Goal: Communication & Community: Answer question/provide support

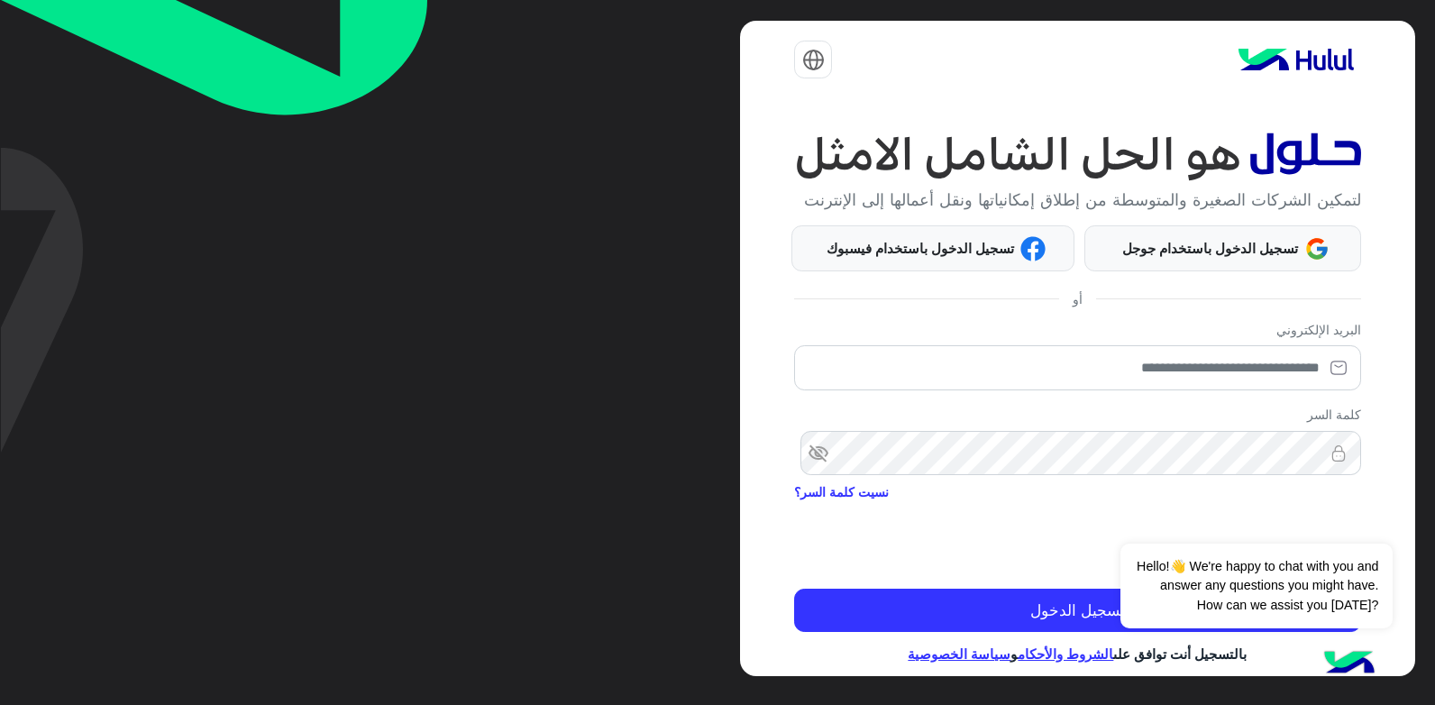
click at [805, 167] on img at bounding box center [1077, 153] width 566 height 55
click at [1102, 390] on input "email" at bounding box center [1077, 367] width 566 height 45
type input "**********"
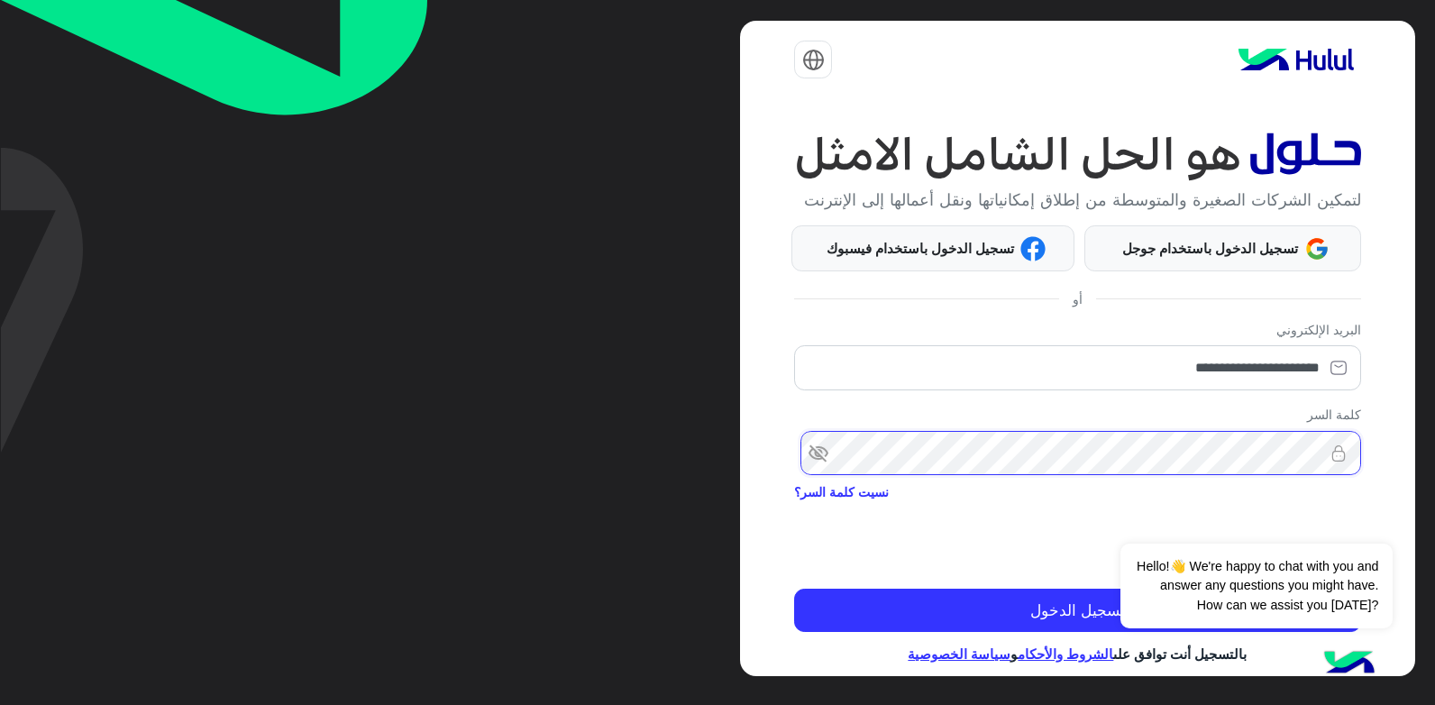
click at [794, 589] on button "تسجيل الدخول" at bounding box center [1077, 610] width 566 height 43
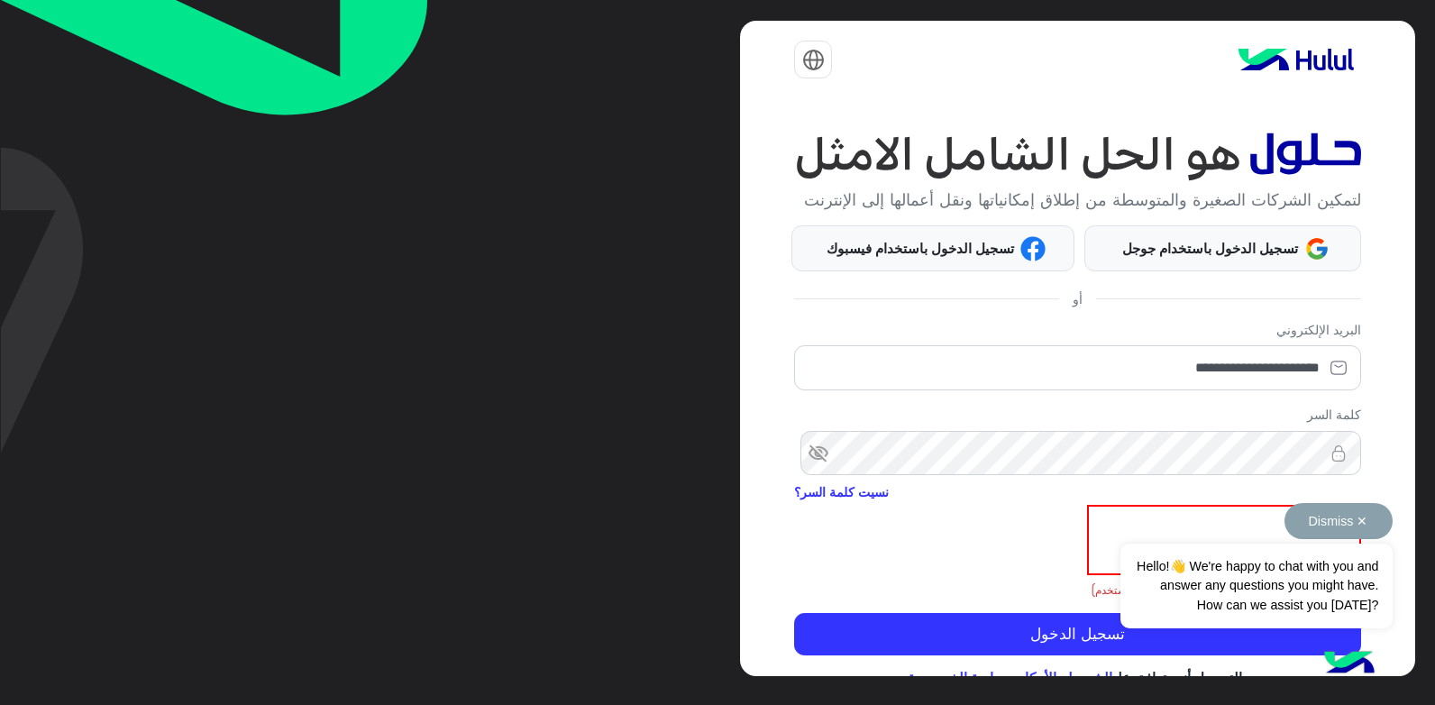
click at [1368, 522] on button "Dismiss ✕" at bounding box center [1339, 521] width 108 height 36
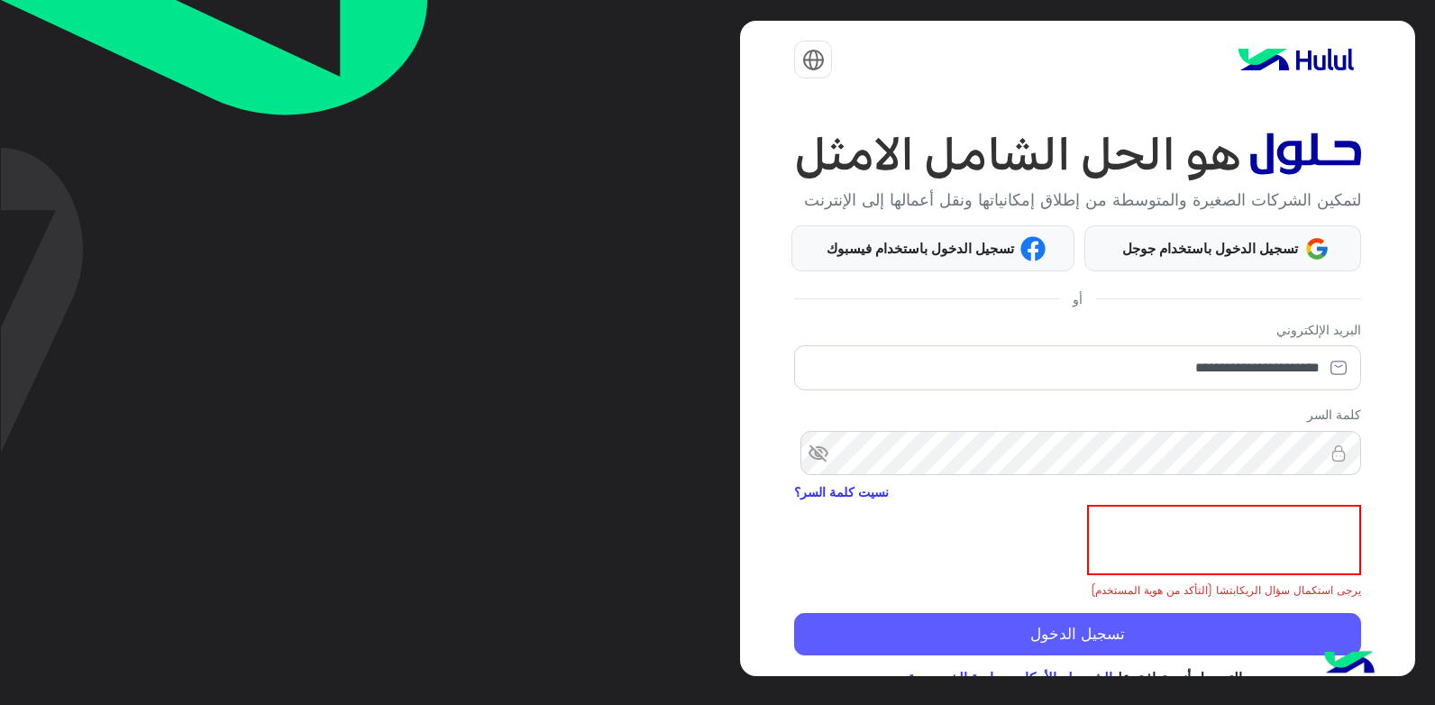
drag, startPoint x: 1077, startPoint y: 656, endPoint x: 1056, endPoint y: 648, distance: 22.3
click at [1076, 655] on button "تسجيل الدخول" at bounding box center [1077, 634] width 566 height 43
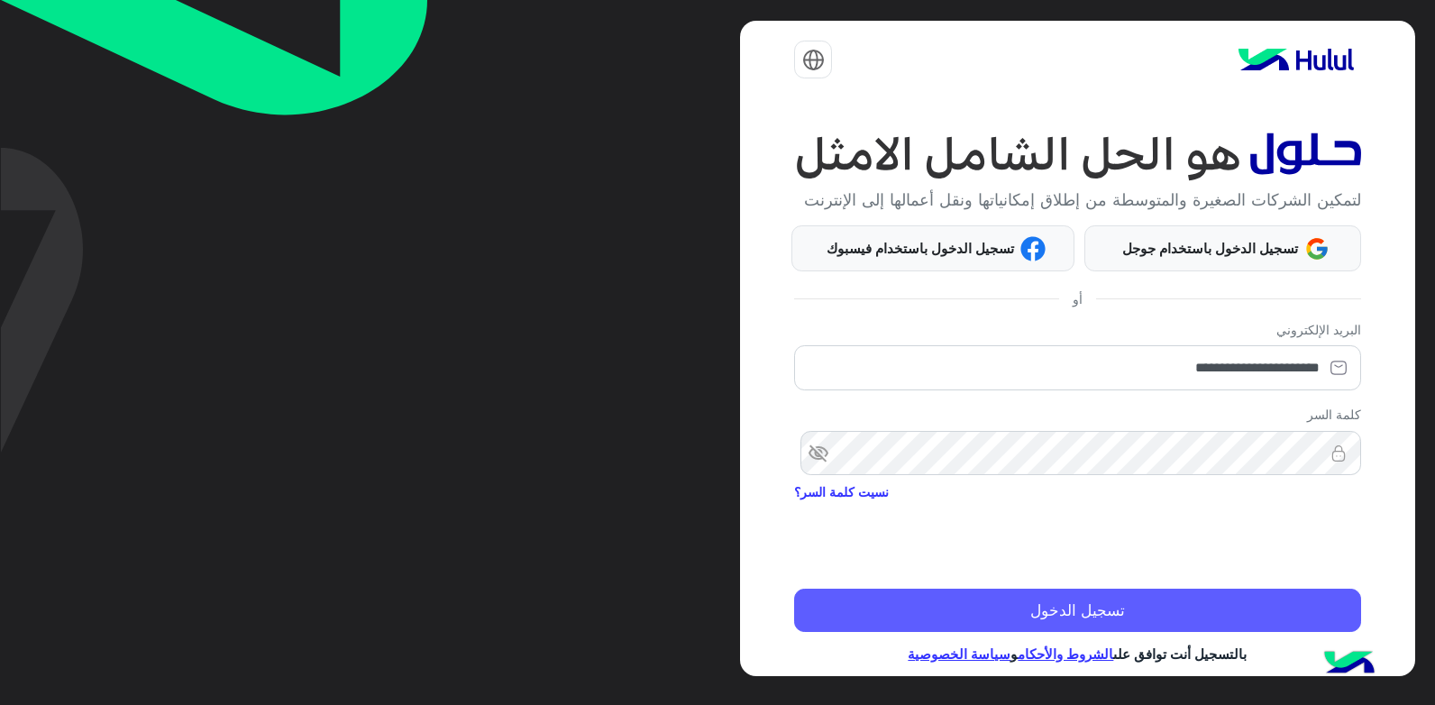
click at [1048, 632] on button "تسجيل الدخول" at bounding box center [1077, 610] width 566 height 43
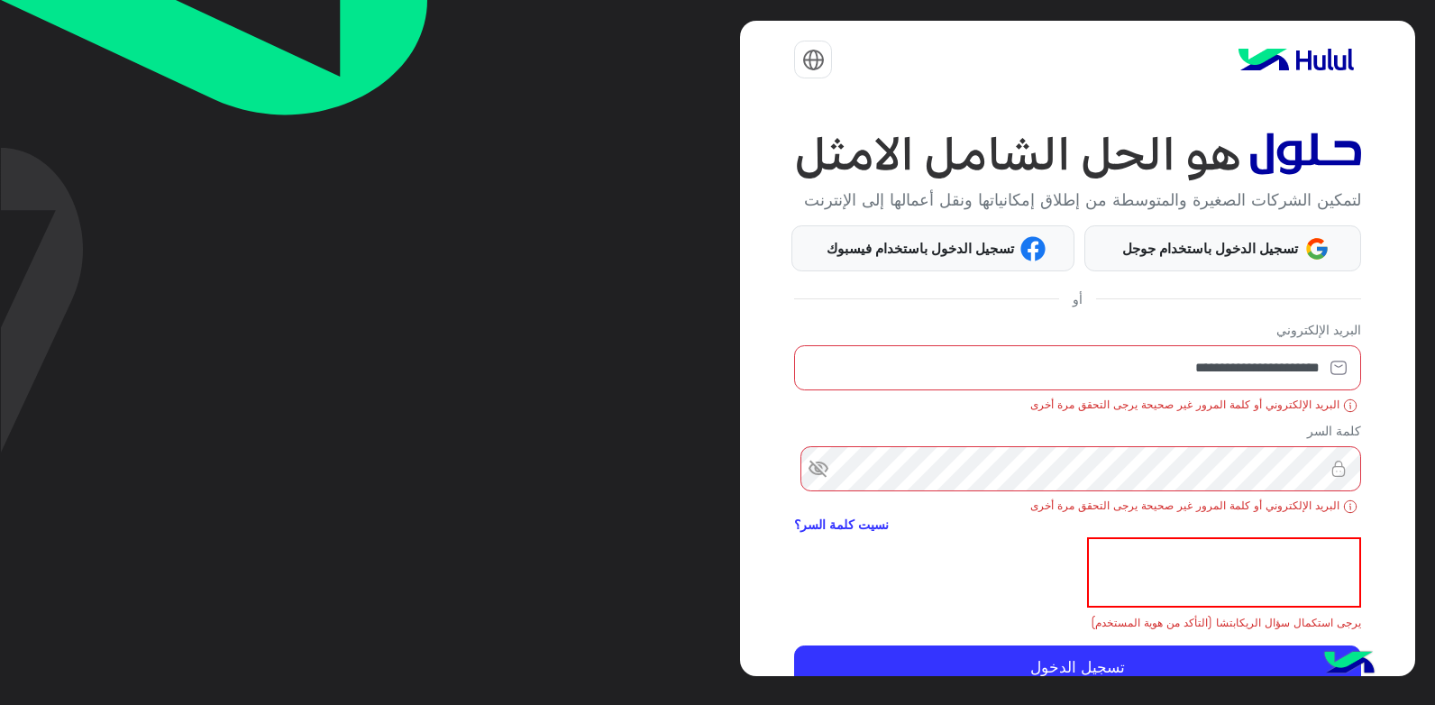
click at [827, 485] on span "visibility_off" at bounding box center [810, 469] width 32 height 32
click at [827, 485] on span "visibility" at bounding box center [810, 469] width 32 height 32
click at [827, 485] on span "visibility_off" at bounding box center [810, 469] width 32 height 32
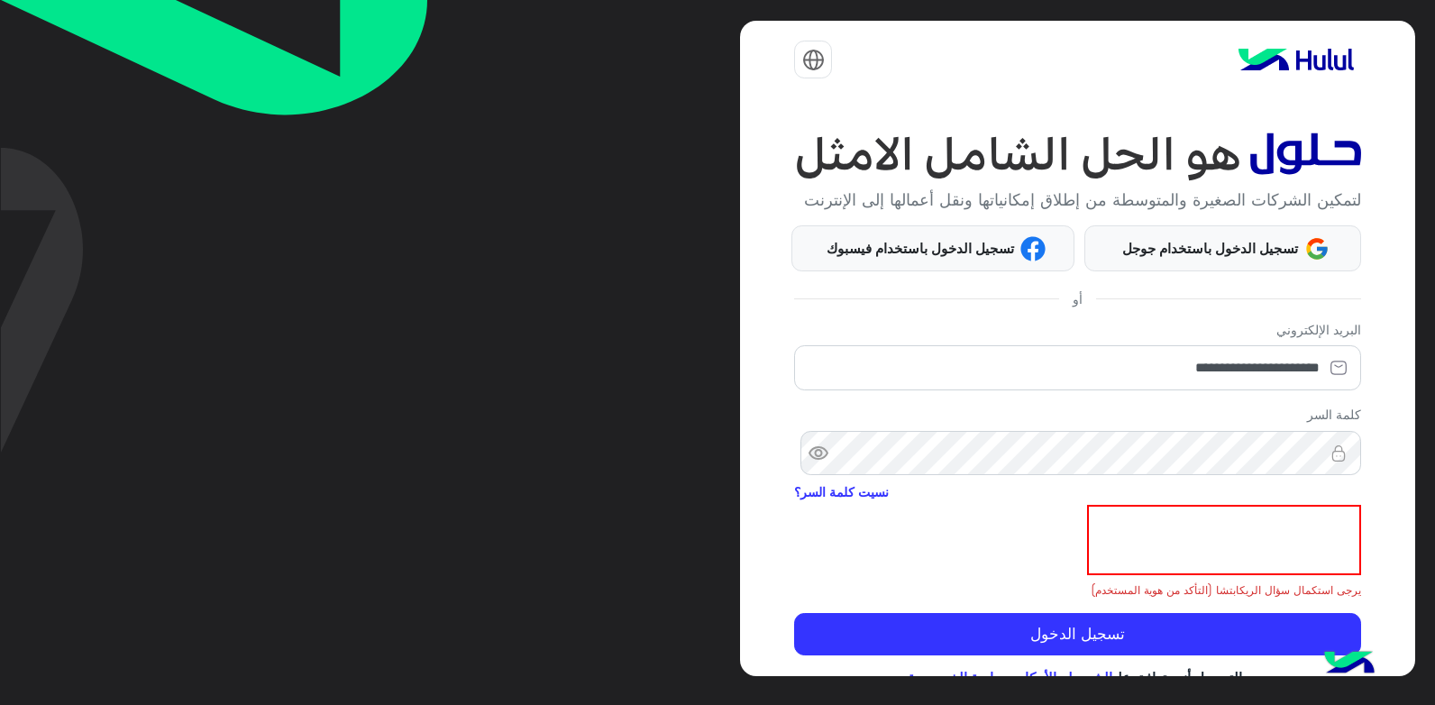
drag, startPoint x: 1066, startPoint y: 636, endPoint x: 906, endPoint y: 571, distance: 172.3
click at [1061, 634] on form "**********" at bounding box center [1077, 488] width 566 height 336
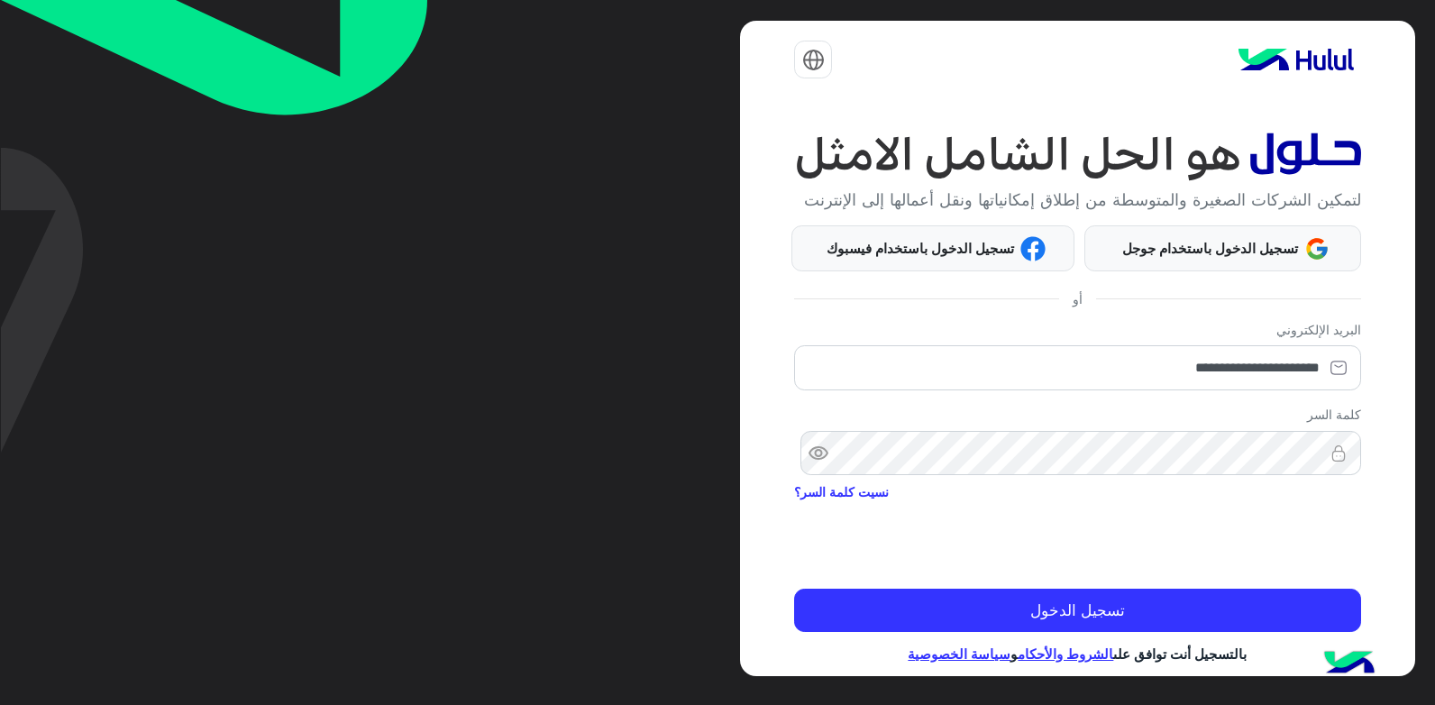
click at [824, 470] on span "visibility" at bounding box center [810, 453] width 32 height 32
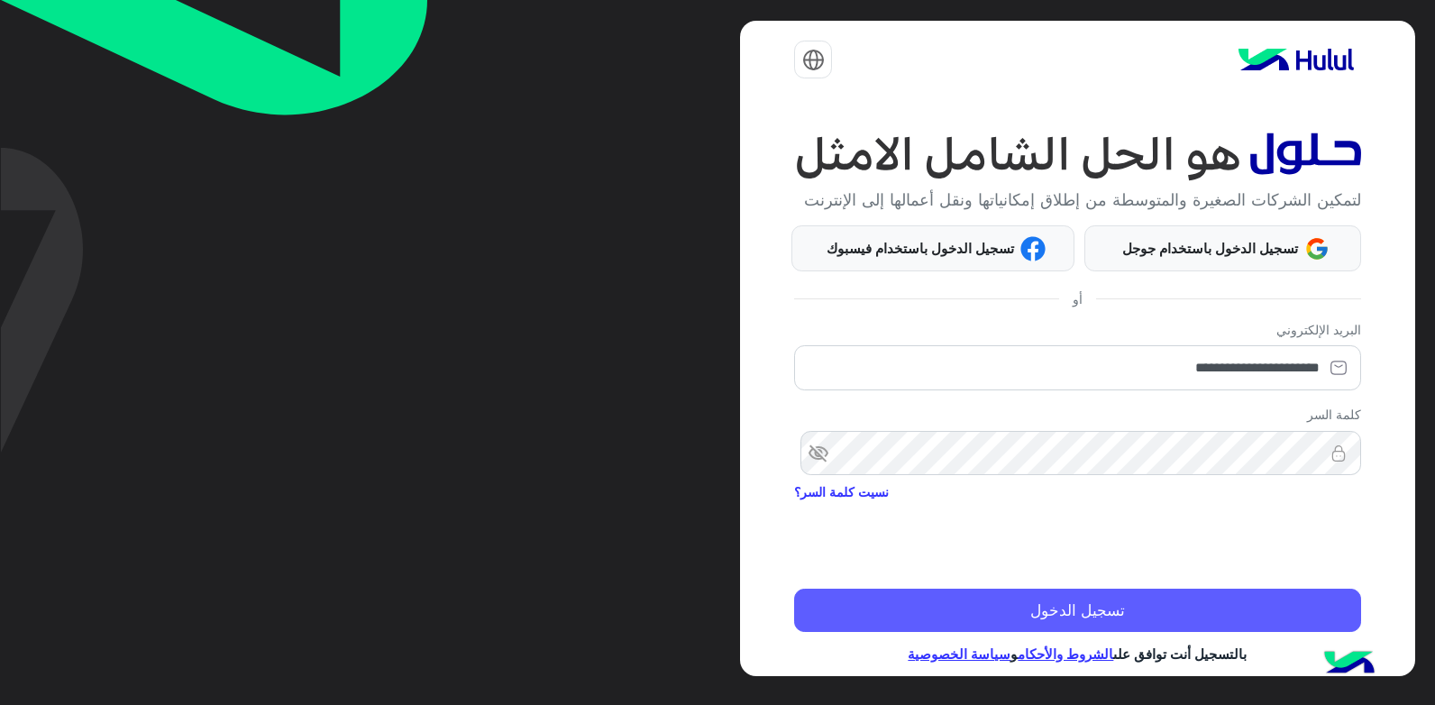
click at [938, 612] on button "تسجيل الدخول" at bounding box center [1077, 610] width 566 height 43
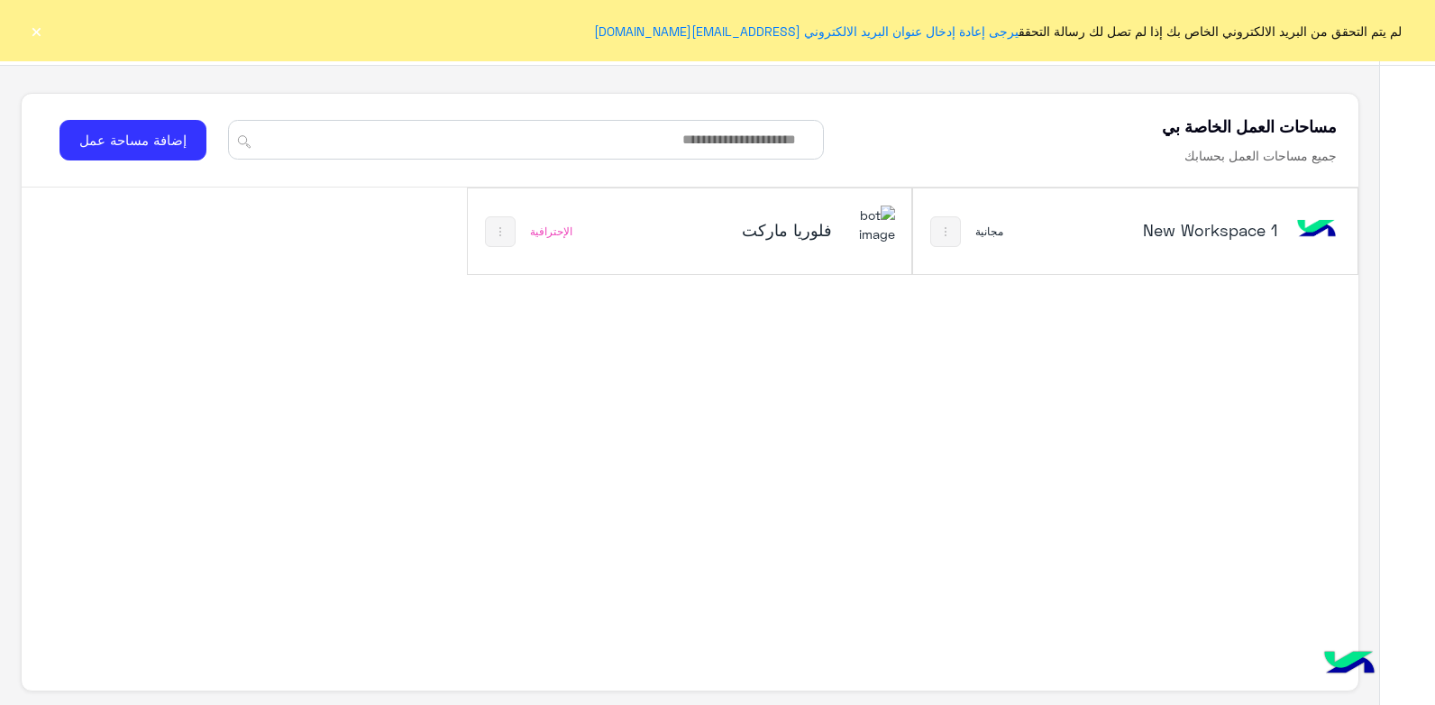
click at [813, 249] on div "فلوريا ماركت" at bounding box center [772, 232] width 246 height 52
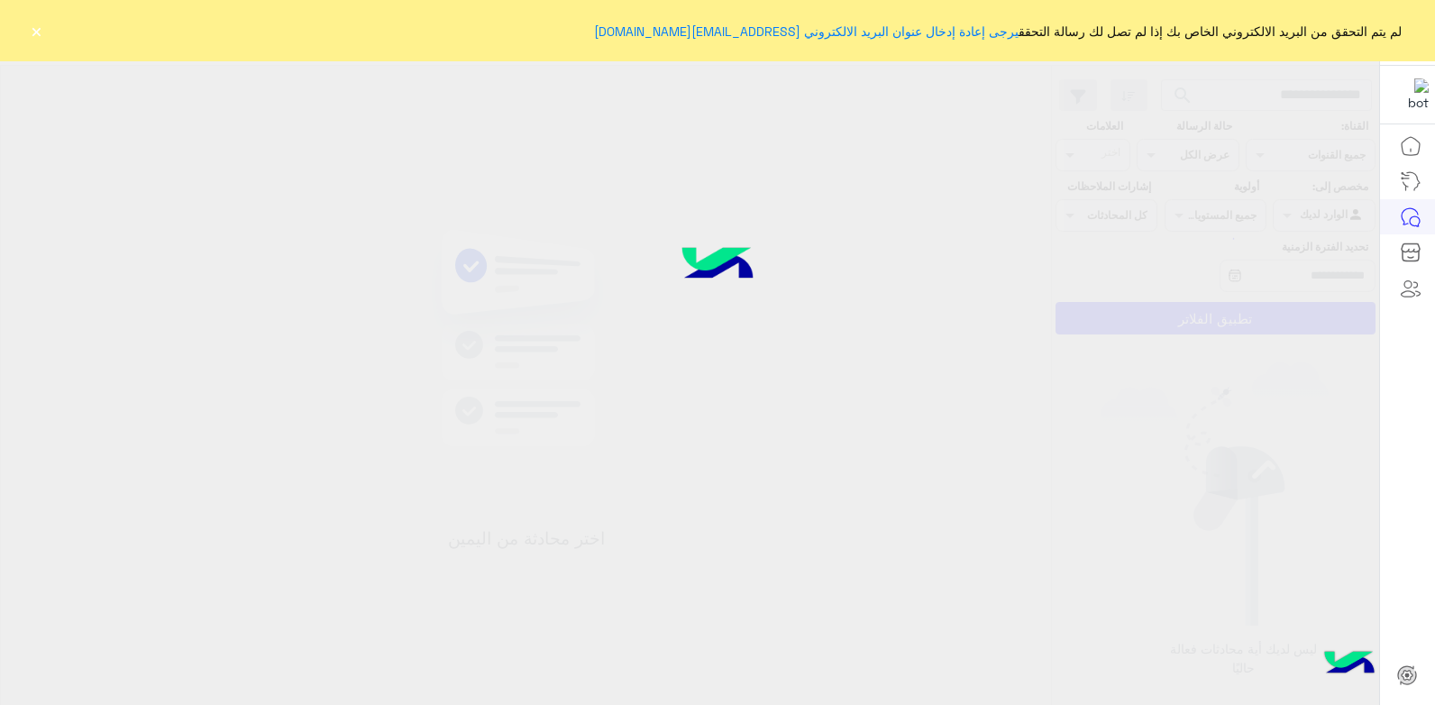
click at [32, 32] on button "×" at bounding box center [36, 31] width 18 height 18
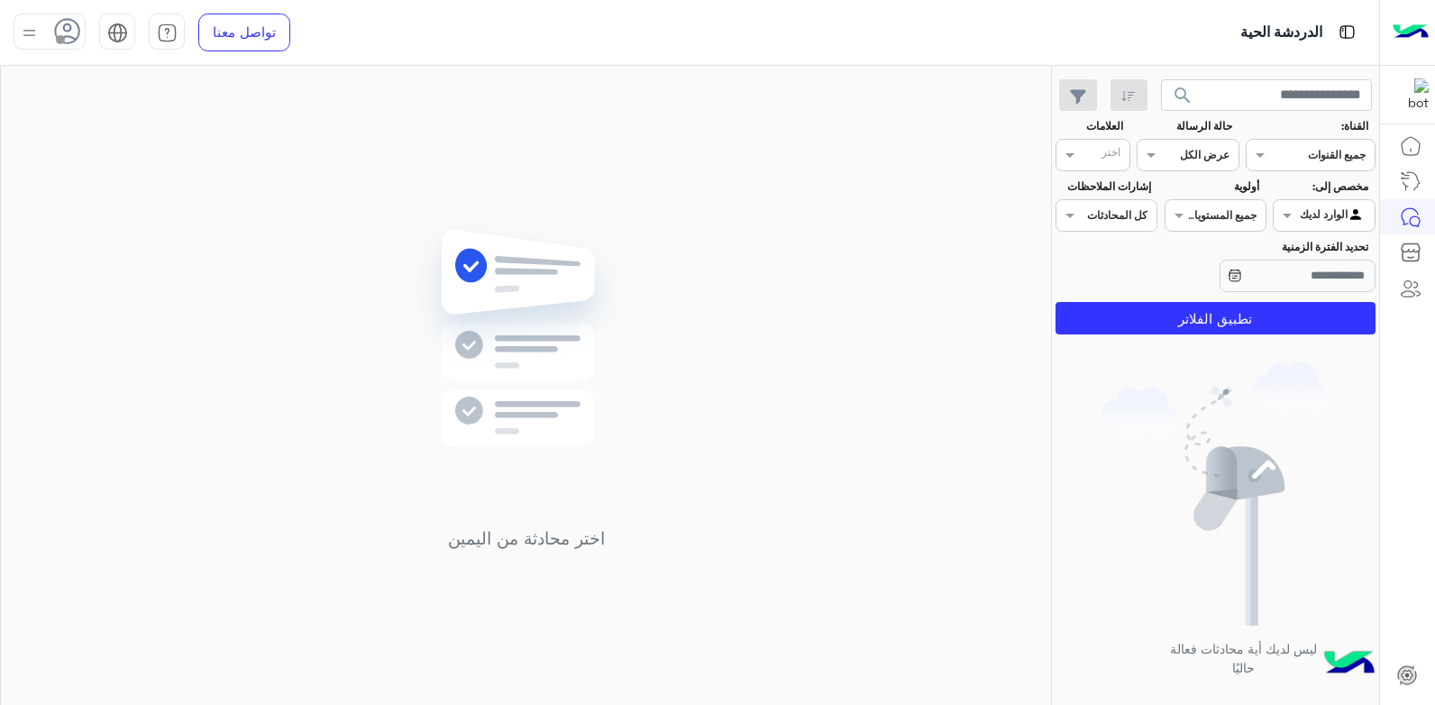
click at [33, 22] on img at bounding box center [29, 33] width 23 height 23
click at [112, 135] on label "متصل" at bounding box center [126, 138] width 197 height 32
click at [429, 152] on div "اختر محادثة من اليمين" at bounding box center [526, 389] width 1050 height 646
click at [1157, 320] on button "تطبيق الفلاتر" at bounding box center [1216, 318] width 320 height 32
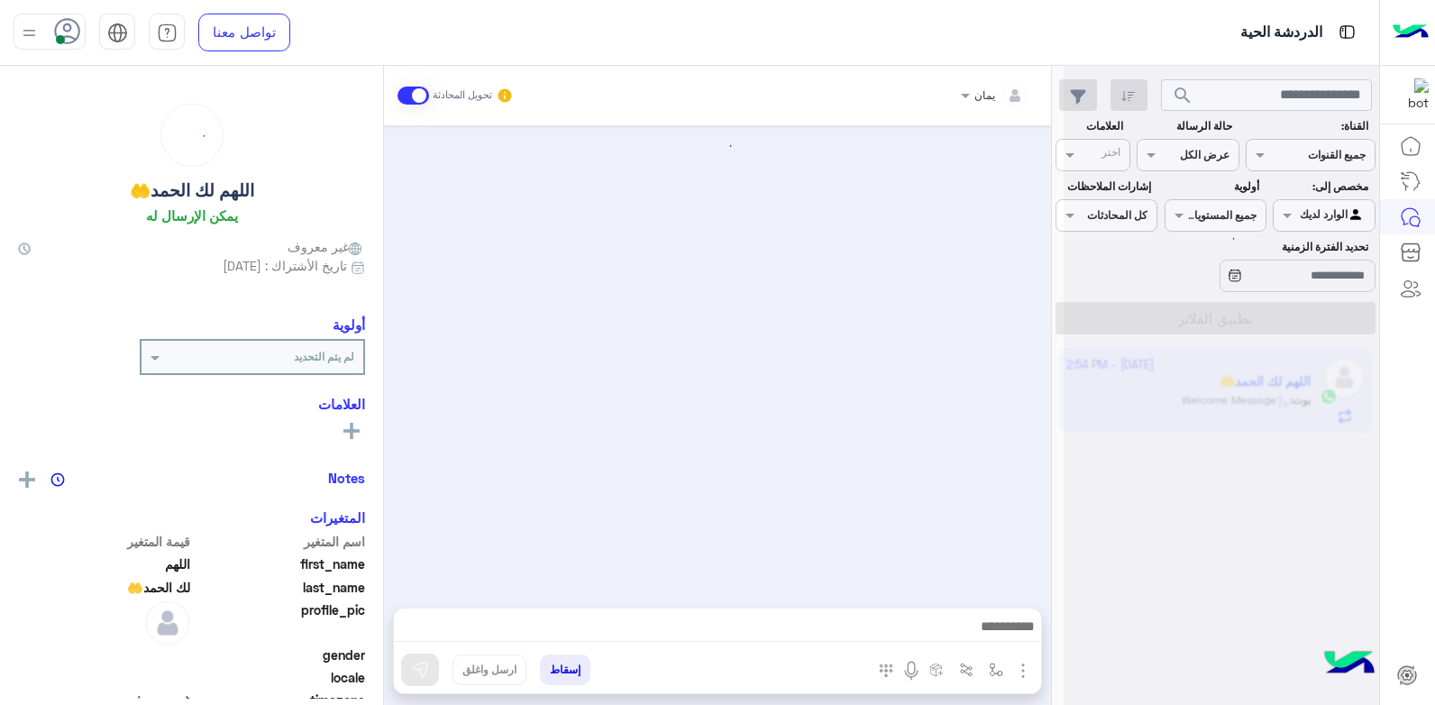
scroll to position [1864, 0]
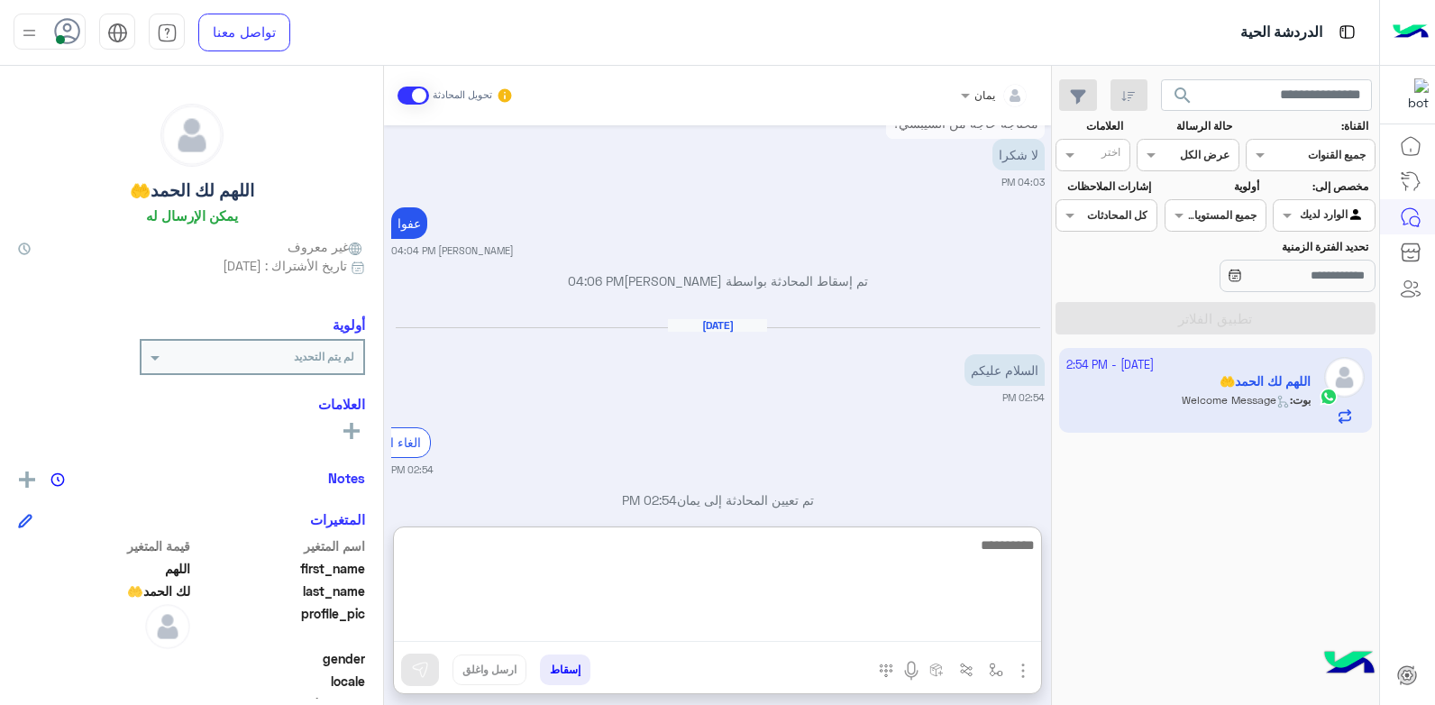
click at [897, 620] on textarea at bounding box center [717, 588] width 647 height 108
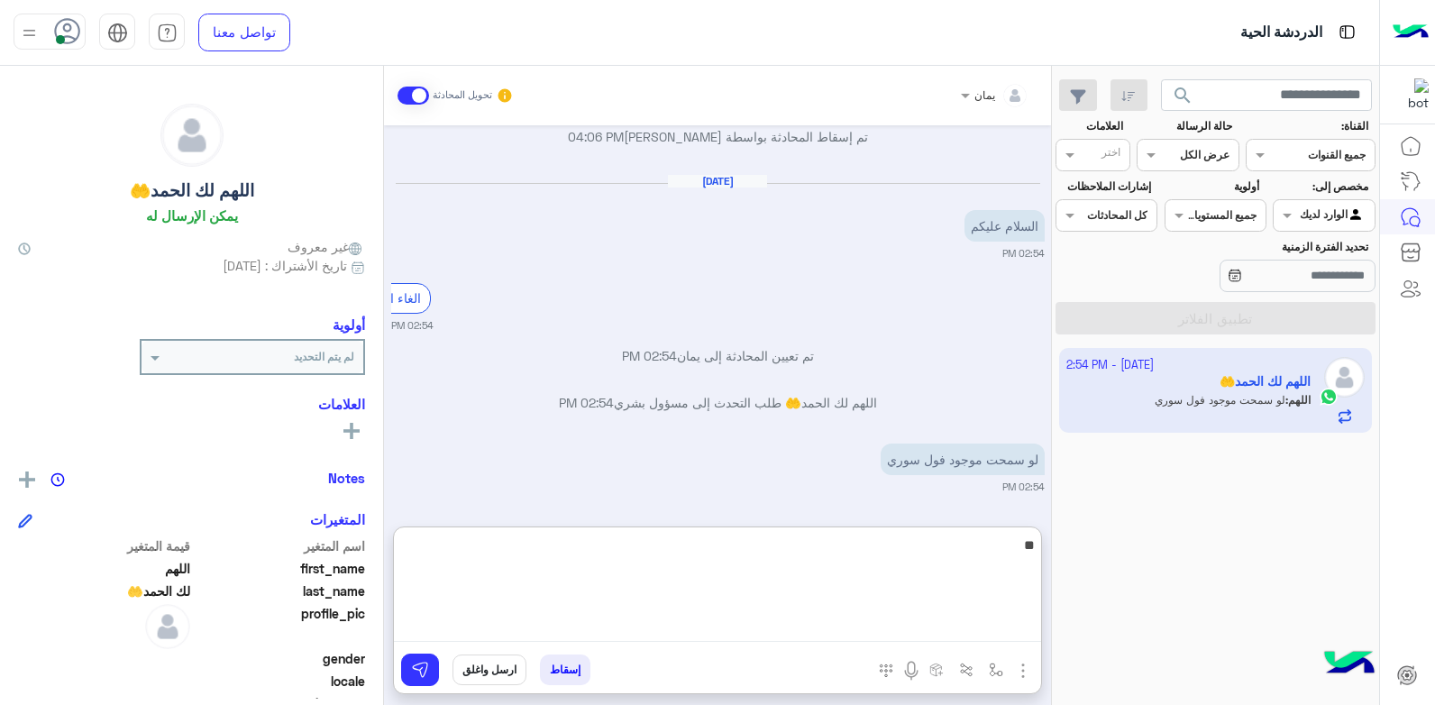
type textarea "*"
type textarea "**********"
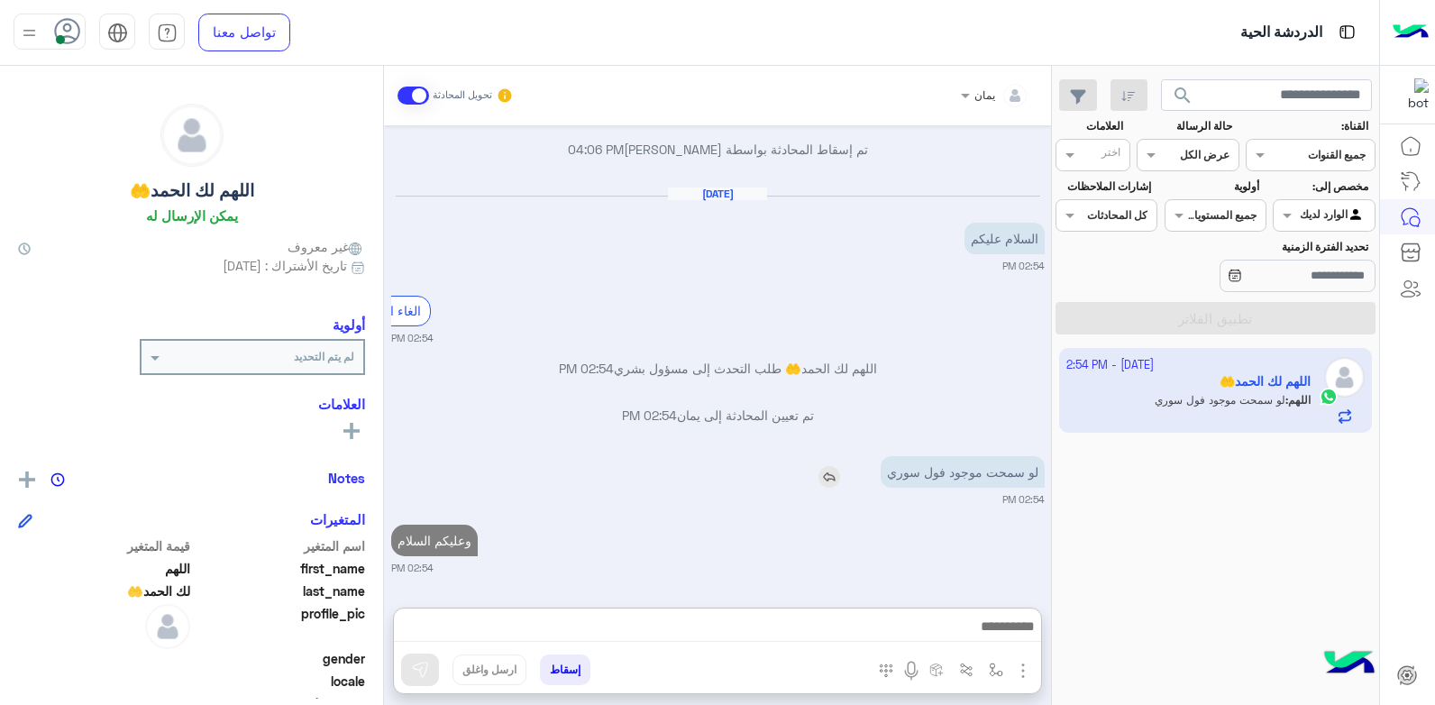
click at [827, 466] on img at bounding box center [830, 477] width 22 height 22
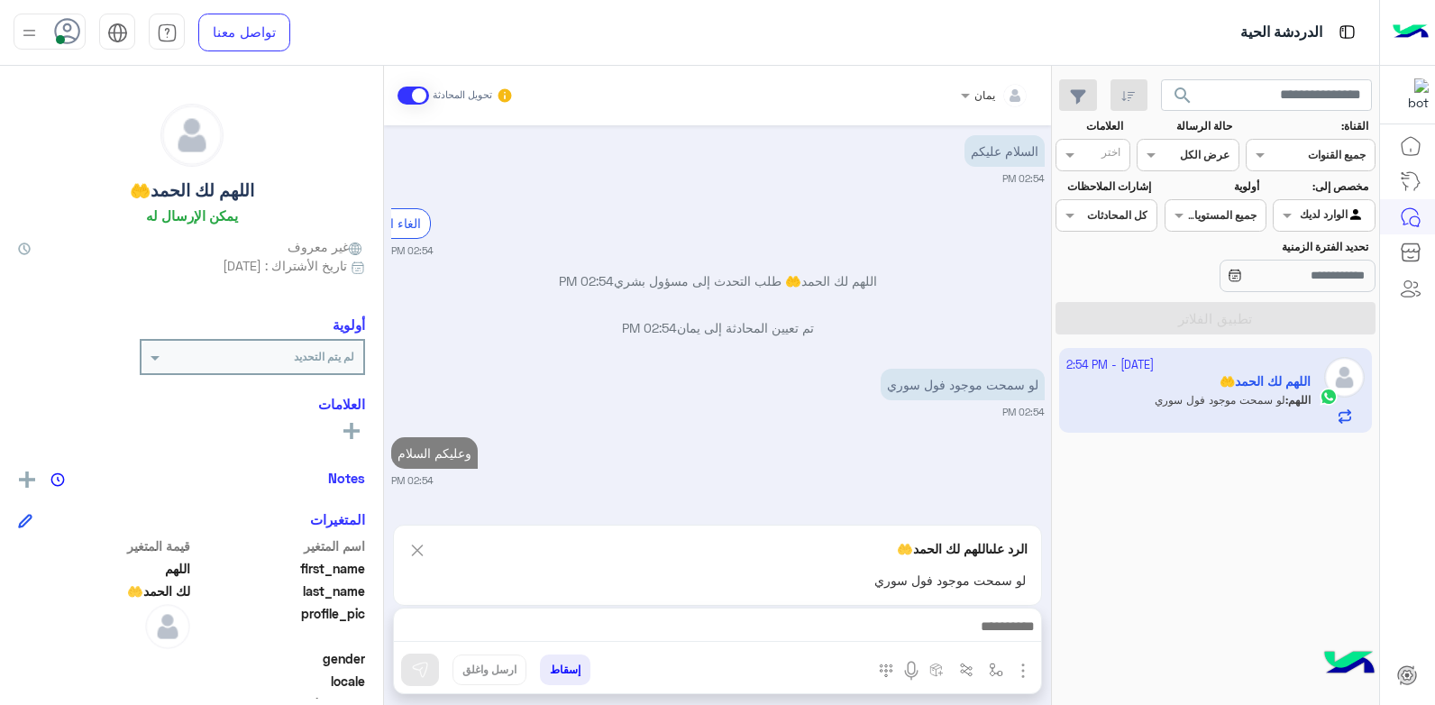
scroll to position [2132, 0]
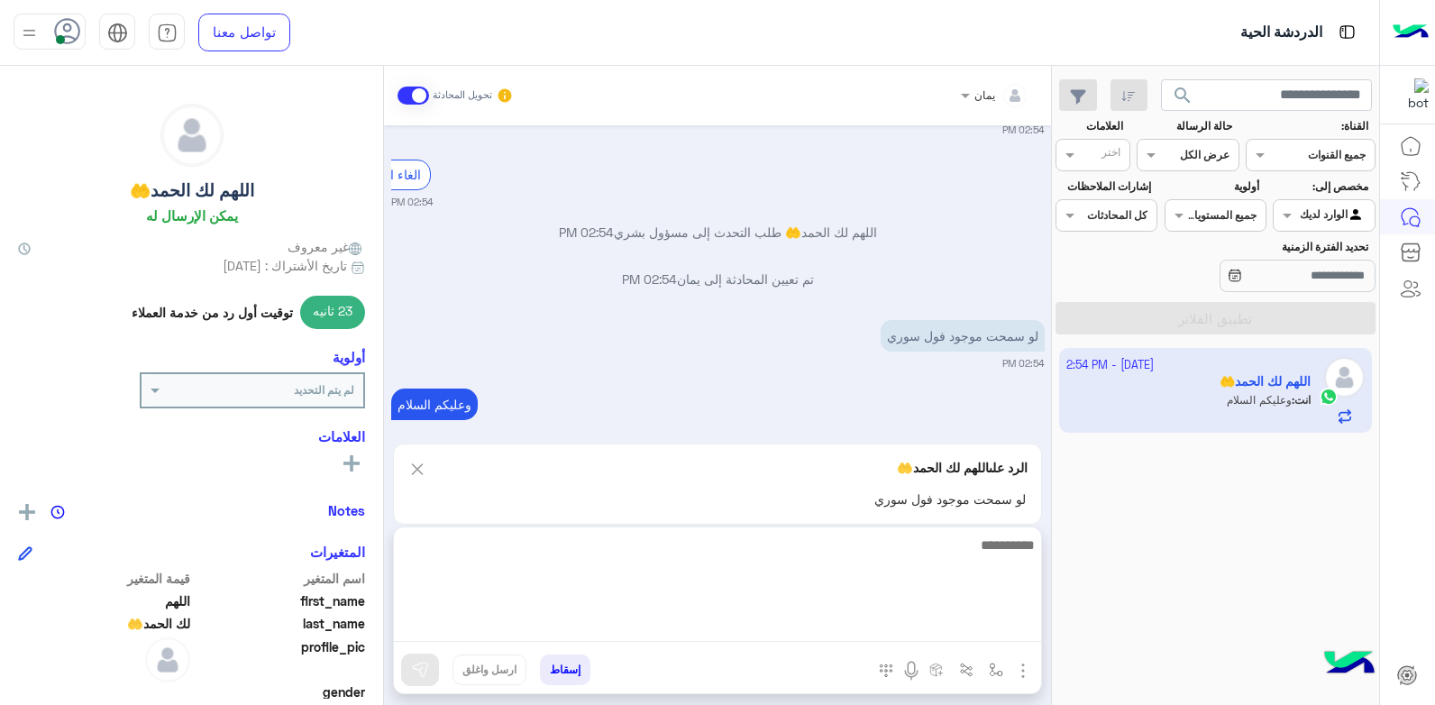
click at [870, 623] on textarea at bounding box center [717, 588] width 647 height 108
type textarea "**********"
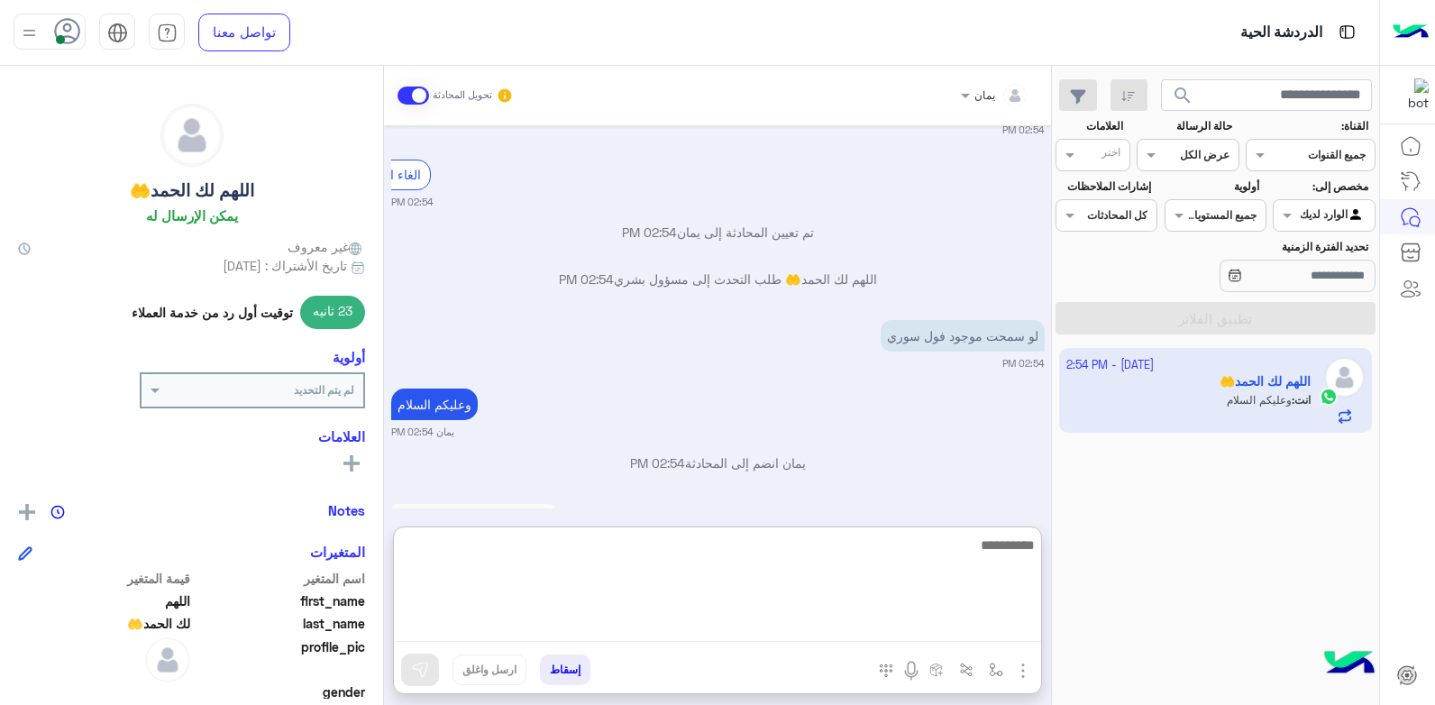
scroll to position [2230, 0]
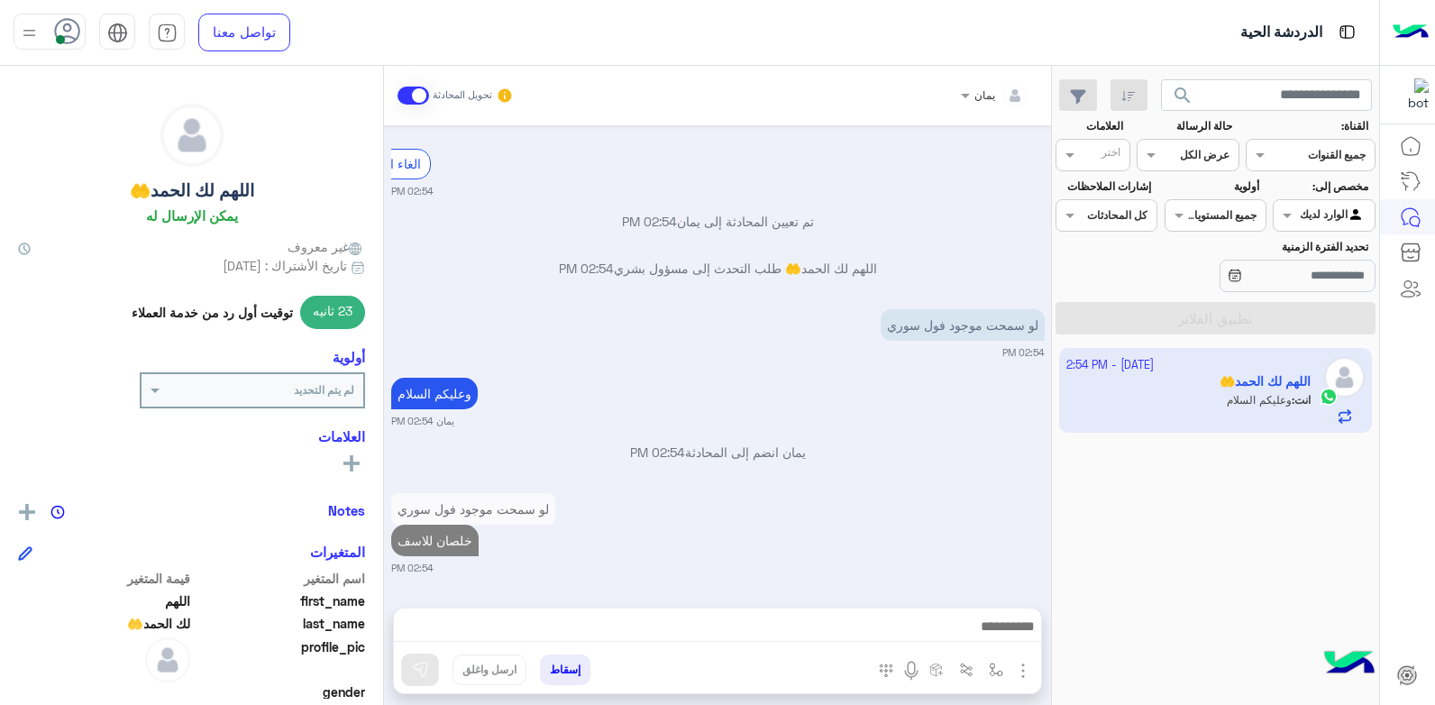
click at [1189, 86] on span "search" at bounding box center [1183, 96] width 22 height 22
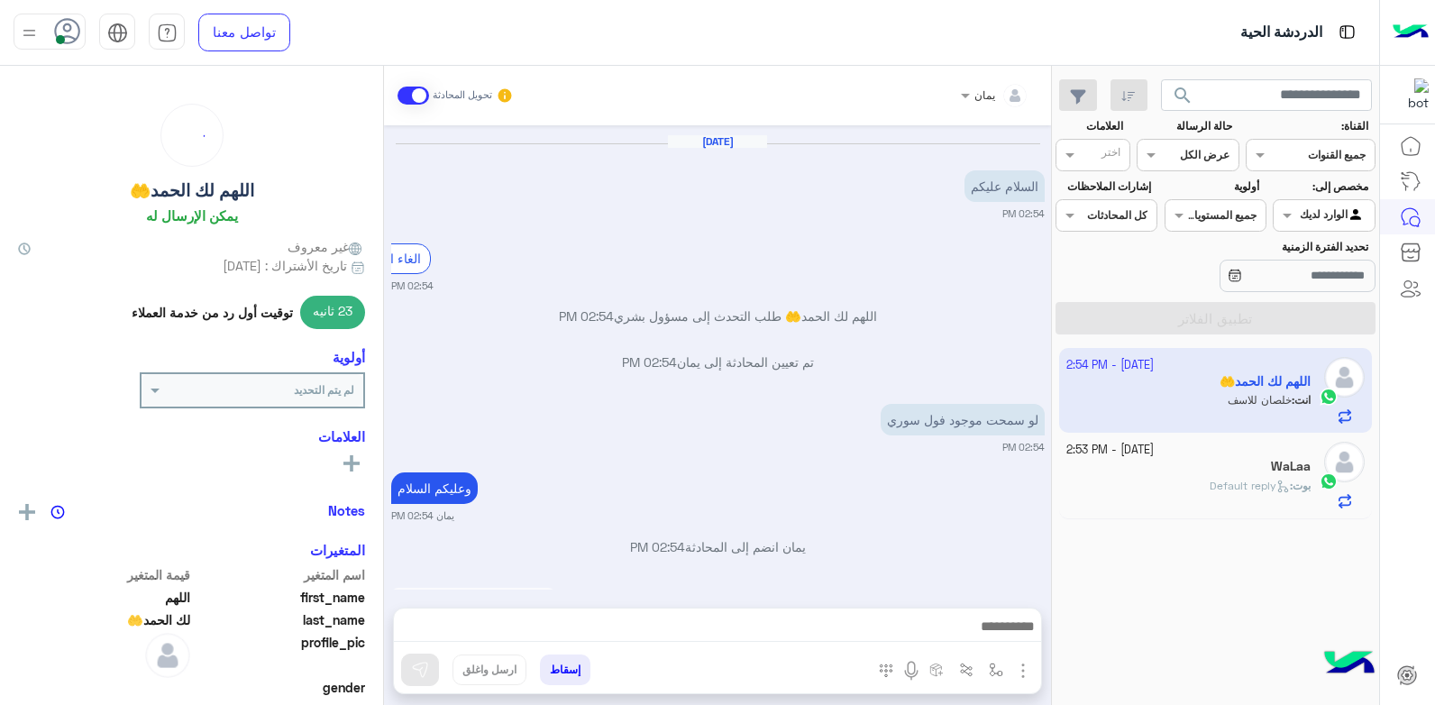
scroll to position [1965, 0]
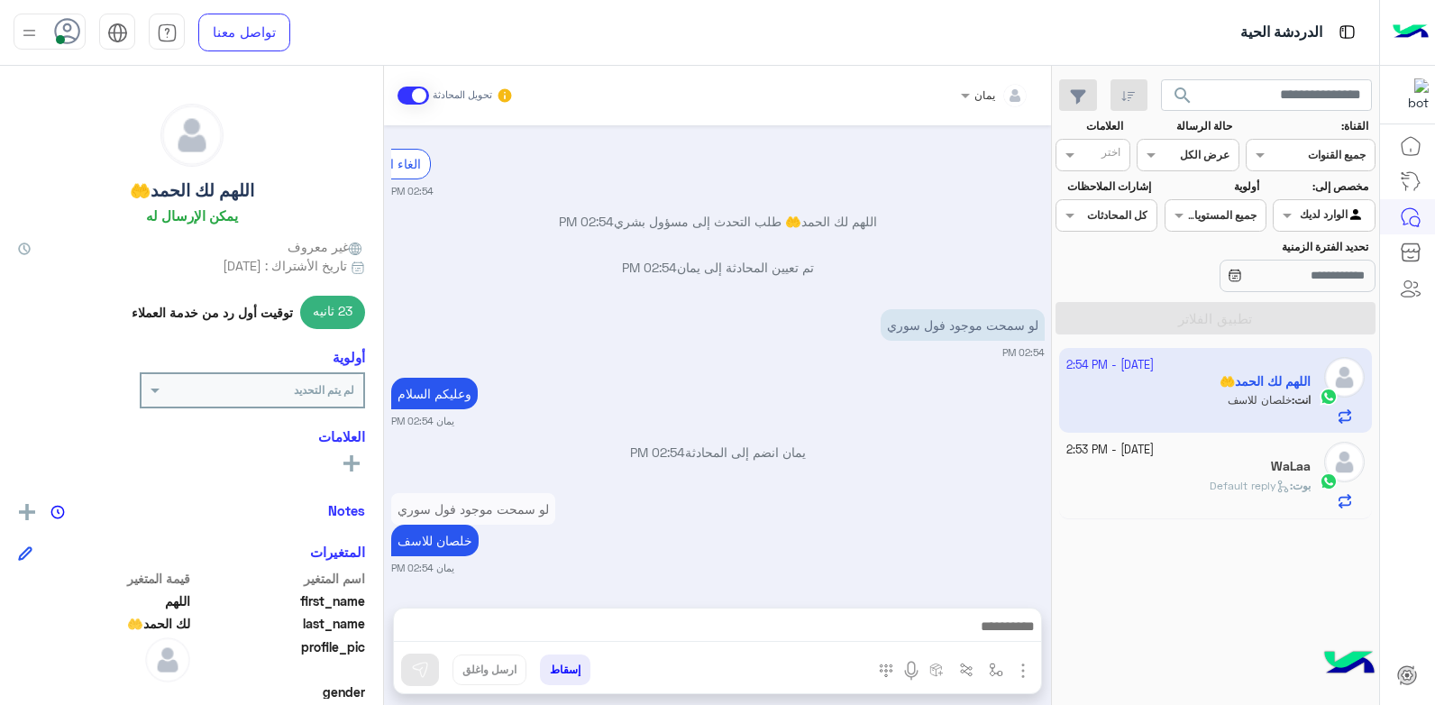
click at [1152, 448] on small "[DATE] - 2:53 PM" at bounding box center [1109, 450] width 87 height 17
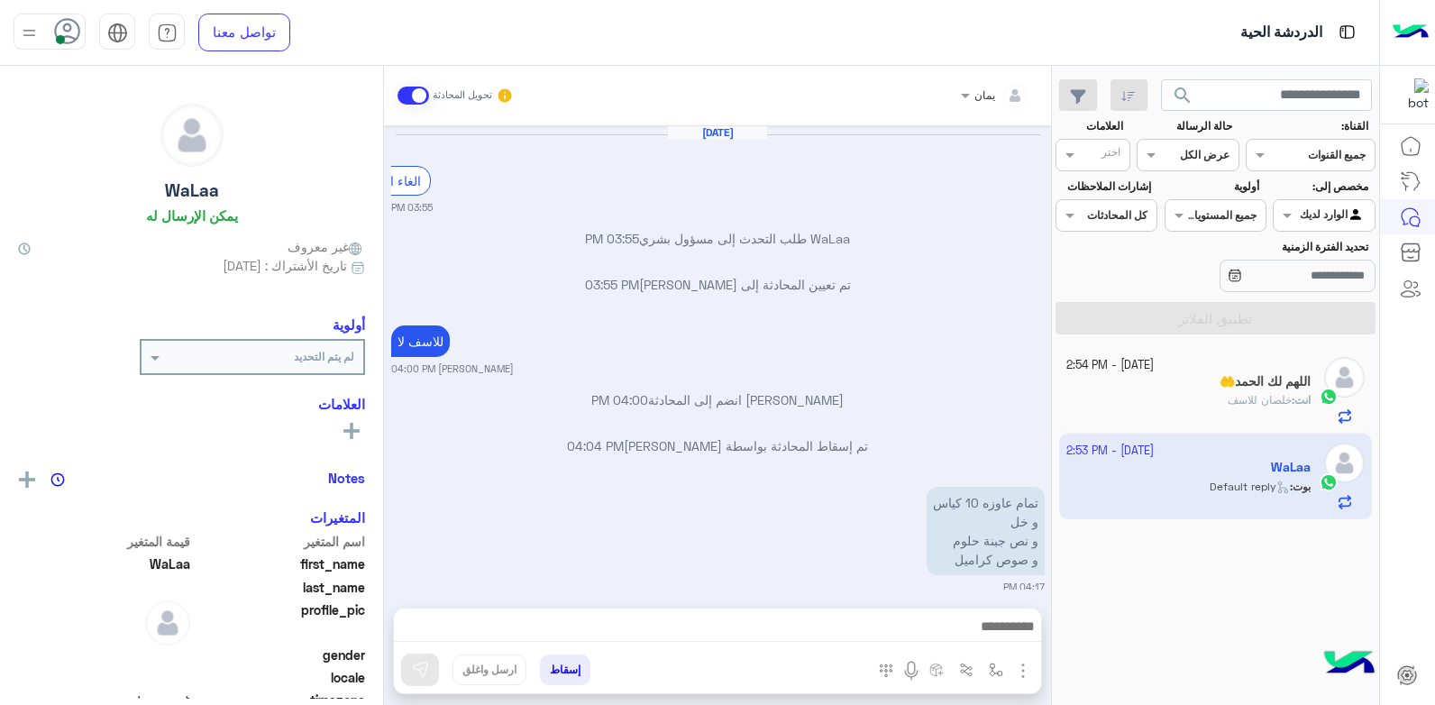
scroll to position [915, 0]
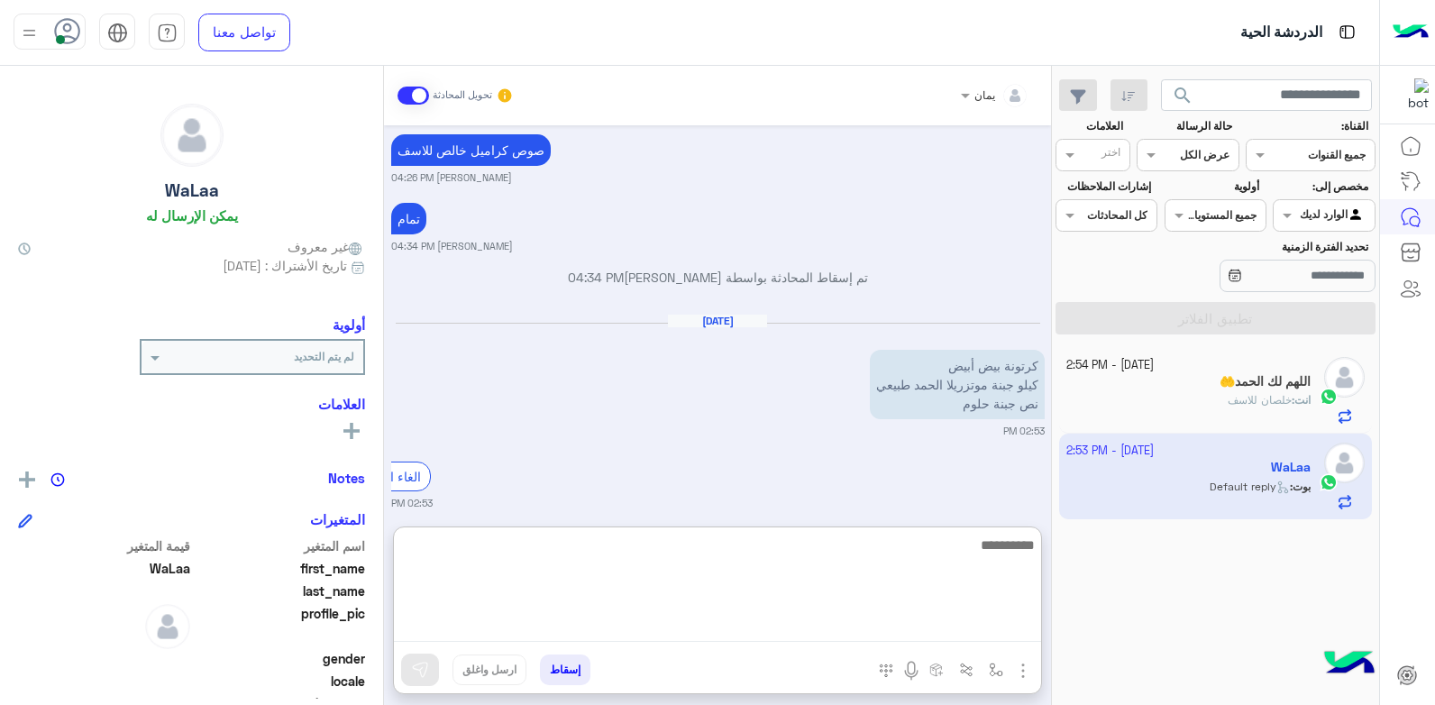
click at [825, 627] on textarea at bounding box center [717, 588] width 647 height 108
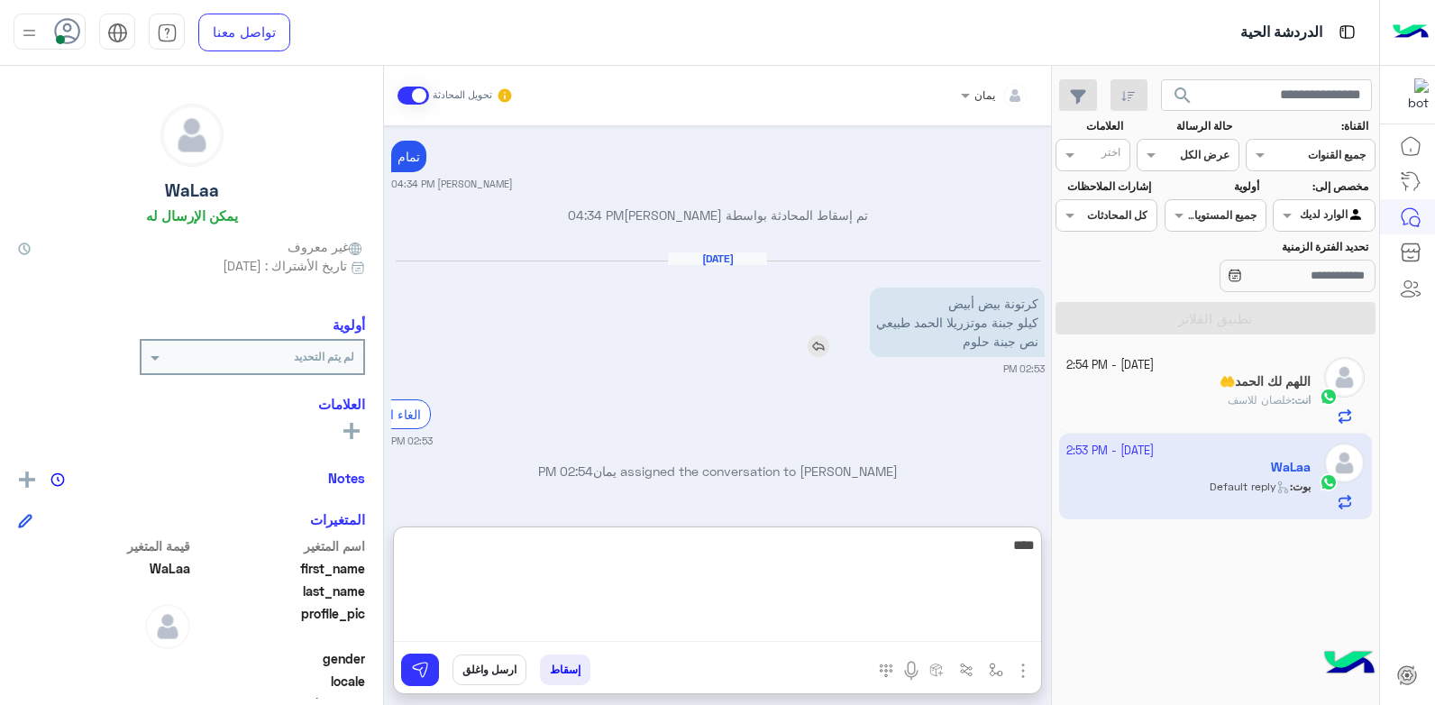
type textarea "*****"
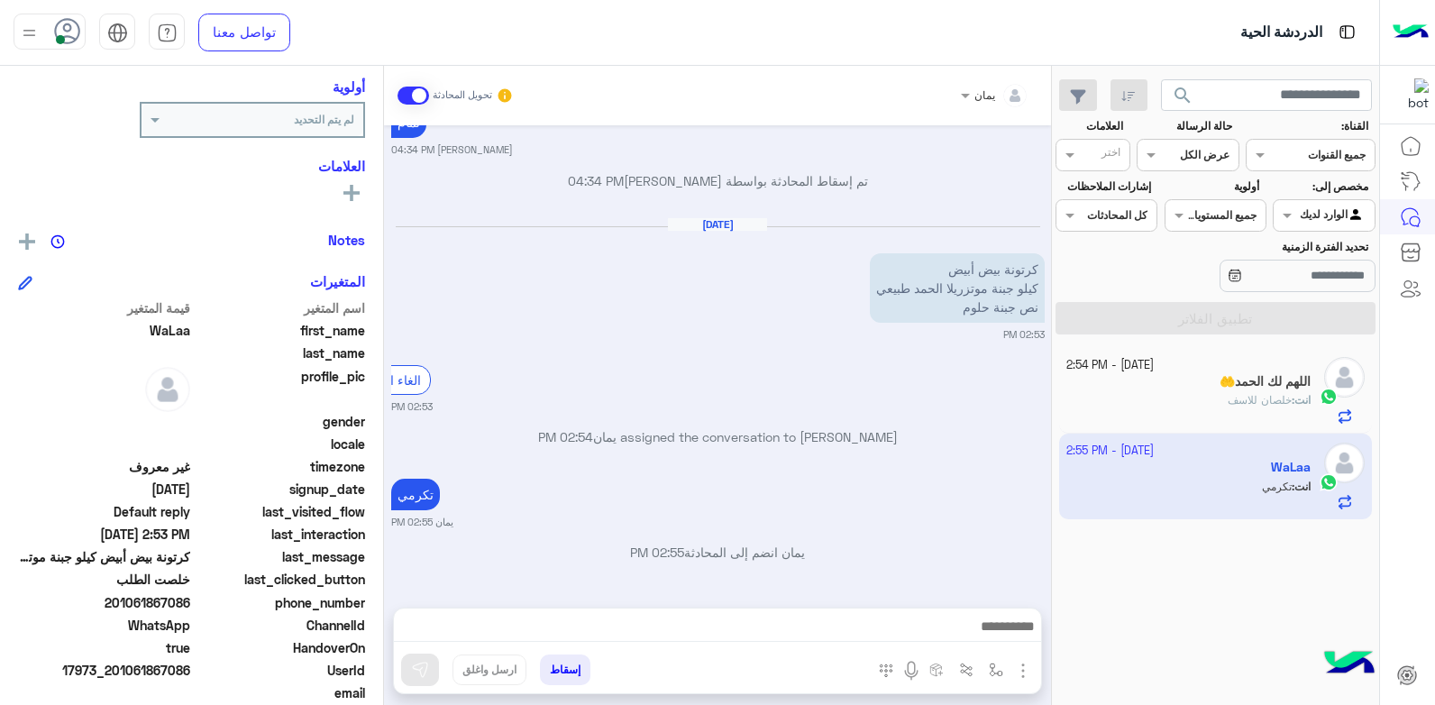
scroll to position [1030, 0]
drag, startPoint x: 188, startPoint y: 668, endPoint x: 173, endPoint y: 672, distance: 15.7
click at [173, 672] on span "17973_201061867086" at bounding box center [104, 670] width 172 height 19
drag, startPoint x: 173, startPoint y: 672, endPoint x: 192, endPoint y: 667, distance: 19.5
click at [190, 667] on span "17973_201061867086" at bounding box center [104, 670] width 172 height 19
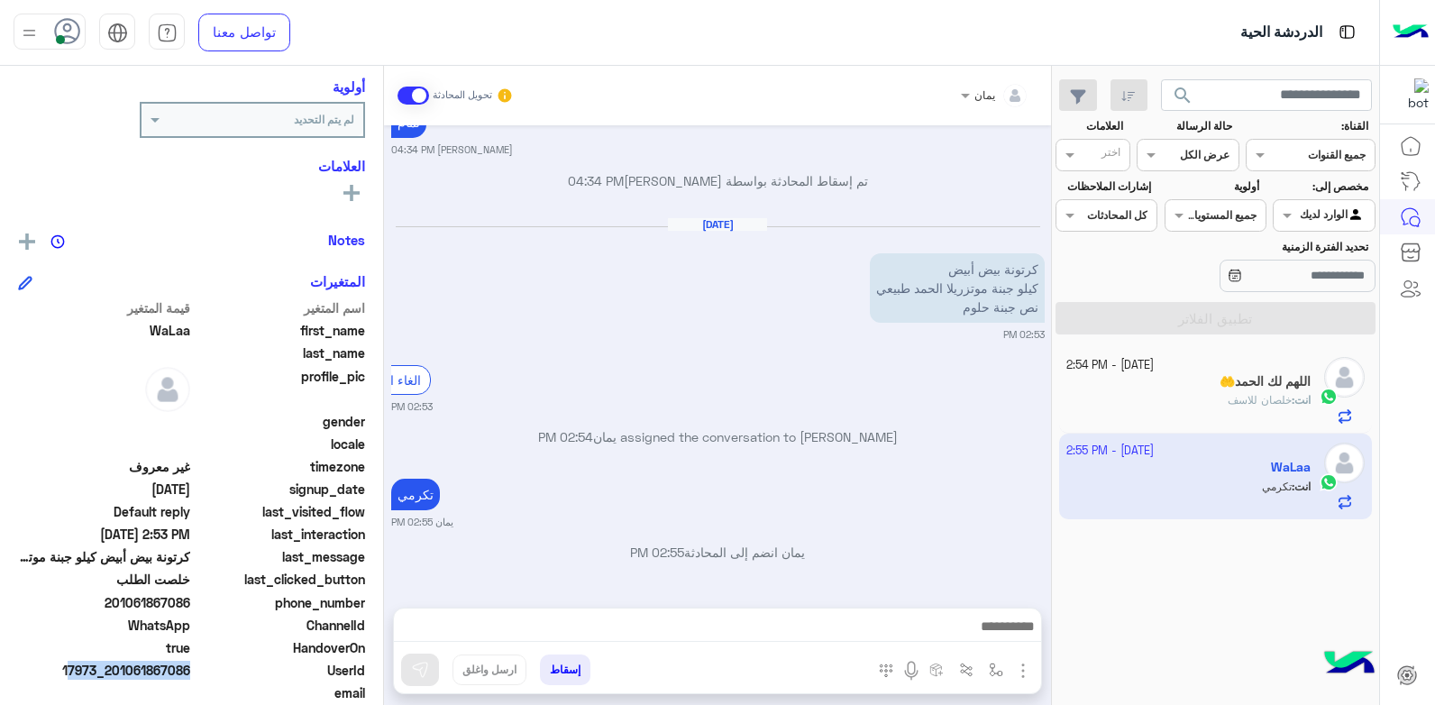
drag, startPoint x: 194, startPoint y: 668, endPoint x: 166, endPoint y: 672, distance: 28.2
click at [160, 673] on div "UserId 17973_201061867086" at bounding box center [191, 672] width 347 height 23
drag, startPoint x: 166, startPoint y: 672, endPoint x: 206, endPoint y: 671, distance: 39.7
click at [206, 671] on span "UserId" at bounding box center [280, 670] width 172 height 19
drag, startPoint x: 191, startPoint y: 666, endPoint x: 116, endPoint y: 674, distance: 75.3
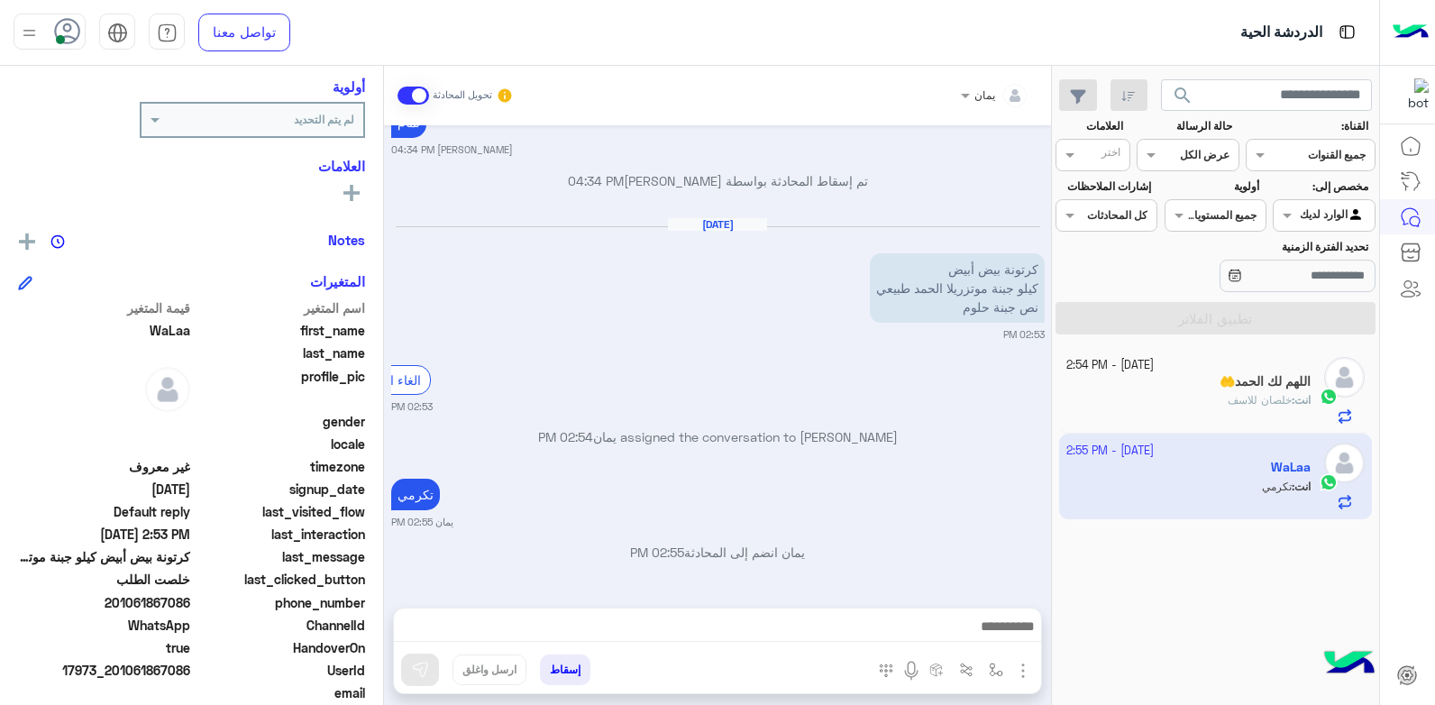
click at [116, 674] on span "17973_201061867086" at bounding box center [104, 670] width 172 height 19
drag, startPoint x: 116, startPoint y: 674, endPoint x: 148, endPoint y: 673, distance: 31.6
copy span "01061867086"
click at [562, 672] on button "إسقاط" at bounding box center [565, 669] width 50 height 31
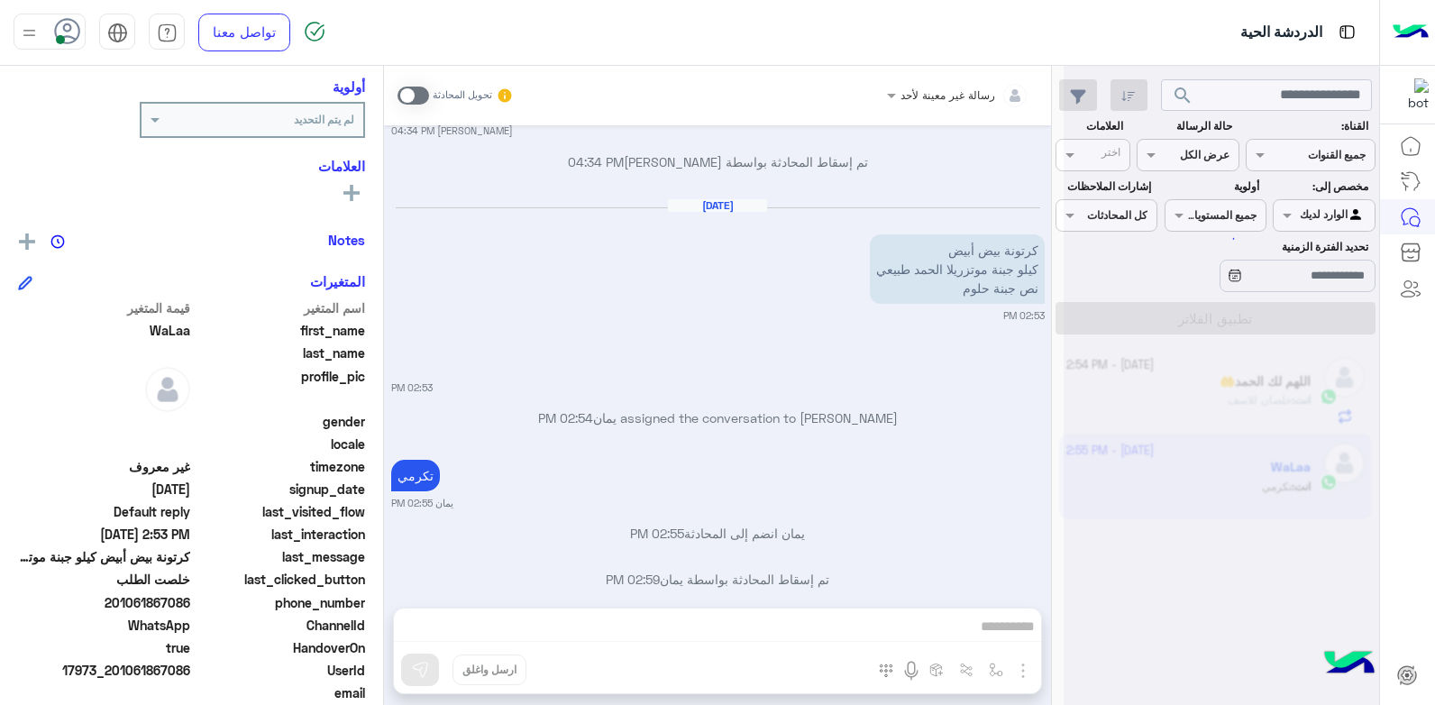
scroll to position [1076, 0]
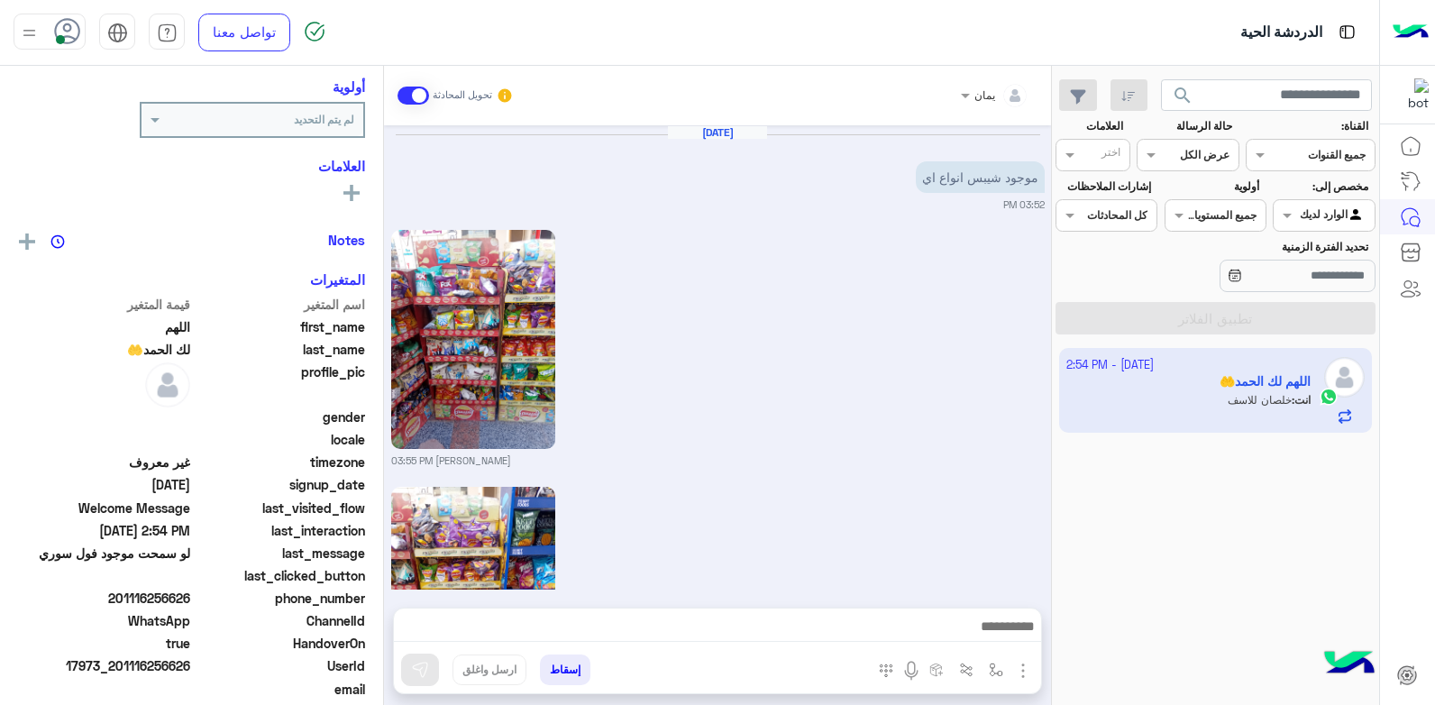
scroll to position [1896, 0]
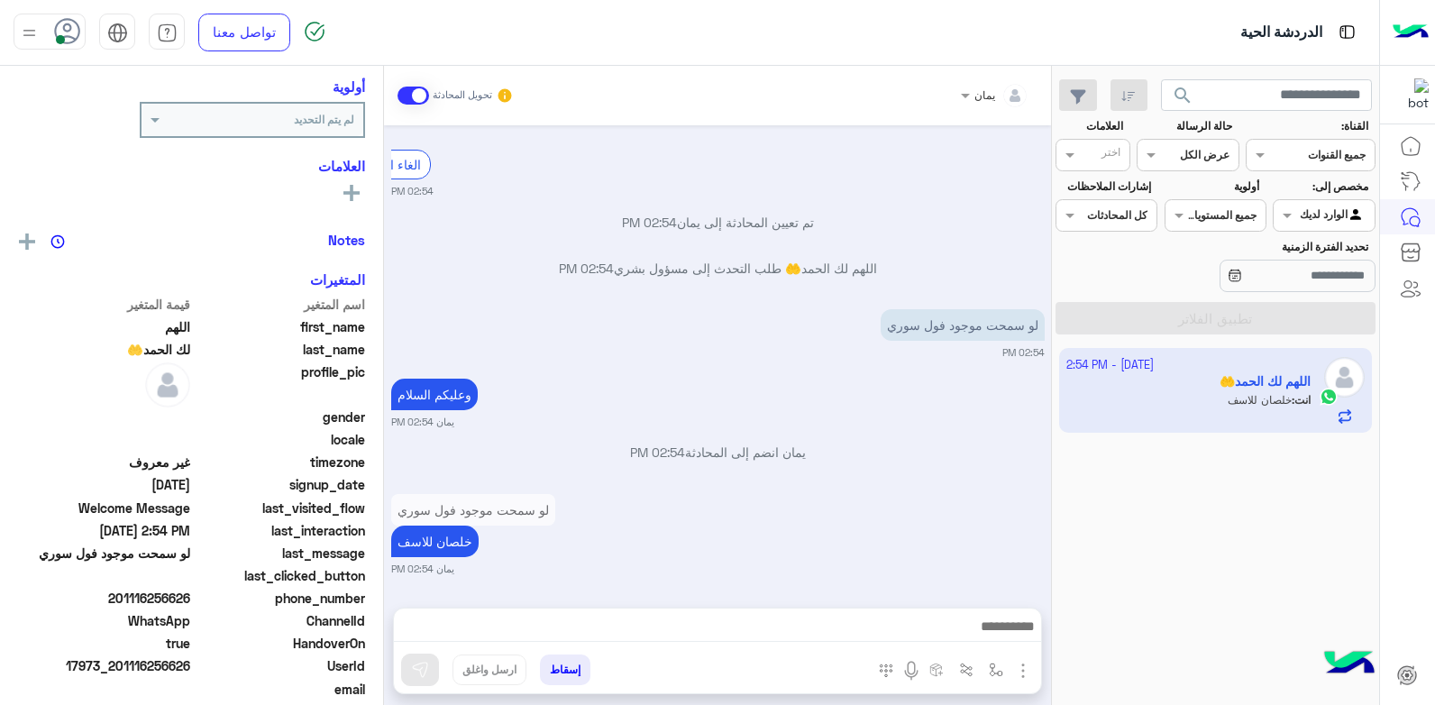
click at [569, 670] on button "إسقاط" at bounding box center [565, 669] width 50 height 31
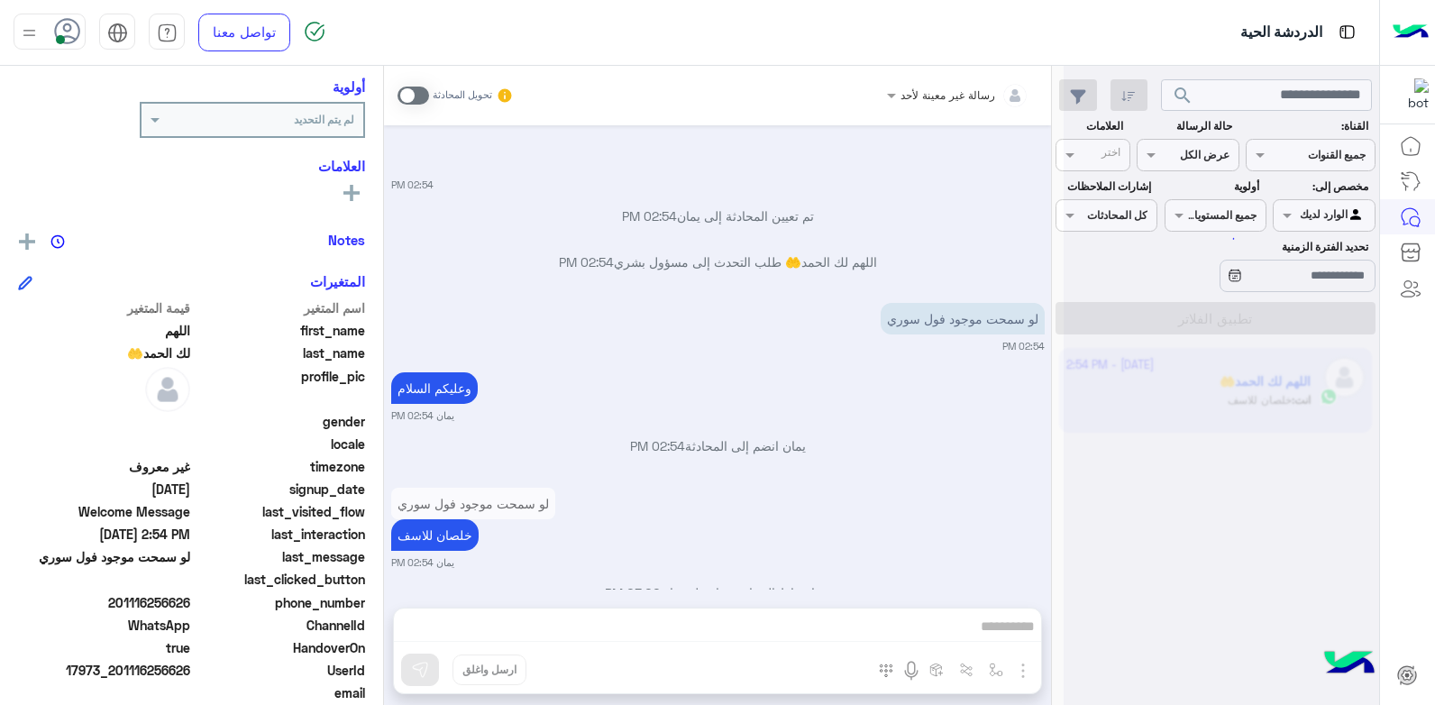
scroll to position [1943, 0]
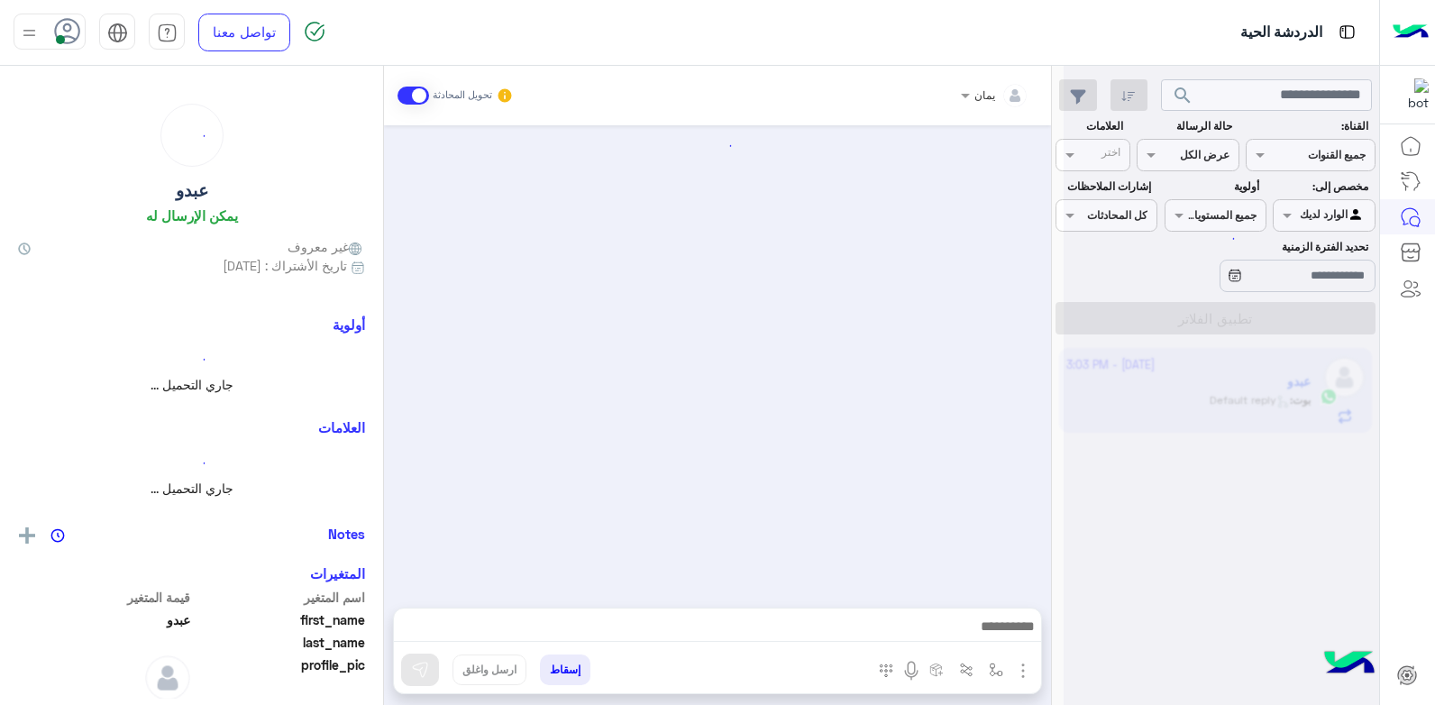
scroll to position [1613, 0]
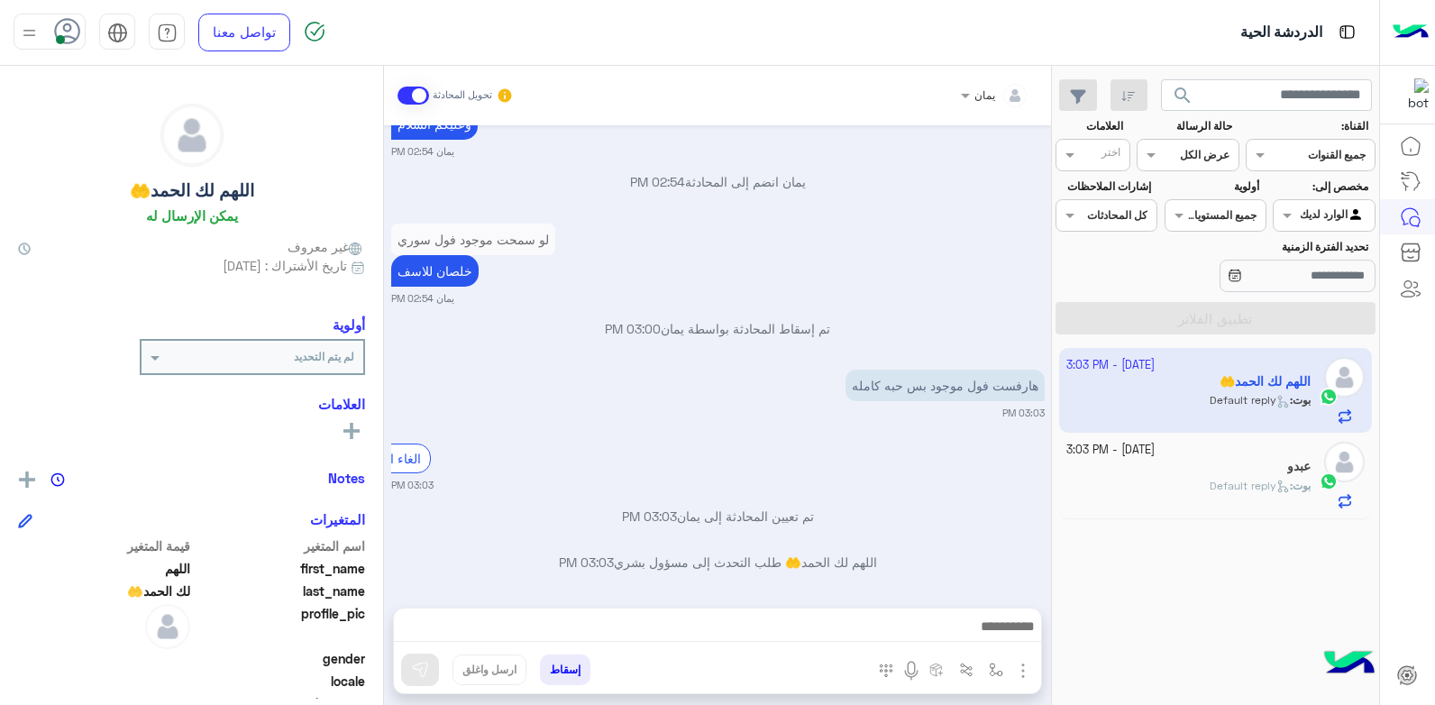
scroll to position [1087, 0]
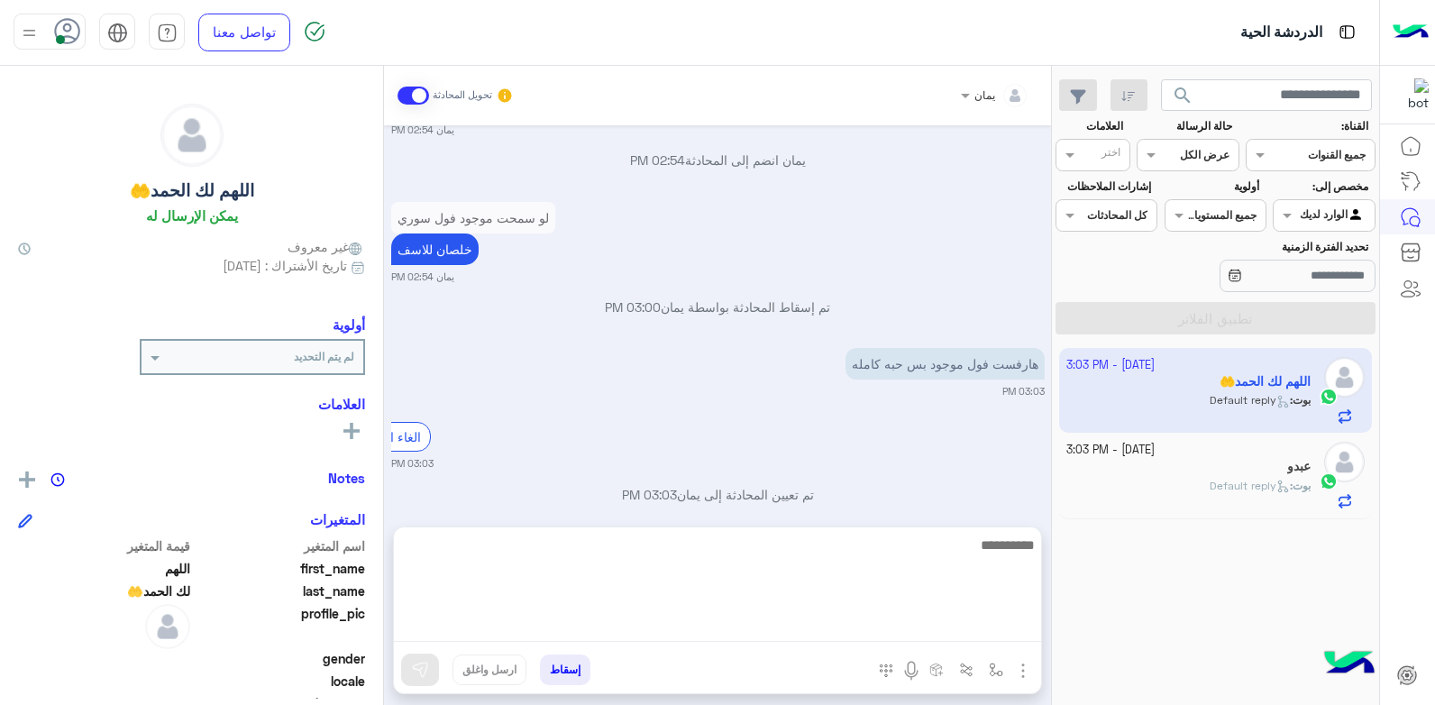
click at [777, 635] on textarea at bounding box center [717, 588] width 647 height 108
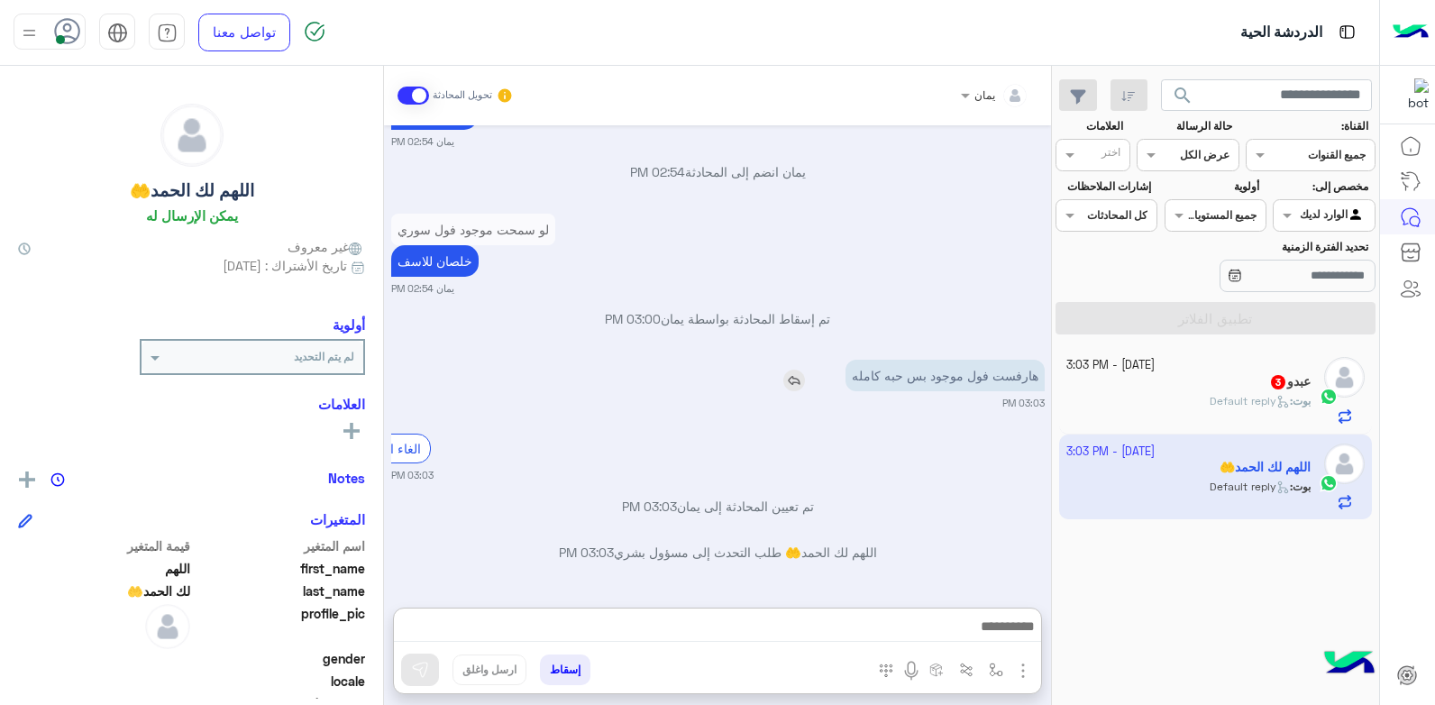
click at [783, 360] on div "هارفست فول موجود بس حبه كامله" at bounding box center [894, 376] width 302 height 32
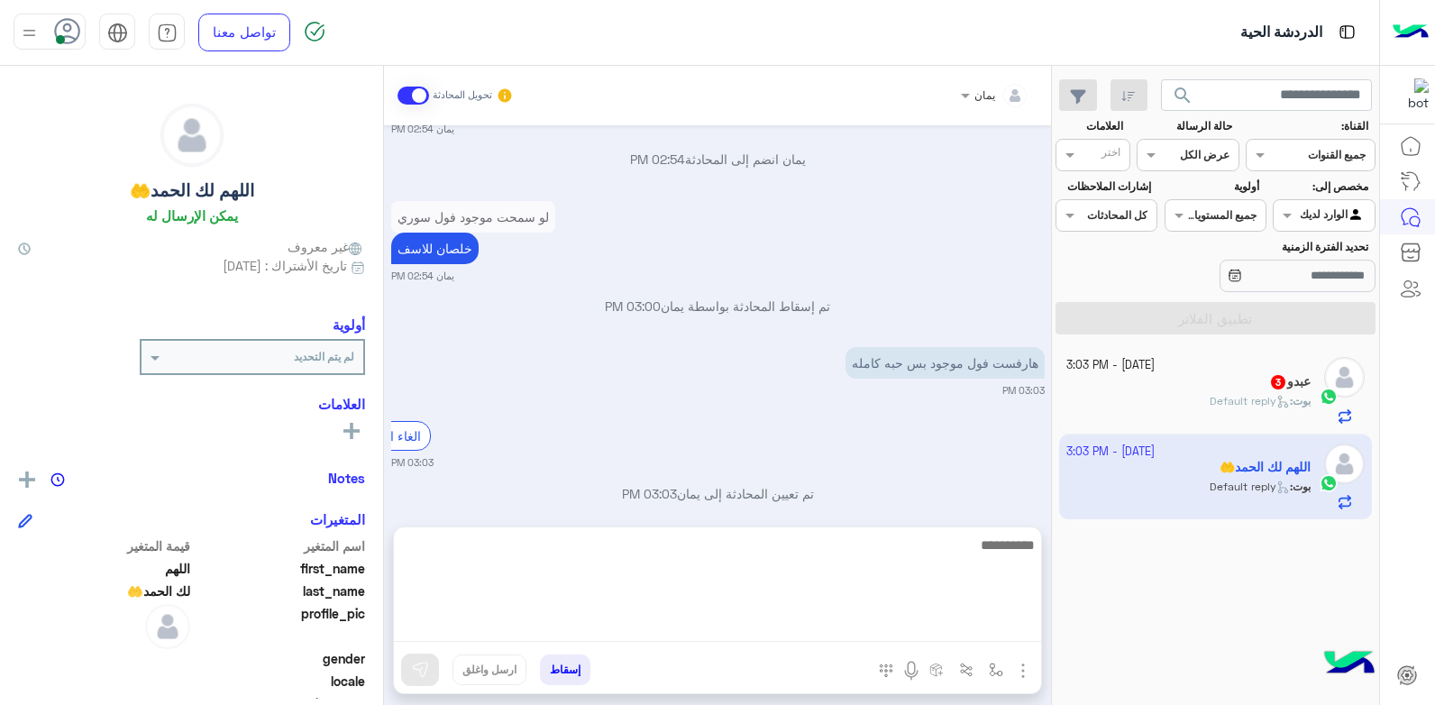
click at [901, 629] on textarea at bounding box center [717, 588] width 647 height 108
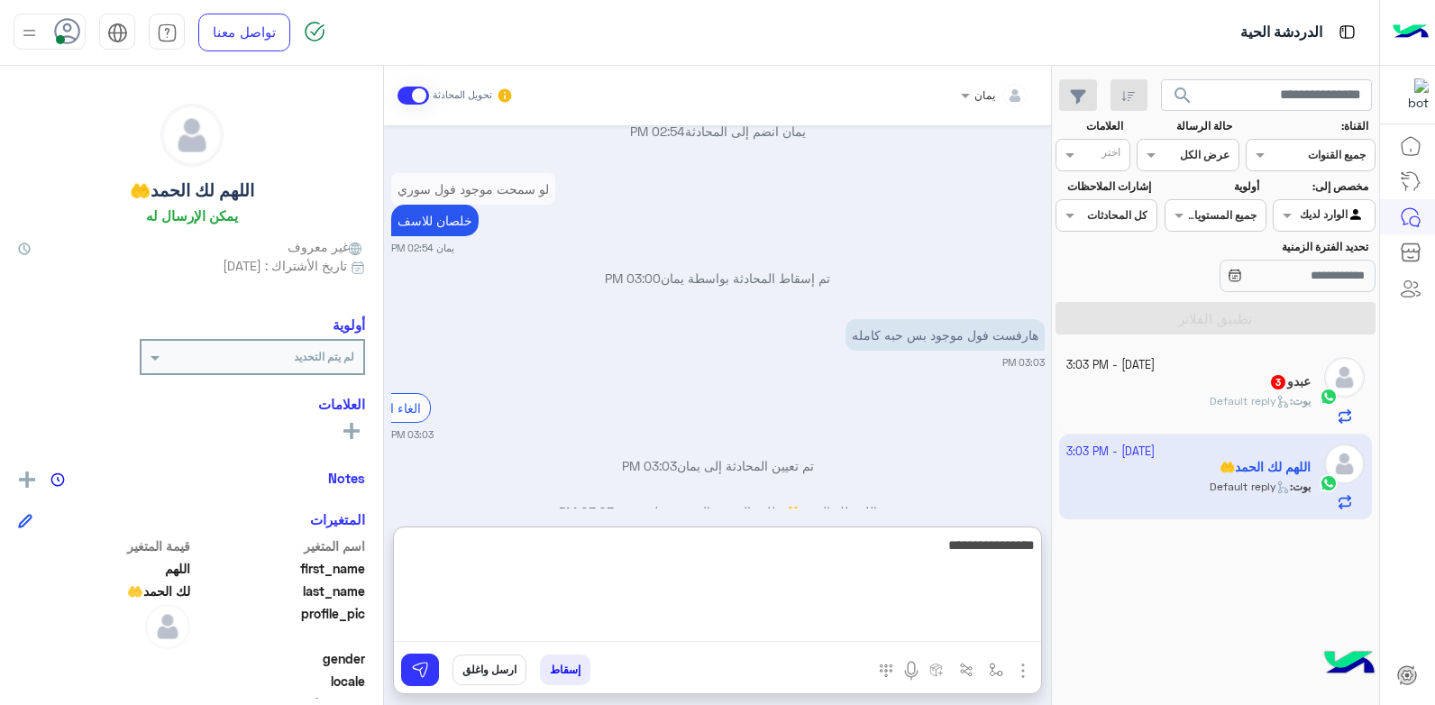
type textarea "**********"
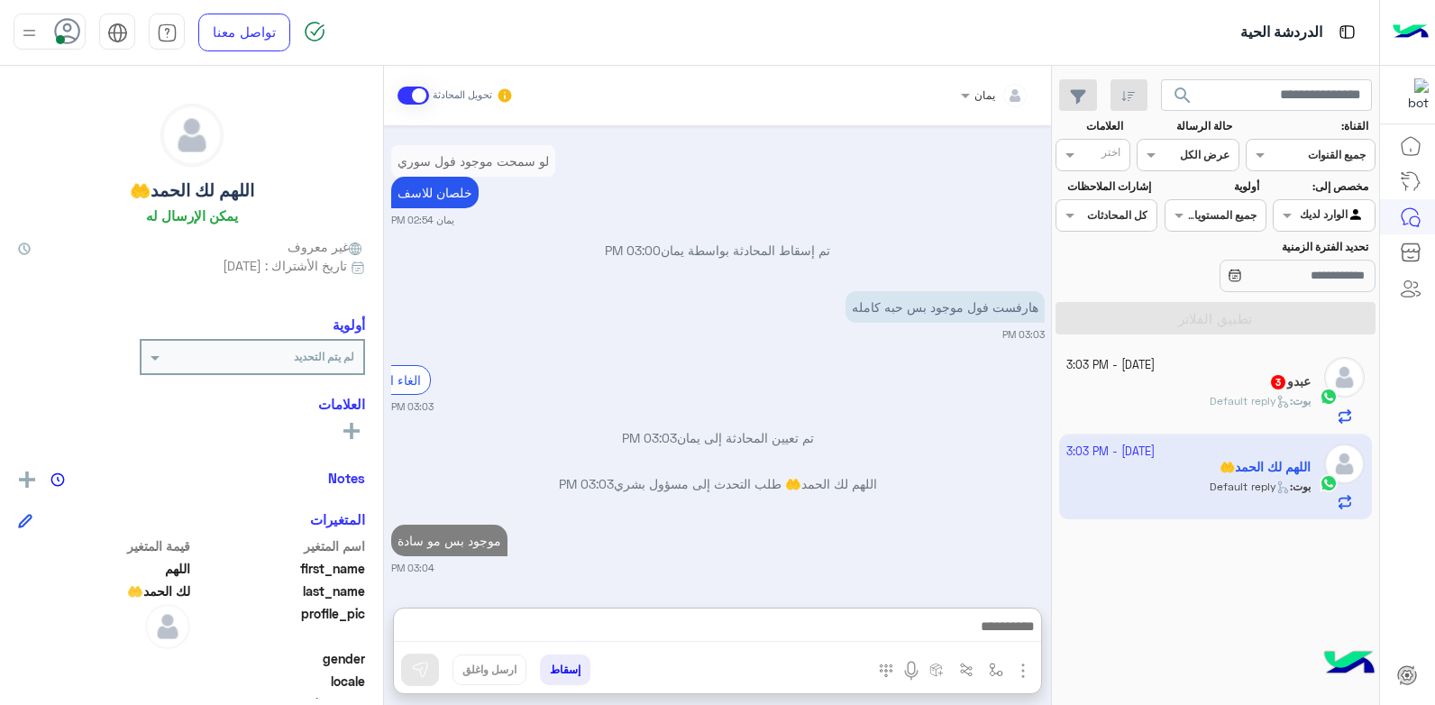
click at [1166, 389] on div "عبدو 3" at bounding box center [1188, 383] width 245 height 19
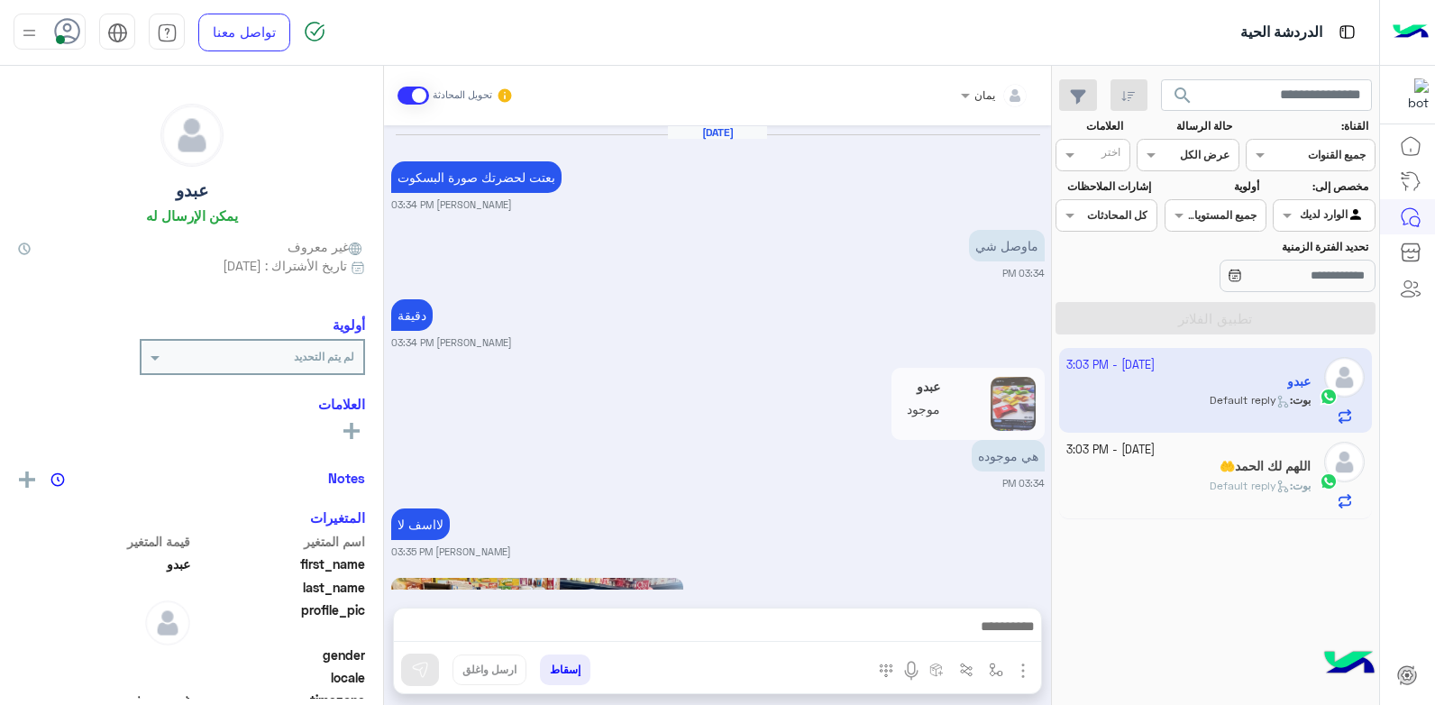
scroll to position [1006, 0]
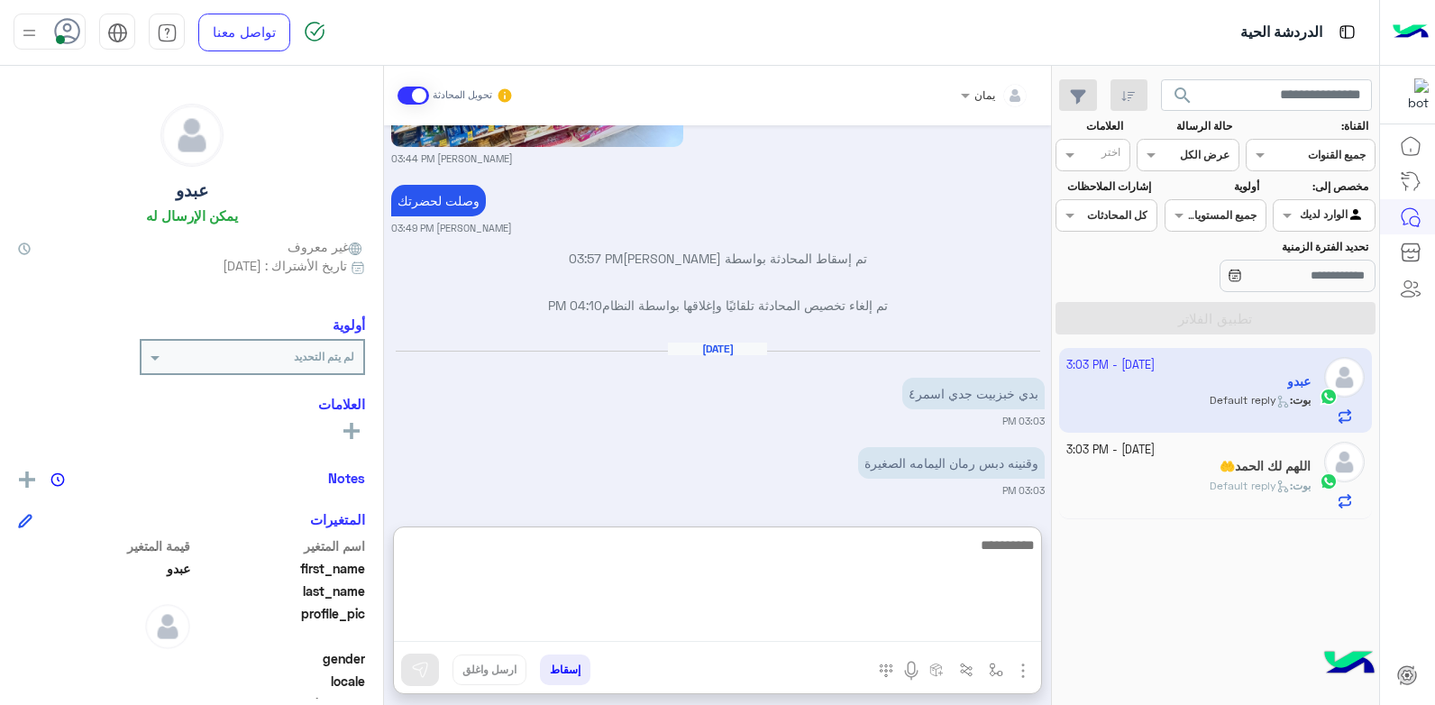
click at [879, 619] on textarea at bounding box center [717, 588] width 647 height 108
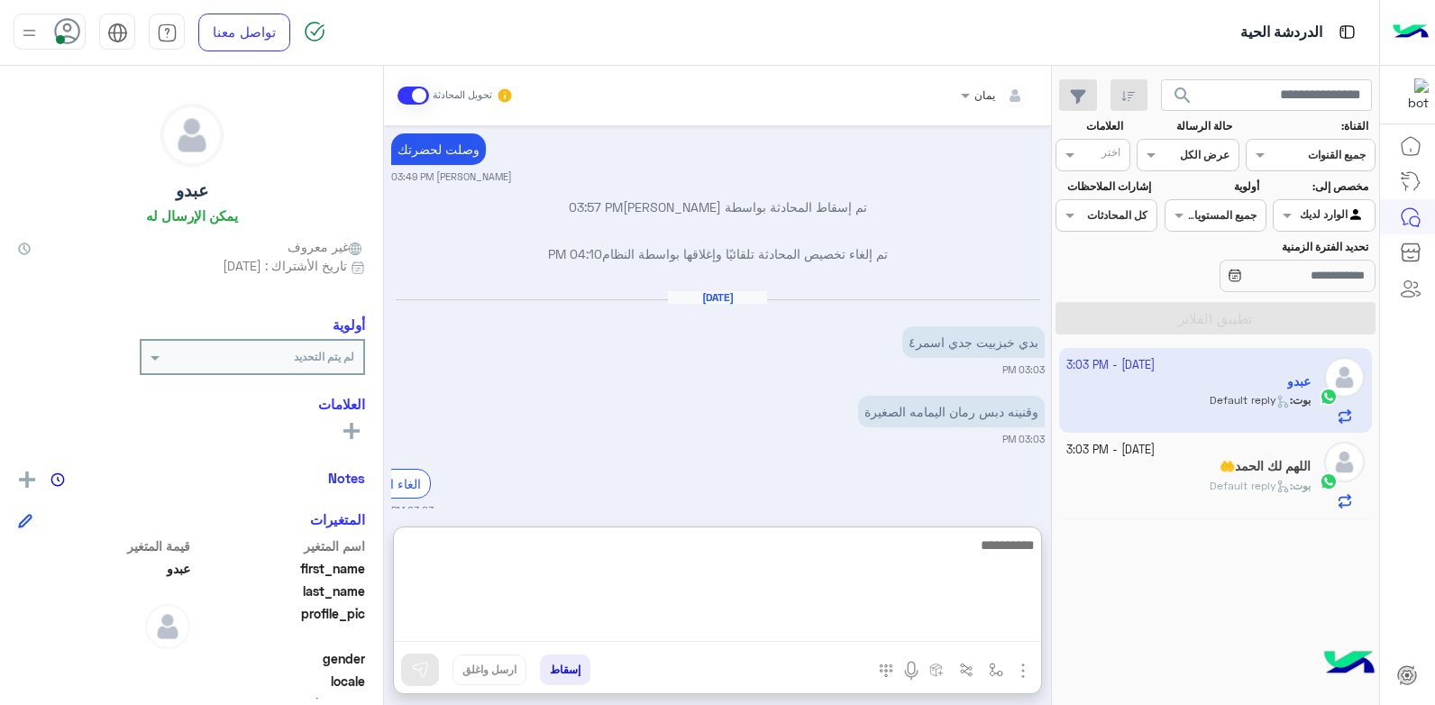
scroll to position [1087, 0]
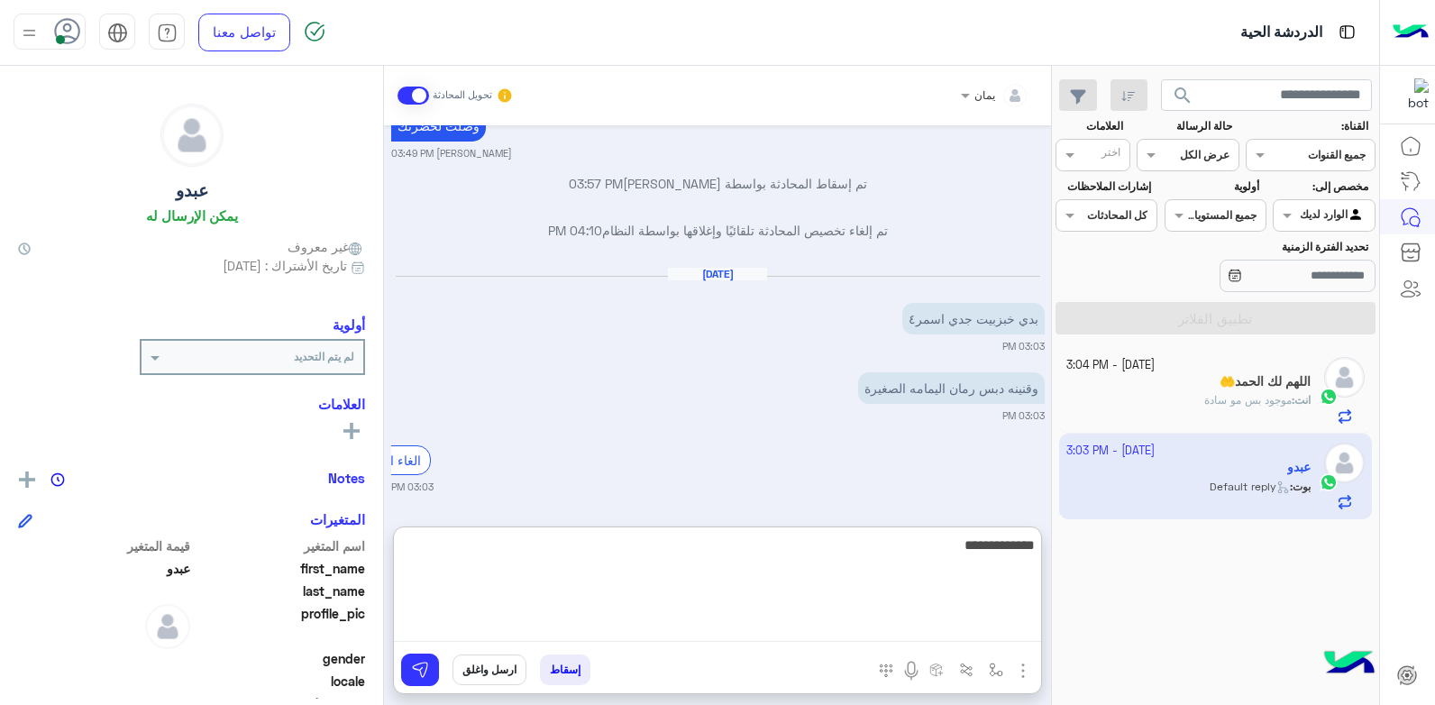
type textarea "**********"
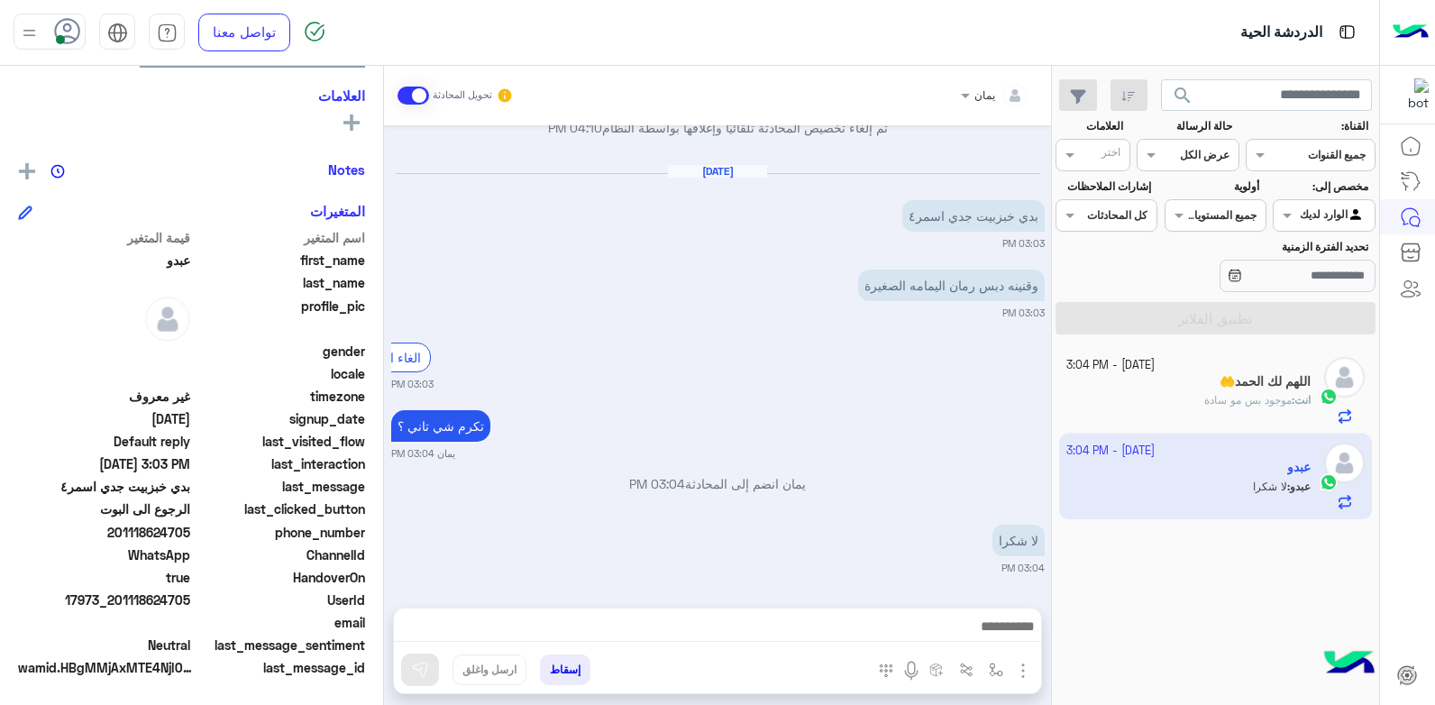
scroll to position [1190, 0]
drag, startPoint x: 191, startPoint y: 599, endPoint x: 118, endPoint y: 612, distance: 74.1
click at [118, 612] on div "UserId 17973_201118624705" at bounding box center [191, 601] width 347 height 23
drag, startPoint x: 118, startPoint y: 612, endPoint x: 135, endPoint y: 597, distance: 23.0
copy span "01118624705"
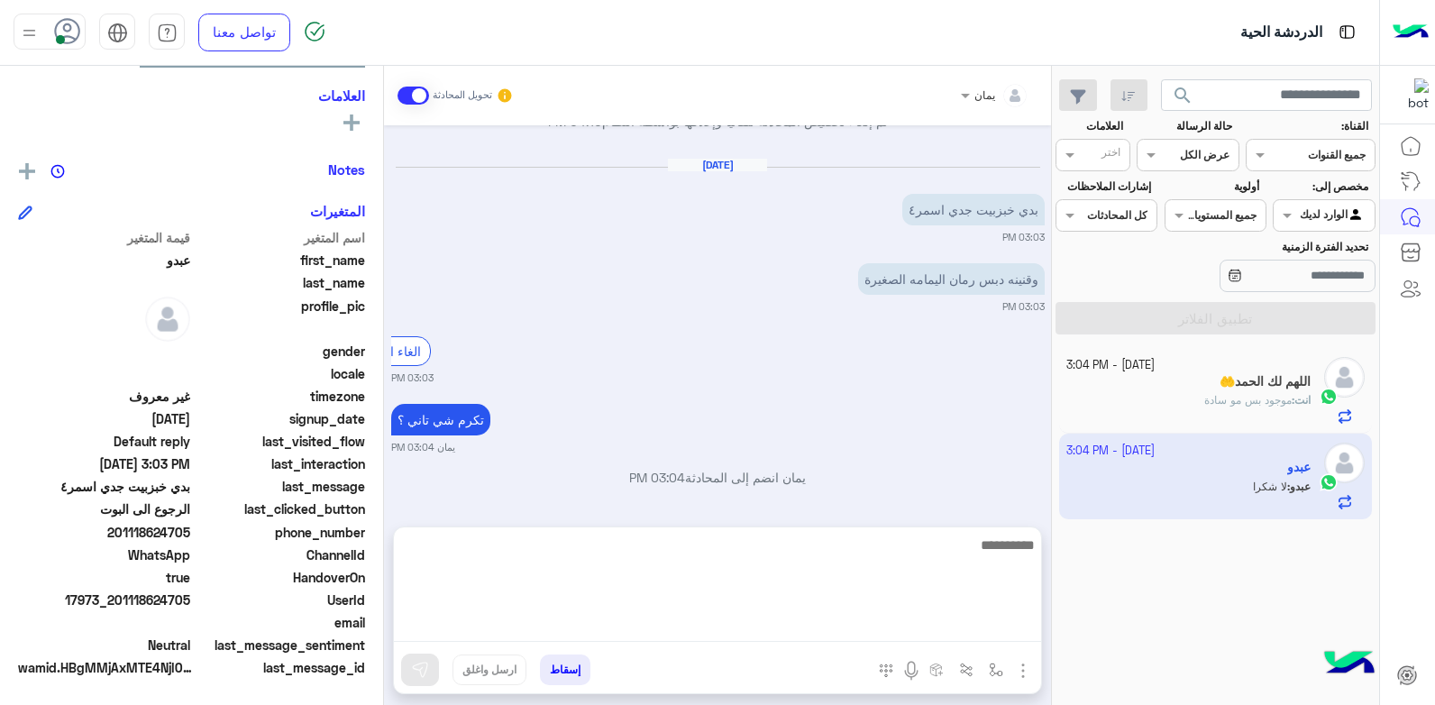
click at [897, 636] on textarea at bounding box center [717, 588] width 647 height 108
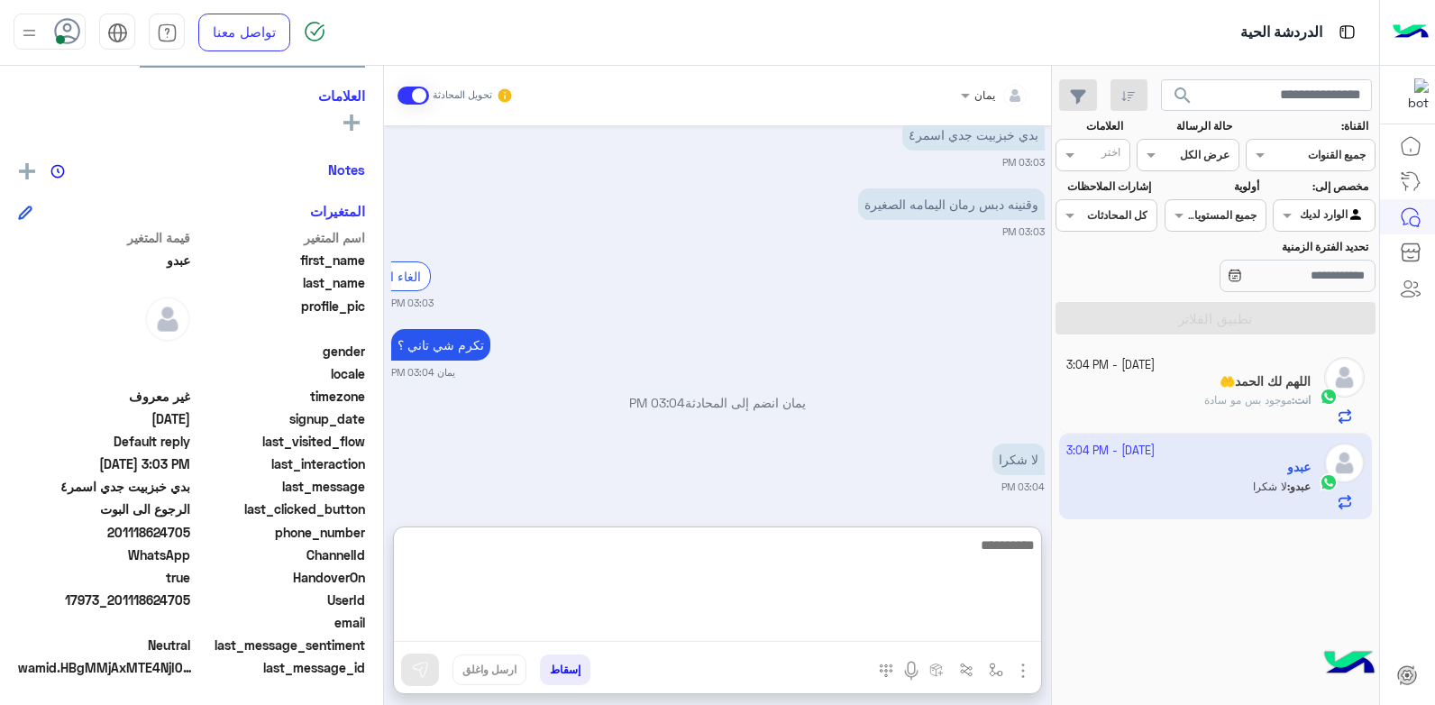
scroll to position [1271, 0]
type textarea "*****"
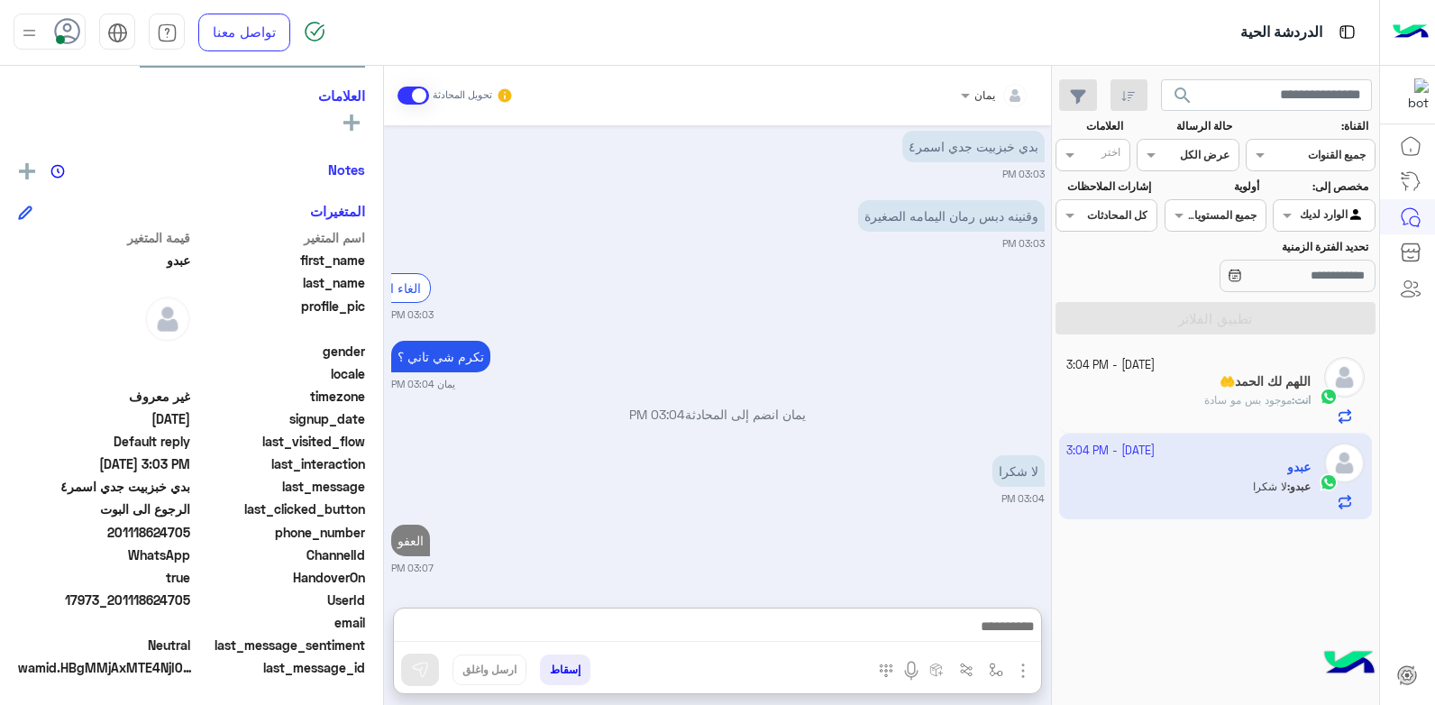
click at [555, 672] on button "إسقاط" at bounding box center [565, 669] width 50 height 31
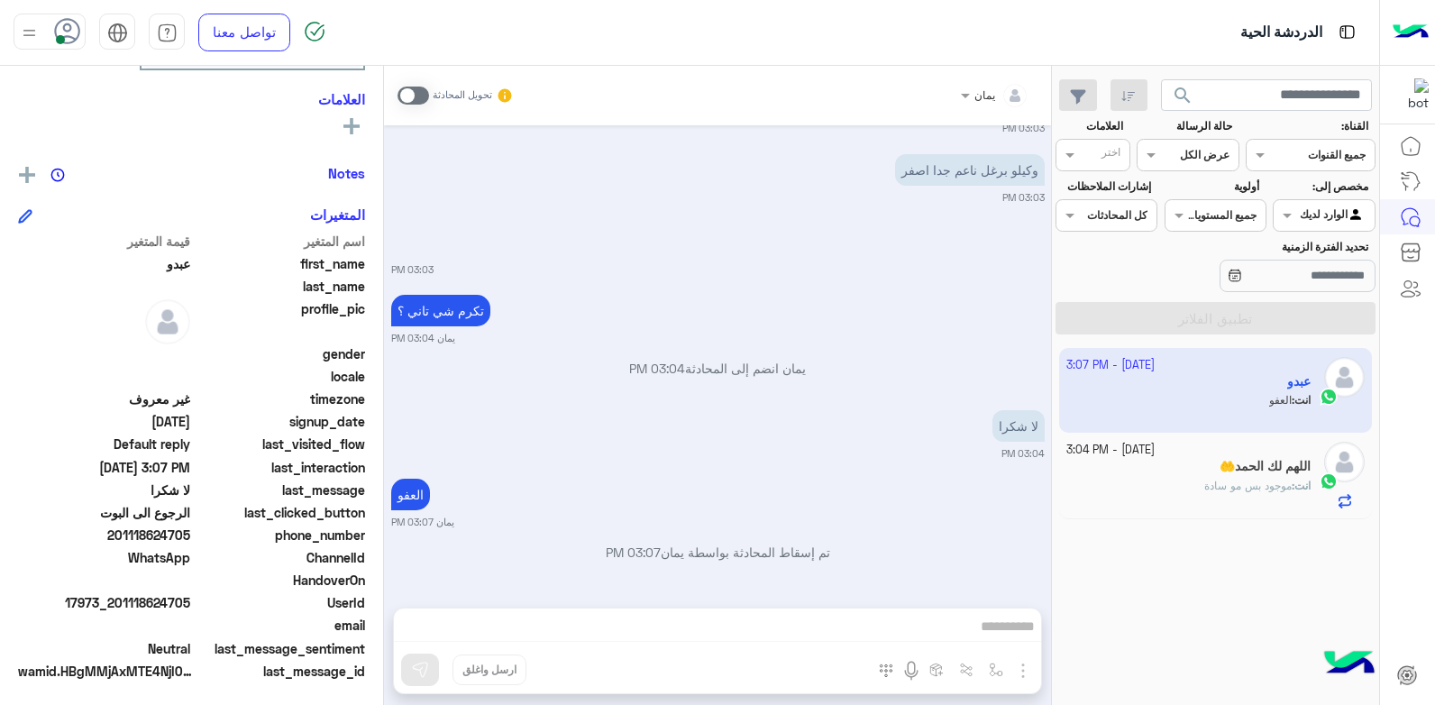
scroll to position [389, 0]
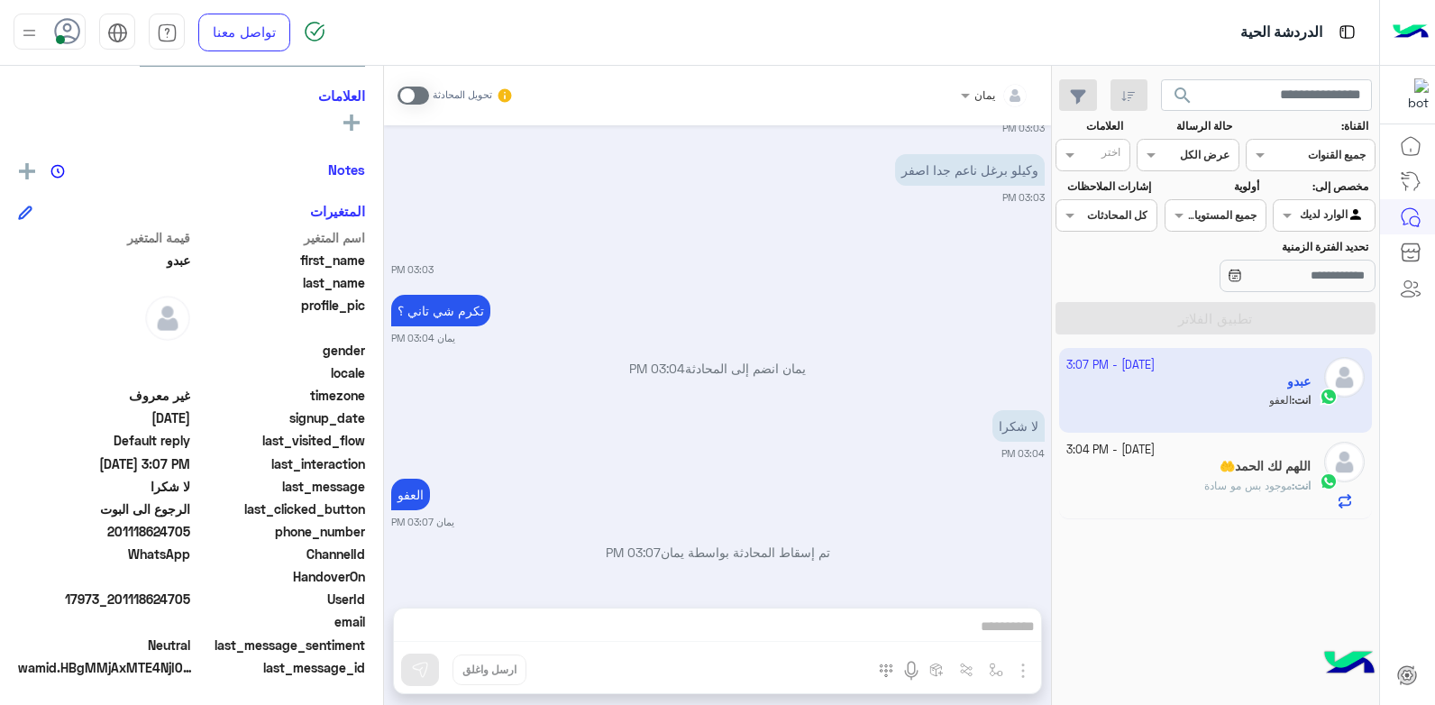
click at [1163, 467] on div "اللهم لك الحمد🤲" at bounding box center [1188, 468] width 245 height 19
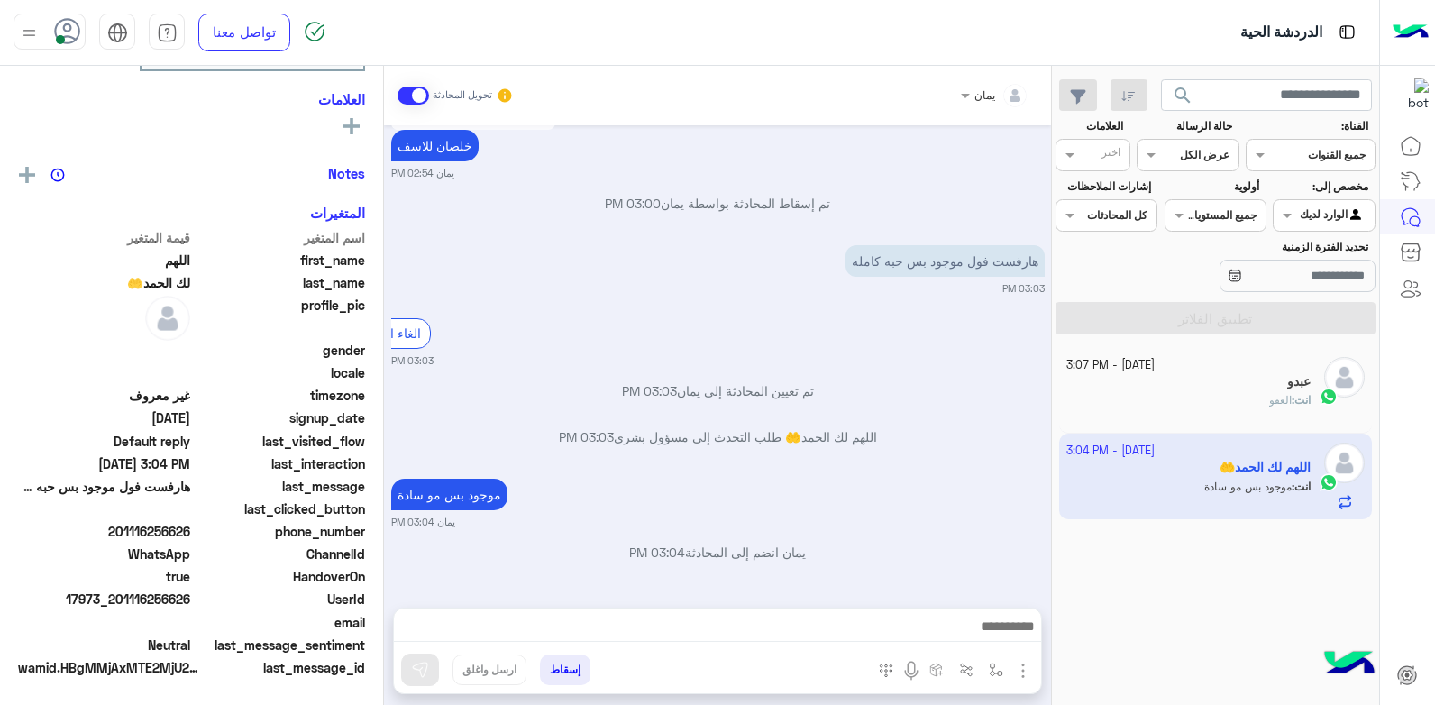
scroll to position [342, 0]
click at [1201, 399] on div "انت : العفو" at bounding box center [1188, 408] width 245 height 32
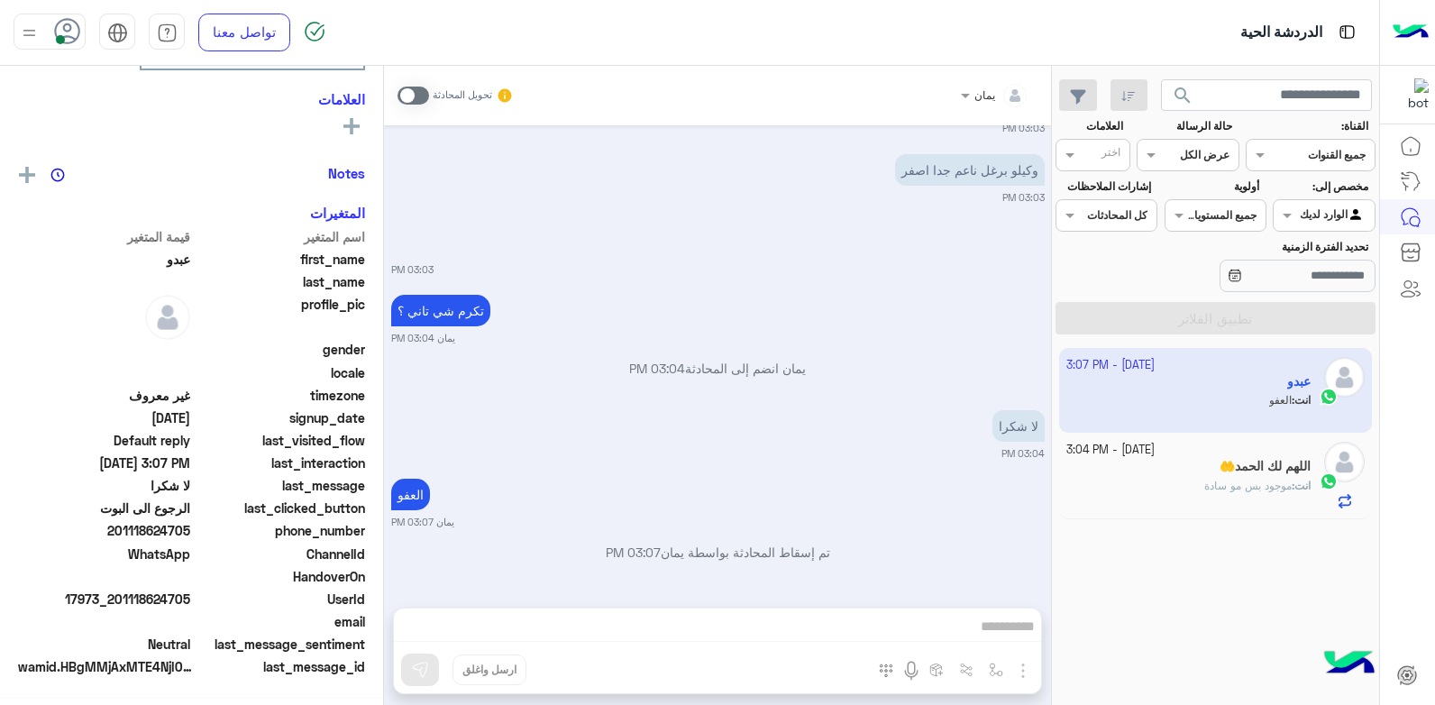
scroll to position [389, 0]
click at [426, 93] on span at bounding box center [414, 96] width 32 height 18
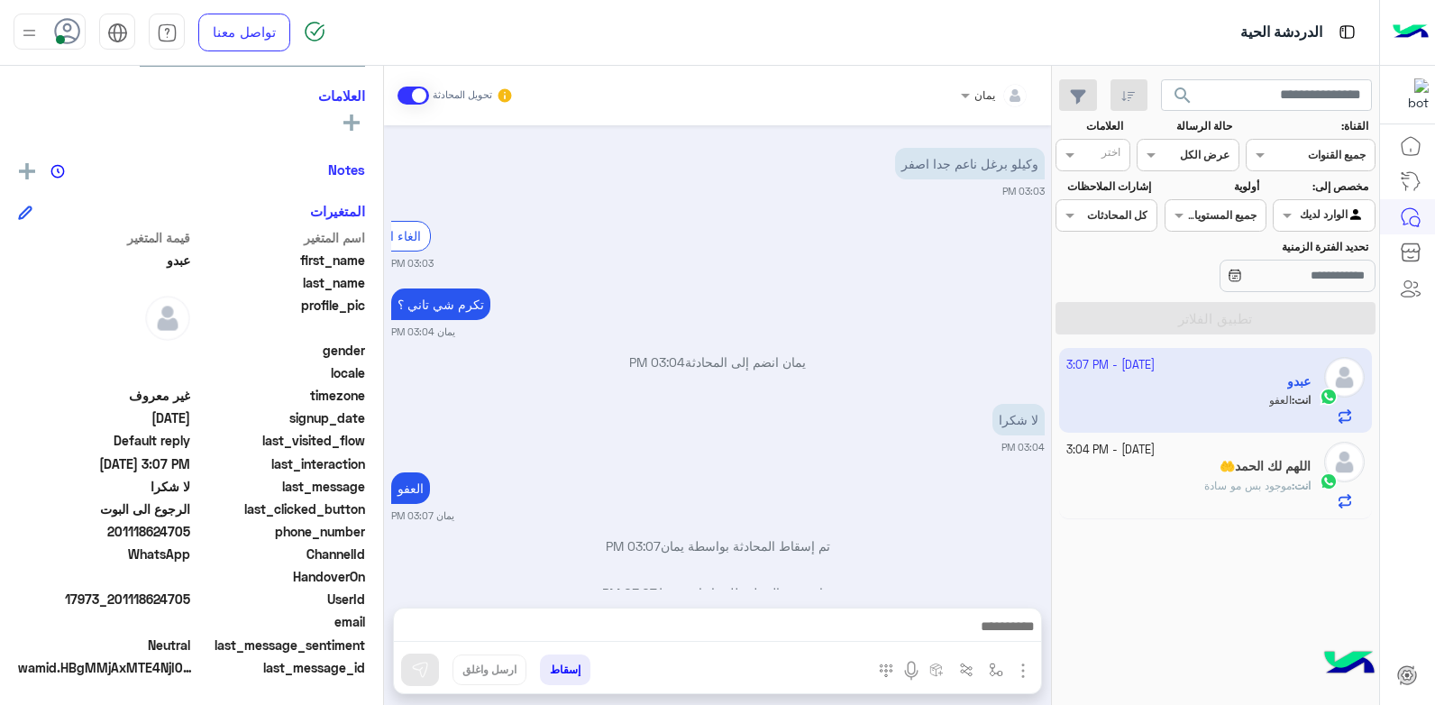
scroll to position [936, 0]
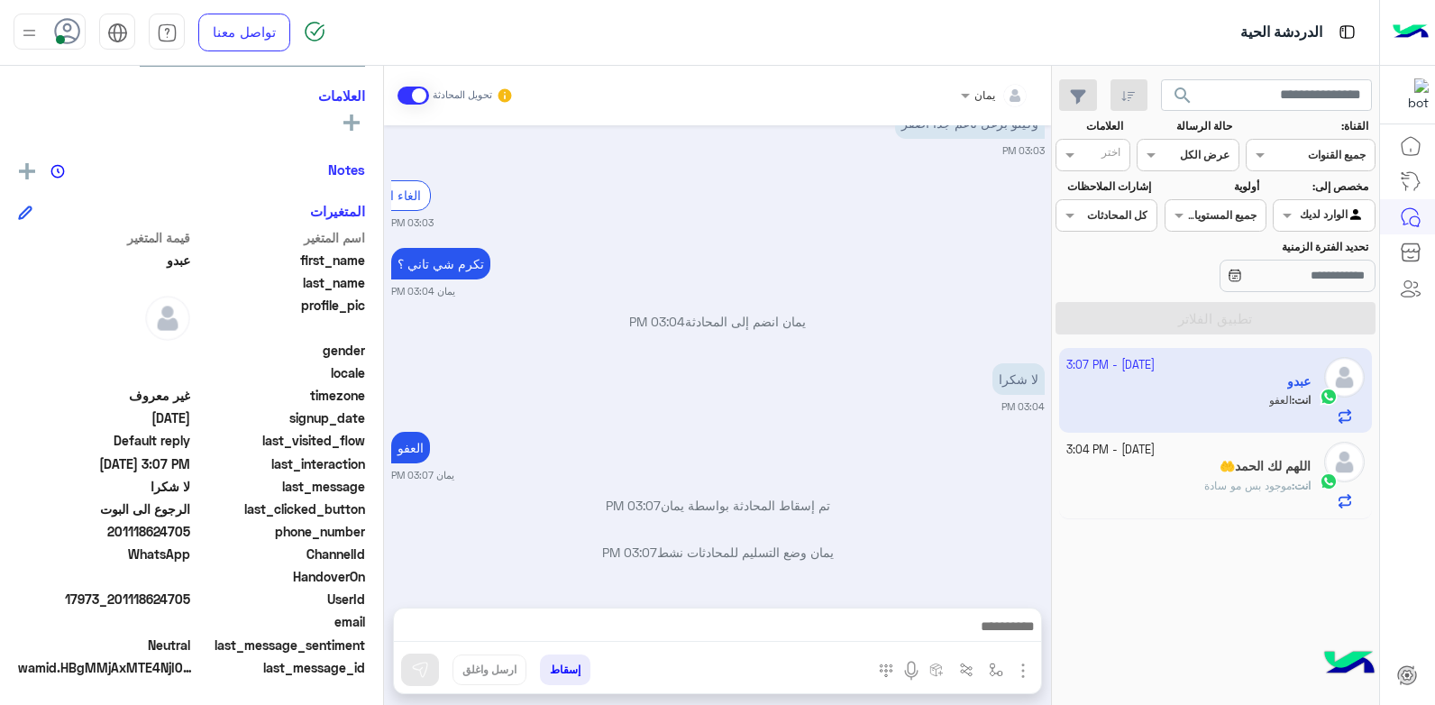
click at [575, 673] on button "إسقاط" at bounding box center [565, 669] width 50 height 31
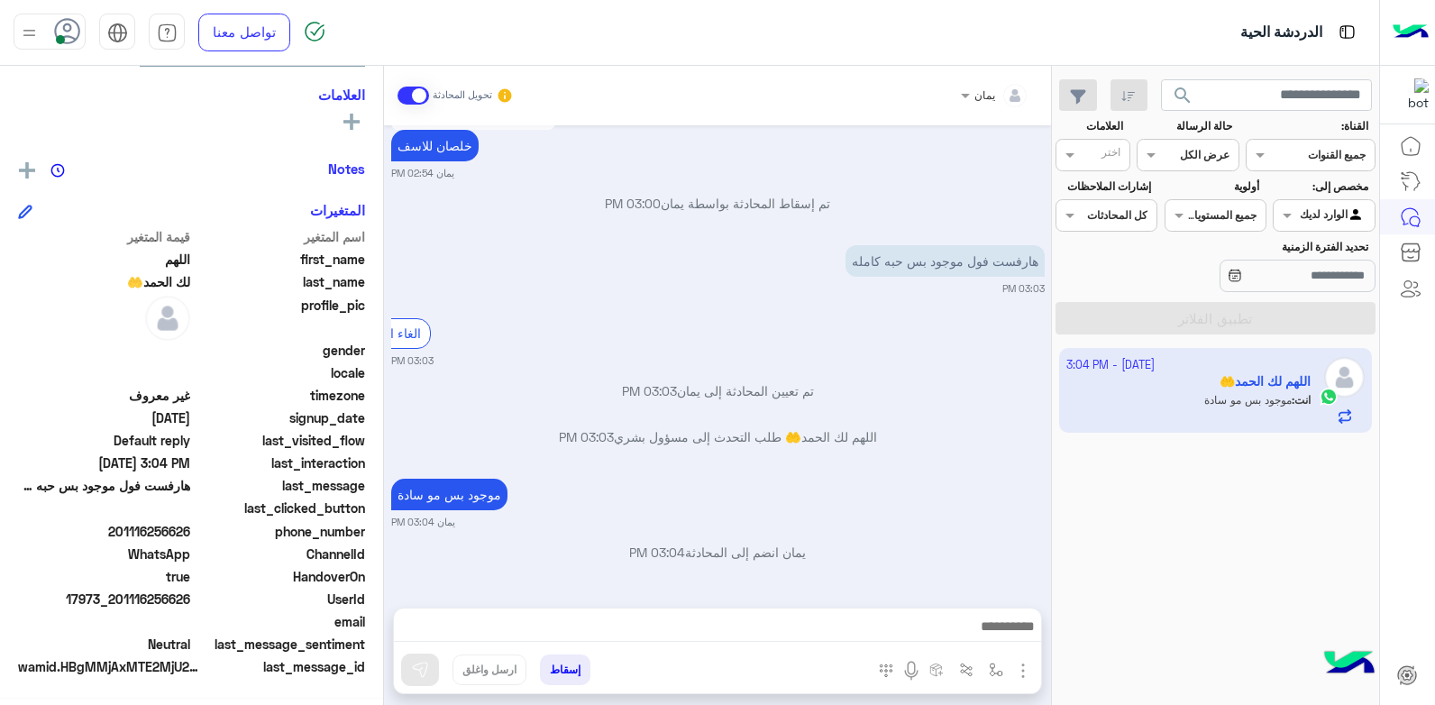
scroll to position [877, 0]
click at [917, 473] on div "[DATE] وربع بزر ابيض قرع طري 03:57 PM محتاجه حاجه من الشيبسي؟ [PERSON_NAME] 04:…" at bounding box center [717, 357] width 667 height 464
click at [1244, 496] on div "[DATE] - 3:04 PM اللهم لك الحمد🤲 انت : موجود بس مو سادة" at bounding box center [1215, 527] width 327 height 370
drag, startPoint x: 1244, startPoint y: 496, endPoint x: 1204, endPoint y: 492, distance: 39.8
click at [1223, 496] on div "[DATE] - 3:04 PM اللهم لك الحمد🤲 انت : موجود بس مو سادة" at bounding box center [1215, 527] width 327 height 370
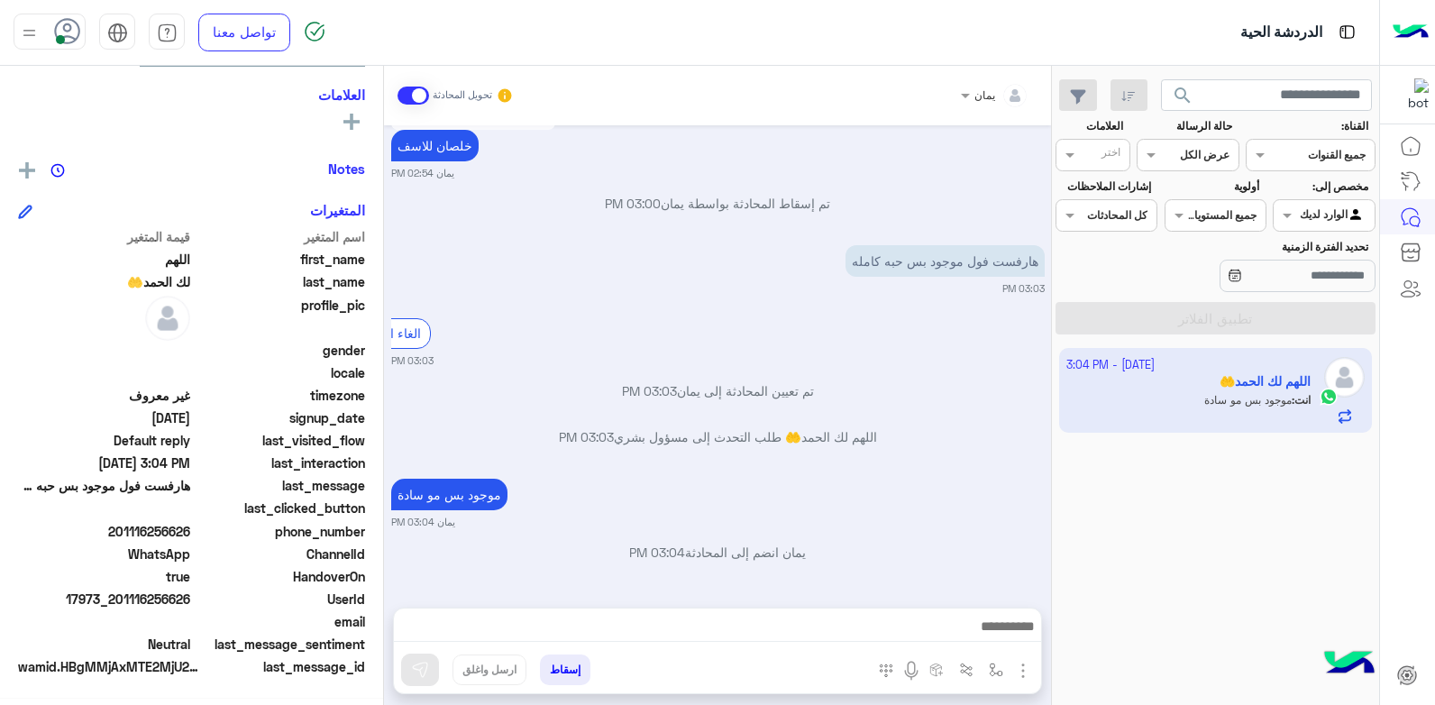
click at [837, 446] on p "اللهم لك الحمد🤲 طلب التحدث إلى مسؤول بشري 03:03 PM" at bounding box center [718, 436] width 654 height 19
click at [568, 677] on button "إسقاط" at bounding box center [565, 669] width 50 height 31
click at [568, 671] on button "إسقاط" at bounding box center [565, 669] width 50 height 31
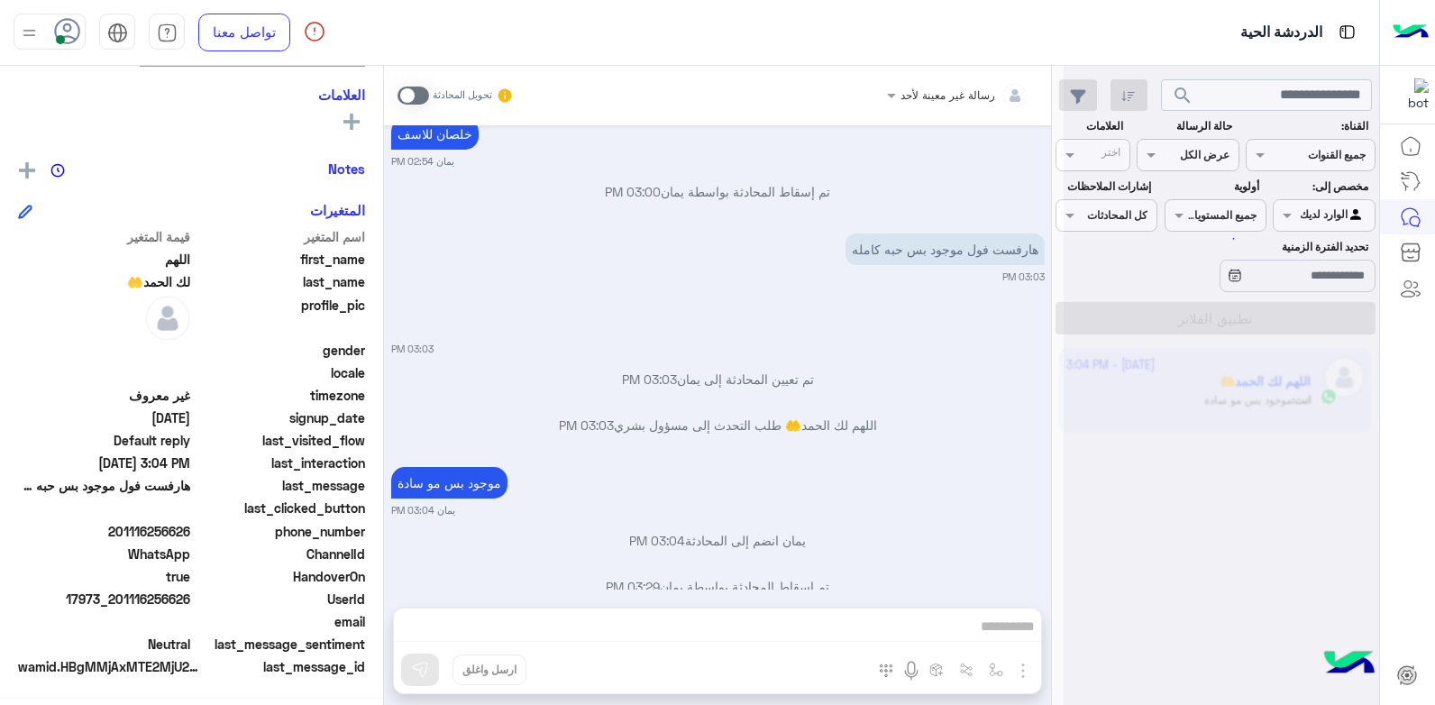
scroll to position [924, 0]
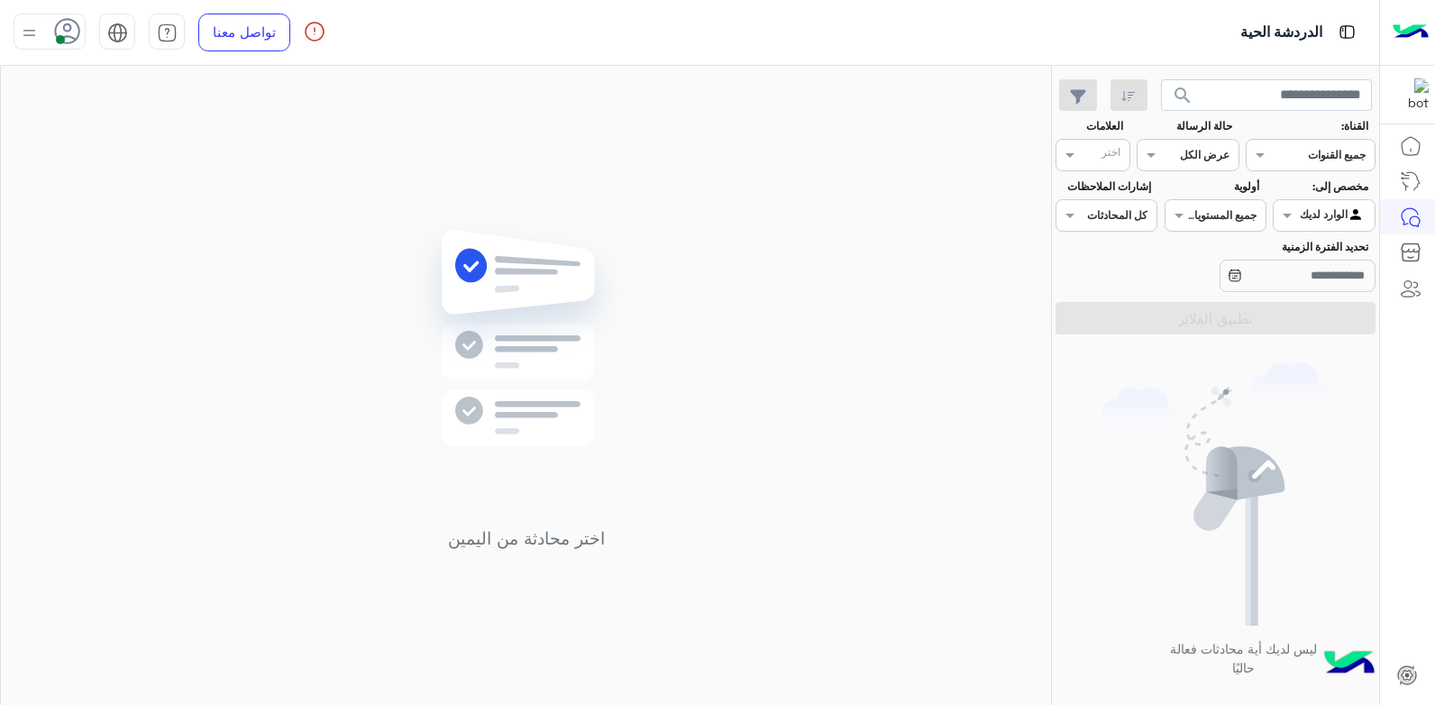
click at [54, 22] on icon at bounding box center [67, 31] width 27 height 27
click at [60, 174] on label "وقت الراحة" at bounding box center [126, 177] width 197 height 32
click at [549, 179] on div "اختر محادثة من اليمين" at bounding box center [526, 389] width 1050 height 646
click at [62, 16] on div at bounding box center [68, 26] width 25 height 25
click at [117, 132] on label "متصل" at bounding box center [126, 138] width 197 height 32
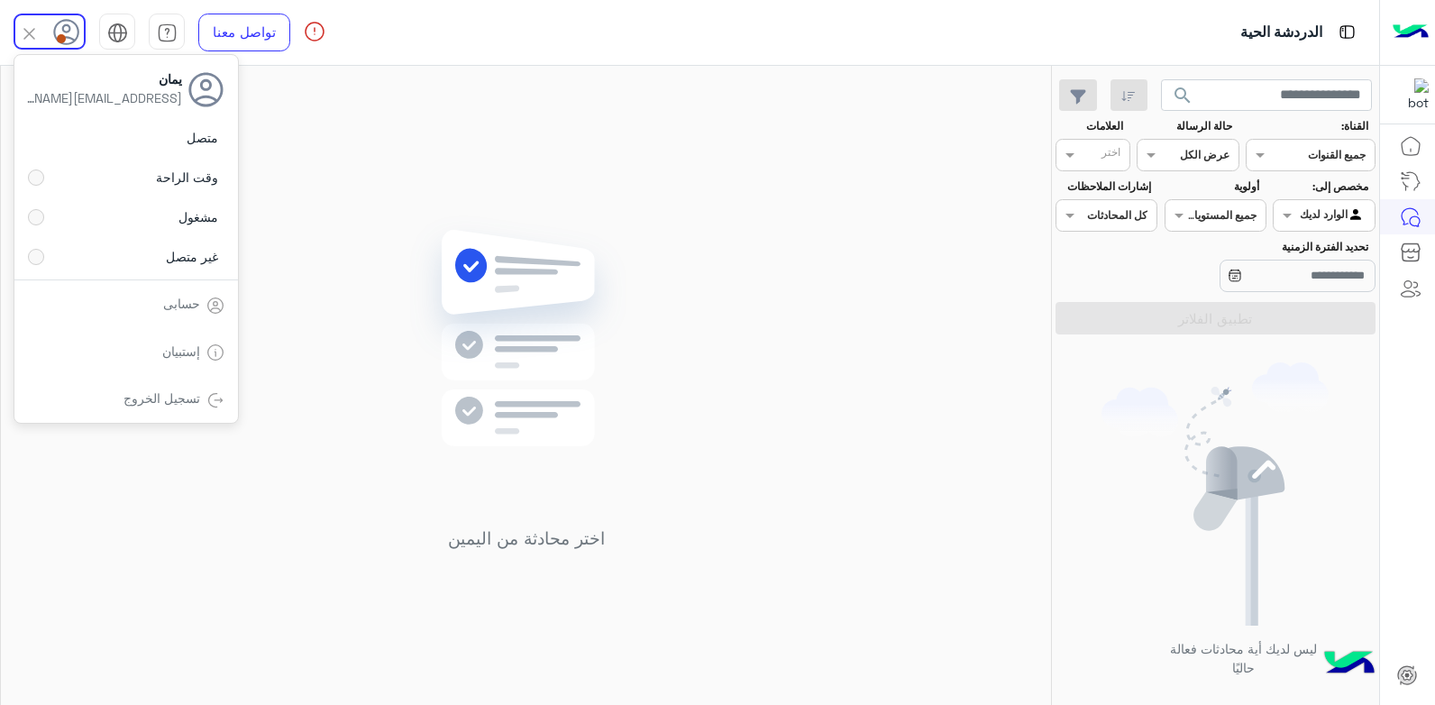
click at [392, 132] on div "اختر محادثة من اليمين" at bounding box center [526, 389] width 1050 height 646
click at [57, 25] on use at bounding box center [68, 31] width 26 height 26
click at [321, 167] on div "اختر محادثة من اليمين" at bounding box center [526, 389] width 1050 height 646
click at [629, 281] on img at bounding box center [526, 364] width 261 height 299
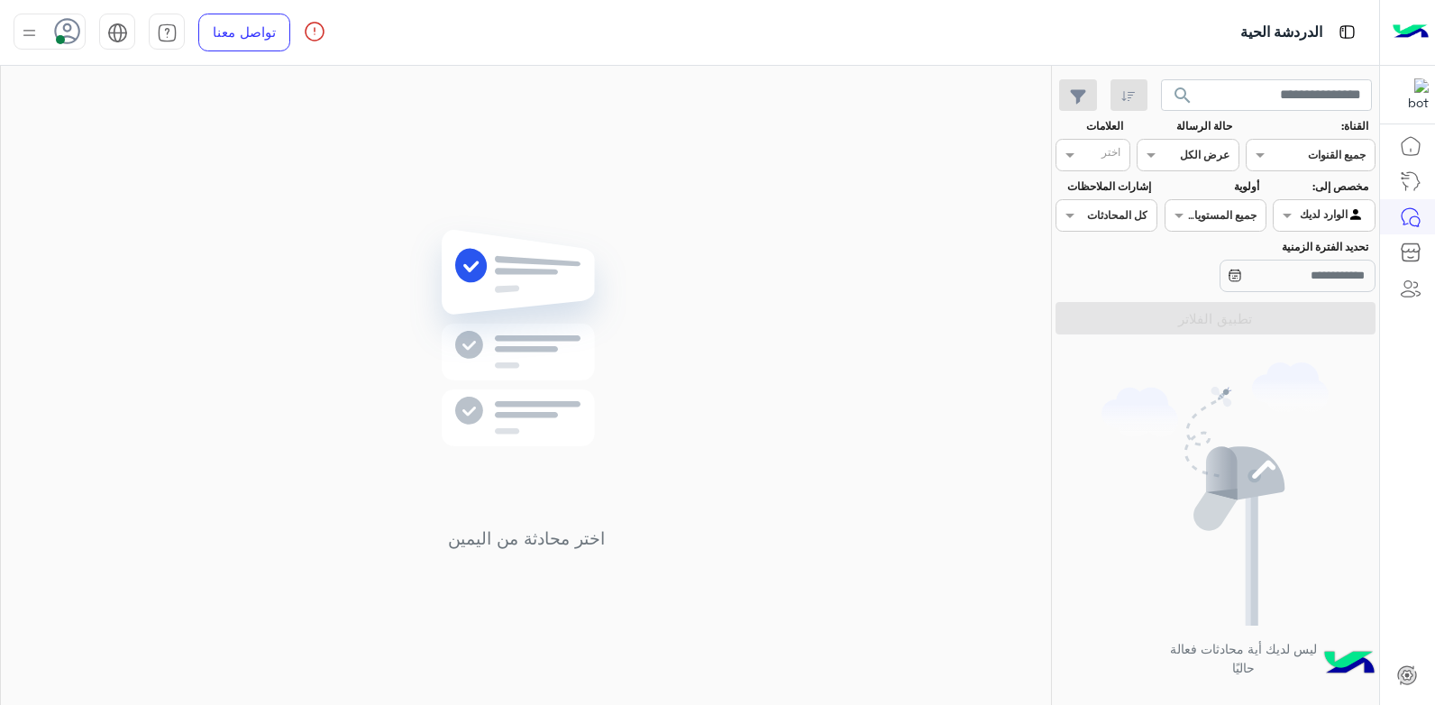
click at [1302, 222] on div "الوارد لديك" at bounding box center [1333, 215] width 66 height 18
click at [1300, 249] on b "غير معينة" at bounding box center [1324, 250] width 49 height 15
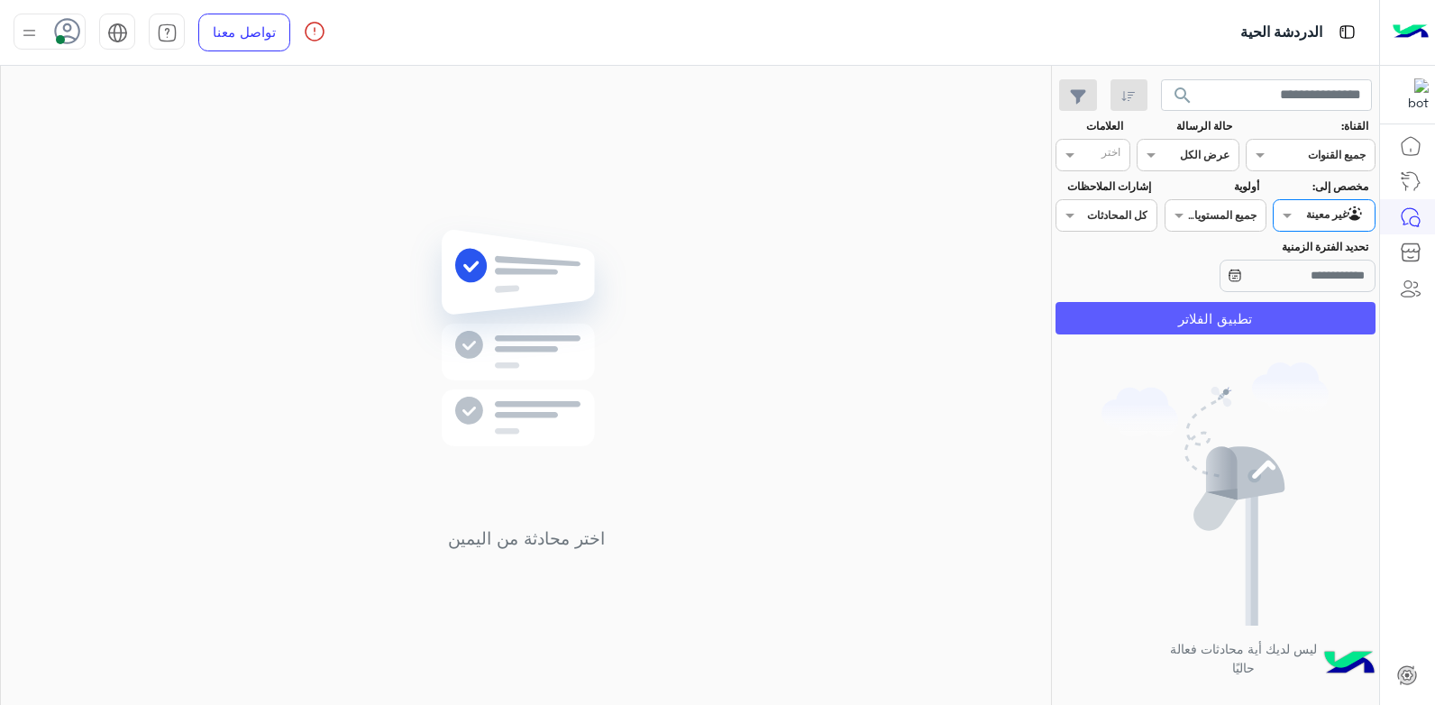
click at [1183, 316] on button "تطبيق الفلاتر" at bounding box center [1216, 318] width 320 height 32
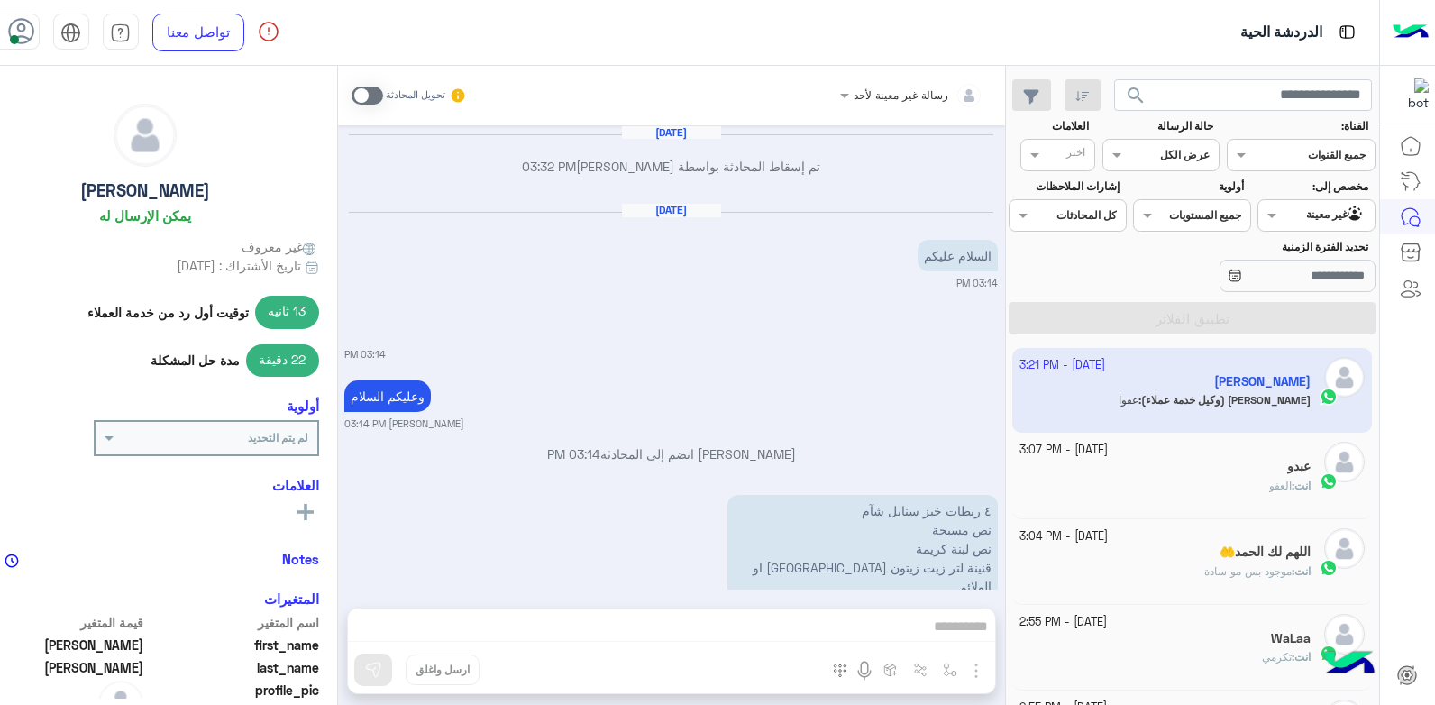
scroll to position [1518, 0]
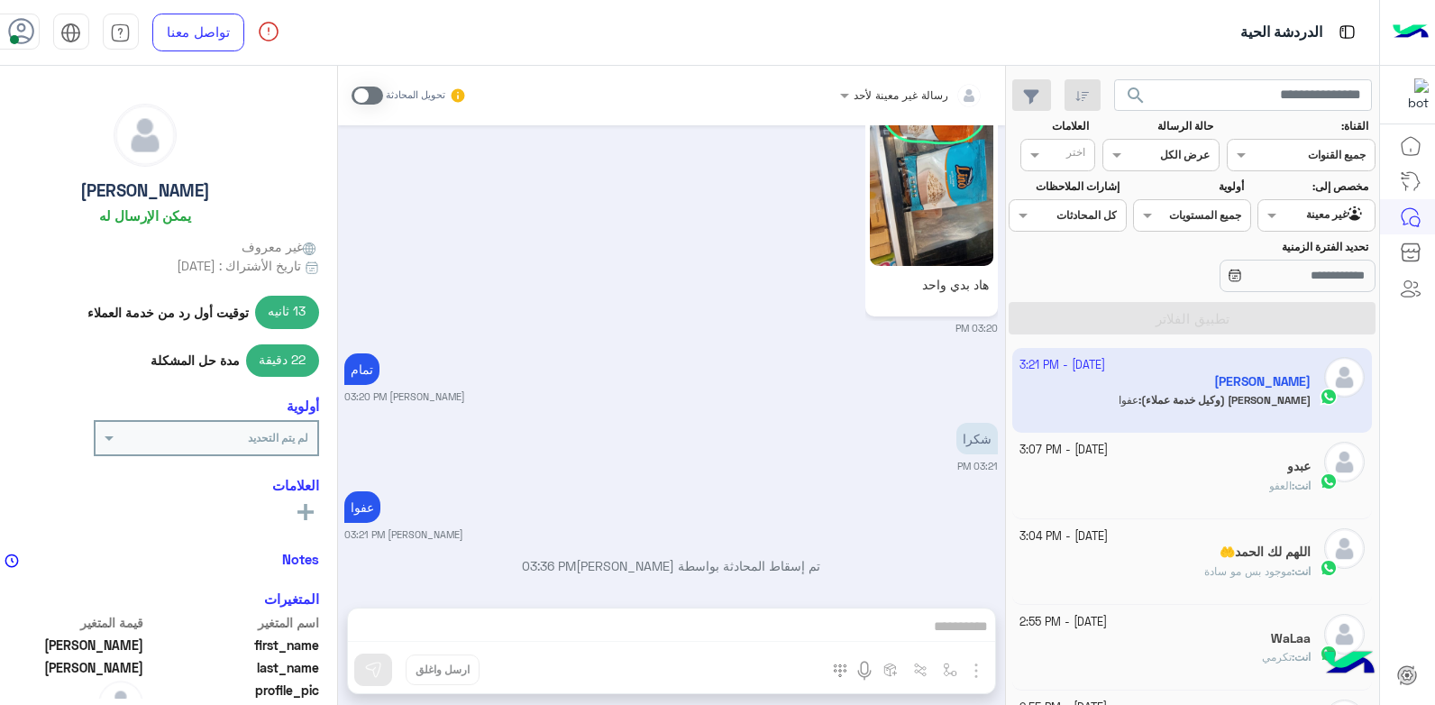
click at [1205, 462] on div "عبدو" at bounding box center [1165, 468] width 291 height 19
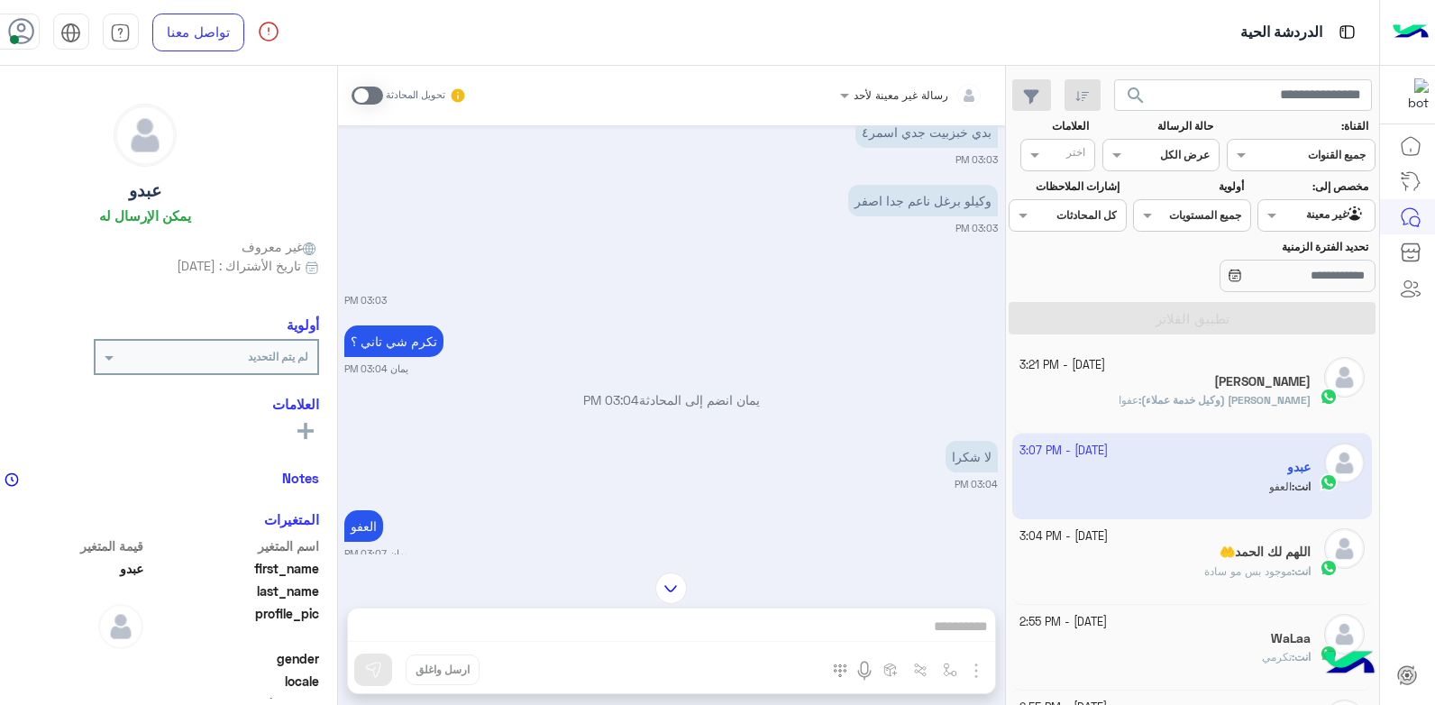
scroll to position [3018, 0]
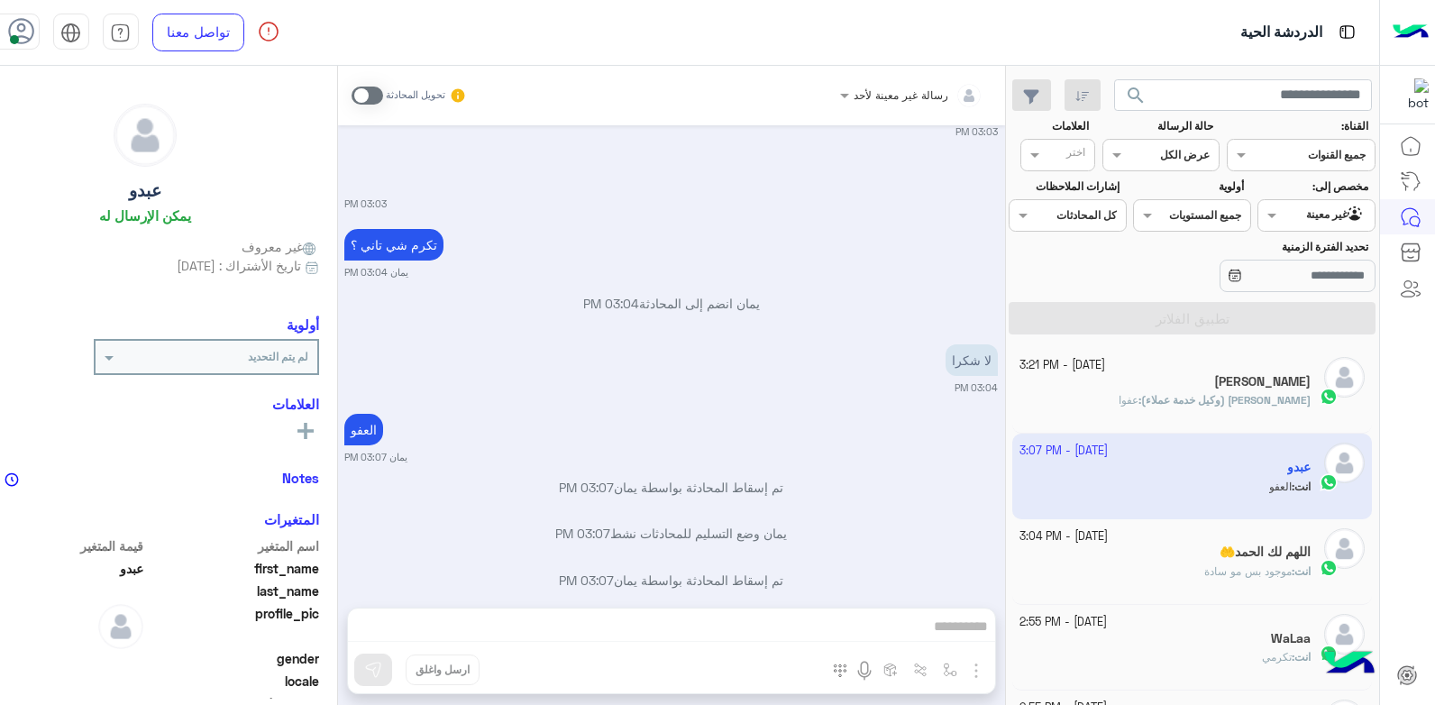
click at [383, 95] on span at bounding box center [368, 96] width 32 height 18
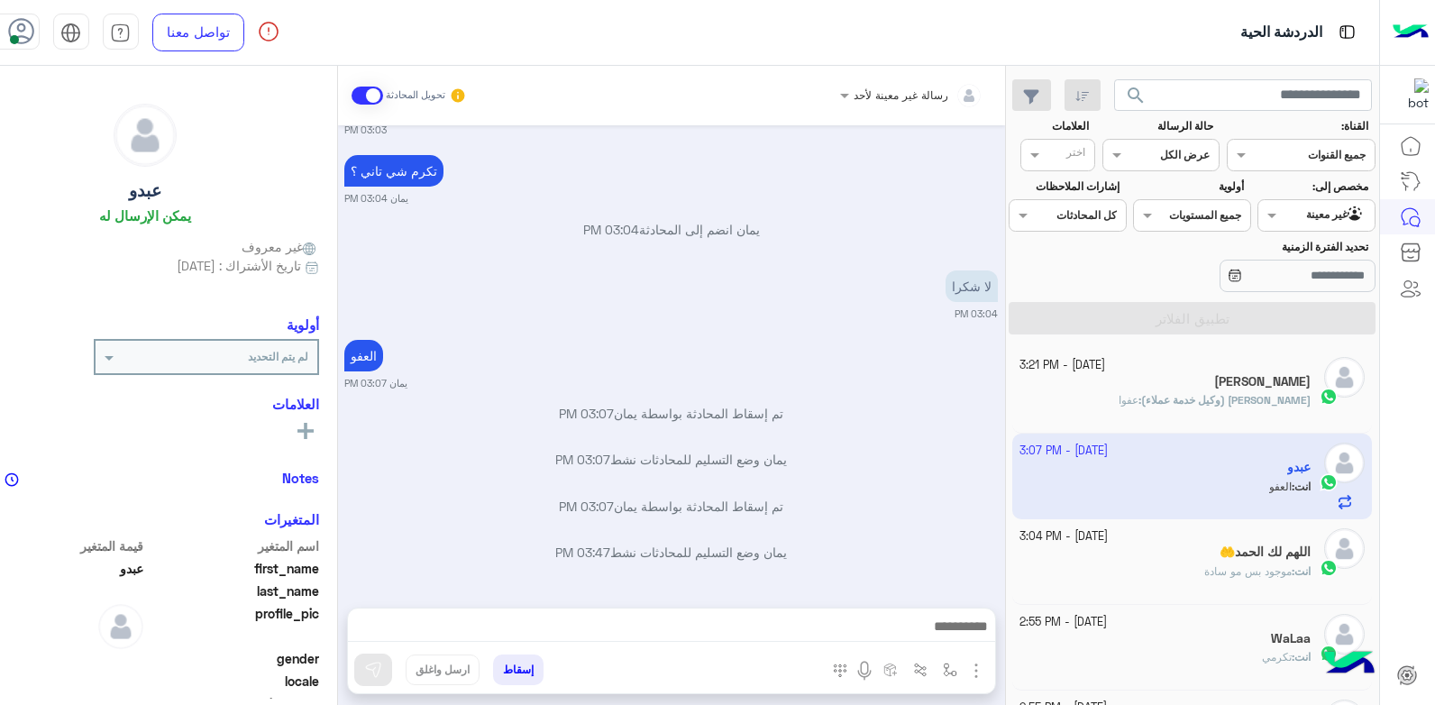
drag, startPoint x: 1318, startPoint y: 199, endPoint x: 1313, endPoint y: 224, distance: 24.8
click at [1319, 200] on div "Agent Filter غير معينة" at bounding box center [1316, 215] width 117 height 32
click at [1309, 288] on b "الوارد لديك" at bounding box center [1320, 286] width 57 height 15
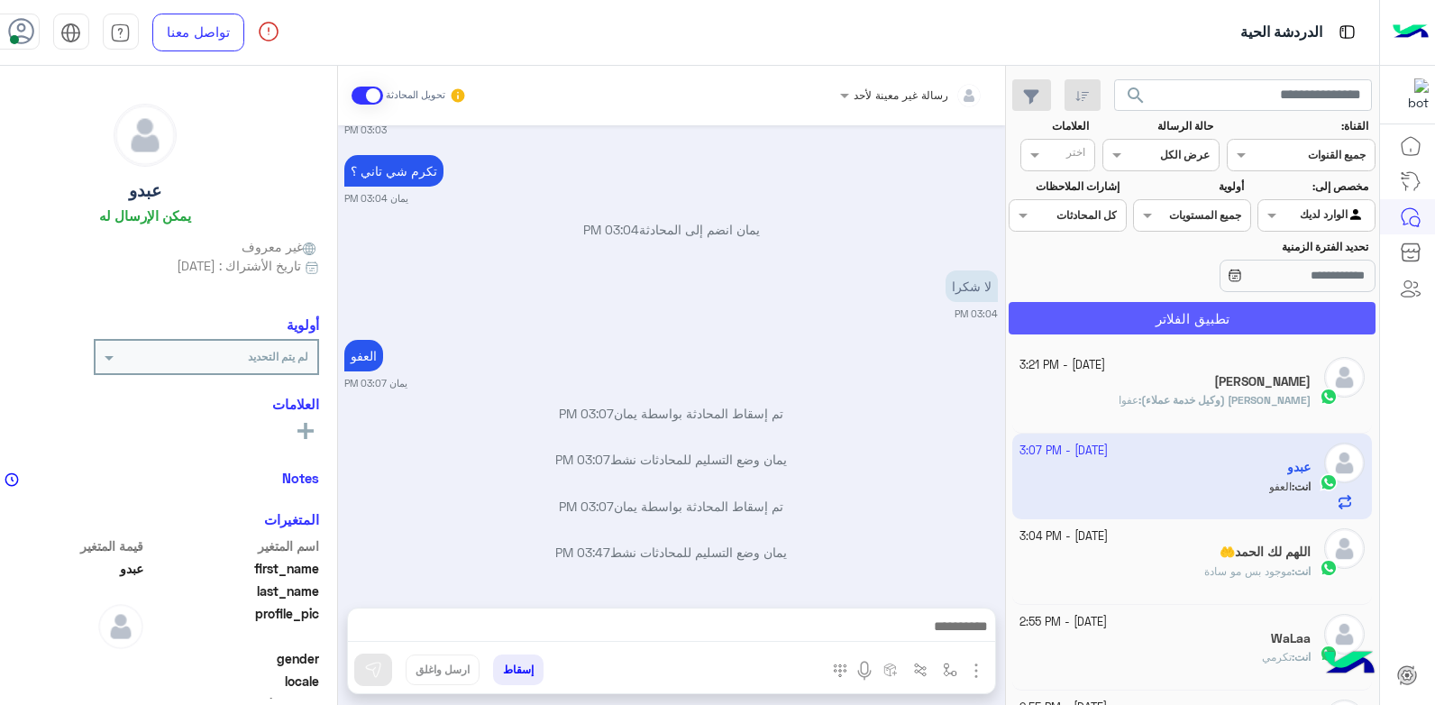
click at [1229, 322] on button "تطبيق الفلاتر" at bounding box center [1192, 318] width 367 height 32
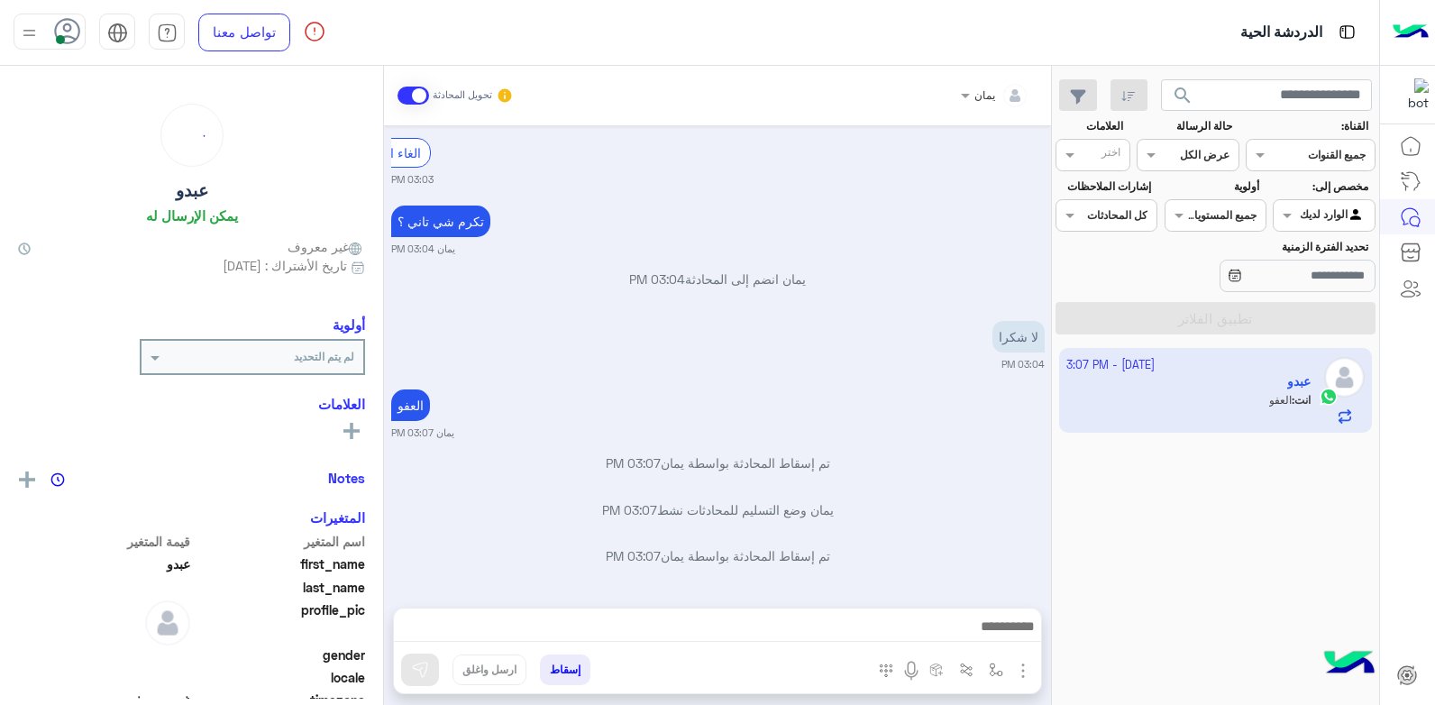
scroll to position [325, 0]
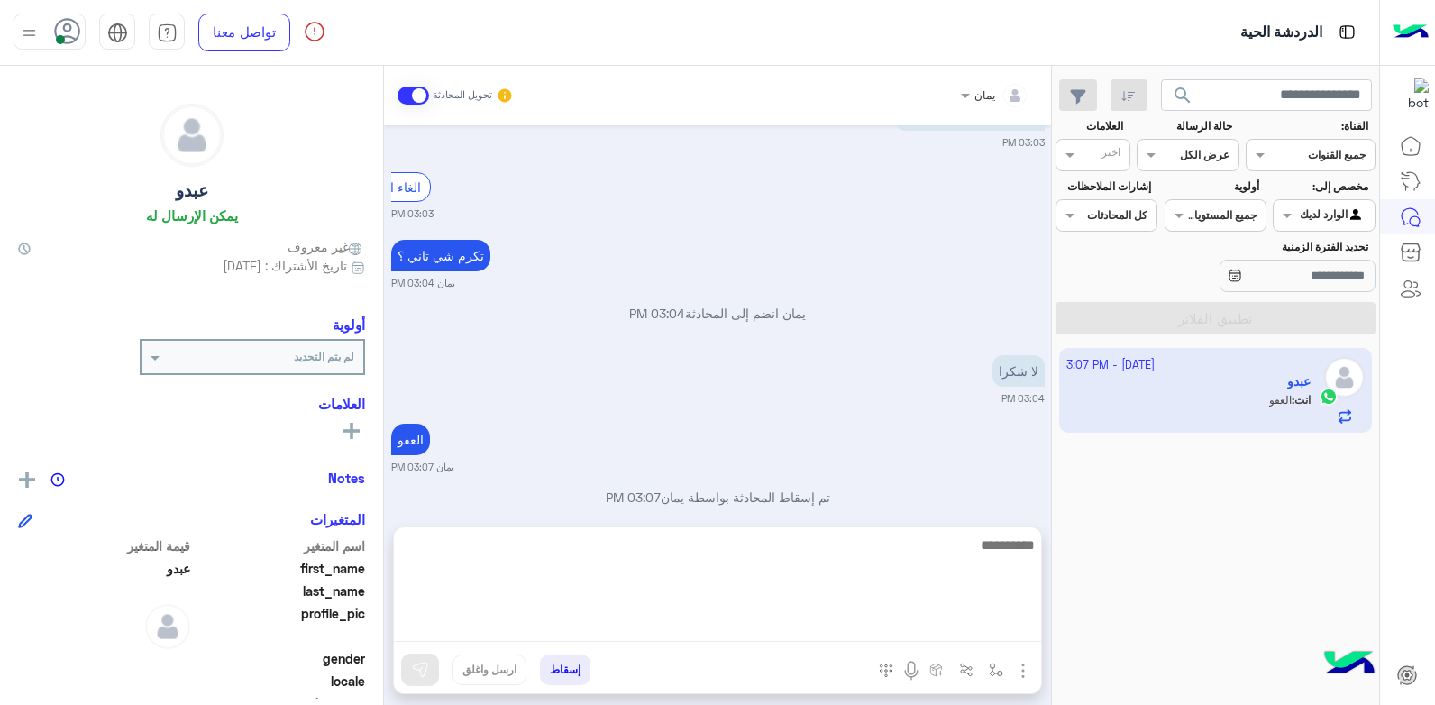
click at [819, 630] on textarea at bounding box center [717, 588] width 647 height 108
type textarea "**********"
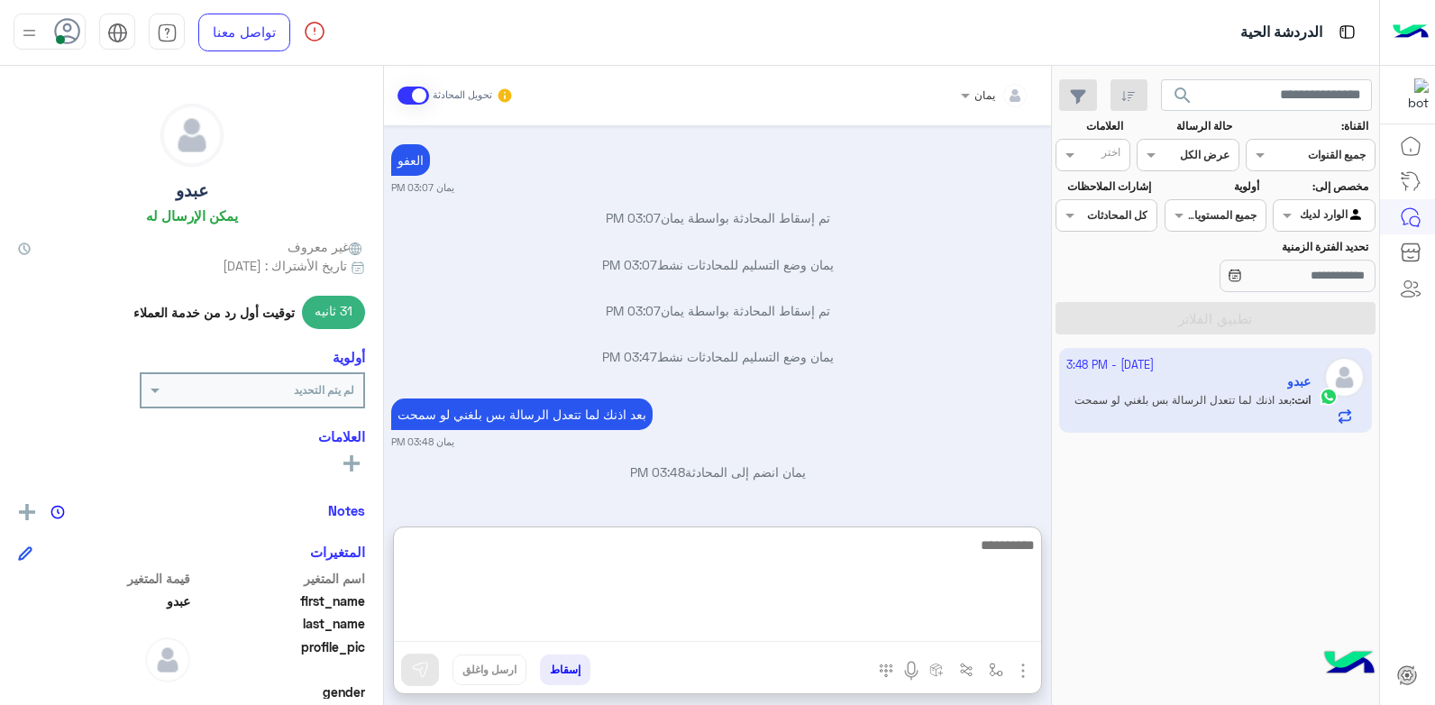
scroll to position [611, 0]
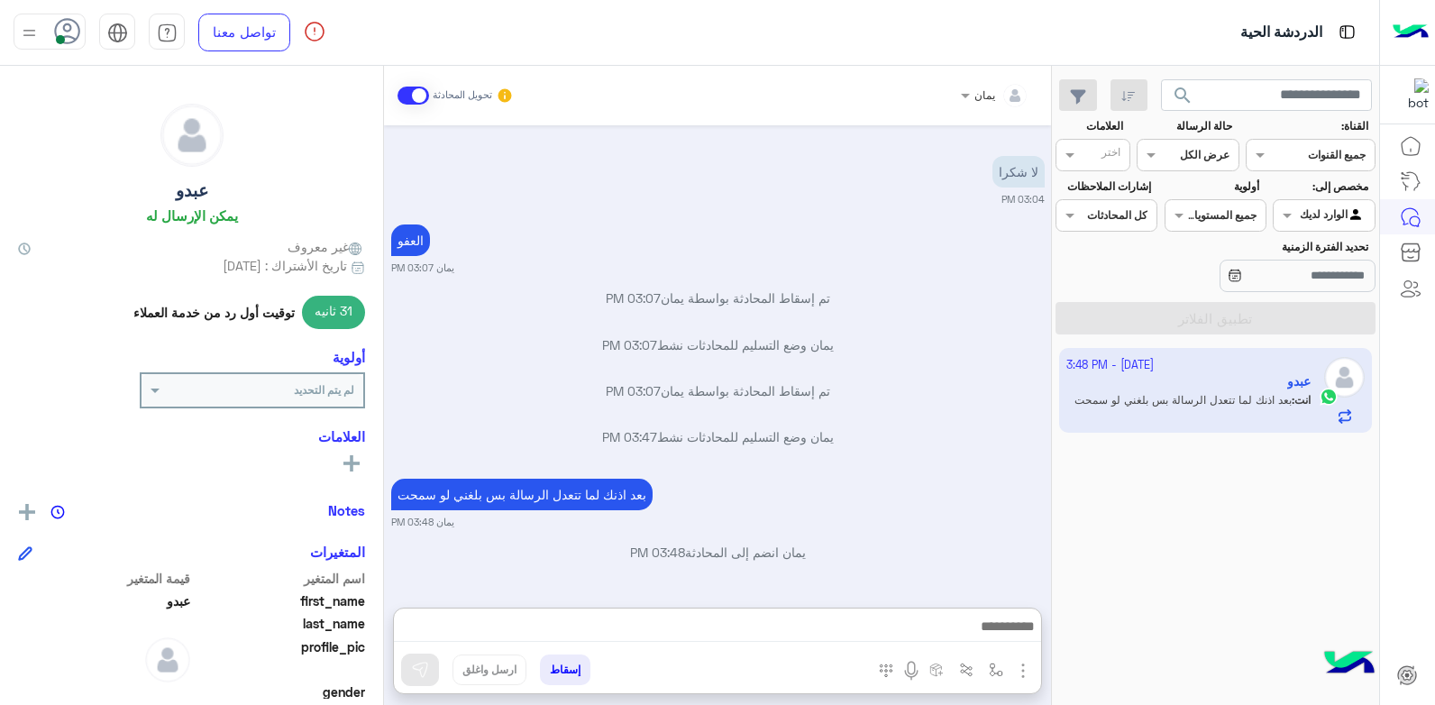
click at [575, 663] on button "إسقاط" at bounding box center [565, 669] width 50 height 31
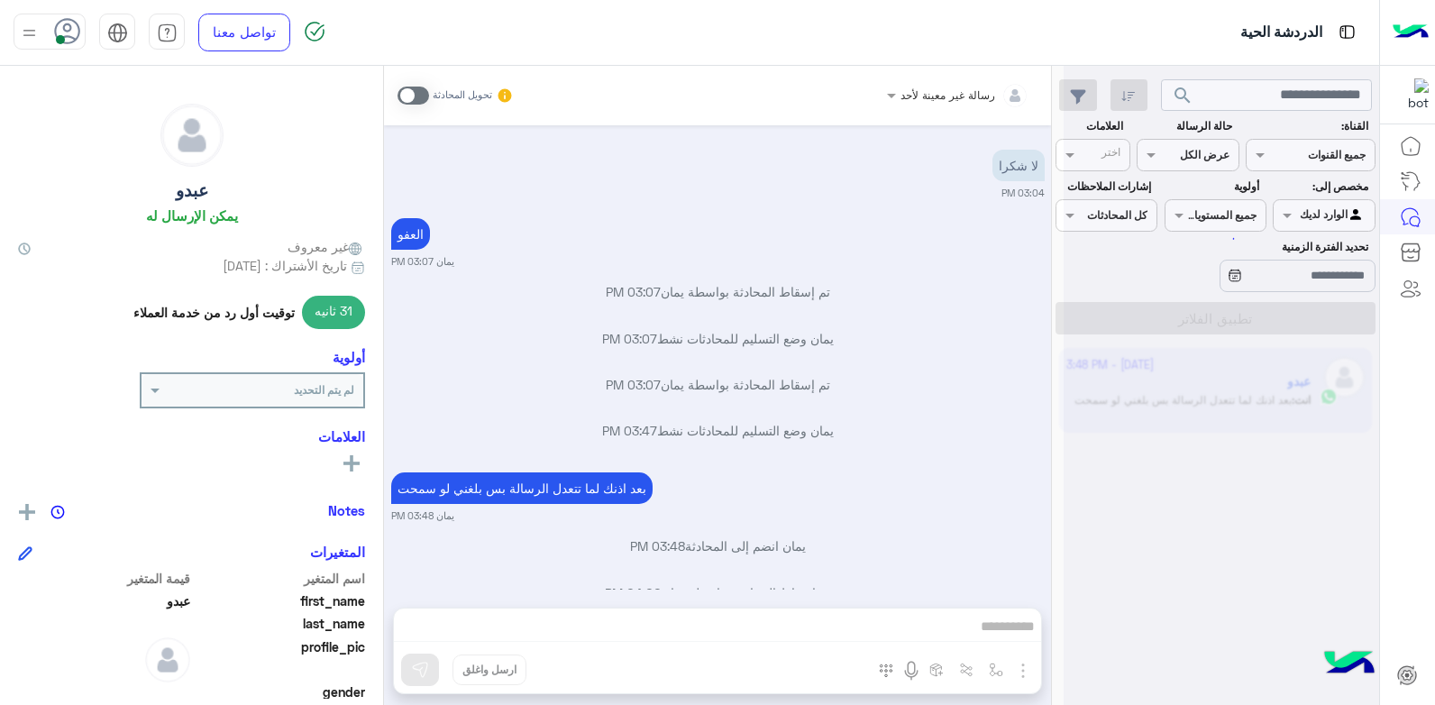
scroll to position [576, 0]
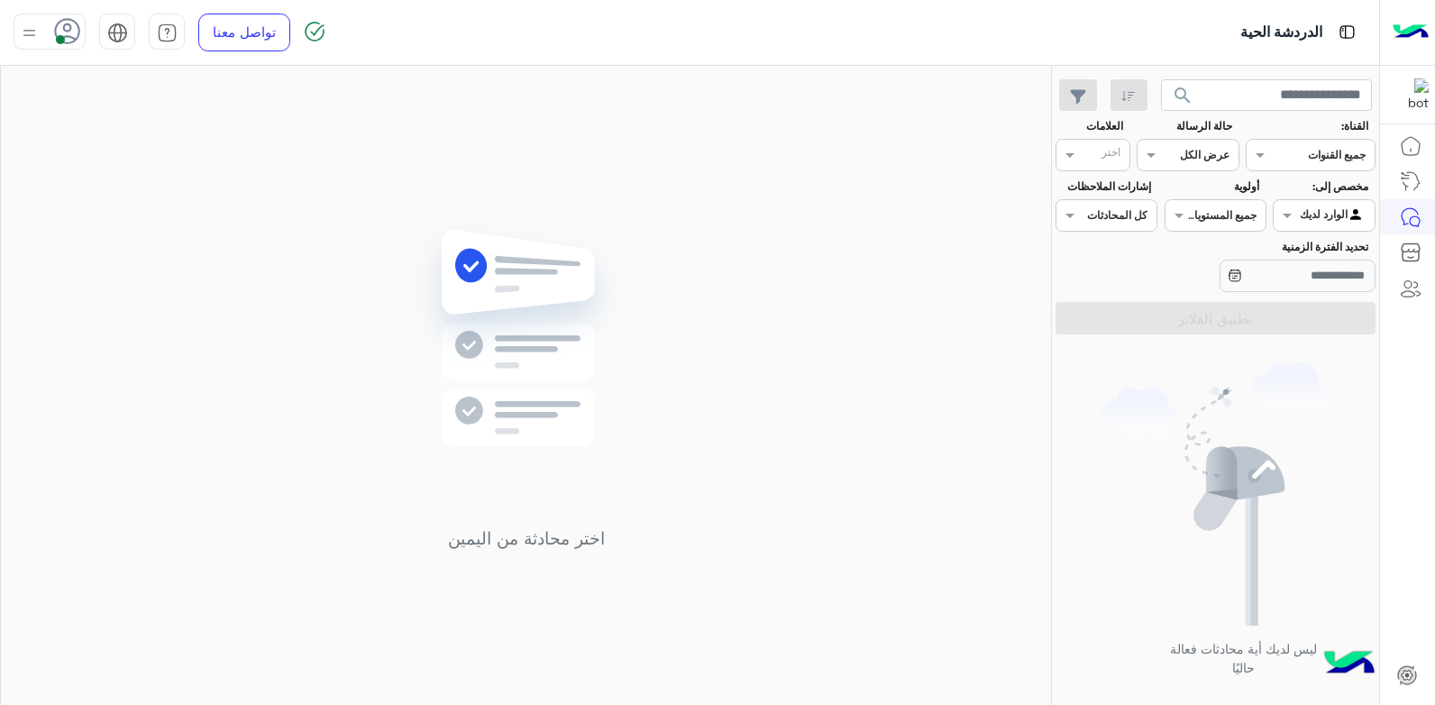
drag, startPoint x: 645, startPoint y: 368, endPoint x: 675, endPoint y: 352, distance: 33.9
click at [645, 369] on img at bounding box center [526, 364] width 261 height 299
click at [1173, 91] on span "search" at bounding box center [1183, 96] width 22 height 22
click at [360, 206] on div "اختر محادثة من اليمين" at bounding box center [526, 389] width 1050 height 646
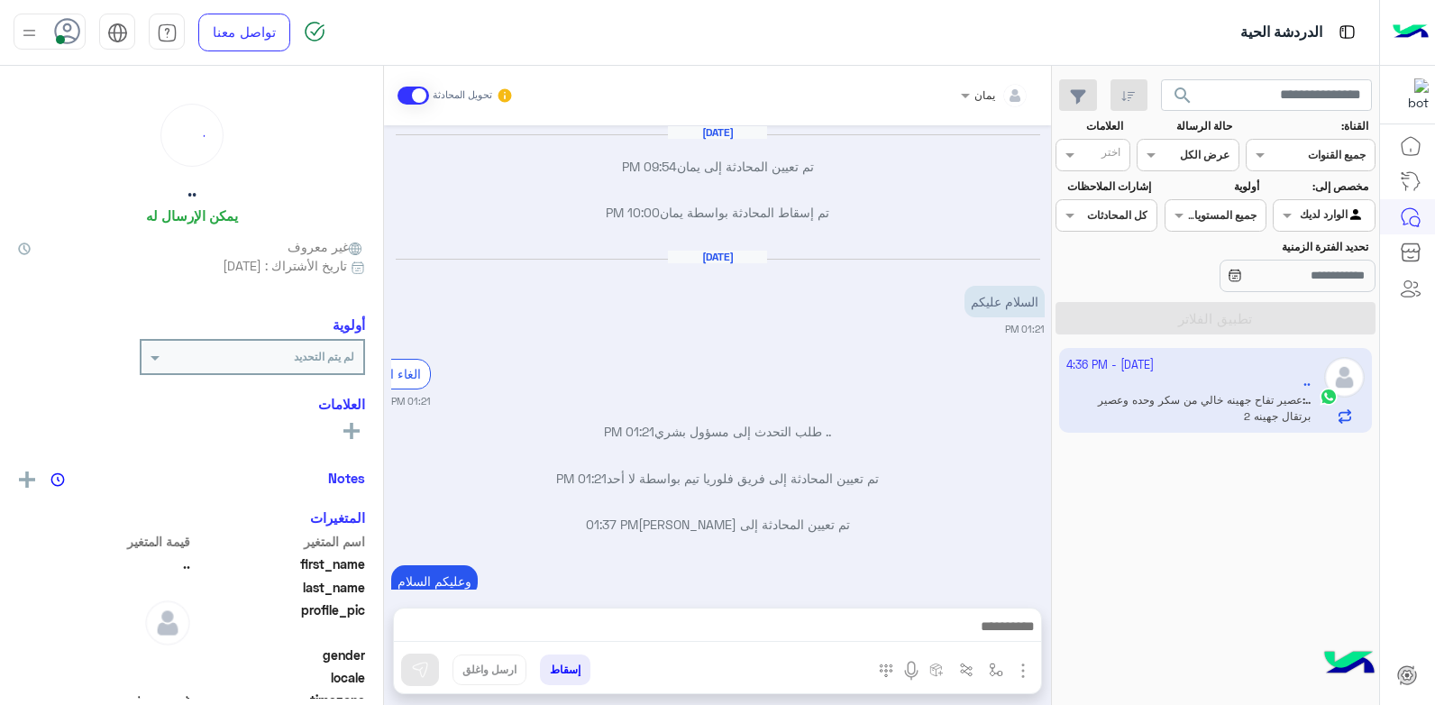
scroll to position [992, 0]
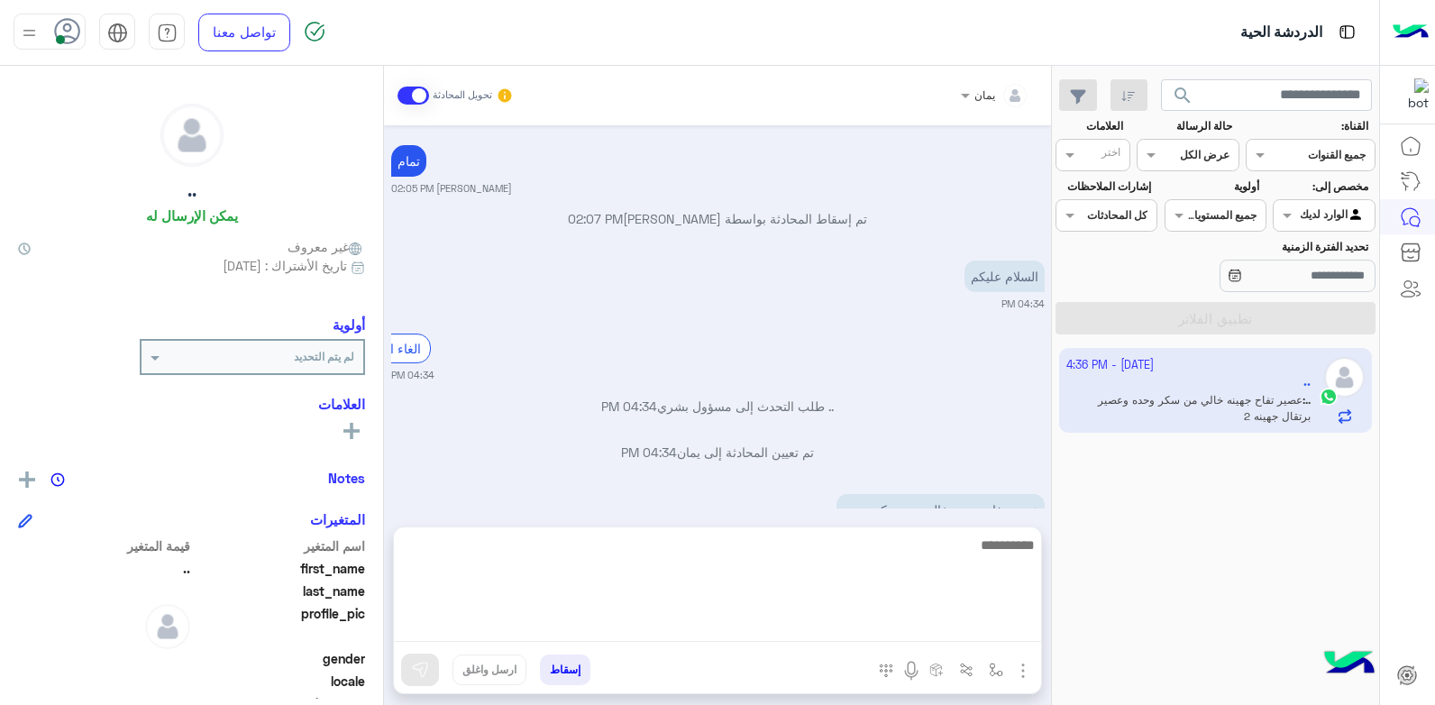
click at [751, 637] on textarea at bounding box center [717, 588] width 647 height 108
type textarea "**********"
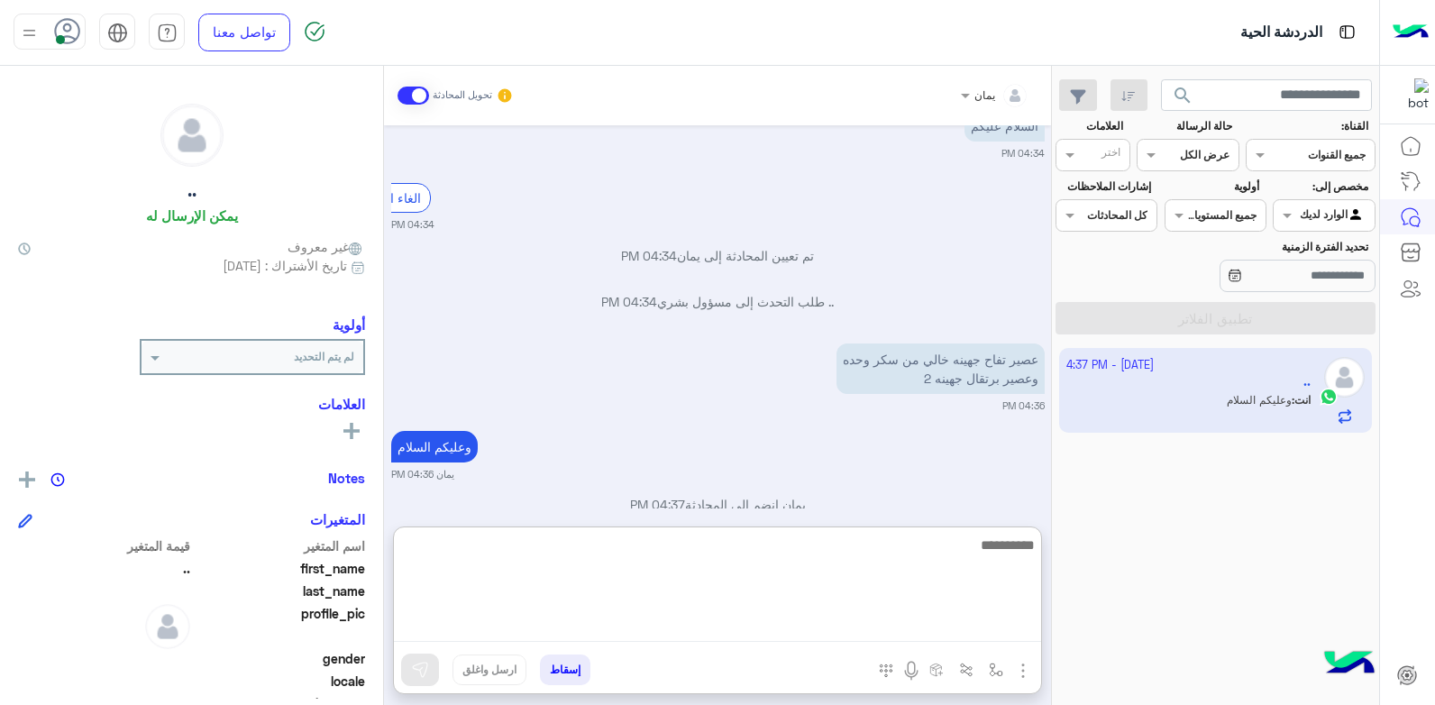
scroll to position [1189, 0]
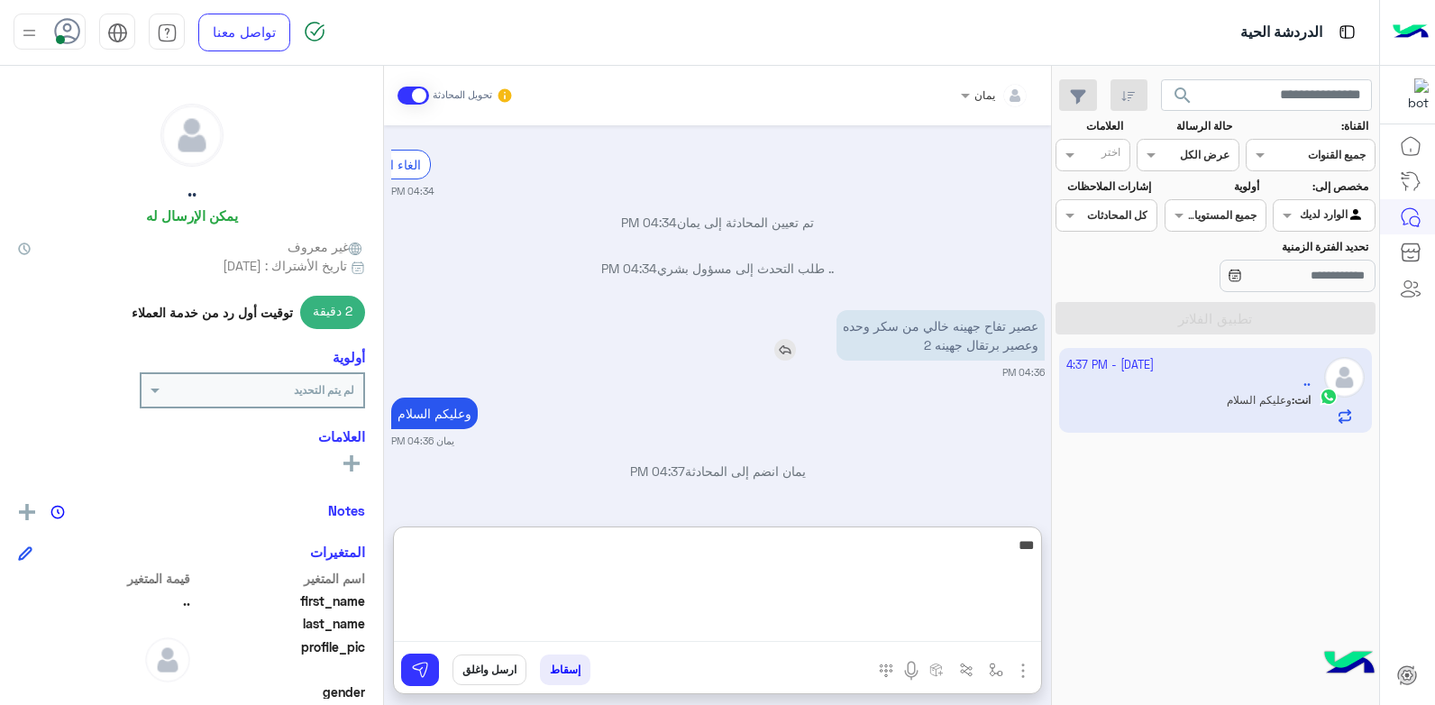
type textarea "****"
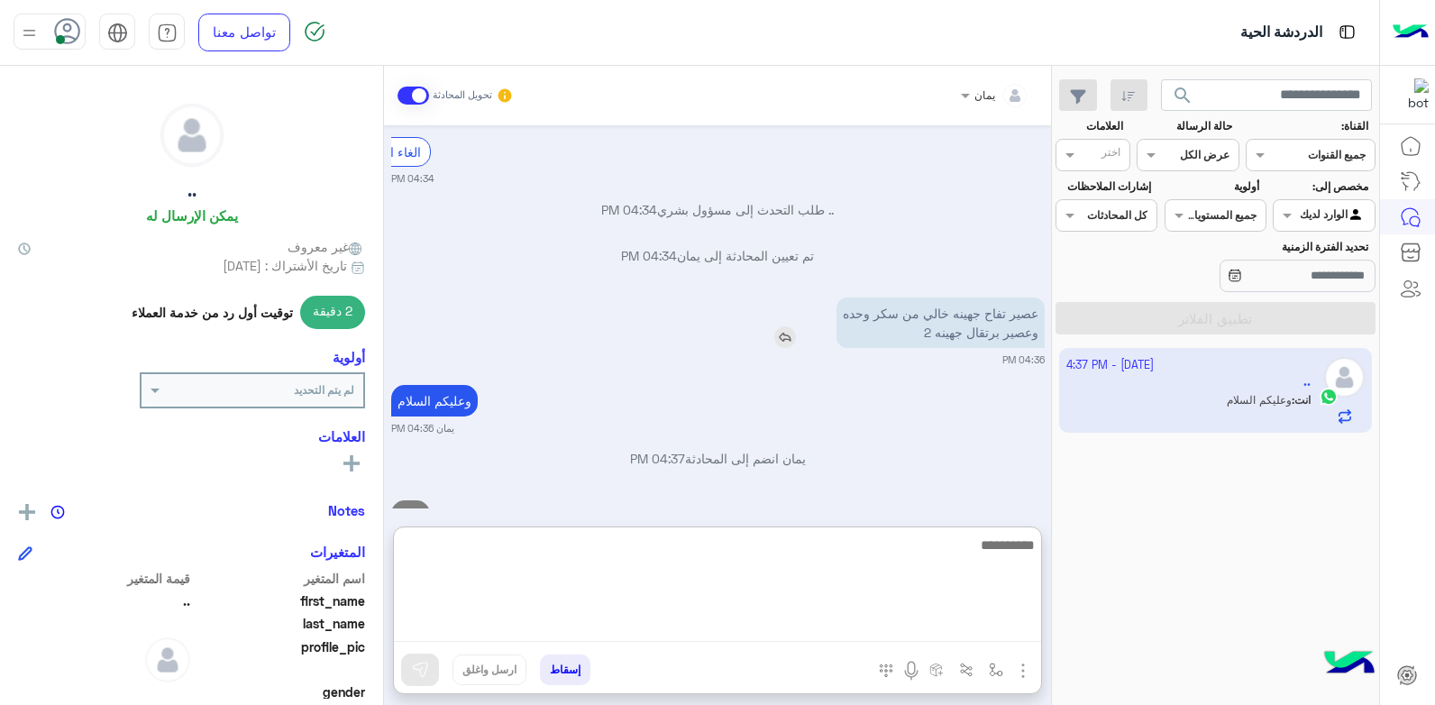
scroll to position [1258, 0]
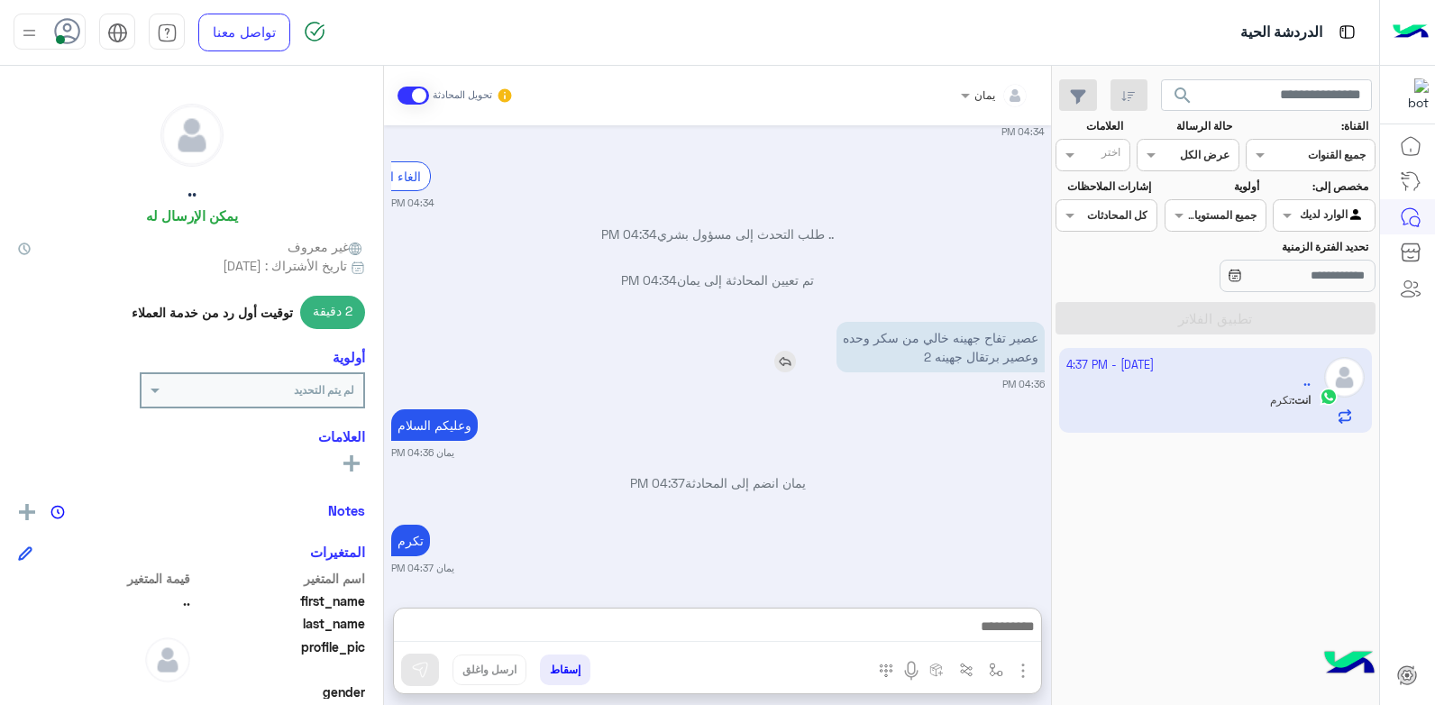
click at [793, 322] on div "عصير تفاح جهينه خالي من سكر وحده وعصير برتقال جهينه 2" at bounding box center [889, 347] width 311 height 50
click at [780, 364] on img at bounding box center [785, 362] width 22 height 22
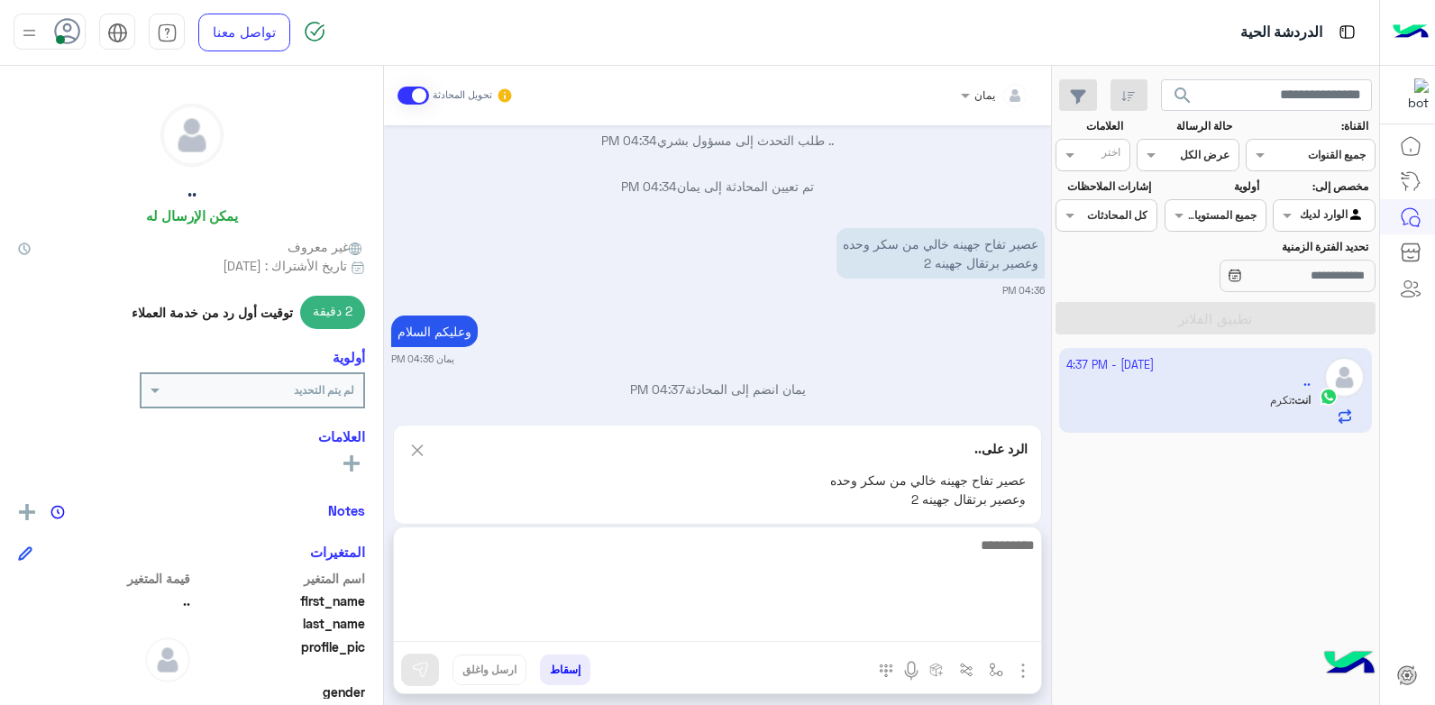
click at [772, 617] on textarea at bounding box center [717, 588] width 647 height 108
type textarea "**********"
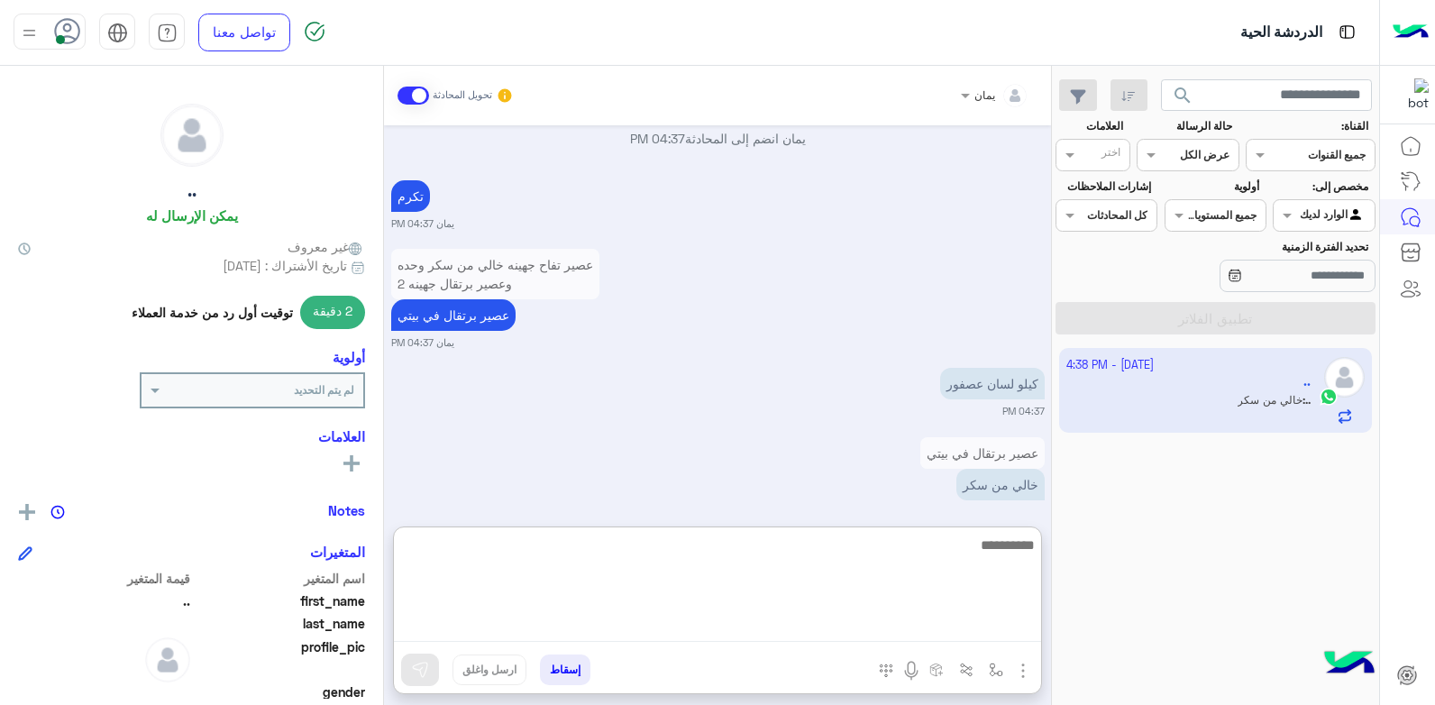
scroll to position [1546, 0]
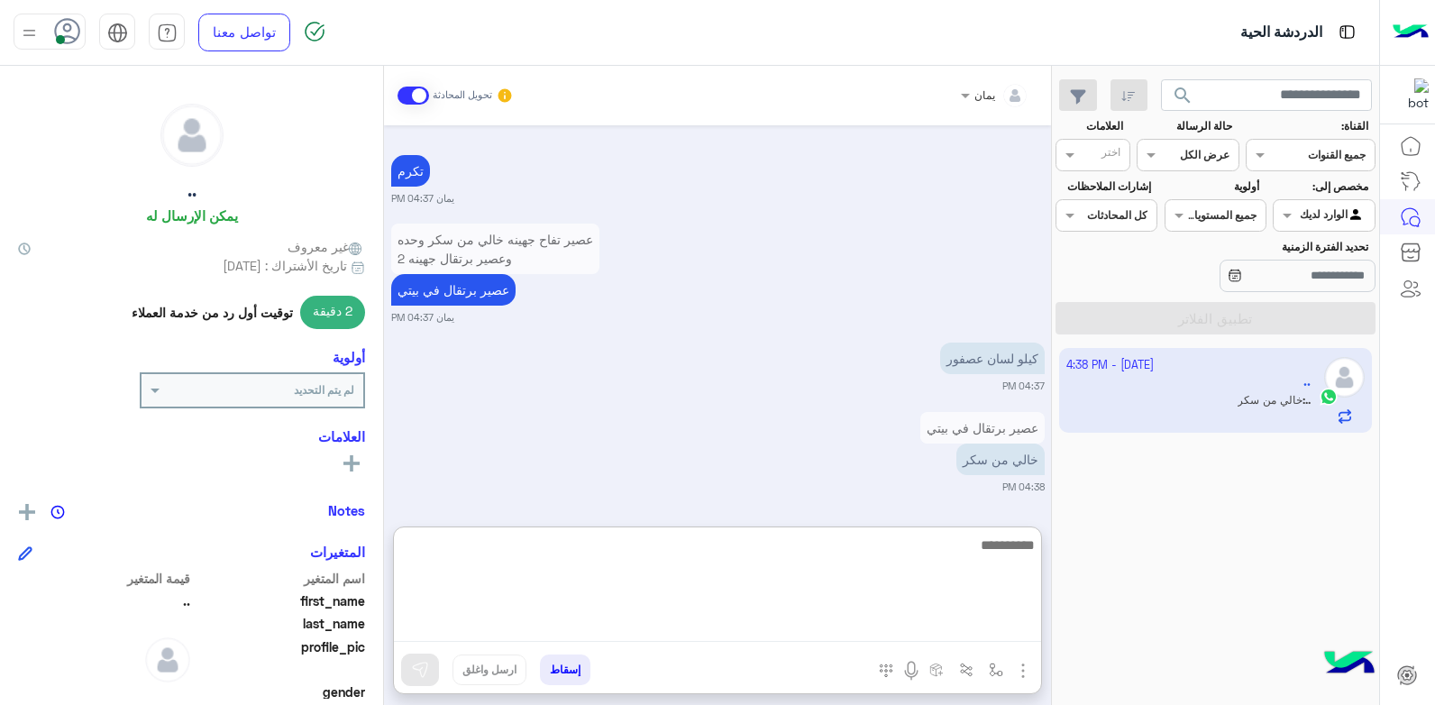
click at [994, 541] on textarea at bounding box center [717, 588] width 647 height 108
type textarea "****"
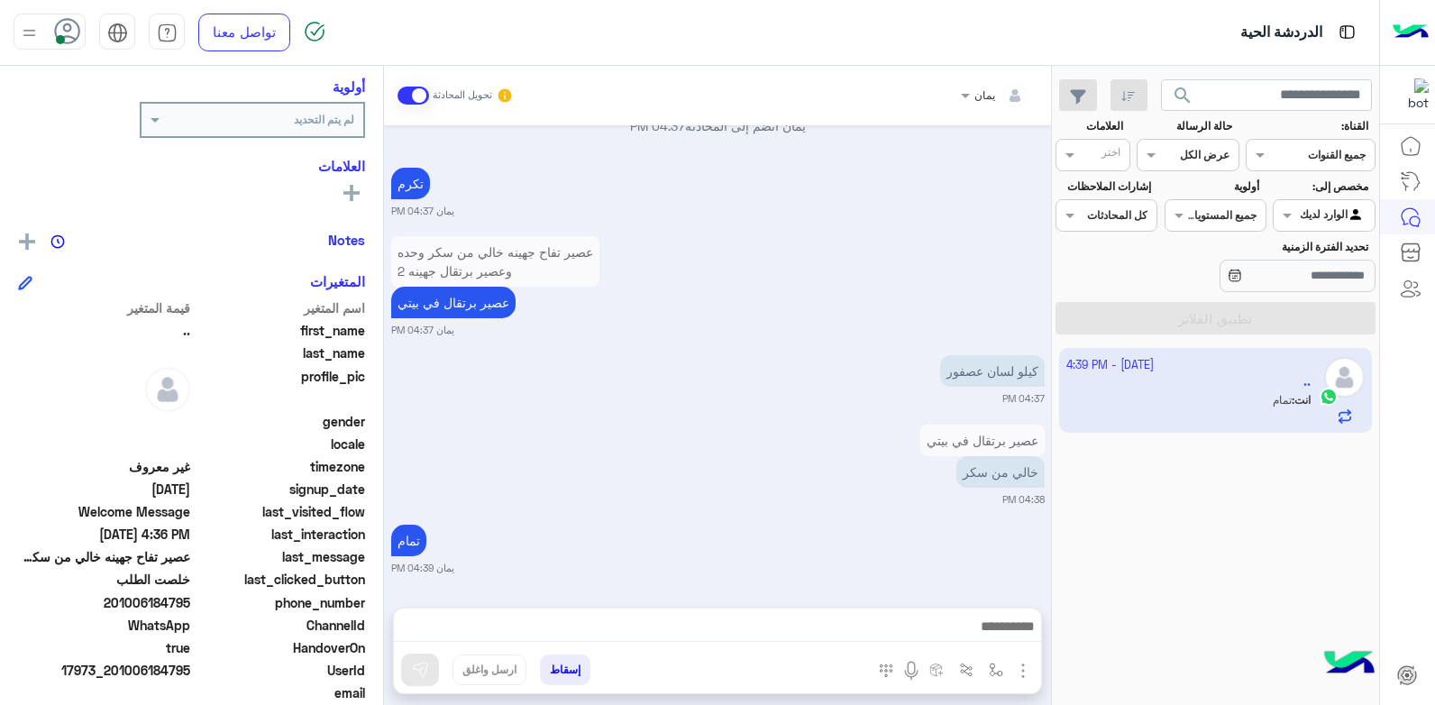
scroll to position [1534, 0]
drag, startPoint x: 191, startPoint y: 597, endPoint x: 119, endPoint y: 605, distance: 72.6
click at [119, 605] on span "201006184795" at bounding box center [104, 602] width 172 height 19
drag, startPoint x: 119, startPoint y: 605, endPoint x: 128, endPoint y: 602, distance: 9.4
copy span "01006184795"
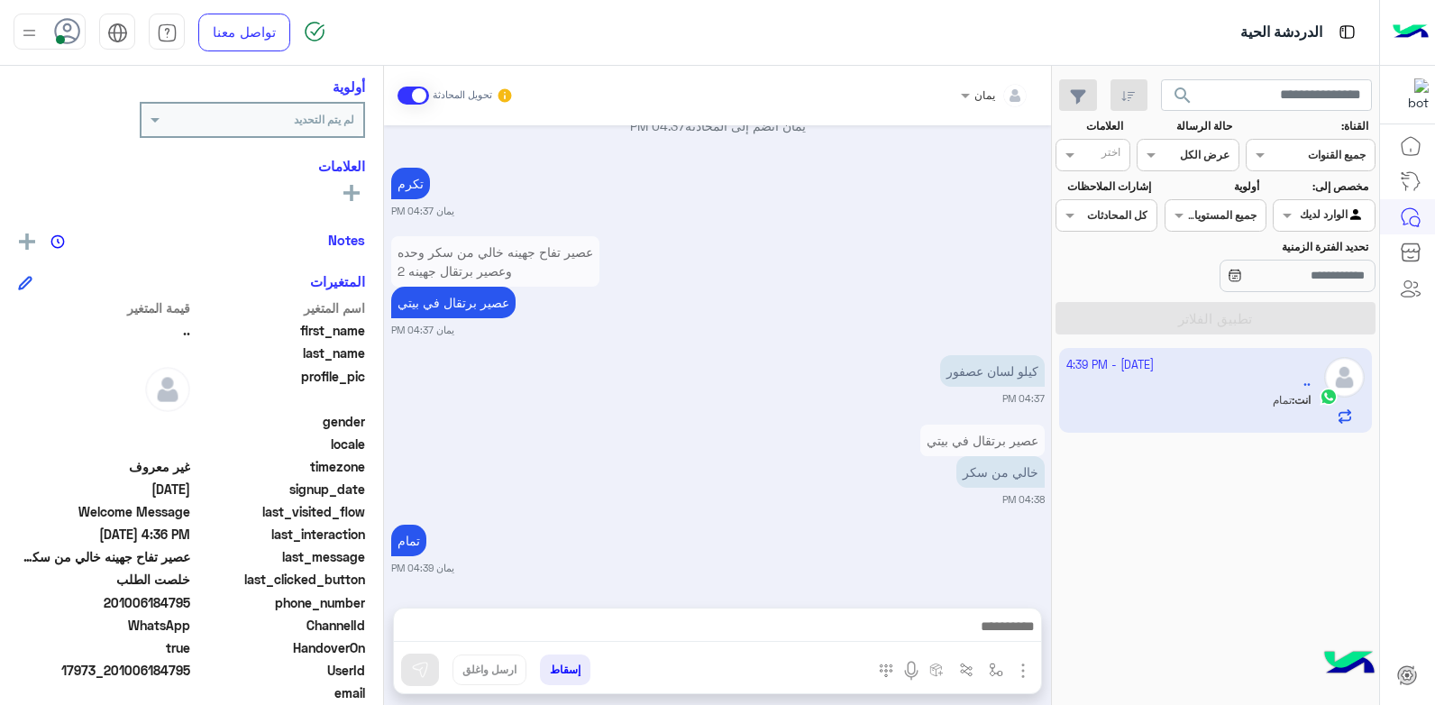
click at [563, 663] on button "إسقاط" at bounding box center [565, 669] width 50 height 31
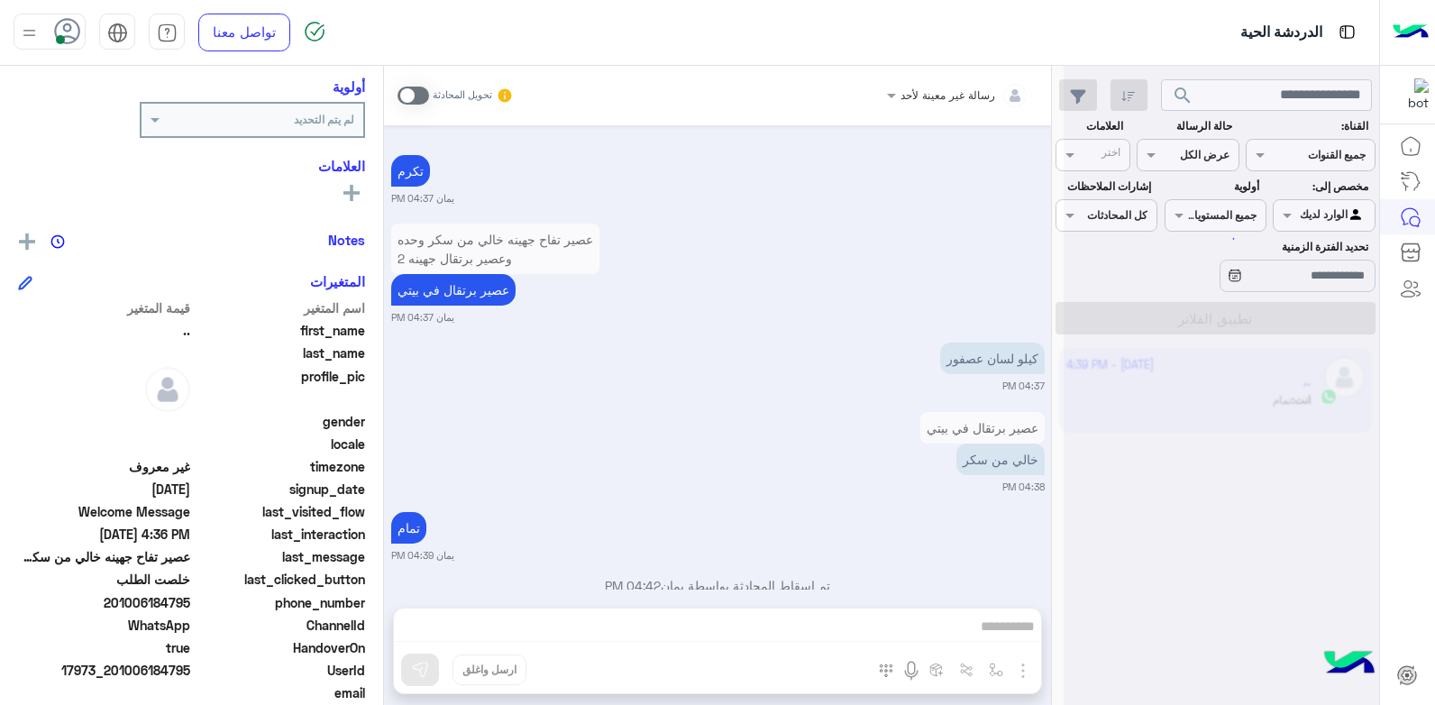
scroll to position [1580, 0]
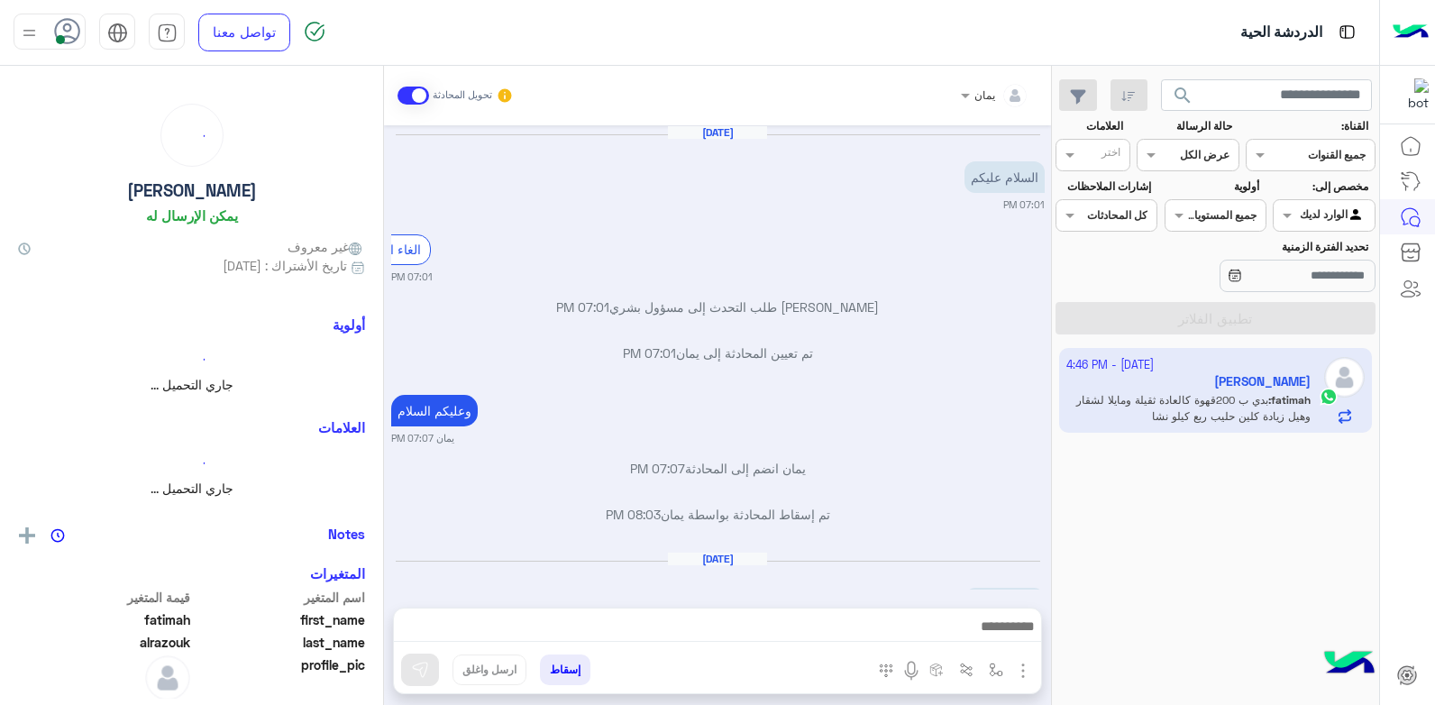
scroll to position [273, 0]
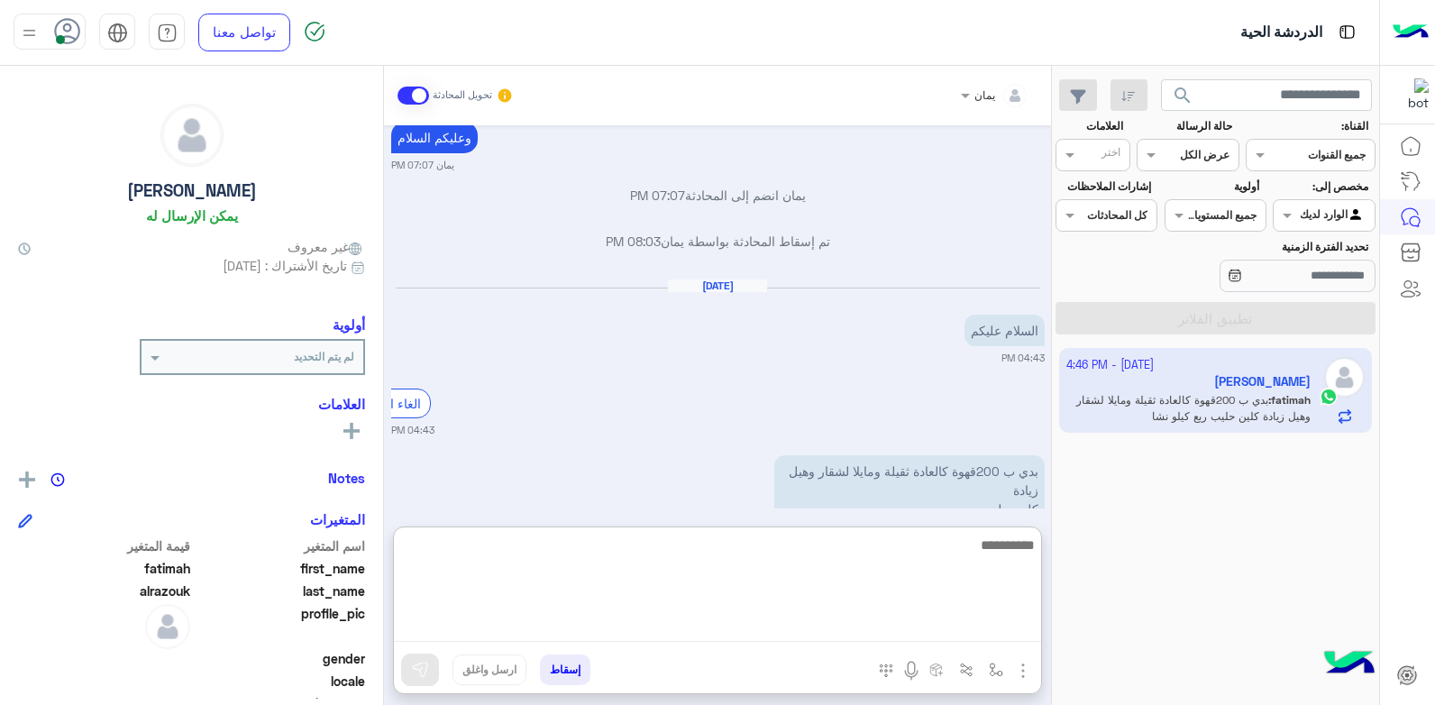
click at [923, 620] on textarea at bounding box center [717, 588] width 647 height 108
type textarea "**********"
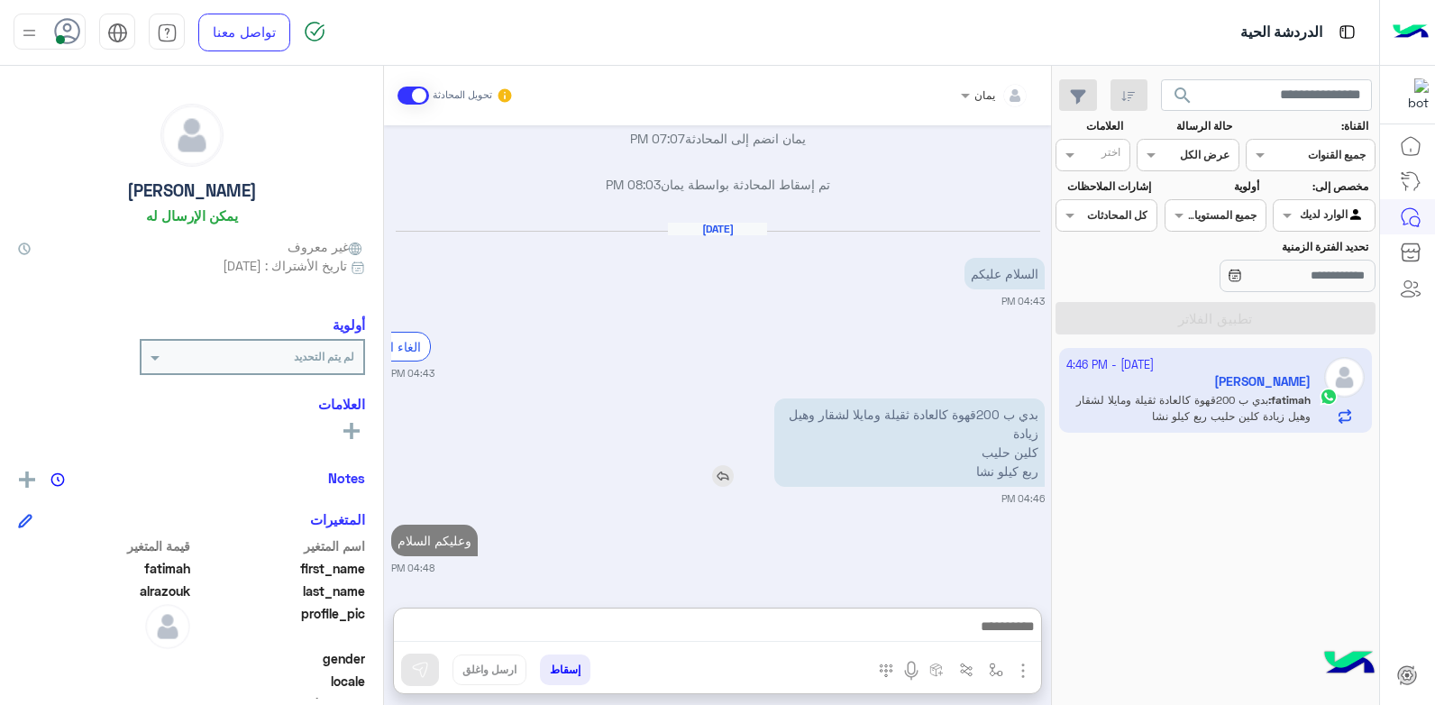
click at [719, 465] on img at bounding box center [723, 476] width 22 height 22
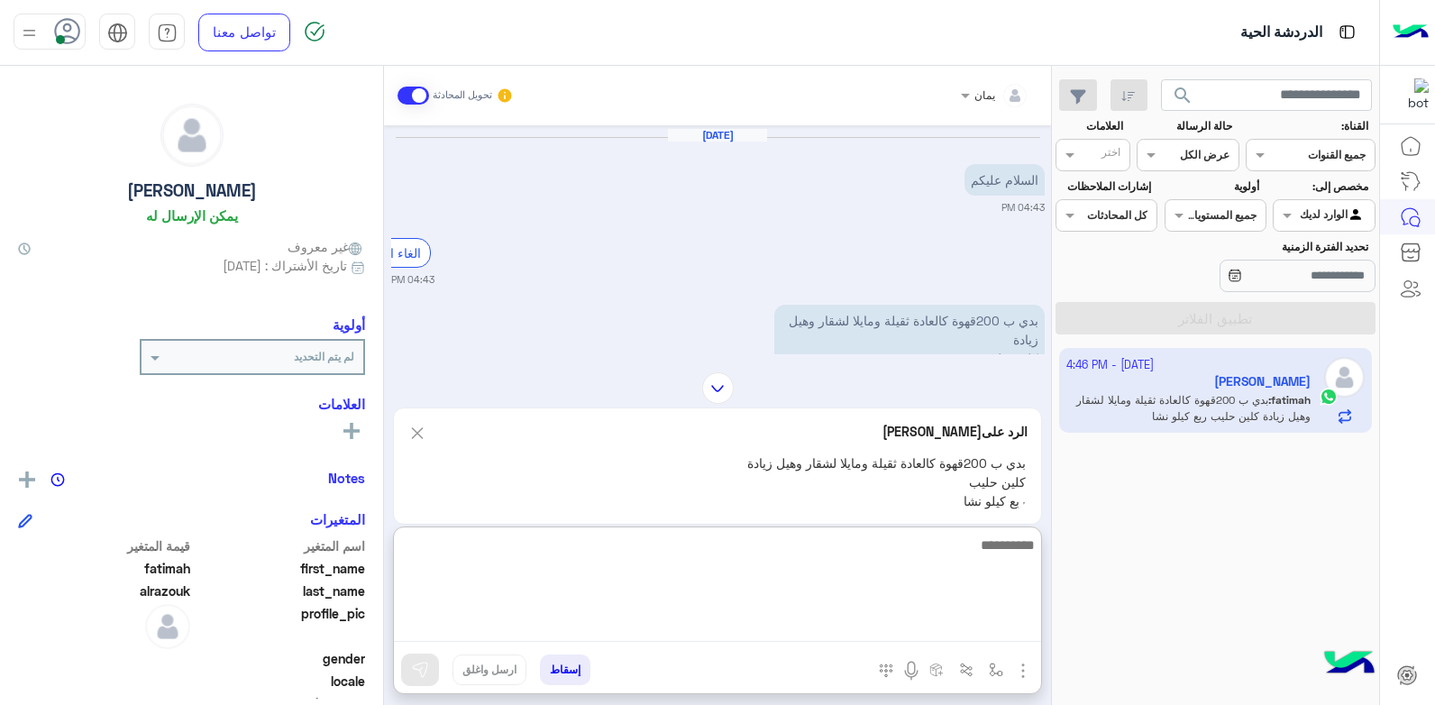
click at [790, 628] on textarea at bounding box center [717, 588] width 647 height 108
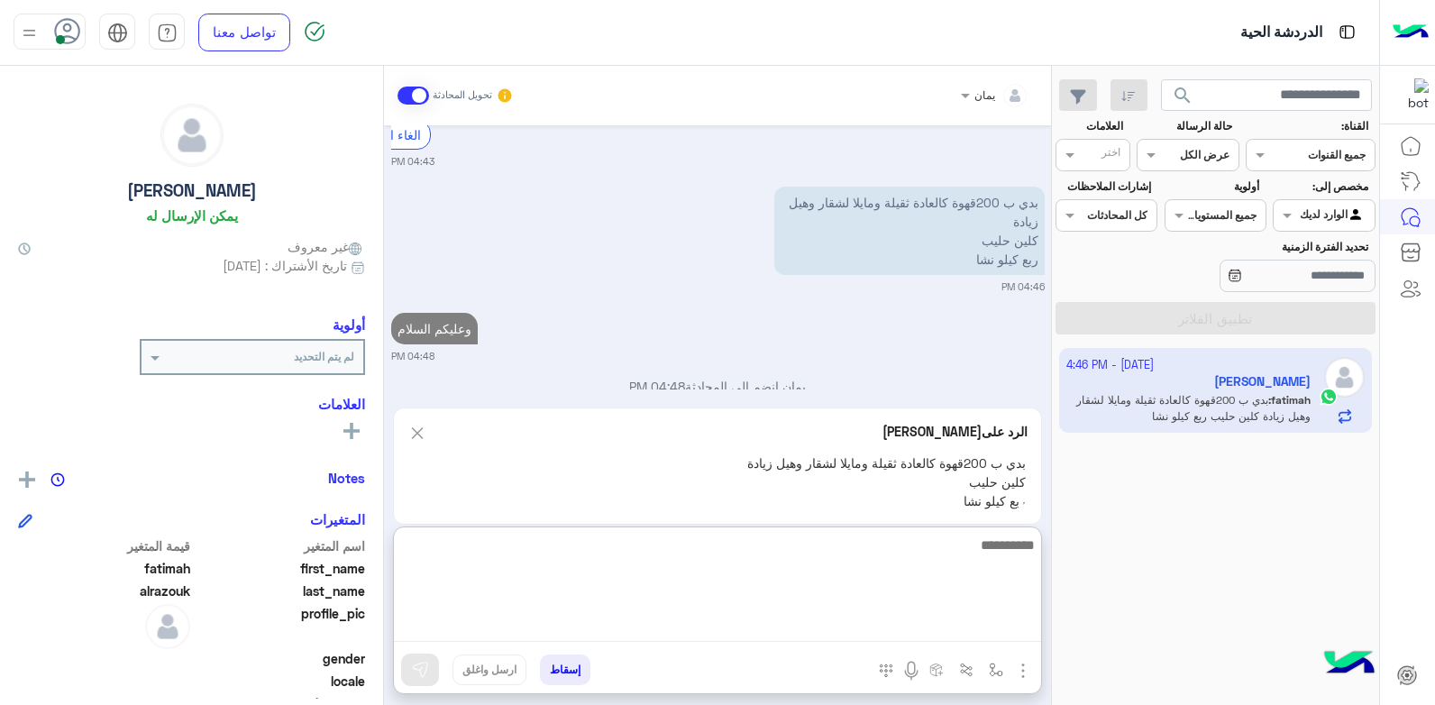
scroll to position [589, 0]
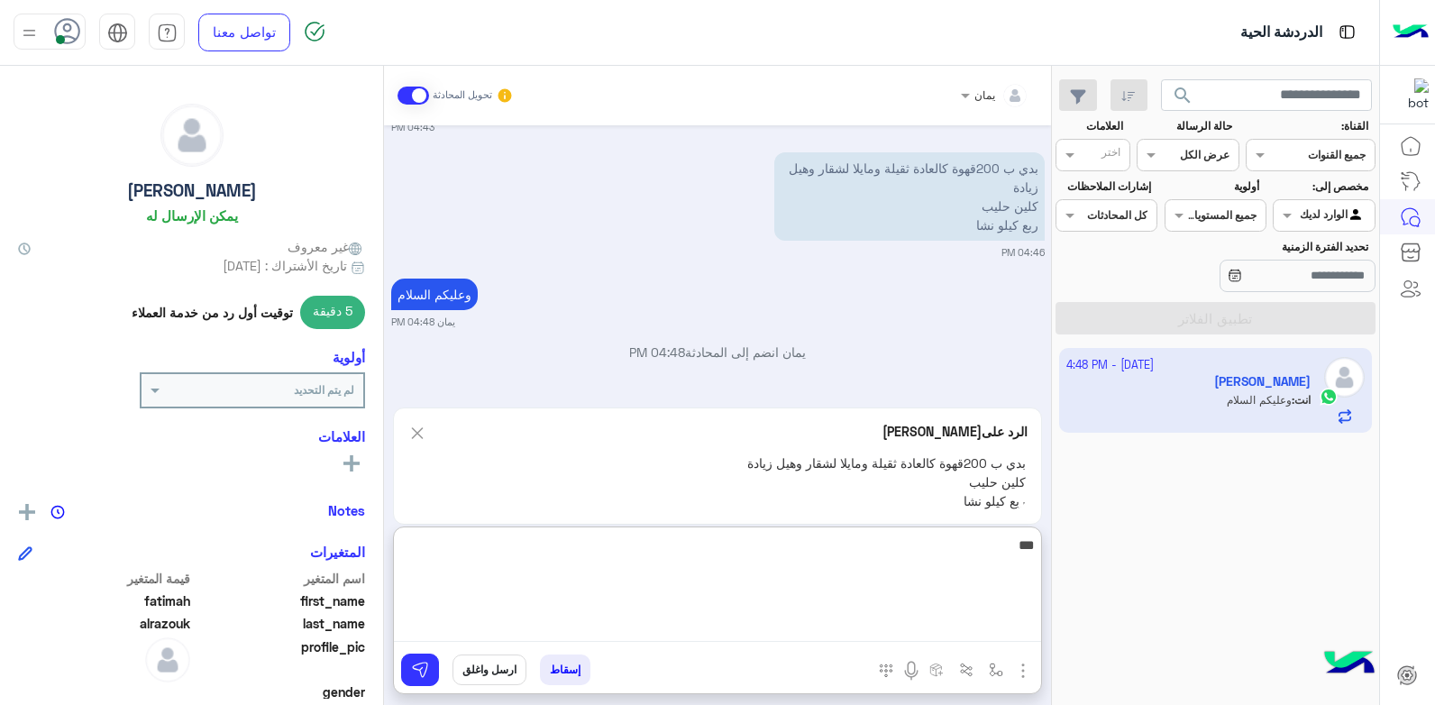
type textarea "****"
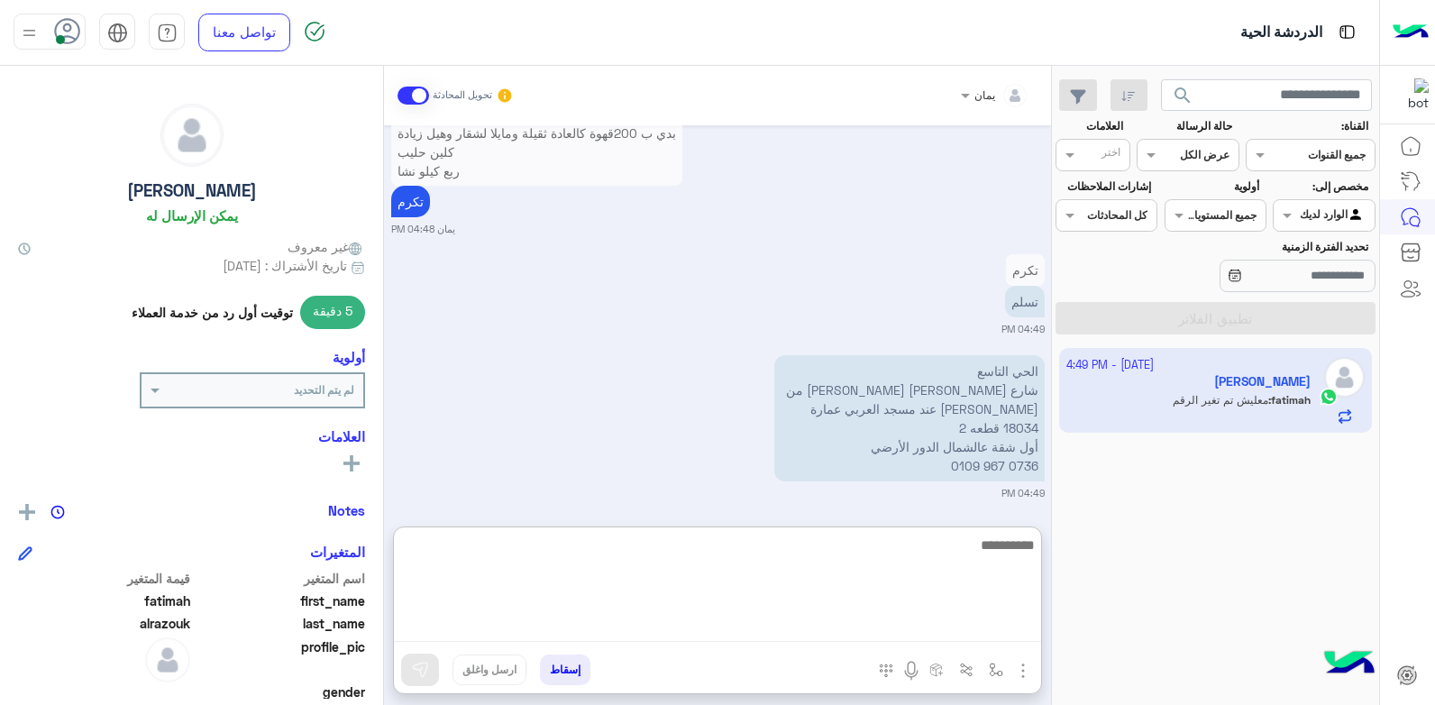
scroll to position [920, 0]
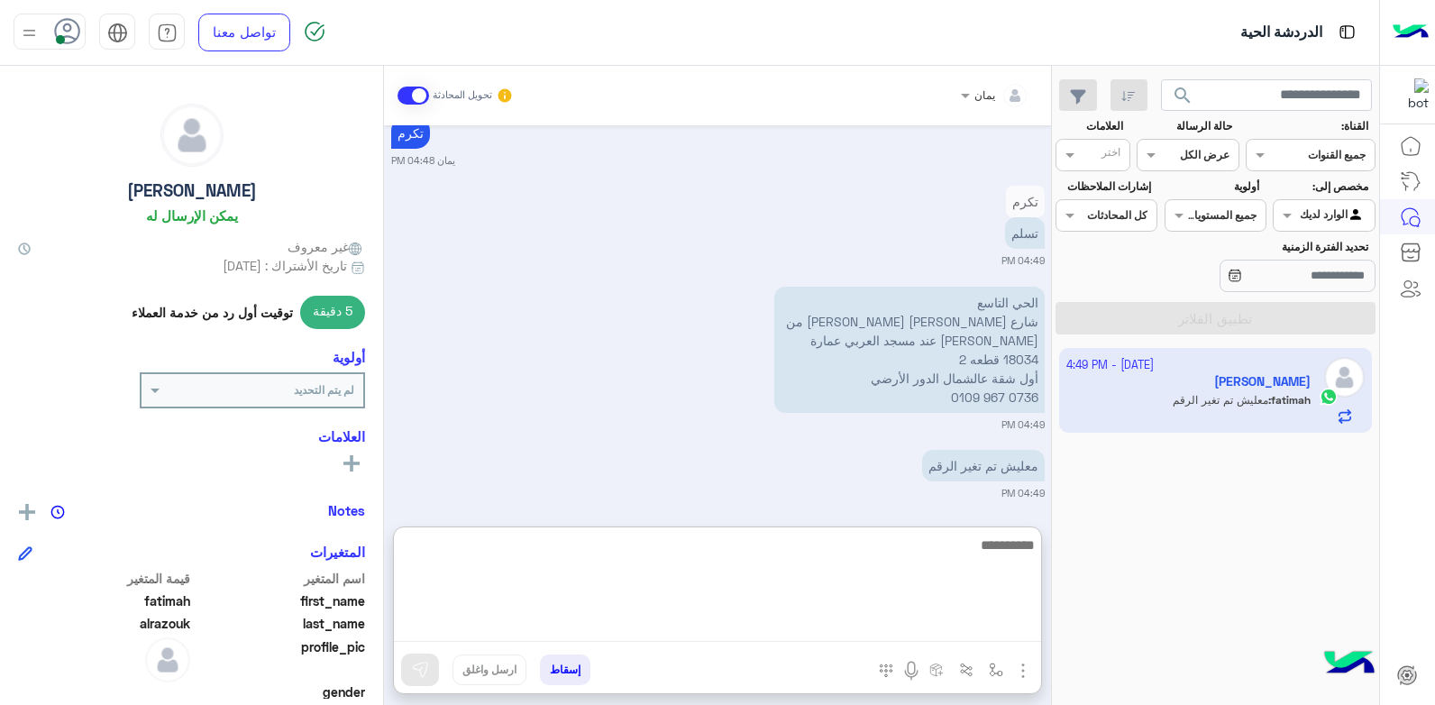
click at [822, 566] on textarea at bounding box center [717, 588] width 647 height 108
type textarea "****"
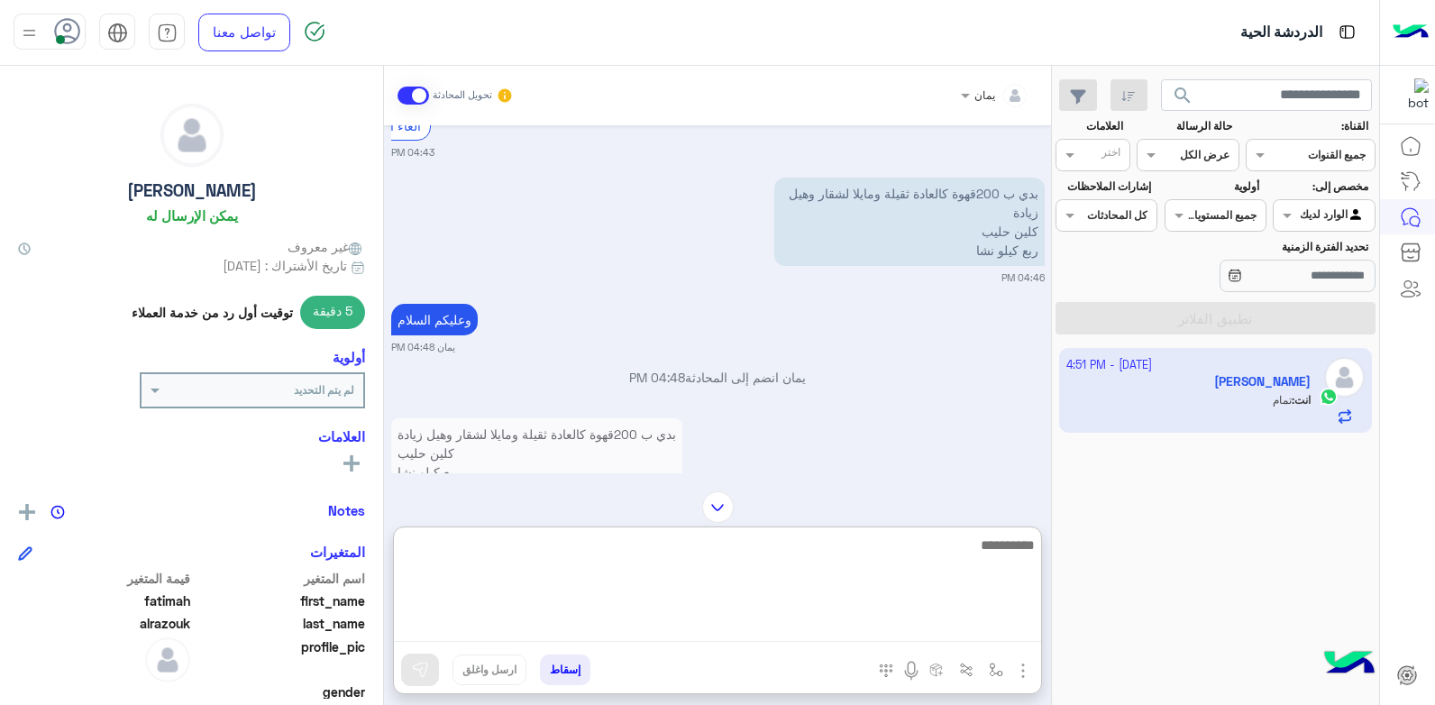
scroll to position [538, 0]
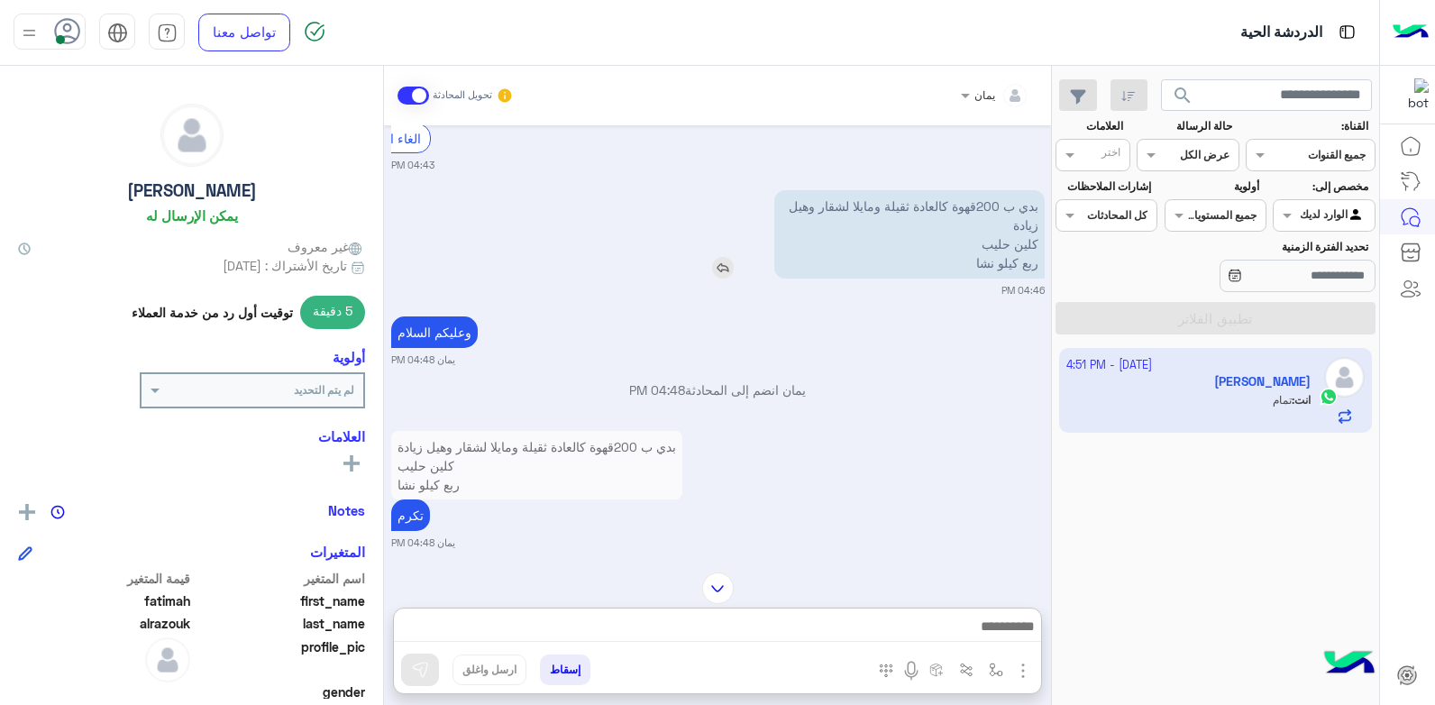
drag, startPoint x: 707, startPoint y: 277, endPoint x: 717, endPoint y: 280, distance: 10.6
click at [715, 279] on div "بدي ب 200قهوة كالعادة ثقيلة ومايلا لشقار وهيل زيادة كلين حليب ربع كيلو نشا" at bounding box center [858, 234] width 373 height 88
click at [719, 279] on img at bounding box center [723, 268] width 22 height 22
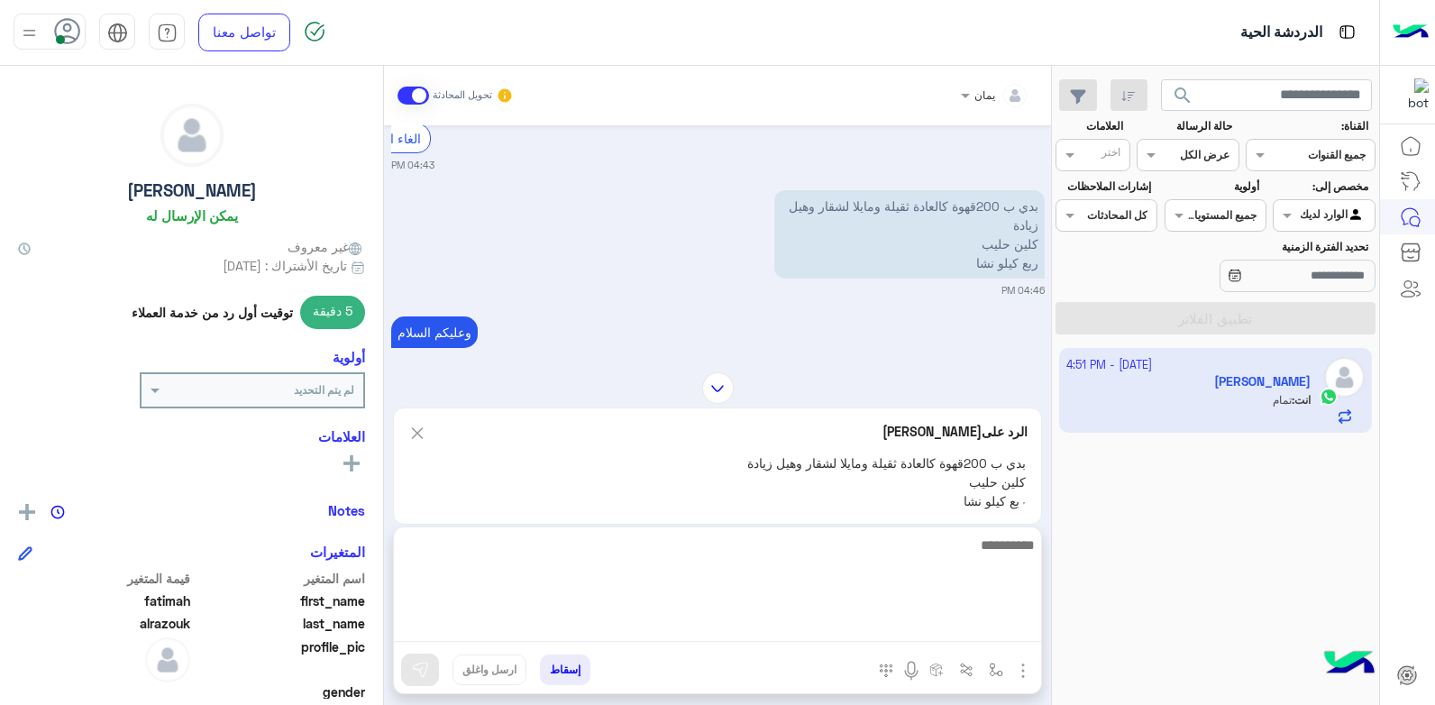
click at [800, 630] on textarea at bounding box center [717, 588] width 647 height 108
type textarea "**********"
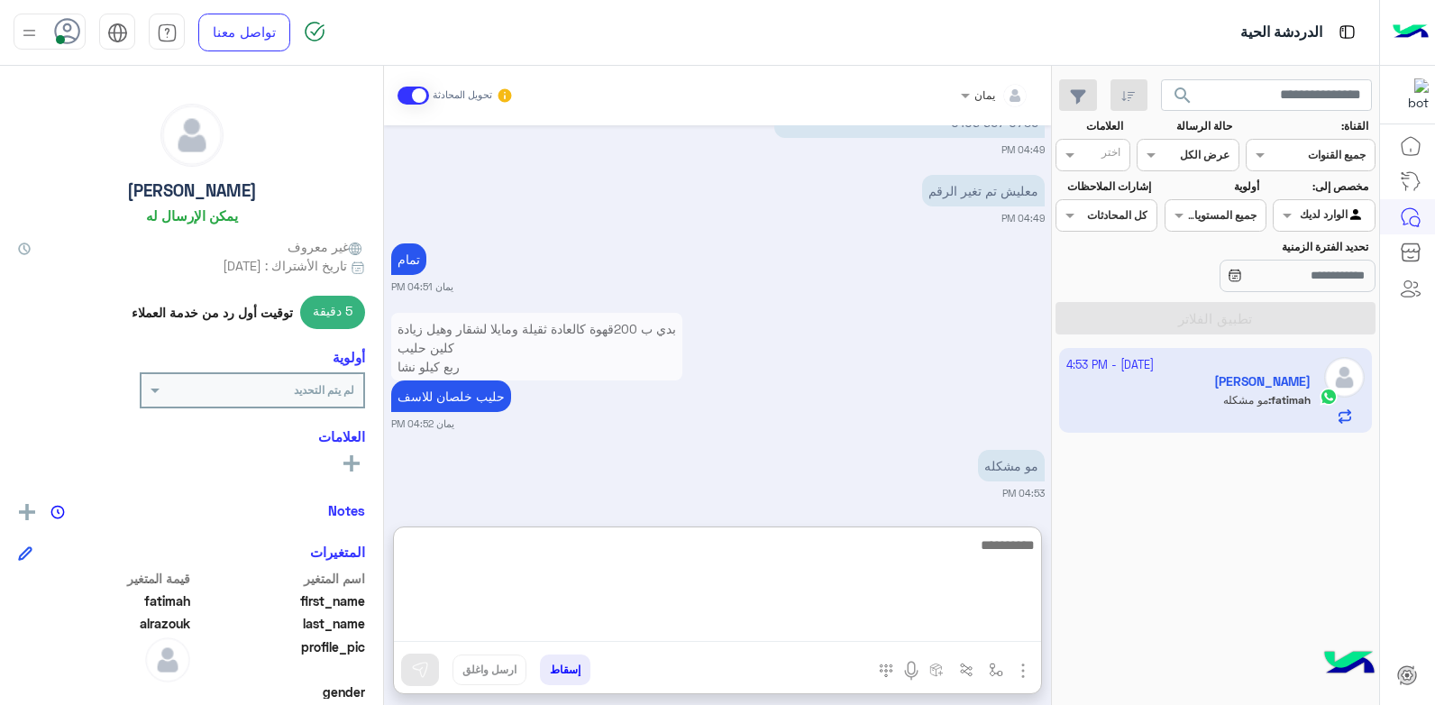
scroll to position [1264, 0]
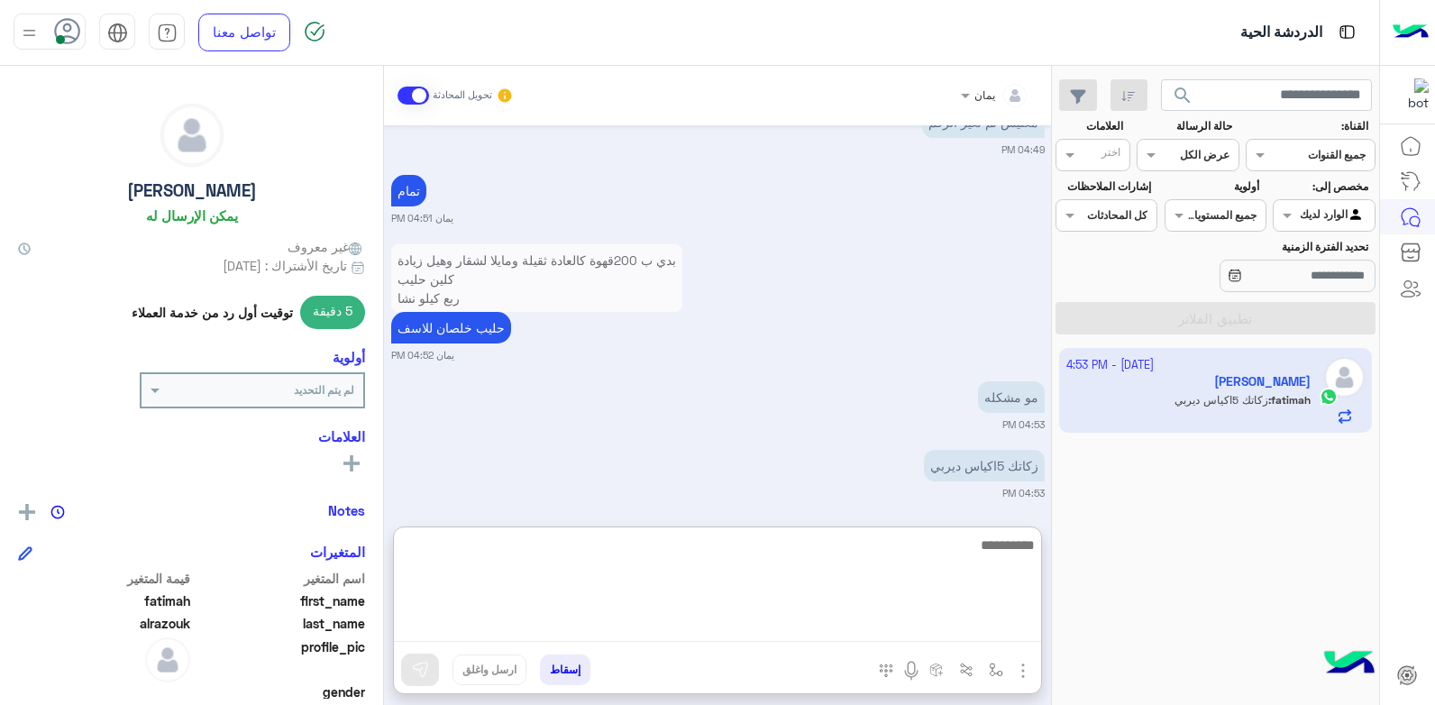
click at [957, 554] on textarea at bounding box center [717, 588] width 647 height 108
type textarea "*****"
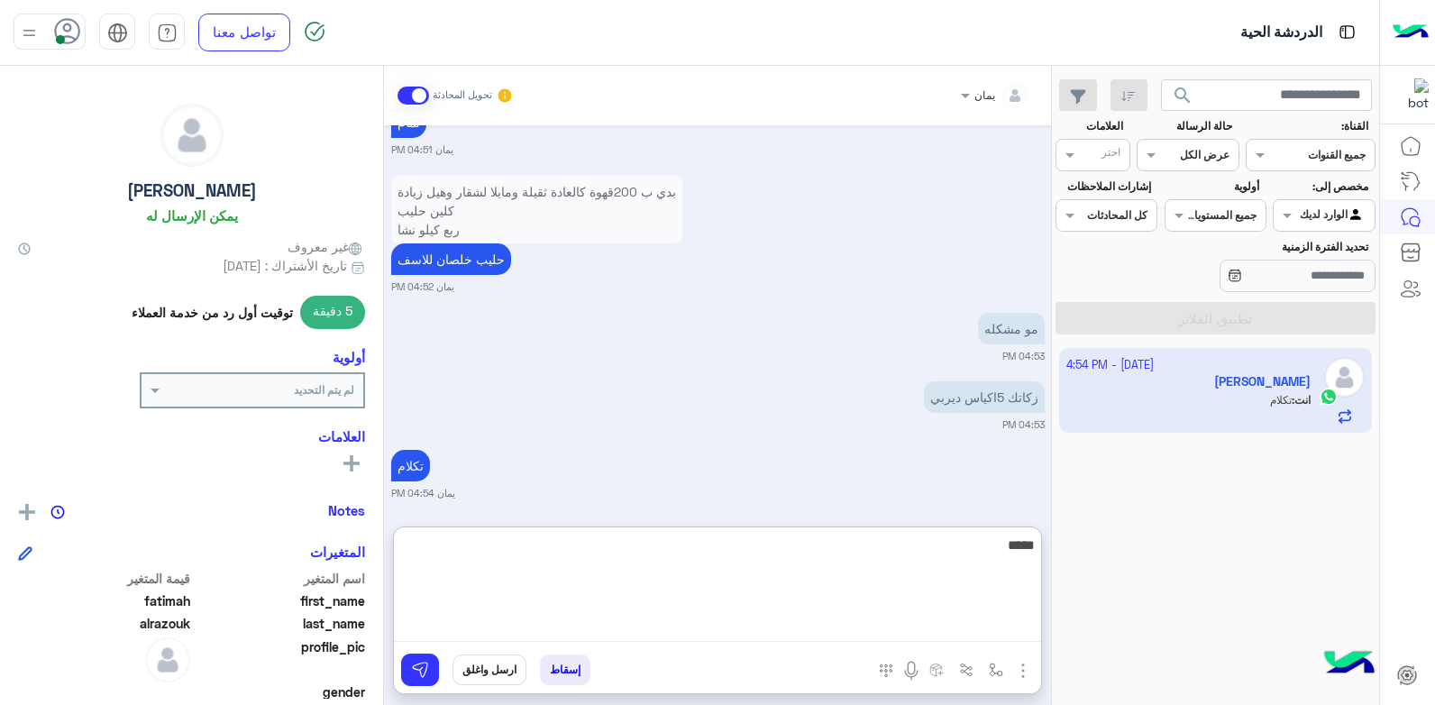
type textarea "******"
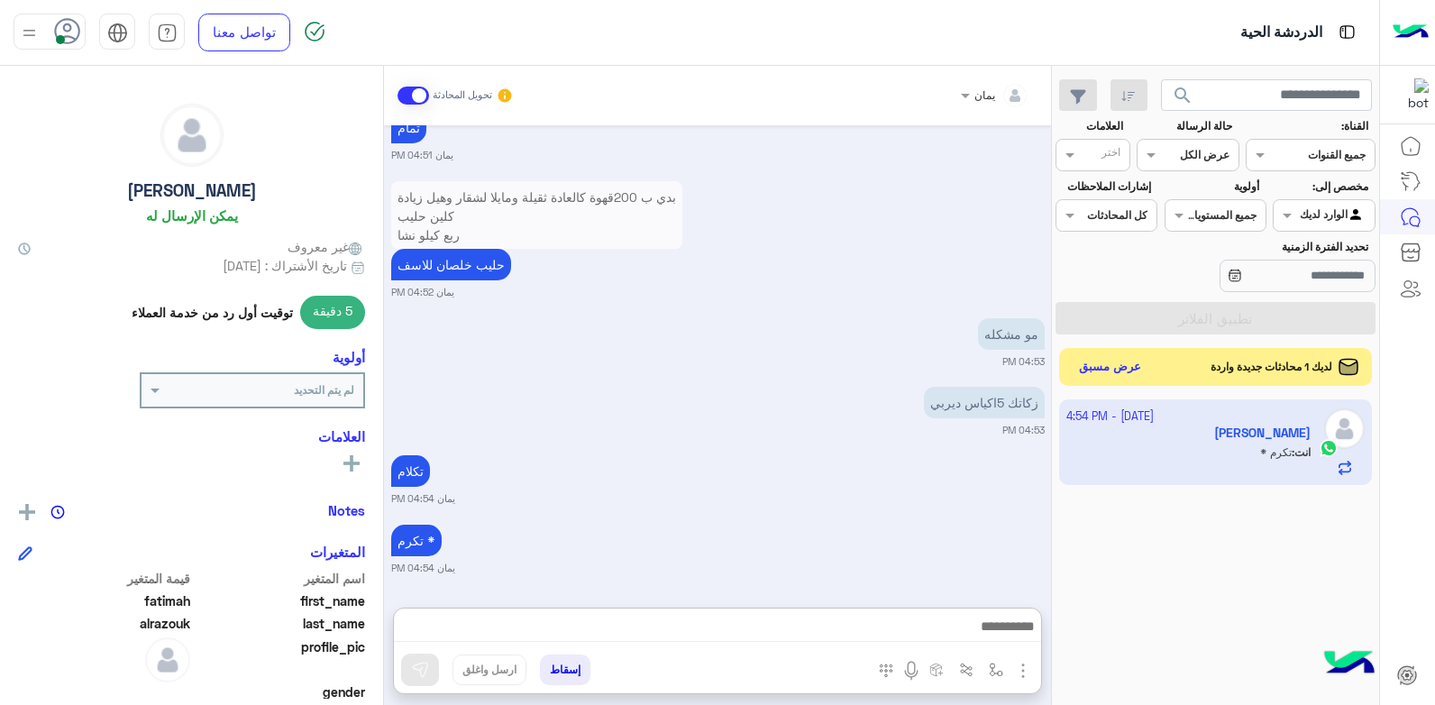
click at [1122, 361] on button "عرض مسبق" at bounding box center [1111, 367] width 76 height 24
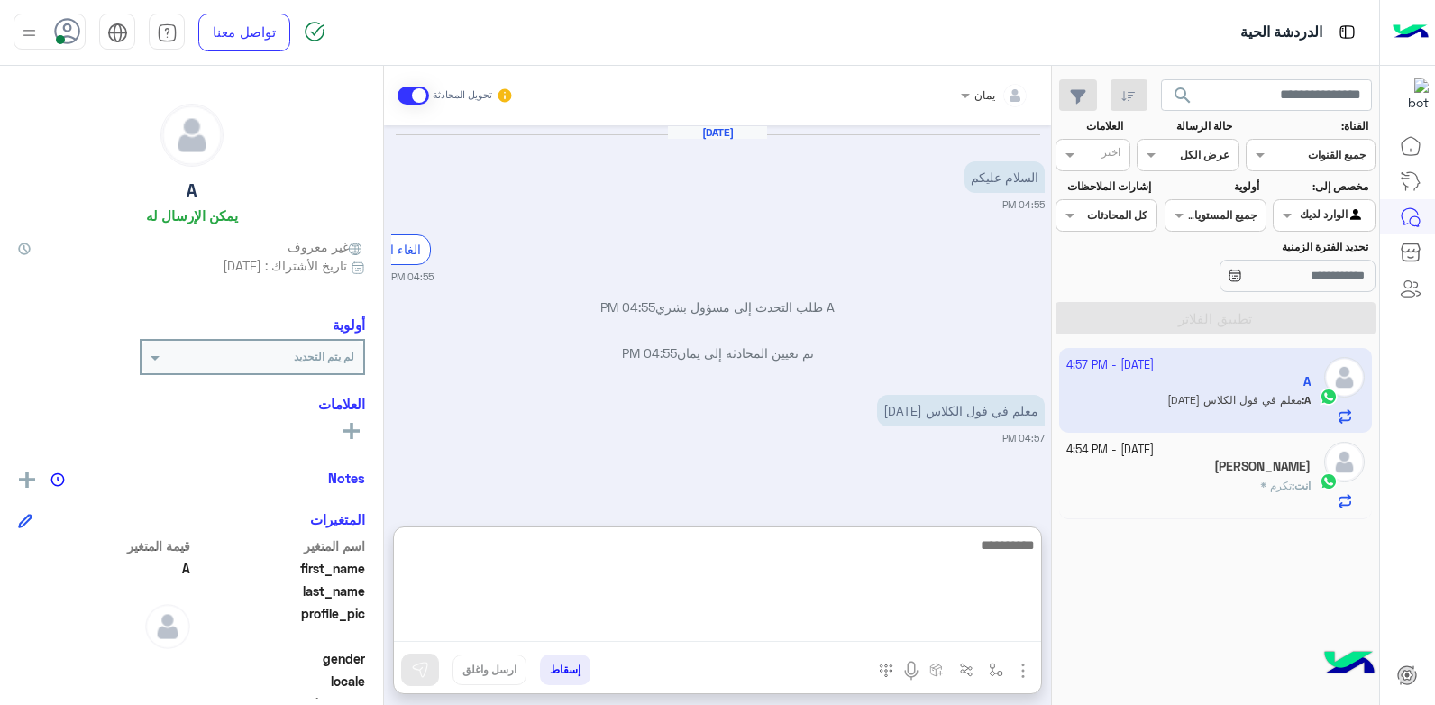
drag, startPoint x: 879, startPoint y: 630, endPoint x: 864, endPoint y: 567, distance: 64.7
click at [878, 630] on textarea at bounding box center [717, 588] width 647 height 108
type textarea "**********"
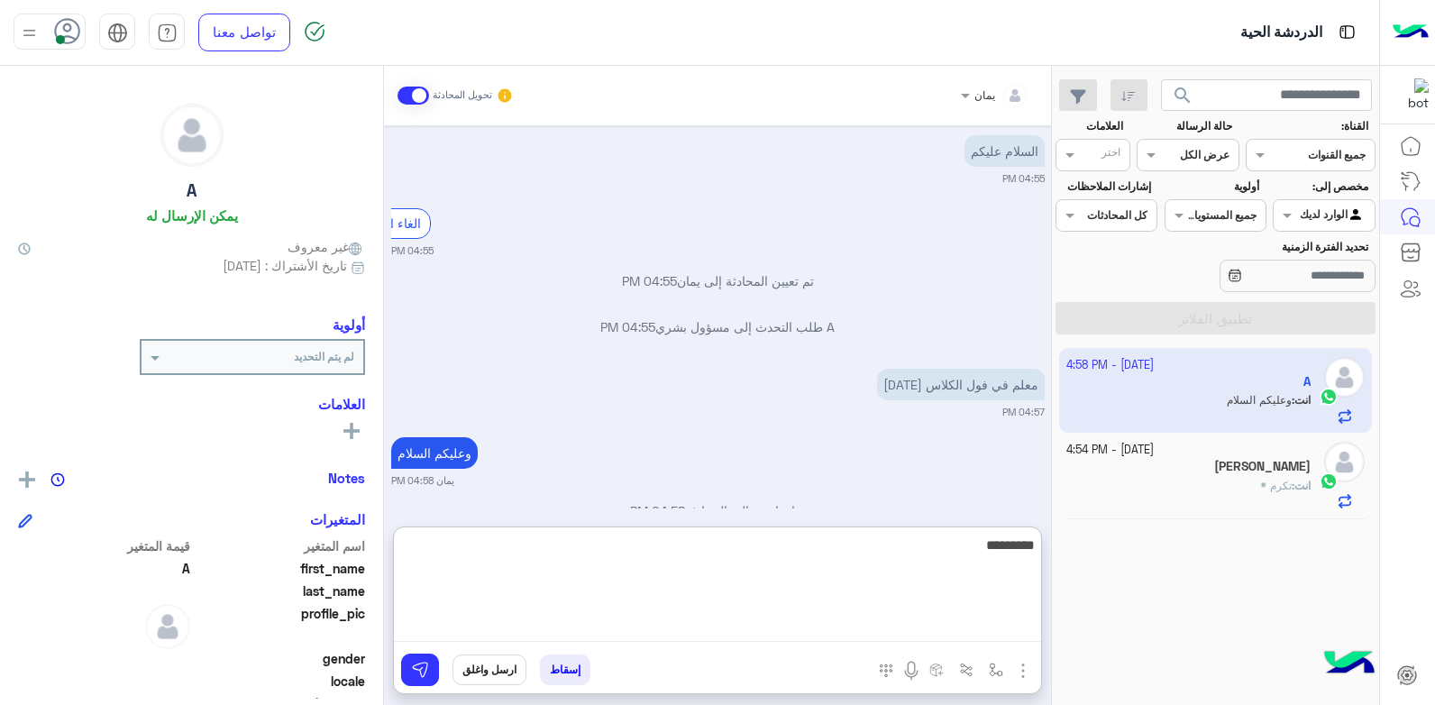
scroll to position [72, 0]
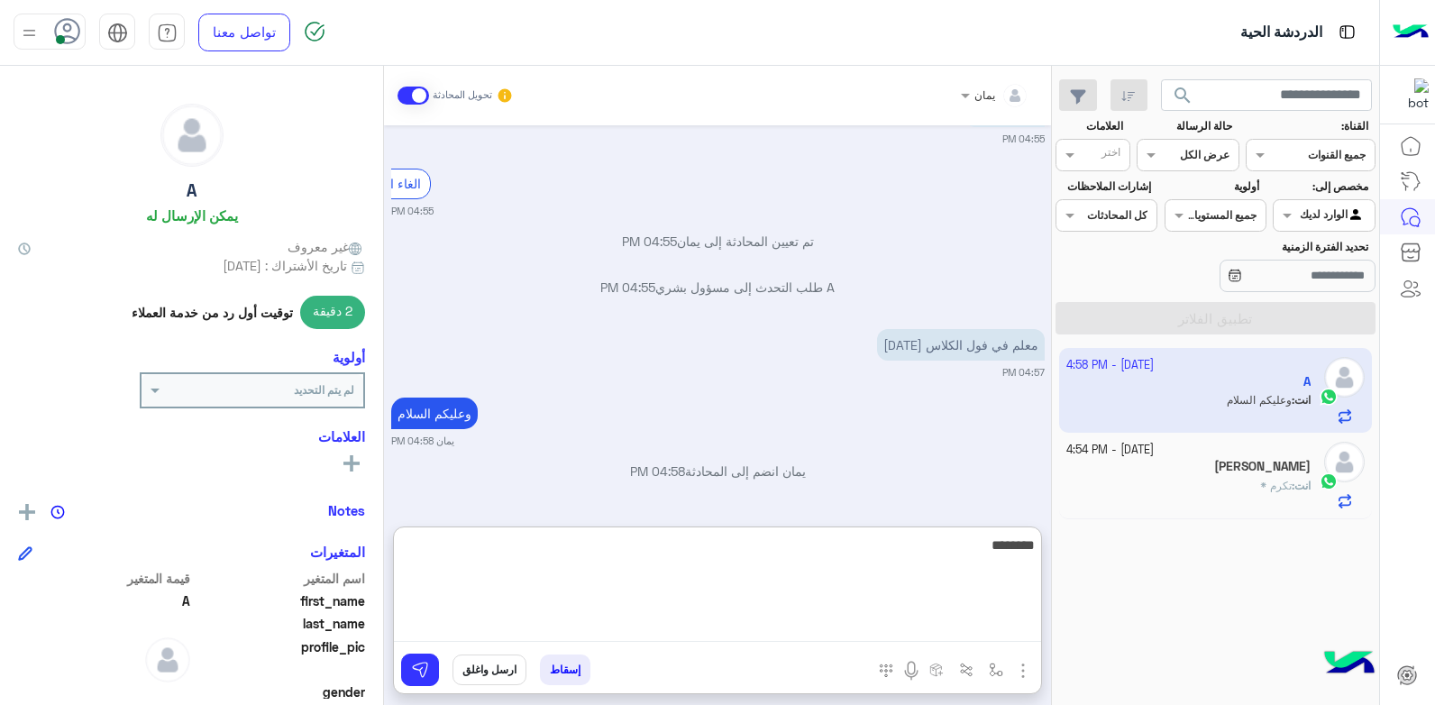
type textarea "*********"
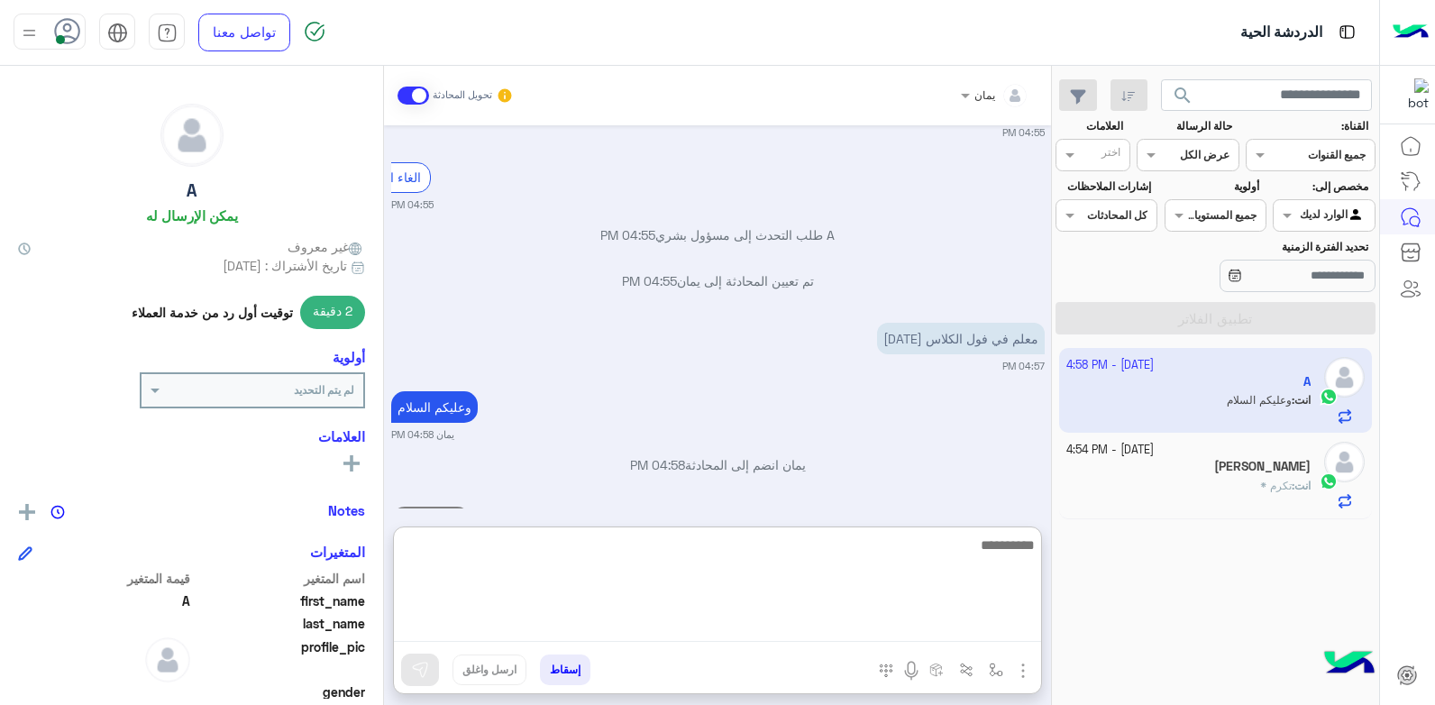
scroll to position [142, 0]
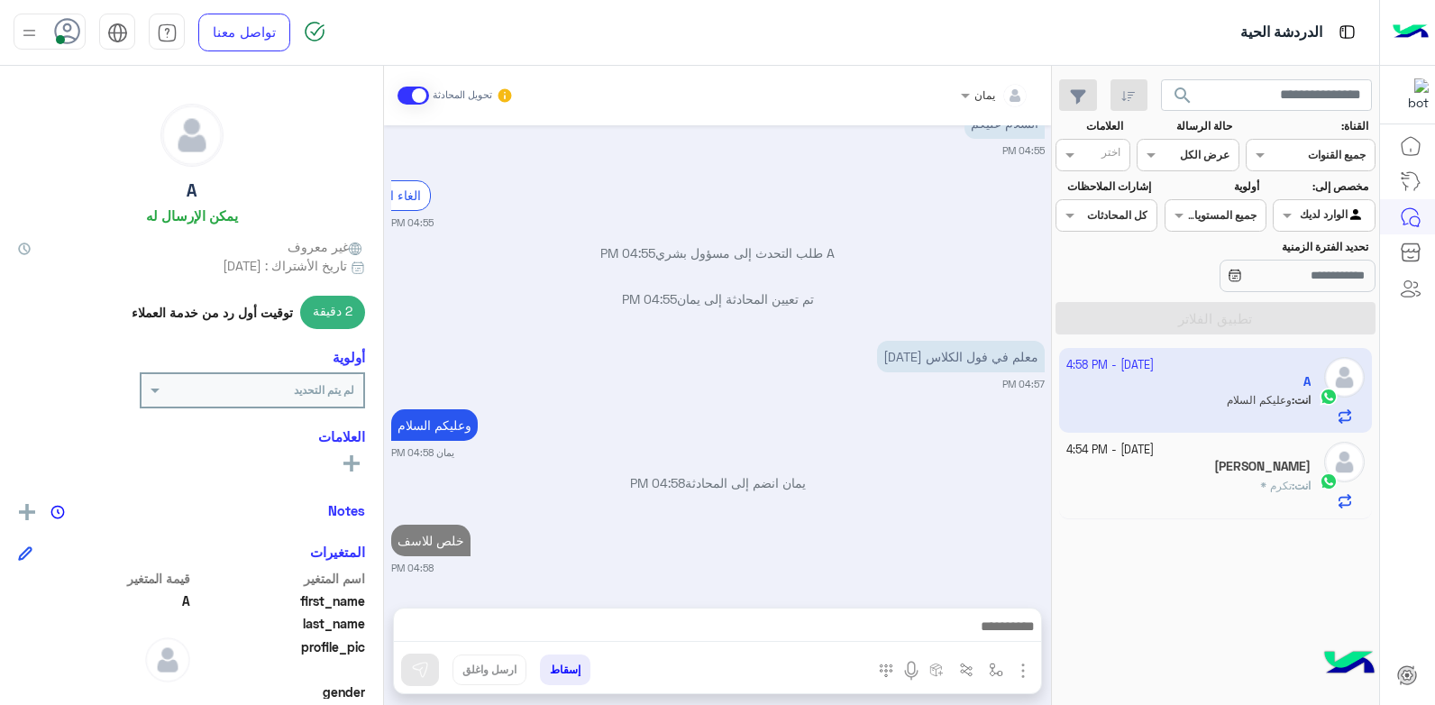
click at [1217, 474] on div "[PERSON_NAME]" at bounding box center [1188, 468] width 245 height 19
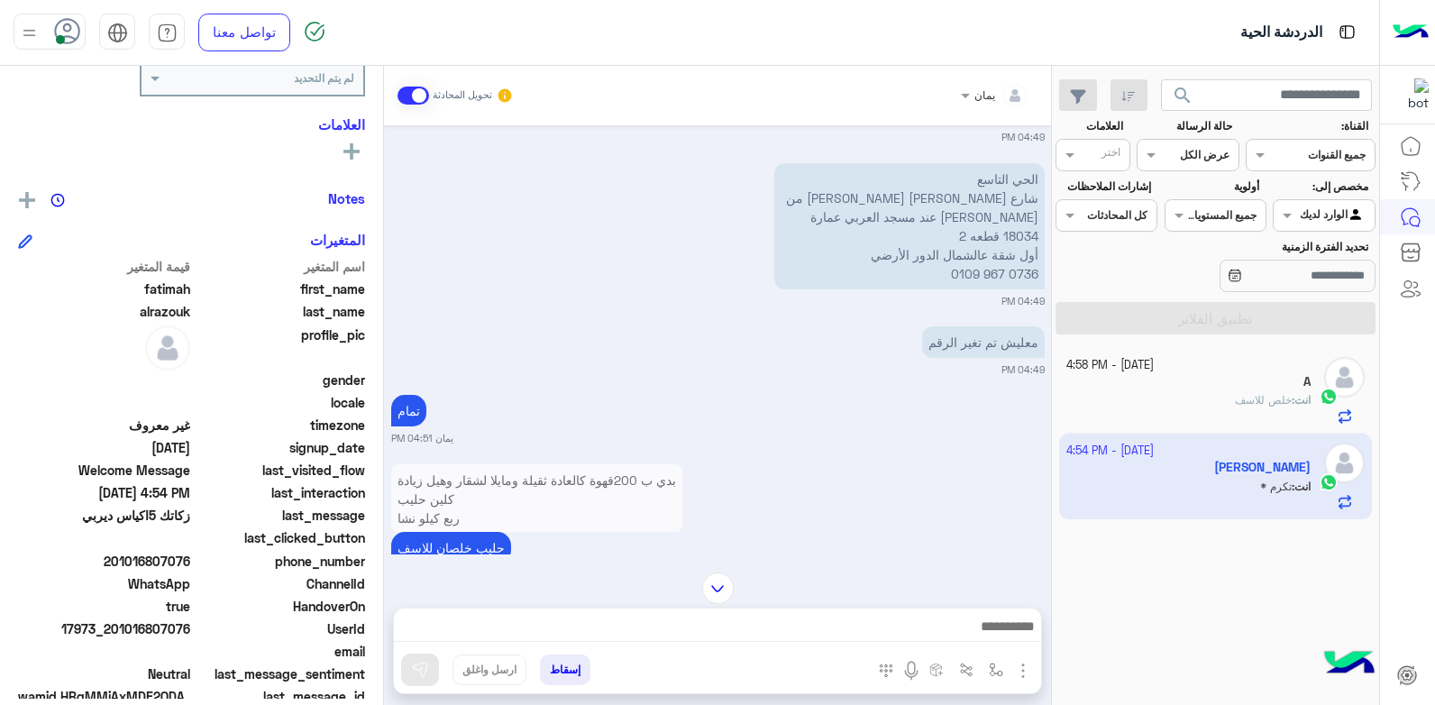
scroll to position [342, 0]
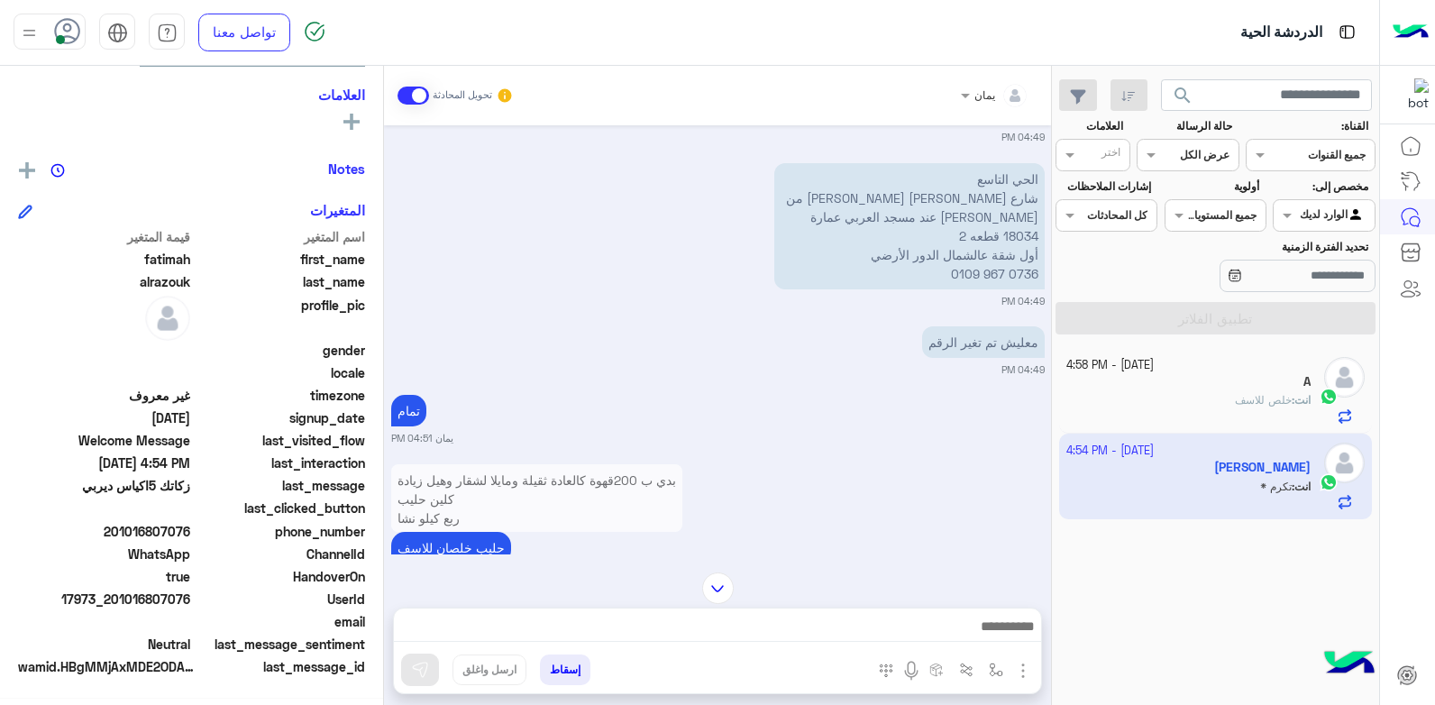
drag, startPoint x: 193, startPoint y: 692, endPoint x: 157, endPoint y: 681, distance: 37.9
click at [157, 681] on div "fatimah alrazouk يمكن الإرسال له غير معروف تاريخ الأشتراك : [DATE] 5 دقيقة توقي…" at bounding box center [191, 382] width 383 height 633
drag, startPoint x: 157, startPoint y: 681, endPoint x: 221, endPoint y: 560, distance: 136.7
click at [221, 560] on span "ChannelId" at bounding box center [280, 553] width 172 height 19
drag, startPoint x: 192, startPoint y: 528, endPoint x: 118, endPoint y: 534, distance: 74.1
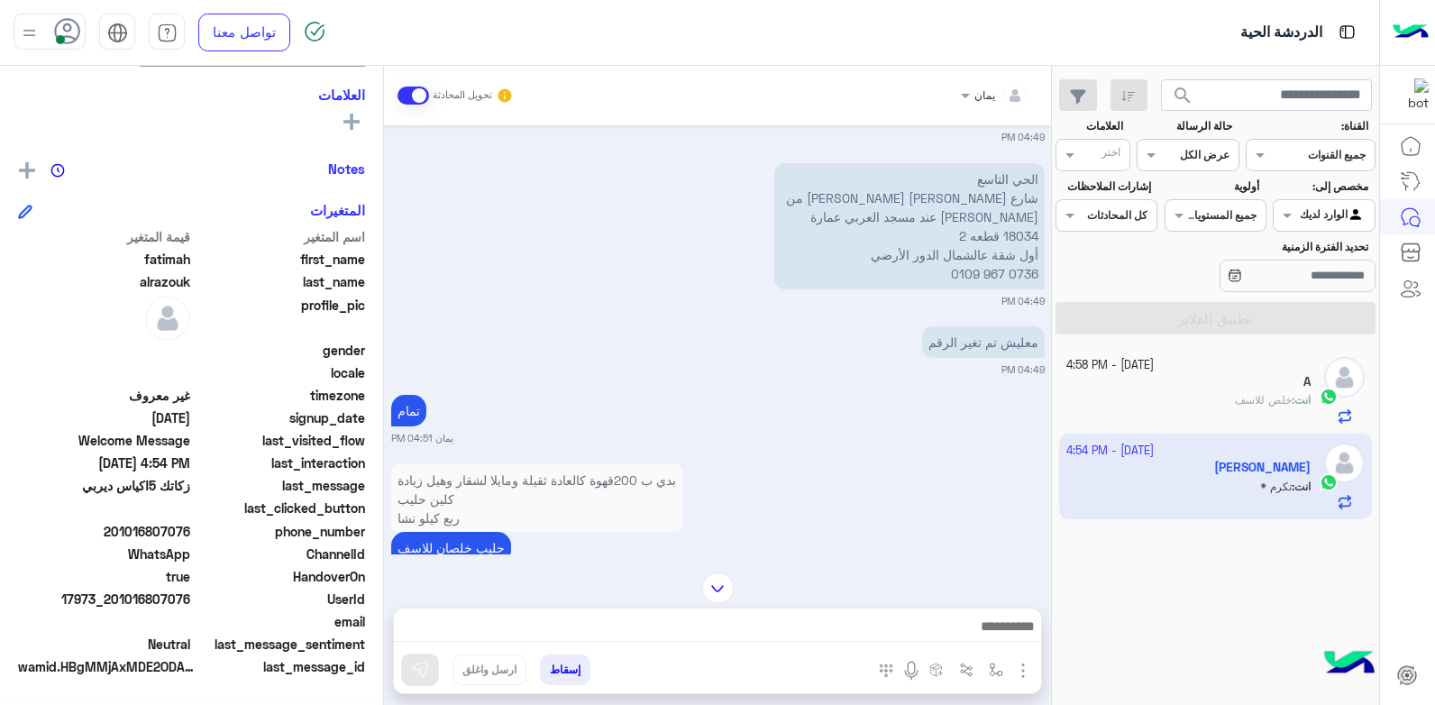
click at [118, 534] on span "201016807076" at bounding box center [104, 531] width 172 height 19
copy span "01016807076"
click at [716, 590] on img at bounding box center [718, 588] width 32 height 32
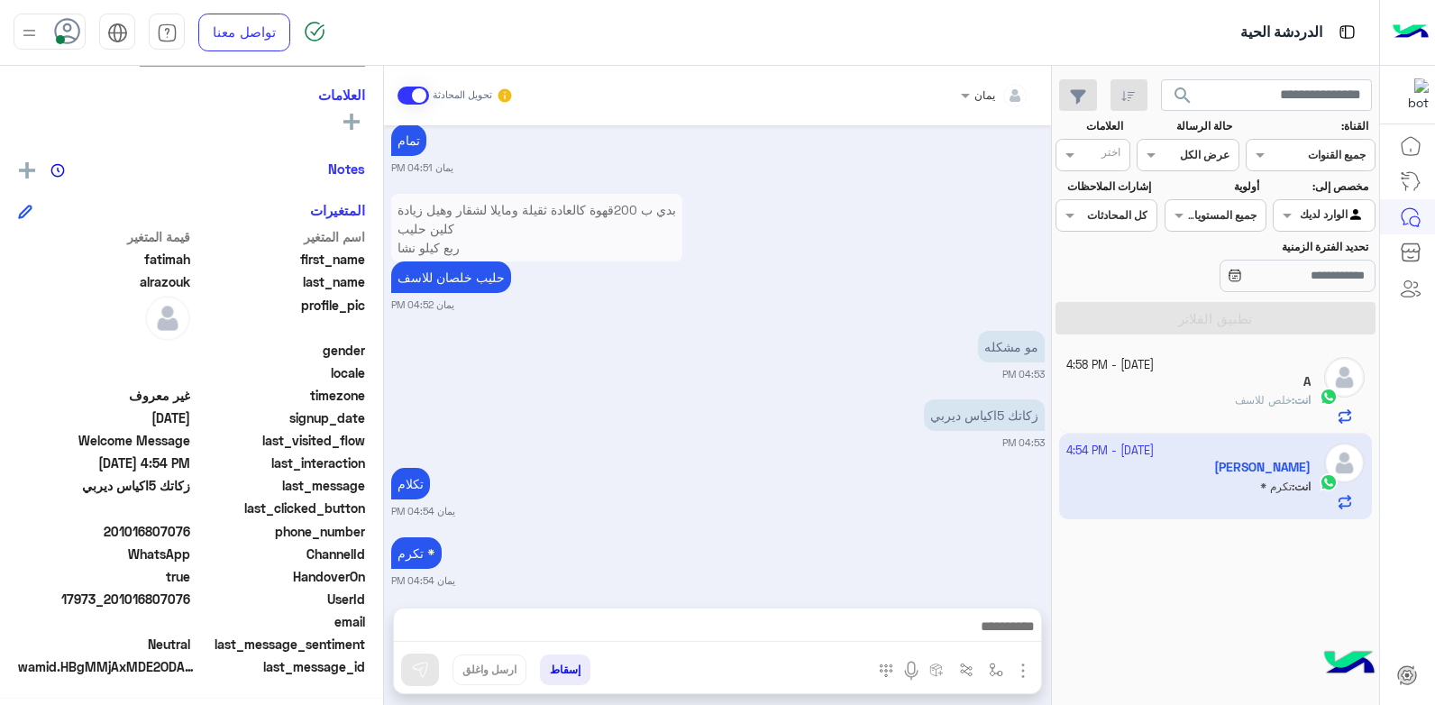
click at [569, 663] on button "إسقاط" at bounding box center [565, 669] width 50 height 31
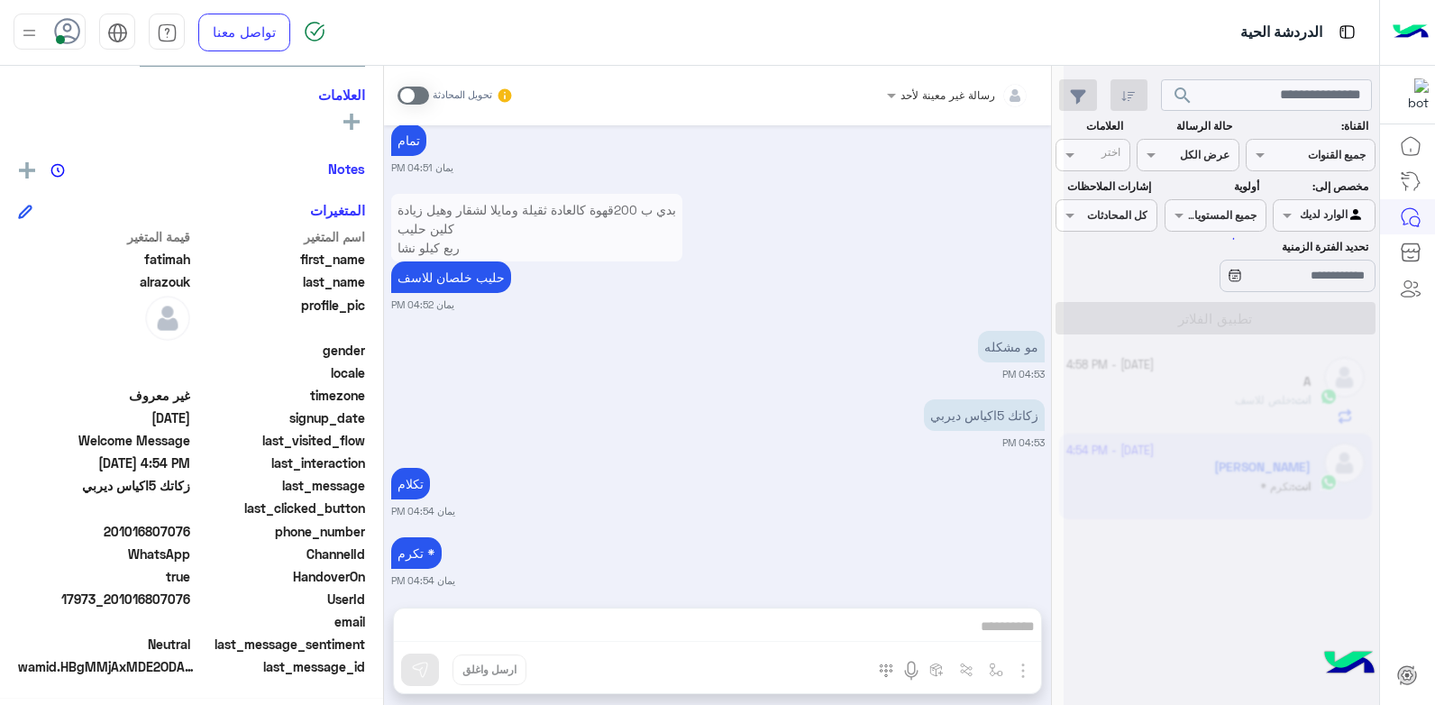
scroll to position [1220, 0]
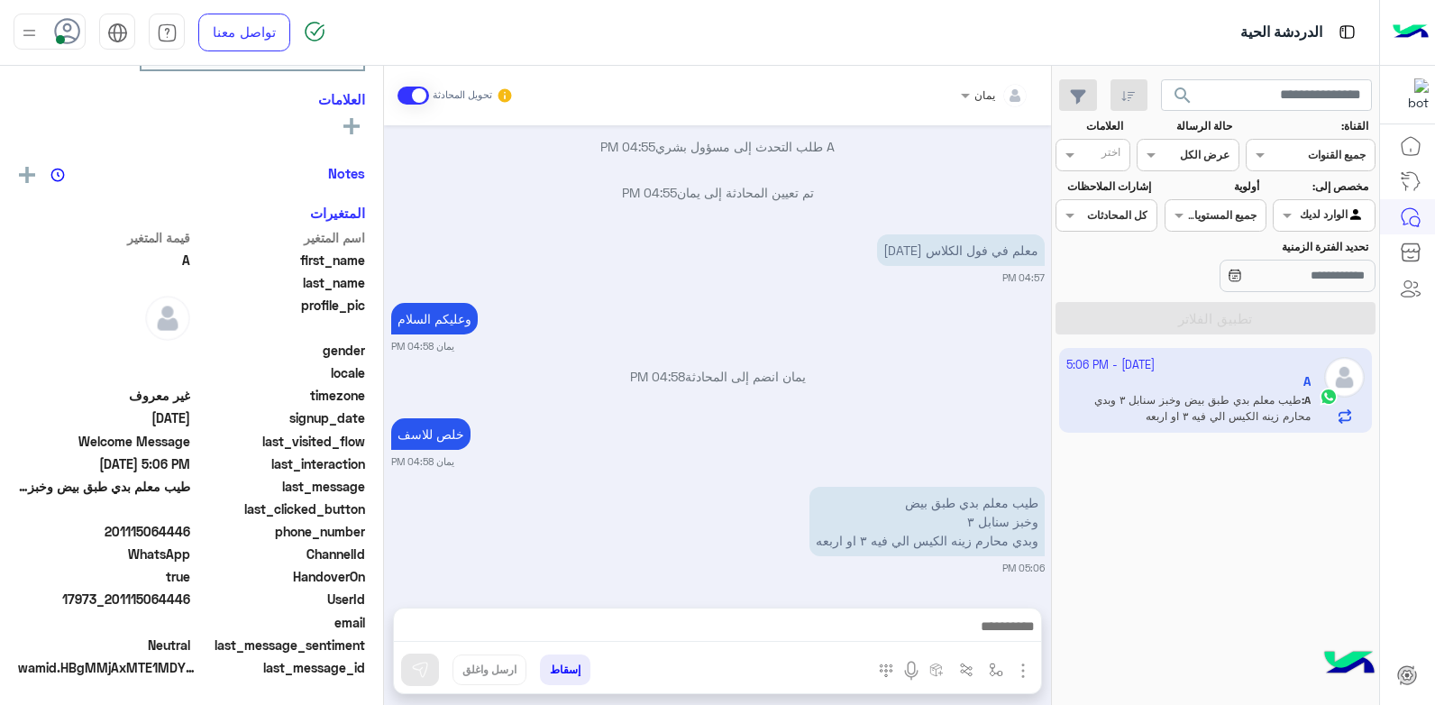
scroll to position [342, 0]
drag, startPoint x: 894, startPoint y: 608, endPoint x: 896, endPoint y: 599, distance: 9.2
click at [893, 605] on div "يمان تحويل المحادثة [DATE] السلام عليكم 04:55 PM الغاء المحادثة 04:55 PM A طلب …" at bounding box center [717, 389] width 667 height 646
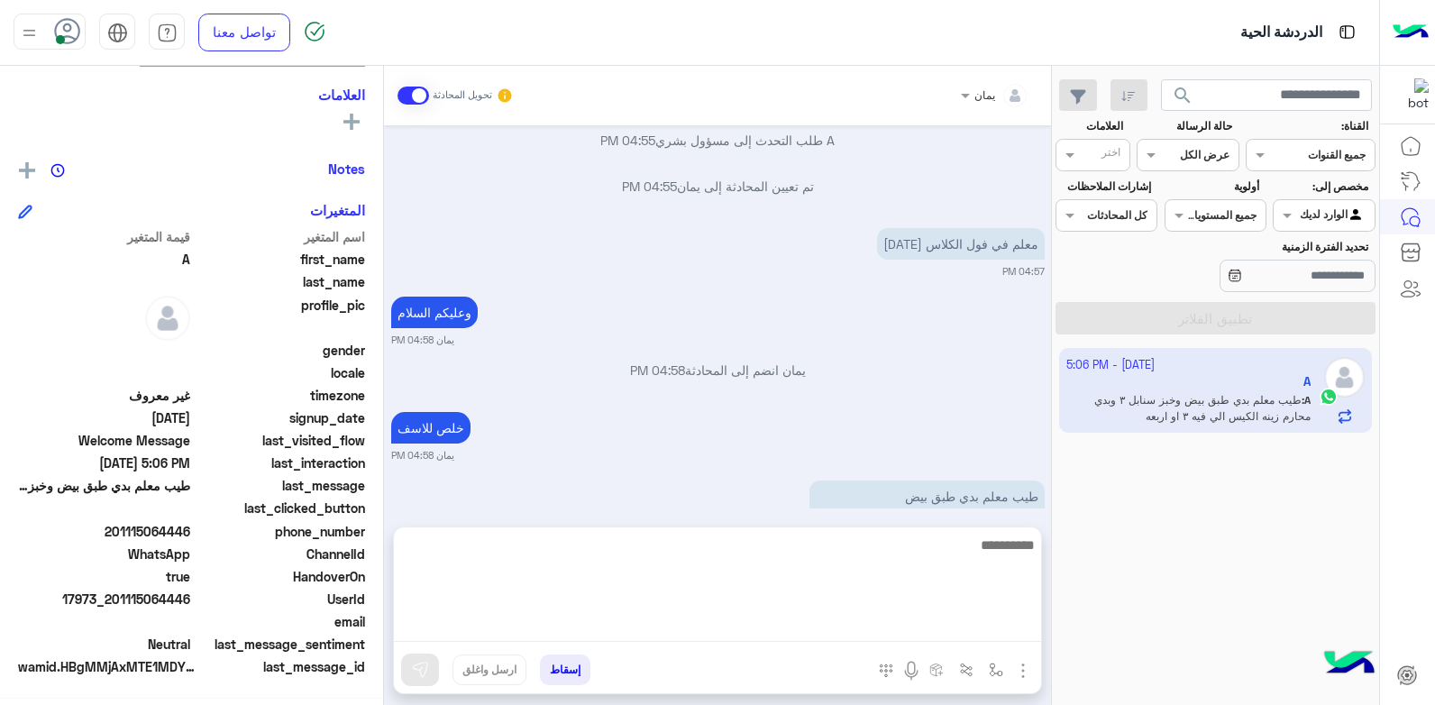
click at [861, 617] on textarea at bounding box center [717, 588] width 647 height 108
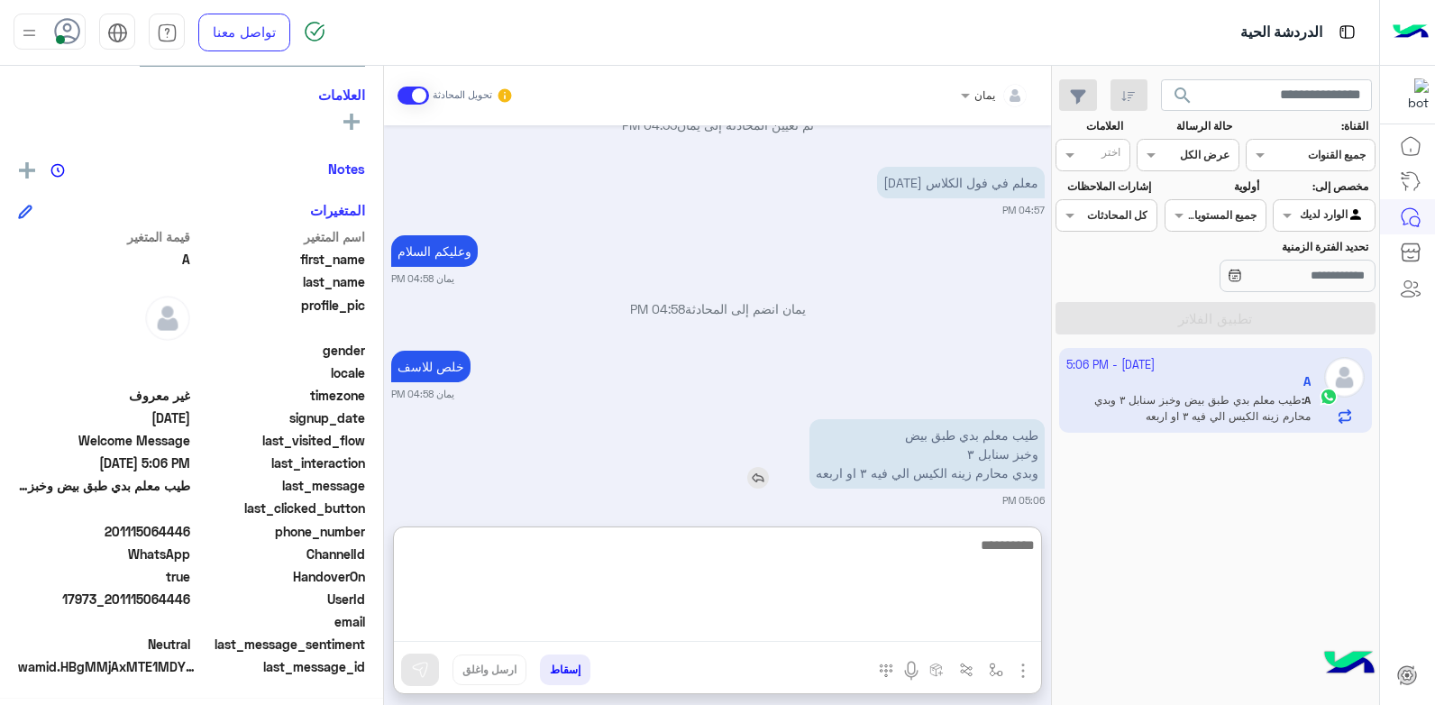
scroll to position [248, 0]
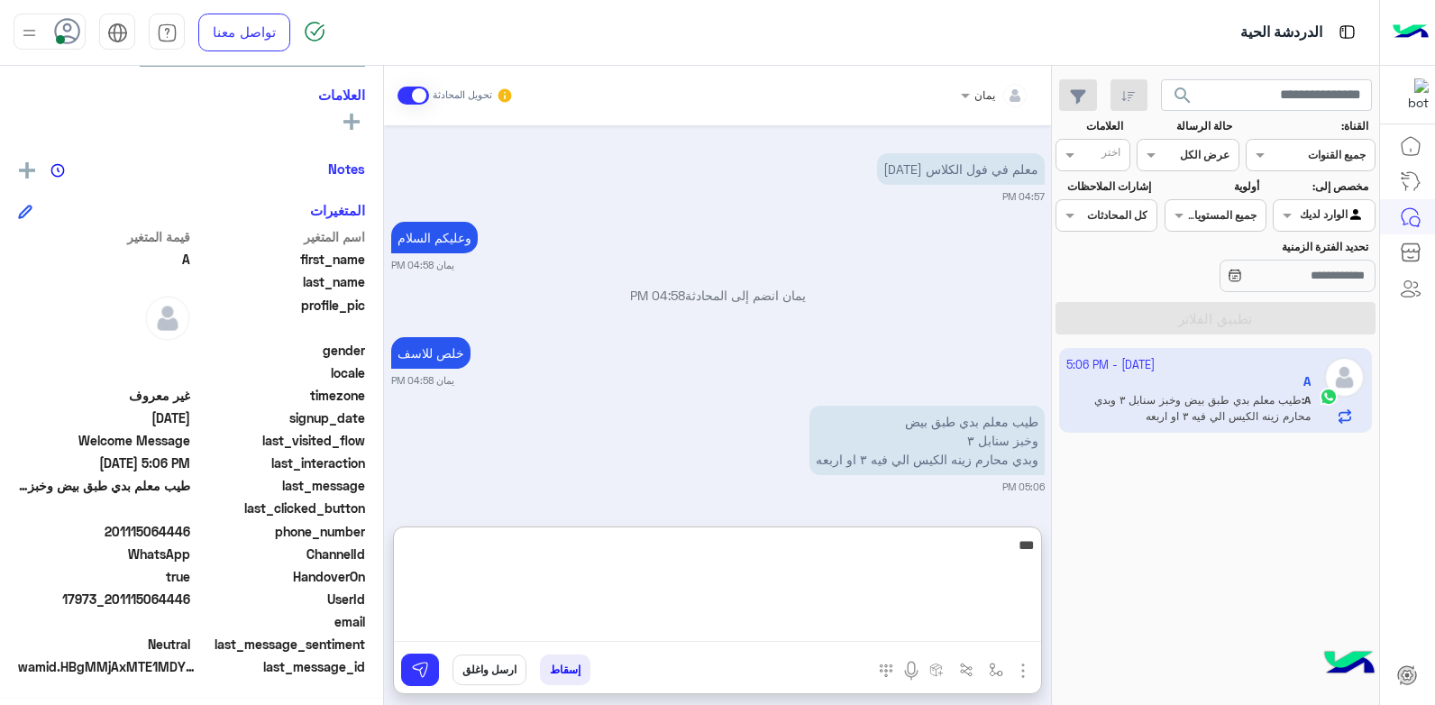
type textarea "****"
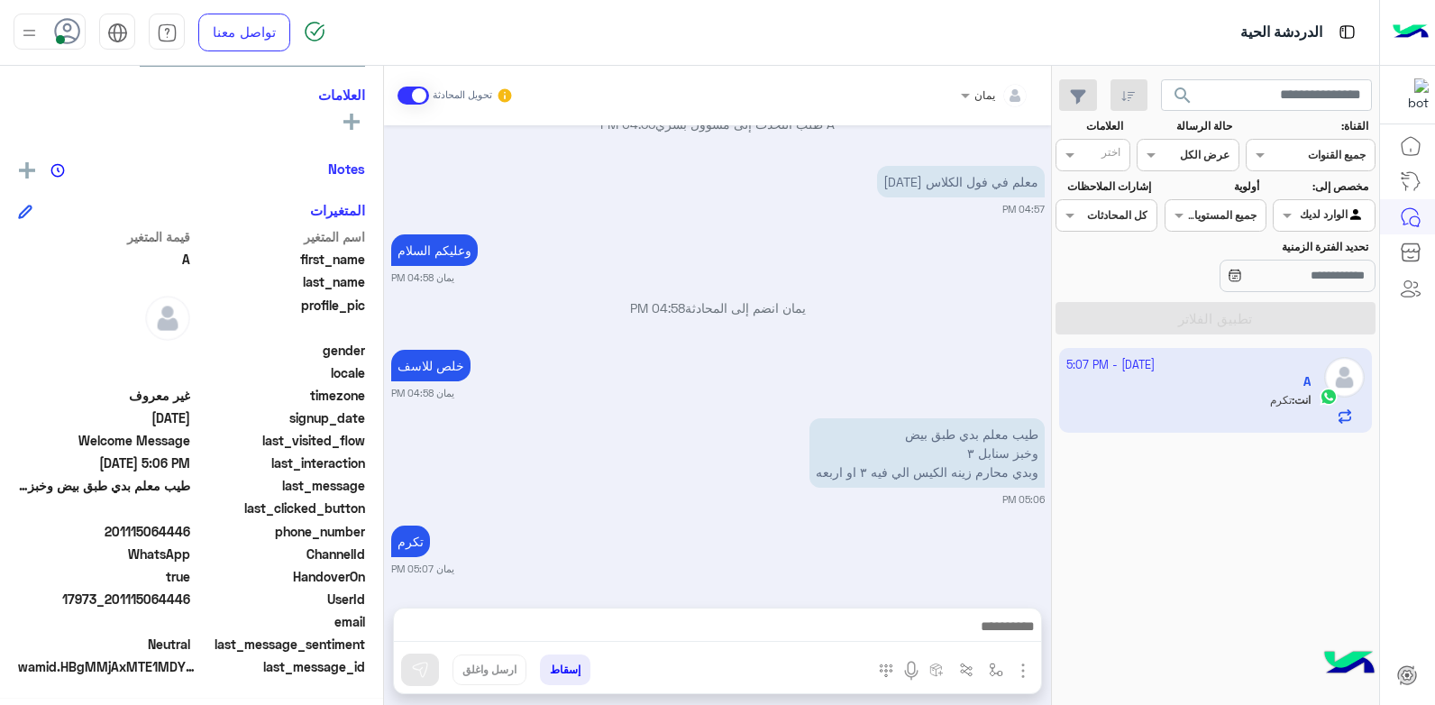
scroll to position [235, 0]
drag, startPoint x: 192, startPoint y: 597, endPoint x: 114, endPoint y: 598, distance: 78.4
click at [114, 598] on span "17973_201115064446" at bounding box center [104, 599] width 172 height 19
copy span "01115064446"
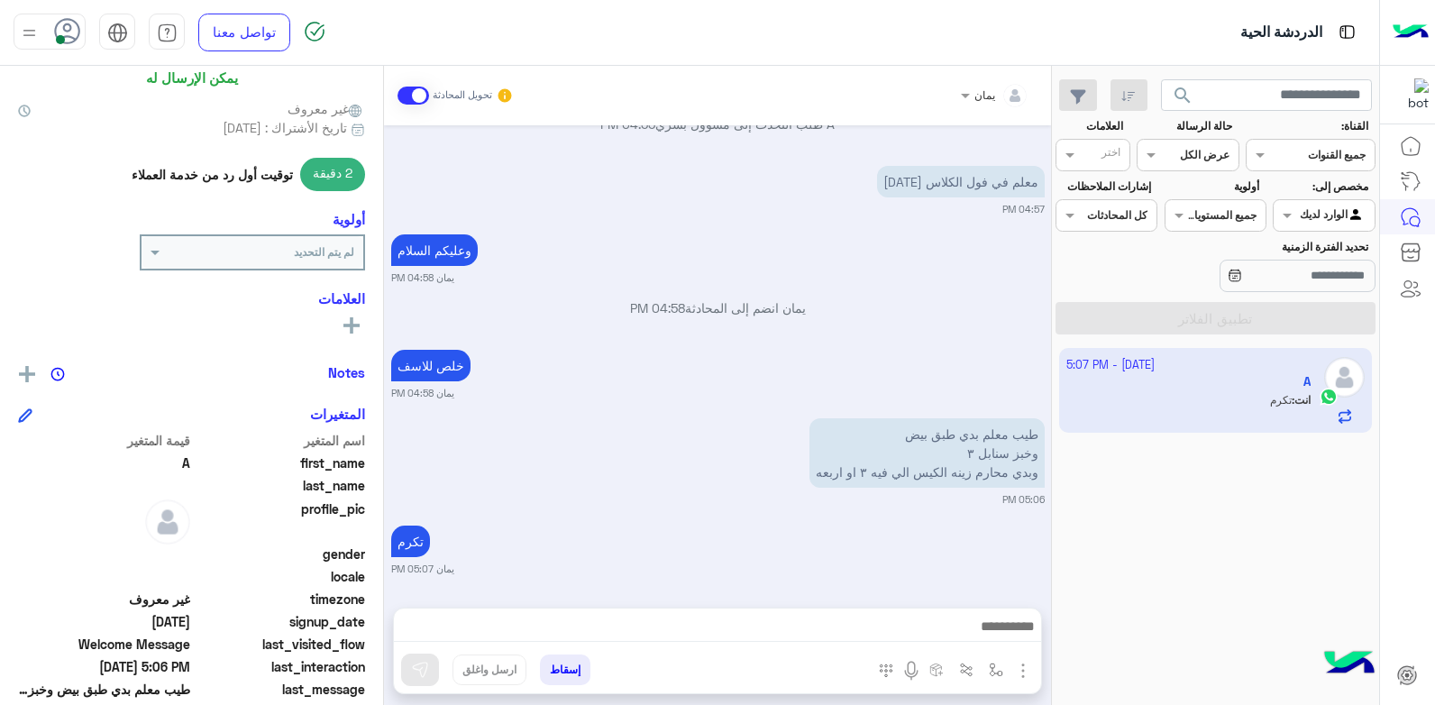
scroll to position [0, 0]
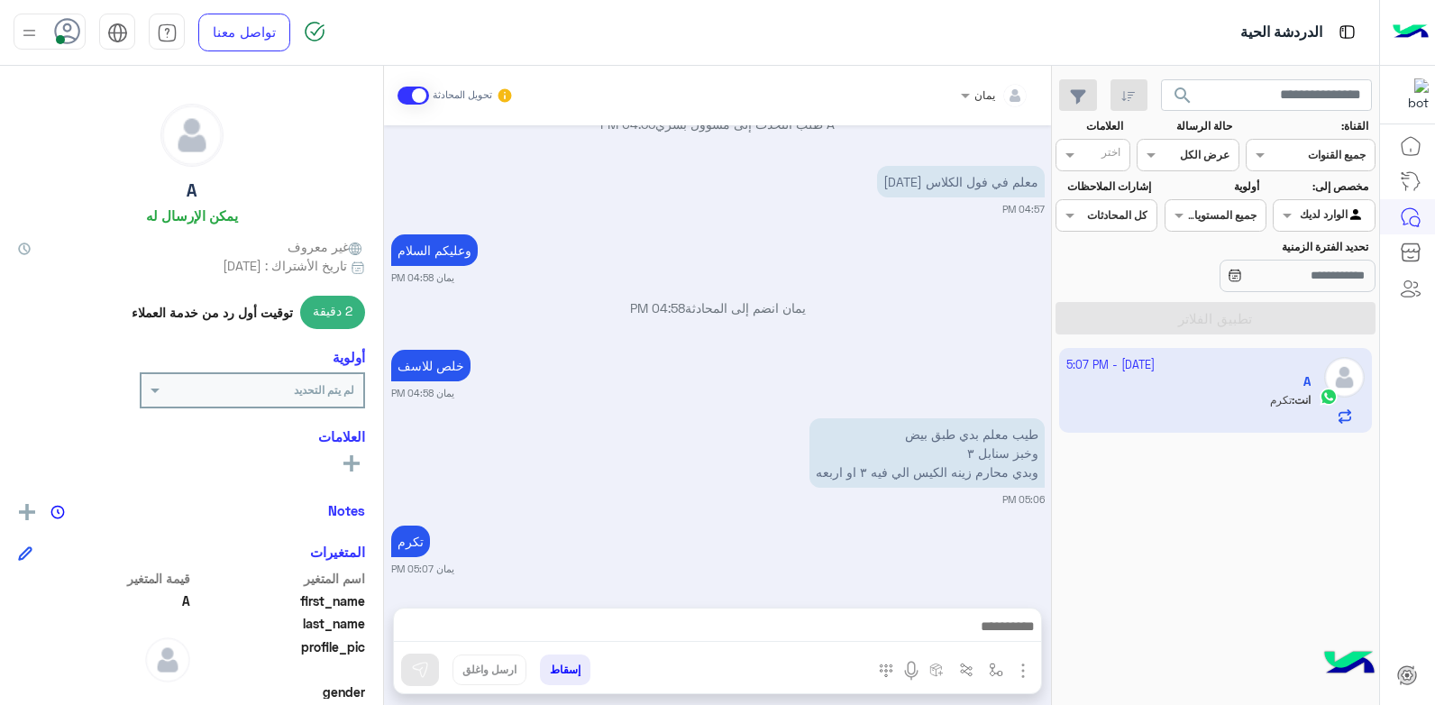
click at [549, 662] on button "إسقاط" at bounding box center [565, 669] width 50 height 31
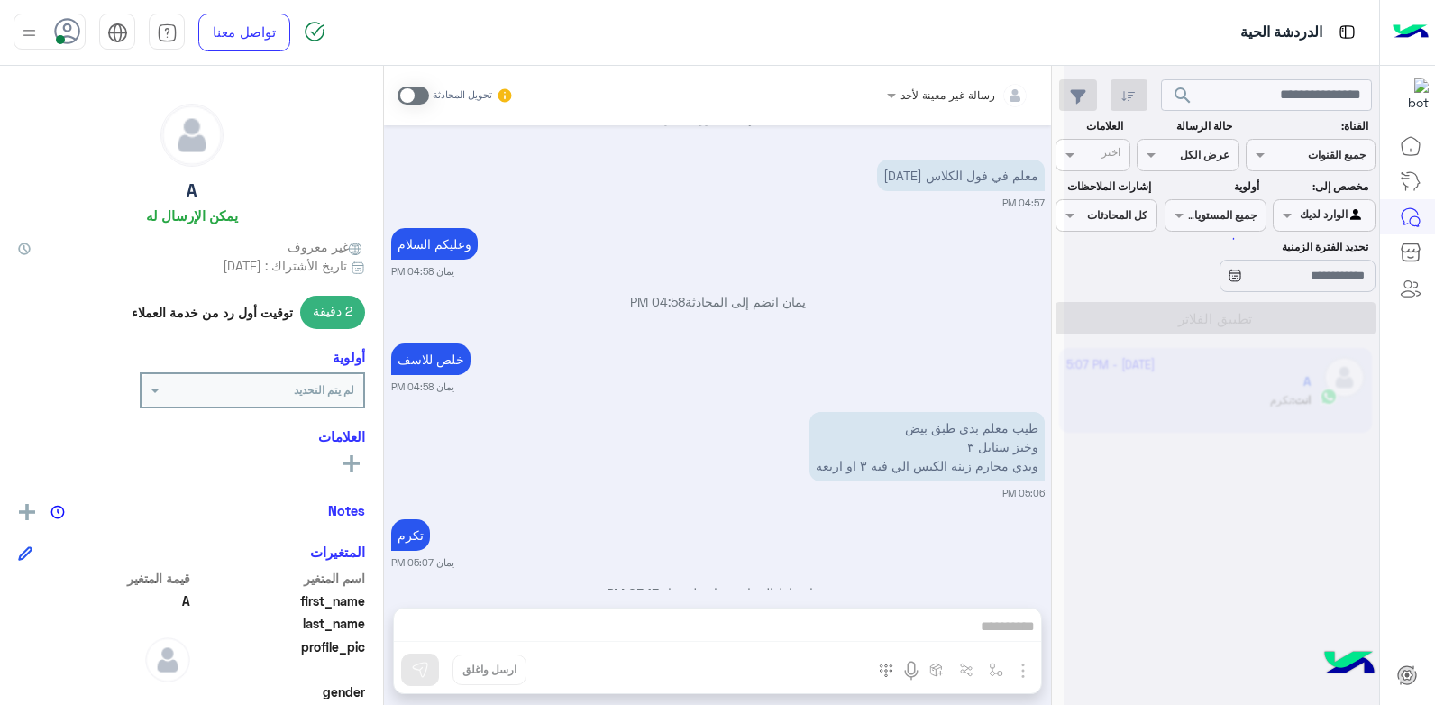
scroll to position [282, 0]
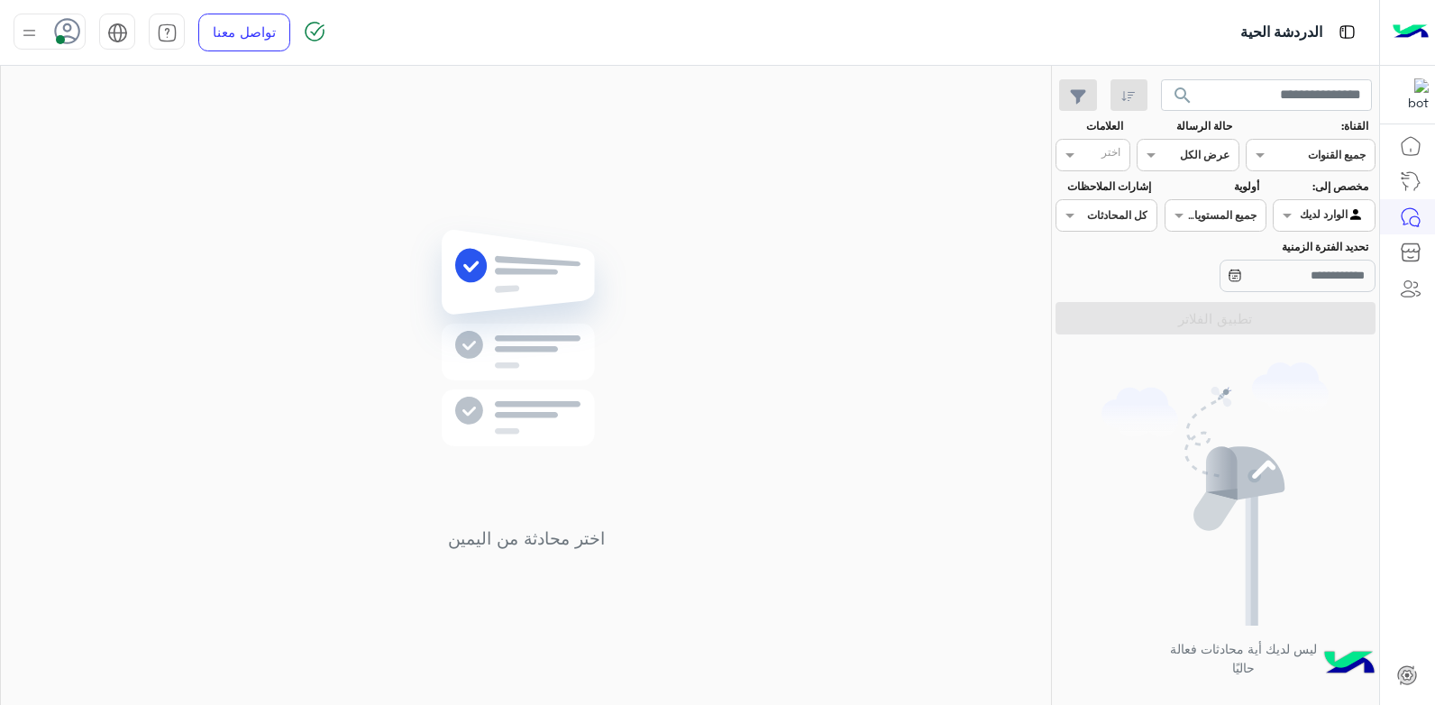
click at [48, 25] on div at bounding box center [50, 32] width 72 height 36
click at [178, 178] on span "وقت الراحة" at bounding box center [187, 177] width 62 height 19
click at [529, 255] on img at bounding box center [526, 364] width 261 height 299
click at [32, 12] on div "تواصل معنا مركز المساعدة عربي English" at bounding box center [169, 32] width 339 height 65
click at [31, 26] on img at bounding box center [29, 33] width 23 height 23
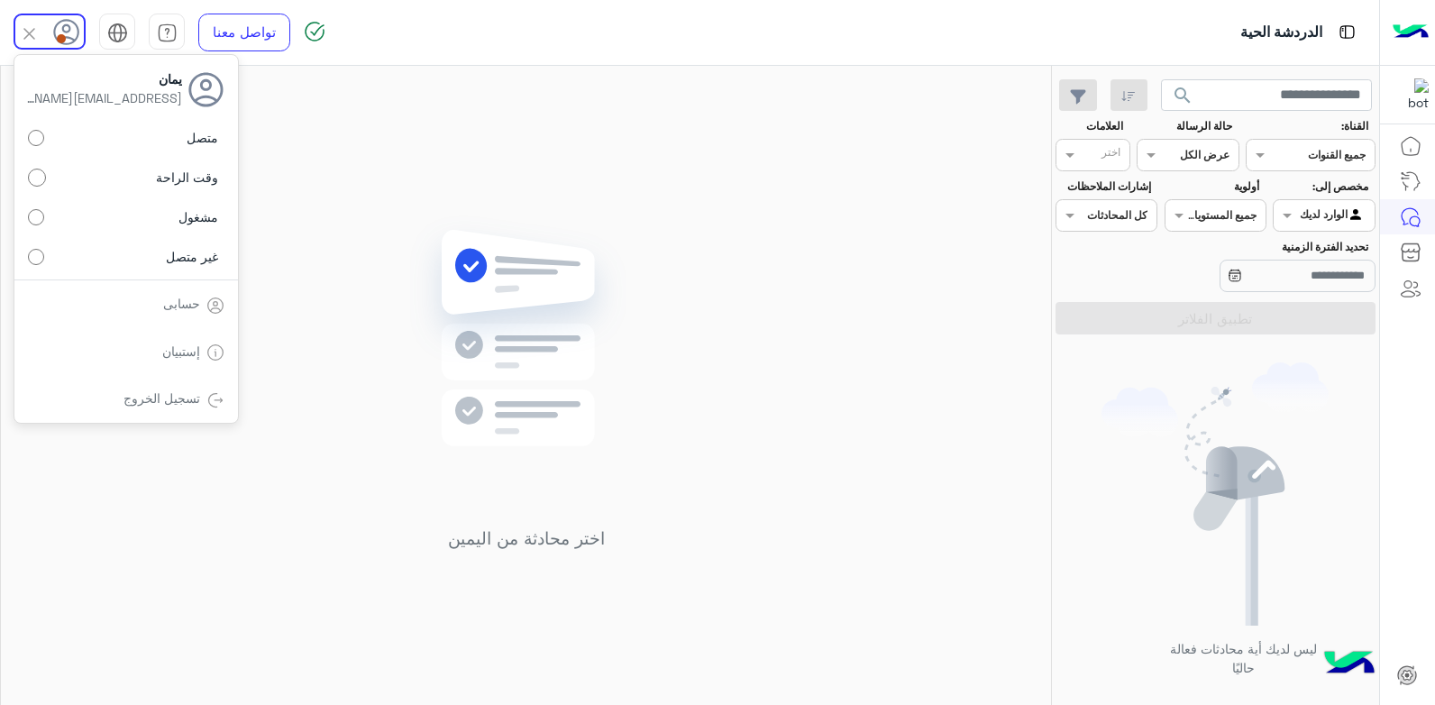
drag, startPoint x: 131, startPoint y: 147, endPoint x: 355, endPoint y: 187, distance: 227.9
click at [133, 146] on label "متصل" at bounding box center [126, 138] width 197 height 32
click at [449, 201] on div "اختر محادثة من اليمين" at bounding box center [526, 389] width 1050 height 646
drag, startPoint x: 789, startPoint y: 257, endPoint x: 893, endPoint y: 247, distance: 105.0
click at [793, 268] on div "اختر محادثة من اليمين" at bounding box center [526, 389] width 1050 height 646
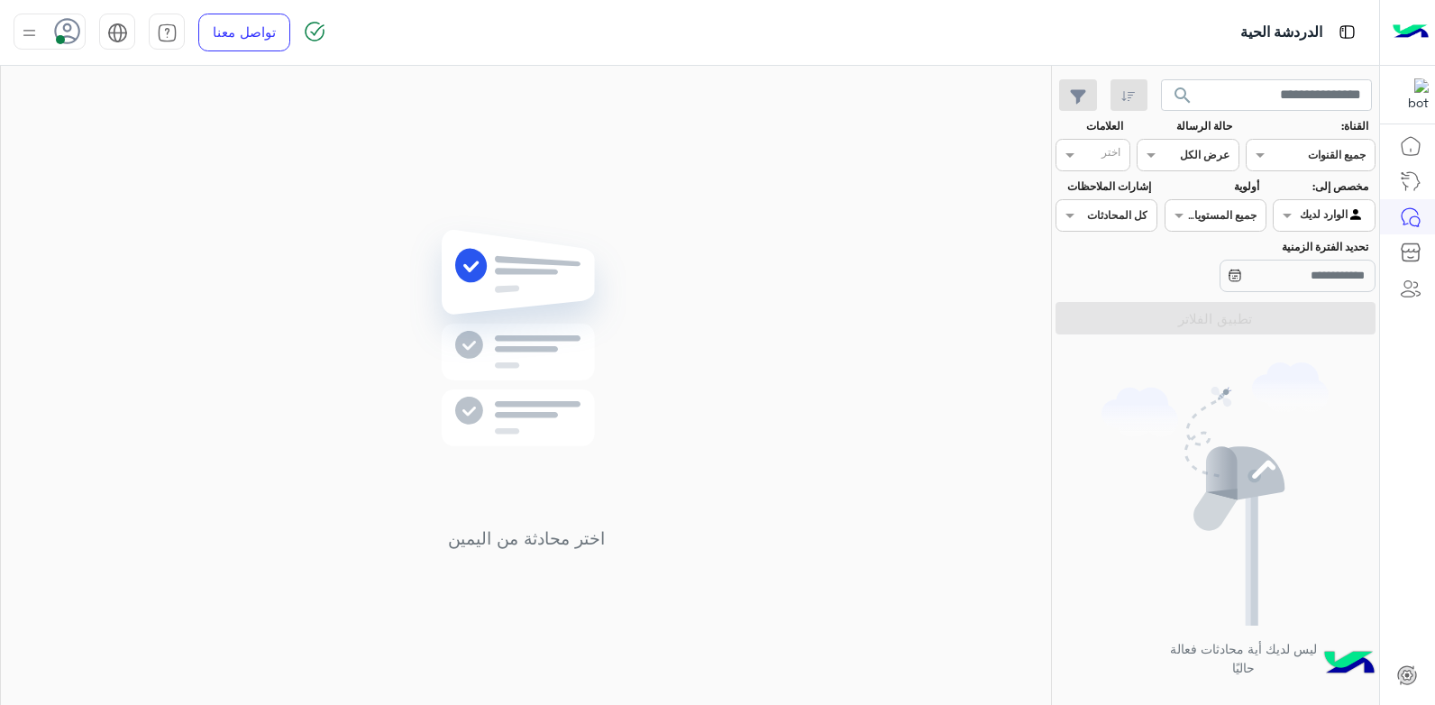
click at [451, 447] on img at bounding box center [526, 364] width 261 height 299
drag, startPoint x: 451, startPoint y: 447, endPoint x: 526, endPoint y: 411, distance: 83.9
click at [526, 412] on img at bounding box center [526, 364] width 261 height 299
click at [70, 27] on use at bounding box center [68, 31] width 26 height 26
click at [147, 177] on label "وقت الراحة" at bounding box center [126, 177] width 197 height 32
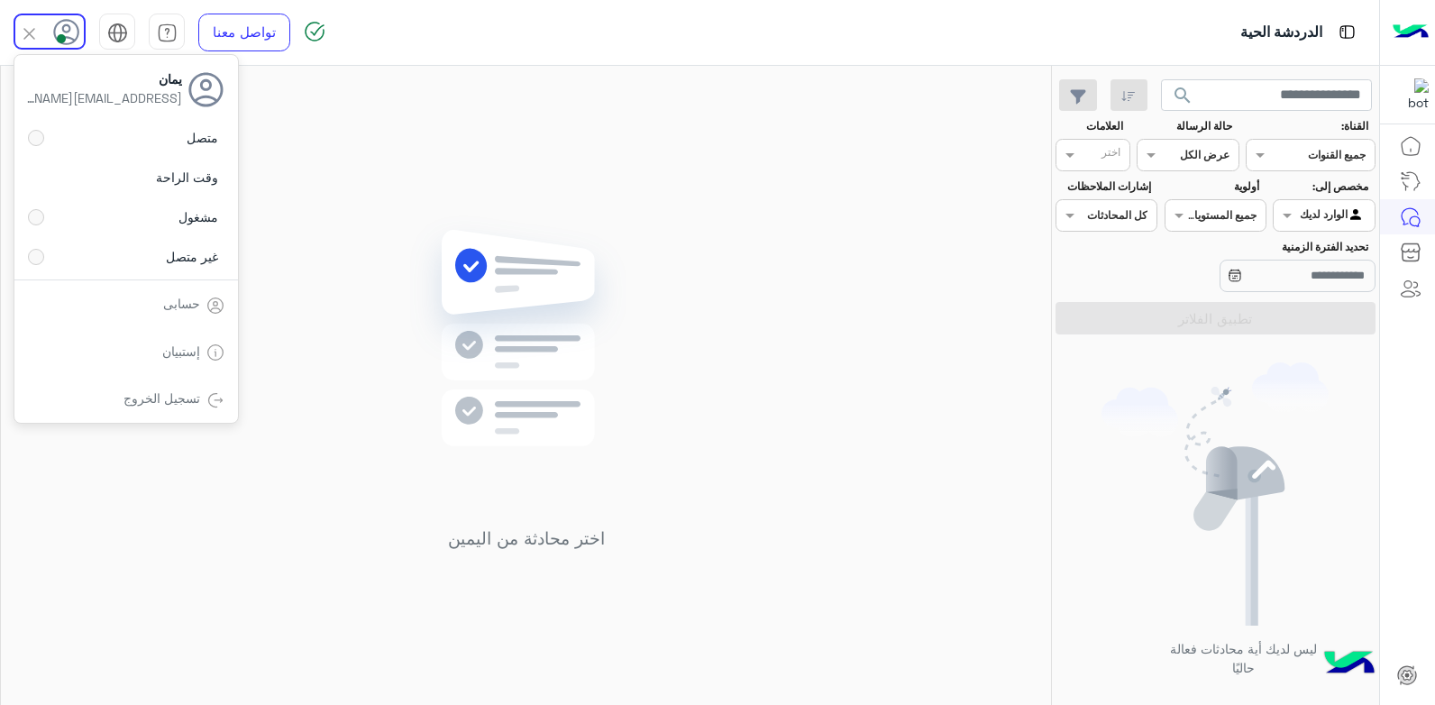
click at [378, 182] on div "اختر محادثة من اليمين" at bounding box center [526, 389] width 1050 height 646
click at [32, 27] on img at bounding box center [29, 33] width 23 height 23
drag, startPoint x: 87, startPoint y: 134, endPoint x: 474, endPoint y: 152, distance: 388.0
click at [91, 135] on label "متصل" at bounding box center [126, 138] width 197 height 32
click at [481, 152] on div "اختر محادثة من اليمين" at bounding box center [526, 389] width 1050 height 646
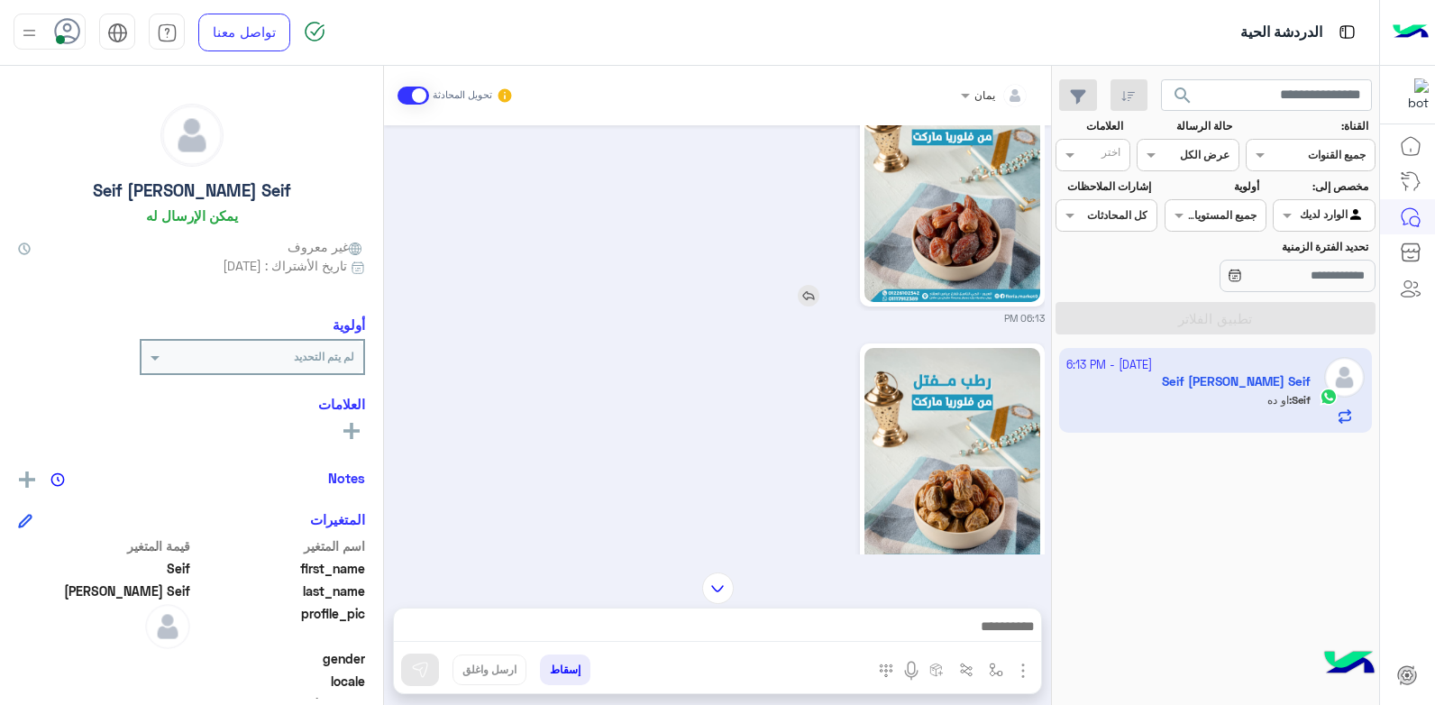
scroll to position [475, 0]
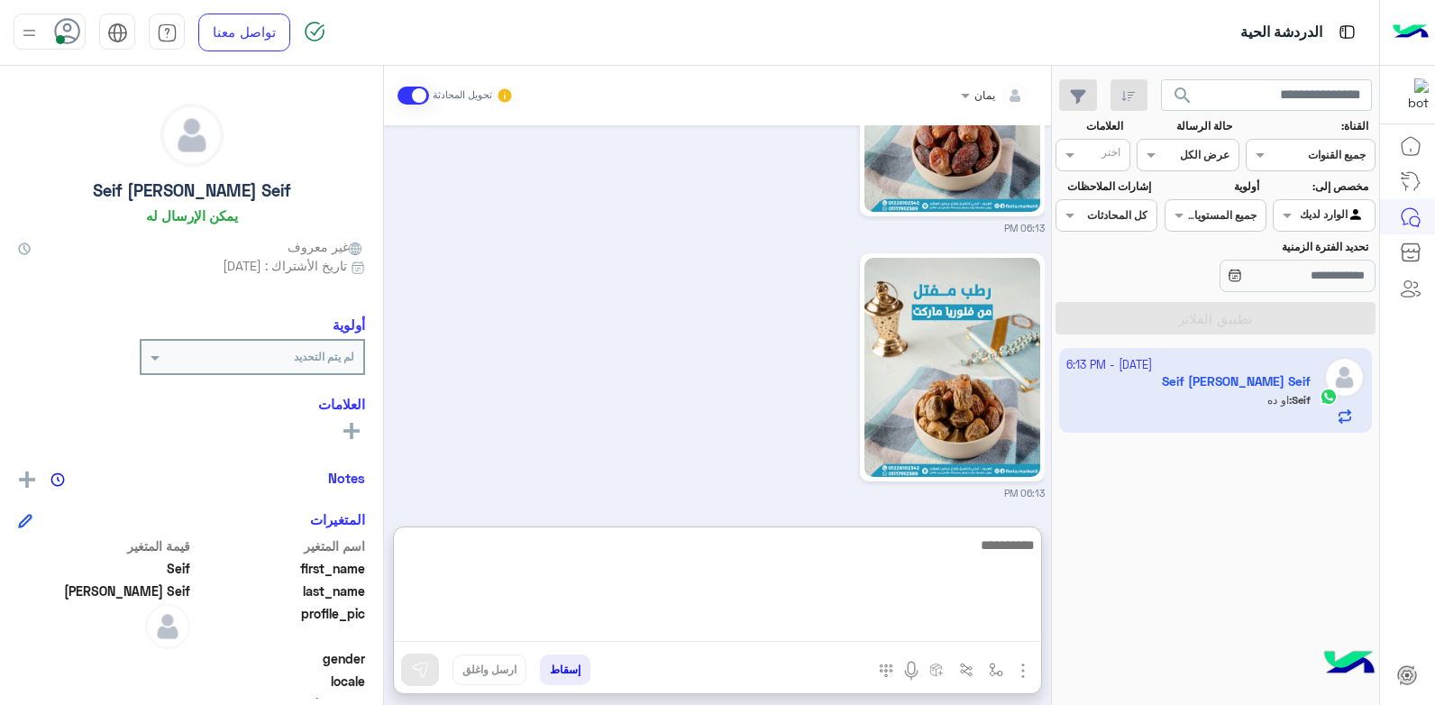
click at [890, 619] on textarea at bounding box center [717, 588] width 647 height 108
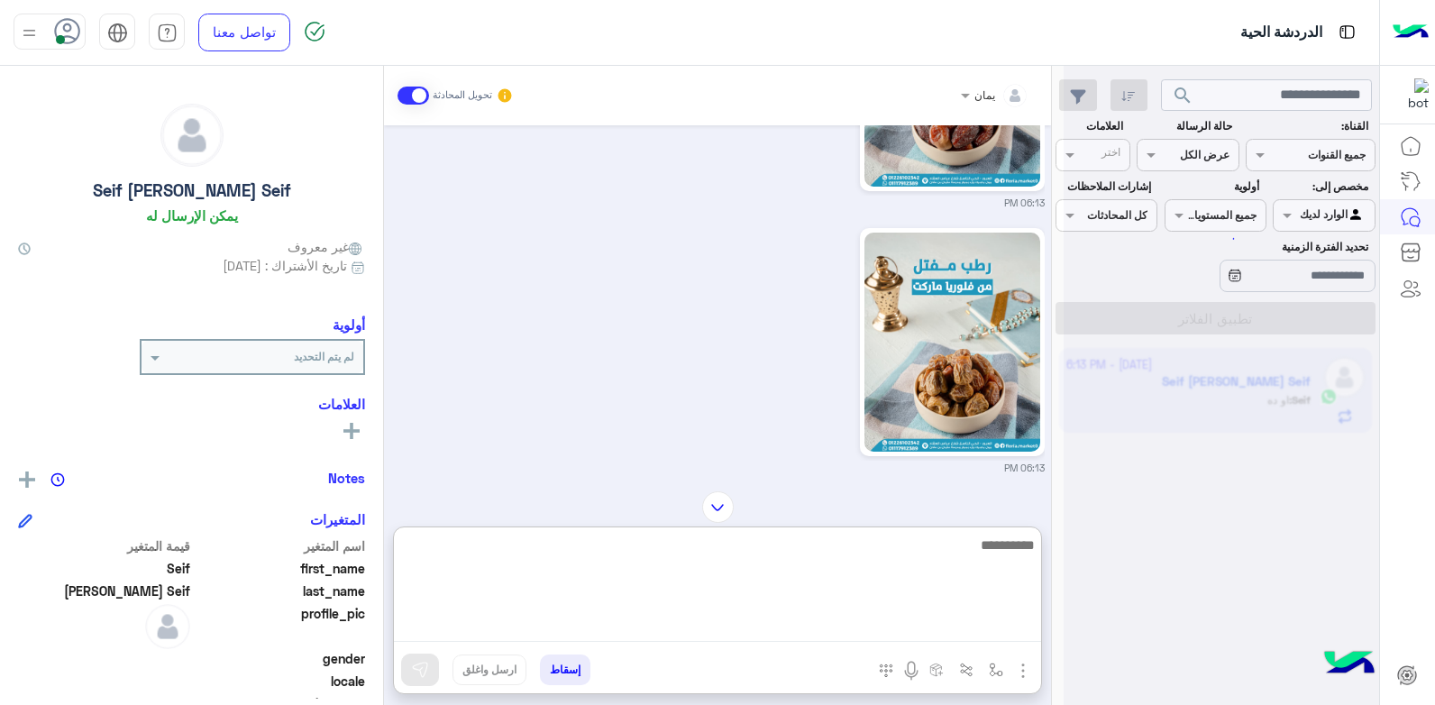
scroll to position [500, 0]
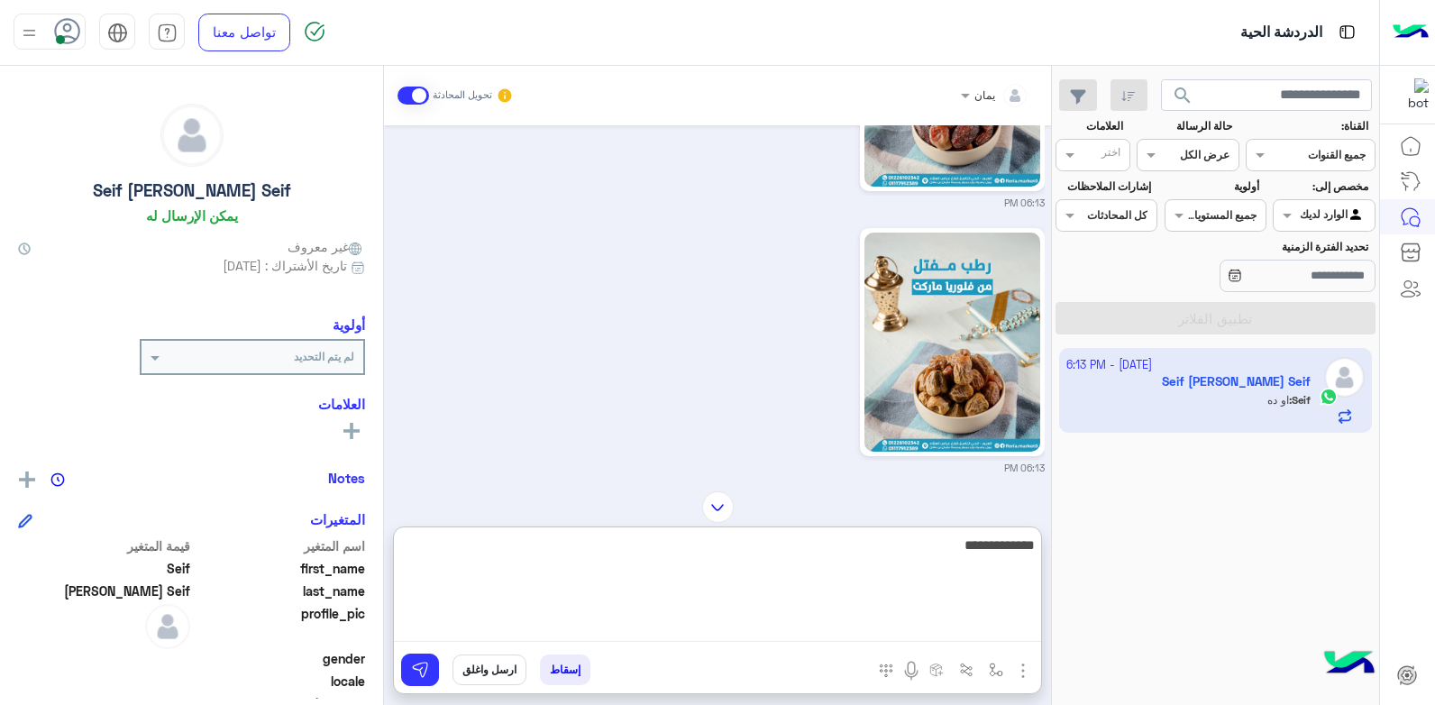
type textarea "**********"
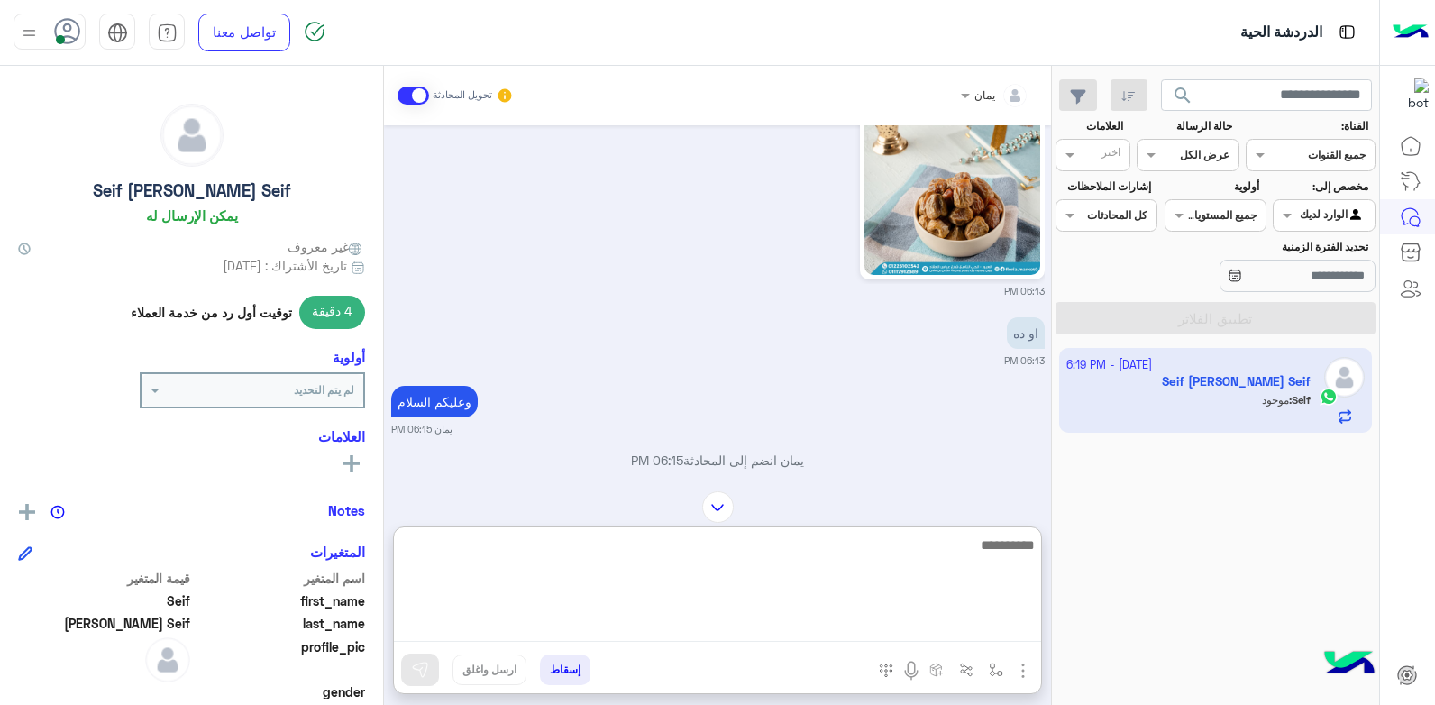
scroll to position [740, 0]
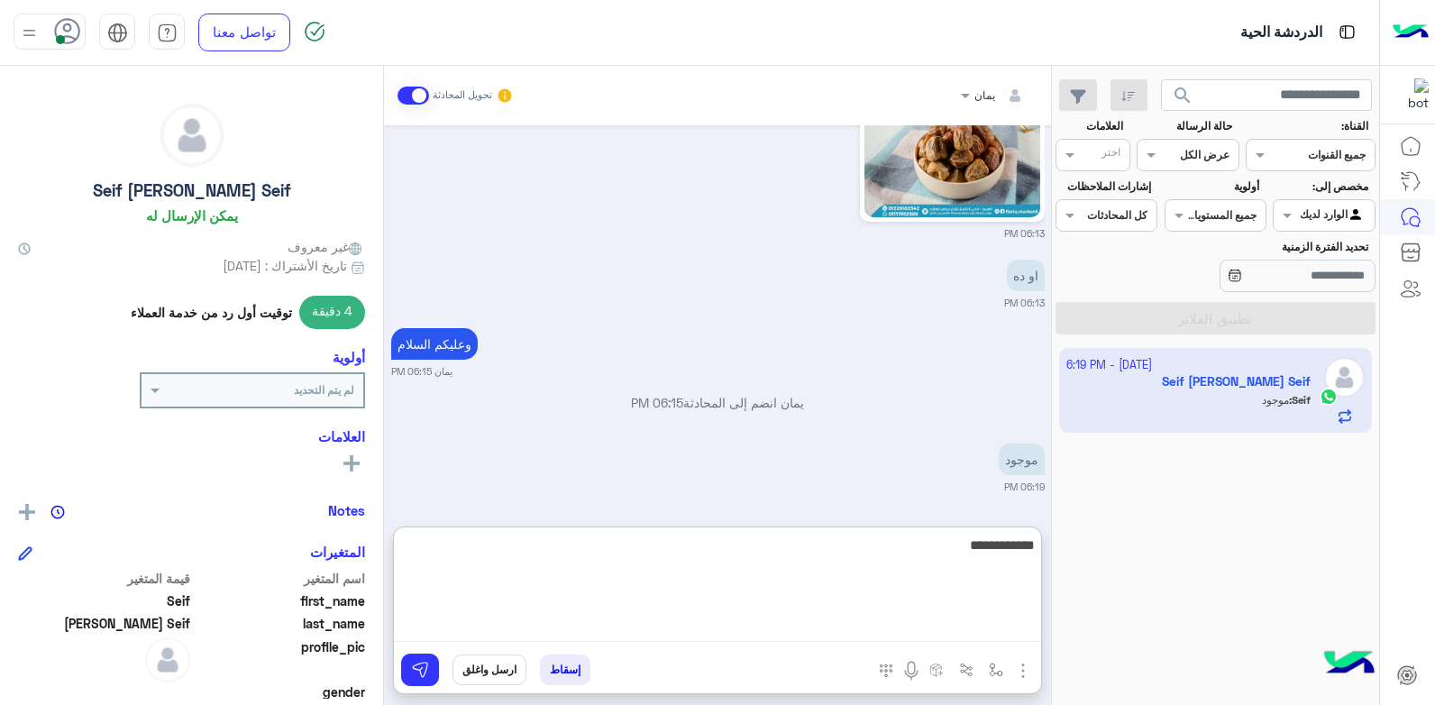
type textarea "**********"
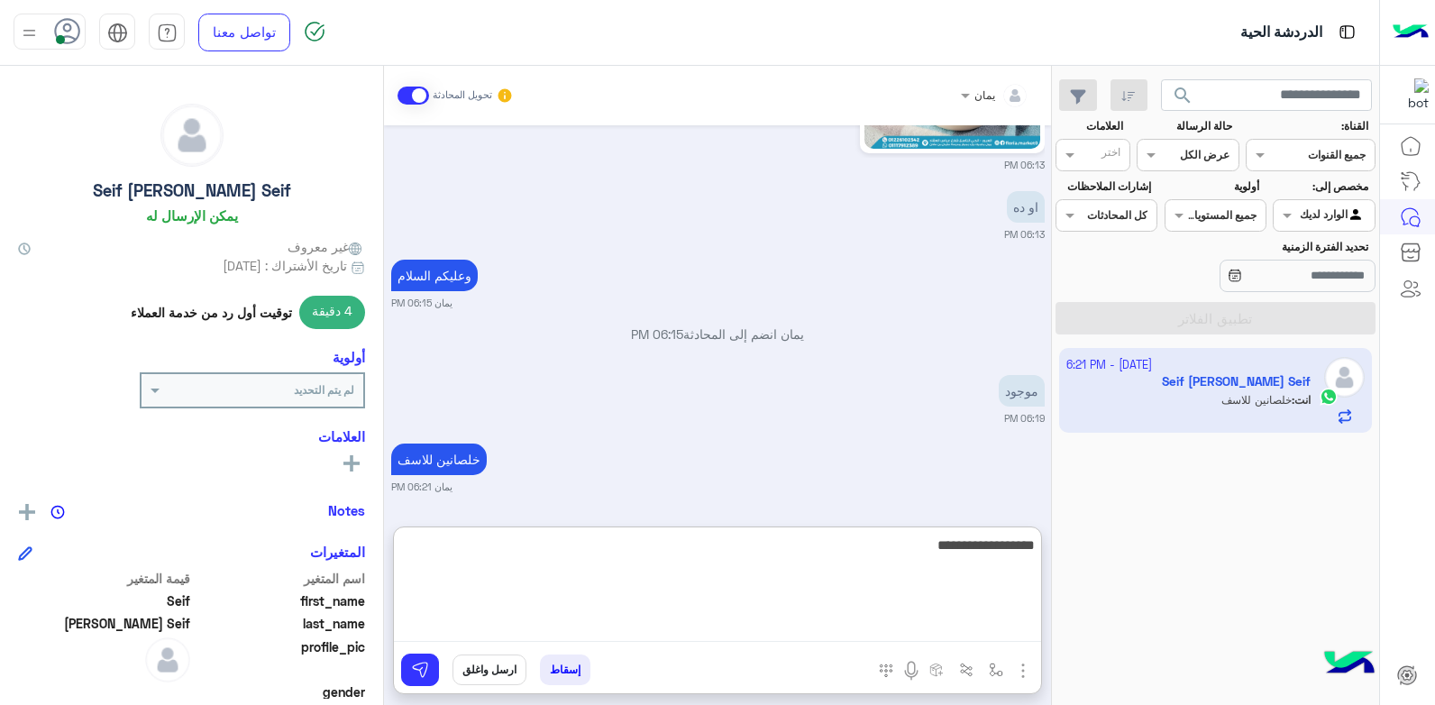
type textarea "**********"
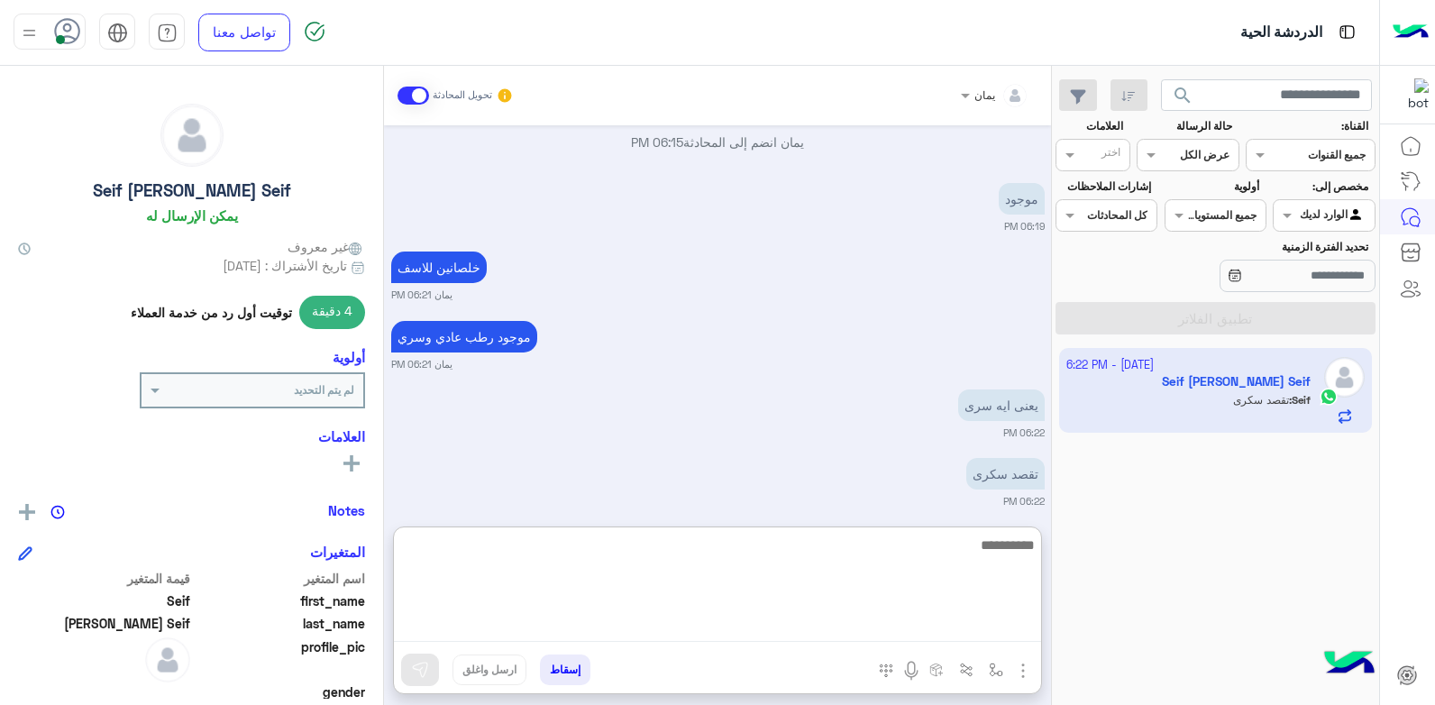
scroll to position [1016, 0]
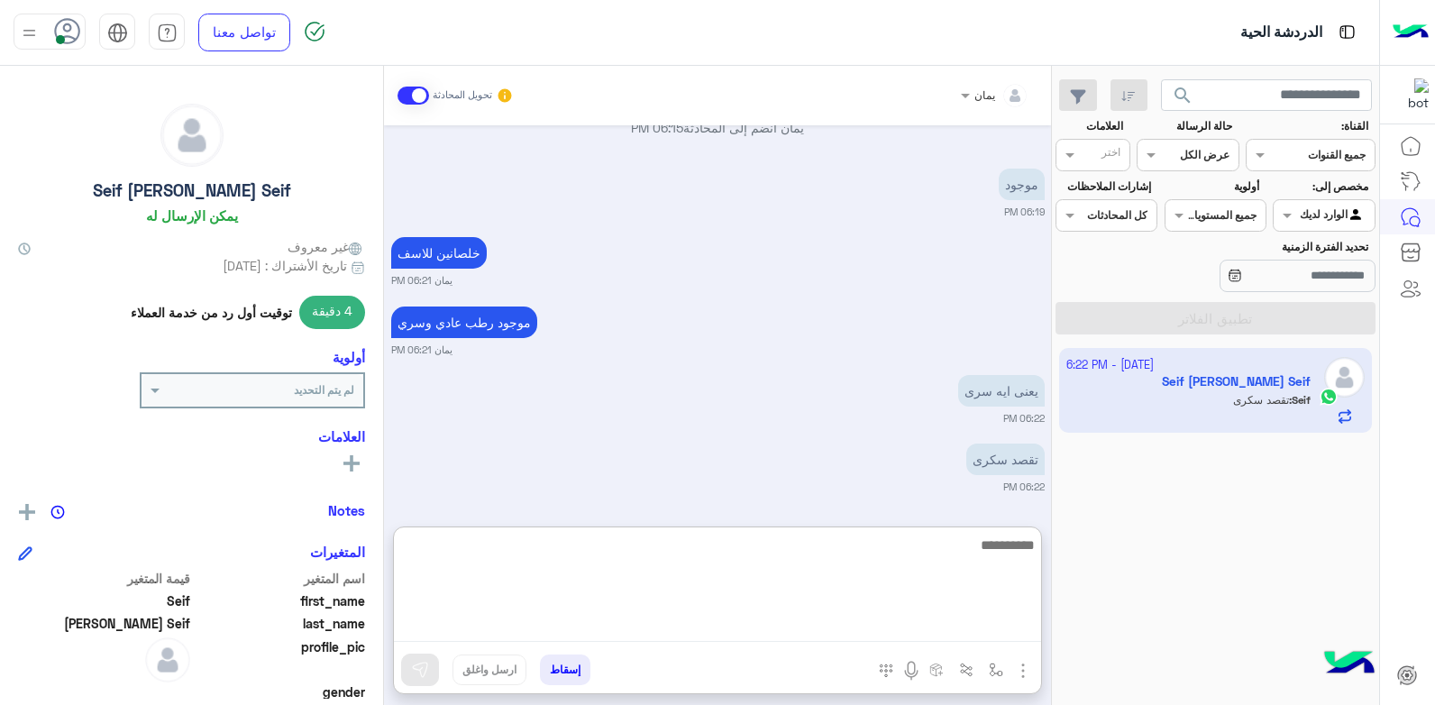
click at [805, 548] on textarea at bounding box center [717, 588] width 647 height 108
type textarea "**********"
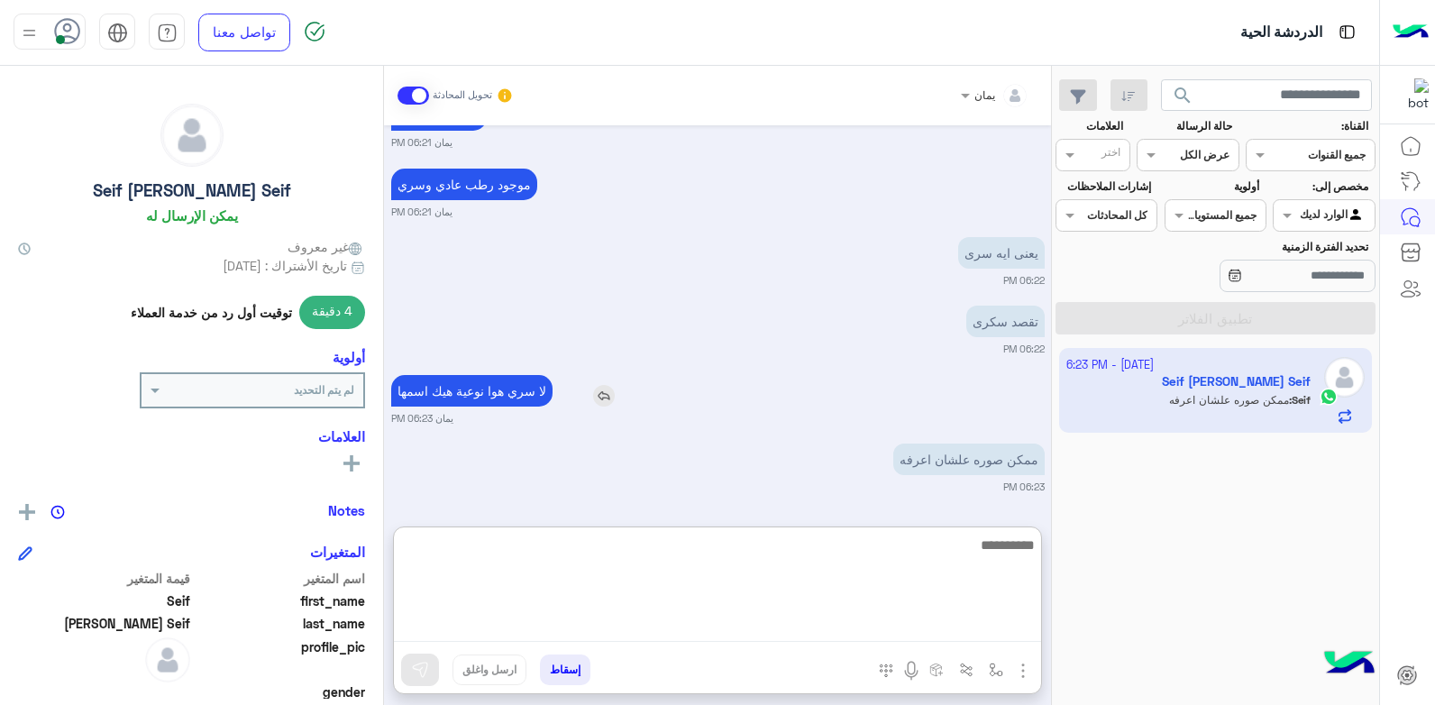
scroll to position [1154, 0]
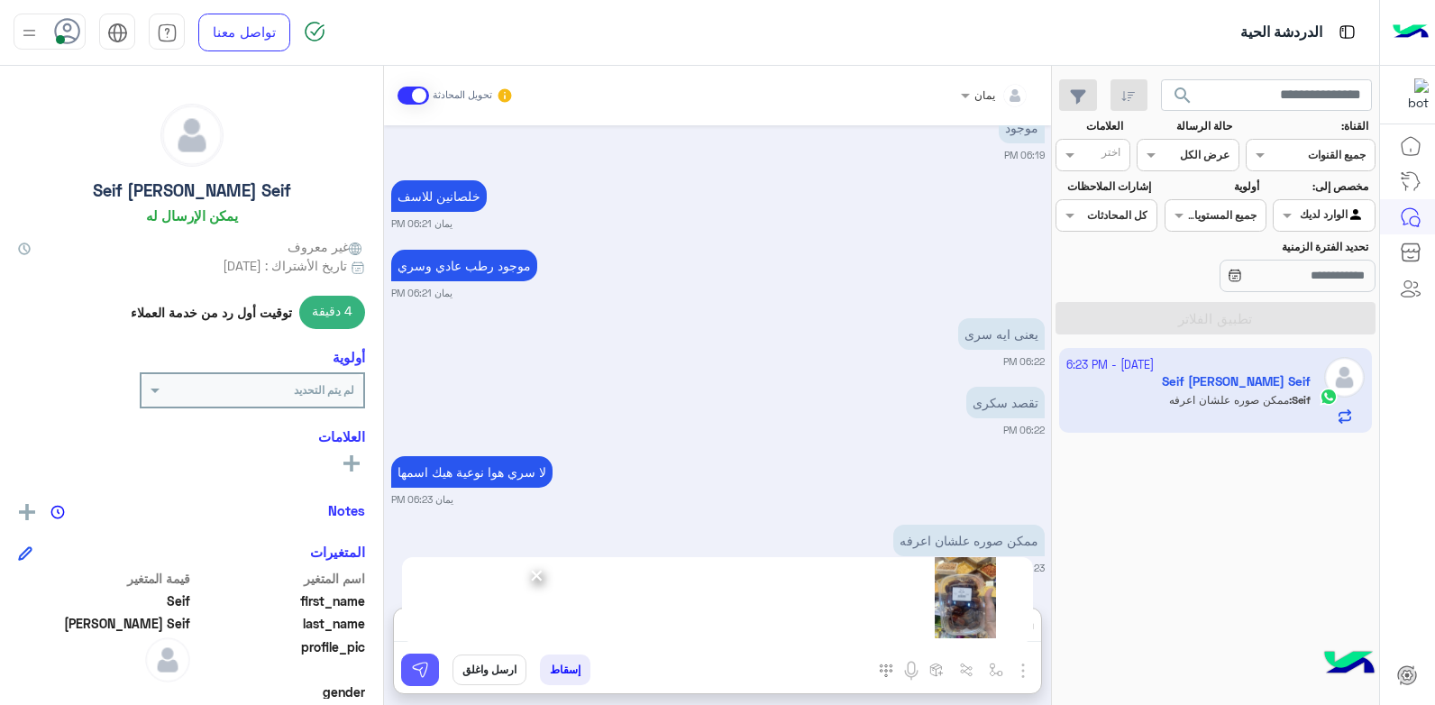
click at [419, 668] on img at bounding box center [420, 670] width 18 height 18
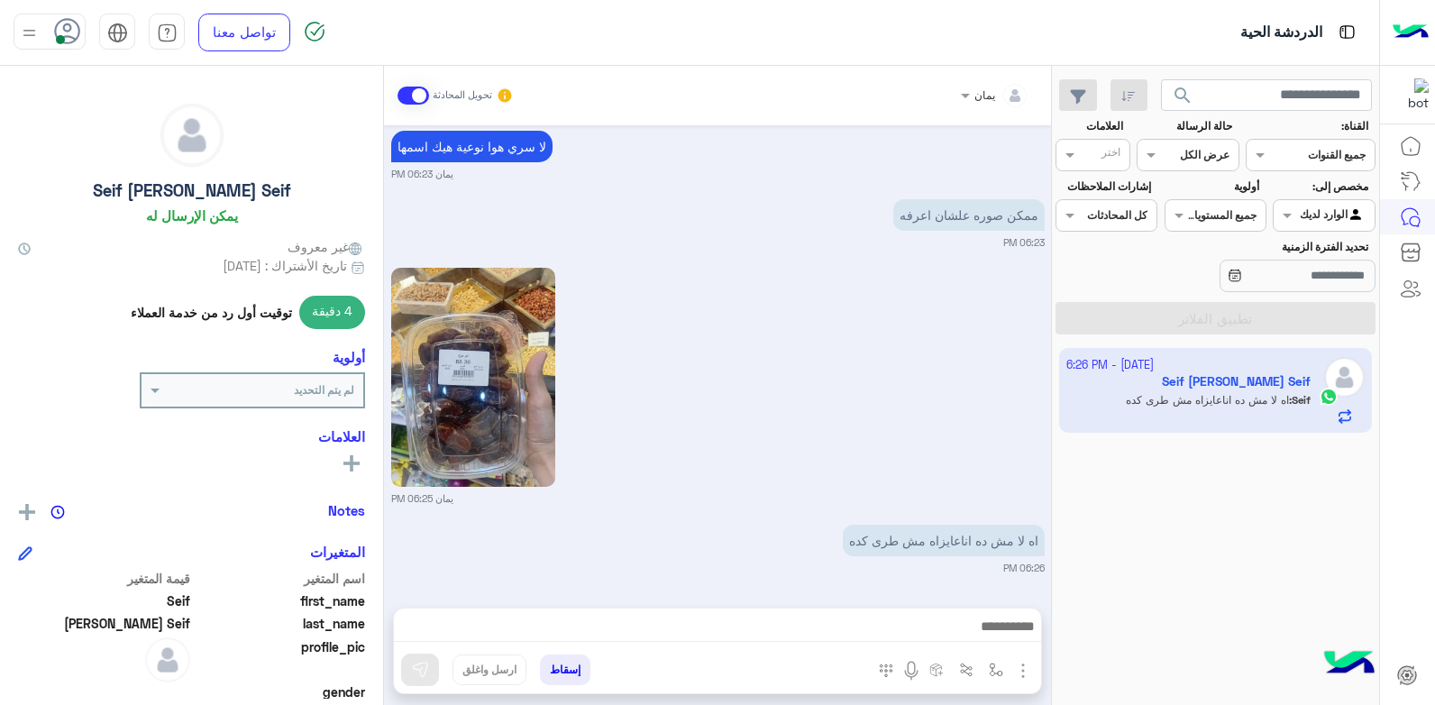
scroll to position [1467, 0]
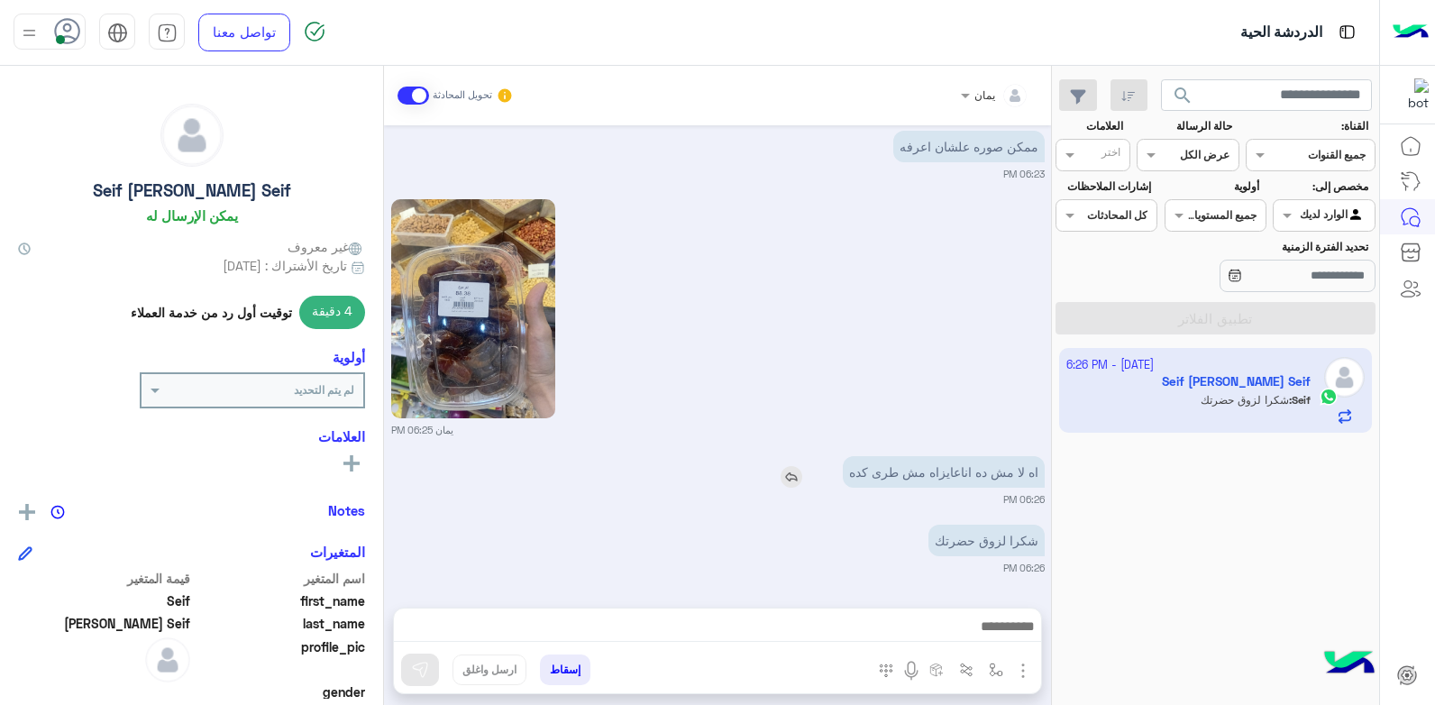
click at [784, 473] on img at bounding box center [792, 477] width 22 height 22
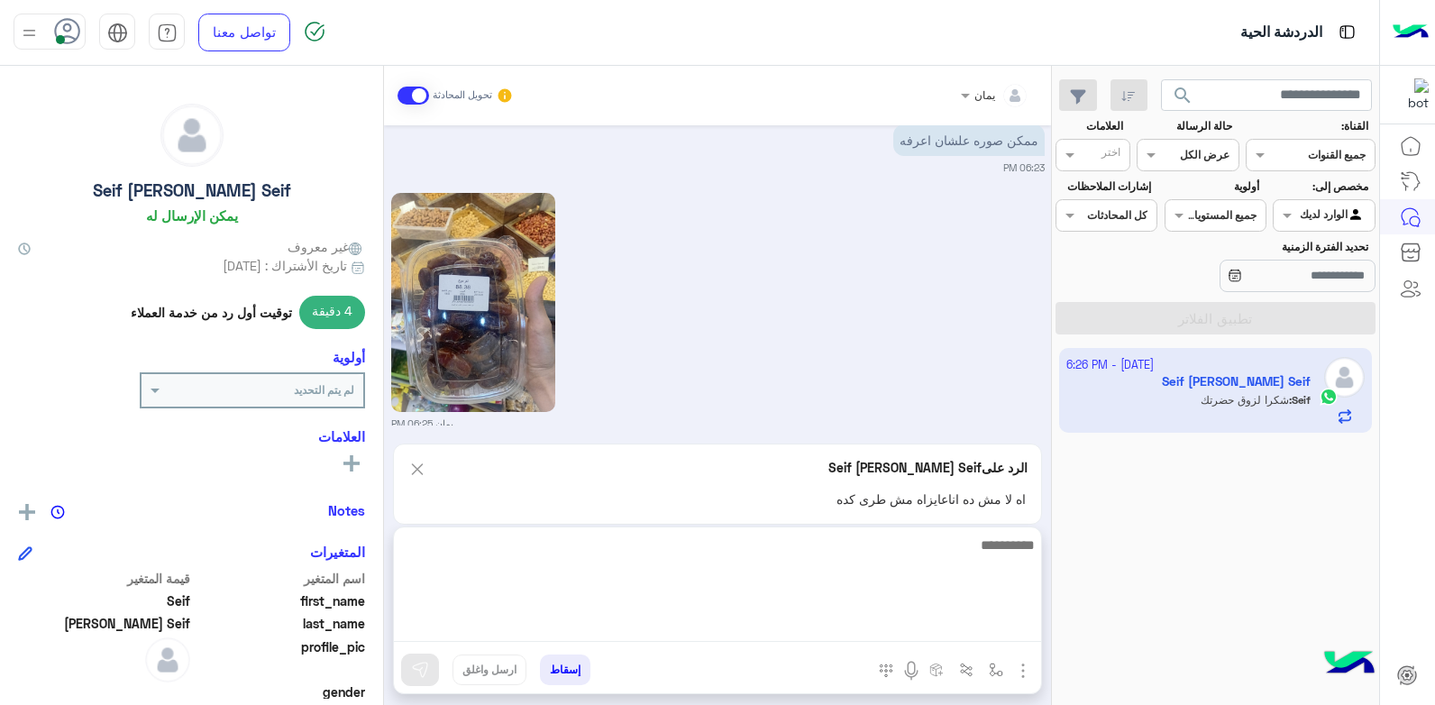
click at [802, 625] on textarea at bounding box center [717, 588] width 647 height 108
type textarea "*"
type textarea "**********"
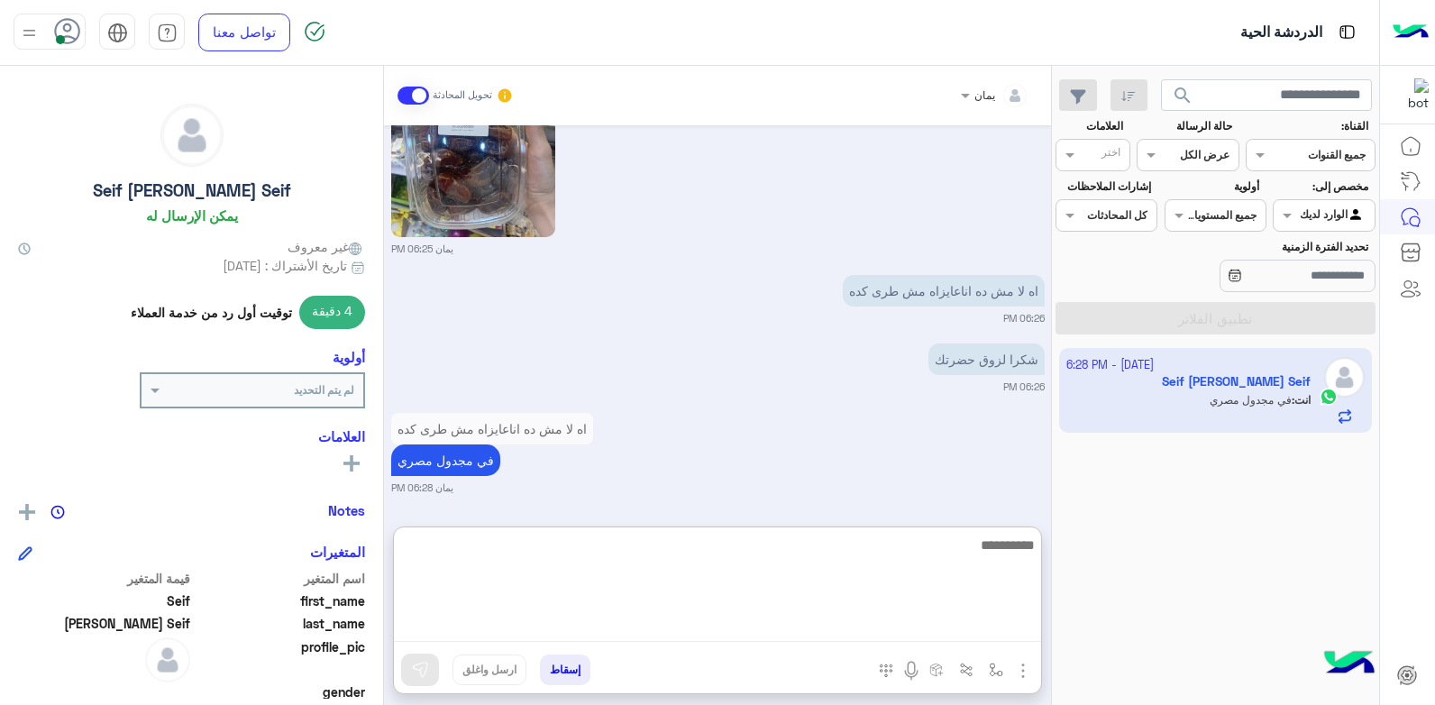
scroll to position [1648, 0]
click at [728, 586] on textarea at bounding box center [717, 588] width 647 height 108
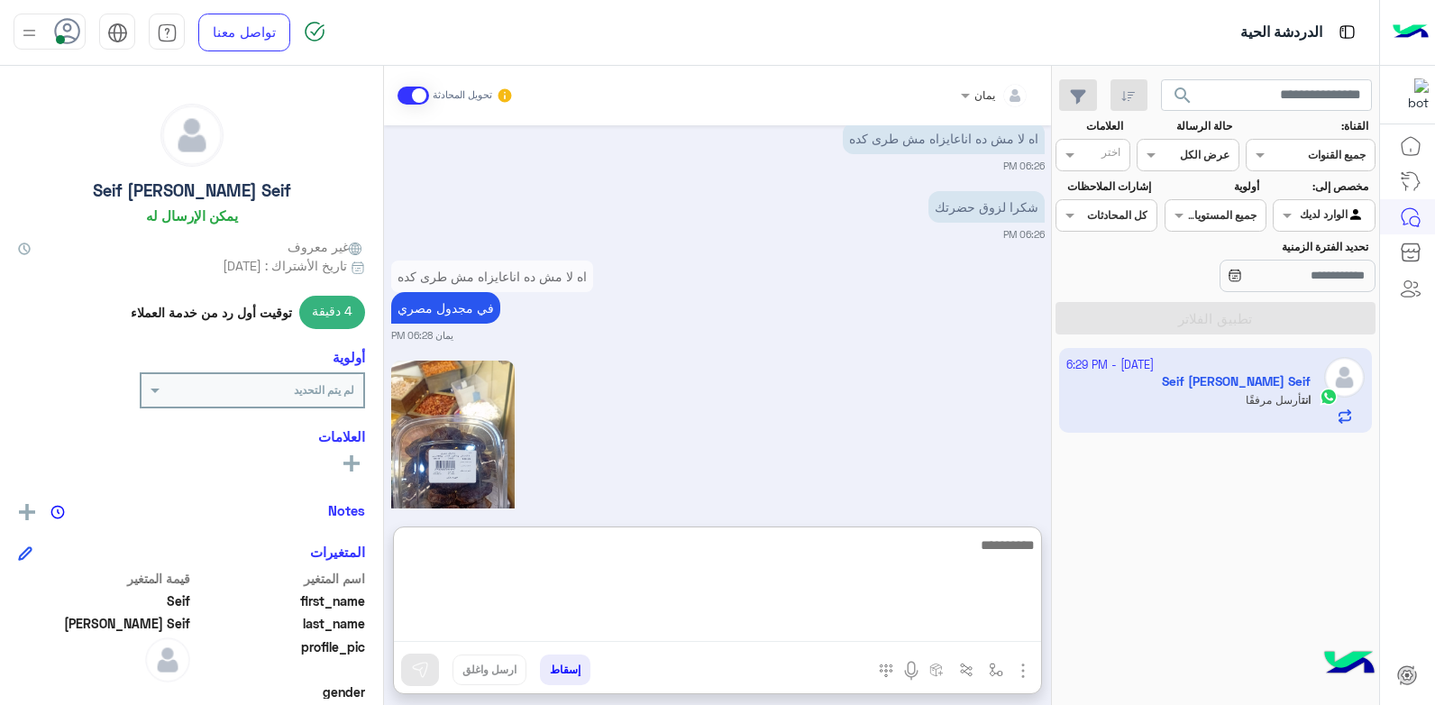
scroll to position [1724, 0]
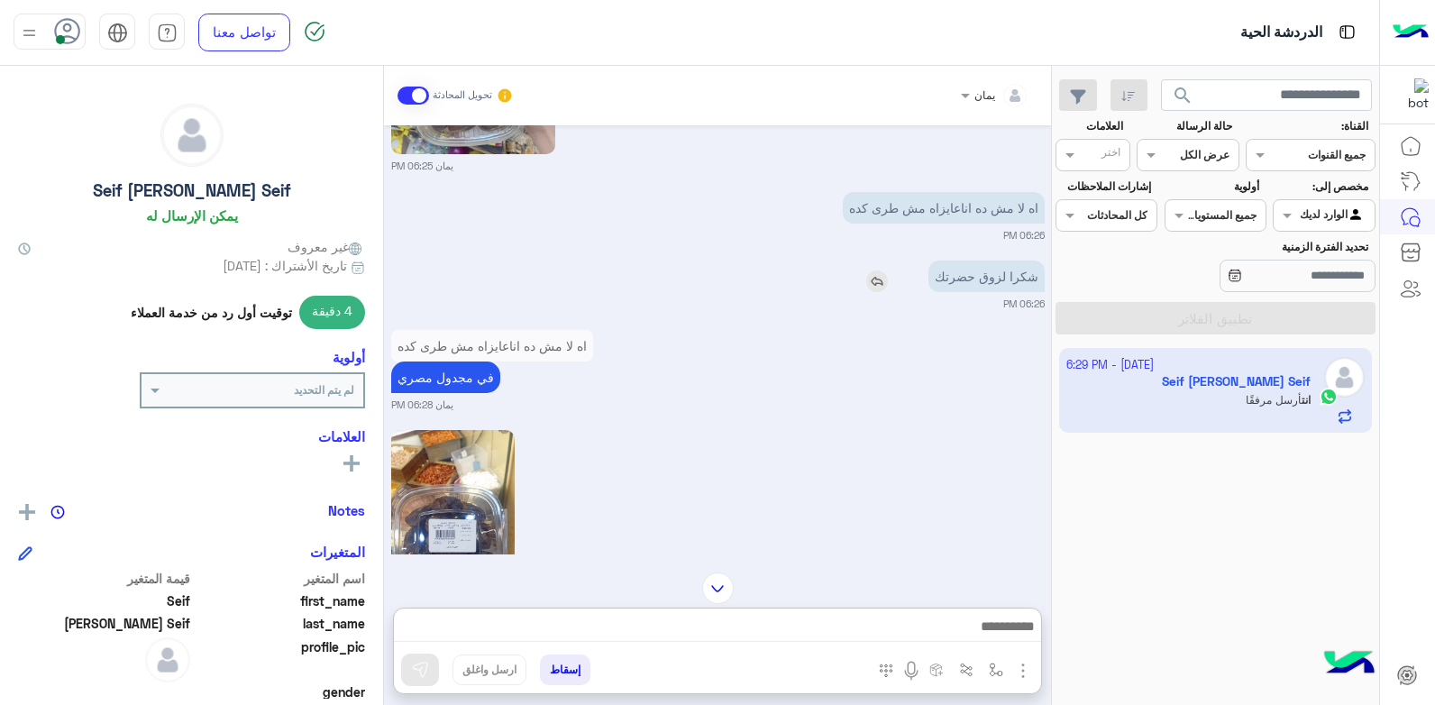
click at [879, 286] on img at bounding box center [877, 281] width 22 height 22
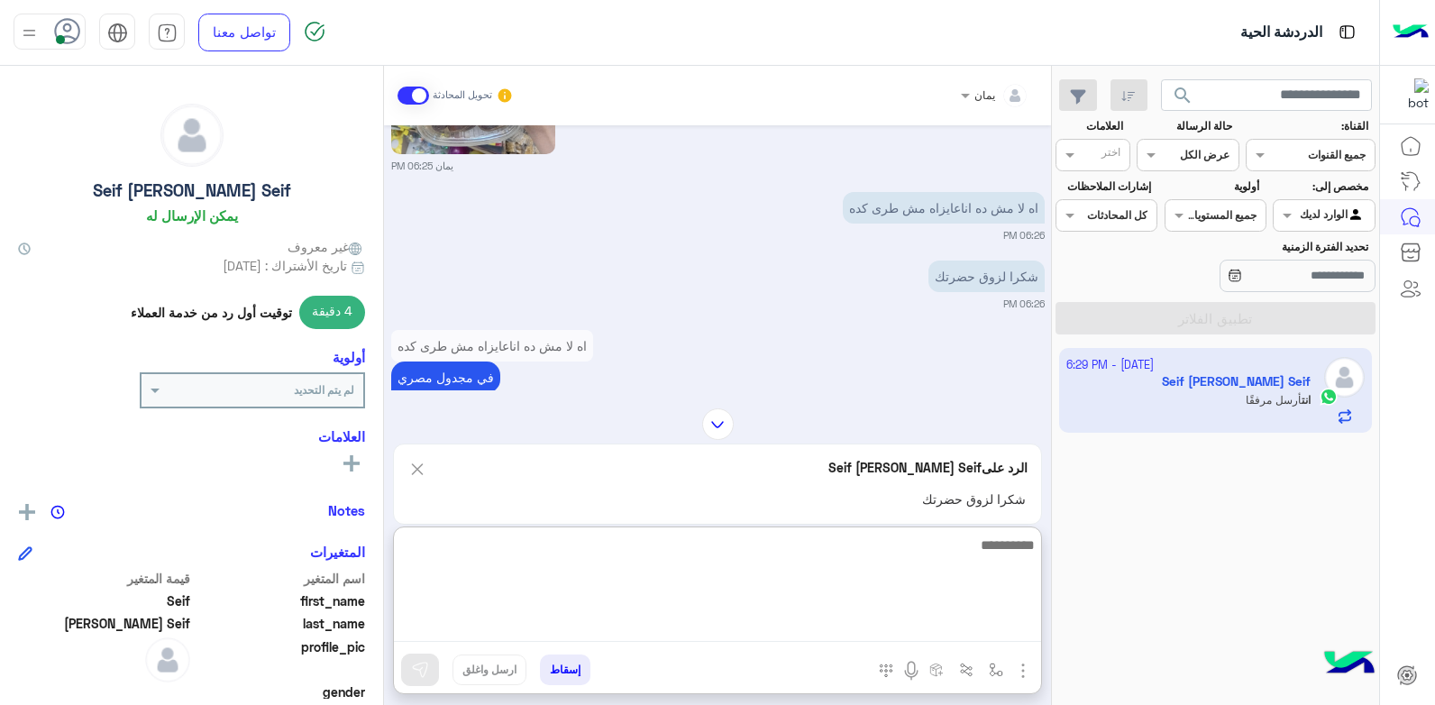
click at [851, 630] on textarea at bounding box center [717, 588] width 647 height 108
type textarea "**********"
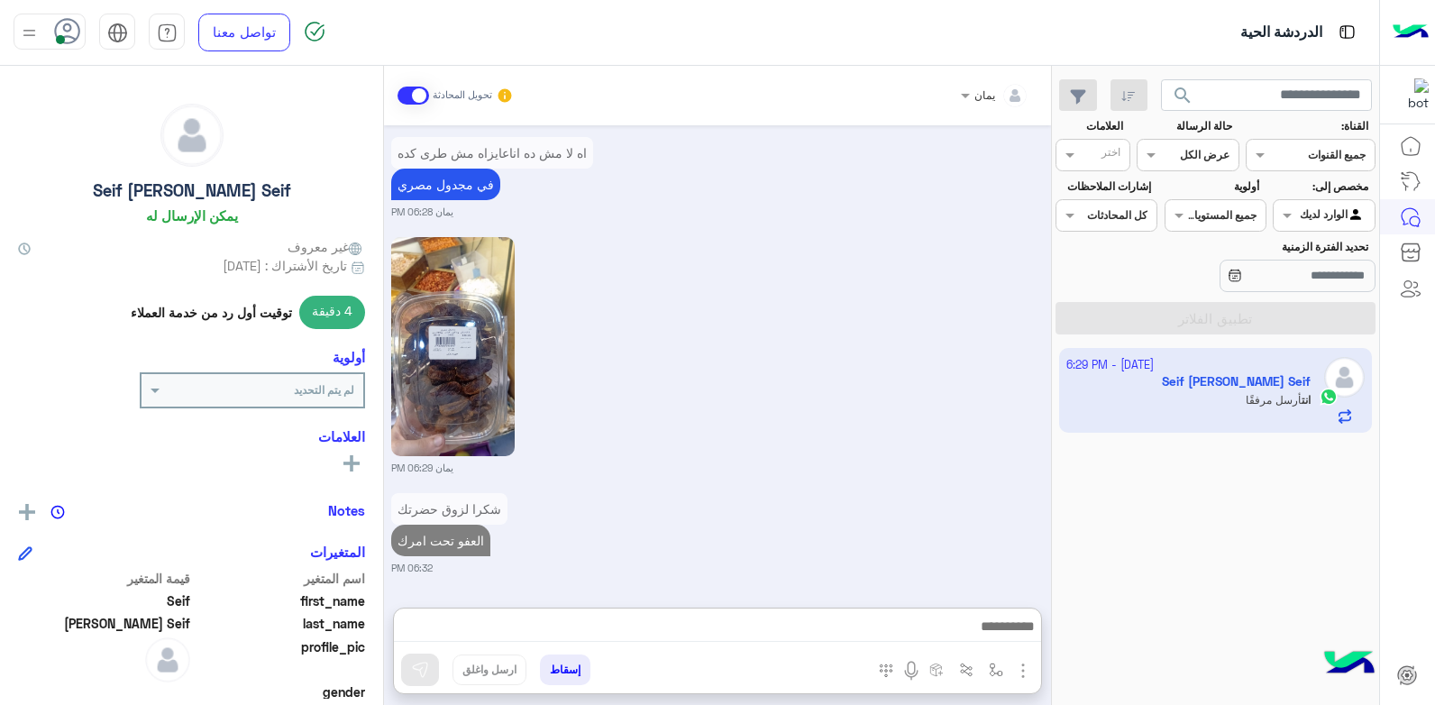
click at [562, 670] on button "إسقاط" at bounding box center [565, 669] width 50 height 31
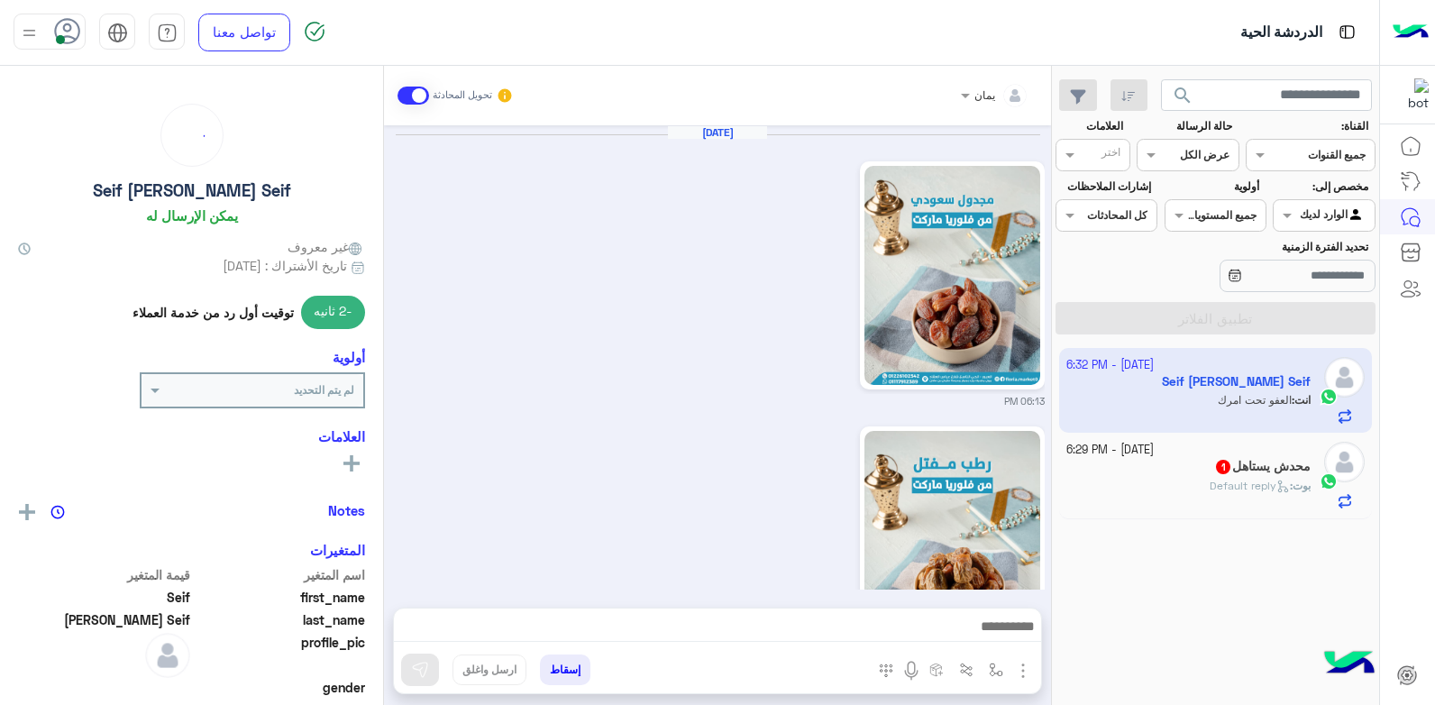
scroll to position [1708, 0]
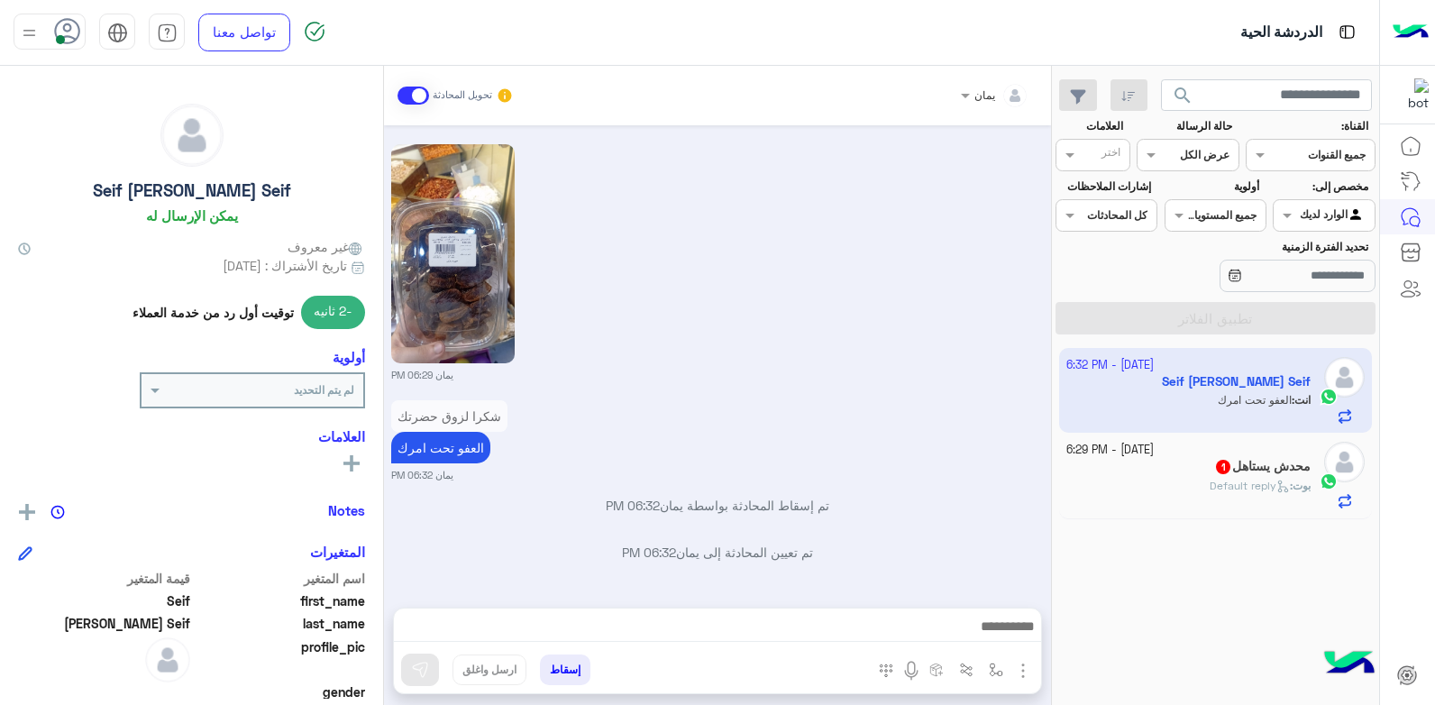
click at [564, 664] on button "إسقاط" at bounding box center [565, 669] width 50 height 31
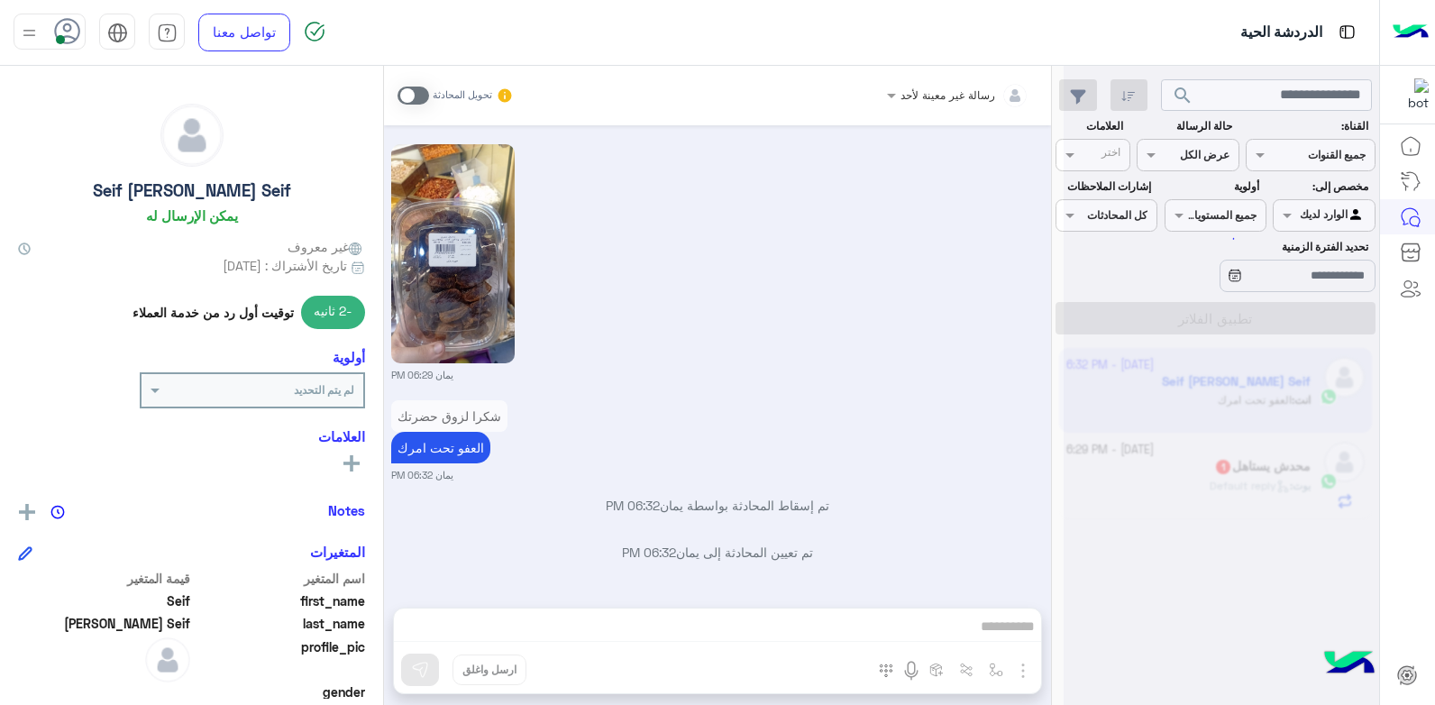
scroll to position [1754, 0]
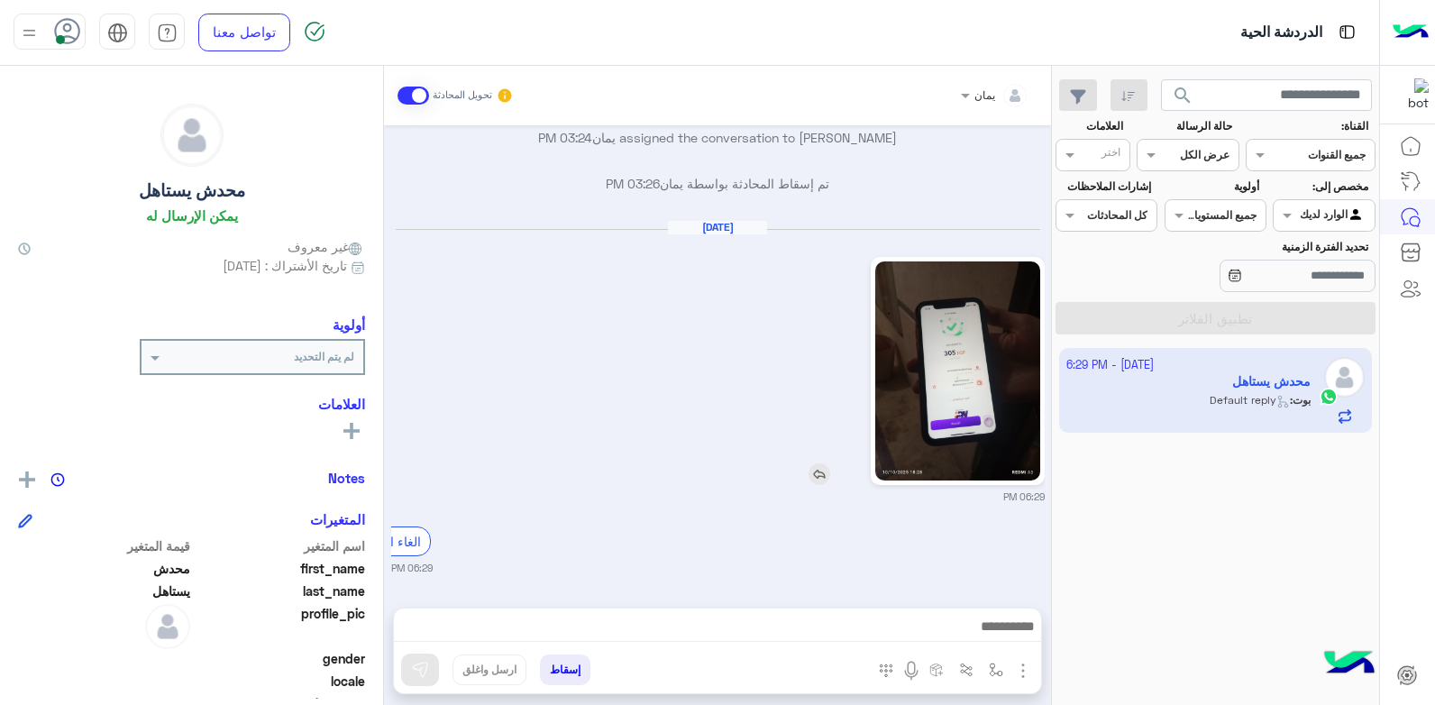
scroll to position [1366, 0]
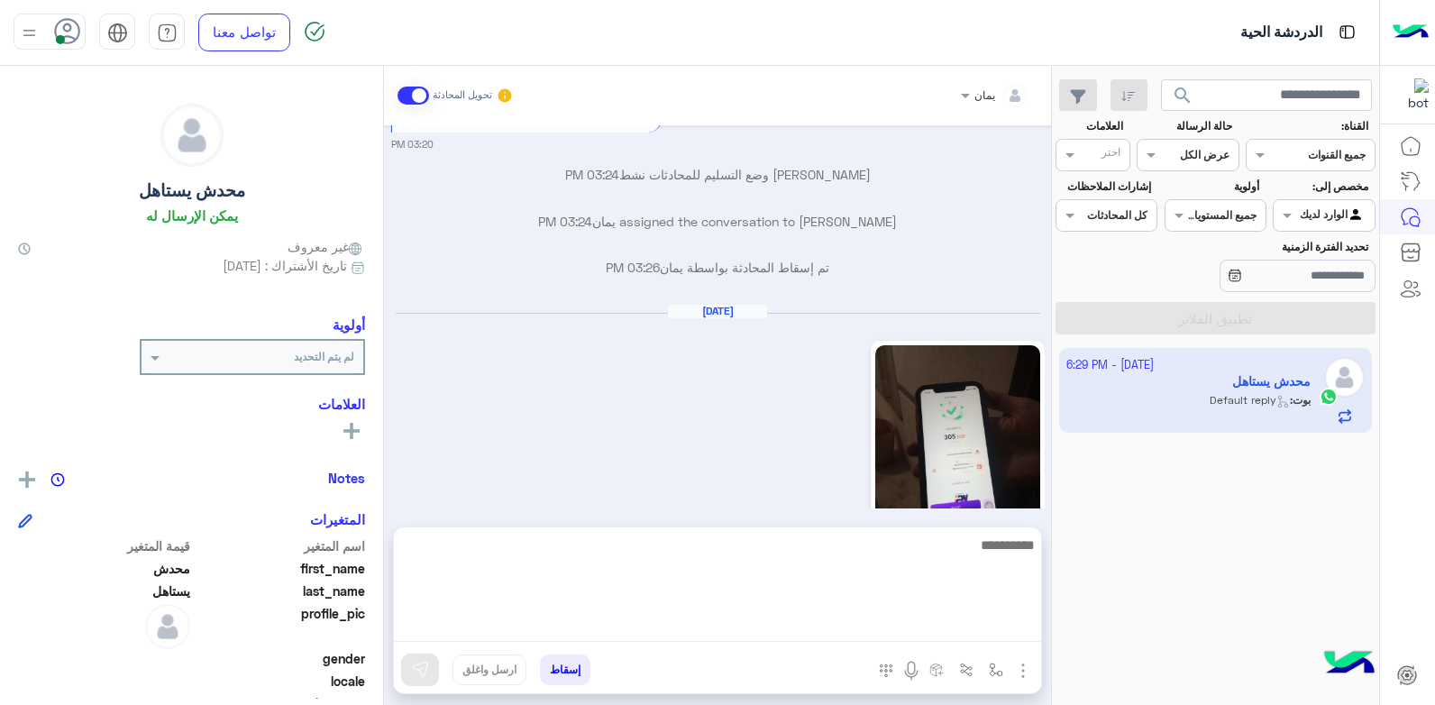
click at [828, 618] on textarea at bounding box center [717, 588] width 647 height 108
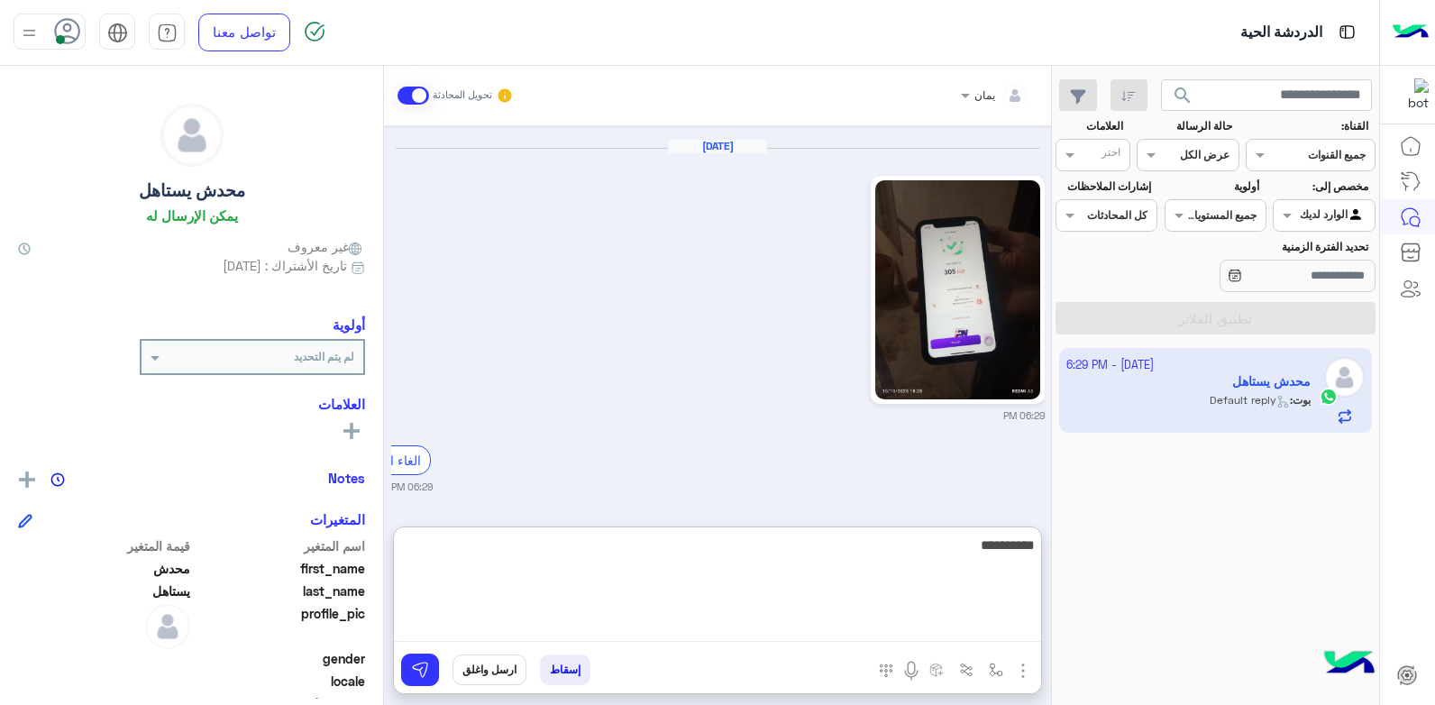
type textarea "**********"
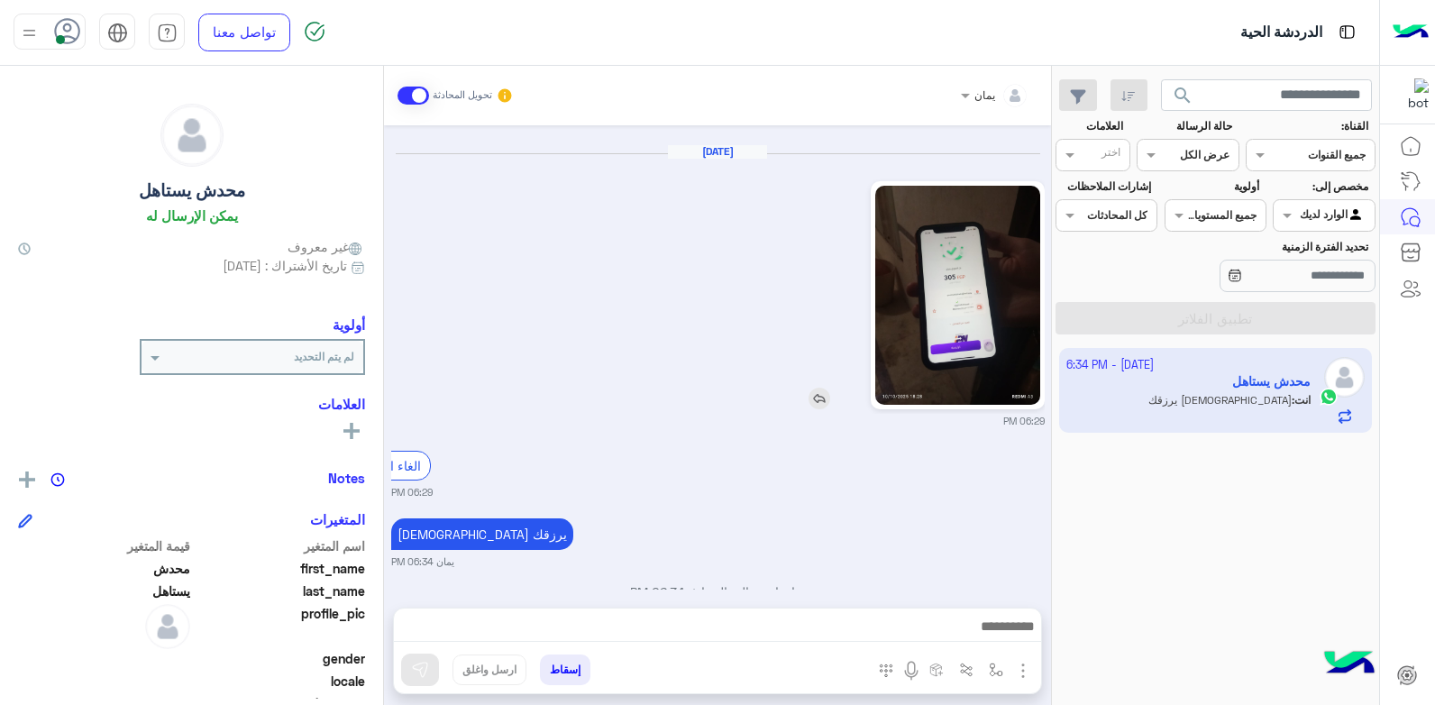
scroll to position [1571, 0]
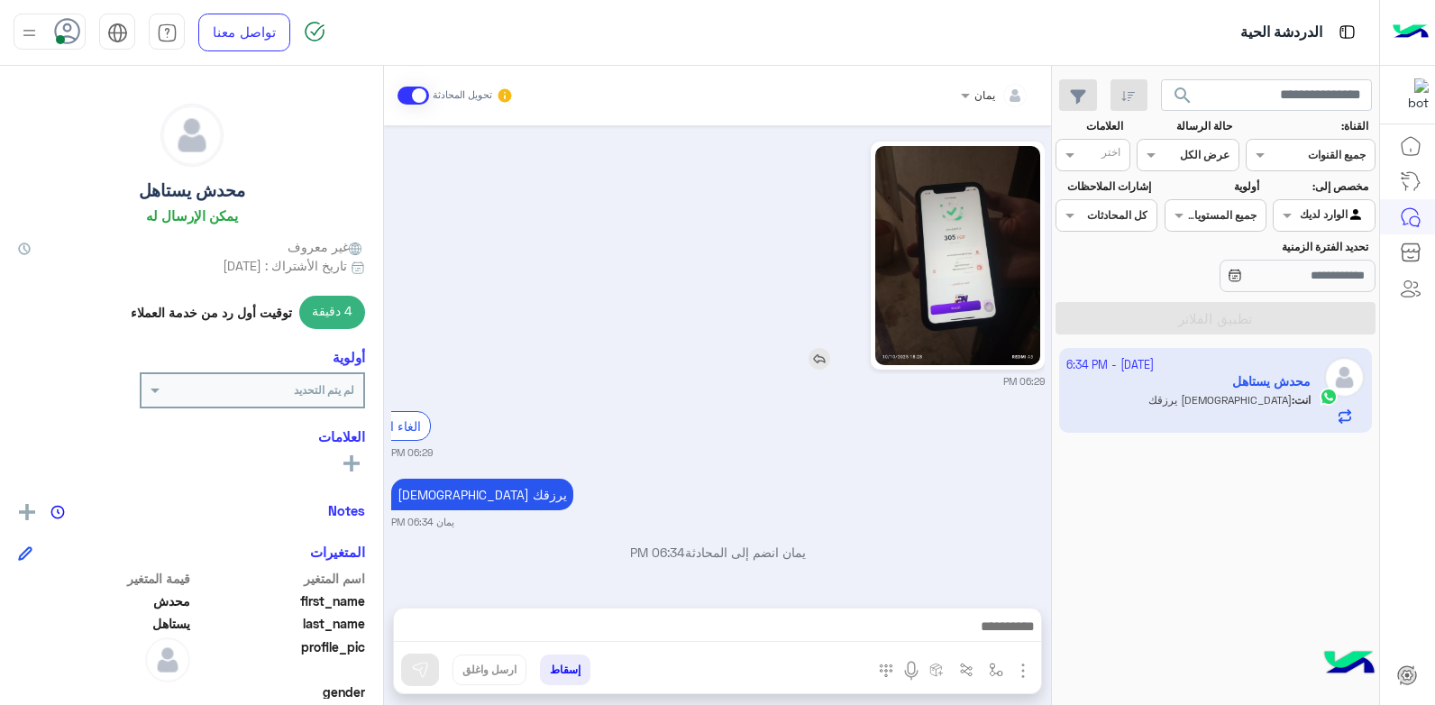
click at [911, 203] on img at bounding box center [957, 255] width 164 height 219
click at [938, 300] on img at bounding box center [957, 255] width 164 height 219
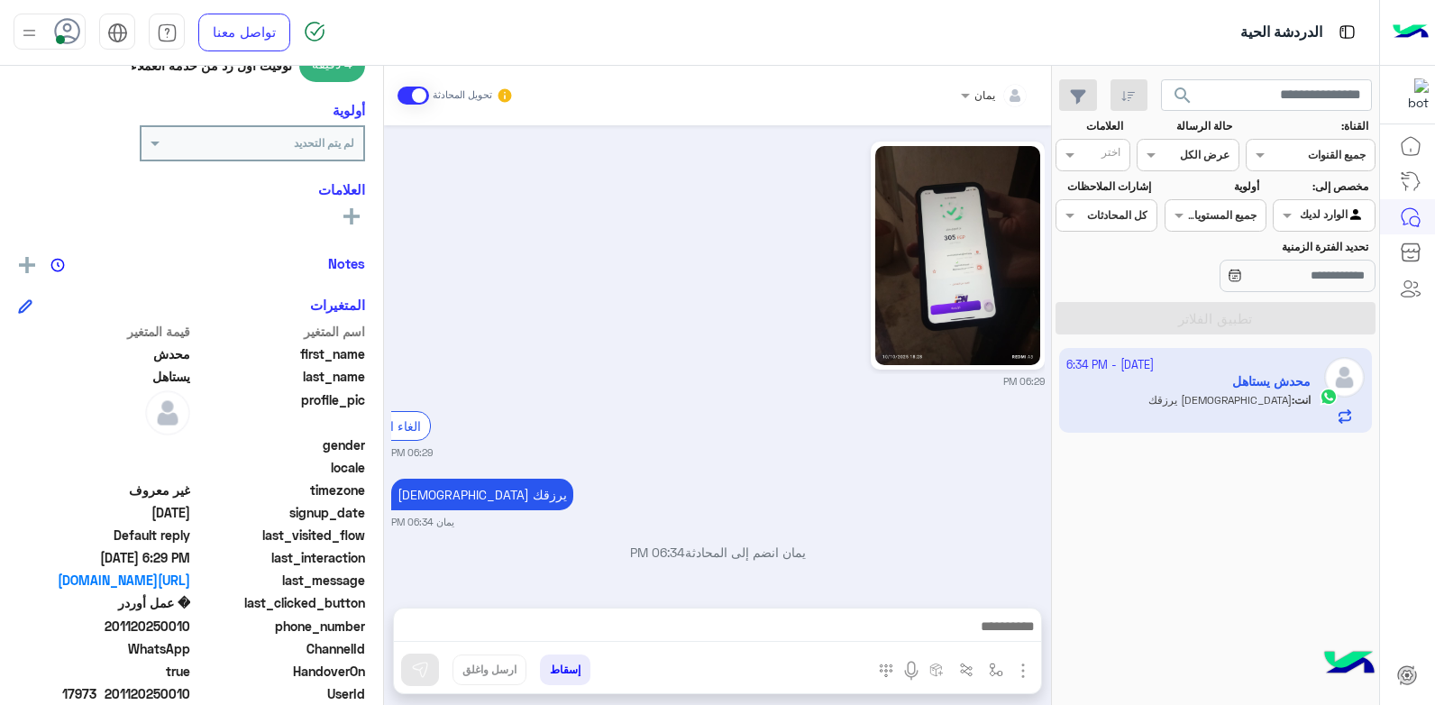
scroll to position [341, 0]
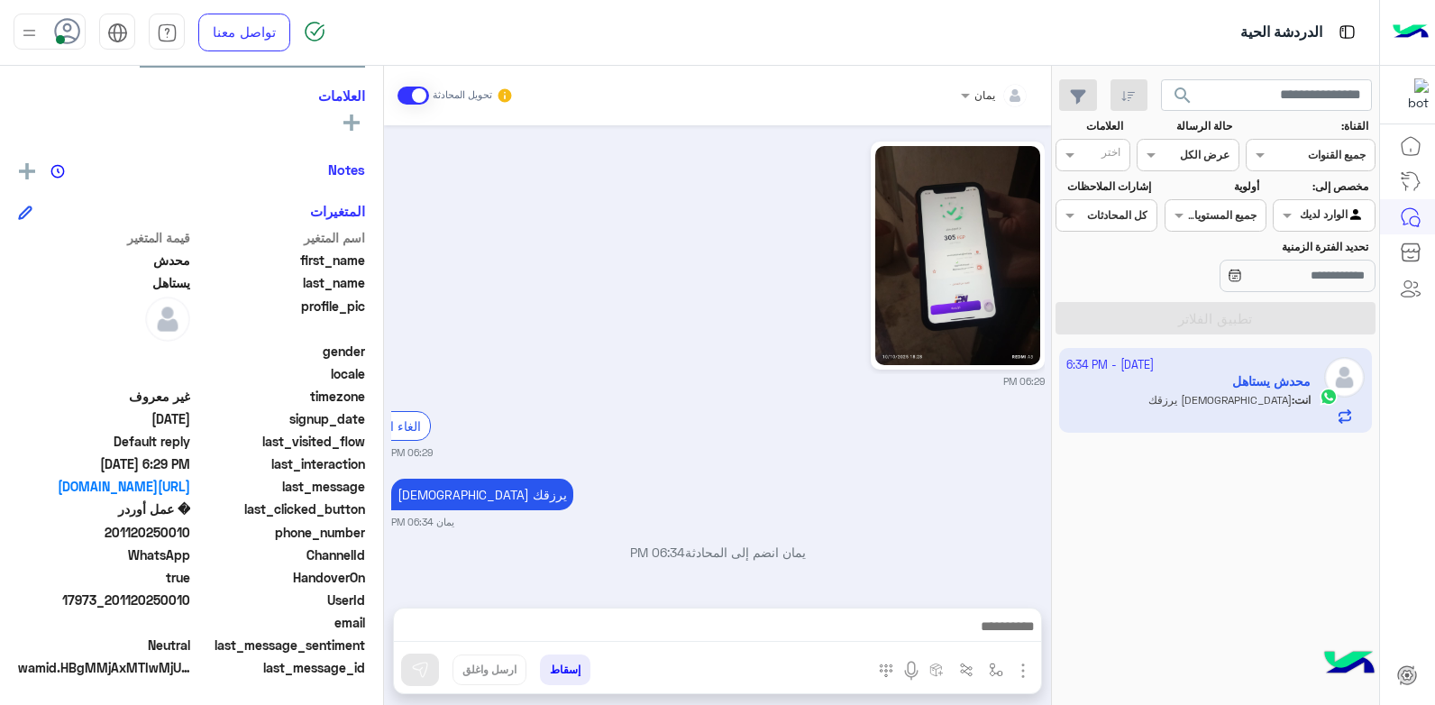
click at [560, 666] on button "إسقاط" at bounding box center [565, 669] width 50 height 31
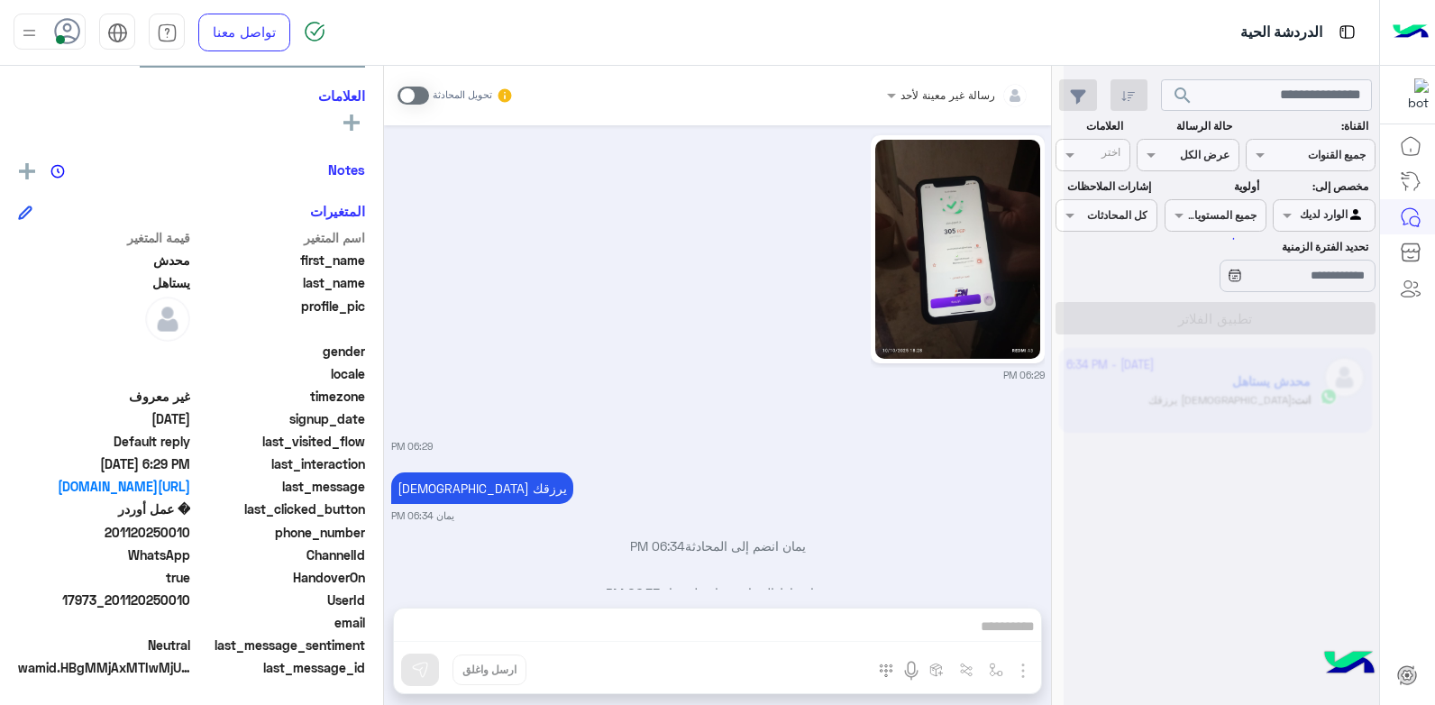
scroll to position [1617, 0]
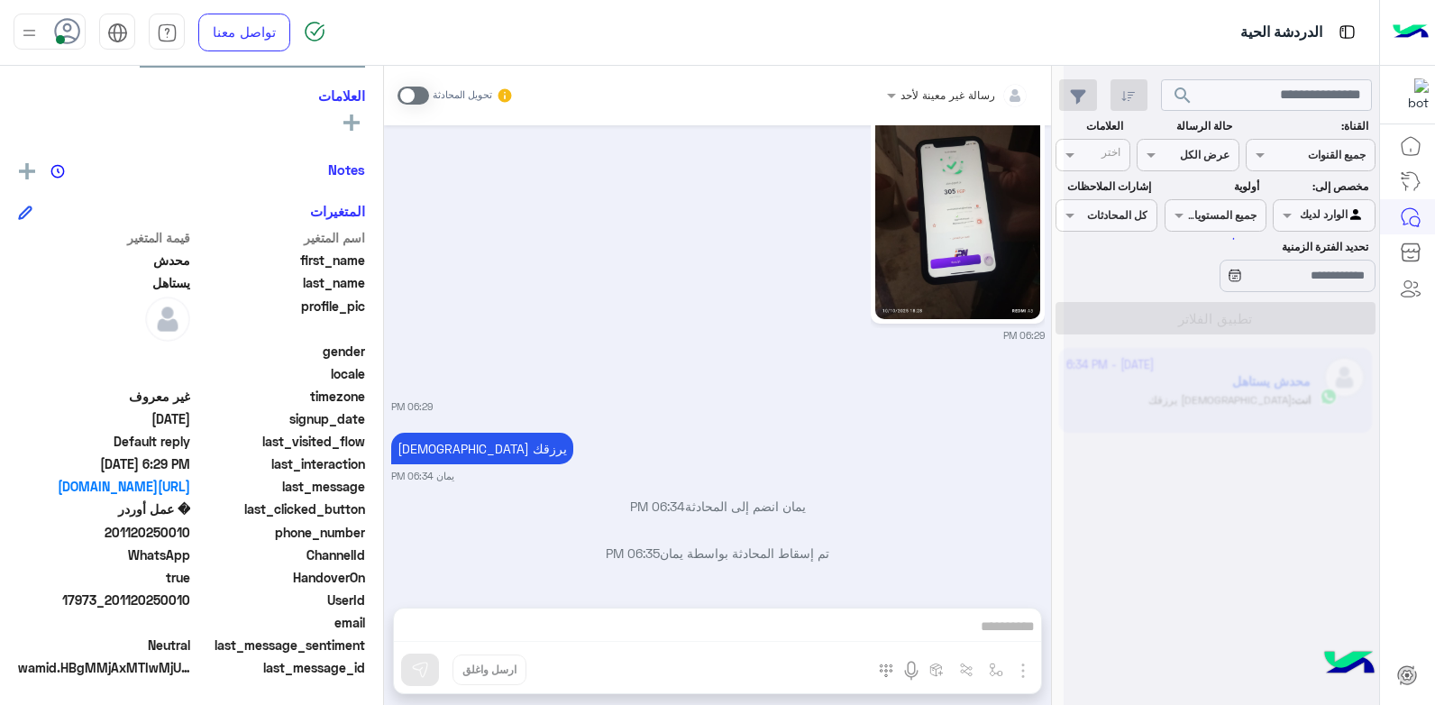
click at [41, 28] on div at bounding box center [50, 32] width 72 height 36
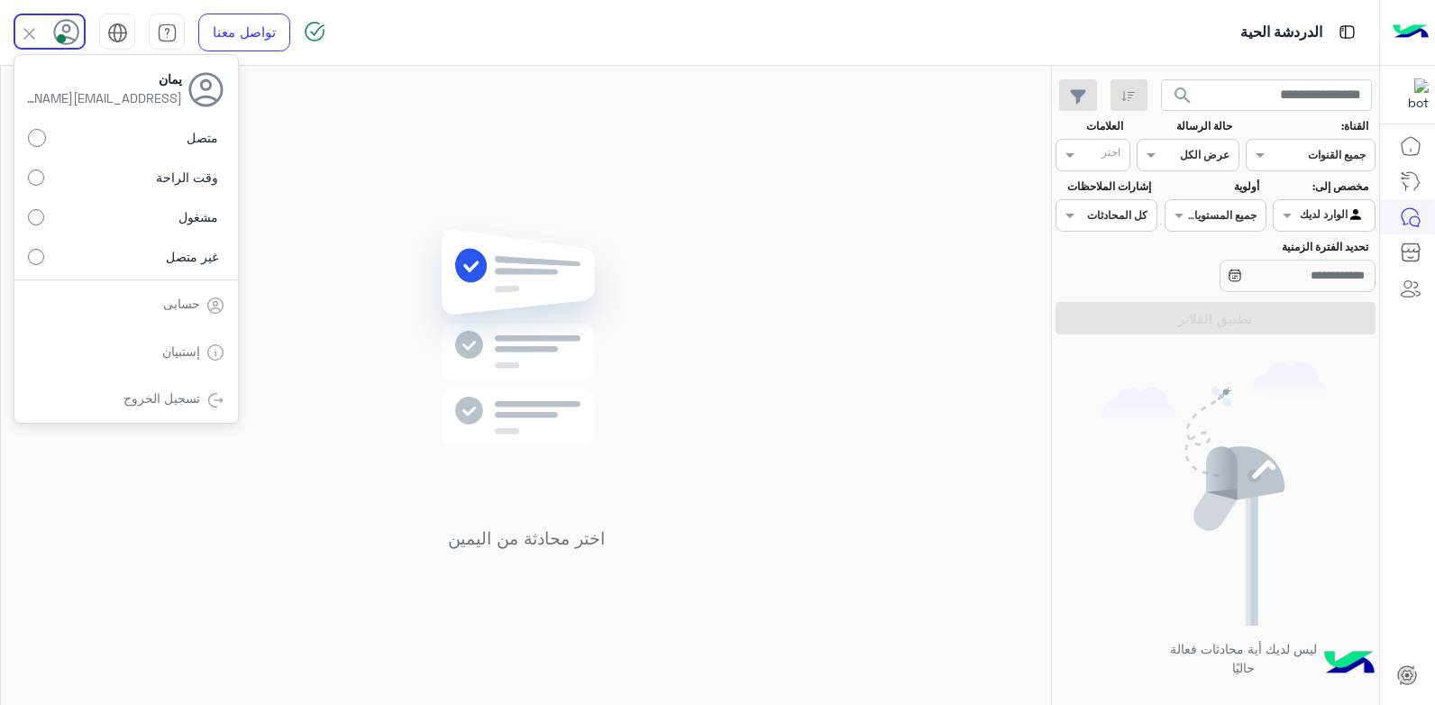
click at [178, 175] on span "وقت الراحة" at bounding box center [187, 177] width 62 height 19
drag, startPoint x: 178, startPoint y: 175, endPoint x: 635, endPoint y: 191, distance: 457.3
click at [635, 191] on div "اختر محادثة من اليمين" at bounding box center [526, 389] width 1050 height 646
click at [40, 44] on div at bounding box center [29, 31] width 23 height 34
click at [533, 207] on div "اختر محادثة من اليمين" at bounding box center [526, 389] width 1050 height 646
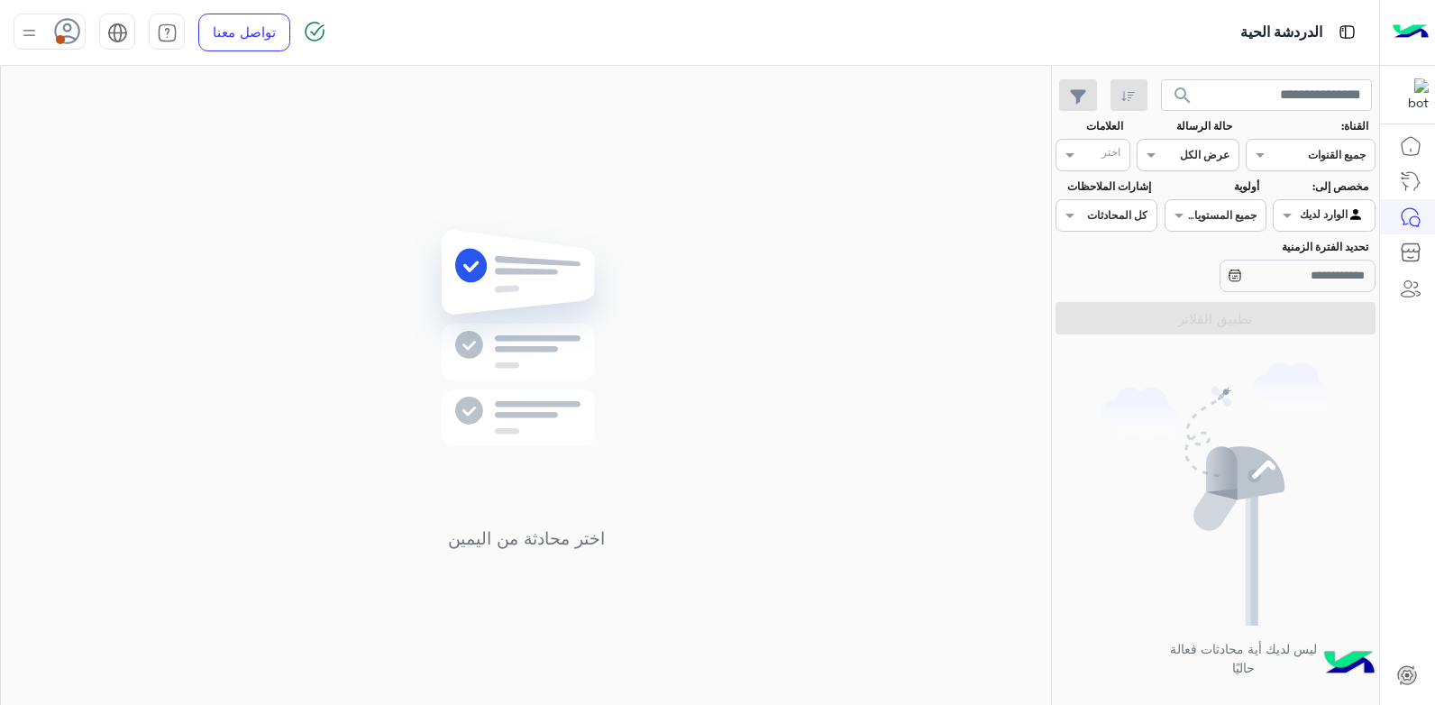
click at [28, 23] on img at bounding box center [29, 33] width 23 height 23
click at [106, 132] on label "متصل" at bounding box center [126, 138] width 197 height 32
click at [425, 142] on div "اختر محادثة من اليمين" at bounding box center [526, 389] width 1050 height 646
click at [851, 263] on div "اختر محادثة من اليمين" at bounding box center [526, 389] width 1050 height 646
click at [35, 36] on img at bounding box center [29, 33] width 23 height 23
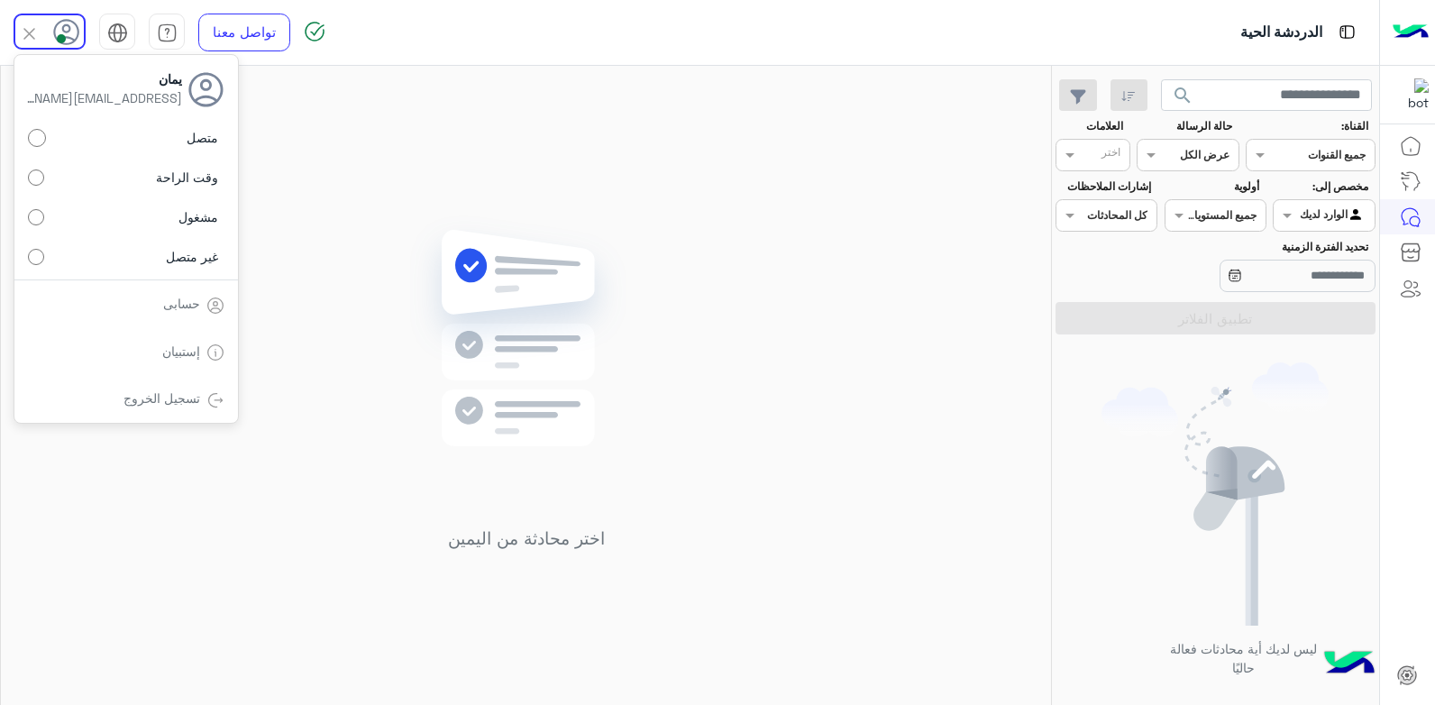
drag, startPoint x: 134, startPoint y: 175, endPoint x: 415, endPoint y: 213, distance: 282.9
click at [136, 175] on label "وقت الراحة" at bounding box center [126, 177] width 197 height 32
click at [434, 214] on div "اختر محادثة من اليمين" at bounding box center [526, 389] width 1050 height 646
click at [42, 30] on div at bounding box center [50, 32] width 72 height 36
click at [194, 141] on span "متصل" at bounding box center [203, 137] width 32 height 19
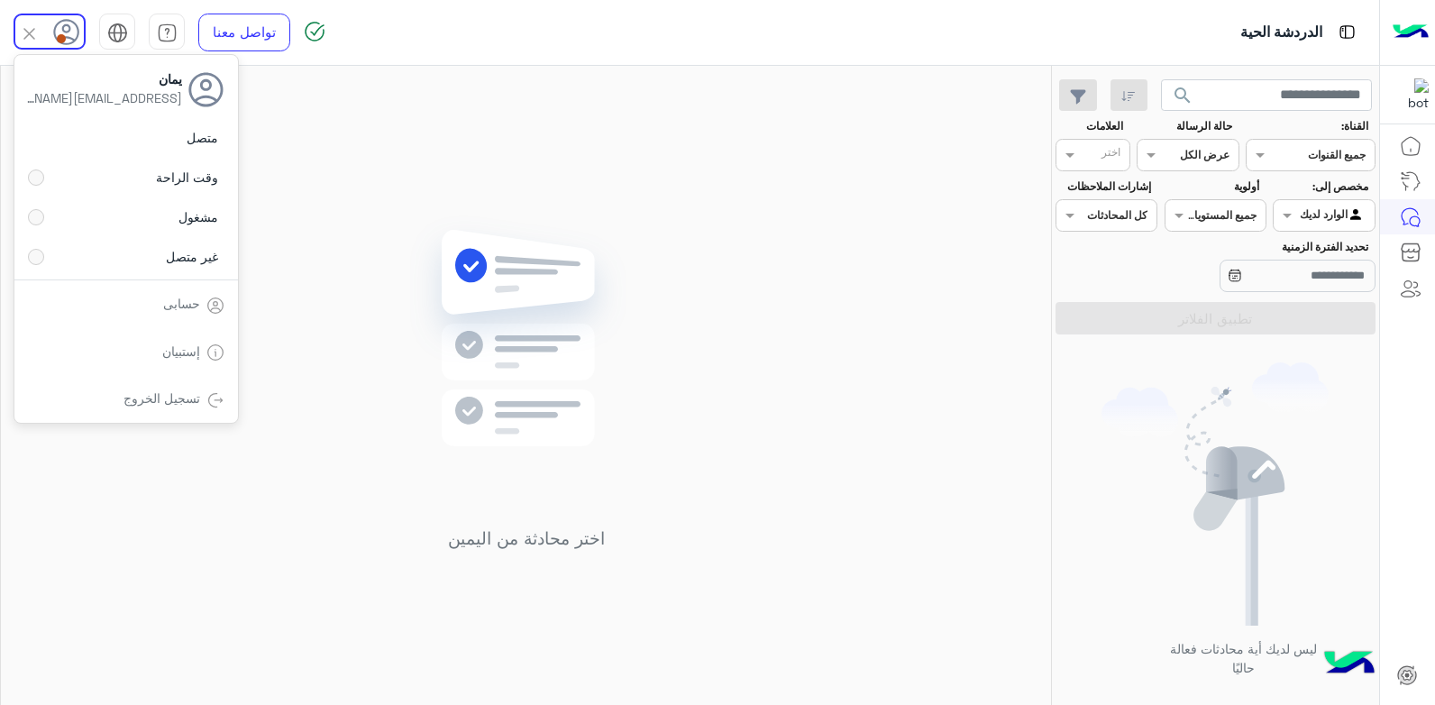
click at [300, 159] on div "اختر محادثة من اليمين" at bounding box center [526, 389] width 1050 height 646
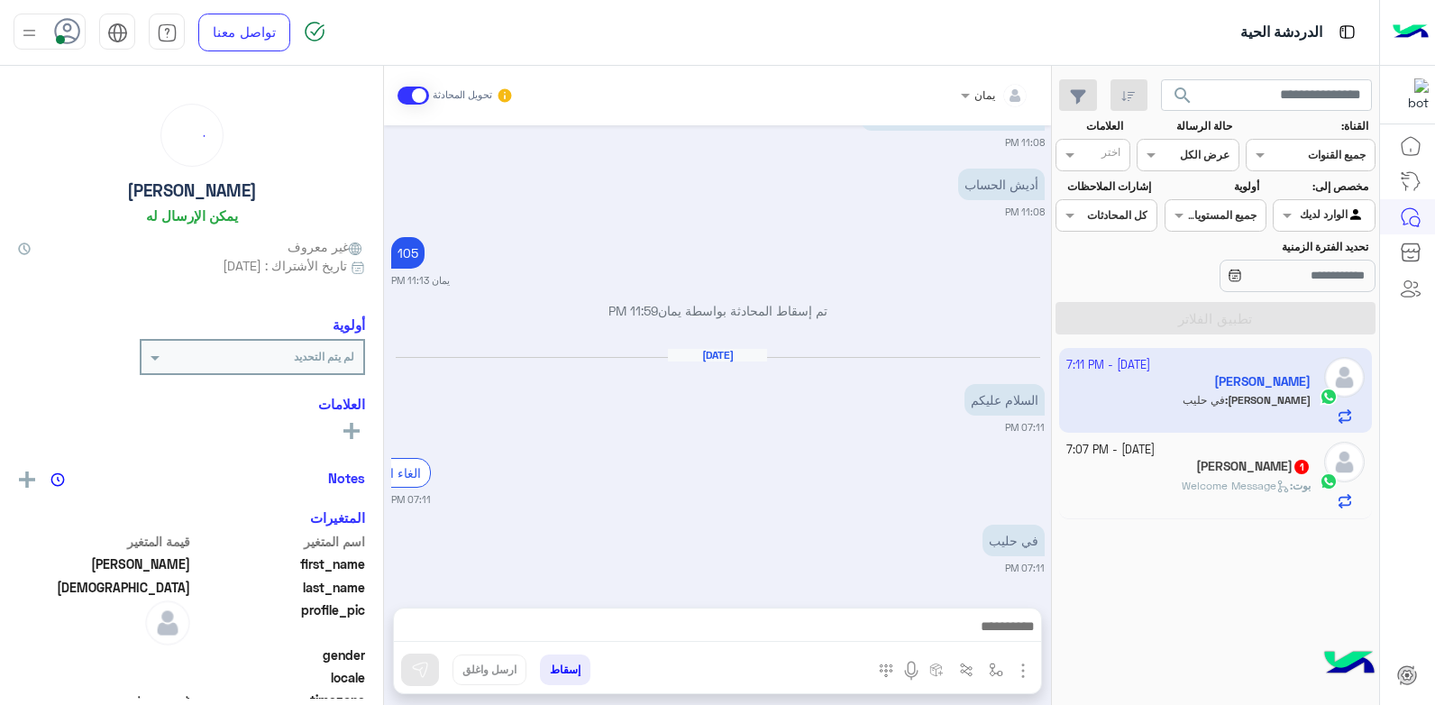
scroll to position [946, 0]
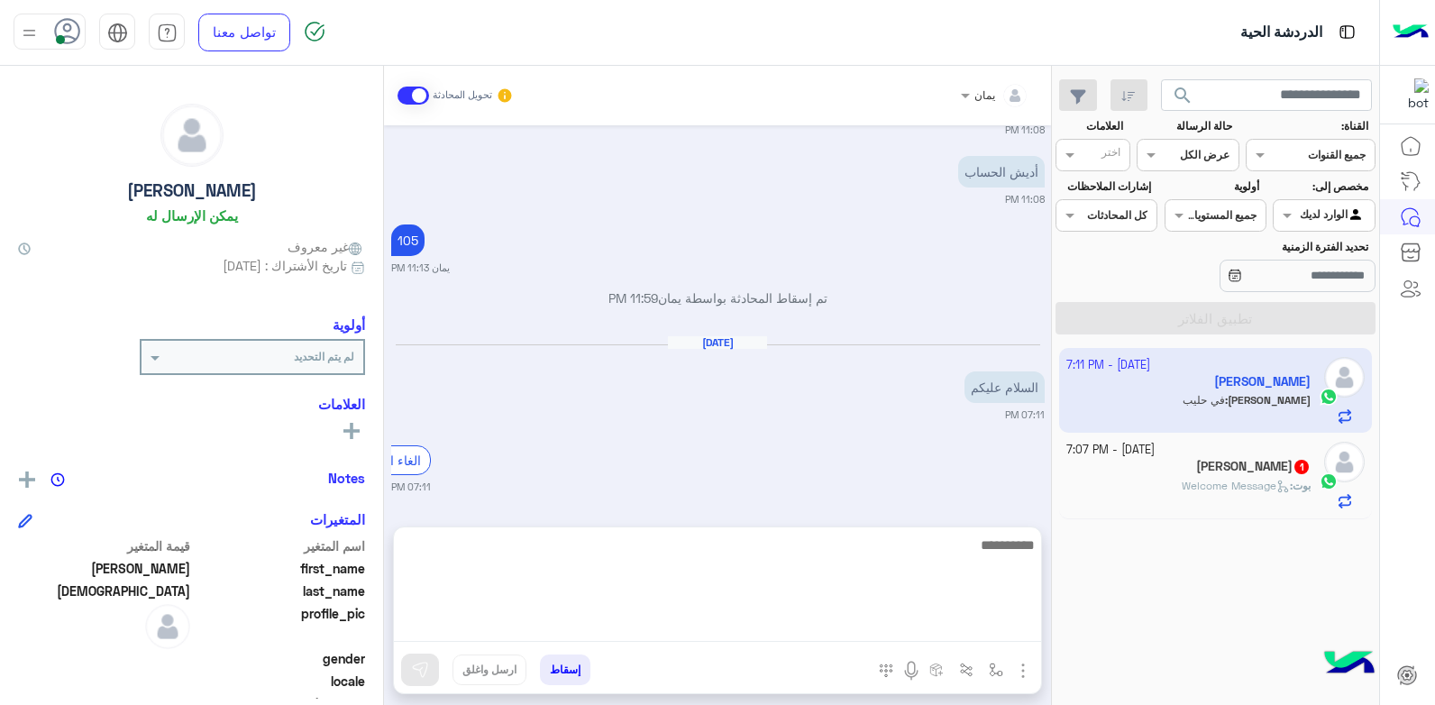
click at [727, 641] on textarea at bounding box center [717, 588] width 647 height 108
type textarea "**********"
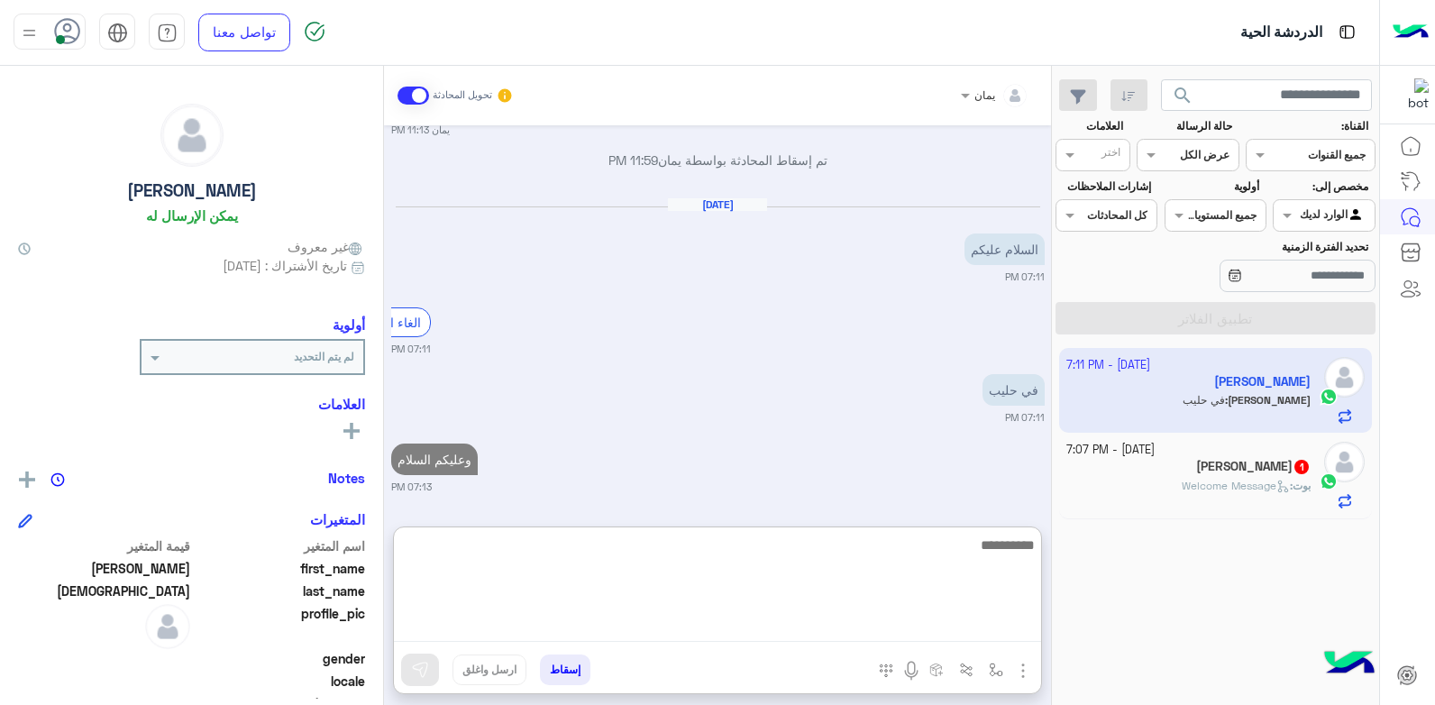
type textarea "*"
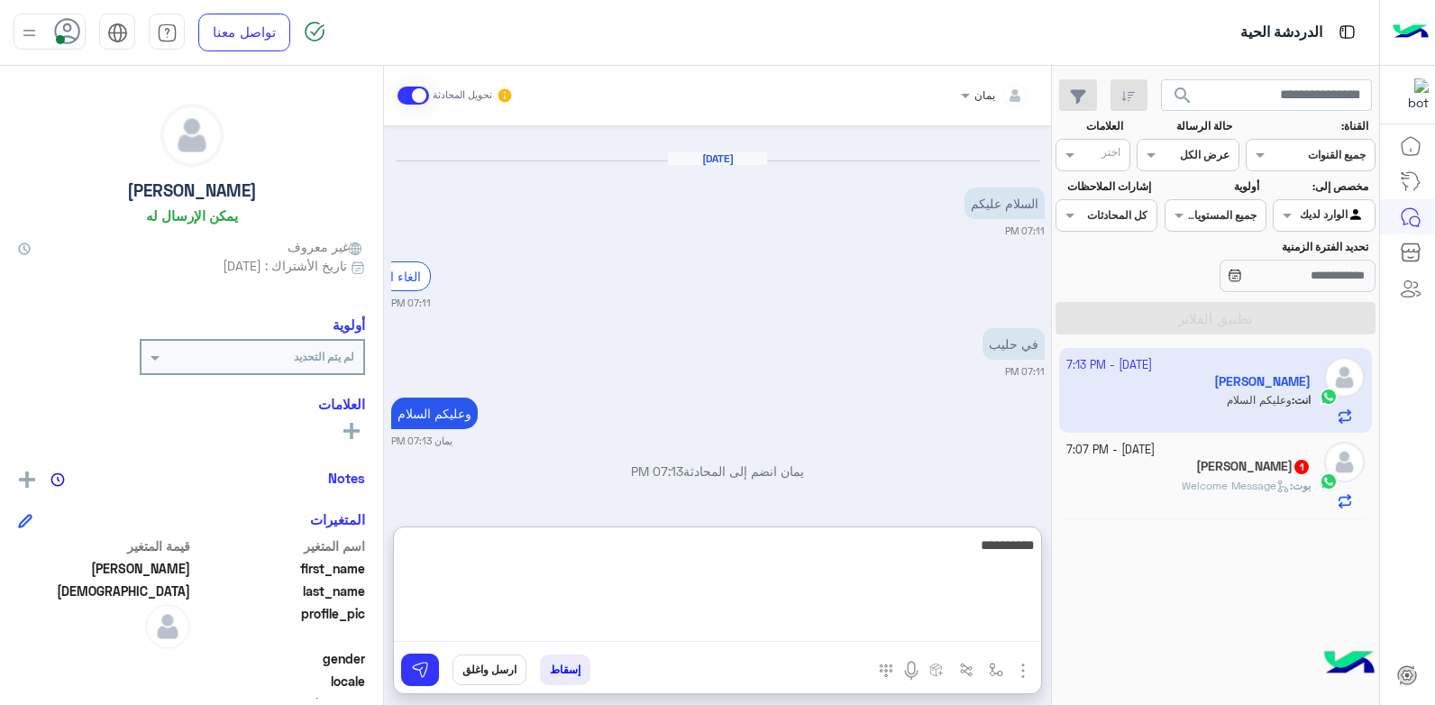
type textarea "**********"
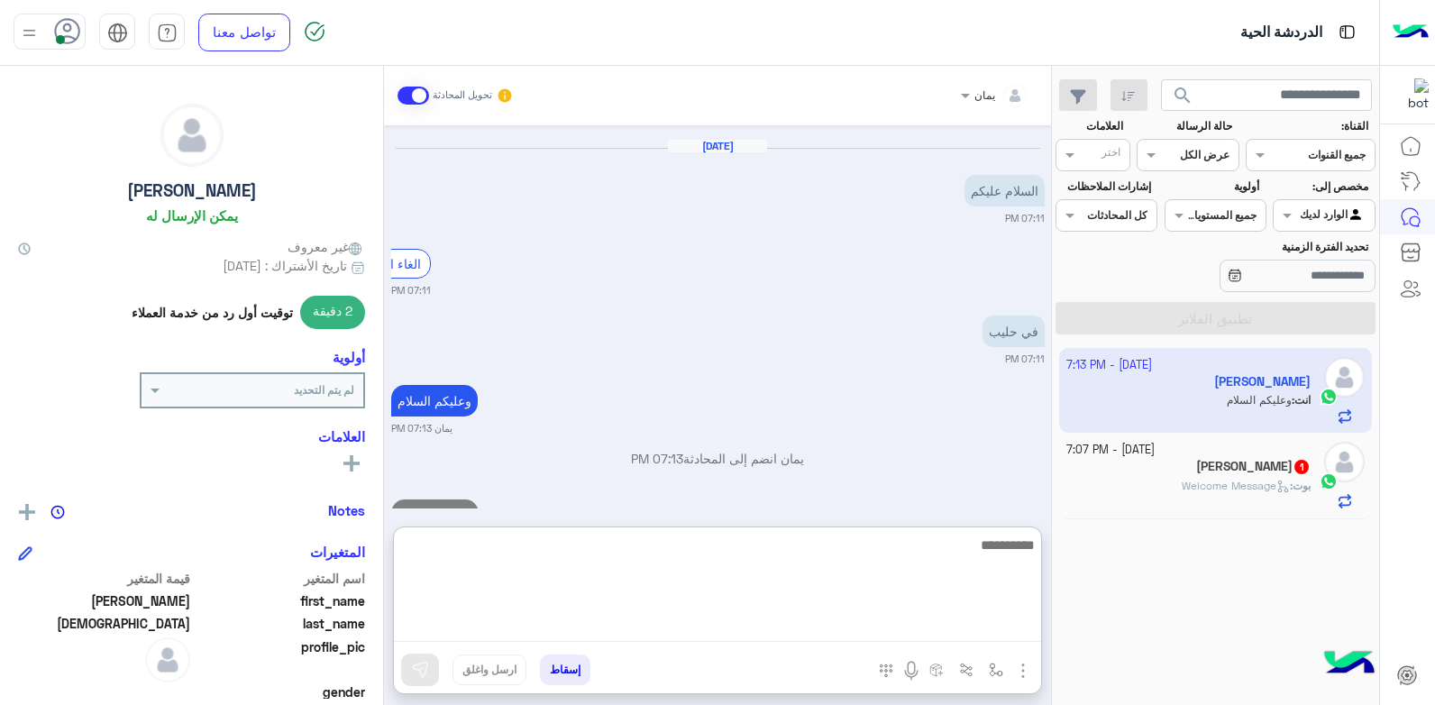
scroll to position [1211, 0]
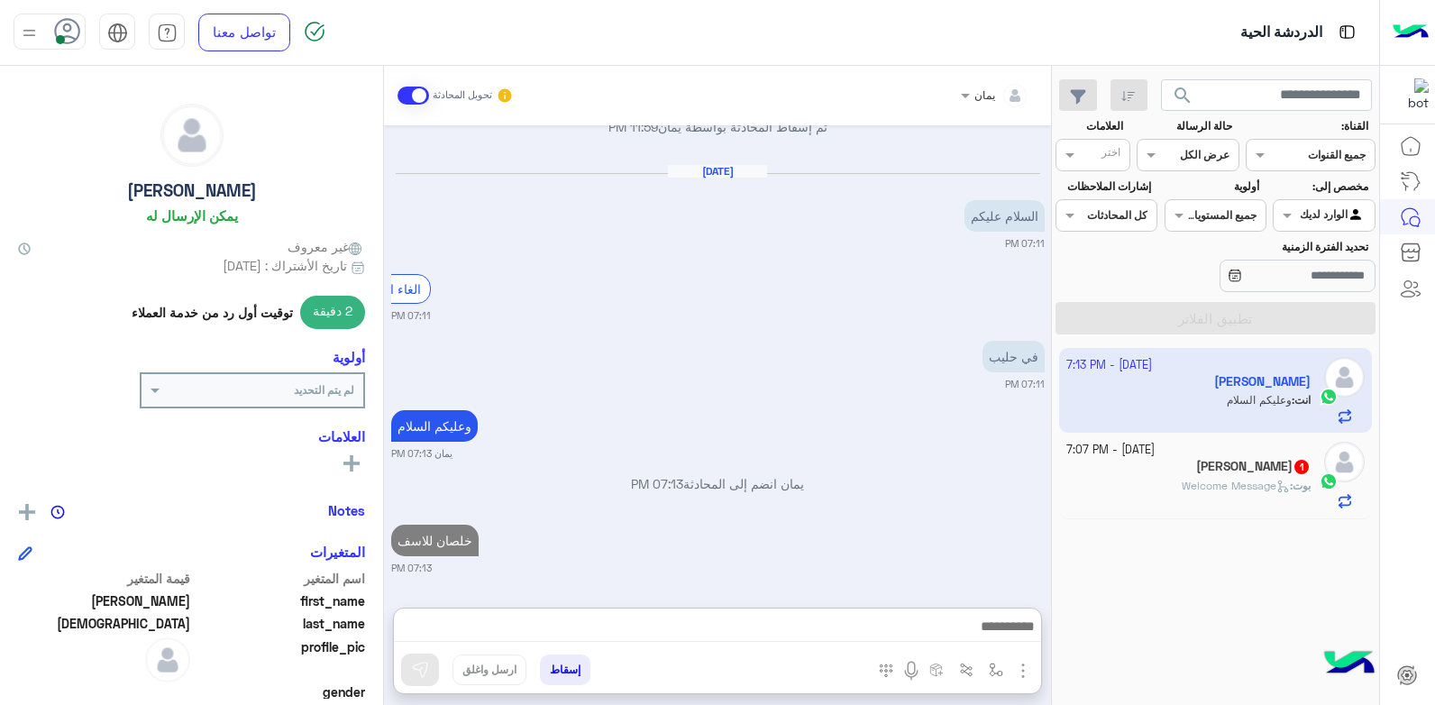
click at [1191, 487] on span "Welcome Message" at bounding box center [1236, 486] width 108 height 14
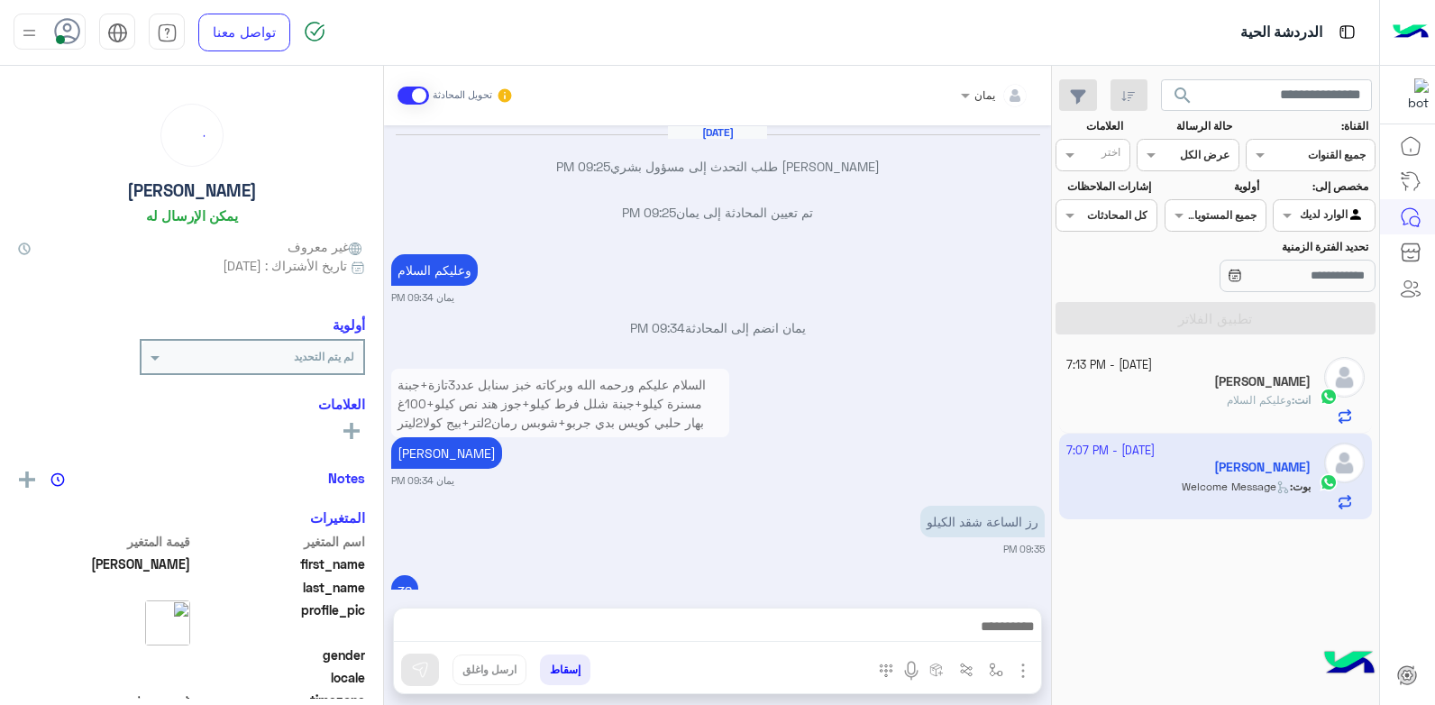
scroll to position [1180, 0]
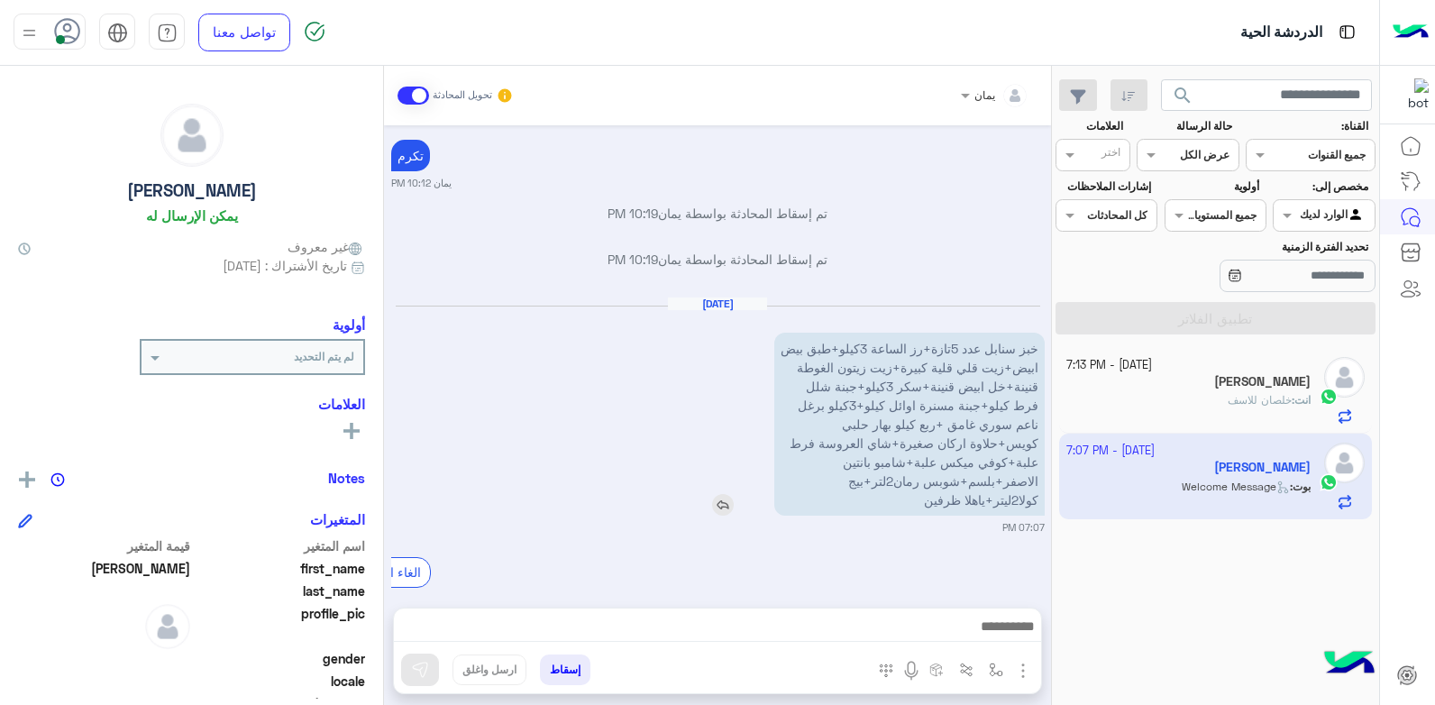
drag, startPoint x: 904, startPoint y: 439, endPoint x: 880, endPoint y: 452, distance: 27.4
click at [883, 451] on p "خبز سنابل عدد 5تازة+رز الساعة 3كيلو+طبق بيض ابيض+زيت قلي قلية كبيرة+زيت زيتون ا…" at bounding box center [909, 424] width 270 height 183
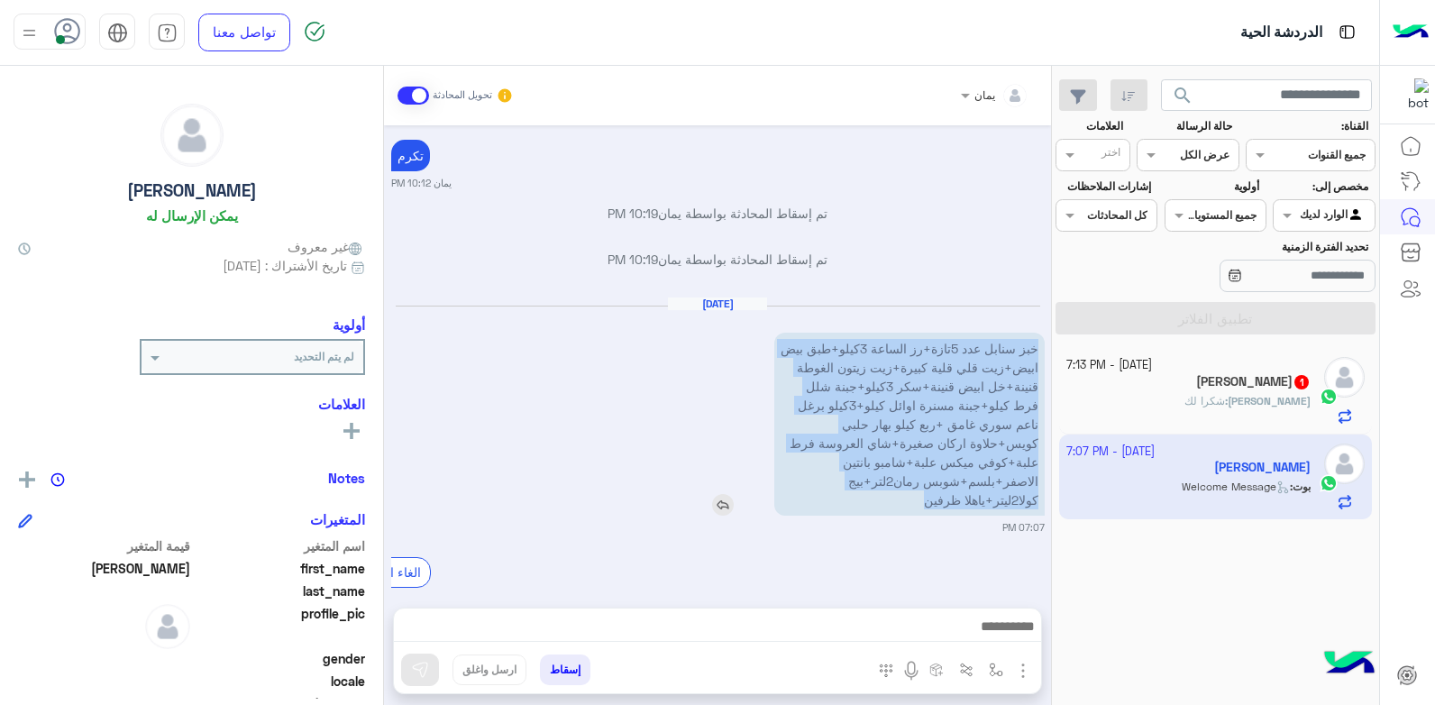
drag, startPoint x: 850, startPoint y: 463, endPoint x: 1037, endPoint y: 334, distance: 226.8
click at [1037, 334] on p "خبز سنابل عدد 5تازة+رز الساعة 3كيلو+طبق بيض ابيض+زيت قلي قلية كبيرة+زيت زيتون ا…" at bounding box center [909, 424] width 270 height 183
copy p "خبز سنابل عدد 5تازة+رز الساعة 3كيلو+طبق بيض ابيض+زيت قلي قلية كبيرة+زيت زيتون ا…"
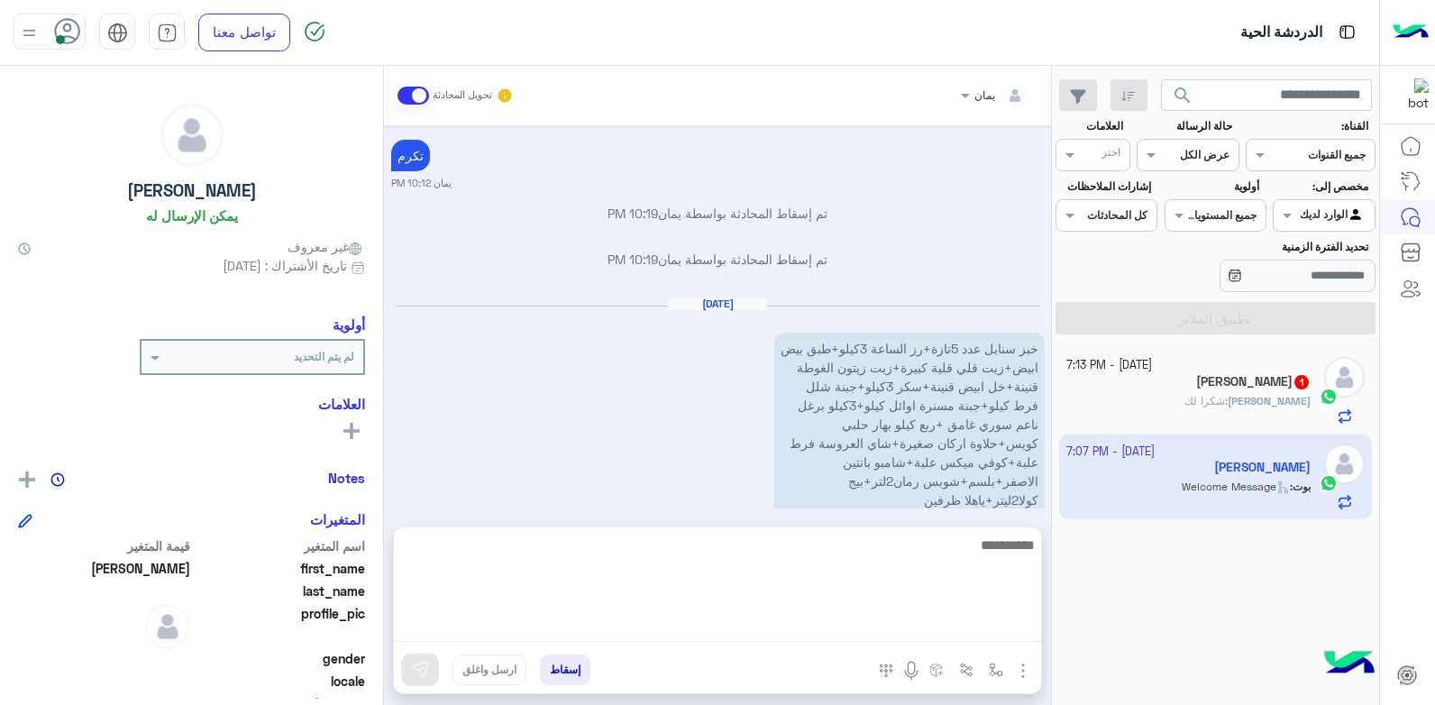
click at [737, 629] on textarea at bounding box center [717, 588] width 647 height 108
type textarea "****"
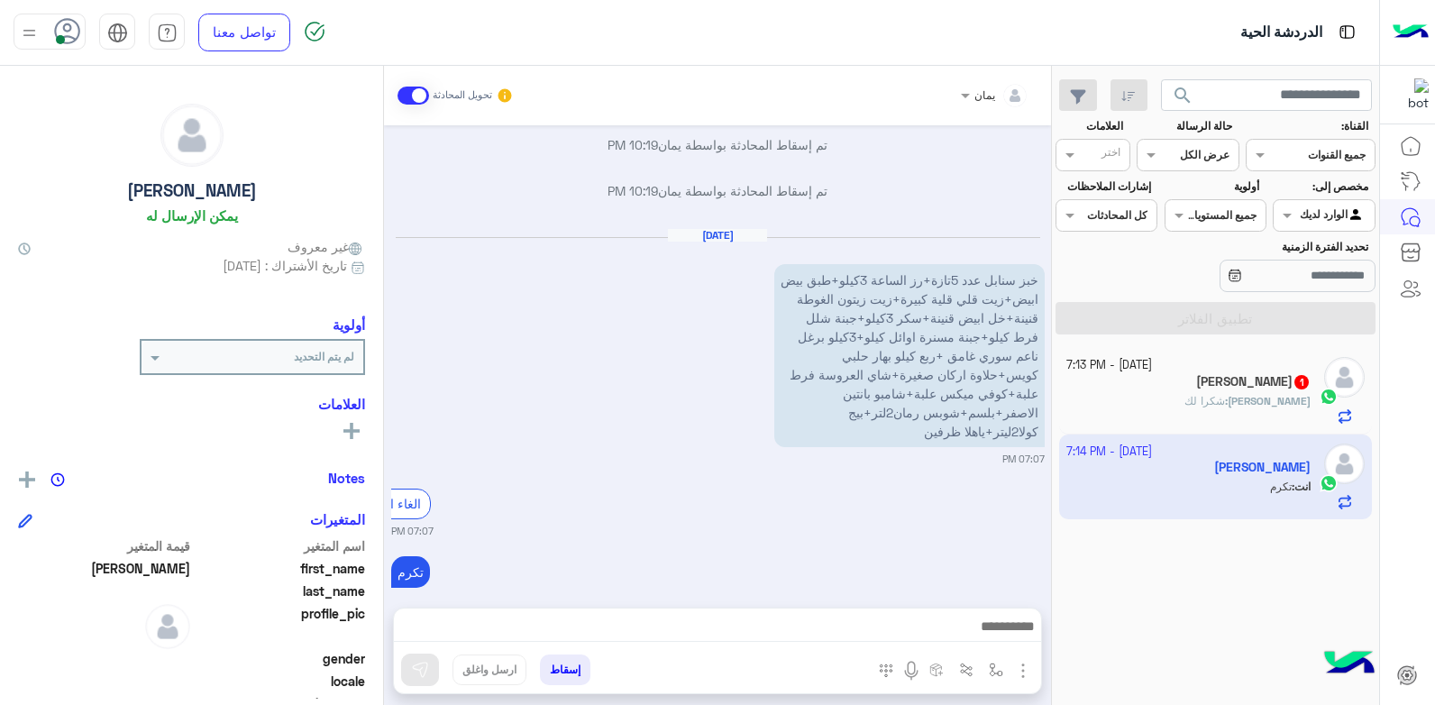
scroll to position [1294, 0]
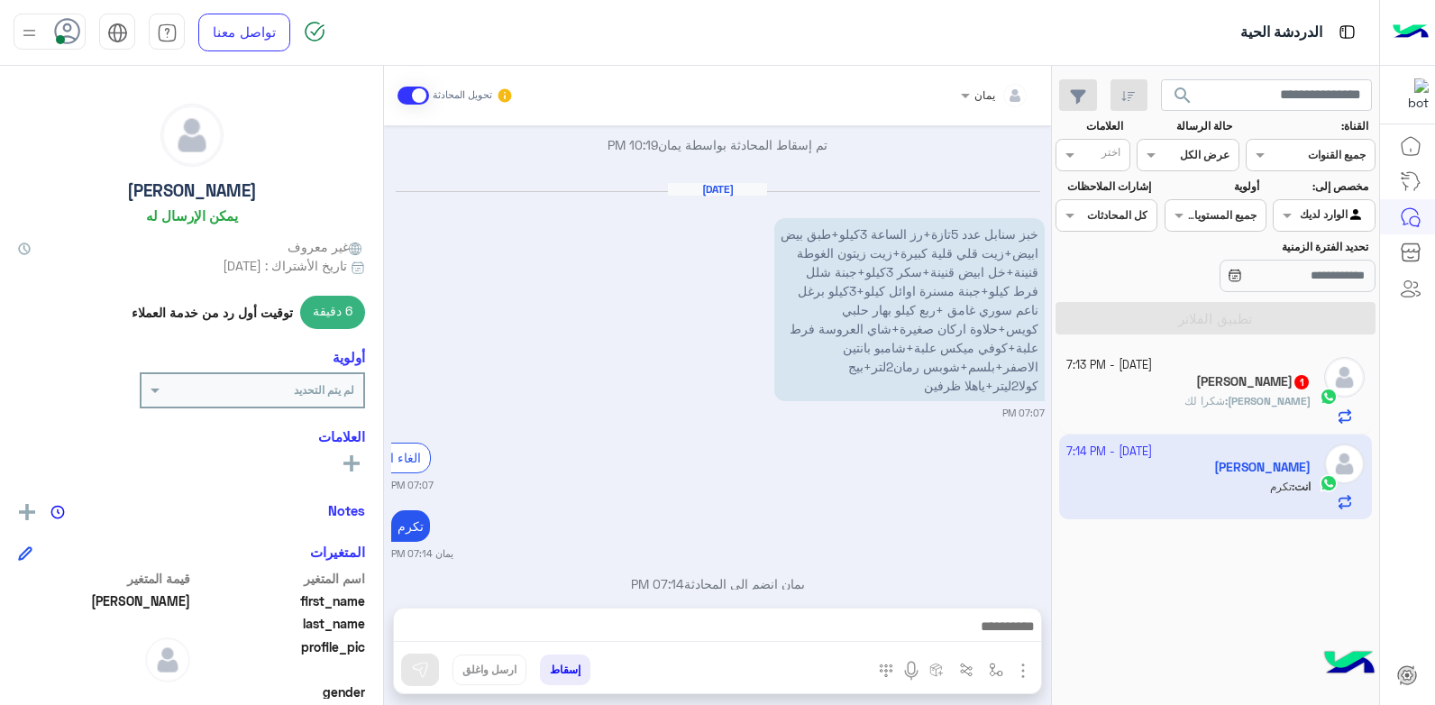
click at [520, 282] on div "[DATE] خبز سنابل عدد 5تازة+رز الساعة 3كيلو+طبق بيض ابيض+زيت قلي قلية كبيرة+زيت …" at bounding box center [718, 301] width 654 height 239
drag, startPoint x: 718, startPoint y: 361, endPoint x: 718, endPoint y: 370, distance: 9.9
click at [718, 380] on img at bounding box center [723, 391] width 22 height 22
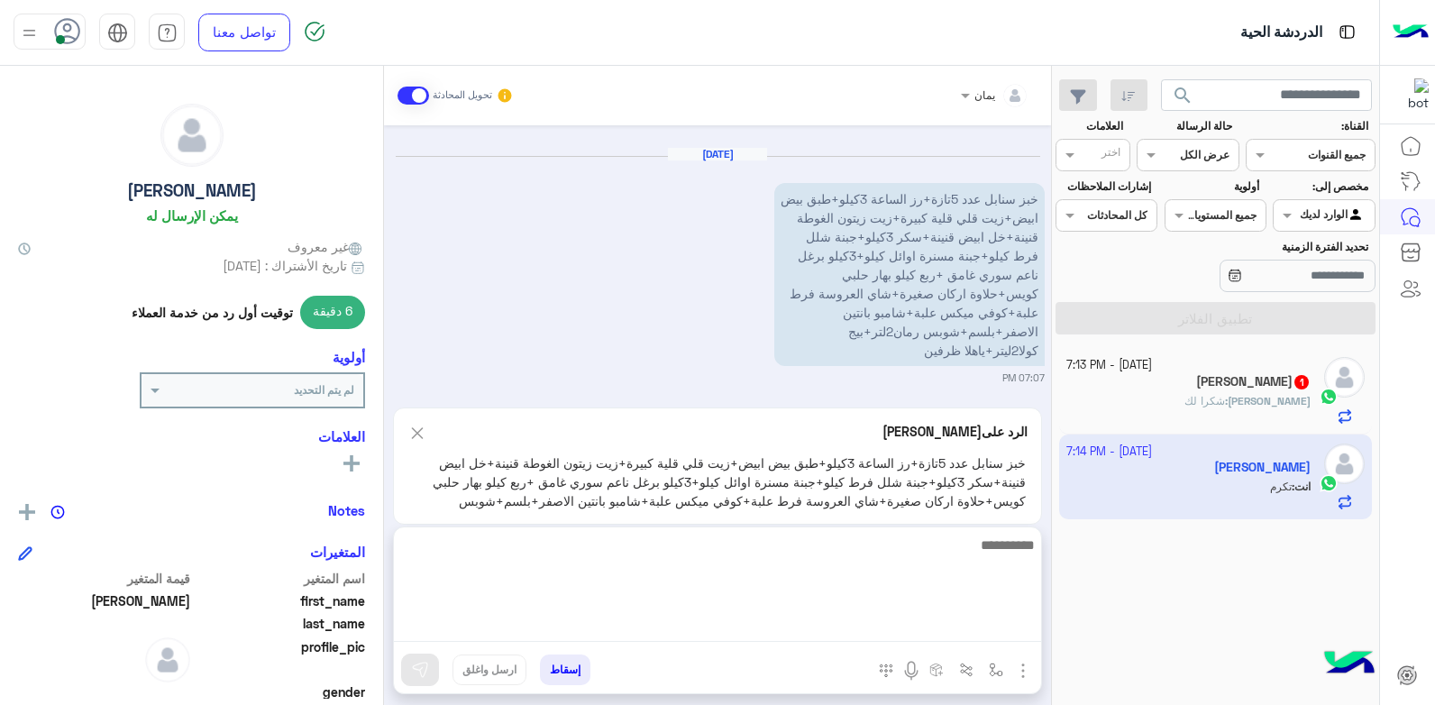
click at [791, 632] on textarea at bounding box center [717, 588] width 647 height 108
type textarea "**********"
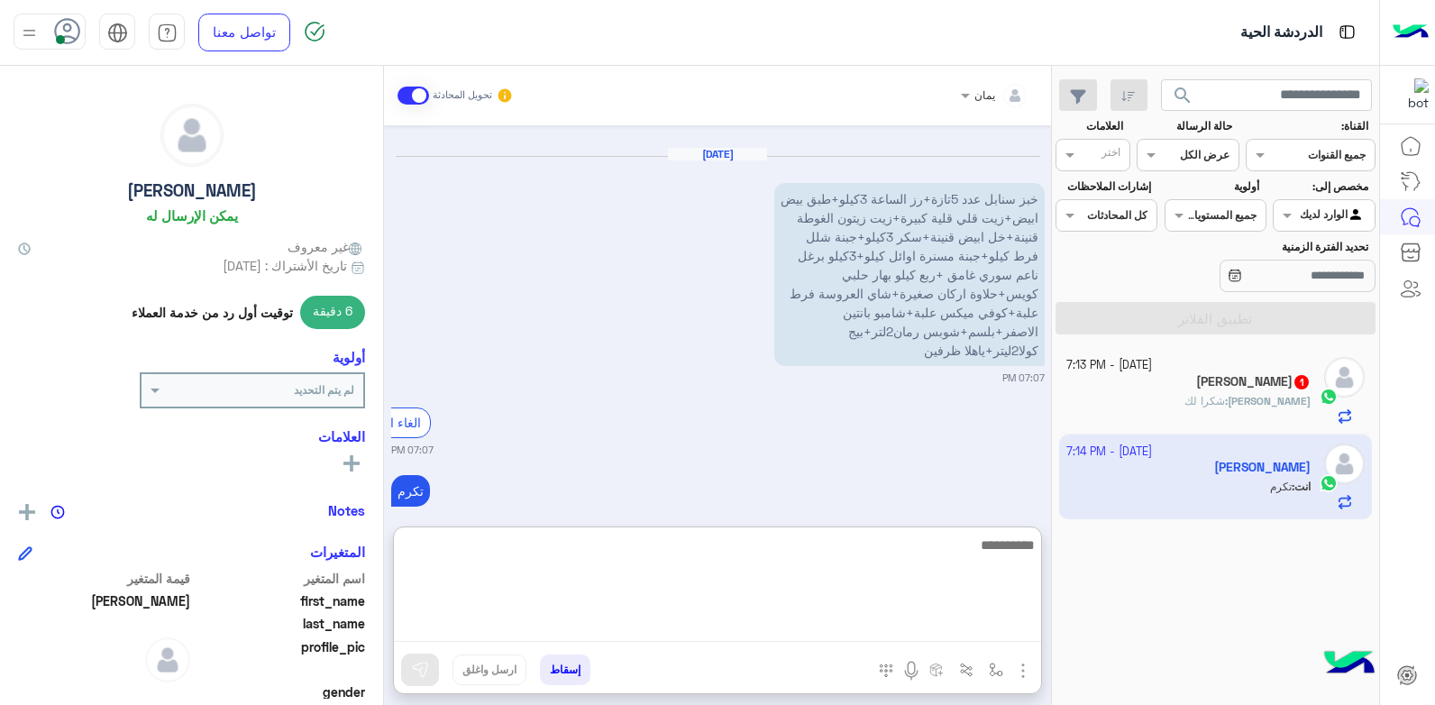
scroll to position [1532, 0]
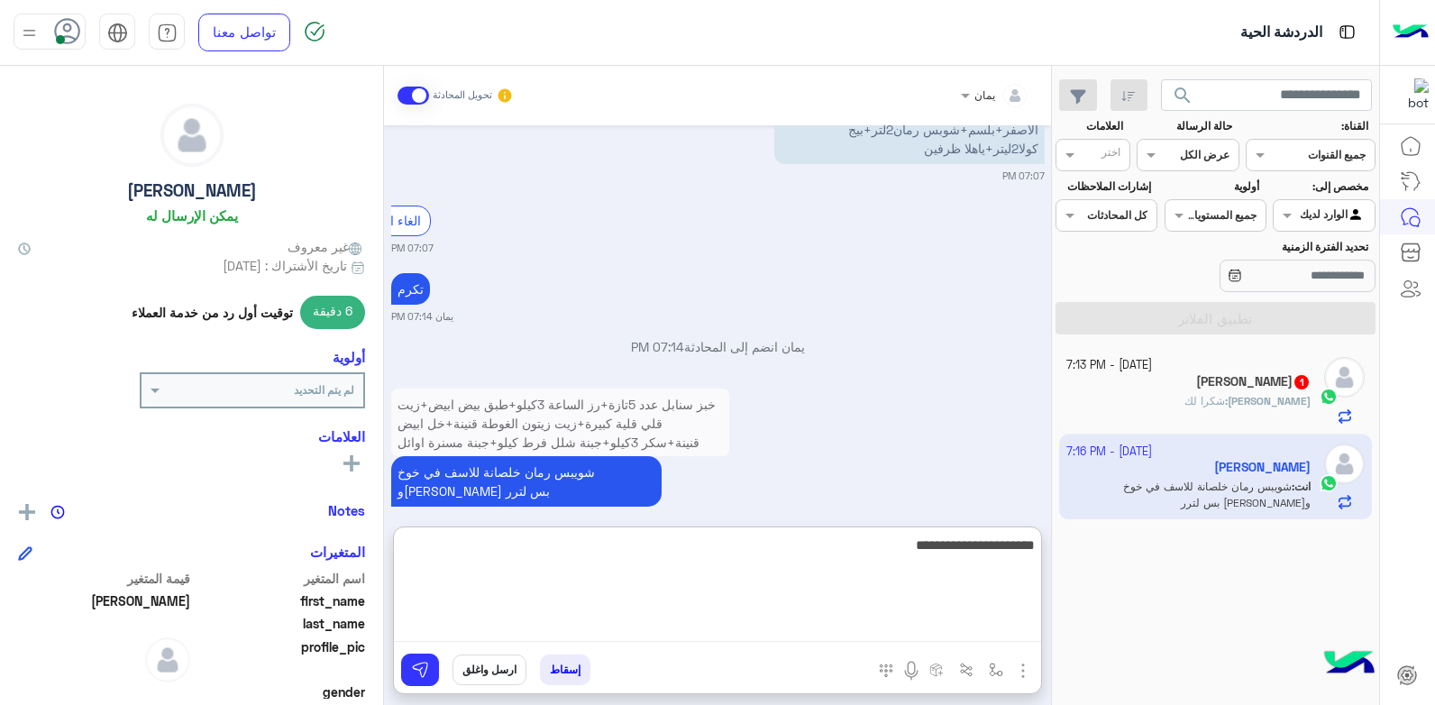
type textarea "**********"
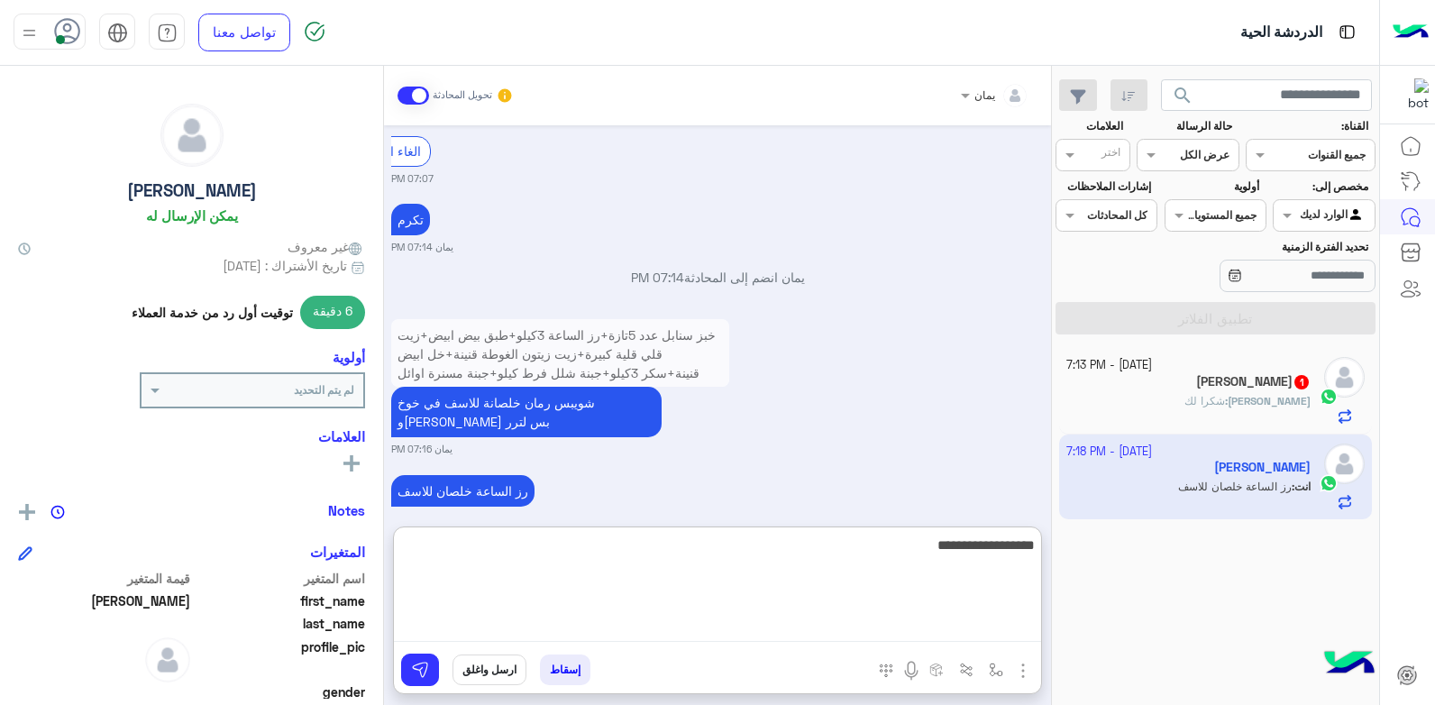
type textarea "**********"
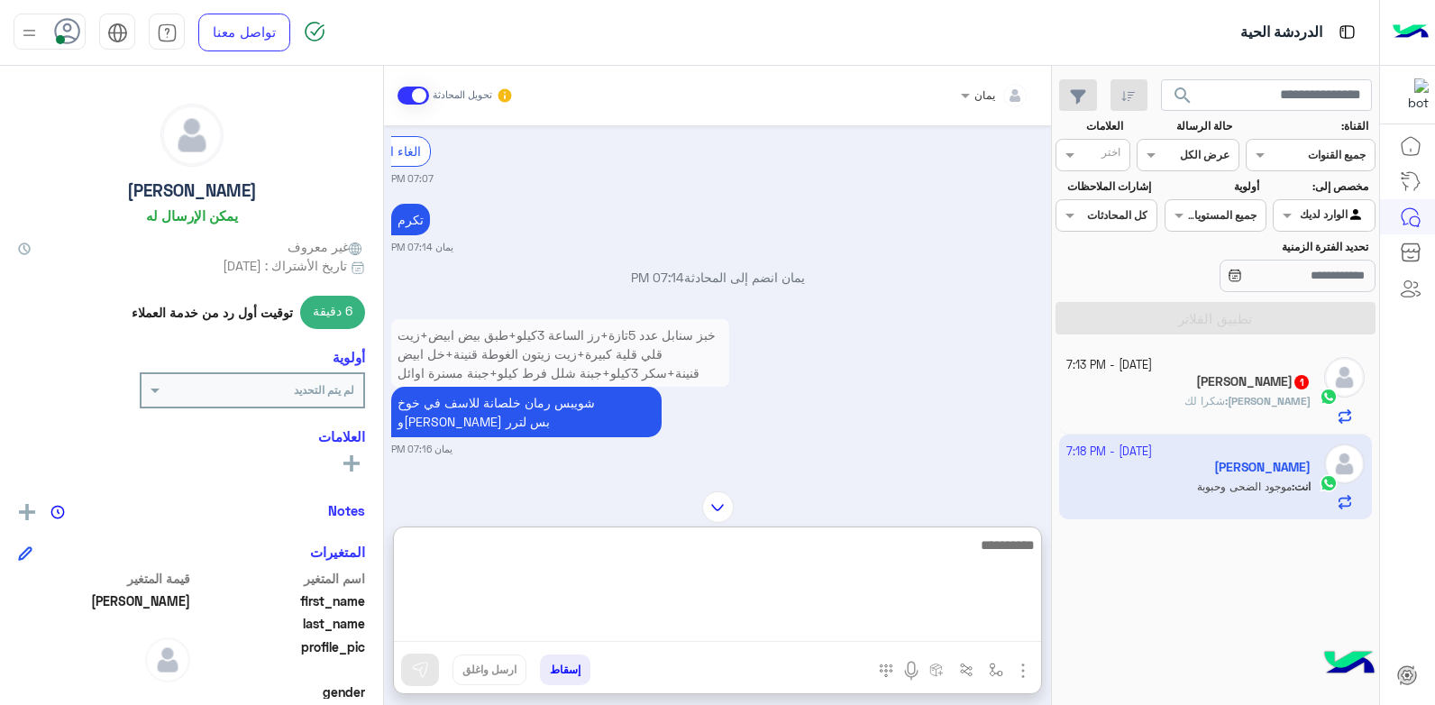
scroll to position [1669, 0]
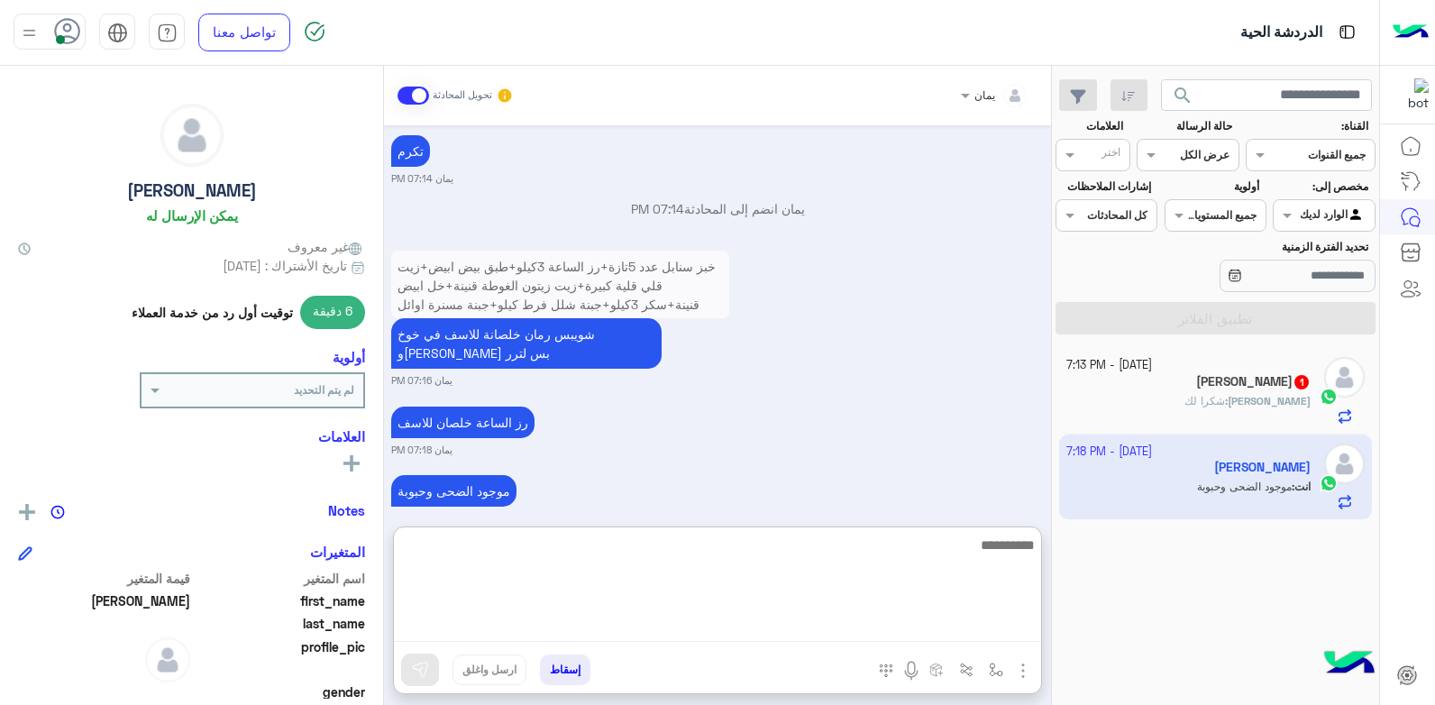
click at [766, 578] on textarea at bounding box center [717, 588] width 647 height 108
click at [770, 543] on textarea "**********" at bounding box center [717, 588] width 647 height 108
type textarea "**********"
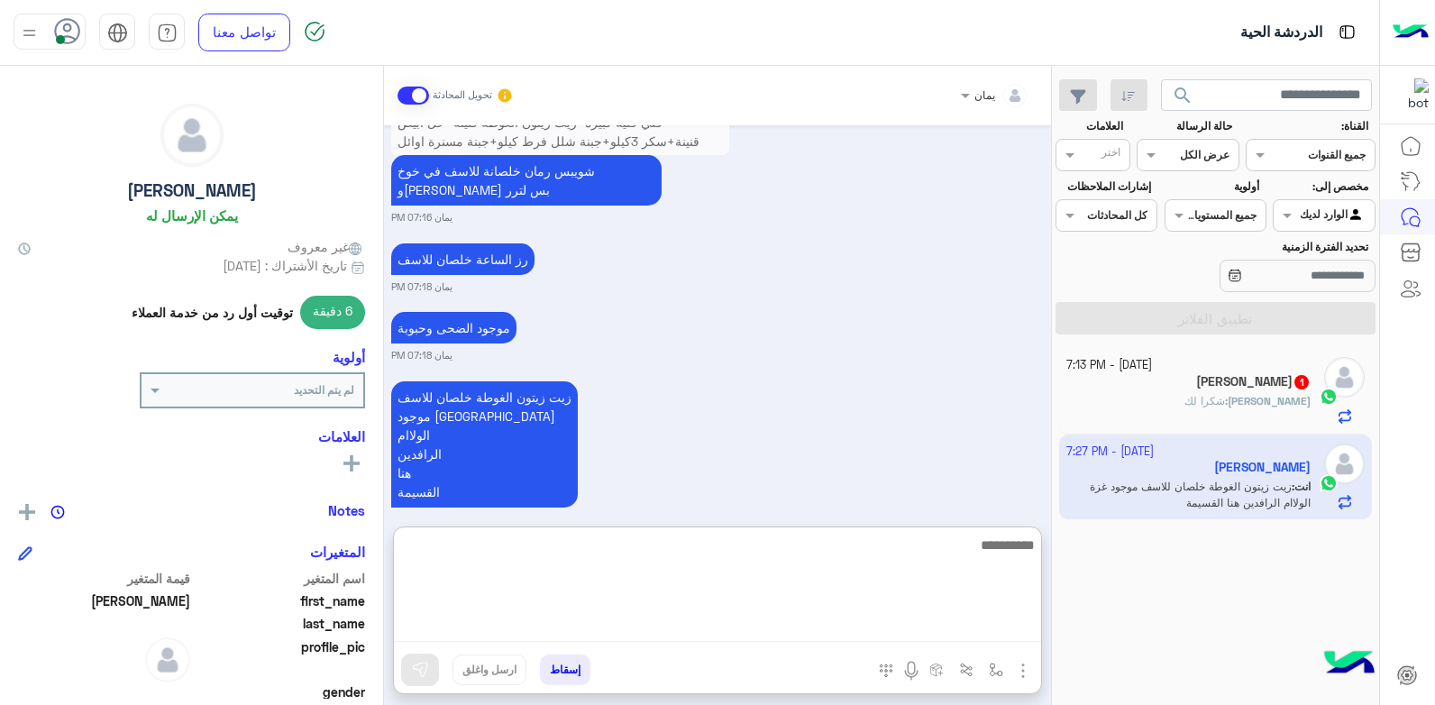
click at [1124, 384] on div "[PERSON_NAME] 1" at bounding box center [1188, 383] width 245 height 19
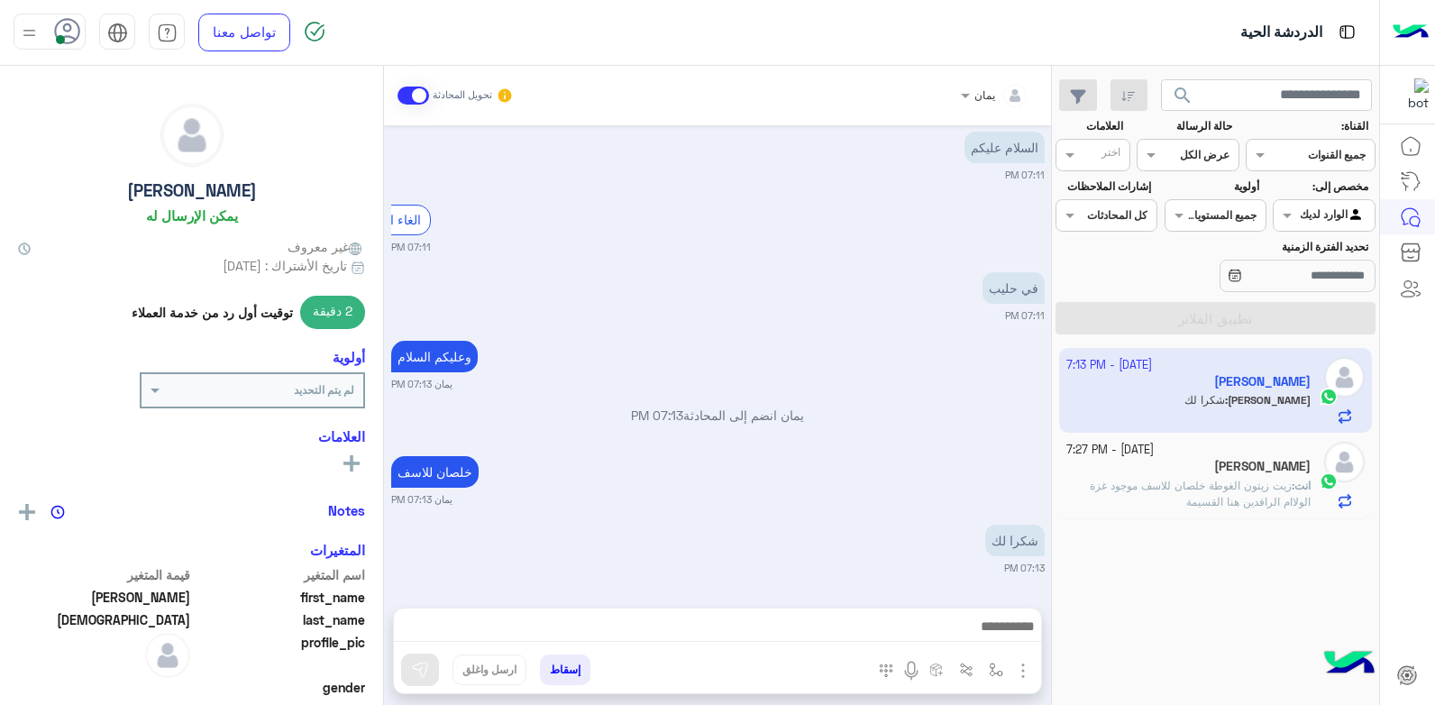
click at [804, 616] on textarea at bounding box center [717, 628] width 647 height 27
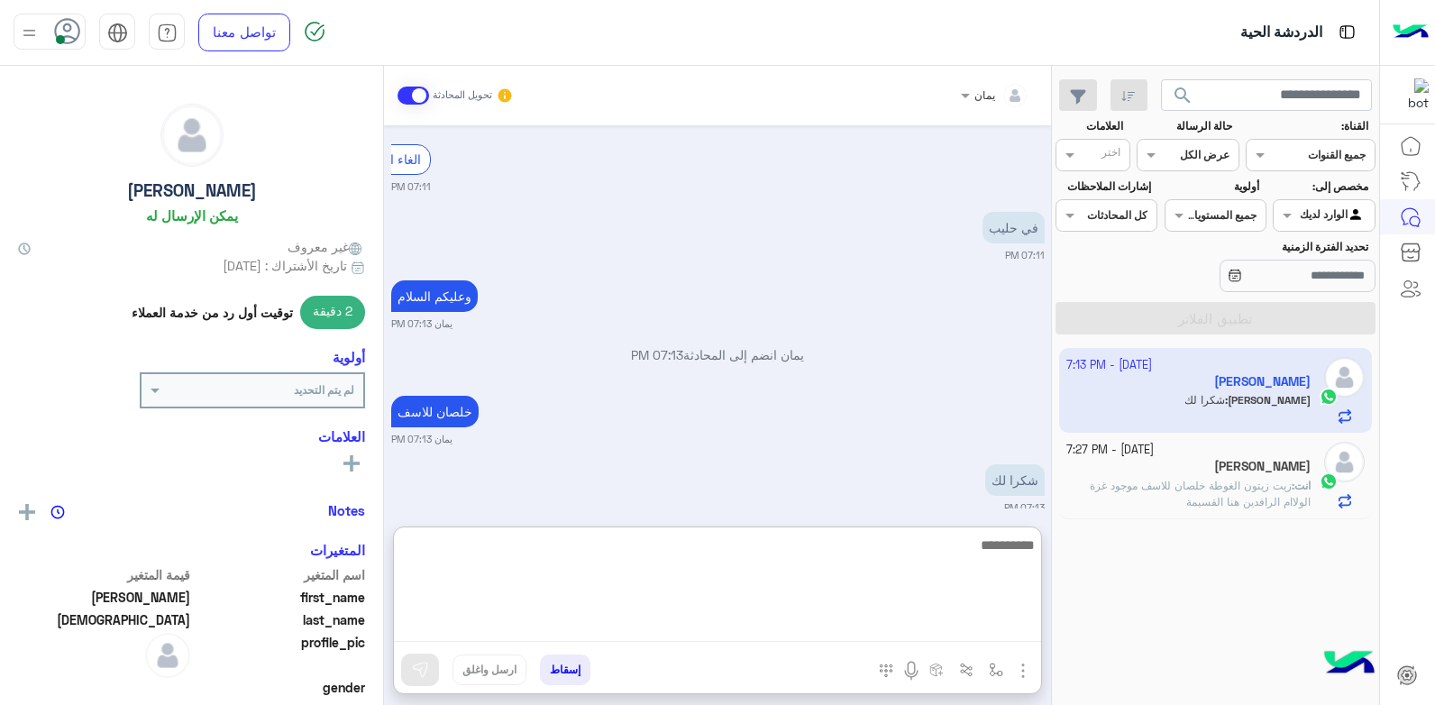
scroll to position [1004, 0]
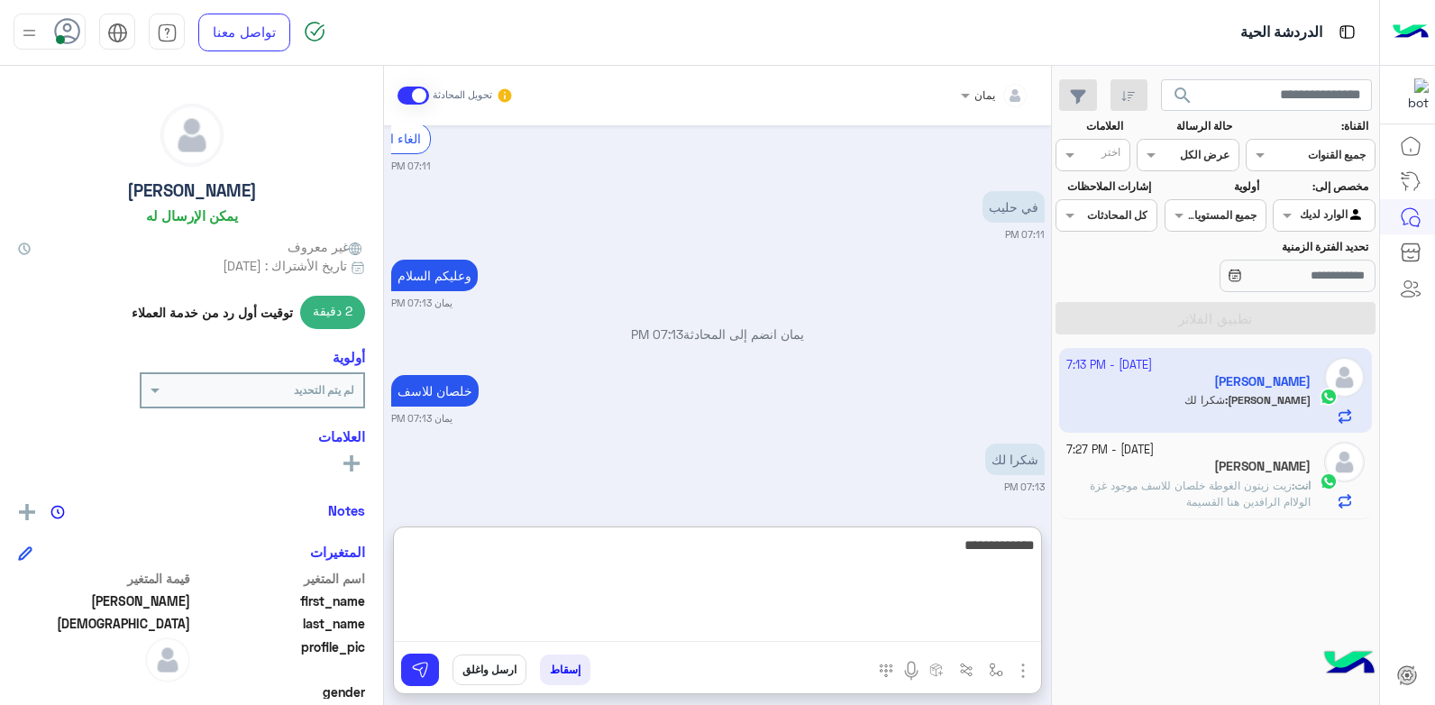
type textarea "**********"
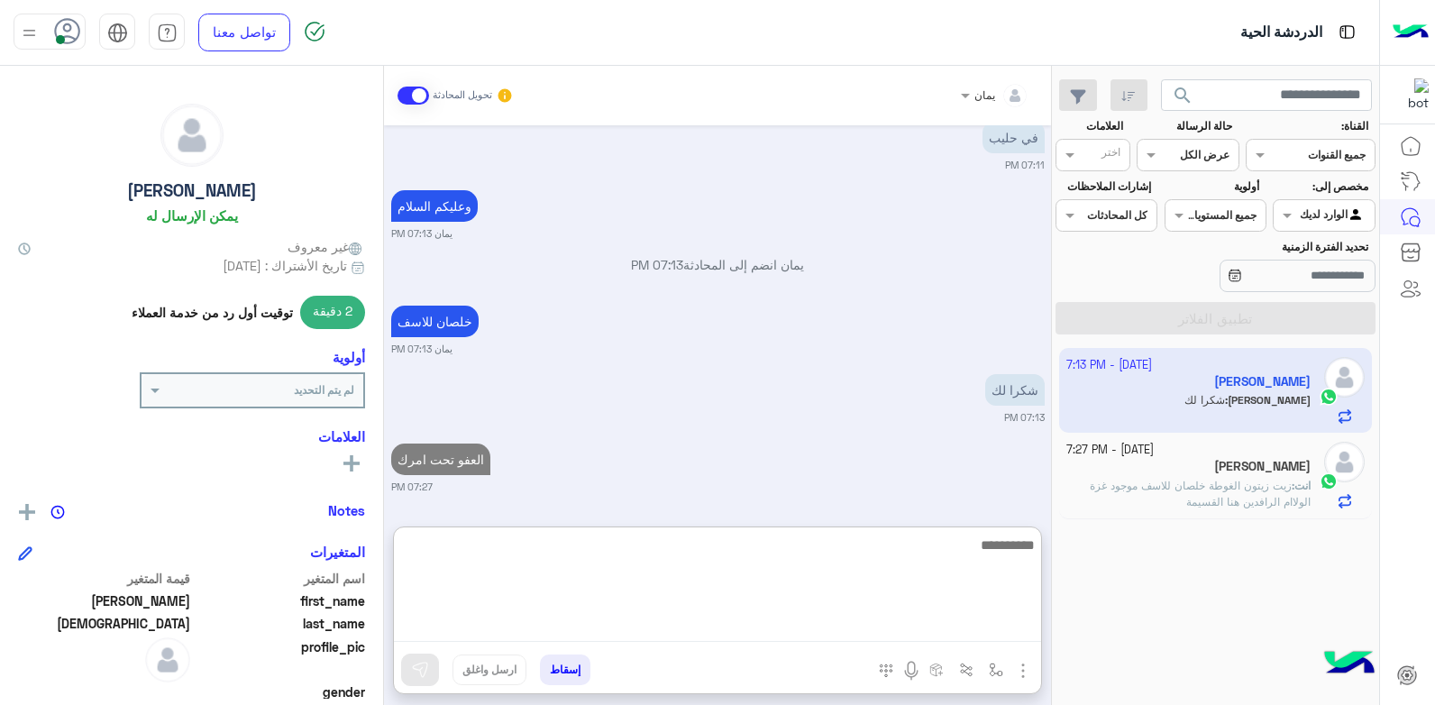
click at [568, 667] on button "إسقاط" at bounding box center [565, 669] width 50 height 31
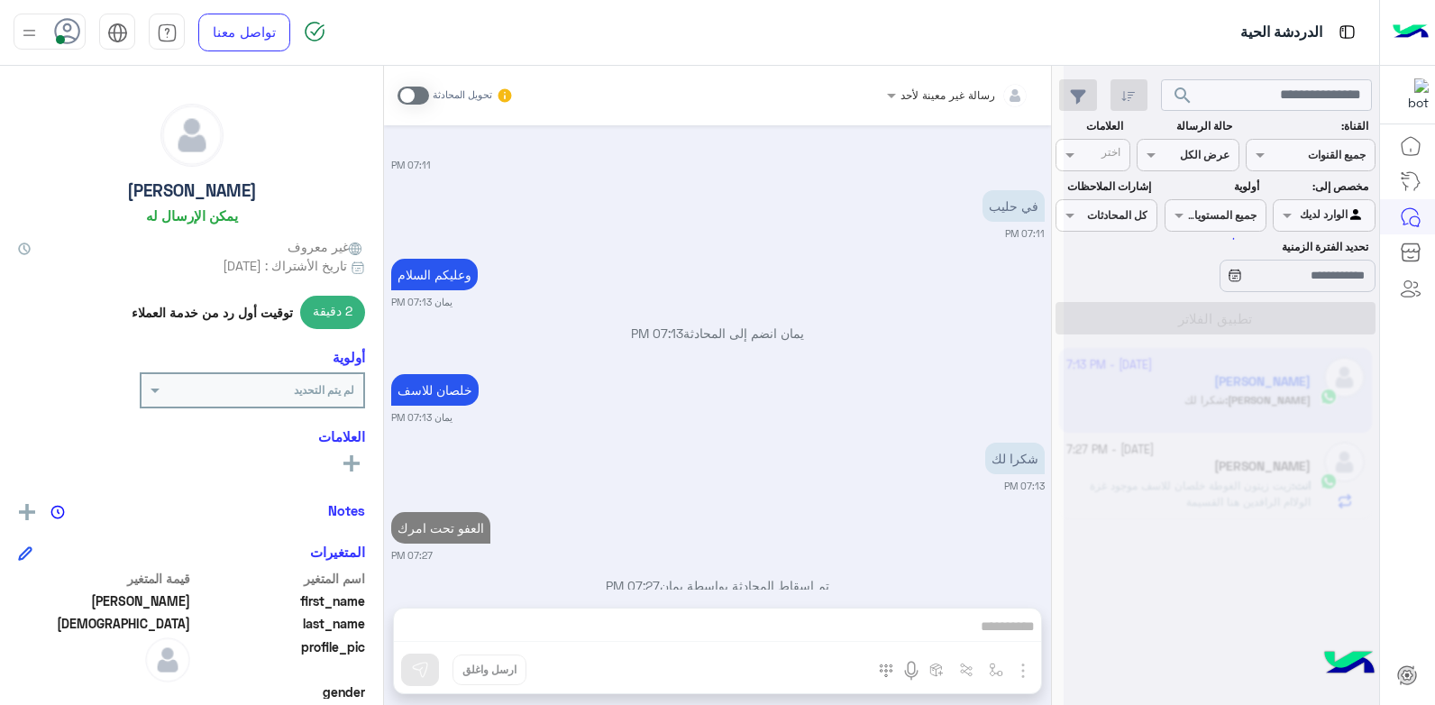
scroll to position [1038, 0]
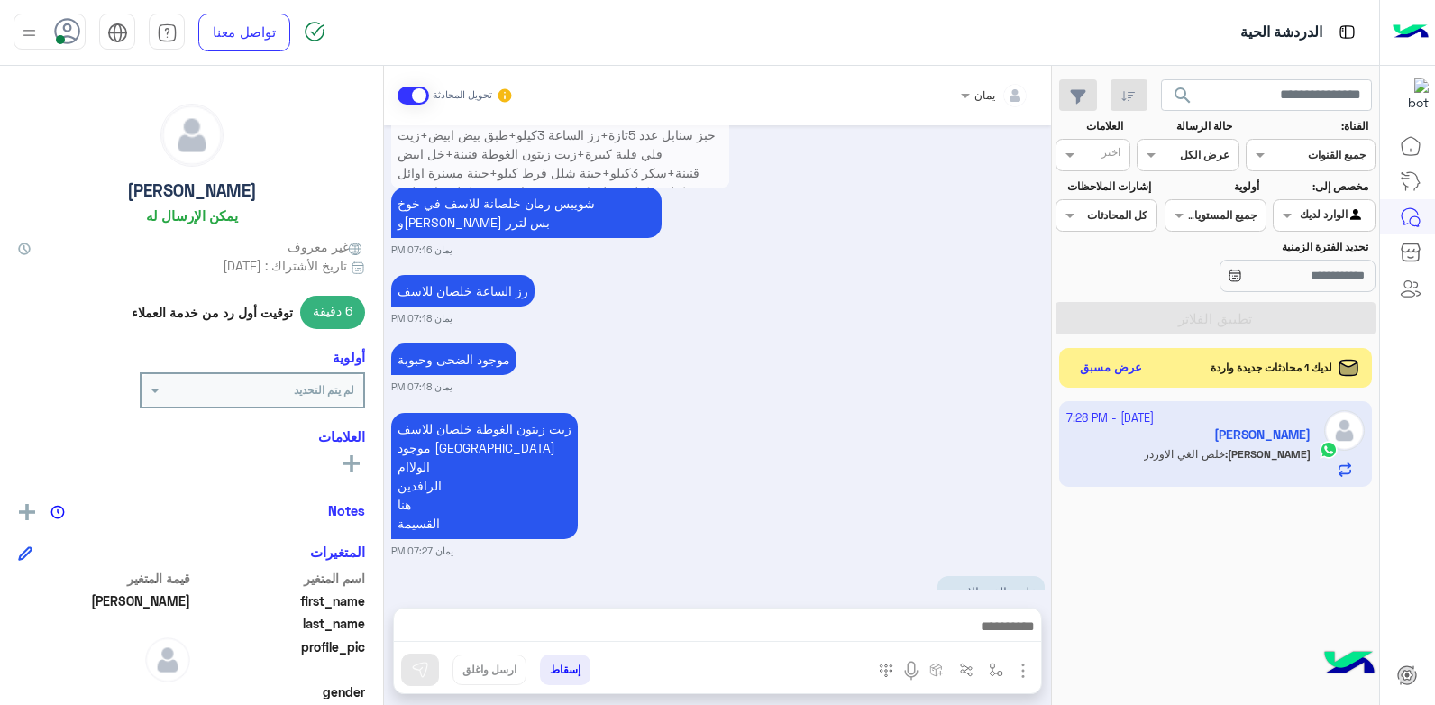
scroll to position [1406, 0]
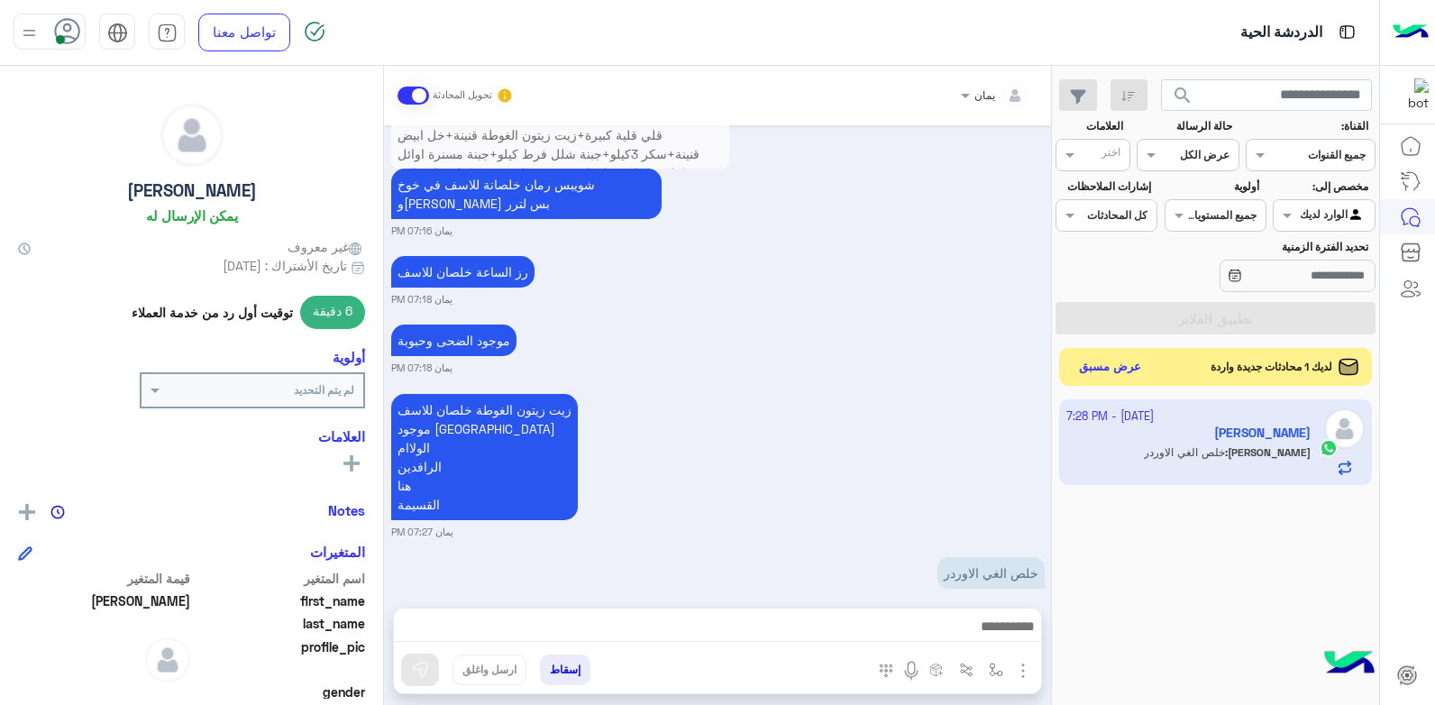
click at [1100, 361] on button "عرض مسبق" at bounding box center [1111, 367] width 76 height 24
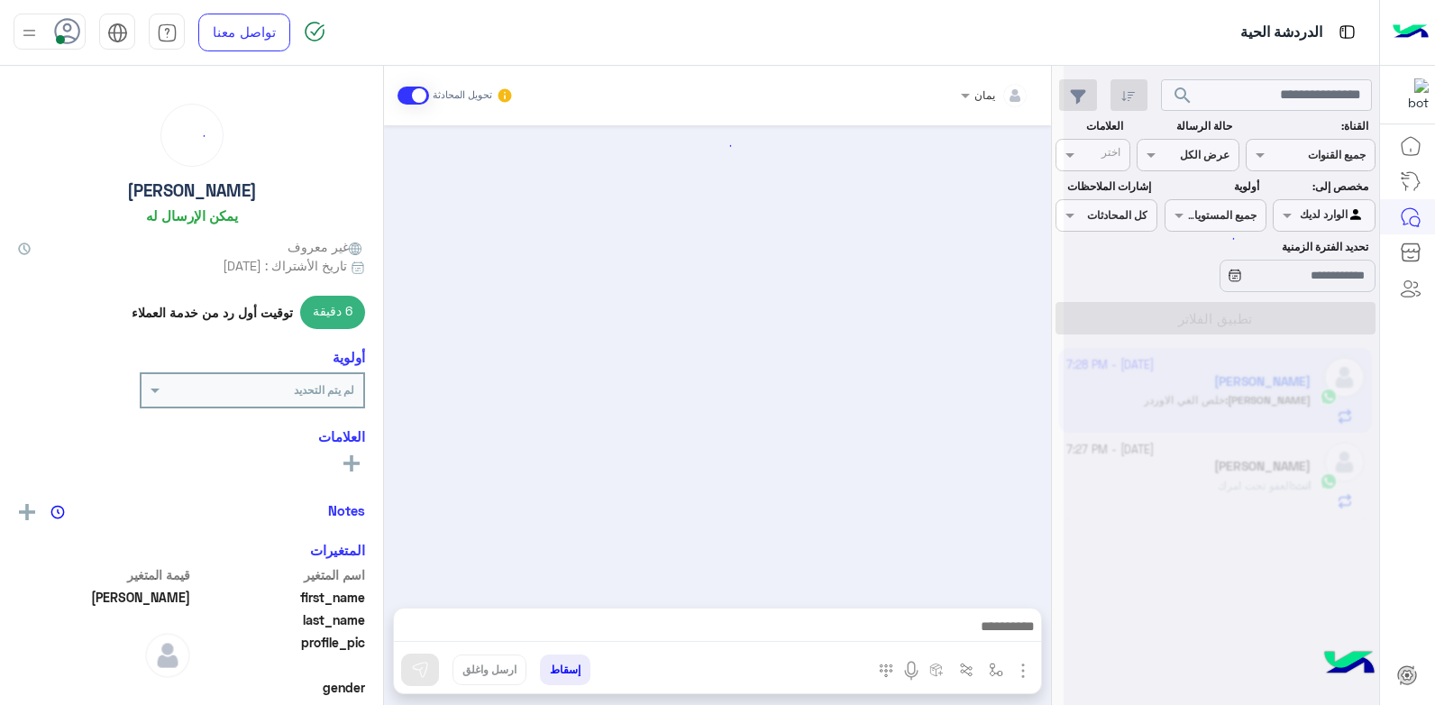
scroll to position [1339, 0]
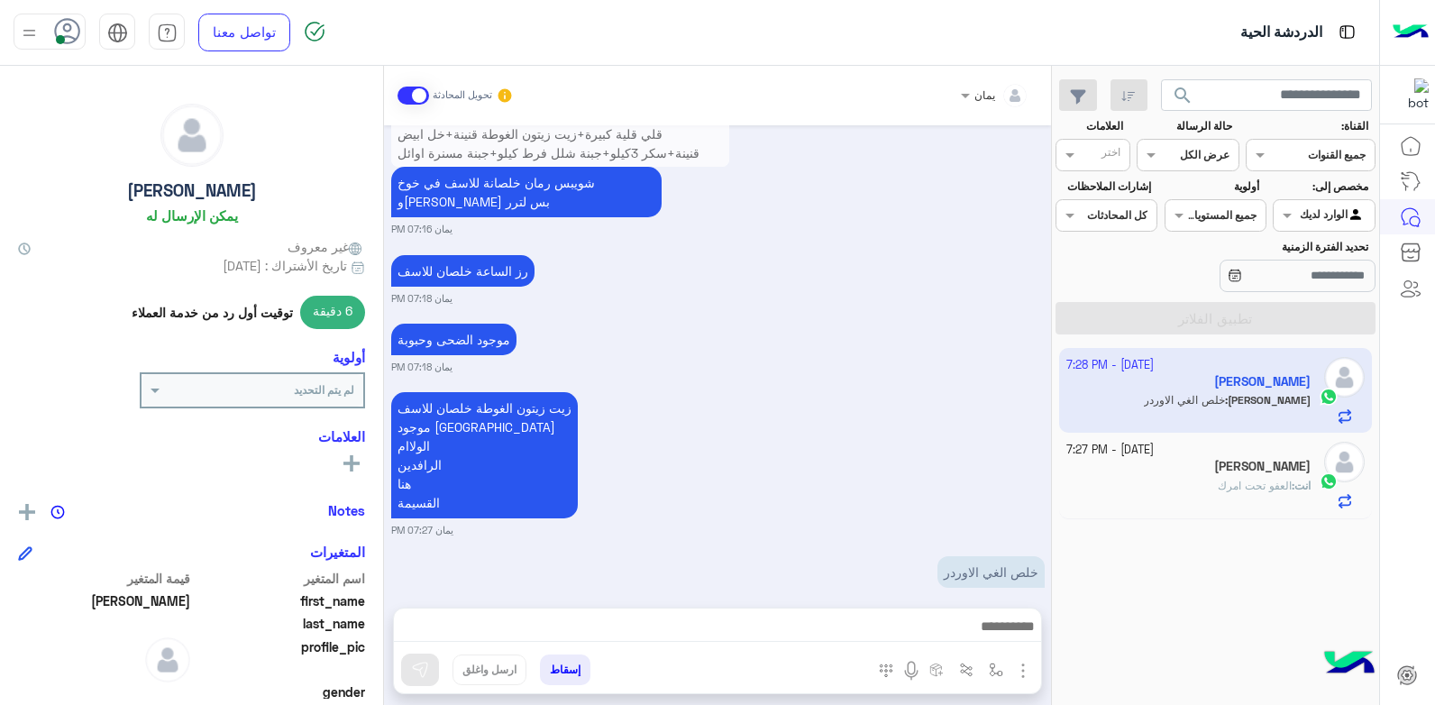
click at [1194, 444] on div "[DATE] - 7:27 PM" at bounding box center [1188, 450] width 245 height 17
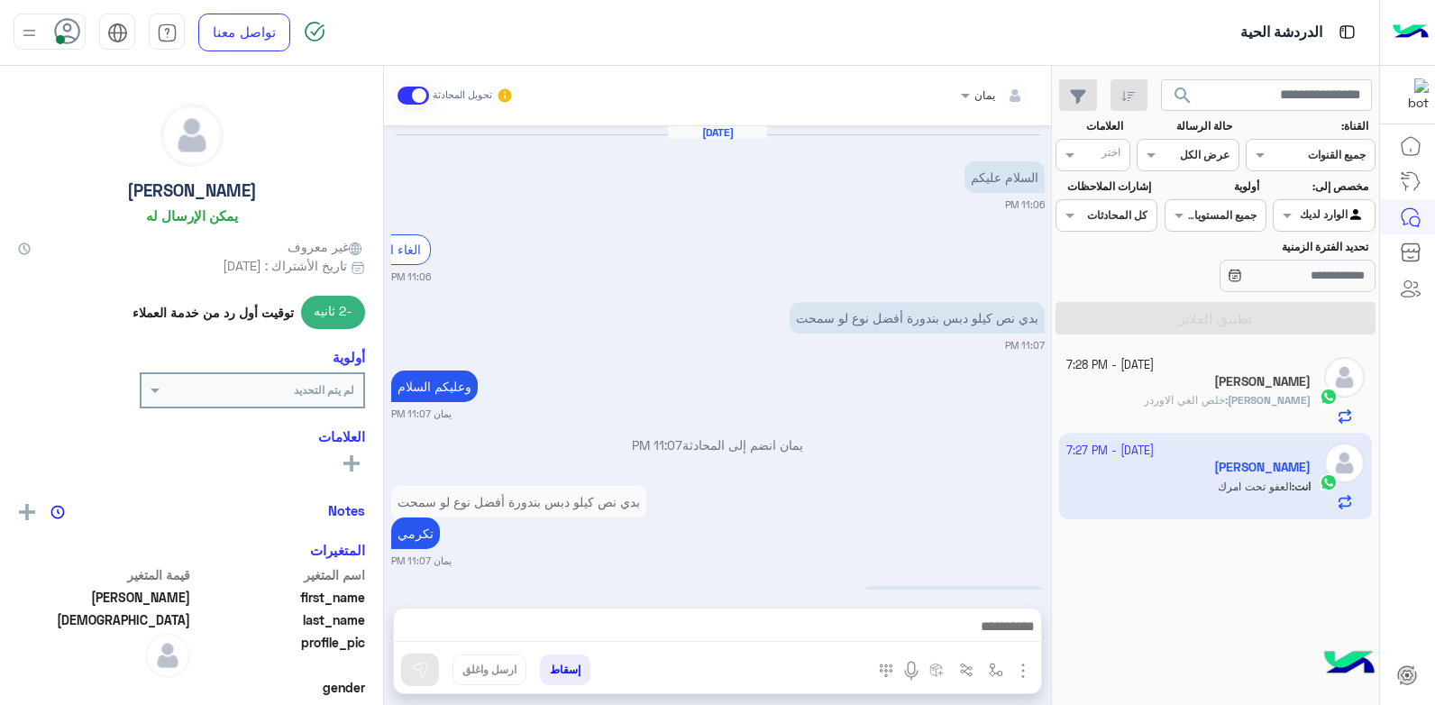
scroll to position [914, 0]
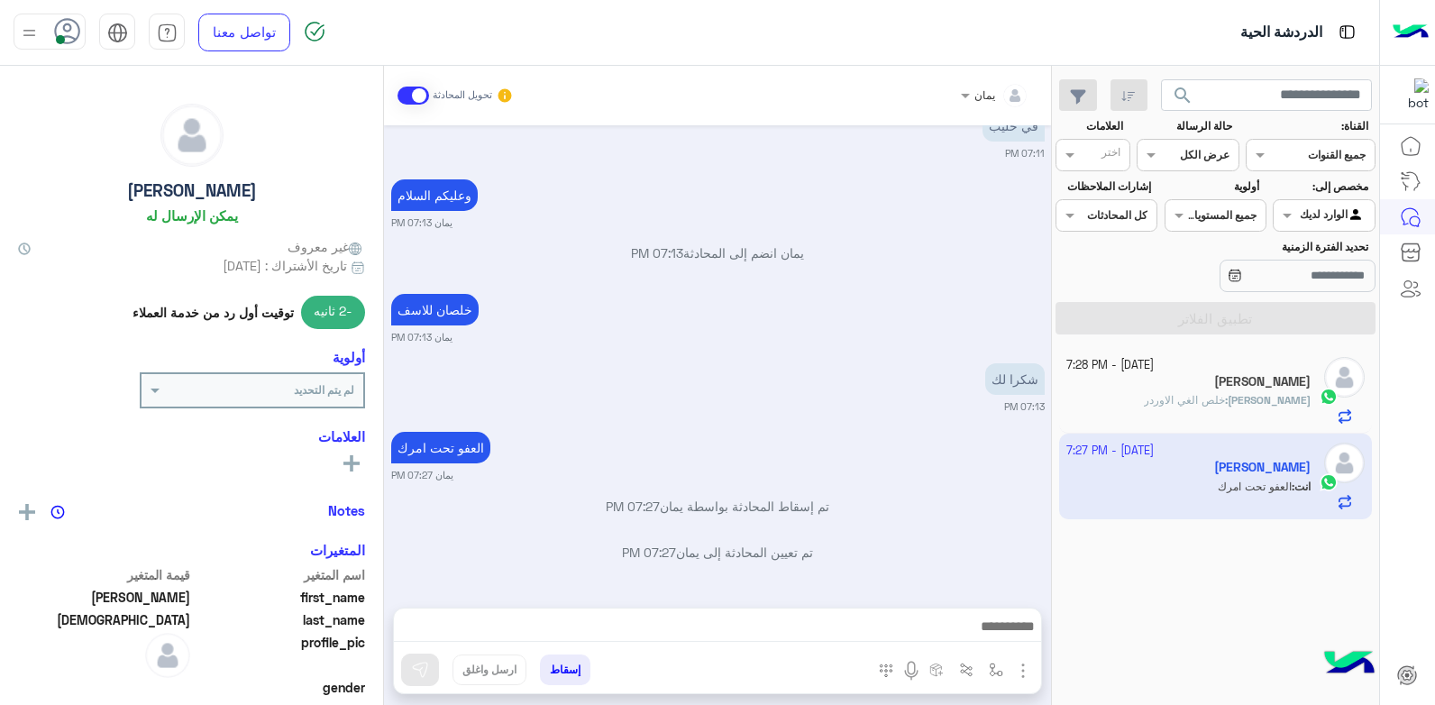
click at [572, 665] on button "إسقاط" at bounding box center [565, 669] width 50 height 31
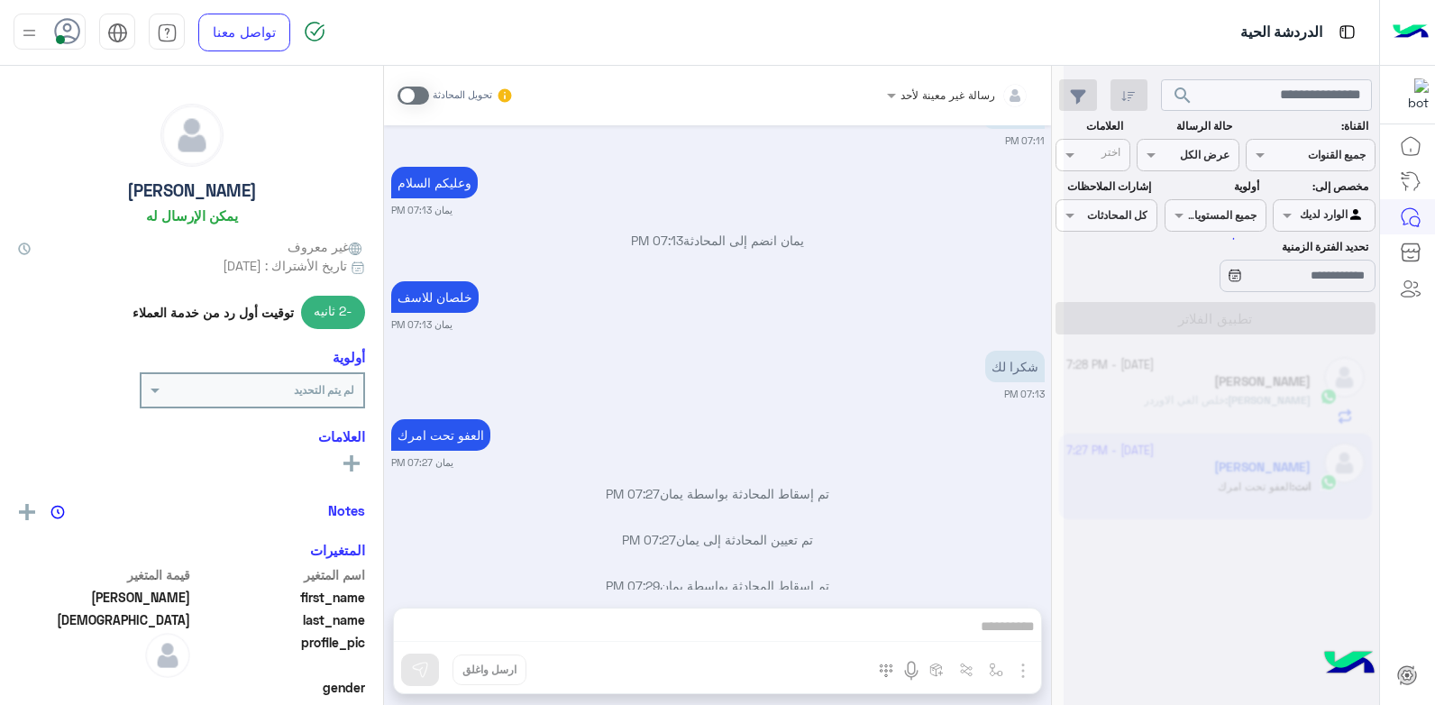
scroll to position [960, 0]
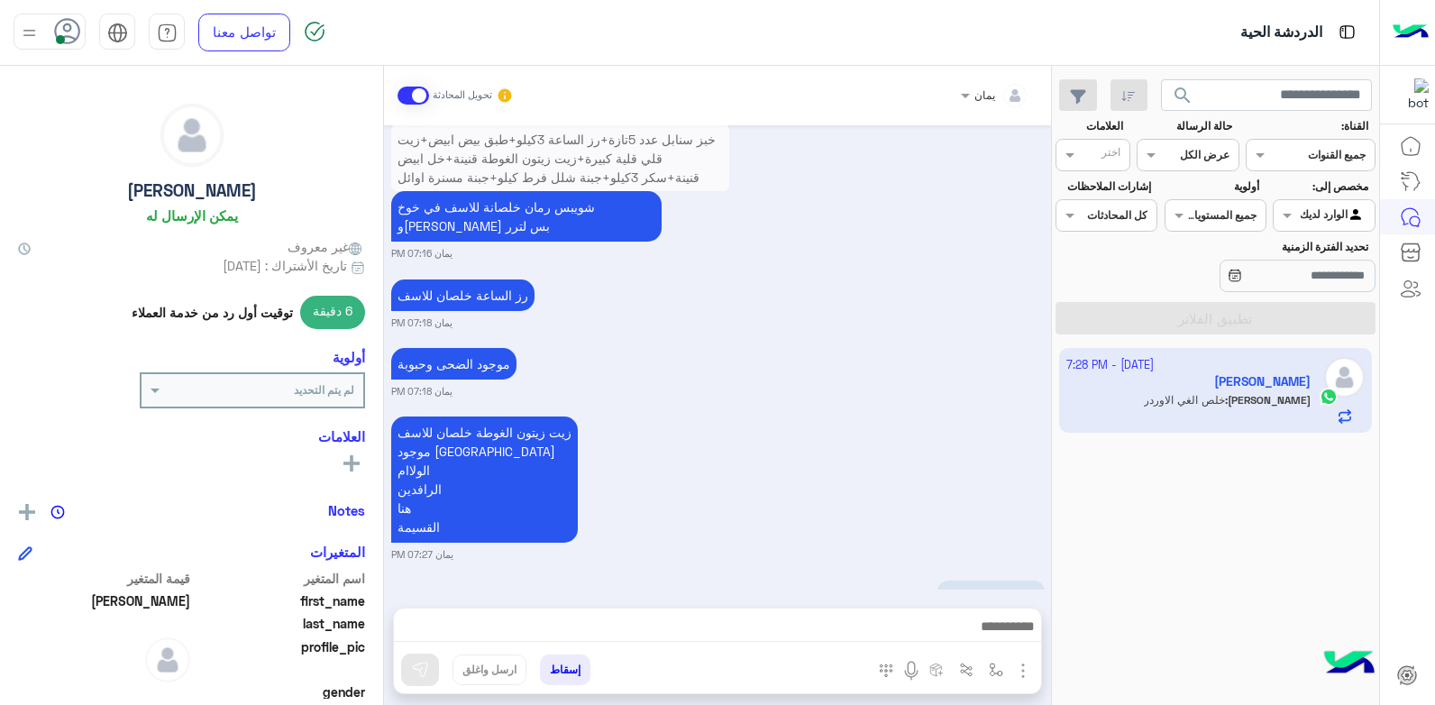
scroll to position [1338, 0]
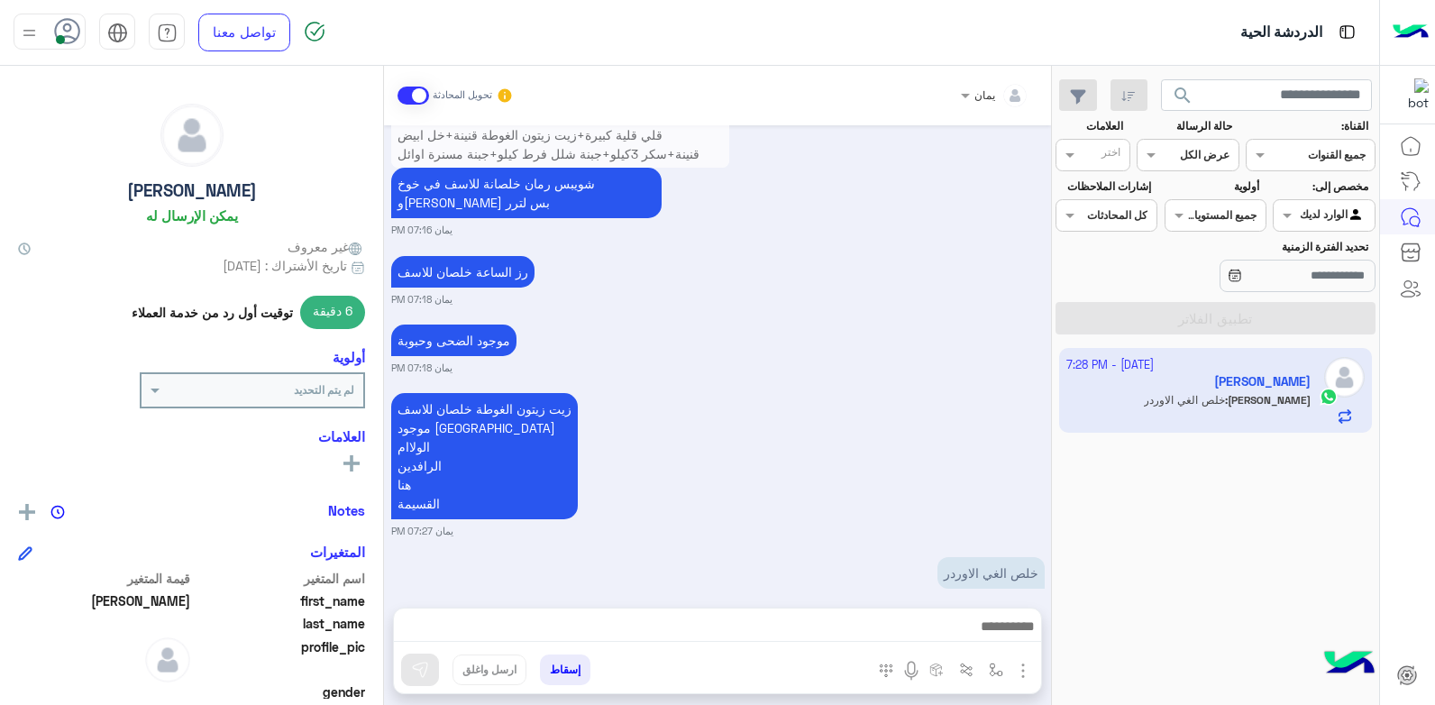
click at [952, 622] on textarea at bounding box center [717, 628] width 647 height 27
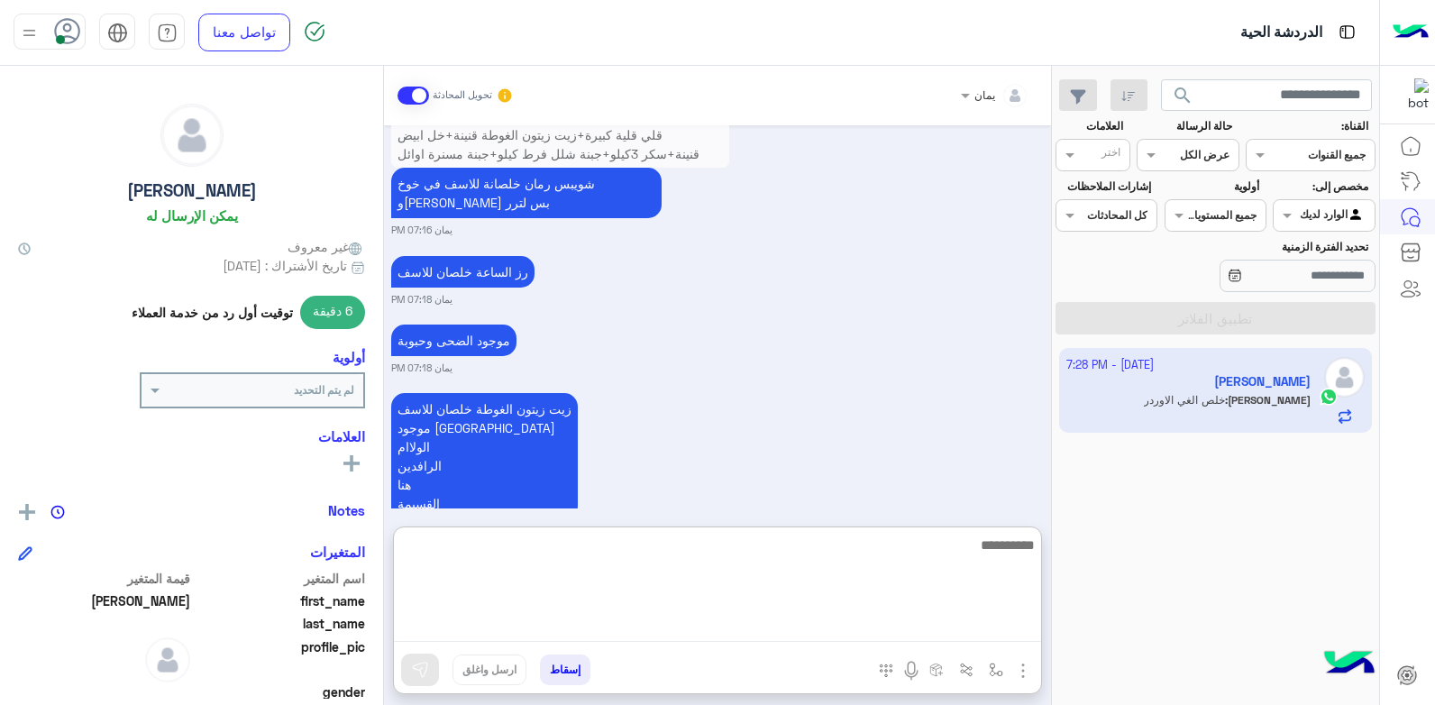
scroll to position [1419, 0]
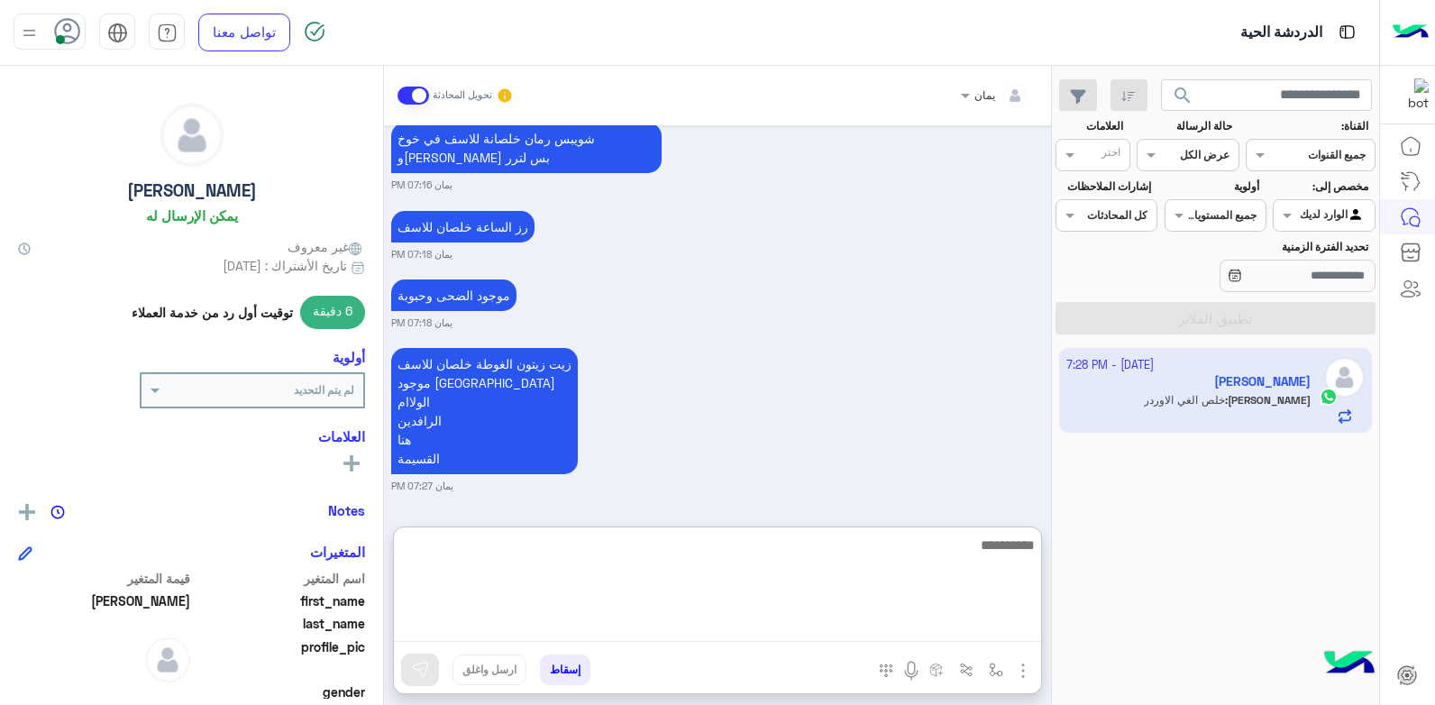
click at [536, 650] on div at bounding box center [717, 590] width 647 height 126
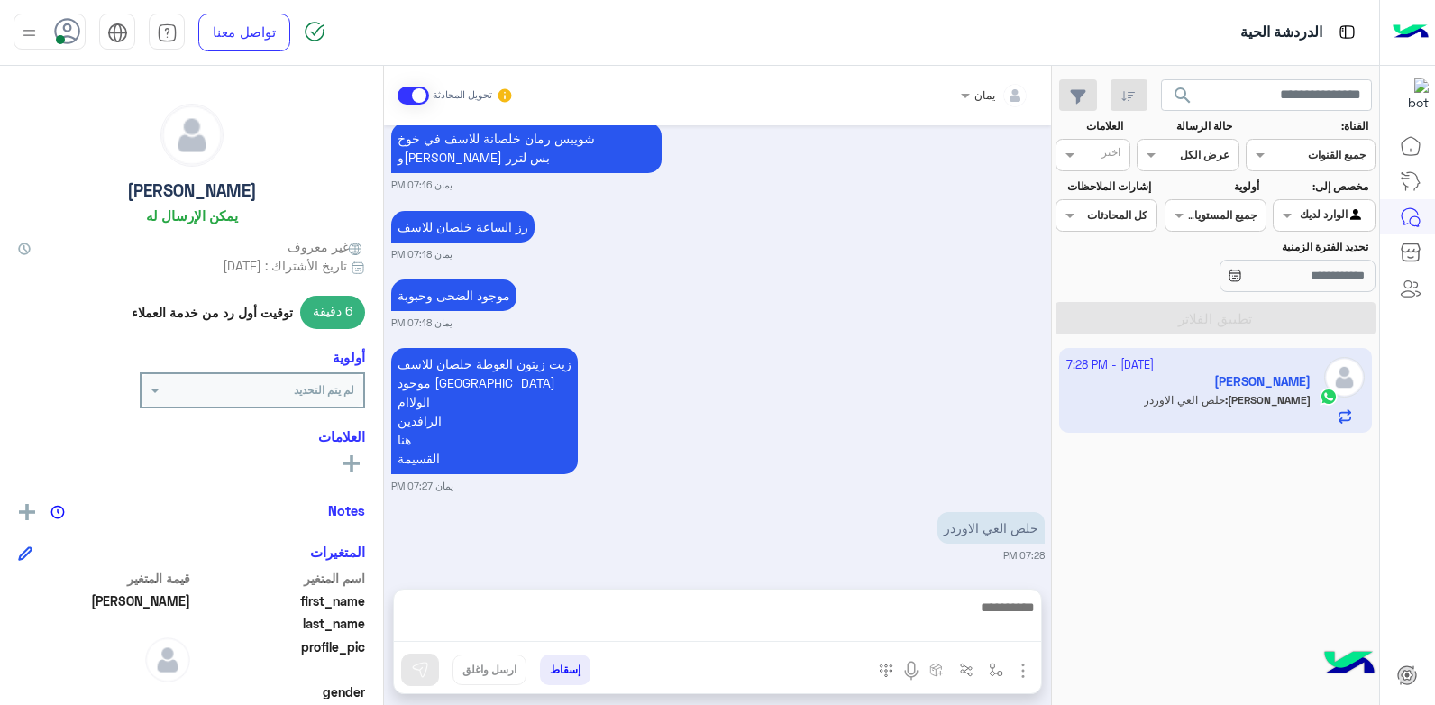
scroll to position [1339, 0]
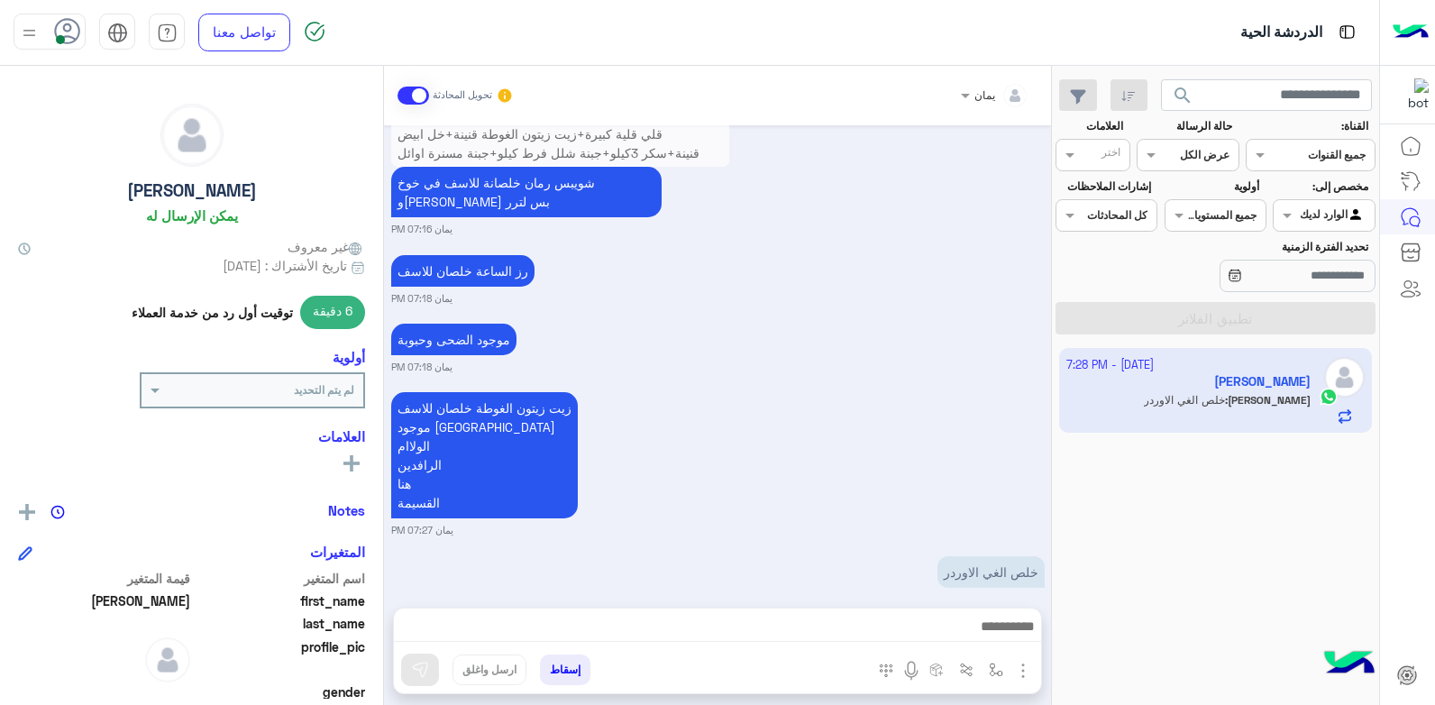
click at [557, 673] on button "إسقاط" at bounding box center [565, 669] width 50 height 31
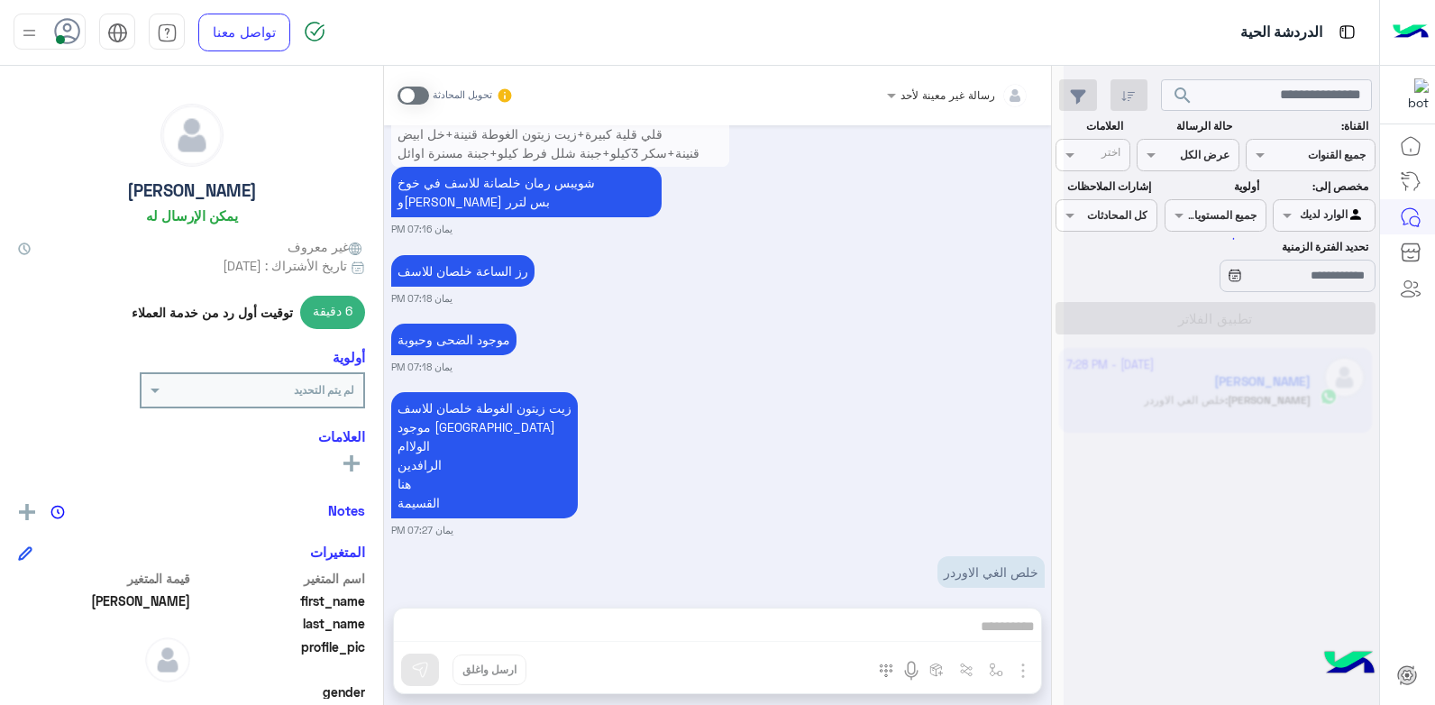
scroll to position [1385, 0]
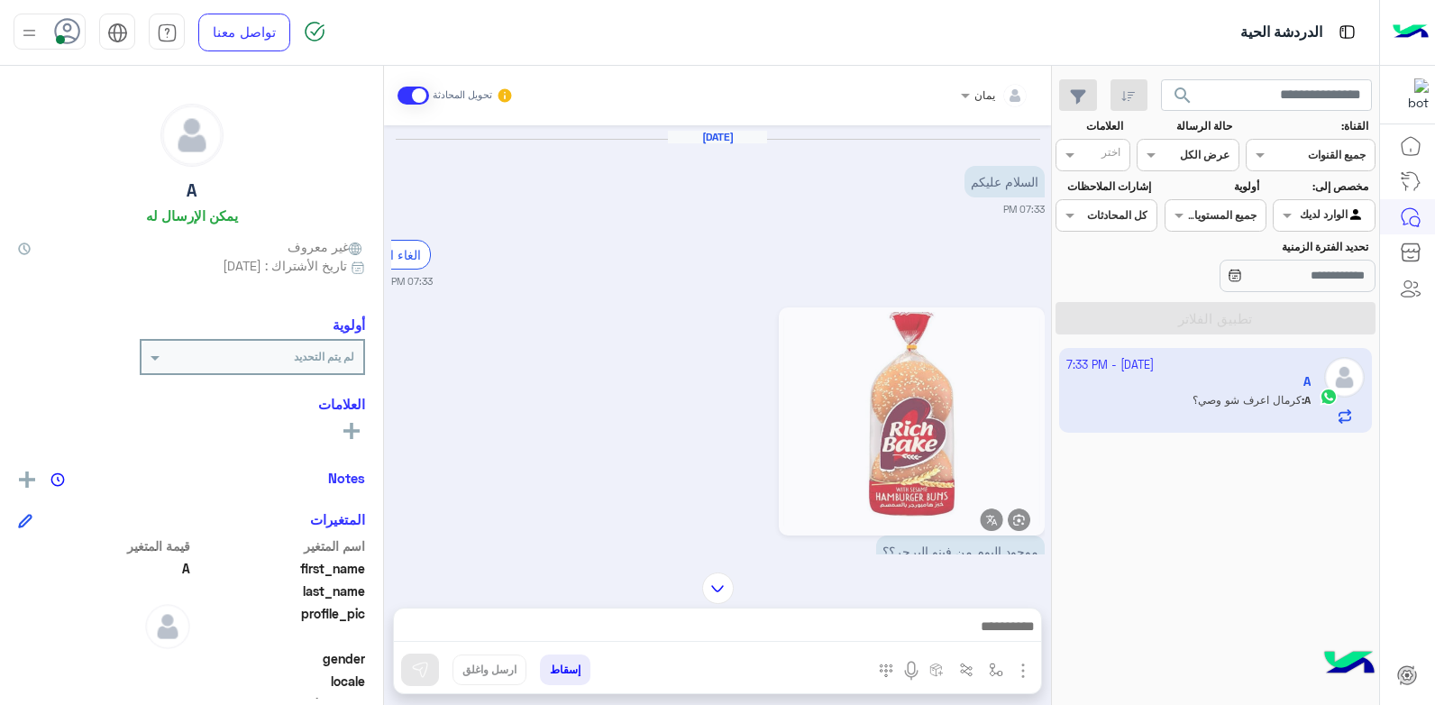
scroll to position [1775, 0]
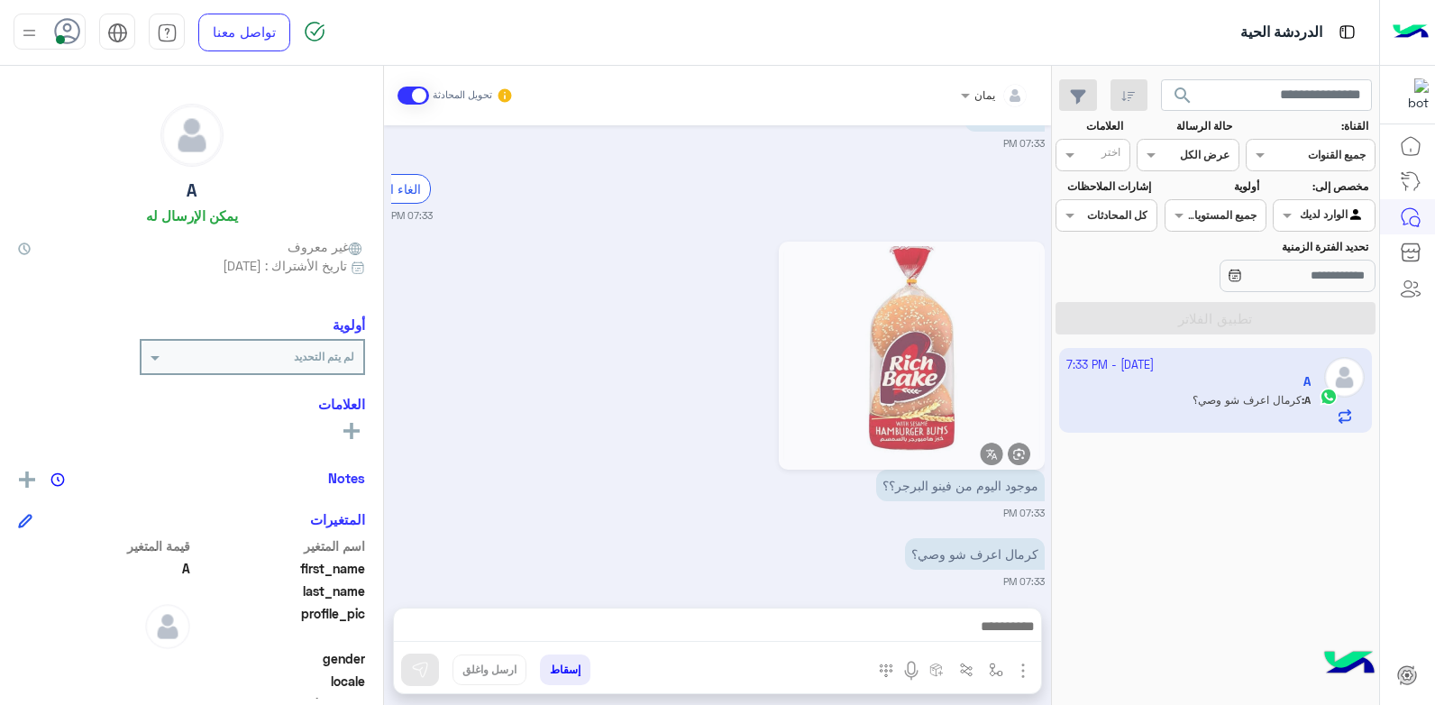
click at [771, 607] on div "يمان تحويل المحادثة [DATE] بدي كمان بزر مصري أصفر (لب سوبر) ب ١٠٠ جنيه 09:45 PM…" at bounding box center [717, 389] width 667 height 646
click at [771, 621] on div at bounding box center [717, 630] width 647 height 45
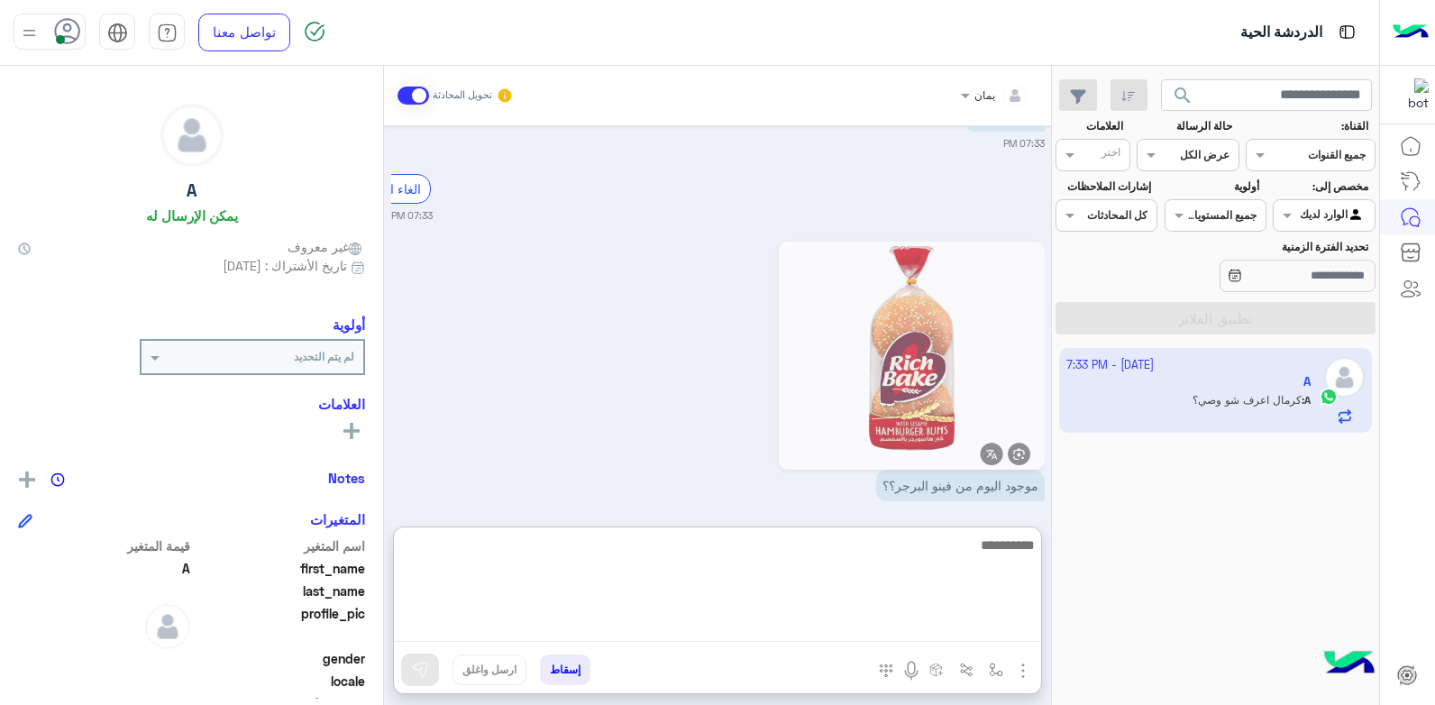
click at [774, 642] on textarea at bounding box center [717, 588] width 647 height 108
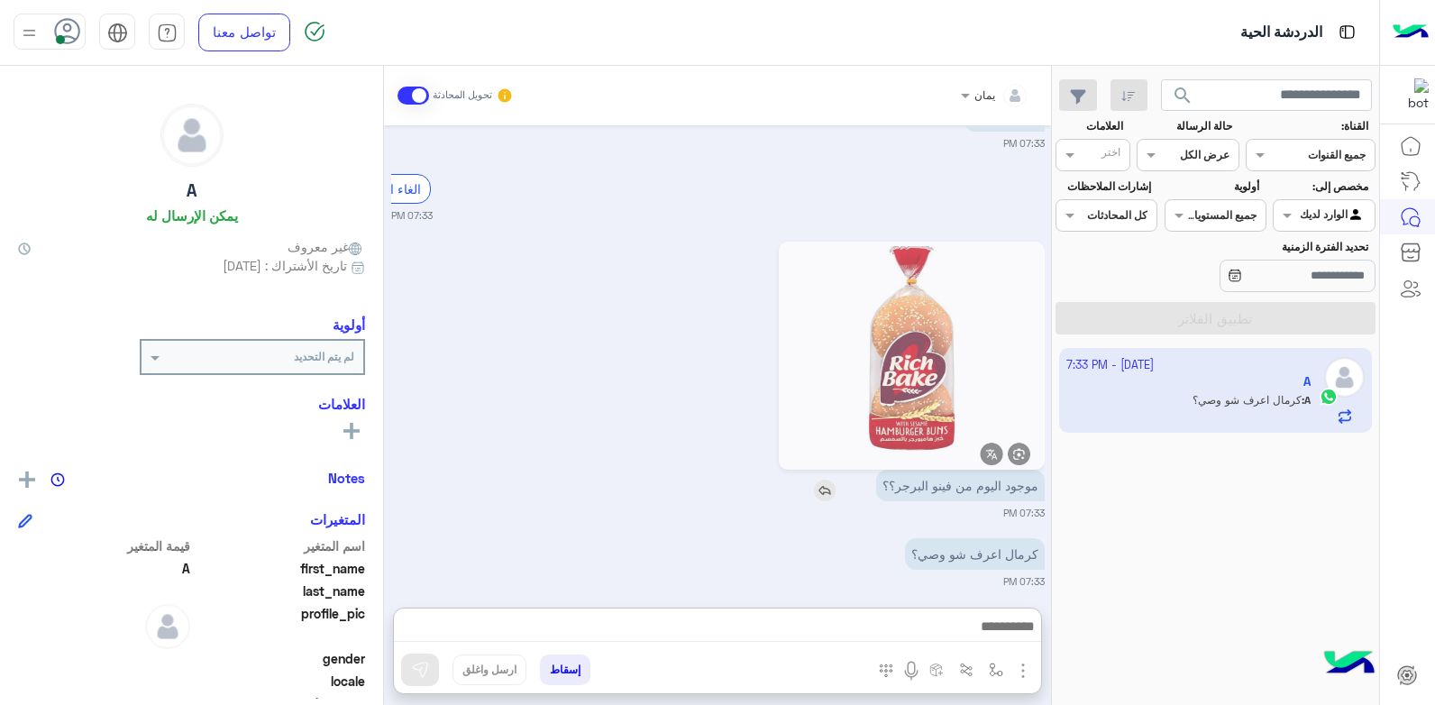
click at [812, 471] on div "موجود اليوم من فينو البرجر؟؟" at bounding box center [908, 486] width 271 height 32
click at [820, 480] on img at bounding box center [825, 491] width 22 height 22
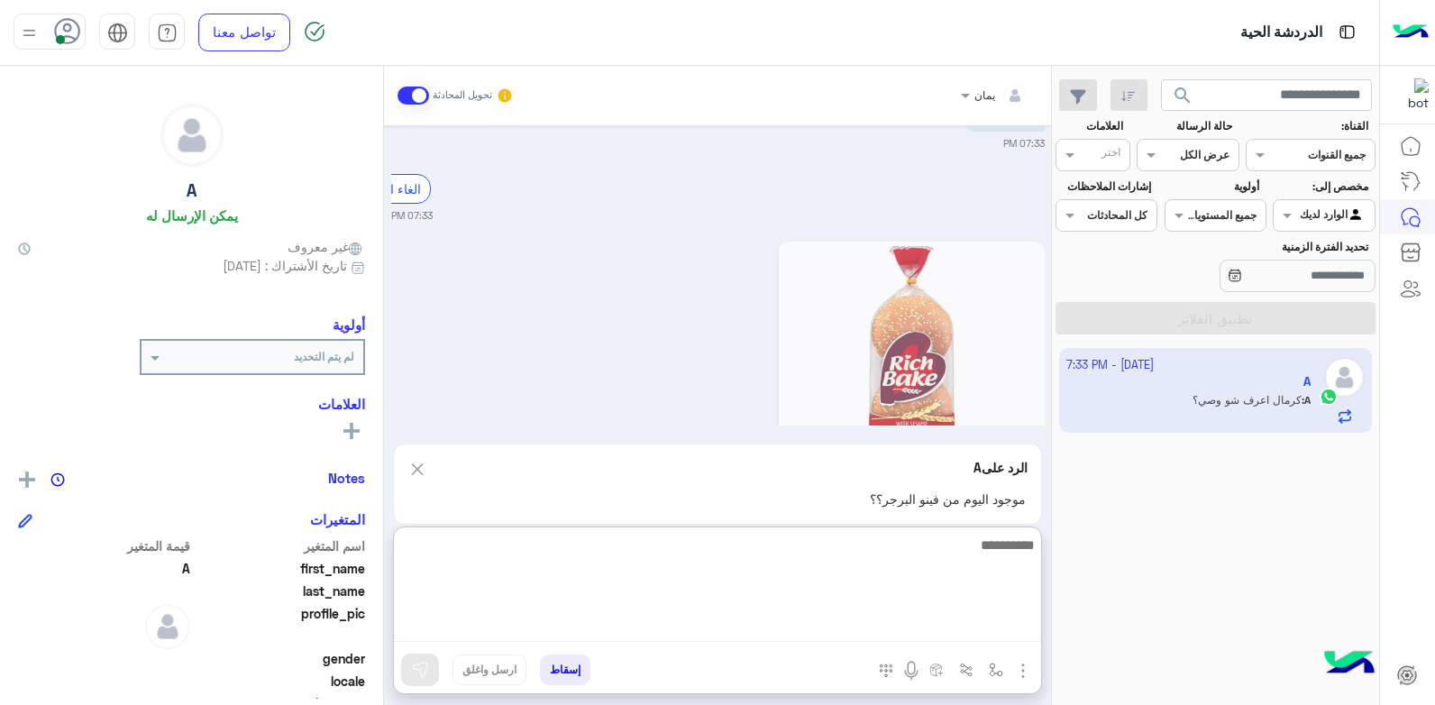
click at [813, 631] on textarea at bounding box center [717, 588] width 647 height 108
type textarea "**********"
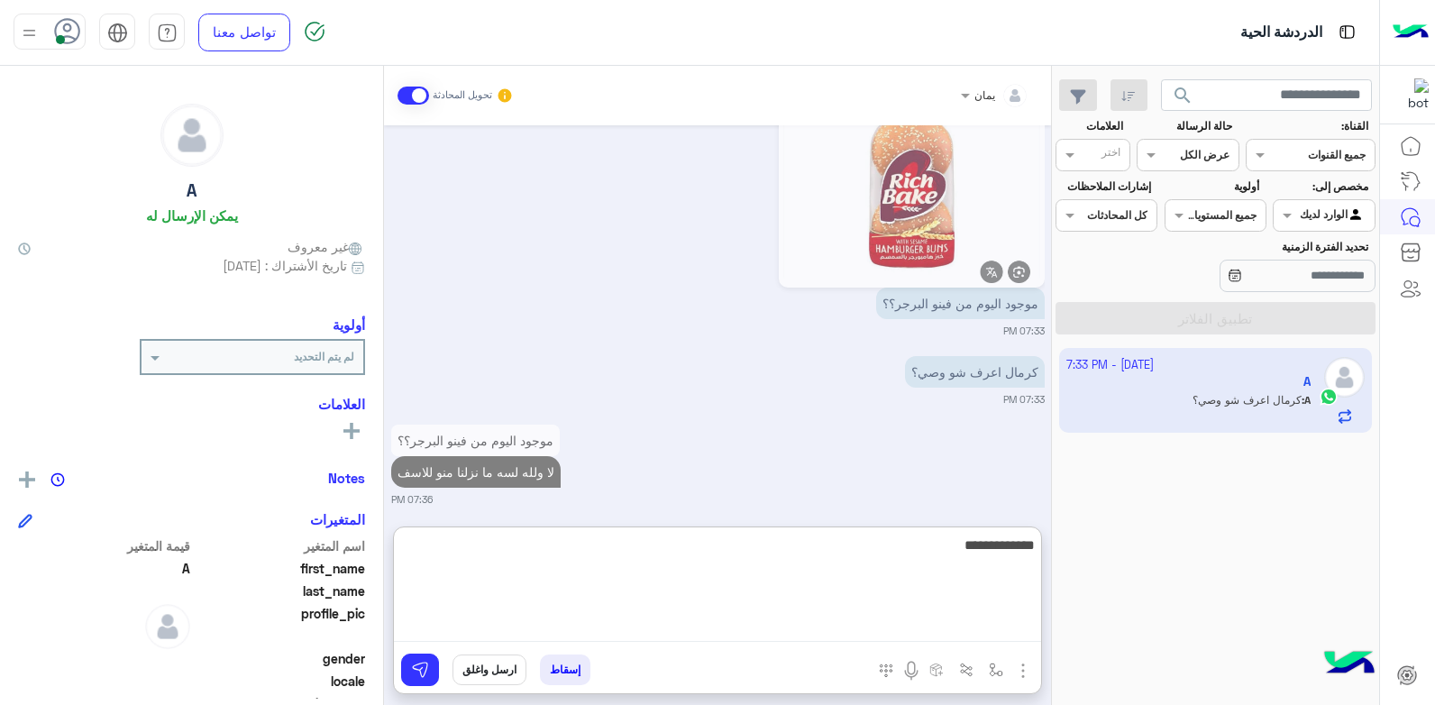
scroll to position [2003, 0]
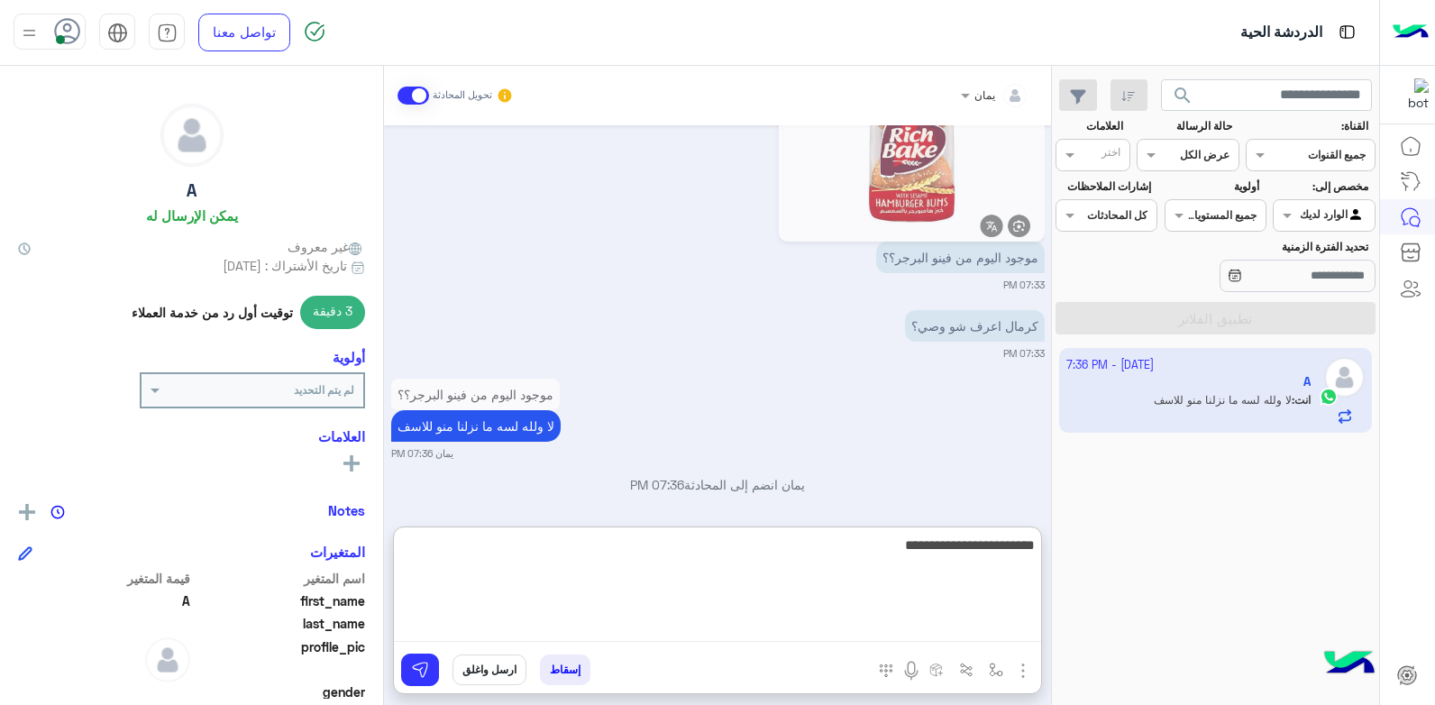
type textarea "**********"
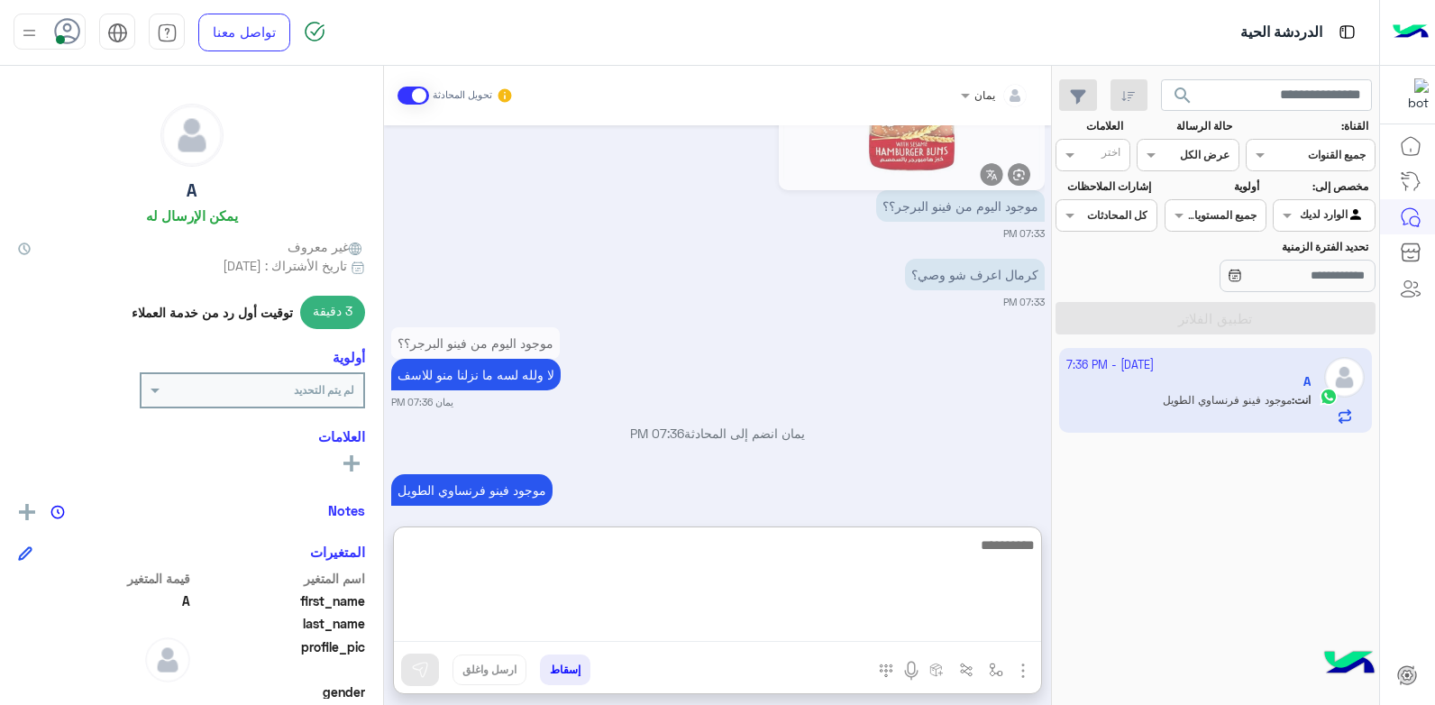
scroll to position [2072, 0]
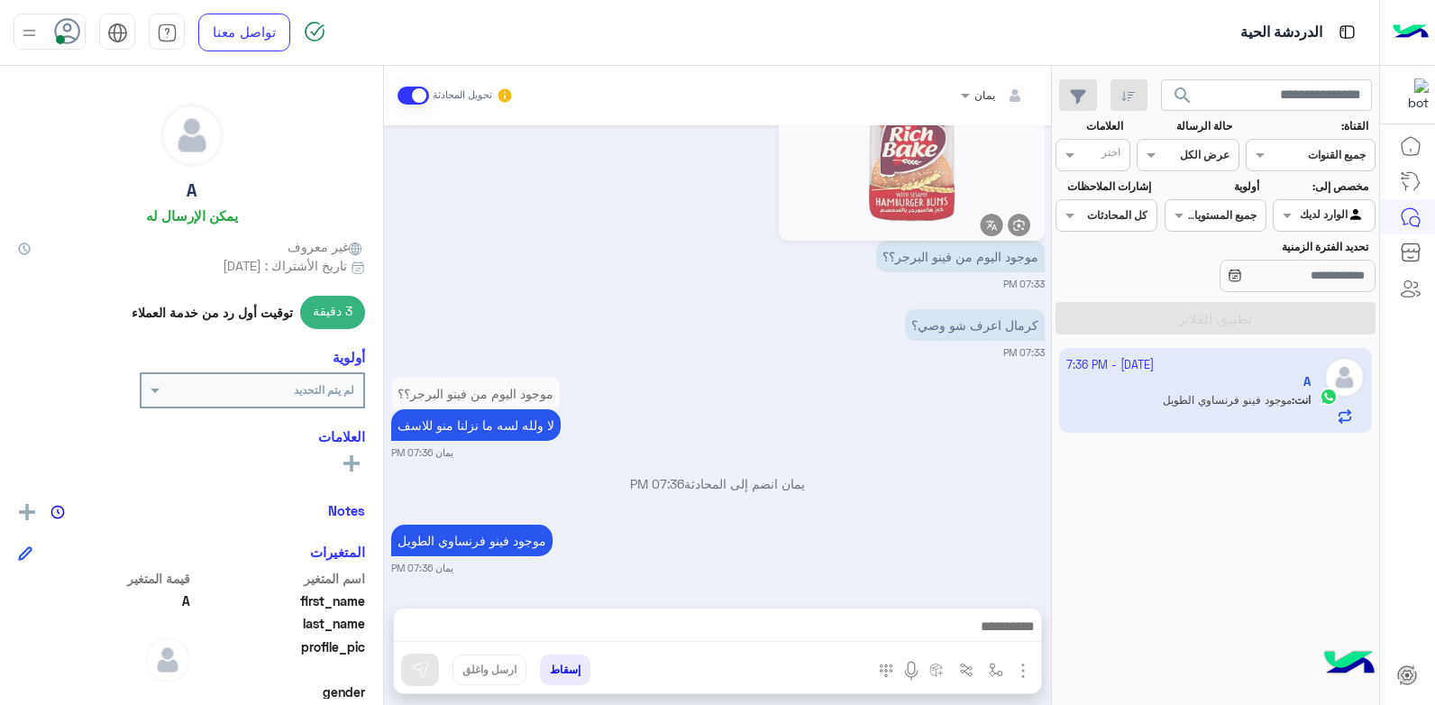
click at [569, 675] on button "إسقاط" at bounding box center [565, 669] width 50 height 31
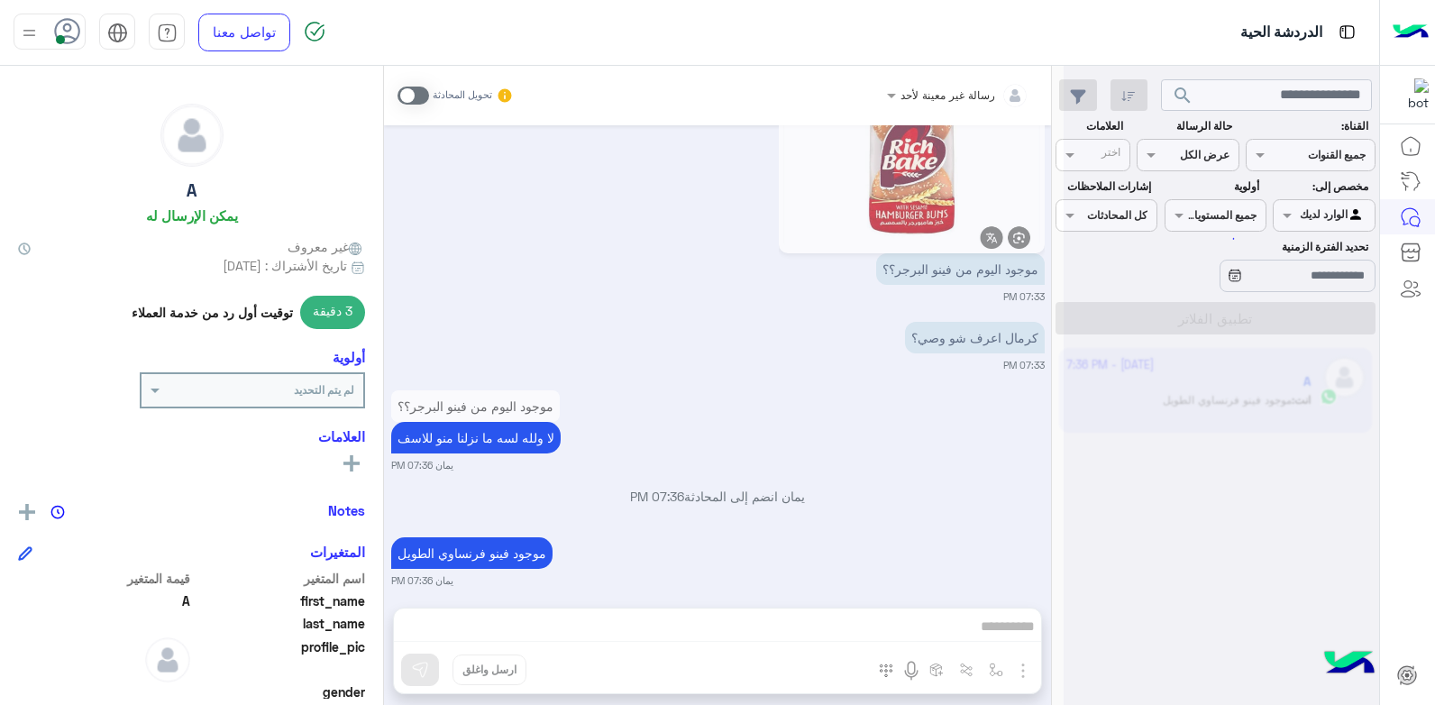
scroll to position [2037, 0]
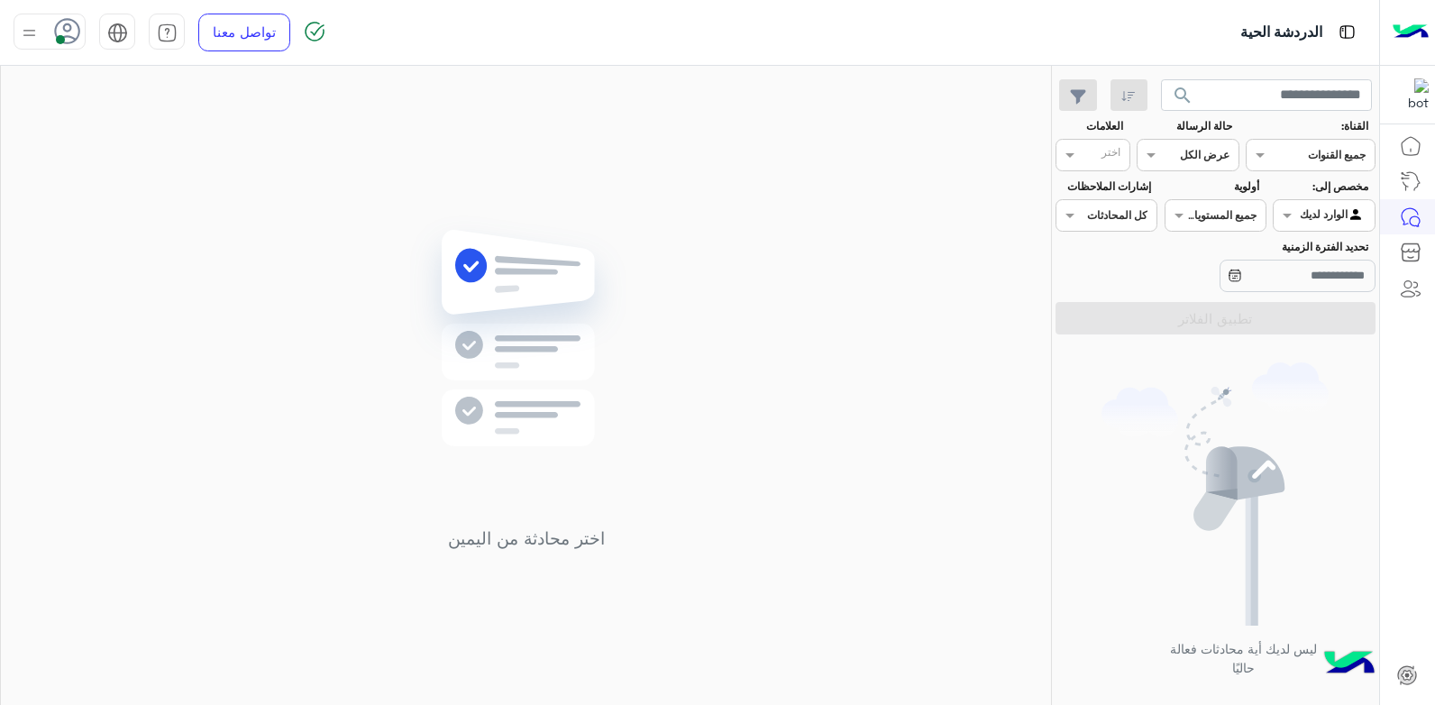
click at [51, 23] on div at bounding box center [50, 32] width 72 height 36
drag, startPoint x: 87, startPoint y: 178, endPoint x: 462, endPoint y: 173, distance: 375.9
click at [89, 178] on label "وقت الراحة" at bounding box center [126, 177] width 197 height 32
click at [467, 173] on div "اختر محادثة من اليمين" at bounding box center [526, 389] width 1050 height 646
click at [25, 22] on img at bounding box center [29, 33] width 23 height 23
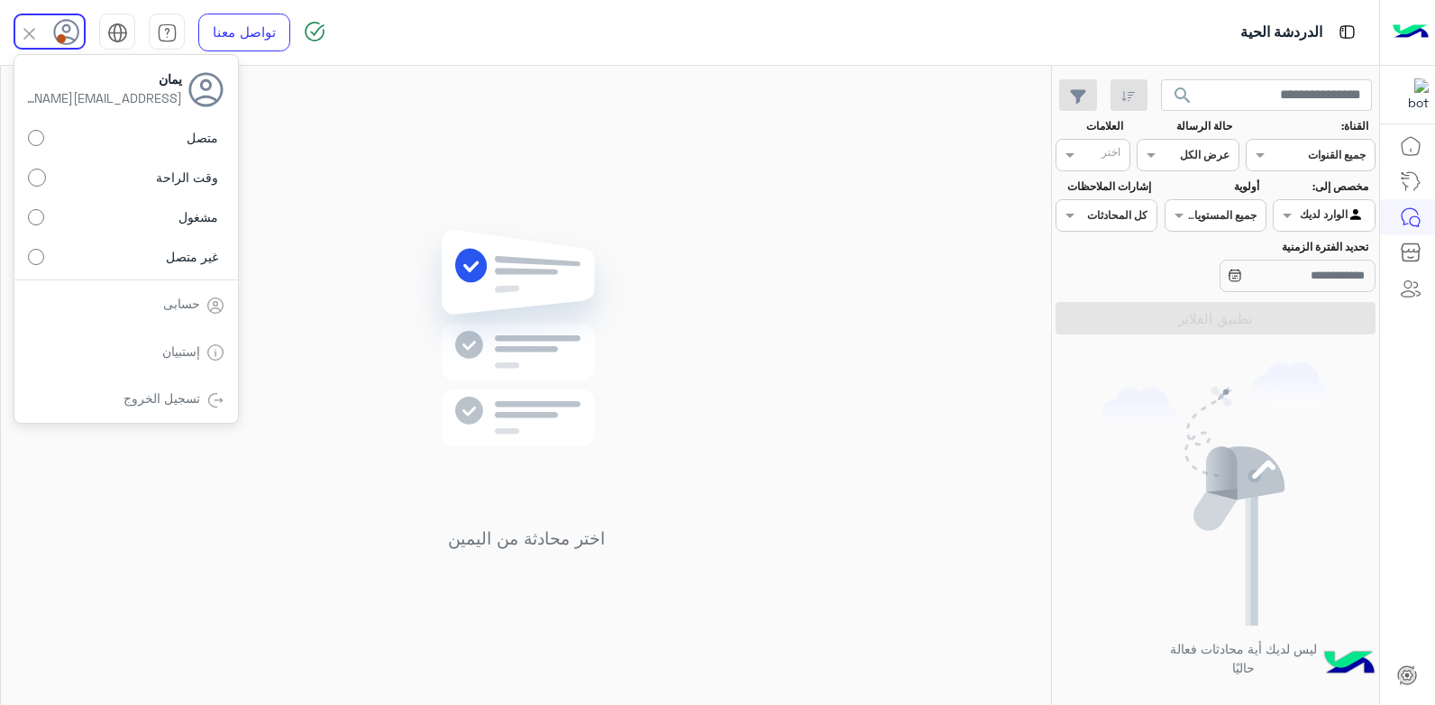
drag, startPoint x: 125, startPoint y: 131, endPoint x: 389, endPoint y: 161, distance: 265.9
click at [129, 132] on label "متصل" at bounding box center [126, 138] width 197 height 32
click at [389, 161] on div "اختر محادثة من اليمين" at bounding box center [526, 389] width 1050 height 646
click at [1178, 94] on span "search" at bounding box center [1183, 96] width 22 height 22
click at [1179, 94] on span "search" at bounding box center [1183, 96] width 22 height 22
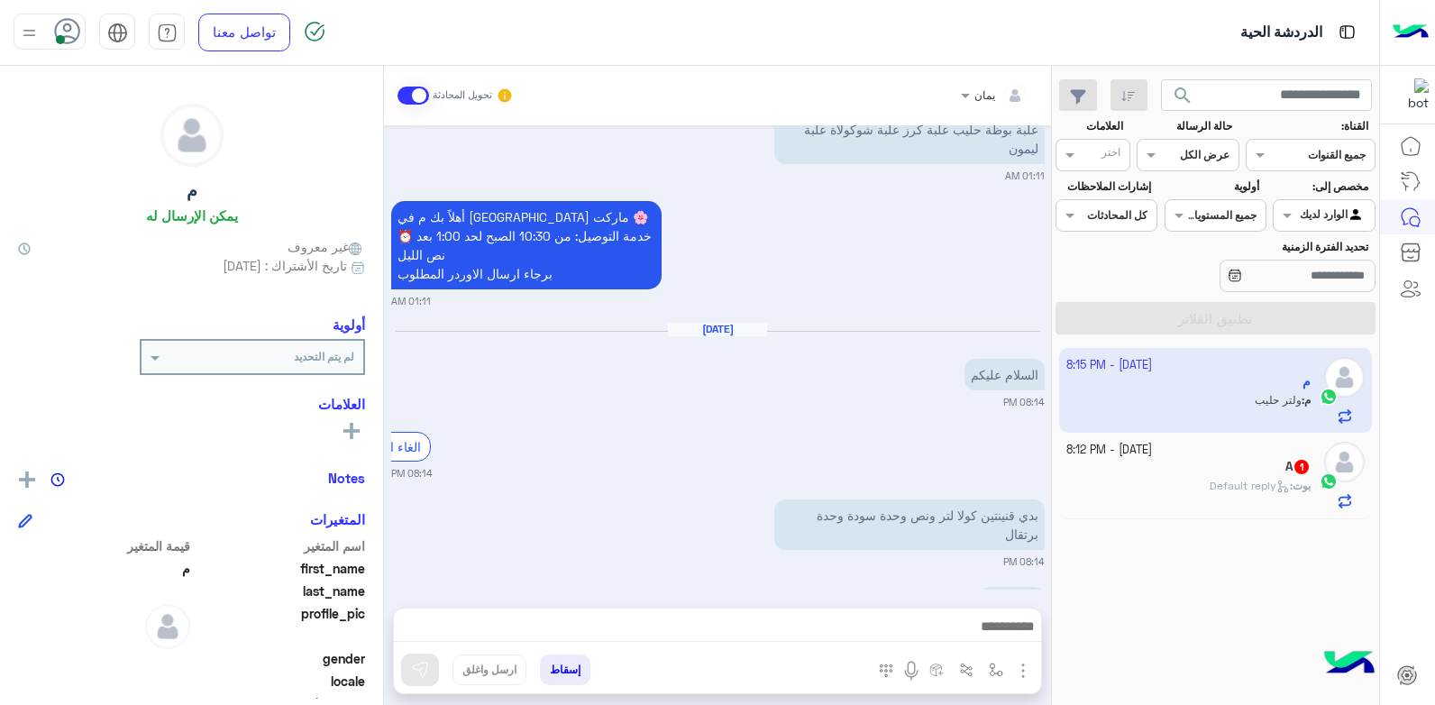
scroll to position [311, 0]
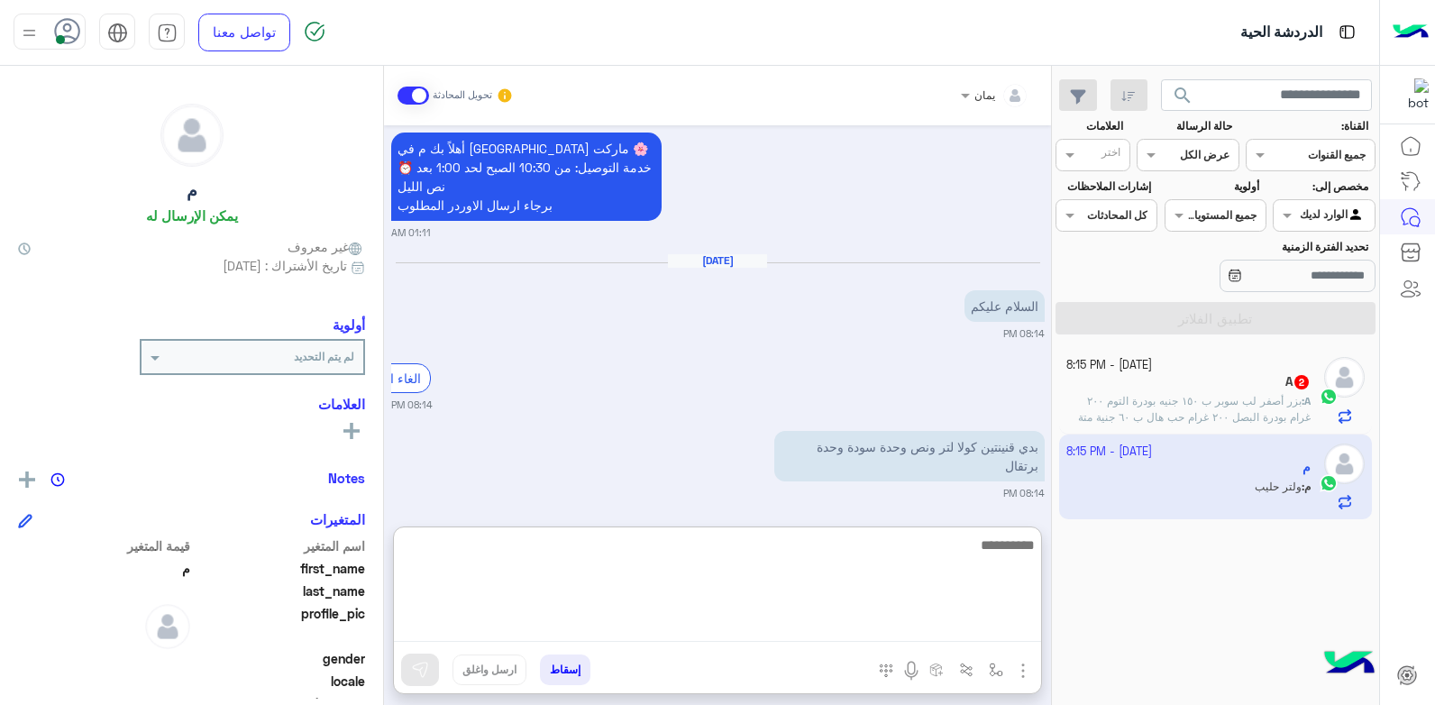
click at [743, 629] on textarea at bounding box center [717, 588] width 647 height 108
type textarea "**********"
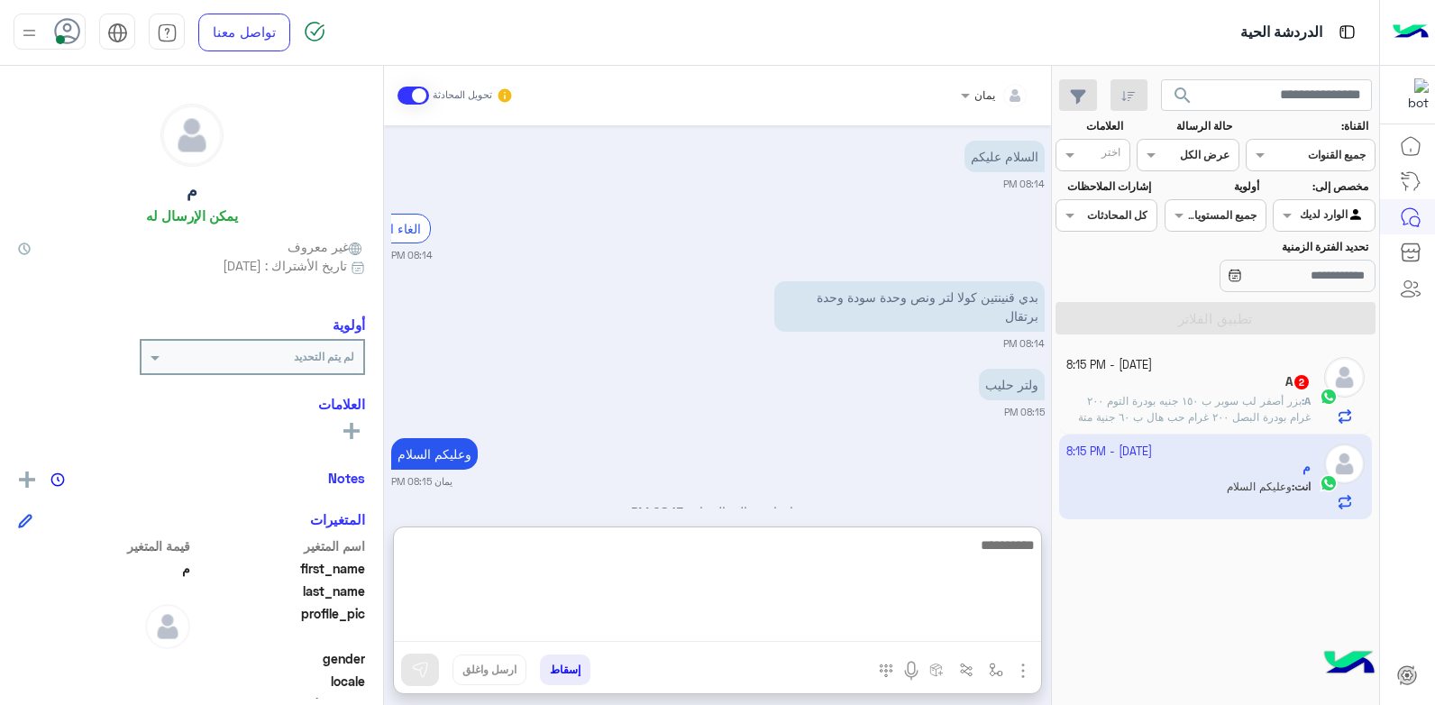
scroll to position [508, 0]
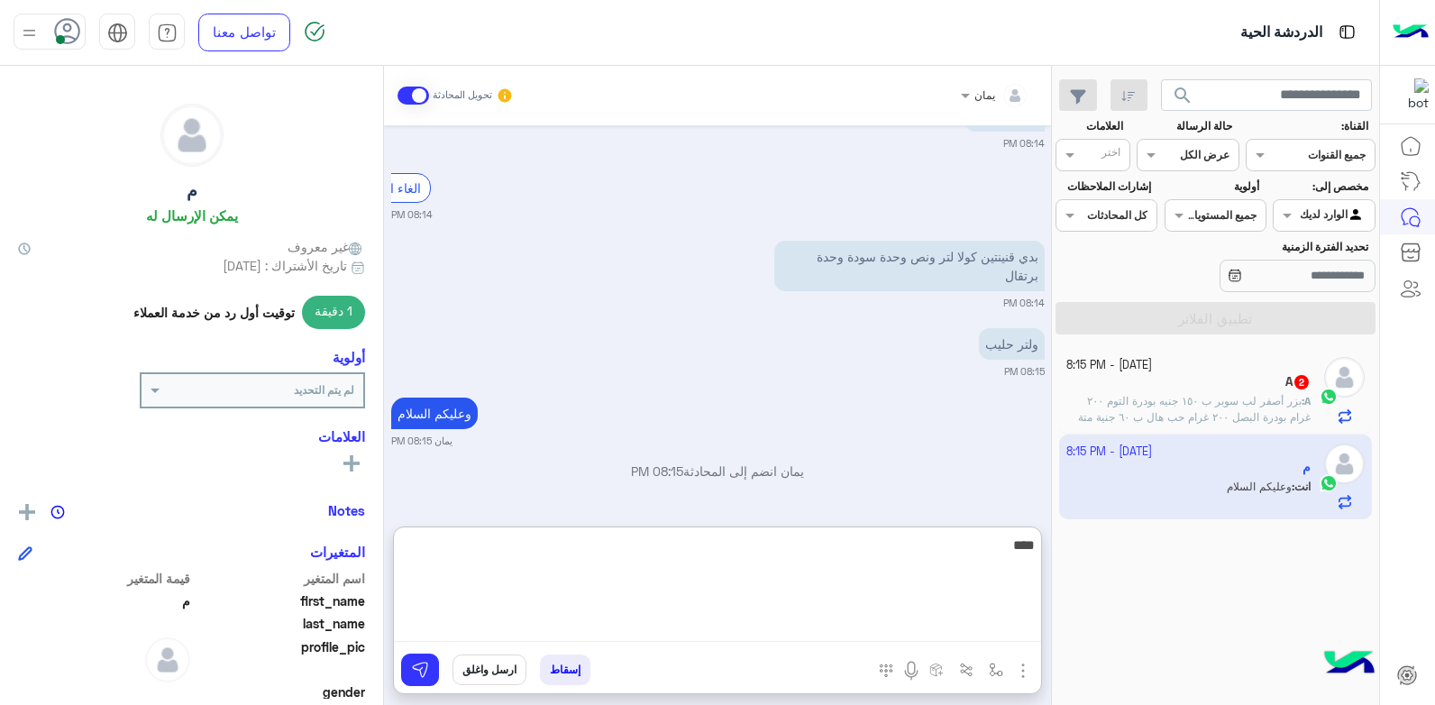
type textarea "*****"
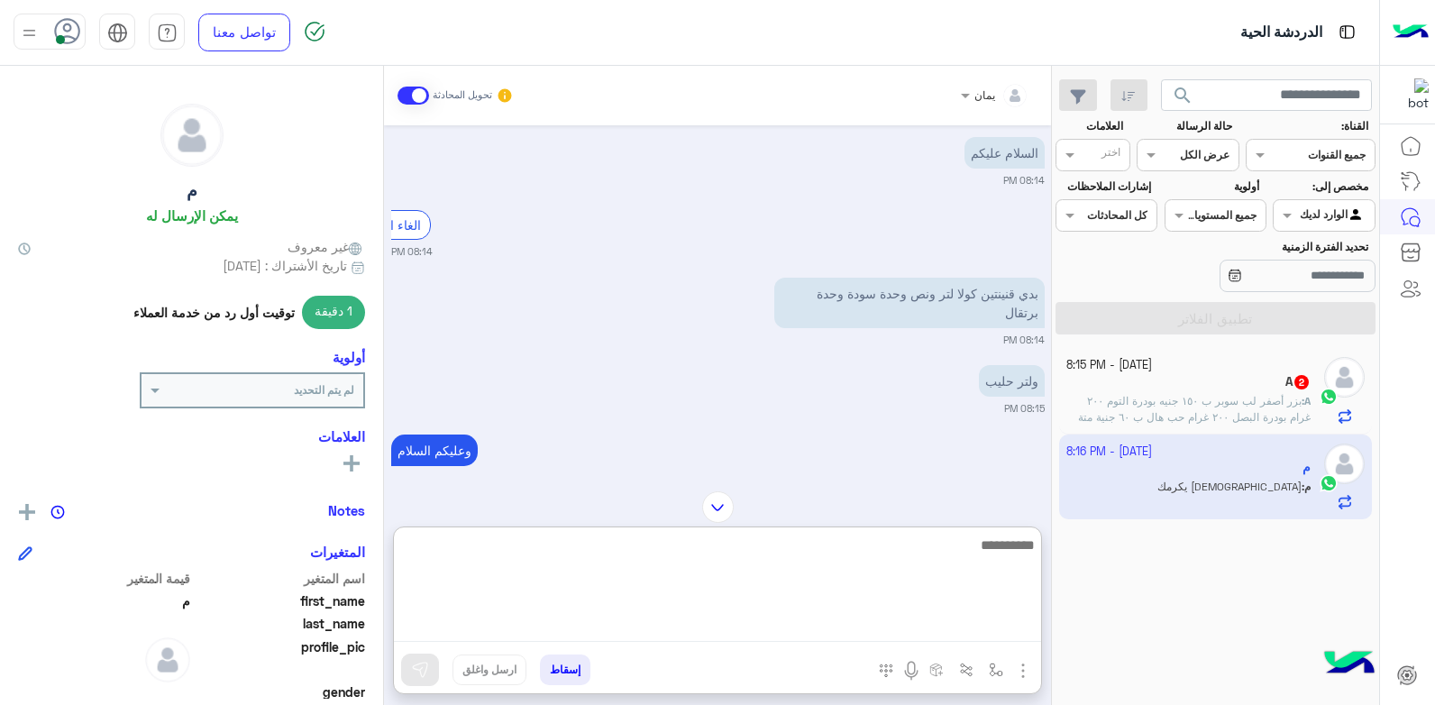
scroll to position [554, 0]
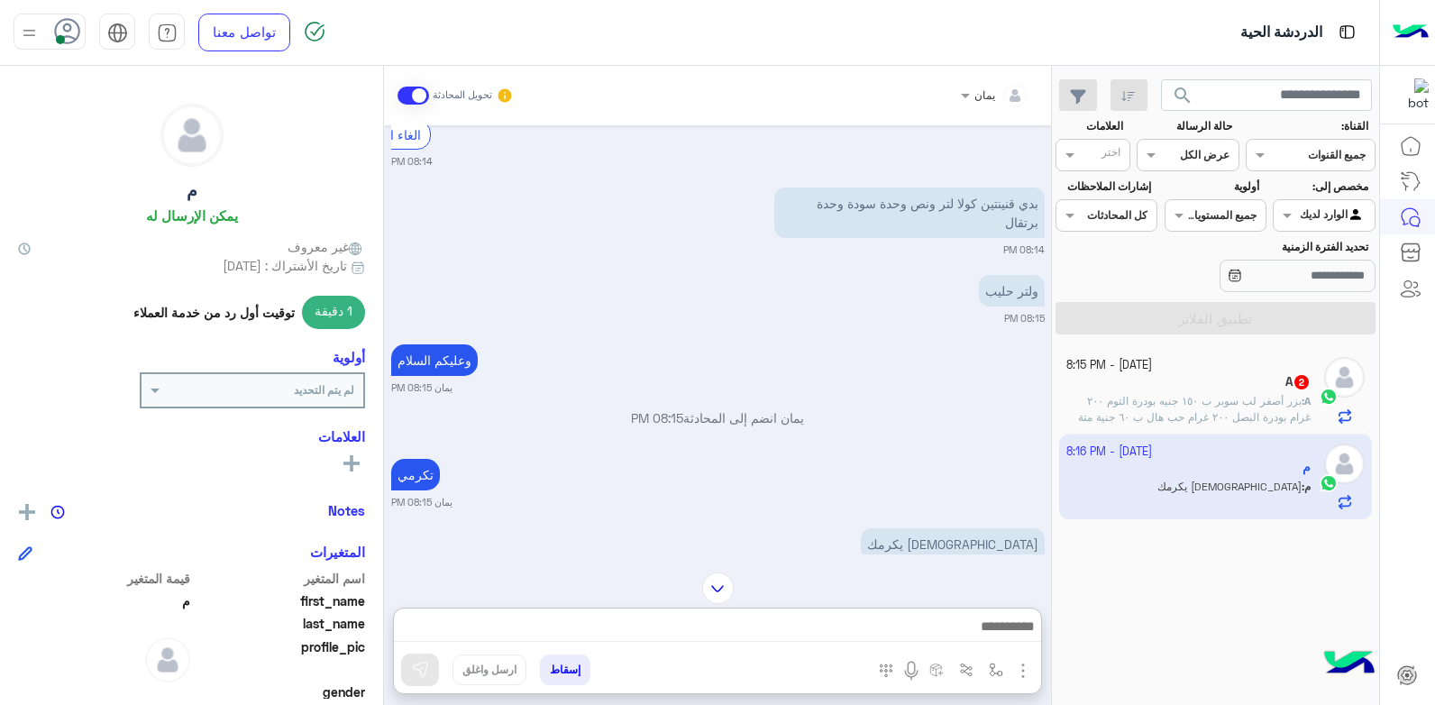
click at [1183, 395] on span "بزر أصفر لب سوبر ب ١٥٠ جنيه بودرة التوم ٢٠٠ غرام بودرة البصل ٢٠٠ غرام حب هال ب …" at bounding box center [1188, 425] width 244 height 62
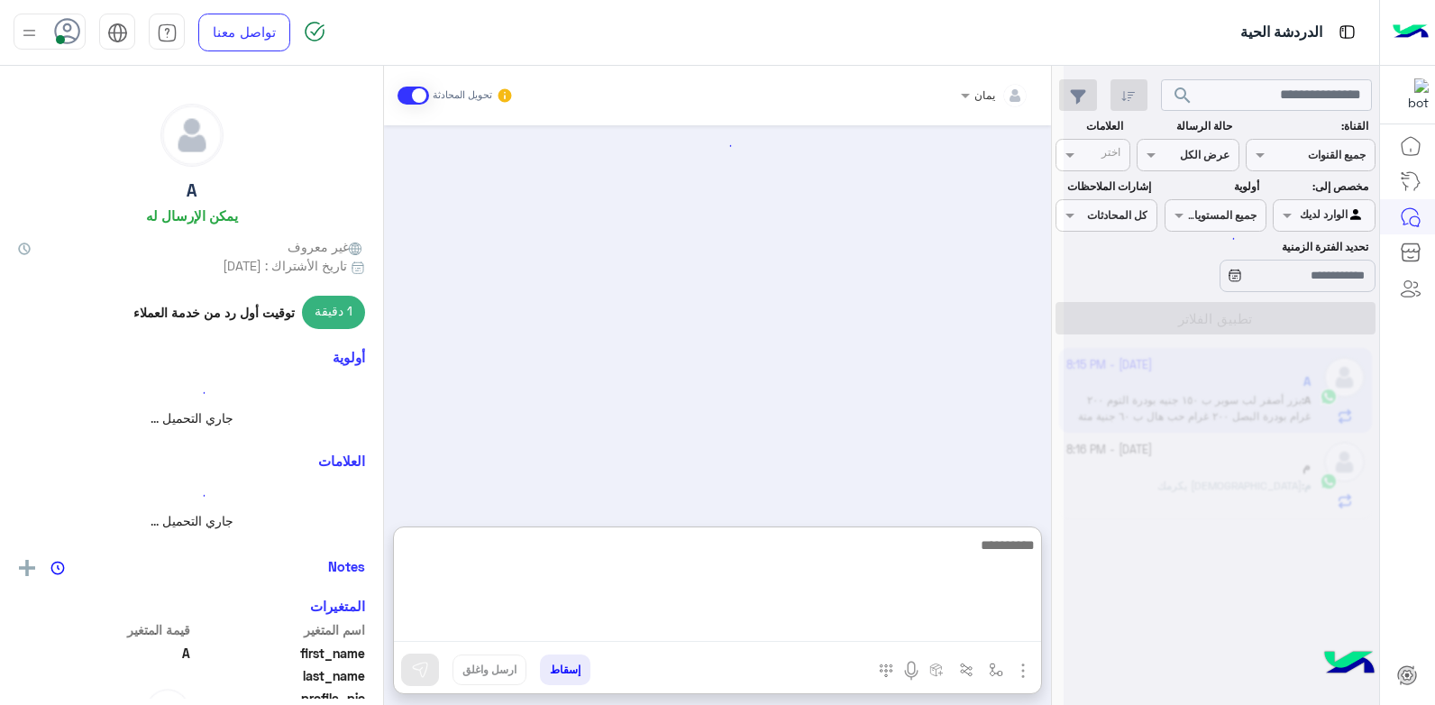
click at [855, 633] on textarea at bounding box center [717, 588] width 647 height 108
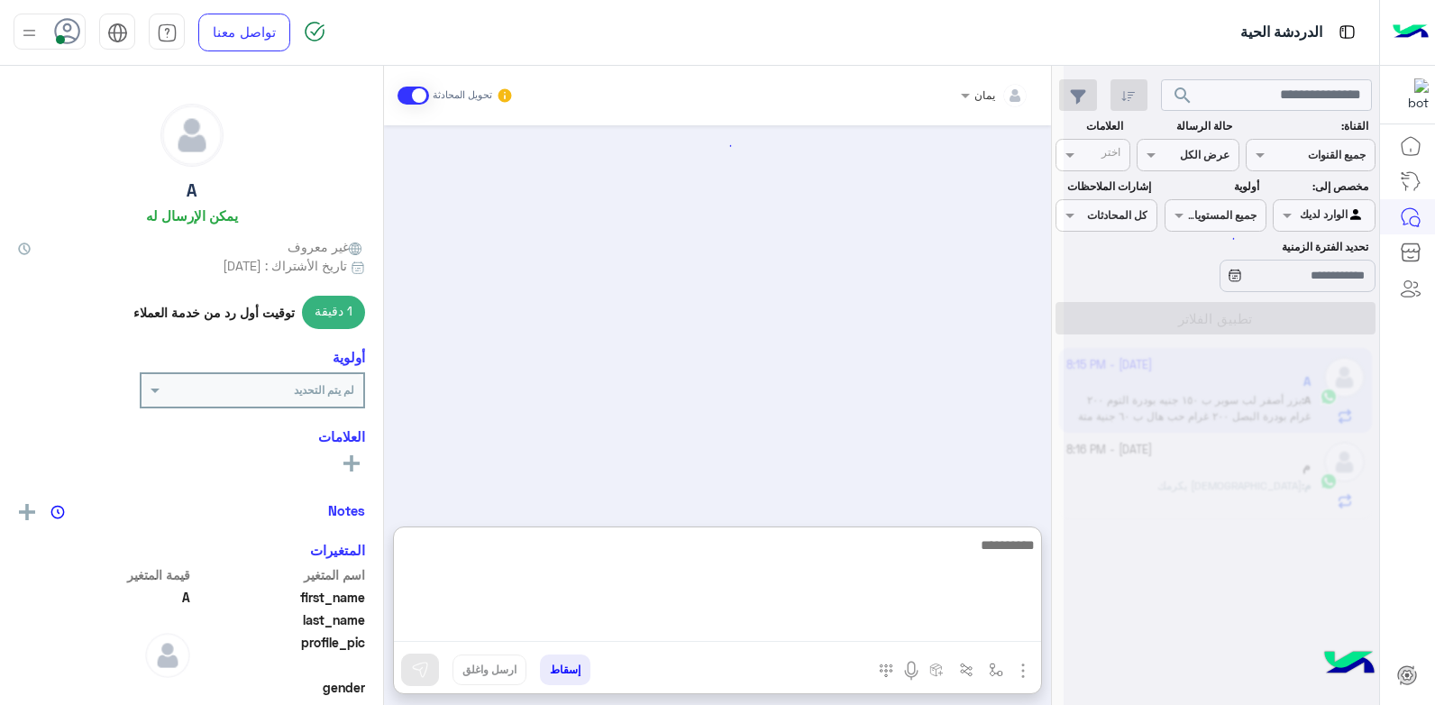
scroll to position [1437, 0]
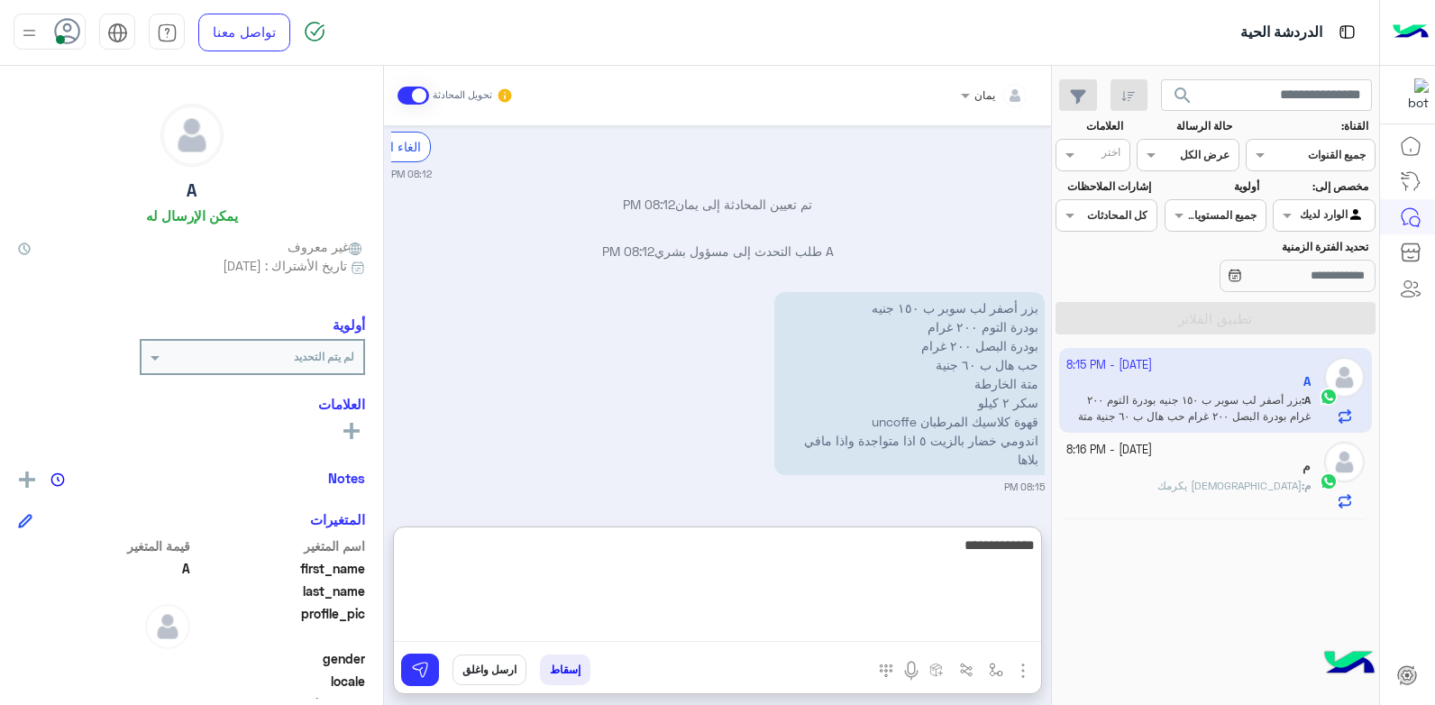
type textarea "**********"
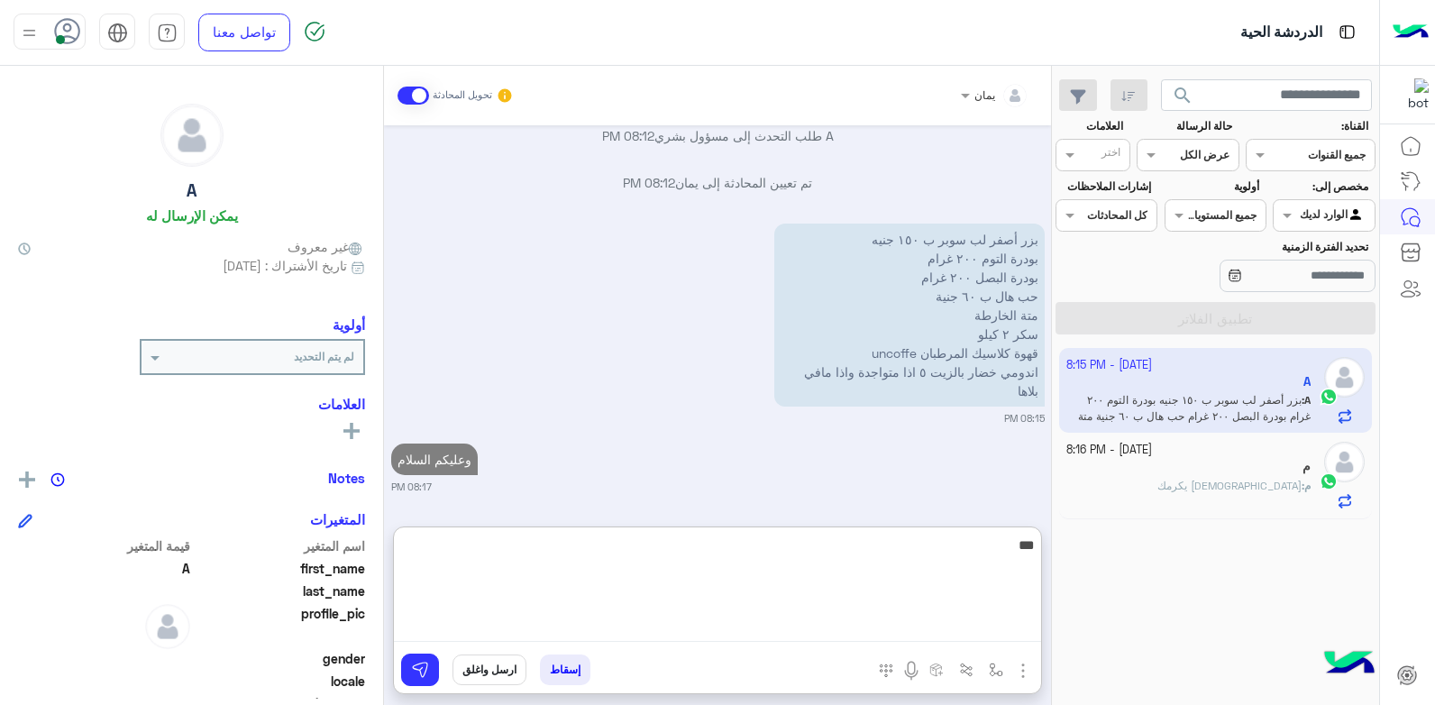
type textarea "****"
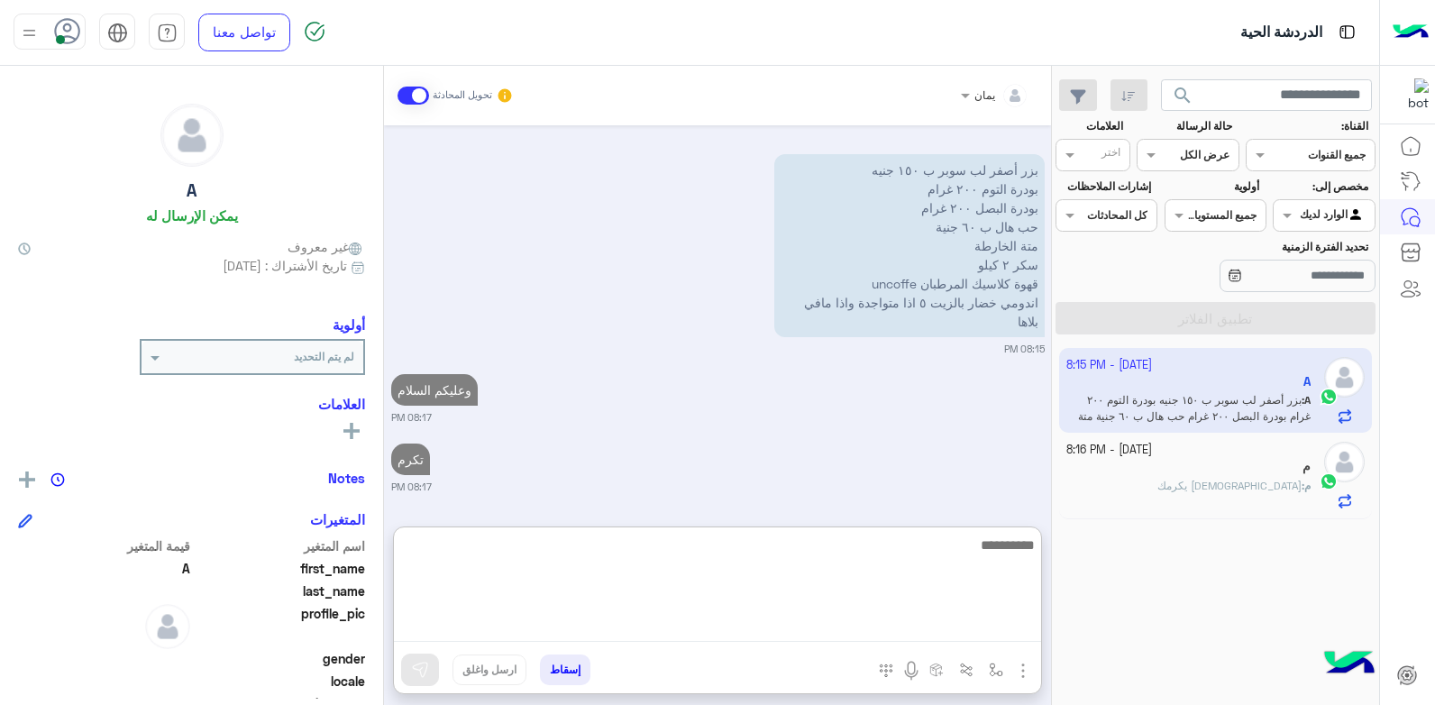
scroll to position [1622, 0]
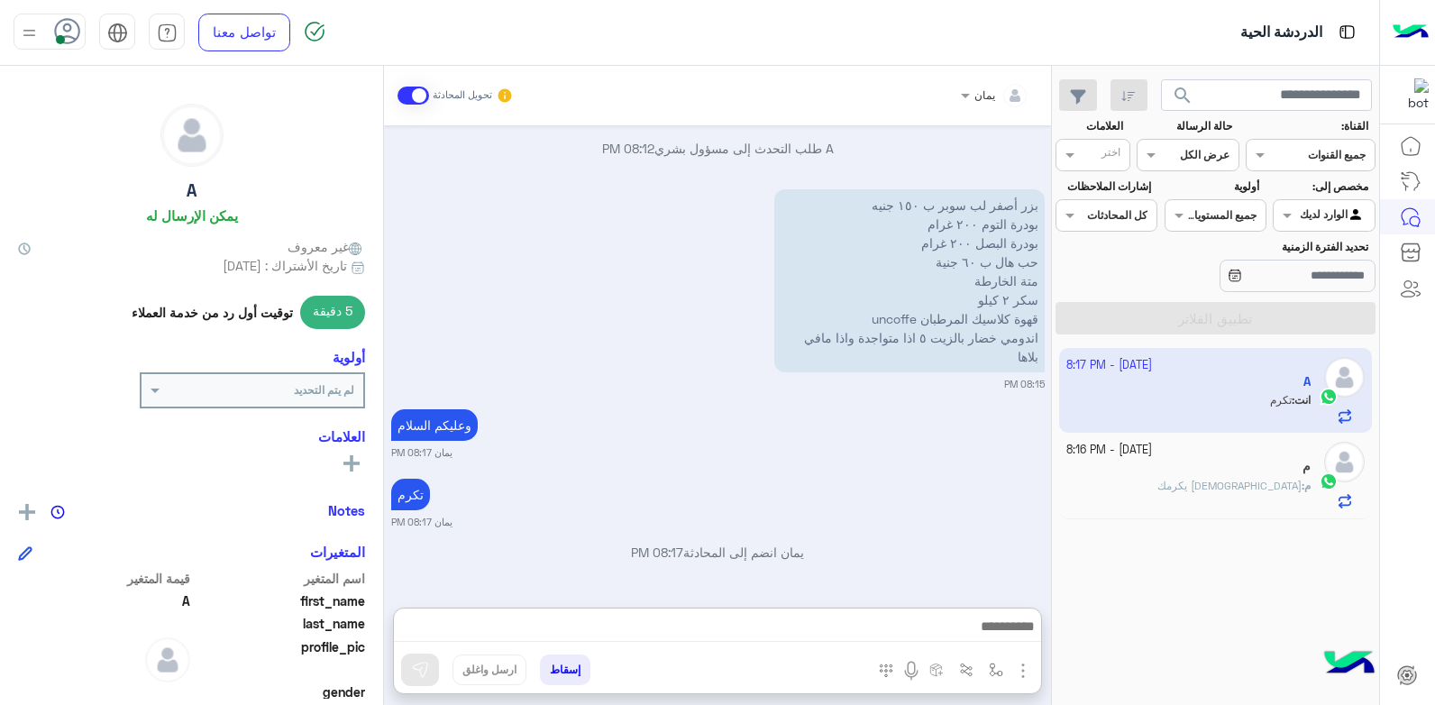
click at [1117, 475] on div "م" at bounding box center [1188, 468] width 245 height 19
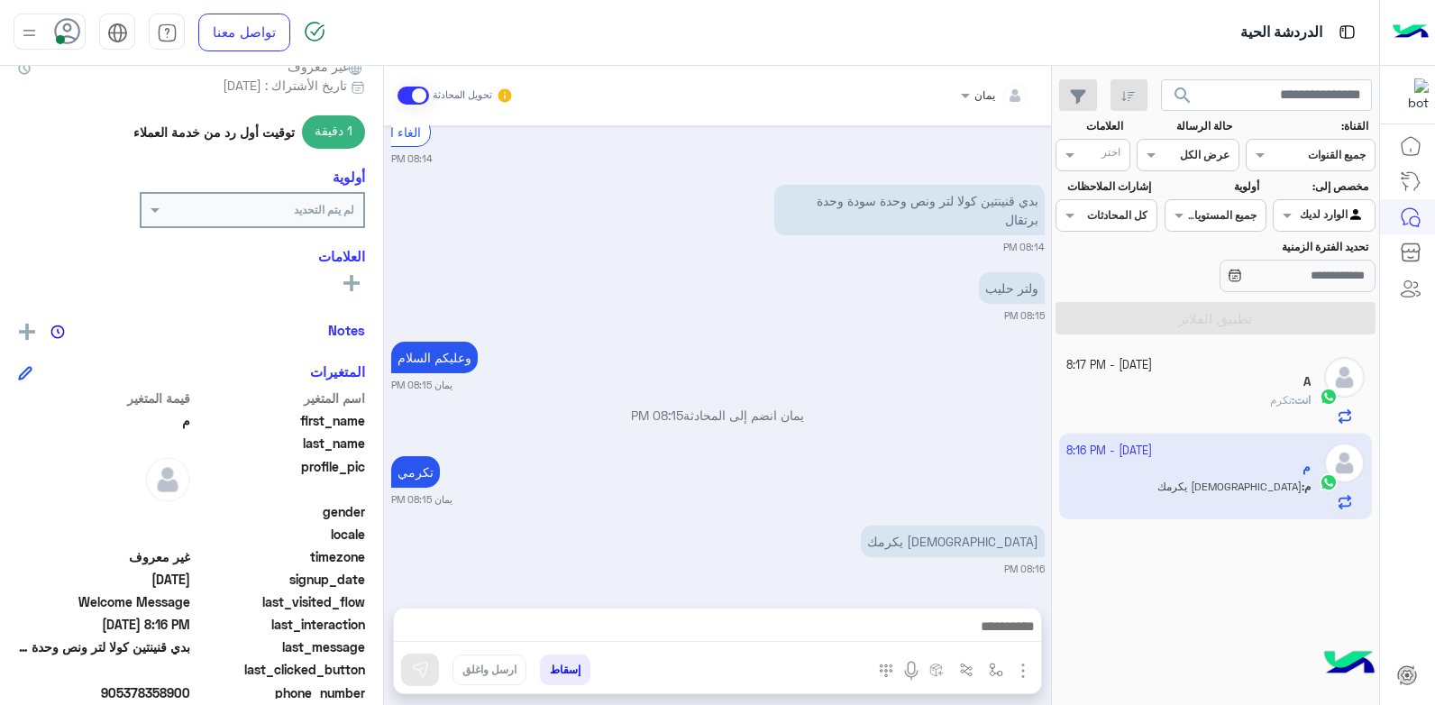
scroll to position [341, 0]
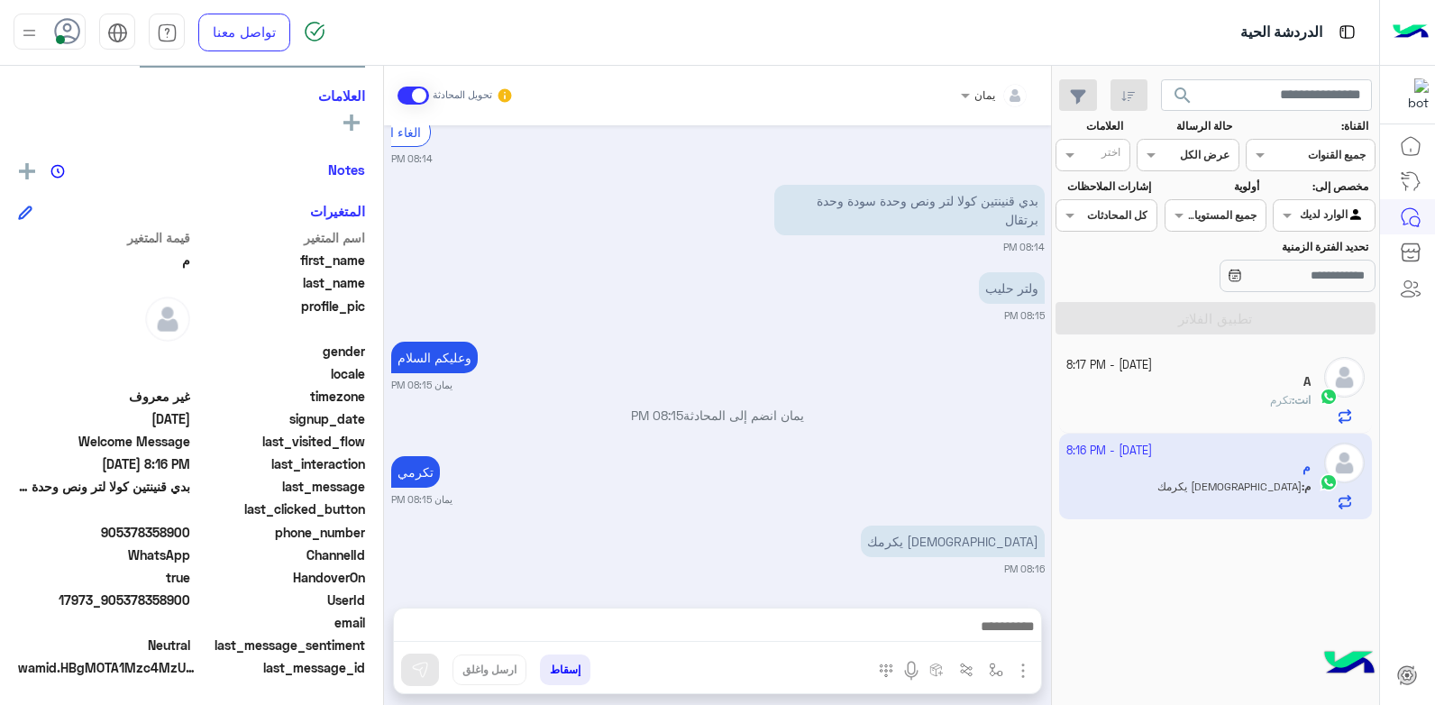
drag, startPoint x: 190, startPoint y: 529, endPoint x: 123, endPoint y: 535, distance: 67.8
click at [123, 535] on span "905378358900" at bounding box center [104, 532] width 172 height 19
copy span "5378358900"
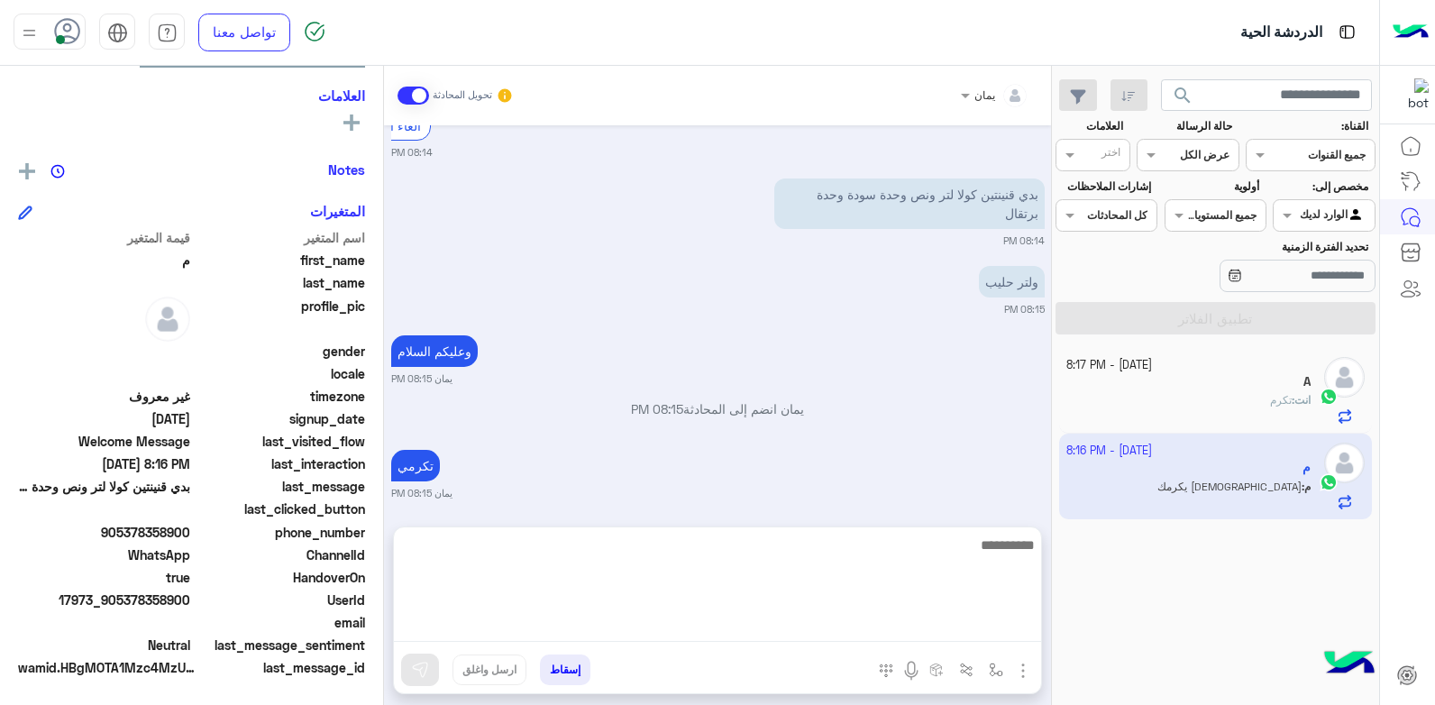
click at [755, 625] on textarea at bounding box center [717, 588] width 647 height 108
type textarea "**********"
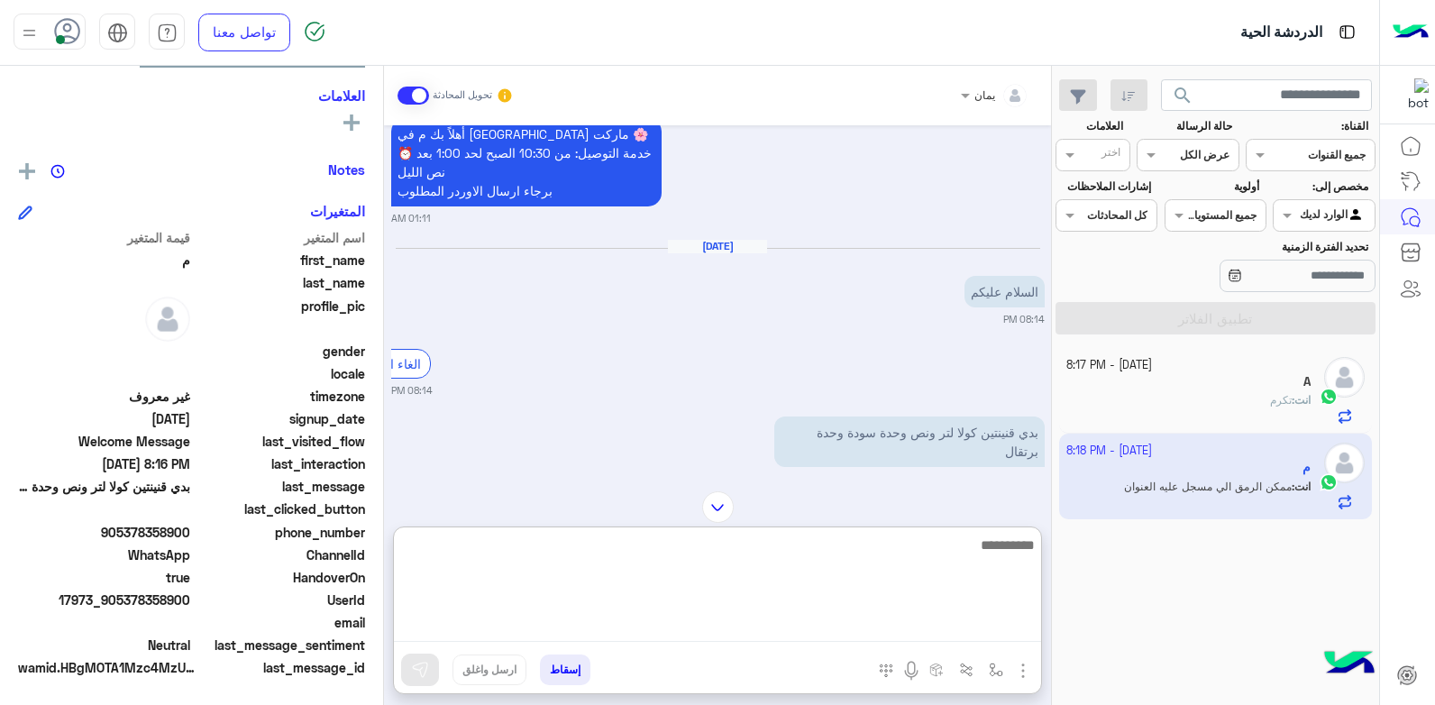
scroll to position [0, 0]
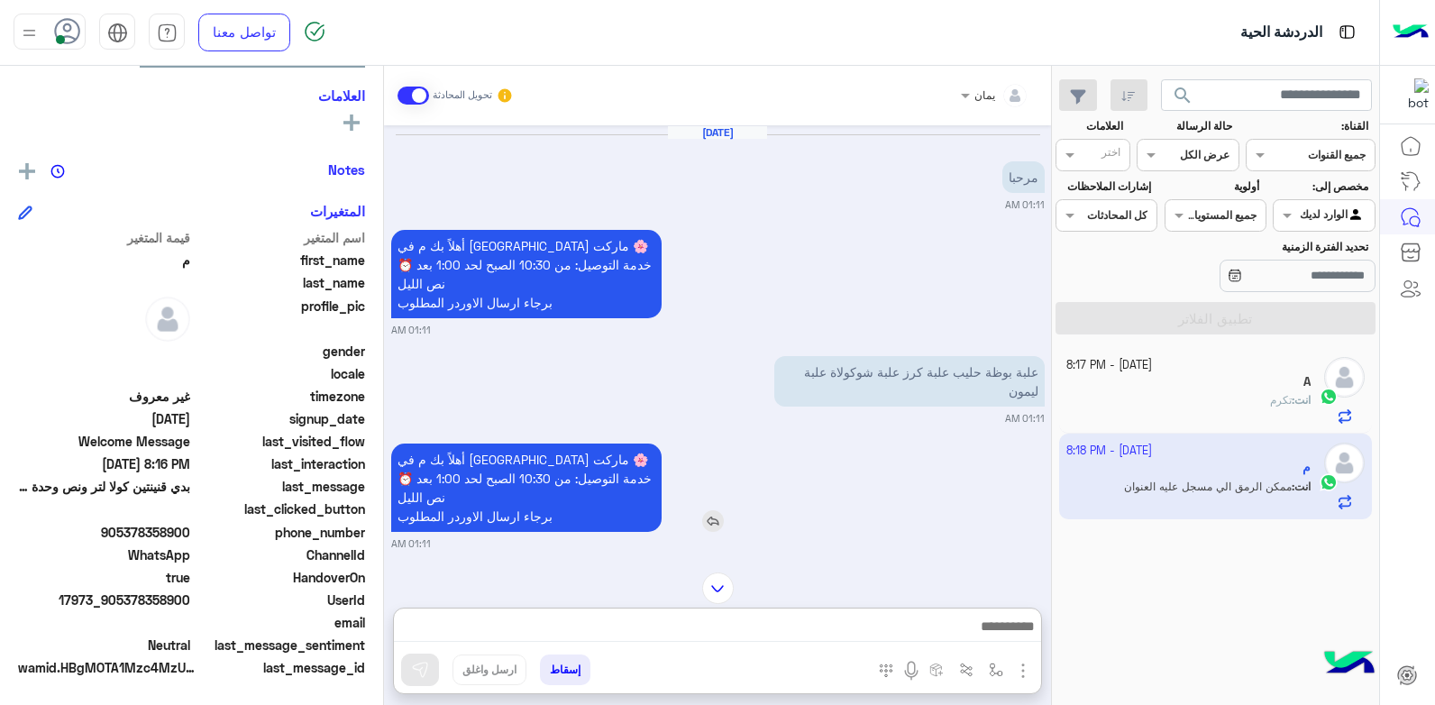
click at [709, 505] on div "يمان تحويل المحادثة [DATE] مرحبا 01:11 AM أهلاً بك م في فلوريا ماركت 🌸 ⏰ خدمة ا…" at bounding box center [717, 389] width 667 height 646
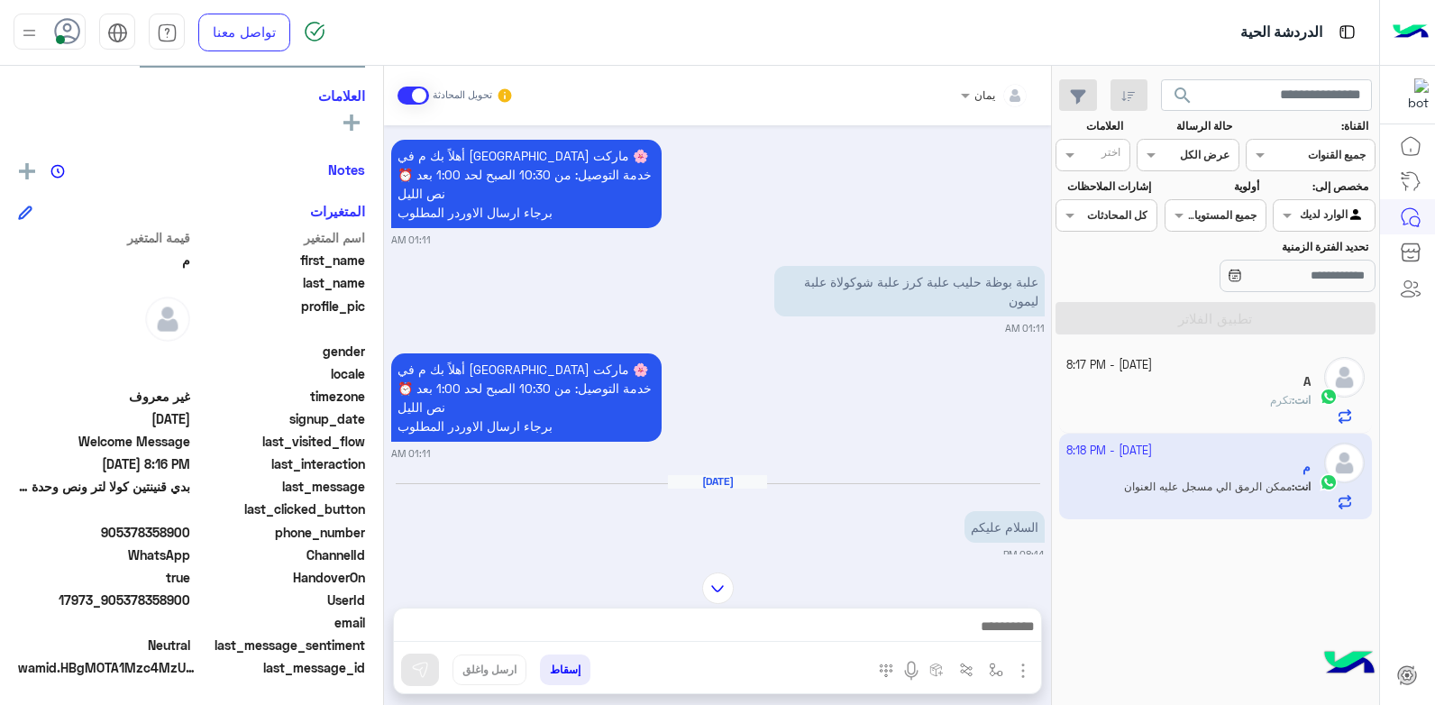
click at [710, 588] on img at bounding box center [718, 588] width 32 height 32
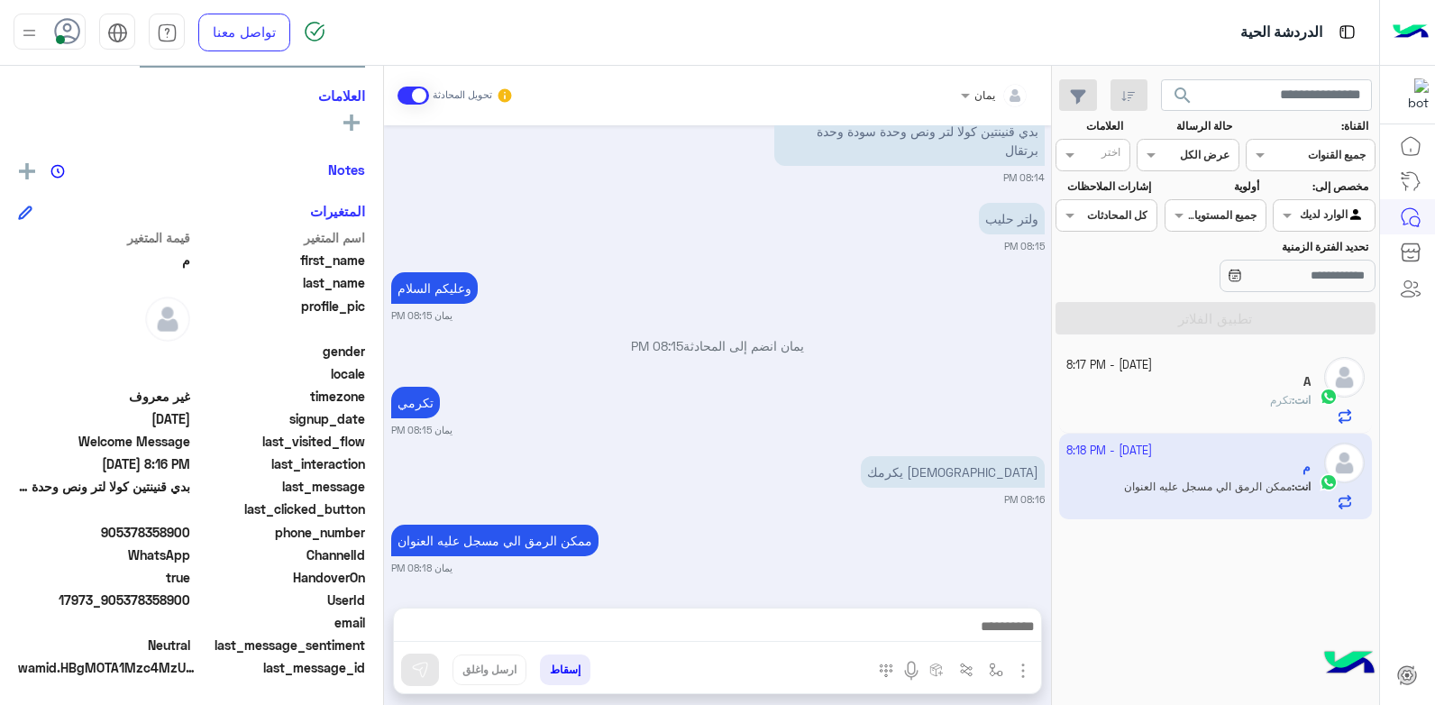
scroll to position [632, 0]
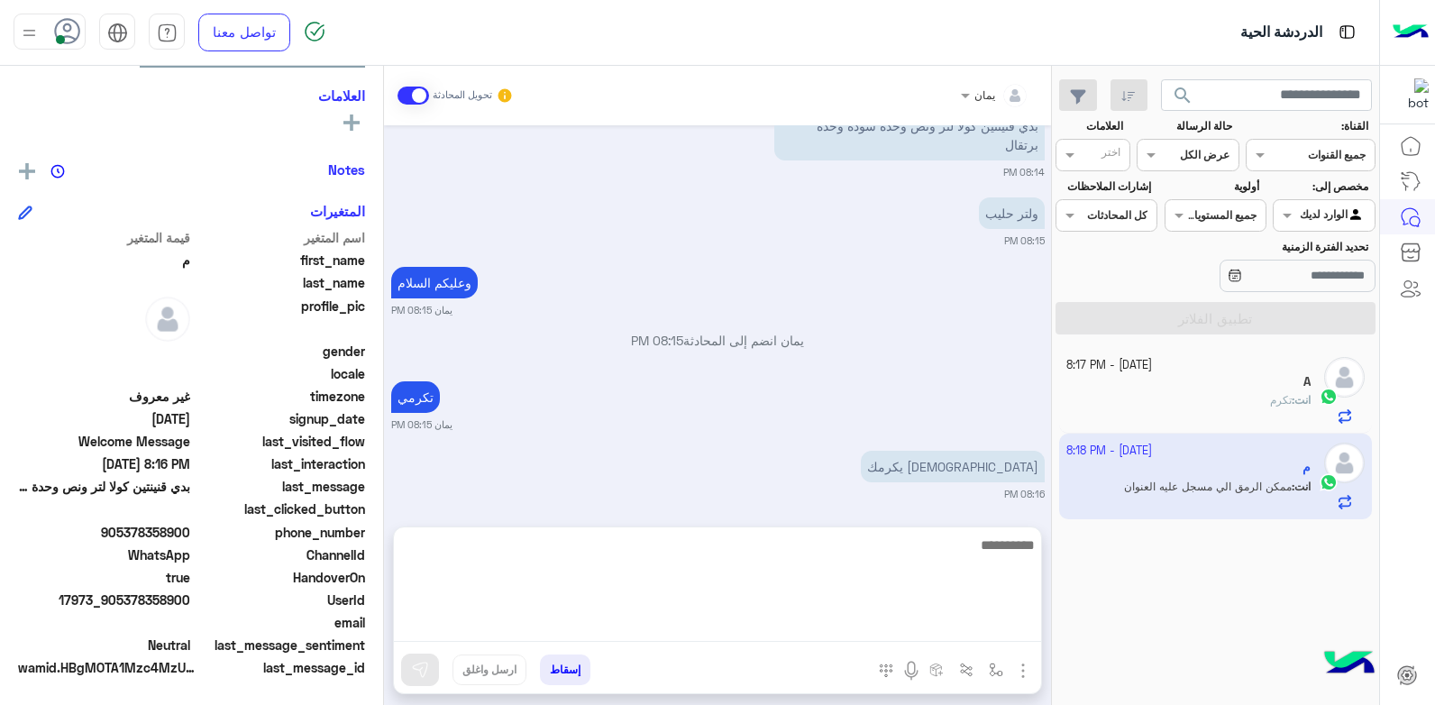
click at [904, 620] on textarea at bounding box center [717, 588] width 647 height 108
type textarea "********"
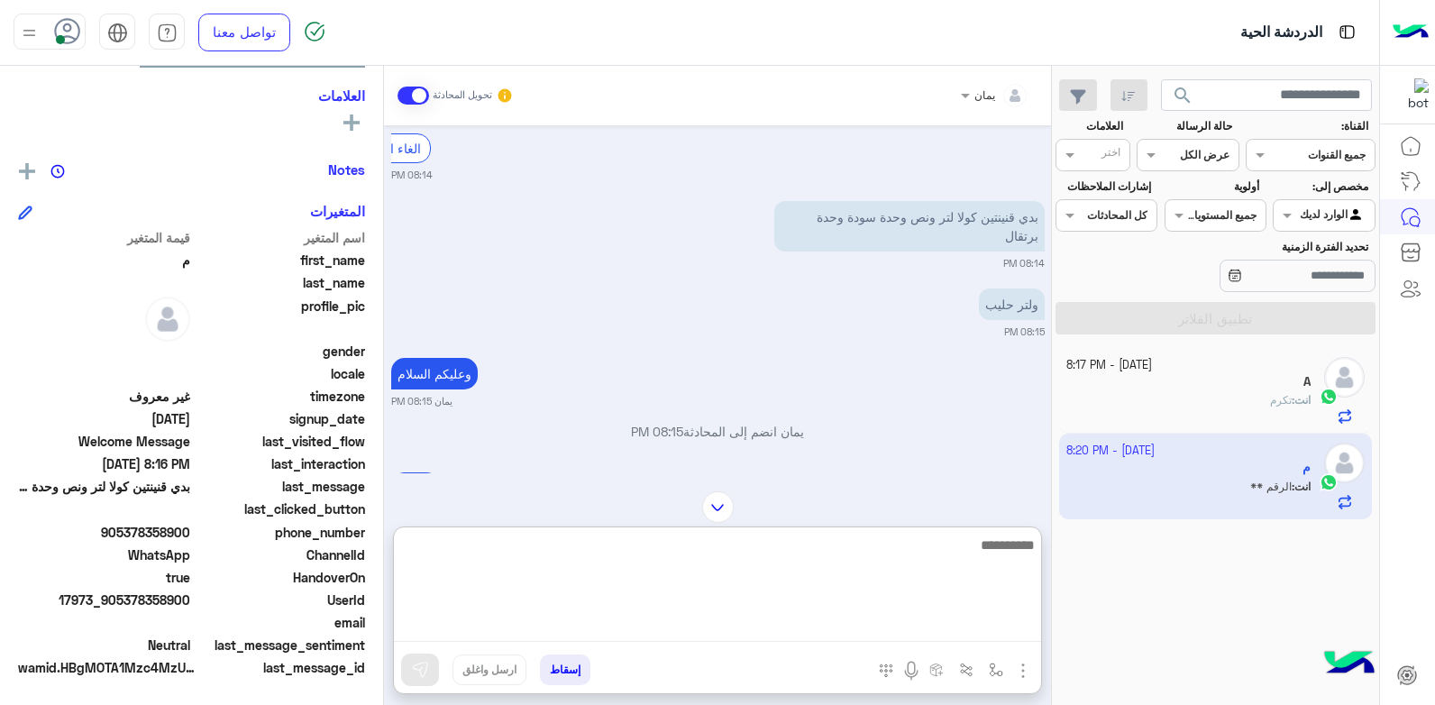
scroll to position [782, 0]
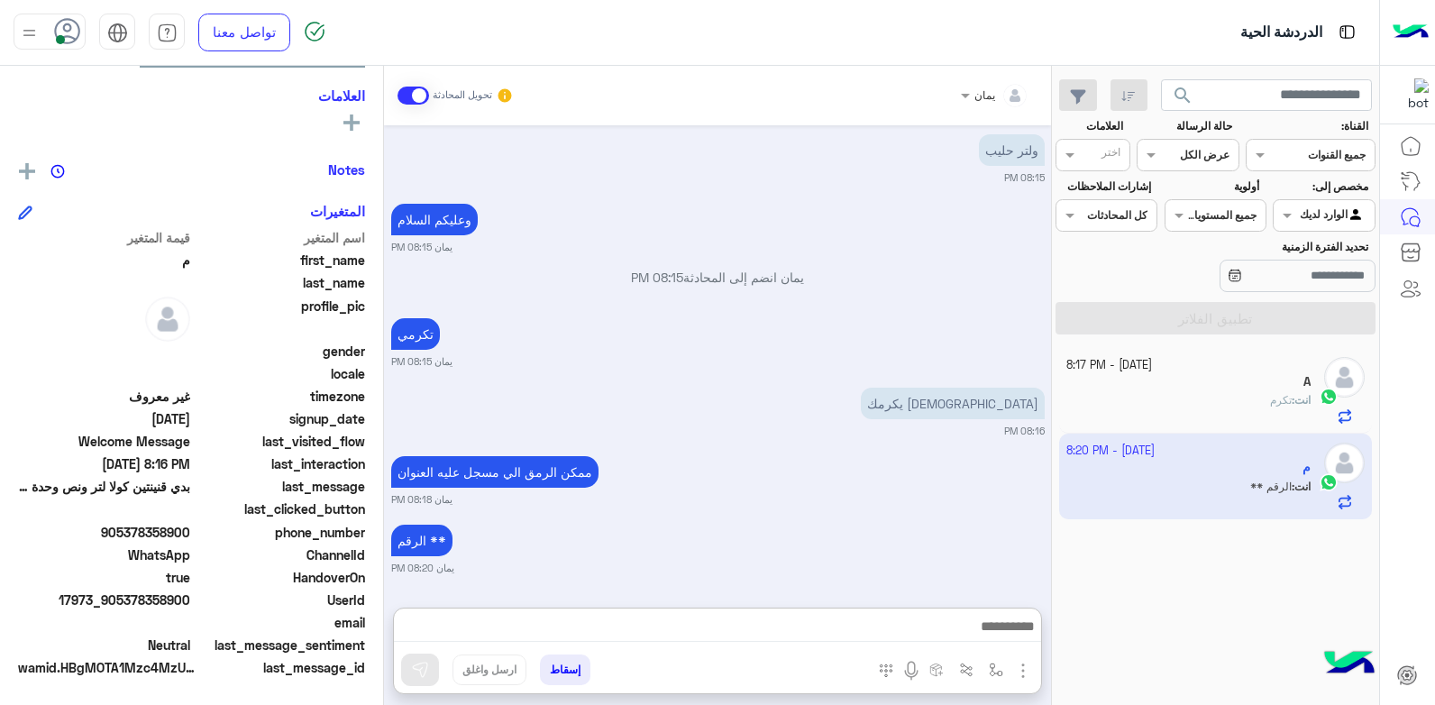
click at [1136, 389] on div "A" at bounding box center [1188, 383] width 245 height 19
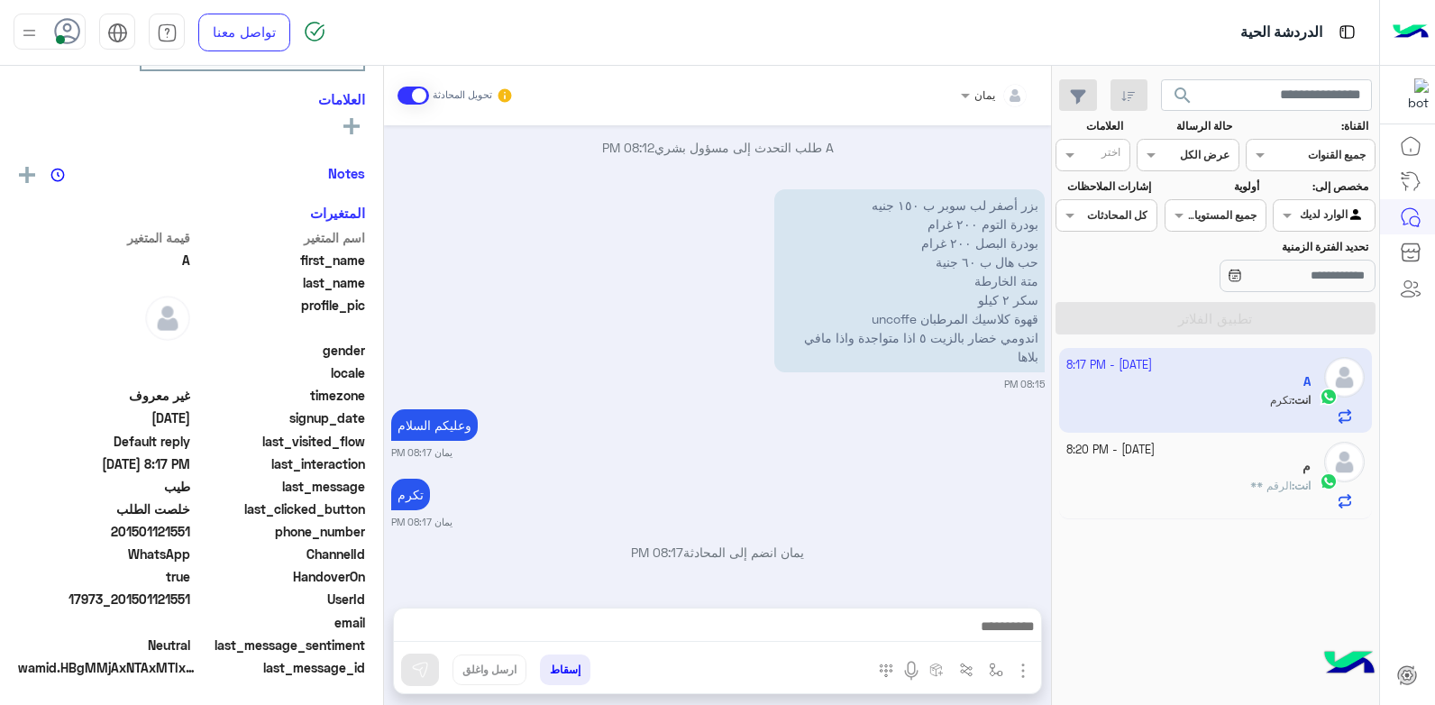
scroll to position [342, 0]
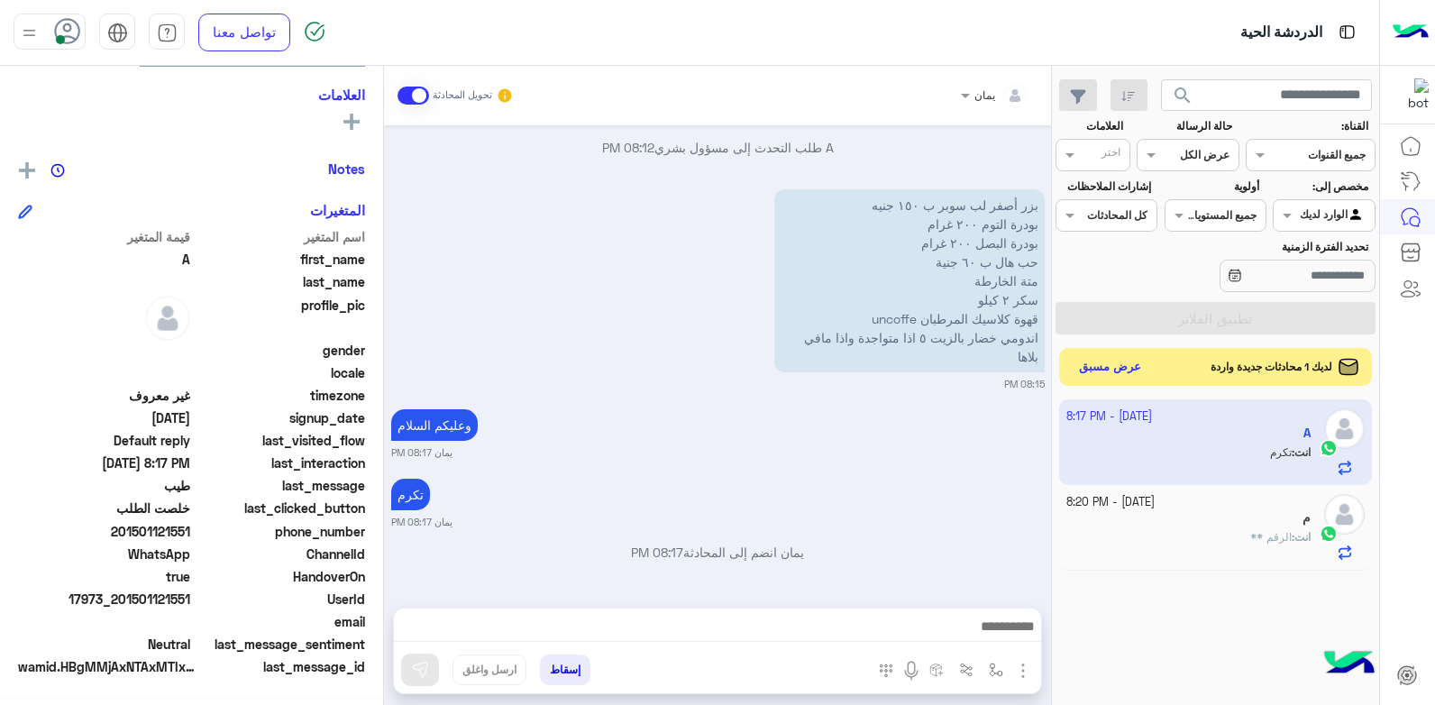
click at [1120, 369] on button "عرض مسبق" at bounding box center [1111, 367] width 76 height 24
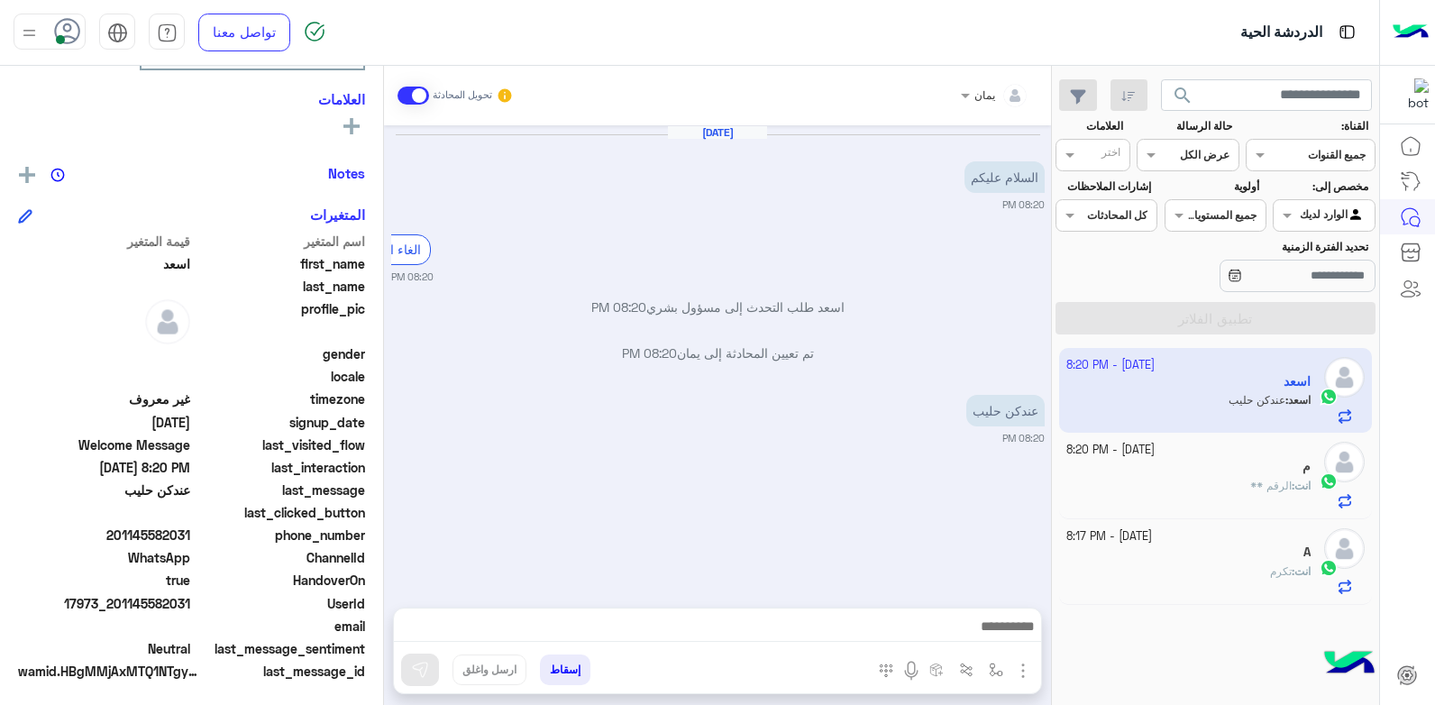
scroll to position [309, 0]
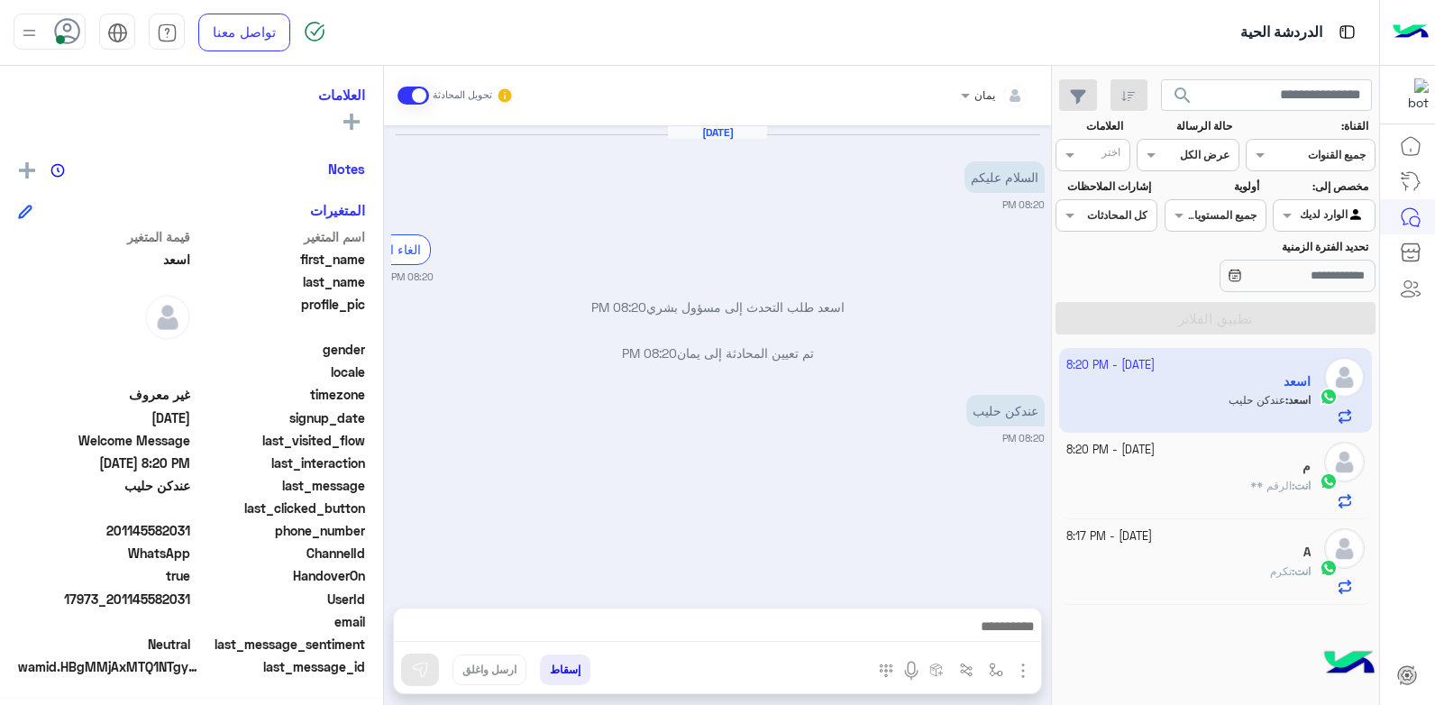
click at [558, 662] on button "إسقاط" at bounding box center [565, 669] width 50 height 31
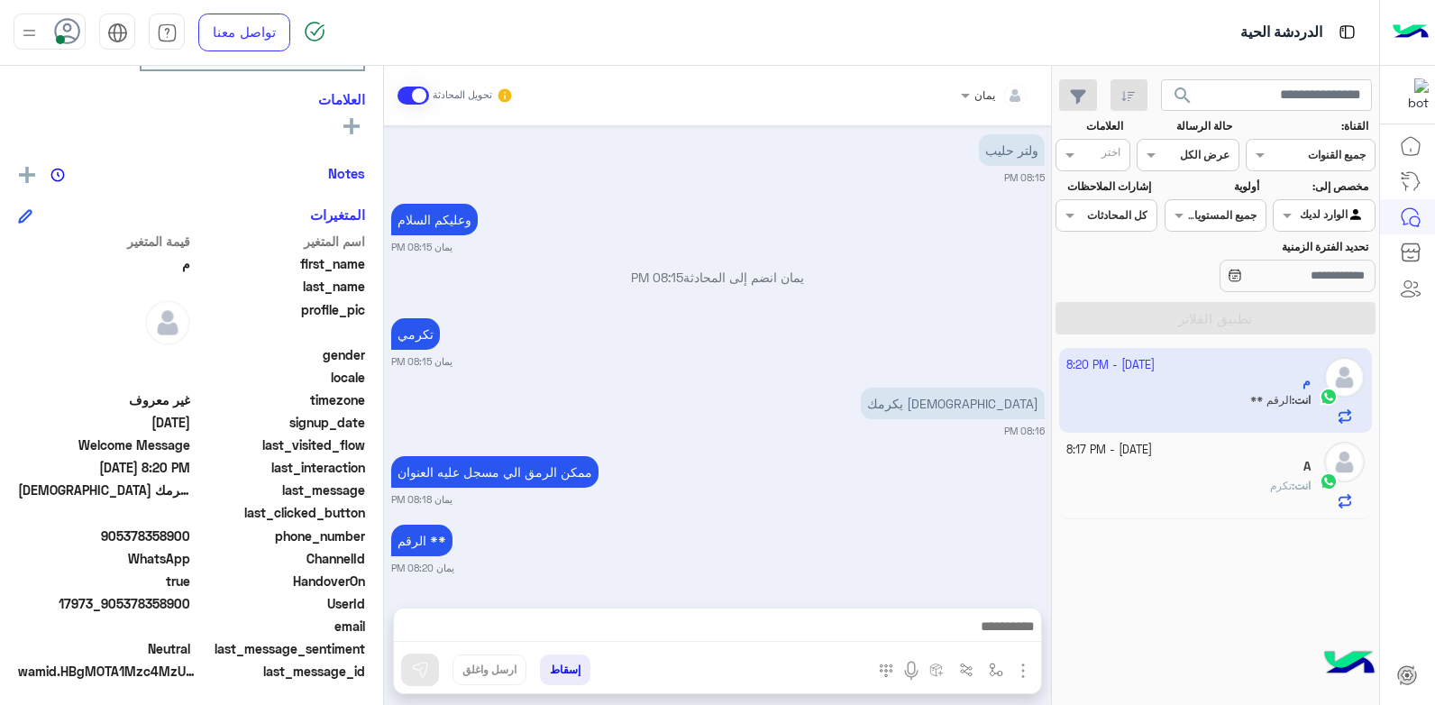
scroll to position [342, 0]
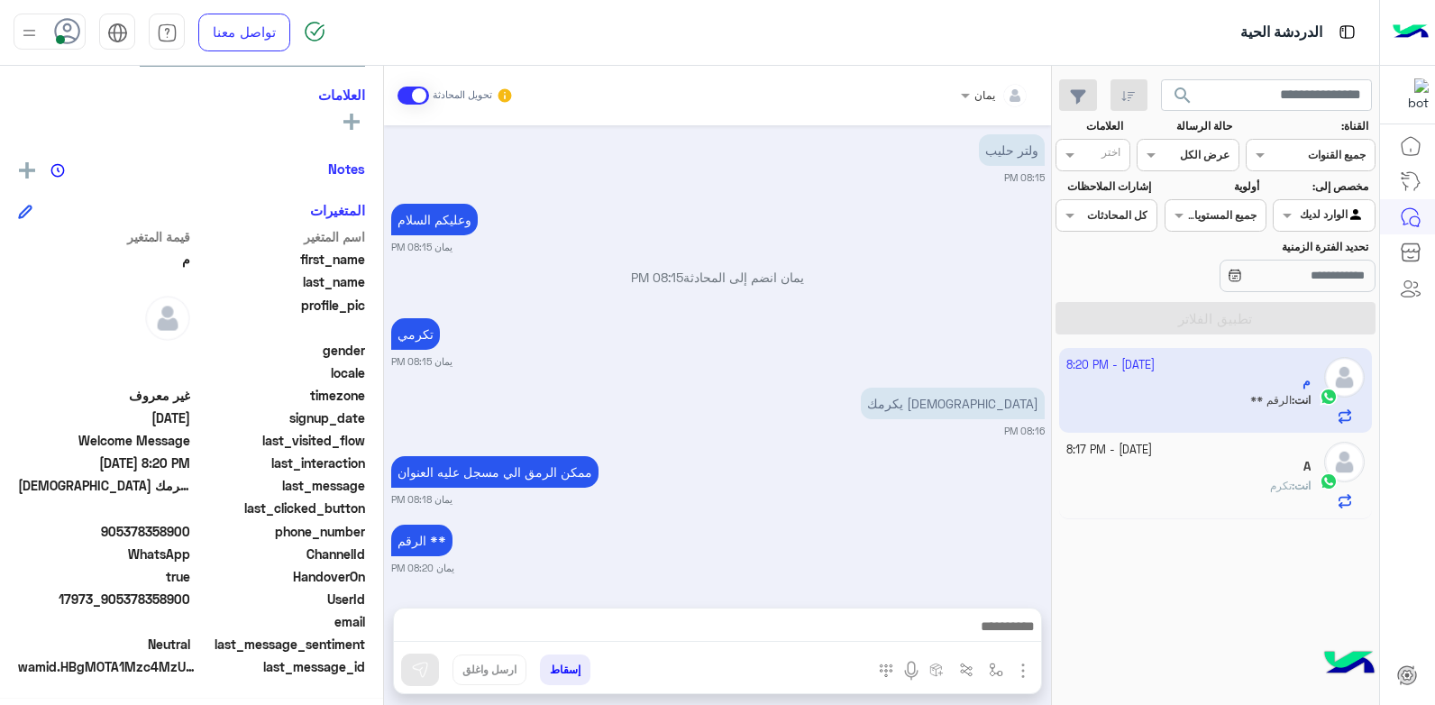
click at [1182, 470] on div "A" at bounding box center [1188, 468] width 245 height 19
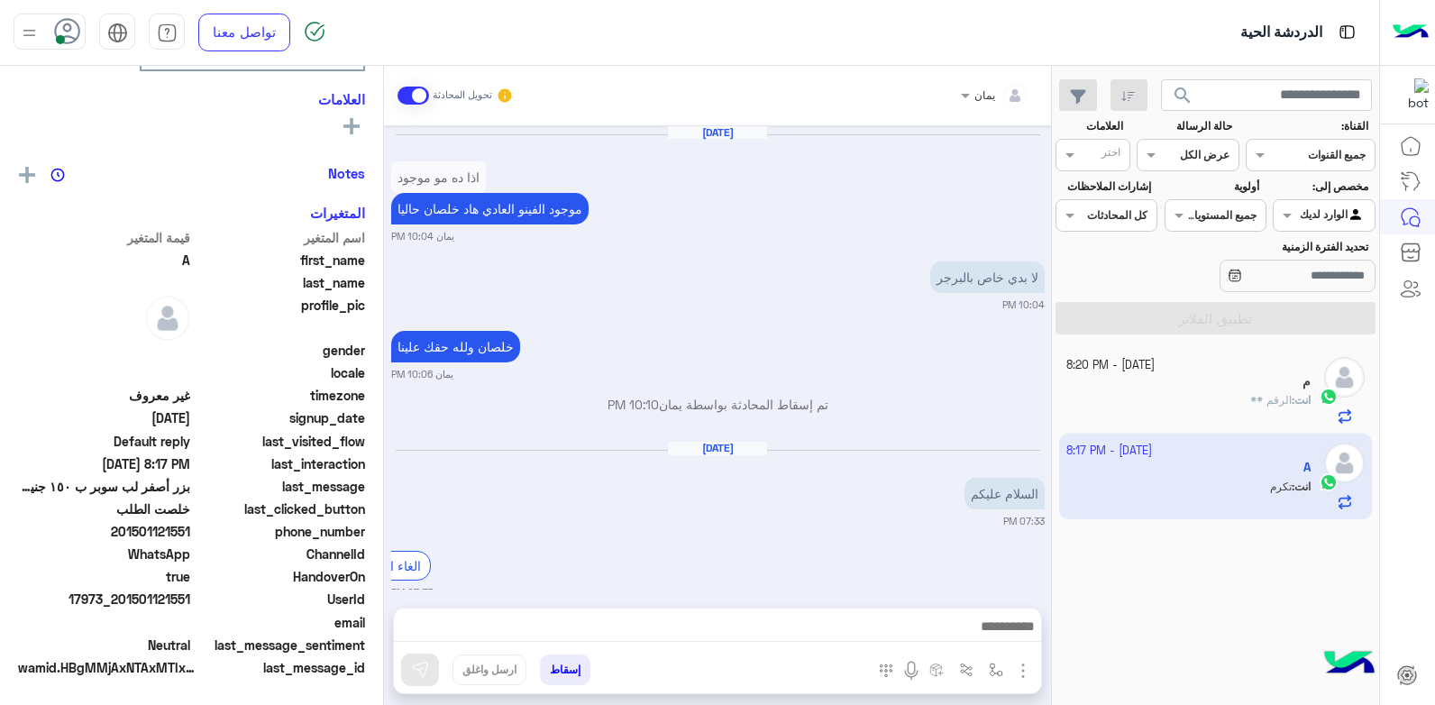
scroll to position [1303, 0]
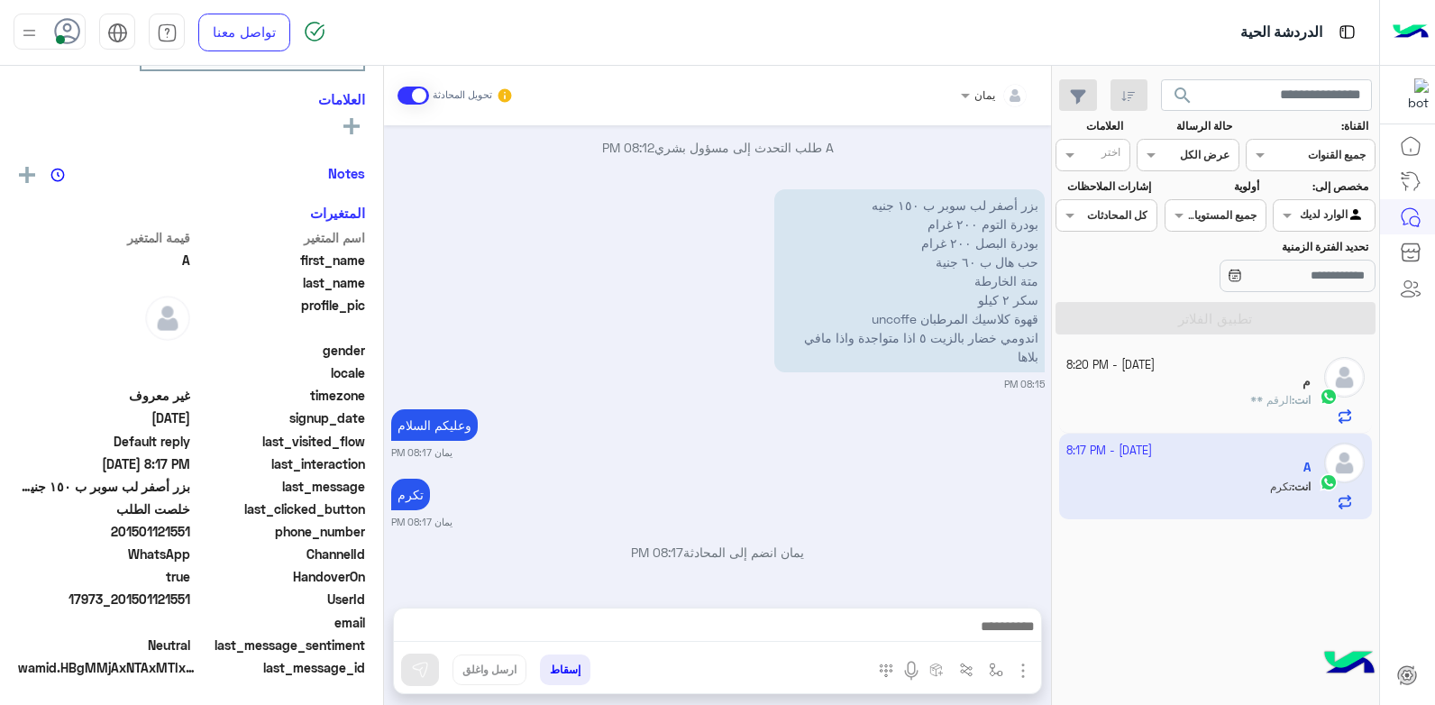
click at [1122, 398] on div "انت : الرقم **" at bounding box center [1188, 408] width 245 height 32
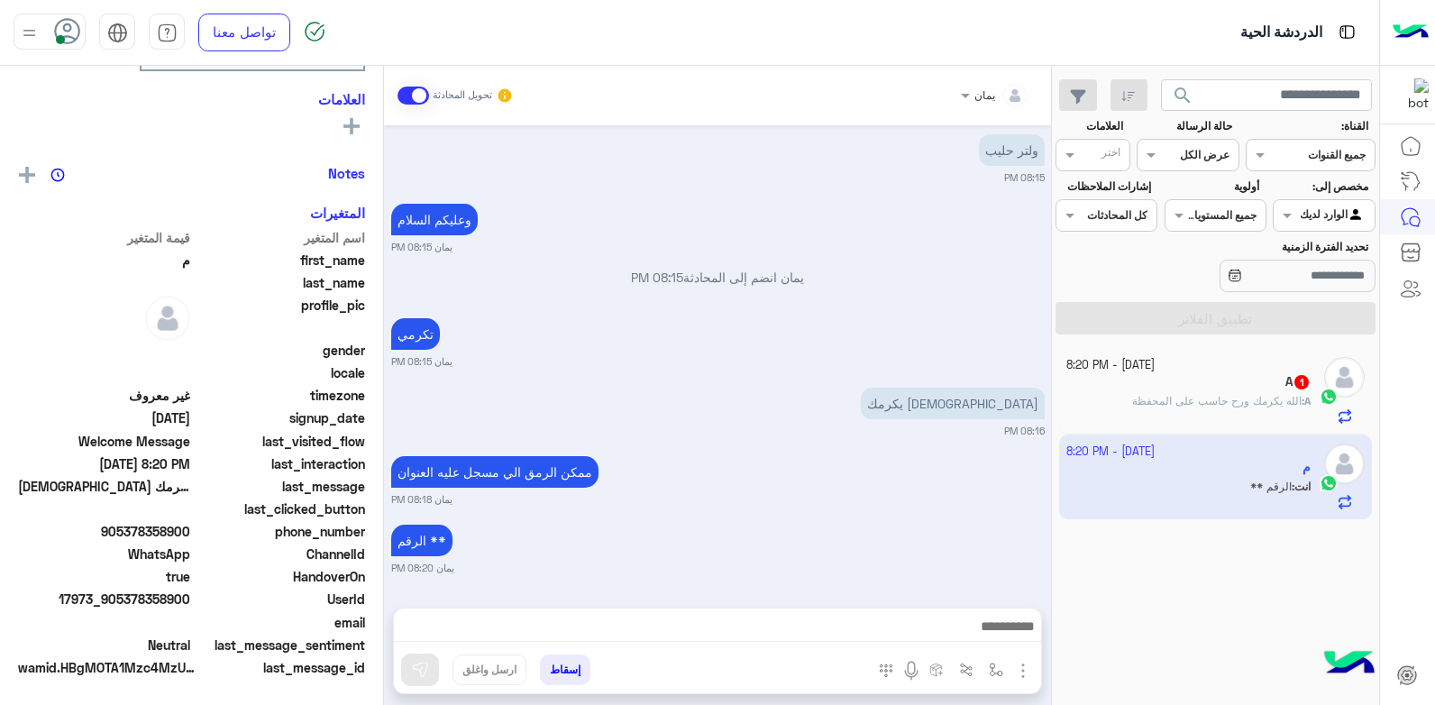
scroll to position [342, 0]
click at [1153, 398] on span "الله يكرمك ورح حاسب على المحفظة" at bounding box center [1216, 401] width 169 height 14
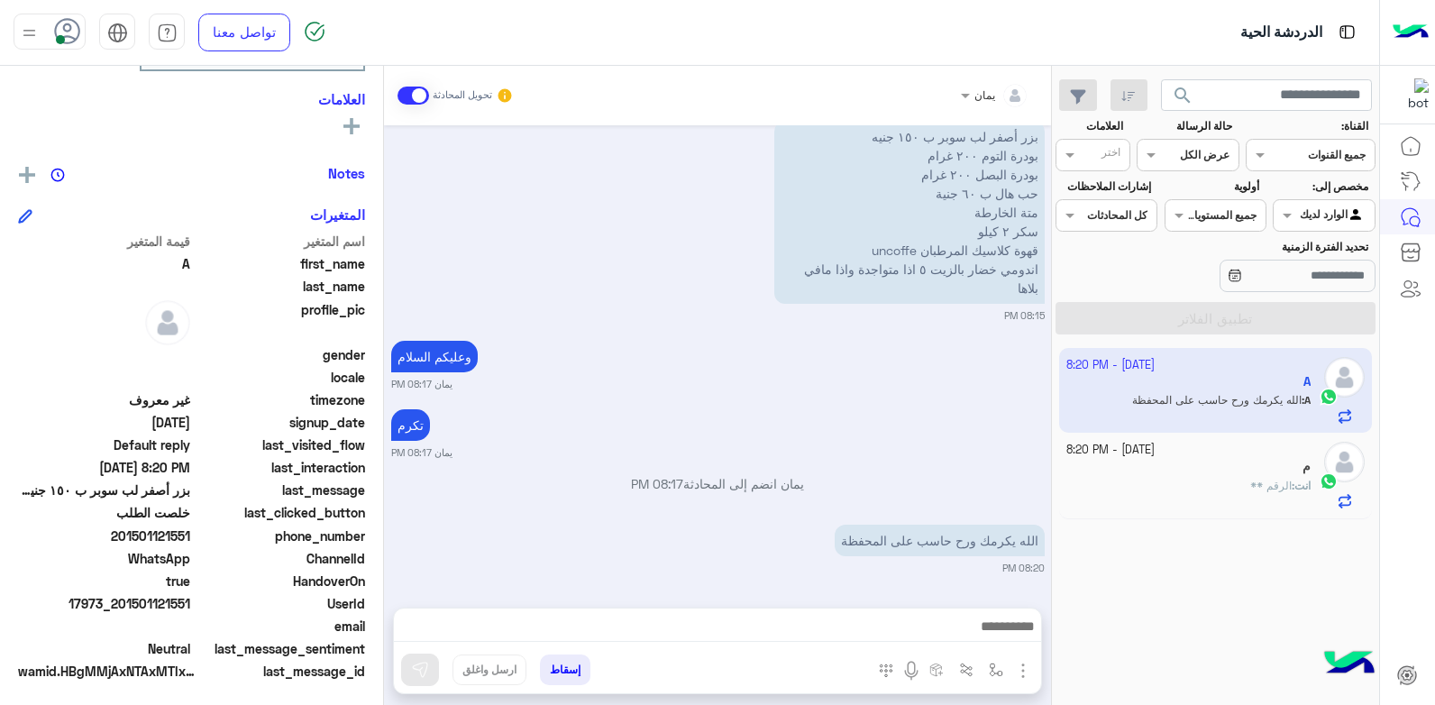
scroll to position [342, 0]
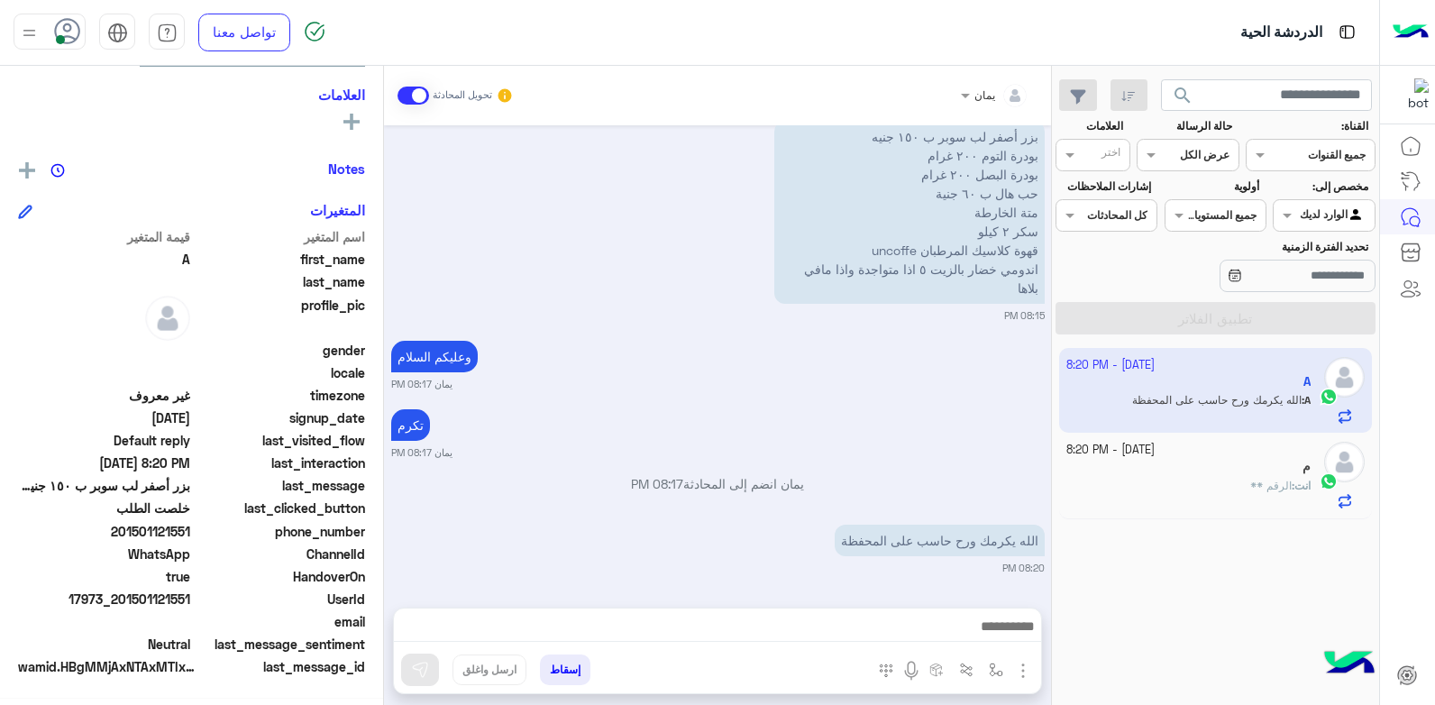
click at [882, 601] on div "يمان تحويل المحادثة [DATE] لا بدي خاص بالبرجر 10:04 PM خلصان ولله حقك علينا يما…" at bounding box center [717, 389] width 667 height 646
click at [852, 637] on div at bounding box center [717, 630] width 647 height 45
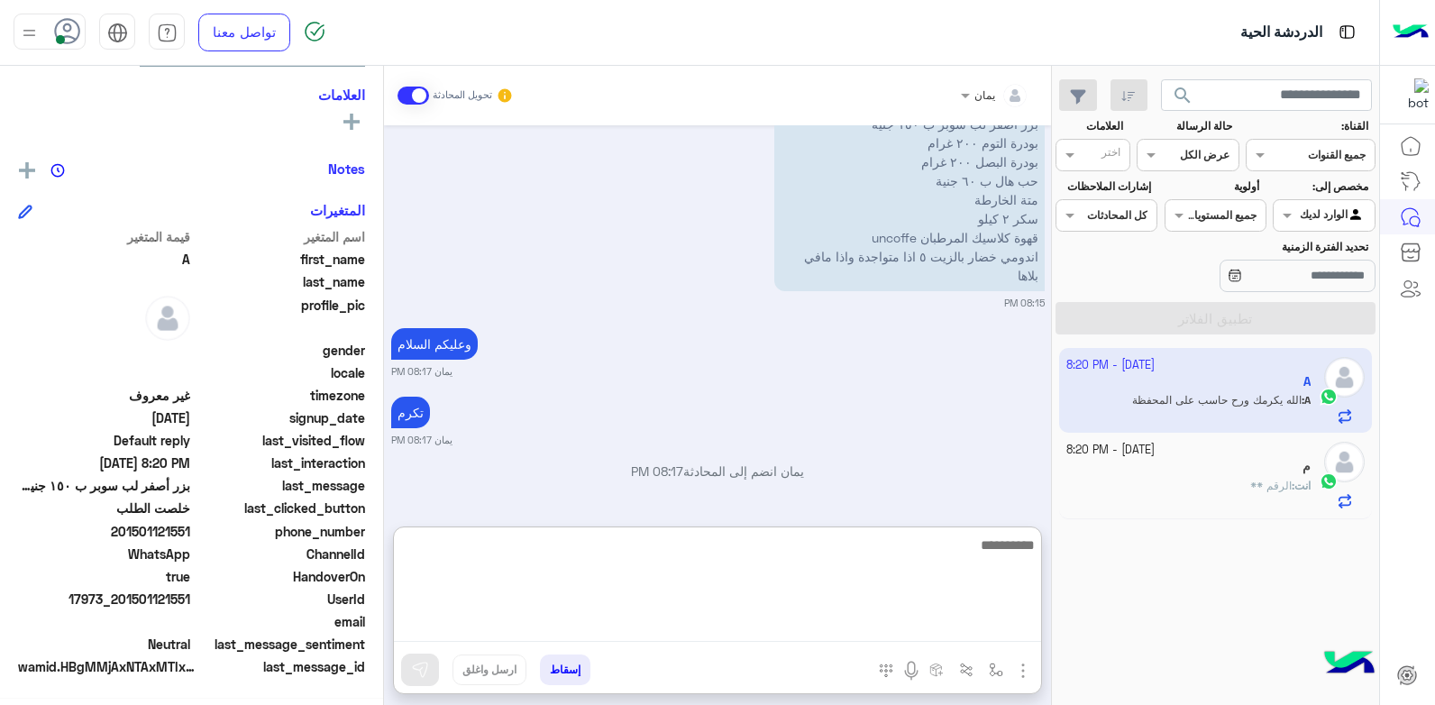
click at [846, 627] on textarea at bounding box center [717, 588] width 647 height 108
type textarea "****"
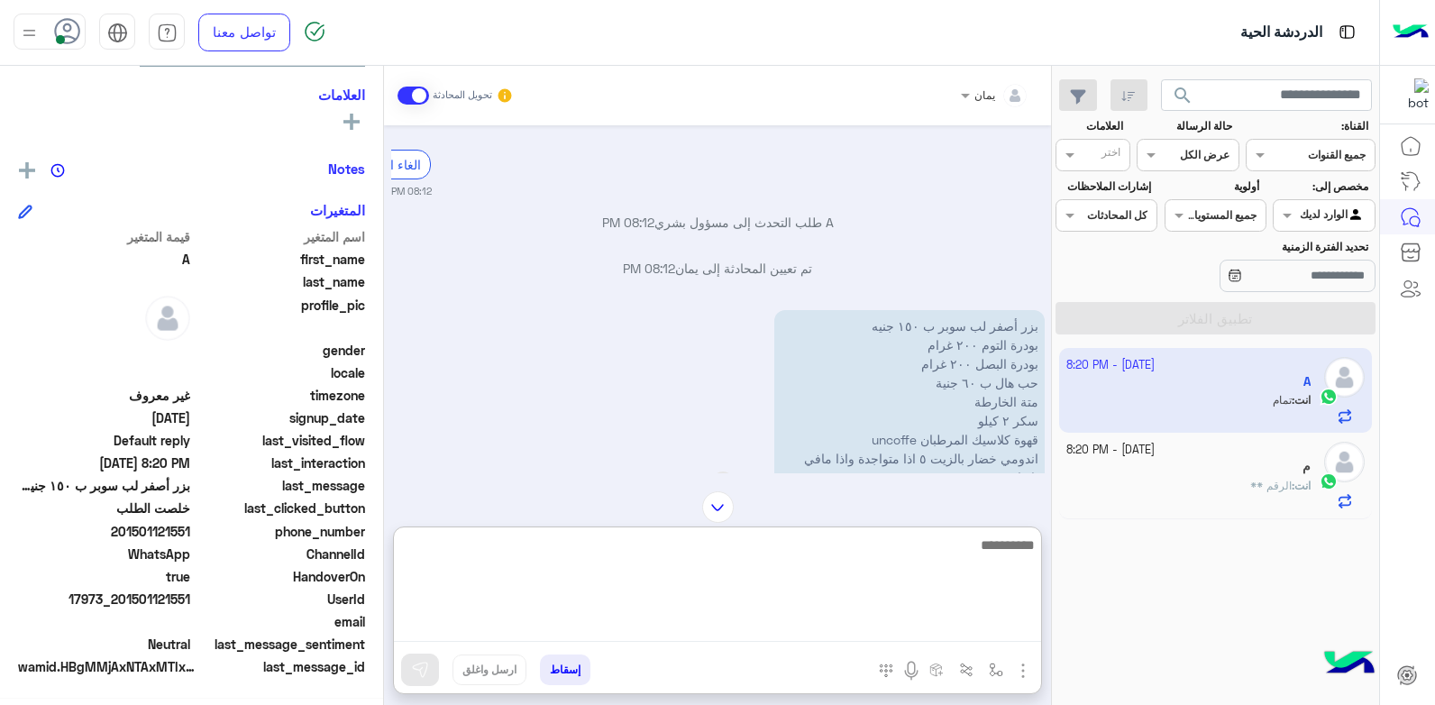
scroll to position [1159, 0]
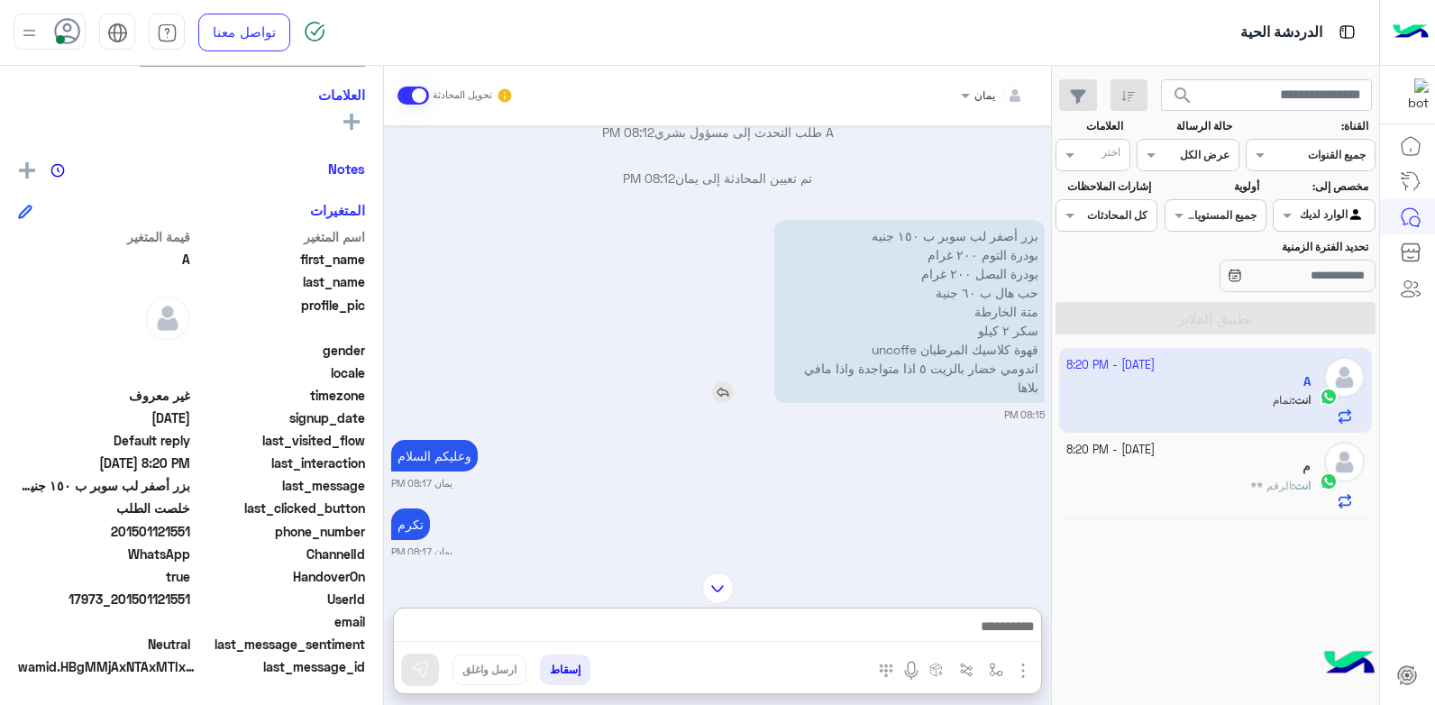
click at [725, 403] on img at bounding box center [723, 392] width 22 height 22
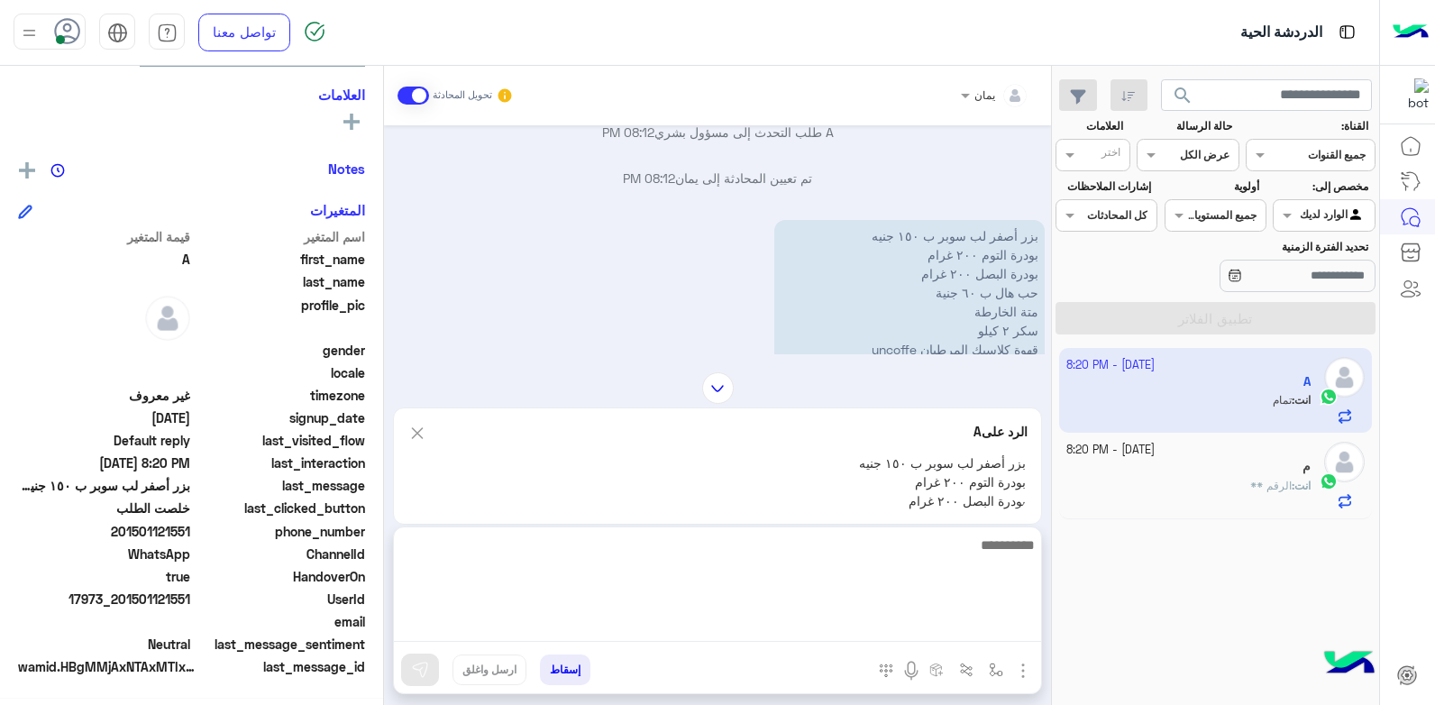
click at [768, 618] on textarea at bounding box center [717, 588] width 647 height 108
type textarea "**********"
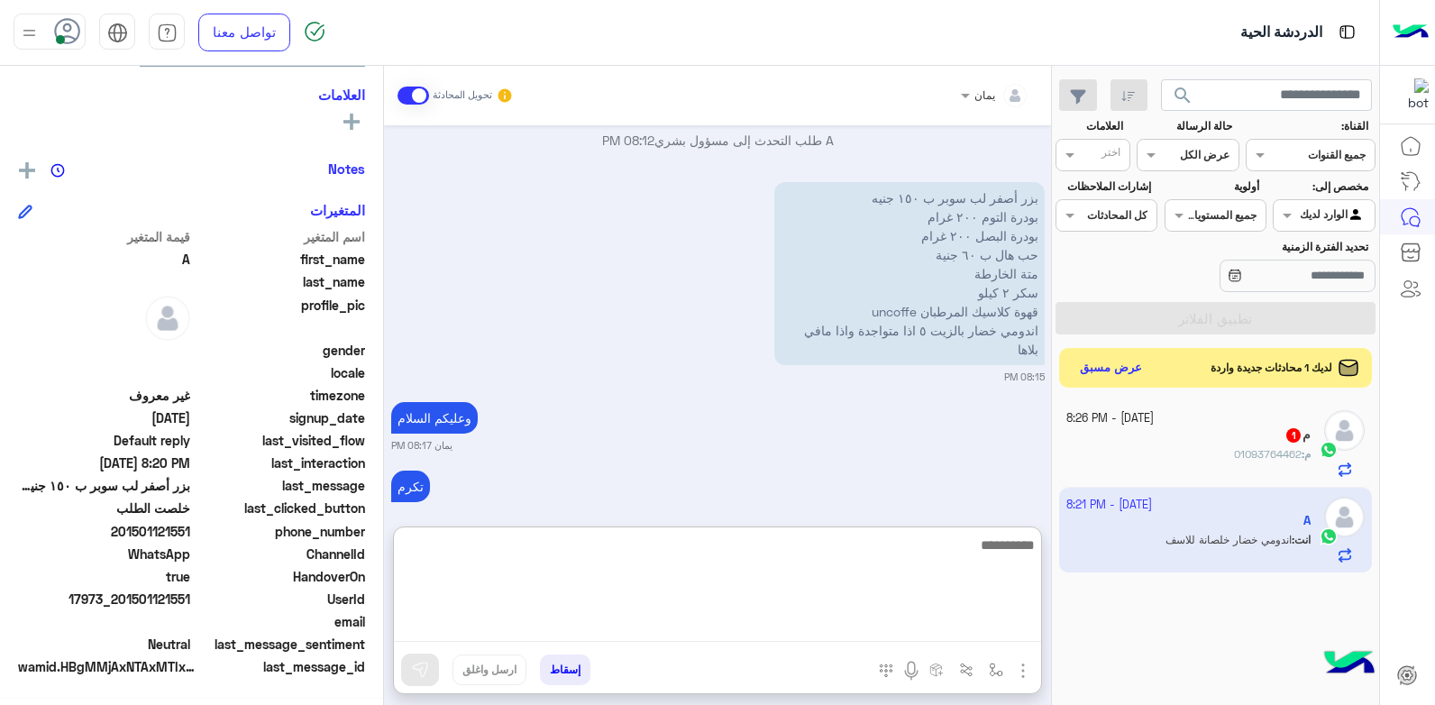
scroll to position [1558, 0]
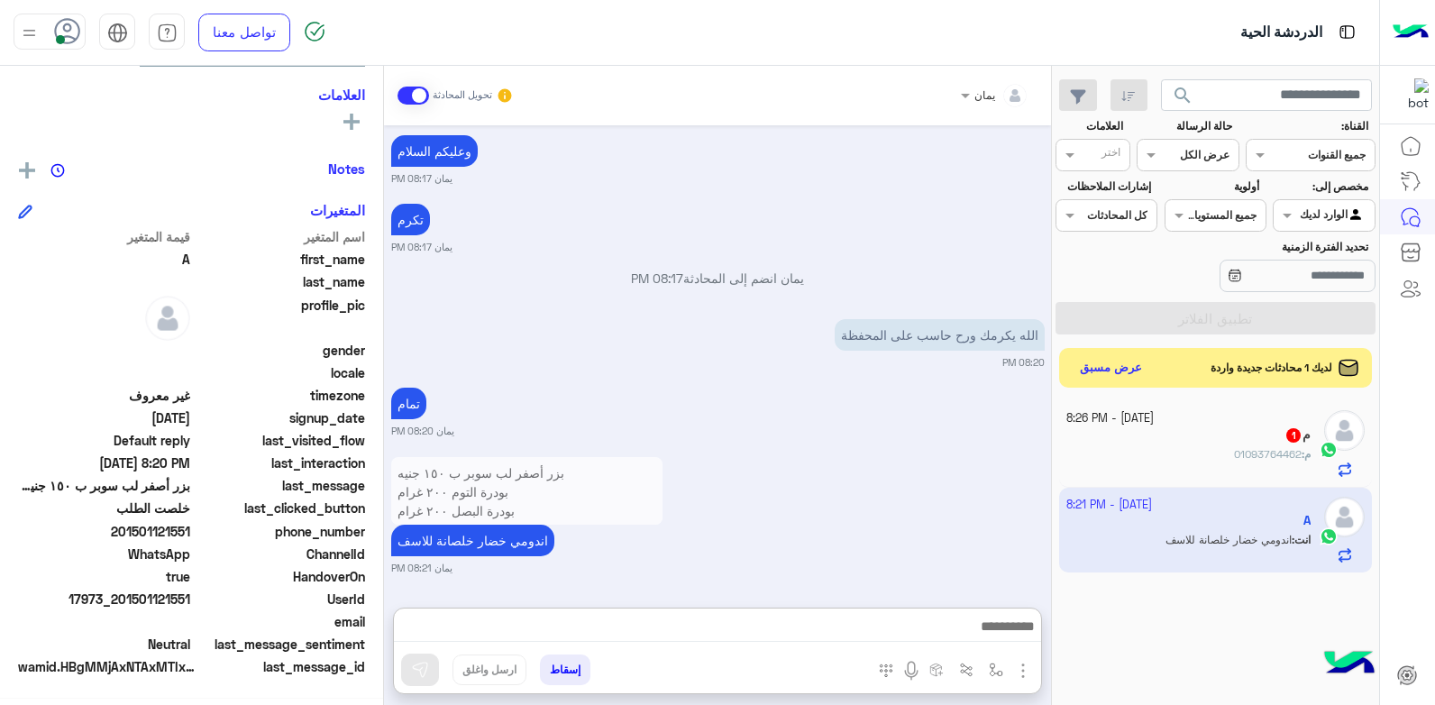
click at [1214, 420] on div "[DATE] - 8:26 PM" at bounding box center [1188, 418] width 245 height 17
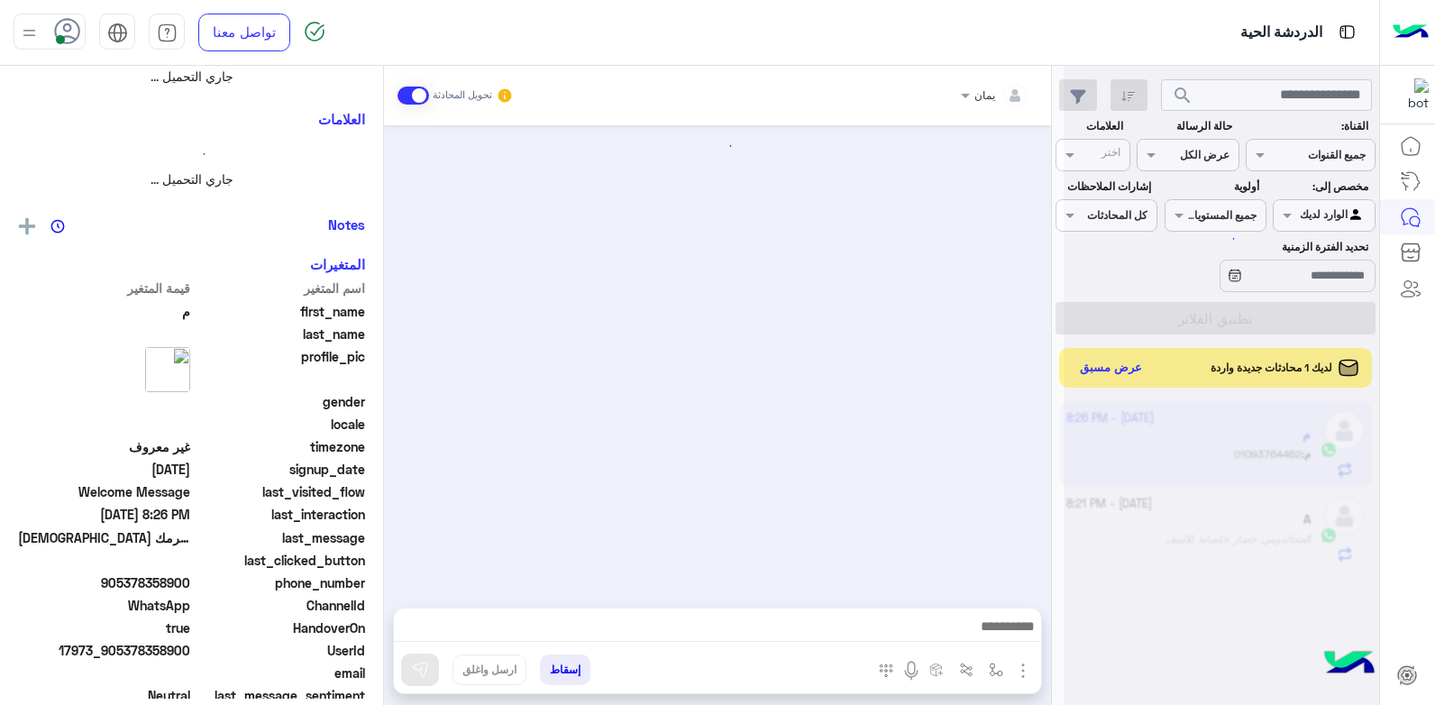
scroll to position [393, 0]
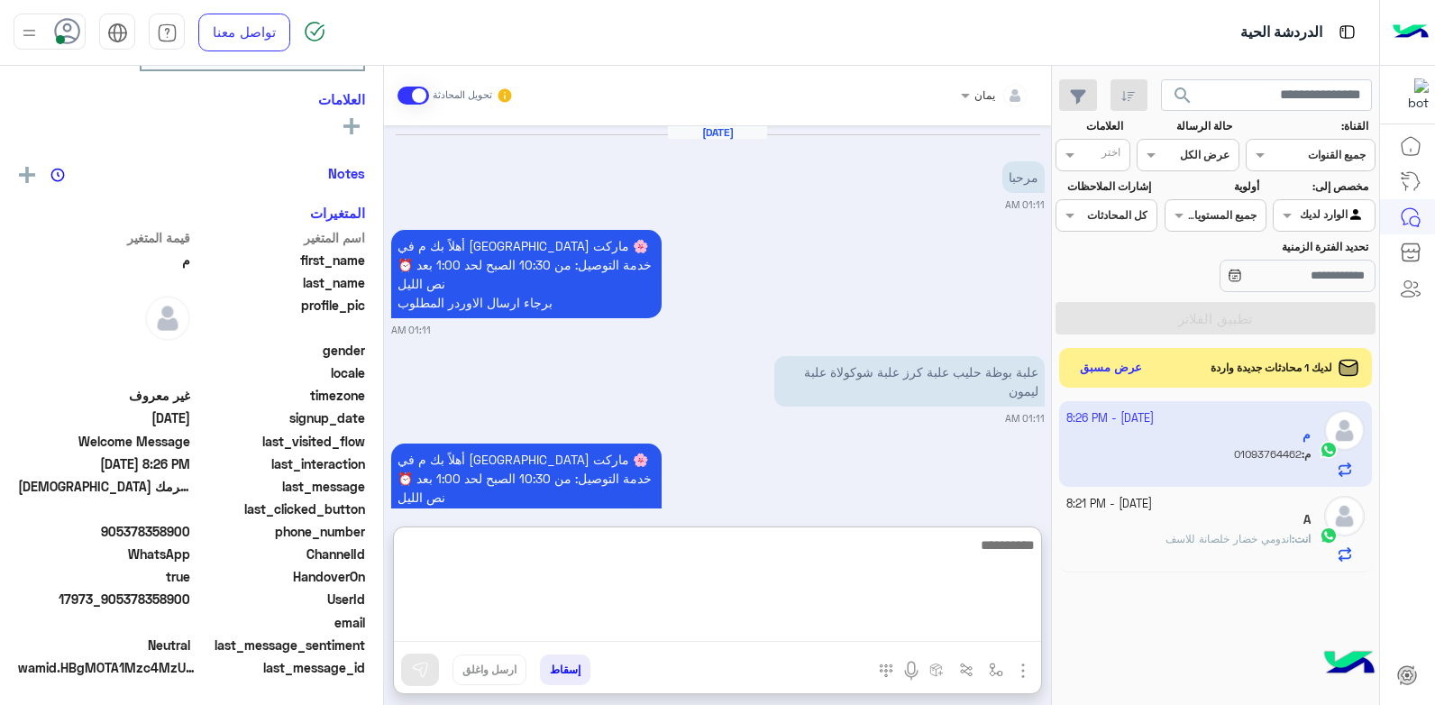
drag, startPoint x: 798, startPoint y: 635, endPoint x: 794, endPoint y: 598, distance: 37.1
click at [797, 631] on textarea at bounding box center [717, 588] width 647 height 108
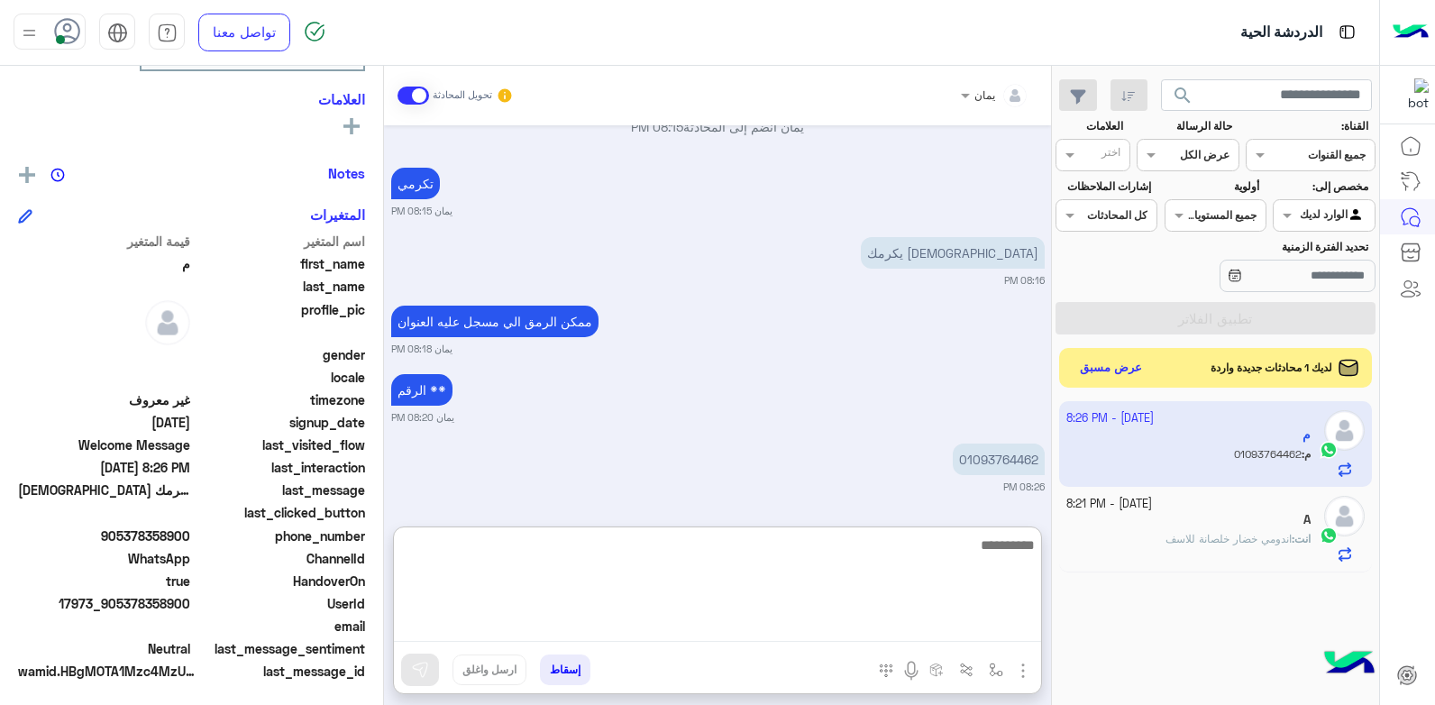
scroll to position [342, 0]
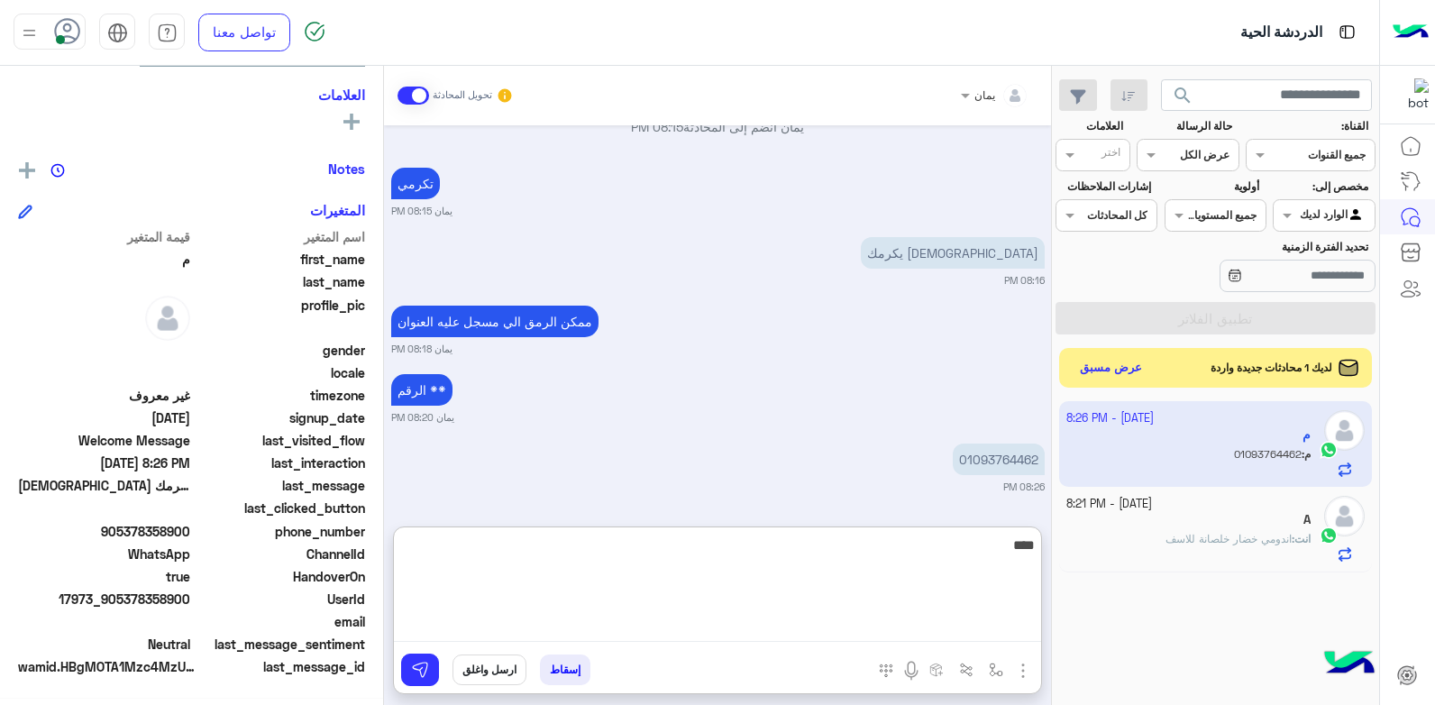
type textarea "****"
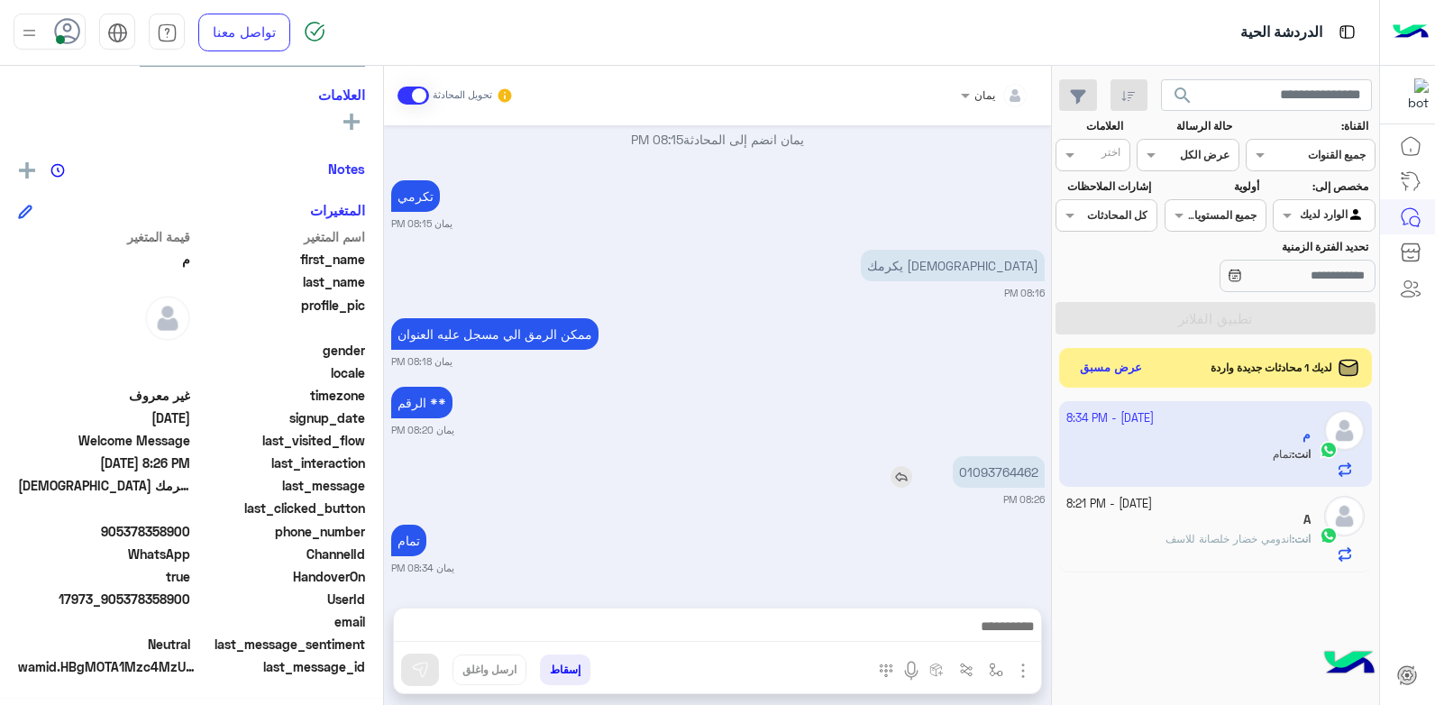
scroll to position [839, 0]
drag, startPoint x: 960, startPoint y: 390, endPoint x: 1000, endPoint y: 434, distance: 58.7
click at [1003, 394] on div "[DATE] مرحبا 01:11 AM أهلاً بك م في [GEOGRAPHIC_DATA] ماركت 🌸 ⏰ خدمة التوصيل: م…" at bounding box center [717, 357] width 667 height 464
drag, startPoint x: 959, startPoint y: 470, endPoint x: 1039, endPoint y: 477, distance: 80.6
click at [1039, 477] on p "01093764462" at bounding box center [999, 472] width 92 height 32
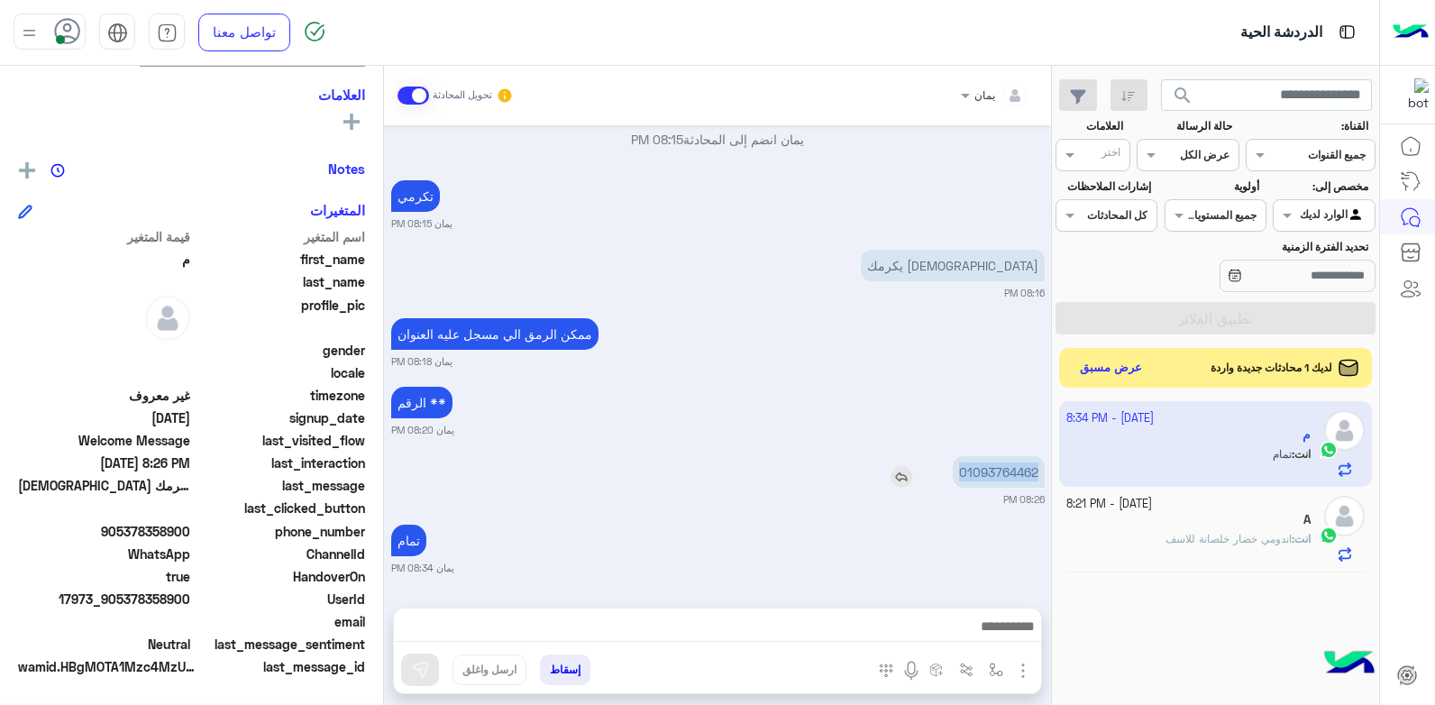
drag, startPoint x: 1039, startPoint y: 477, endPoint x: 1026, endPoint y: 471, distance: 14.6
copy p "01093764462"
click at [553, 670] on button "إسقاط" at bounding box center [565, 669] width 50 height 31
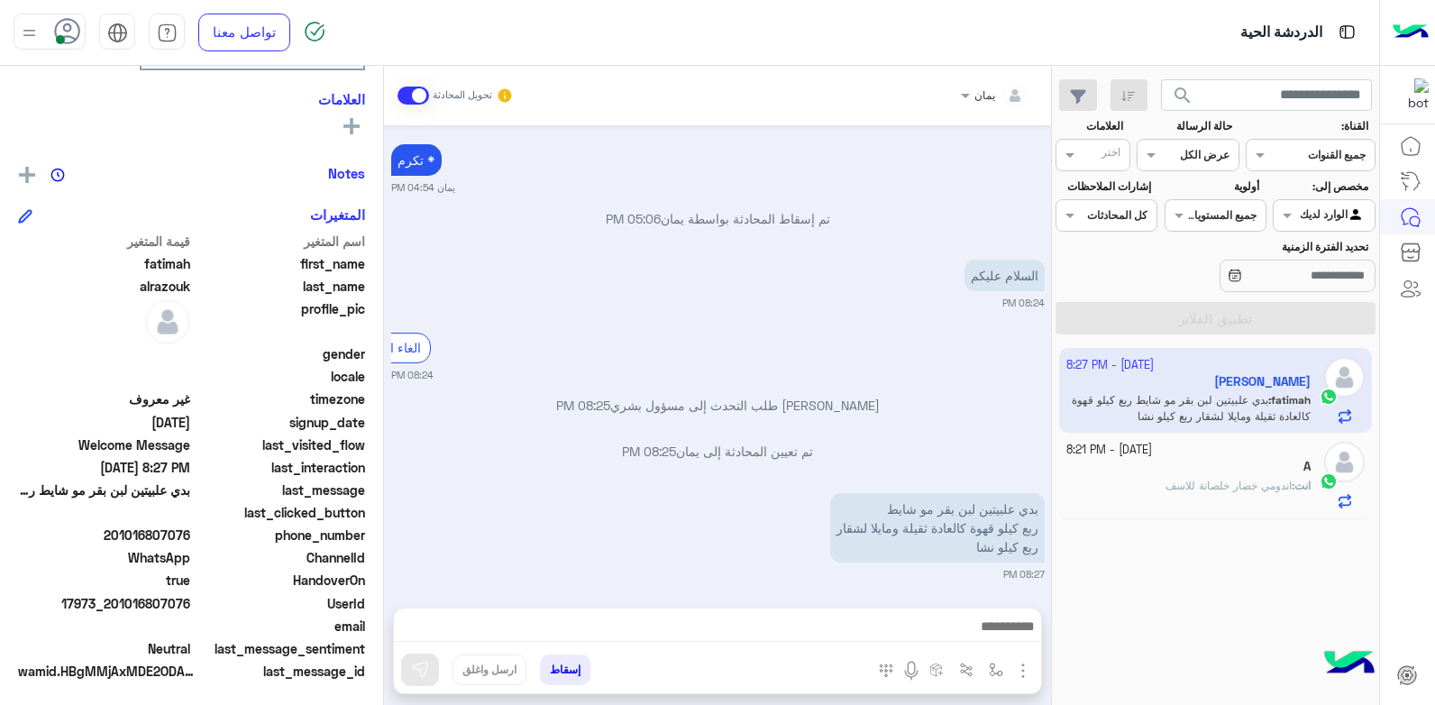
scroll to position [309, 0]
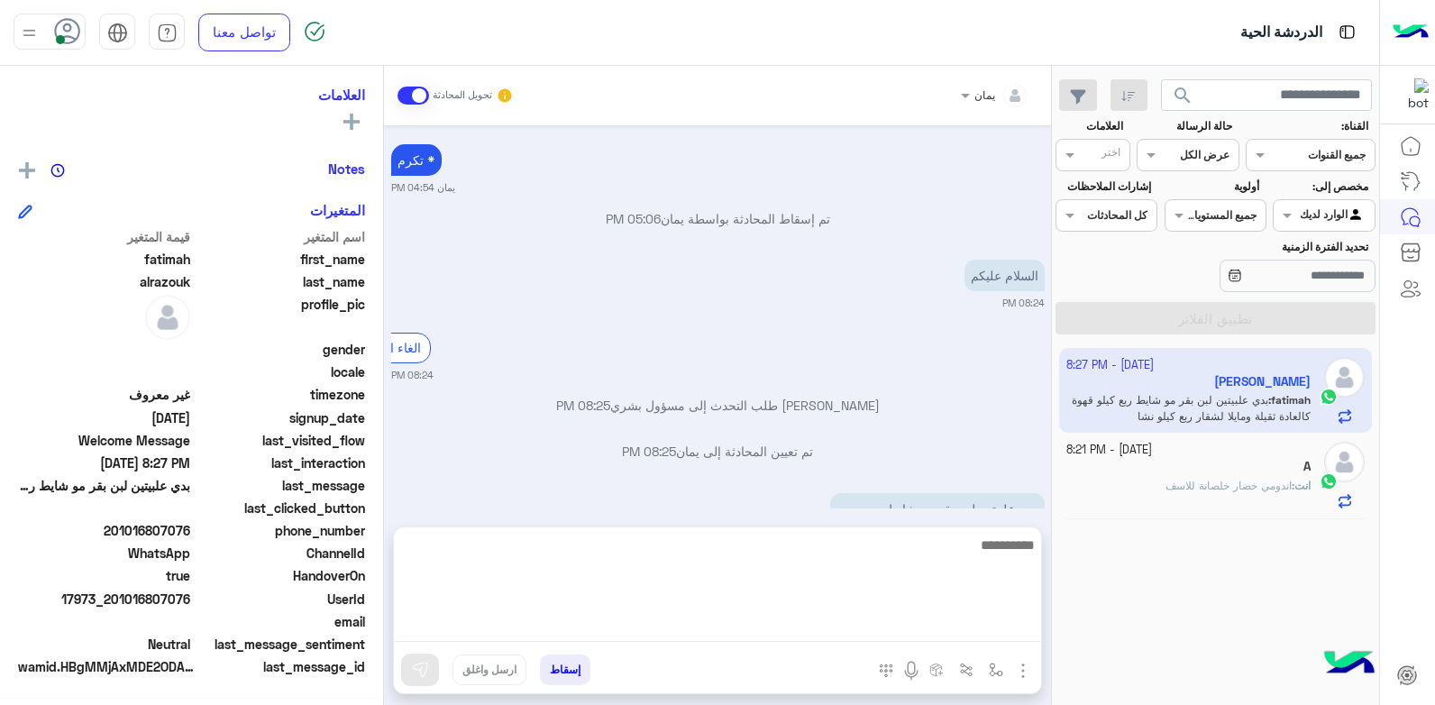
click at [837, 627] on textarea at bounding box center [717, 588] width 647 height 108
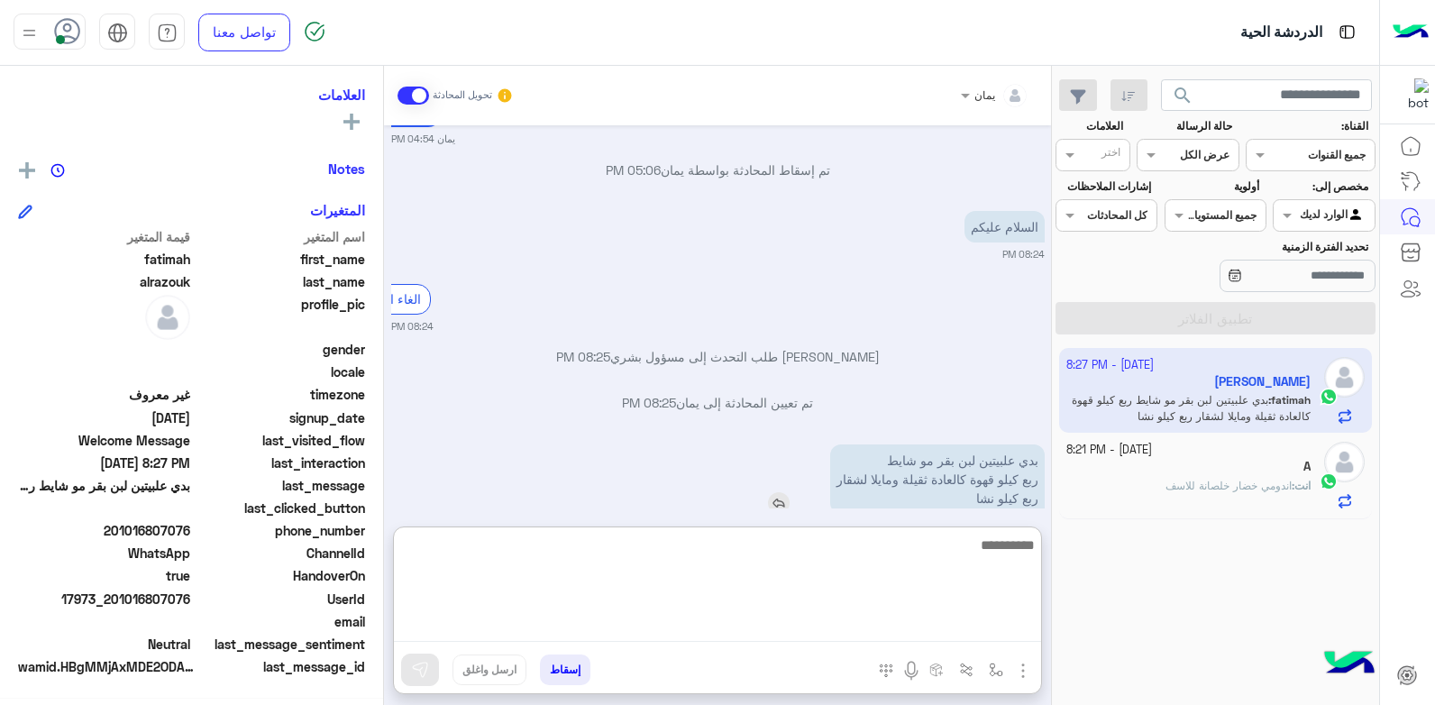
scroll to position [1292, 0]
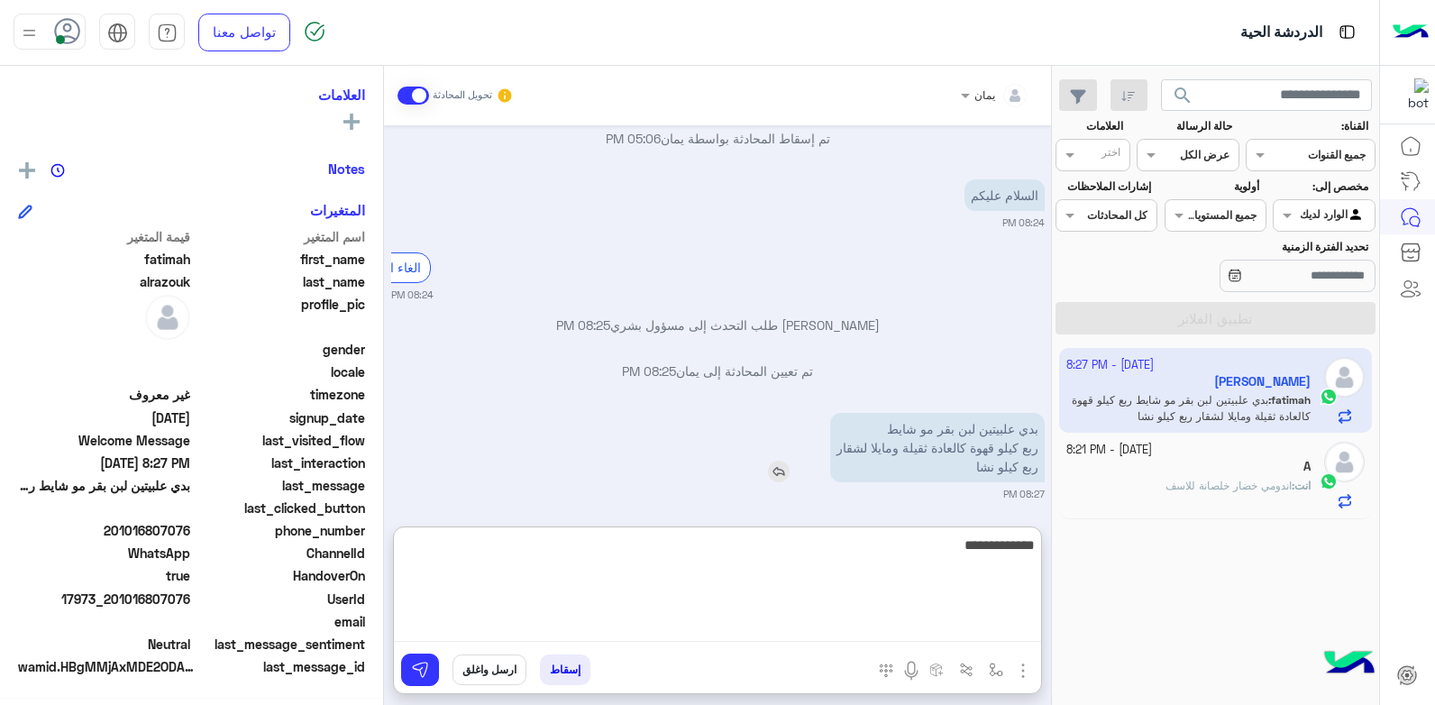
type textarea "**********"
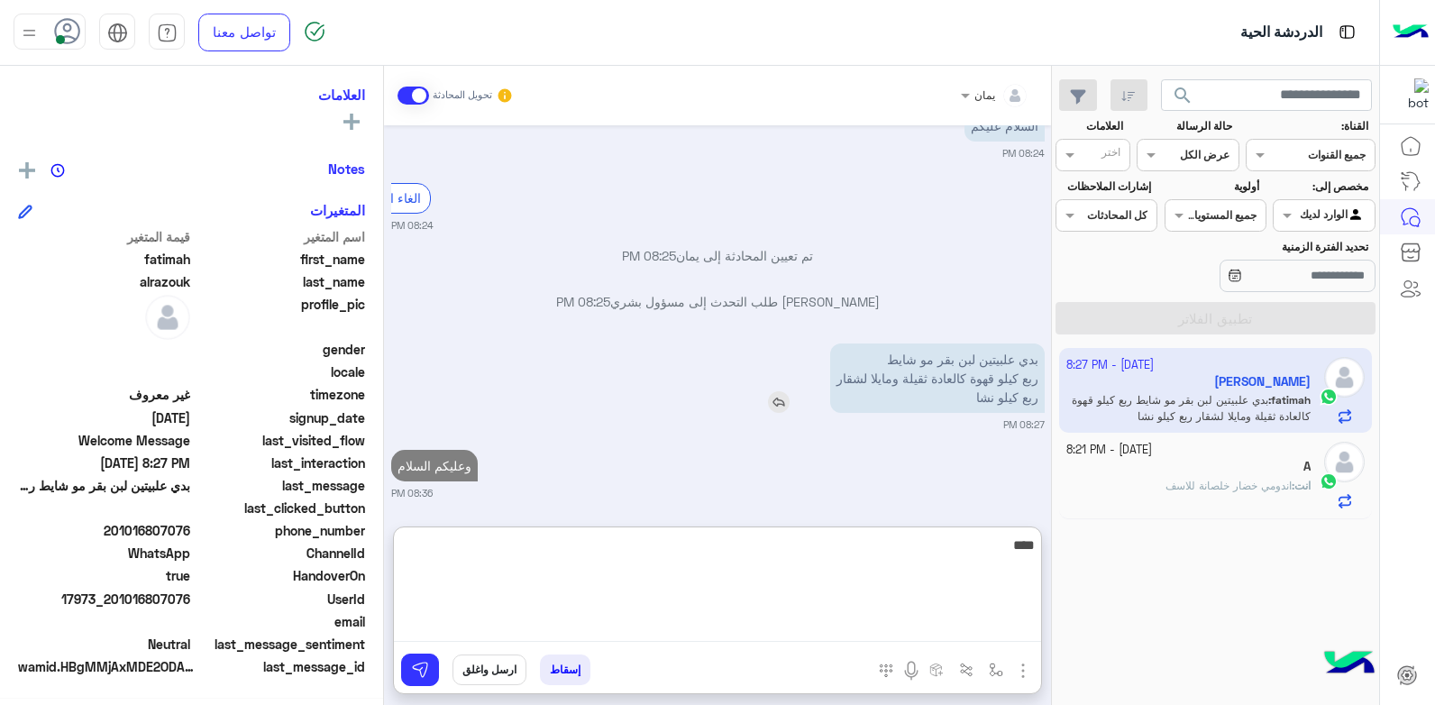
type textarea "*****"
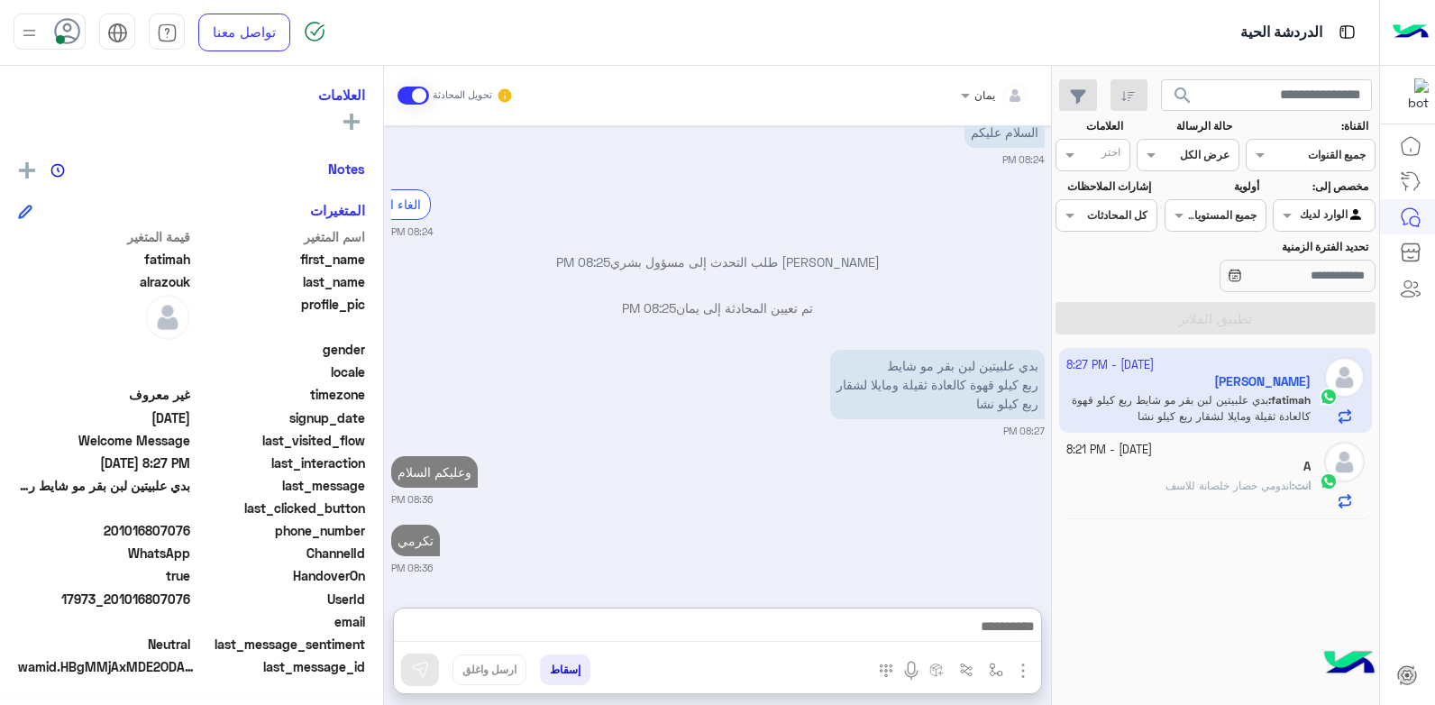
scroll to position [1477, 0]
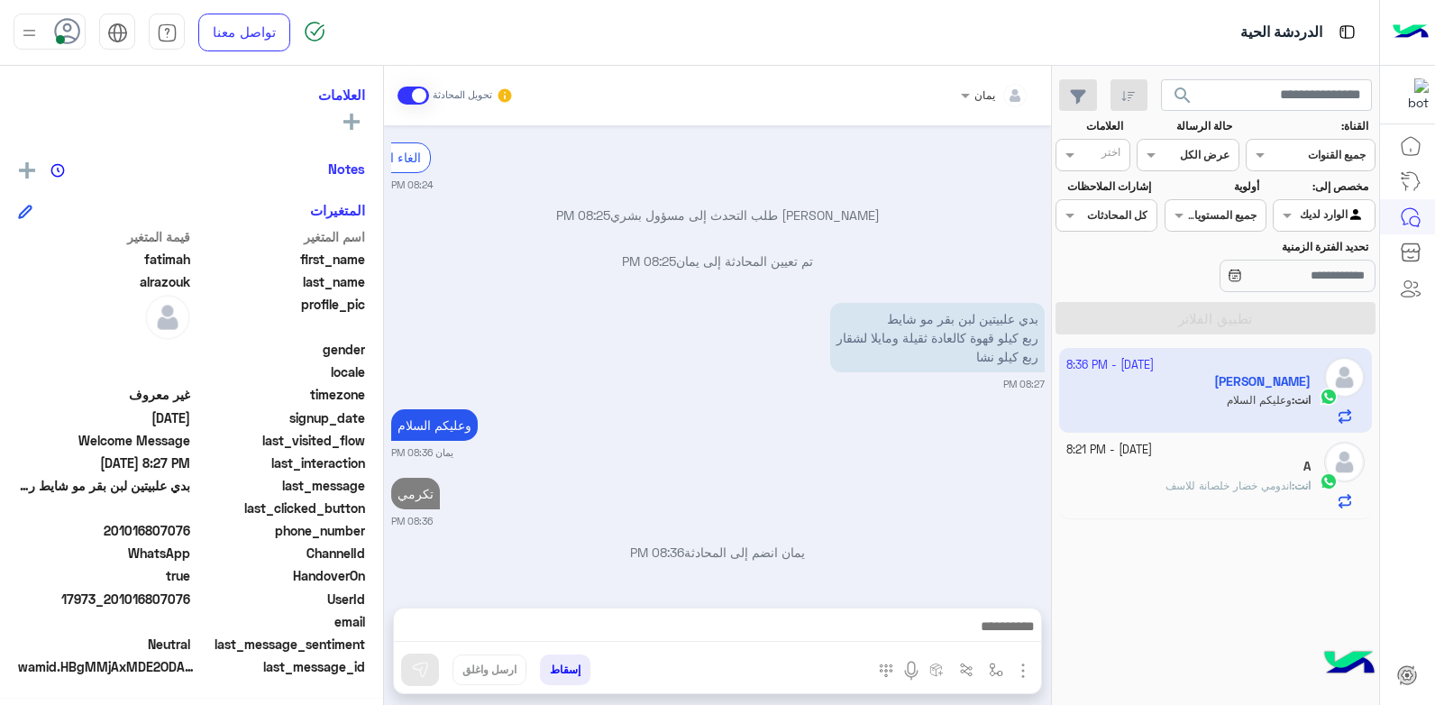
click at [1266, 471] on div "A" at bounding box center [1188, 468] width 245 height 19
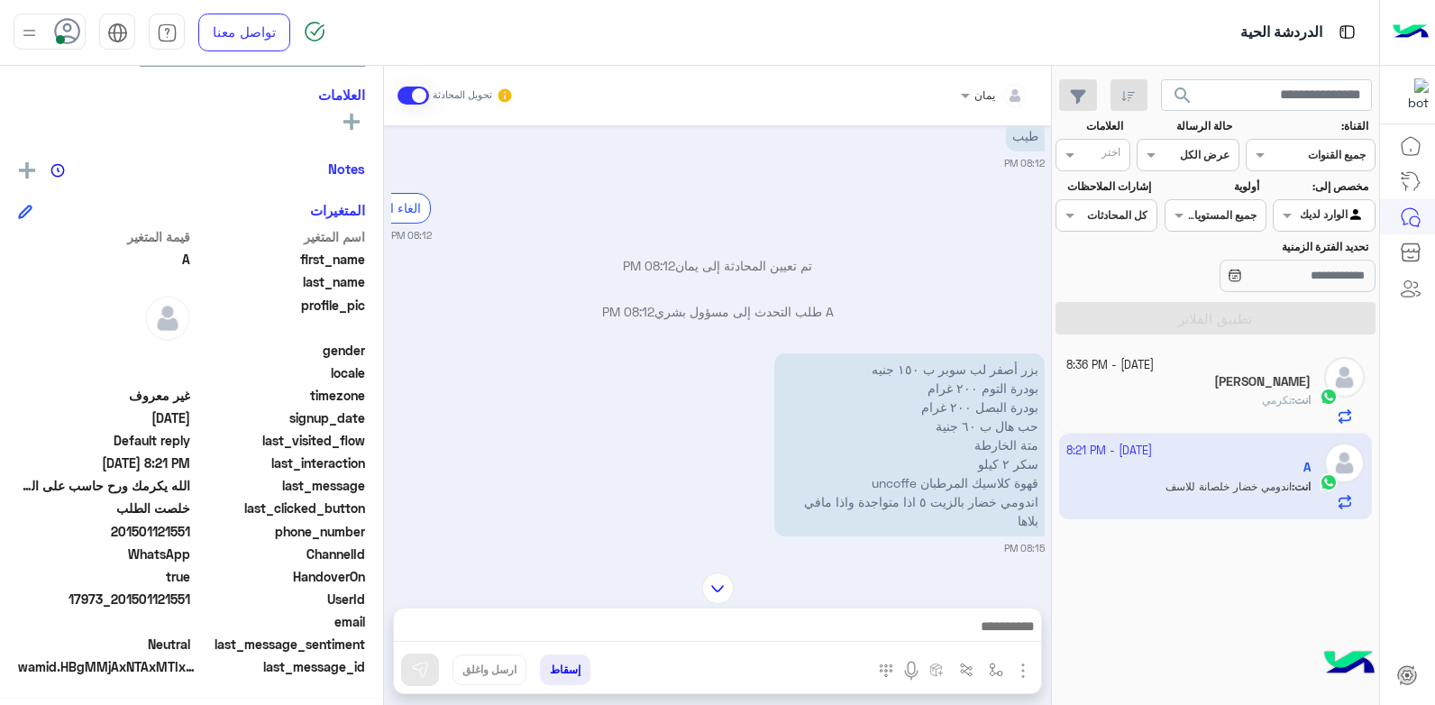
scroll to position [978, 0]
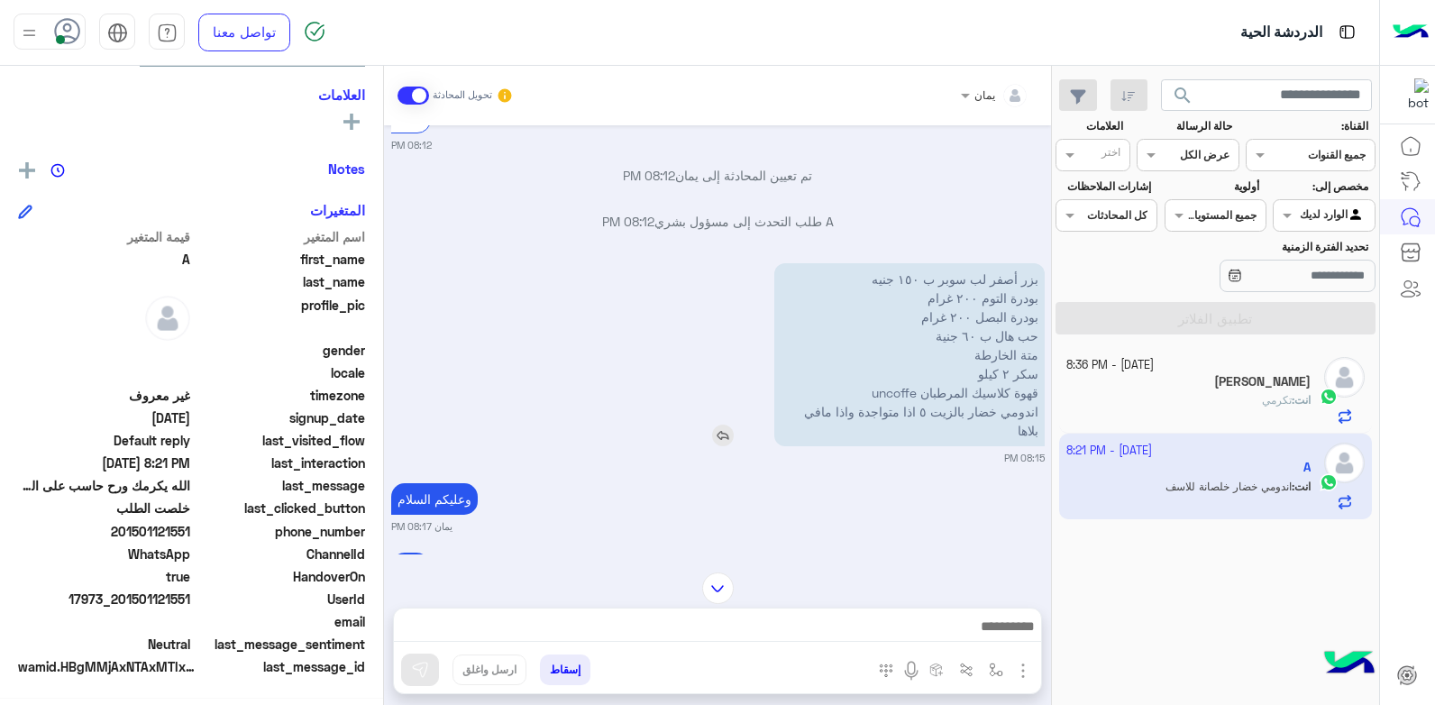
click at [729, 444] on img at bounding box center [723, 436] width 22 height 22
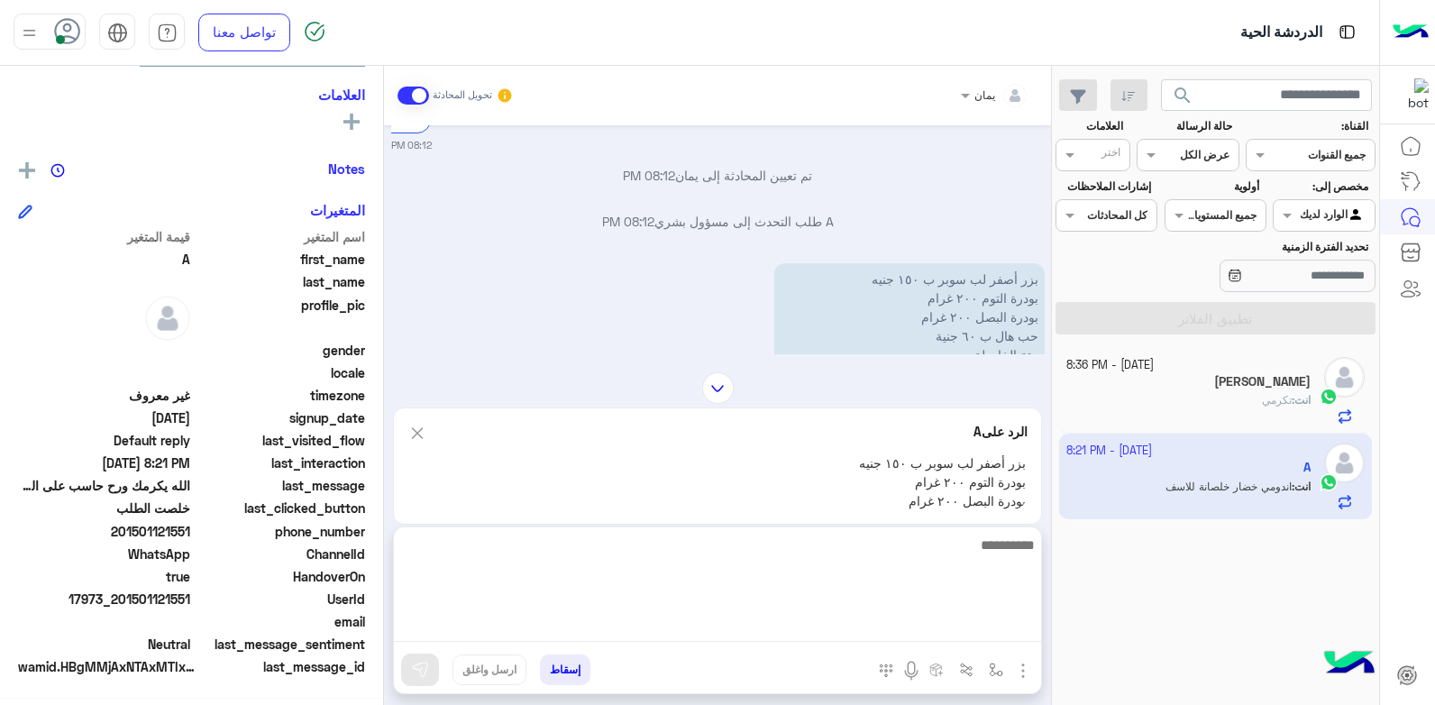
click at [769, 642] on textarea at bounding box center [717, 588] width 647 height 108
type textarea "**********"
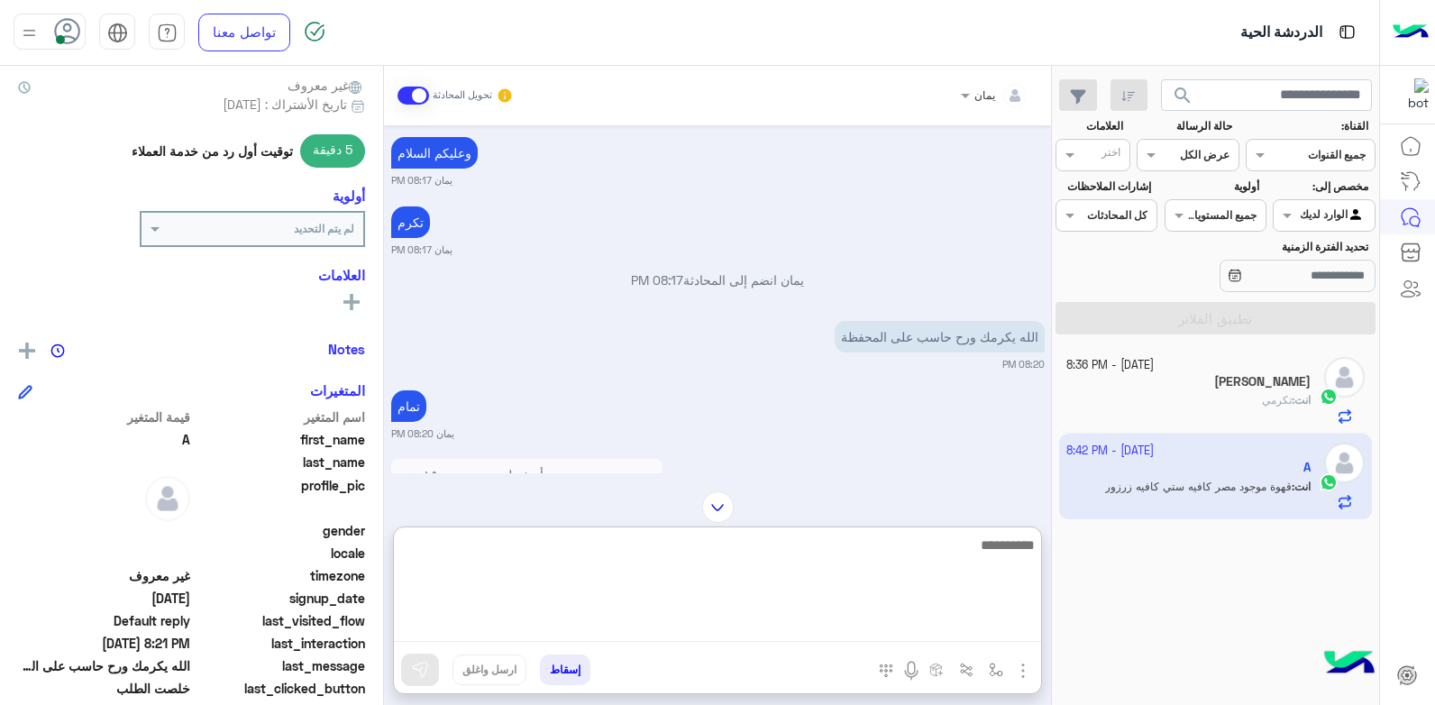
scroll to position [1414, 0]
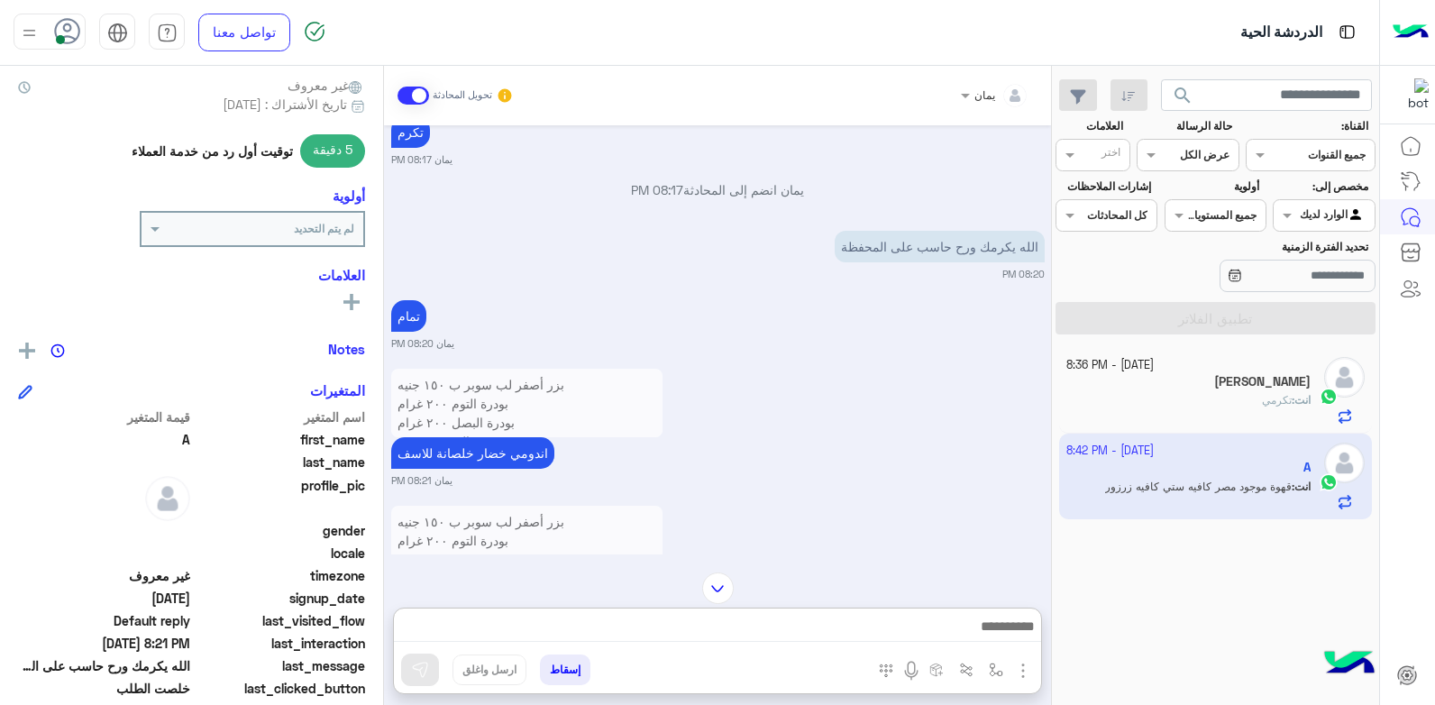
click at [1289, 418] on div "انت : تكرمي" at bounding box center [1188, 408] width 245 height 32
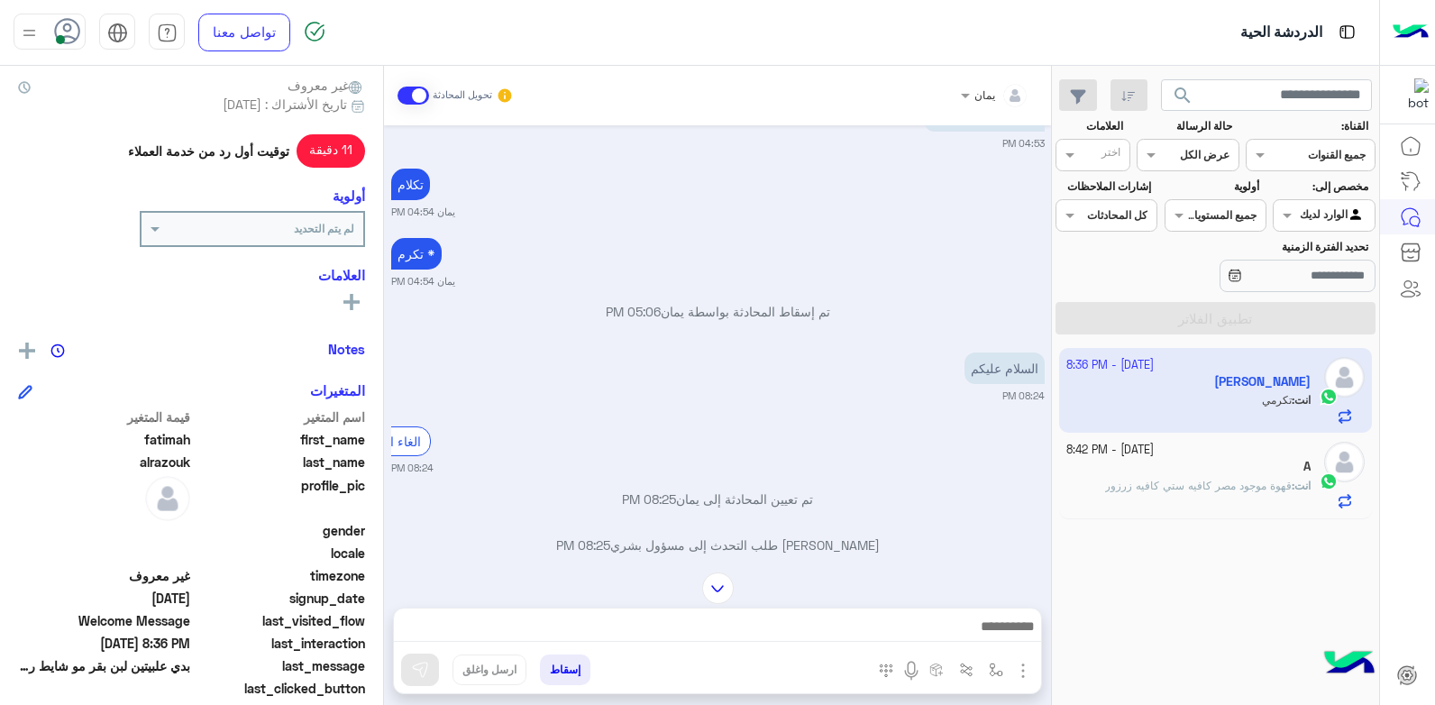
scroll to position [1122, 0]
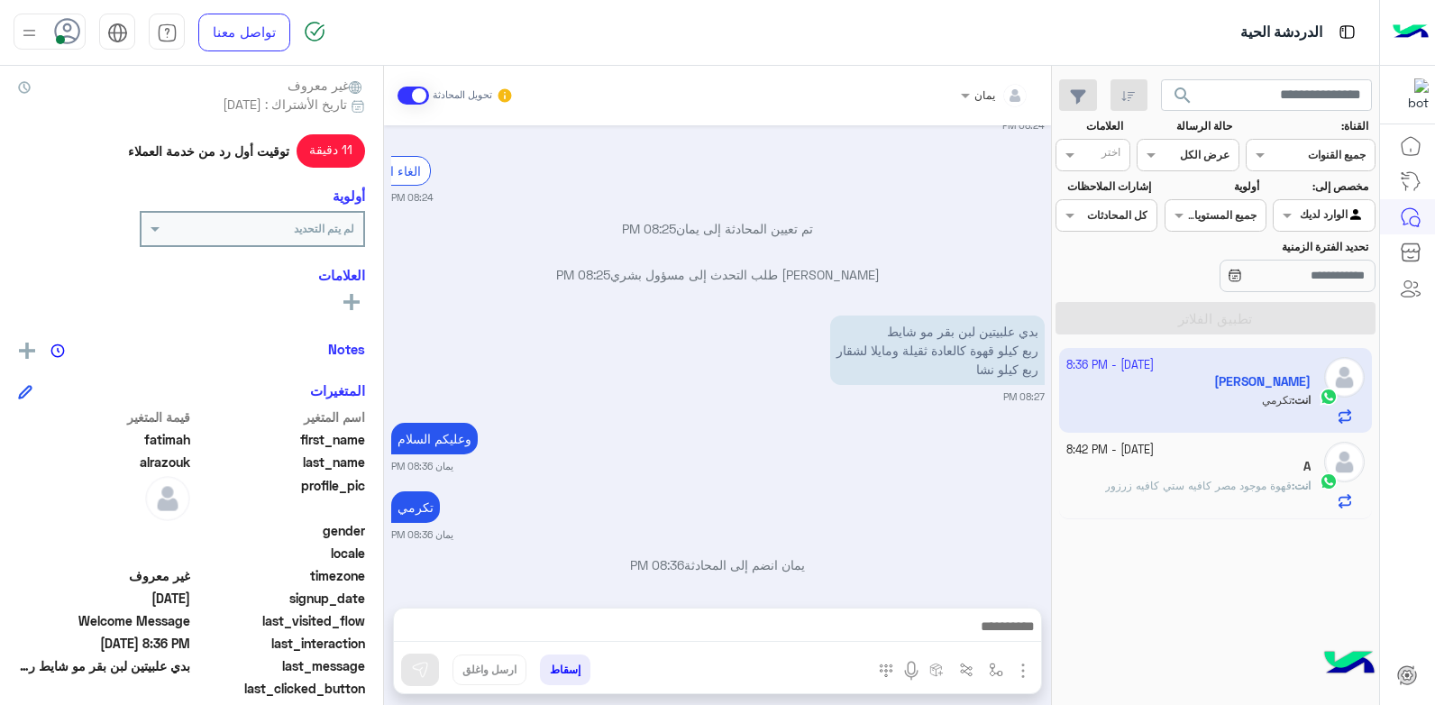
click at [1099, 455] on small "[DATE] - 8:42 PM" at bounding box center [1109, 450] width 87 height 17
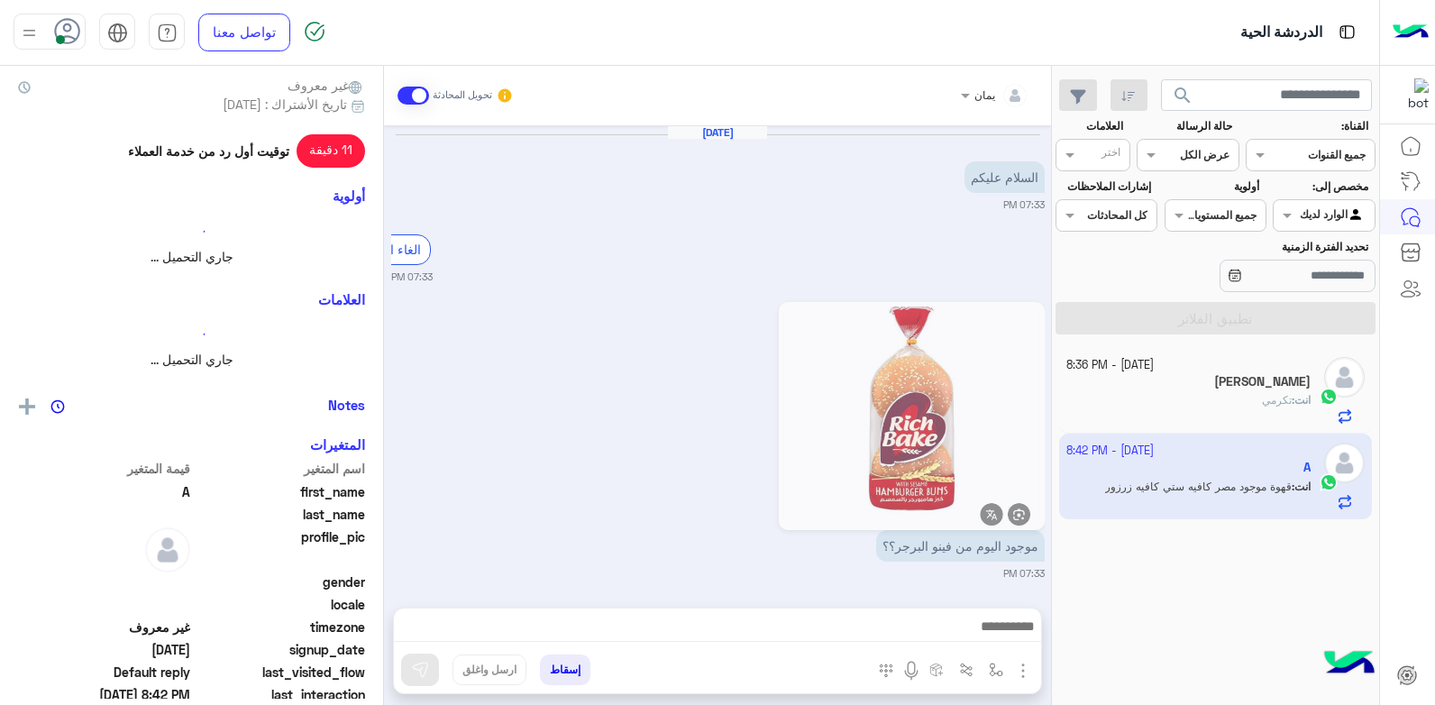
scroll to position [1436, 0]
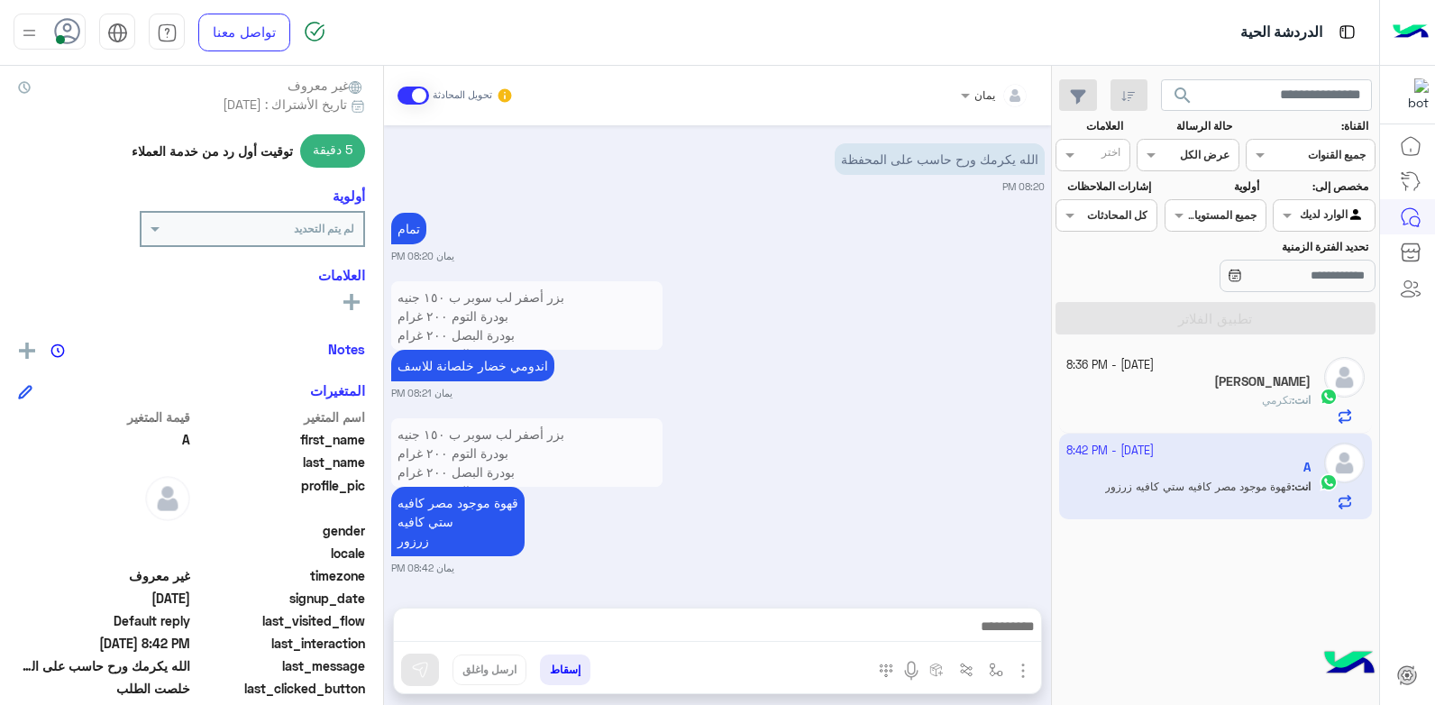
click at [1124, 402] on div "انت : تكرمي" at bounding box center [1188, 408] width 245 height 32
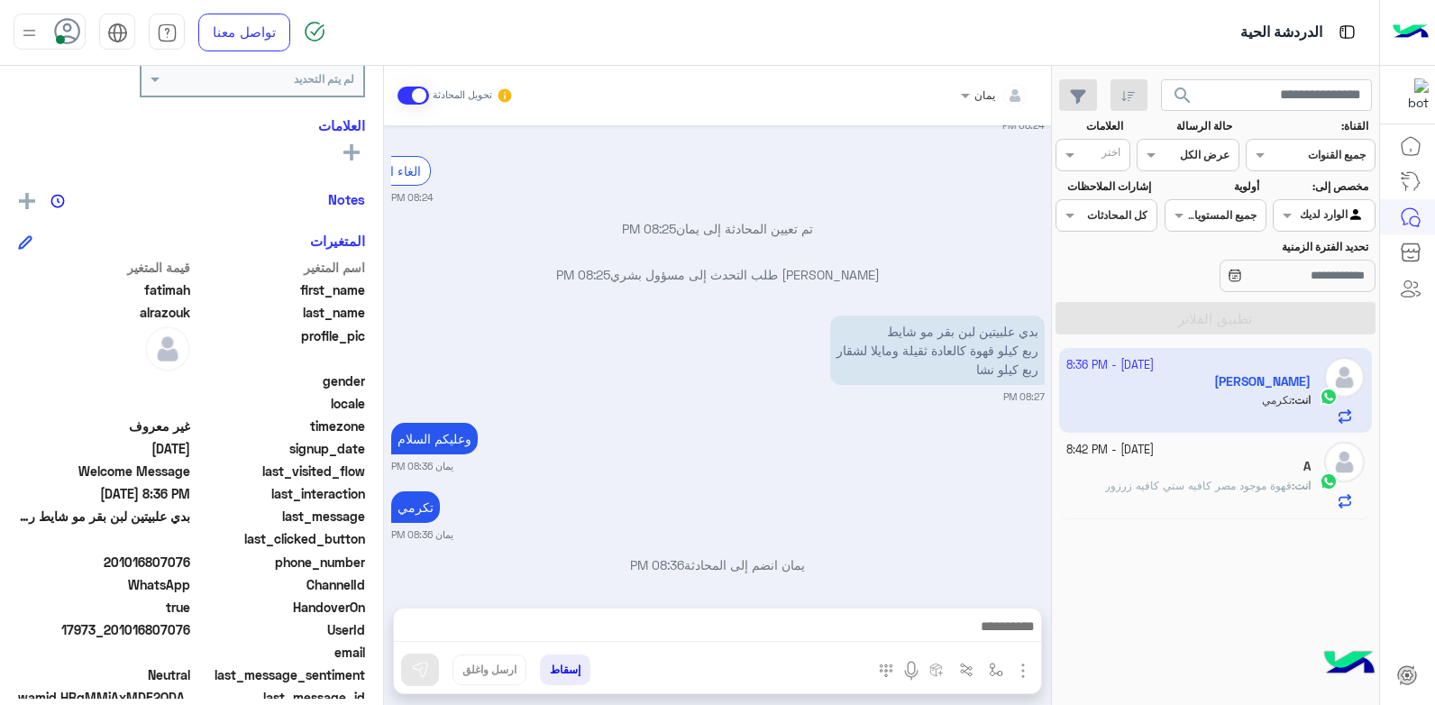
scroll to position [341, 0]
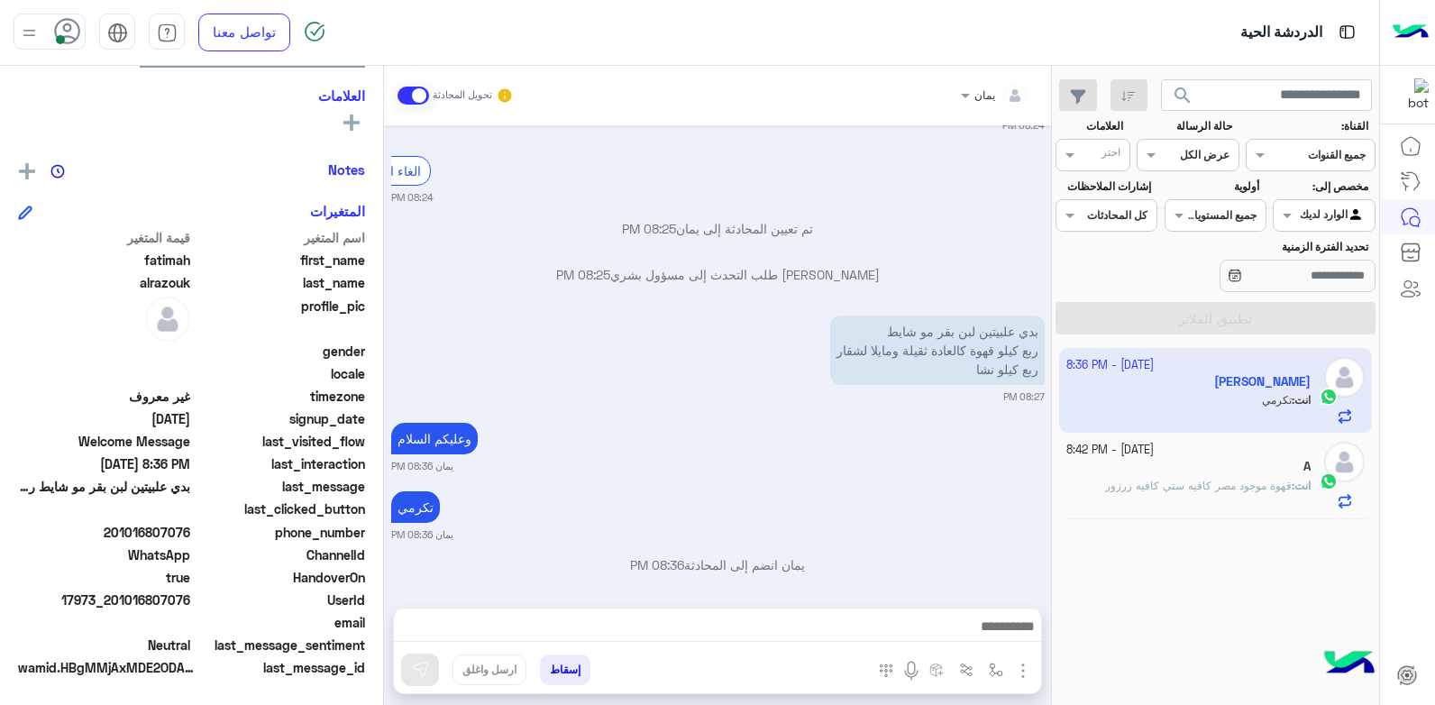
drag, startPoint x: 191, startPoint y: 597, endPoint x: 124, endPoint y: 600, distance: 66.8
click at [124, 600] on span "17973_201016807076" at bounding box center [104, 599] width 172 height 19
drag, startPoint x: 124, startPoint y: 600, endPoint x: 137, endPoint y: 593, distance: 14.5
copy span "1016807076"
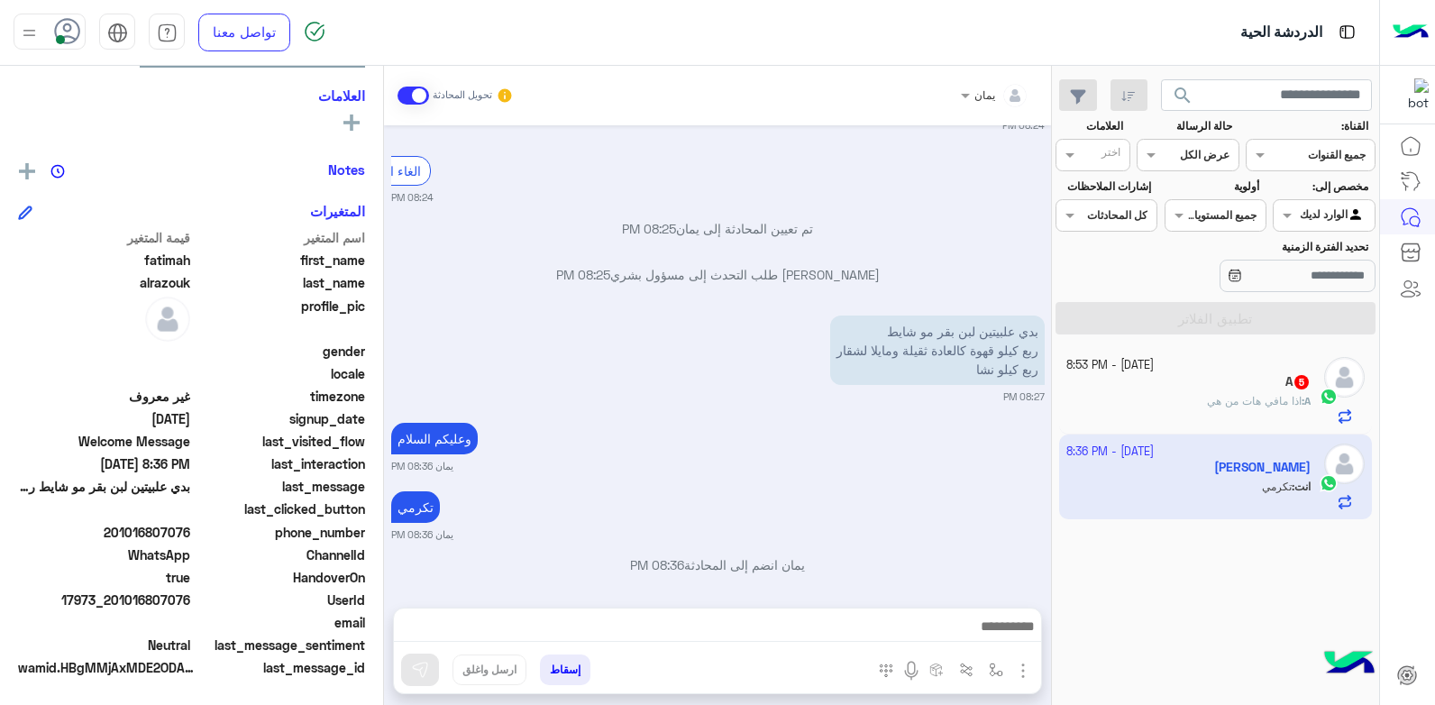
click at [563, 666] on button "إسقاط" at bounding box center [565, 669] width 50 height 31
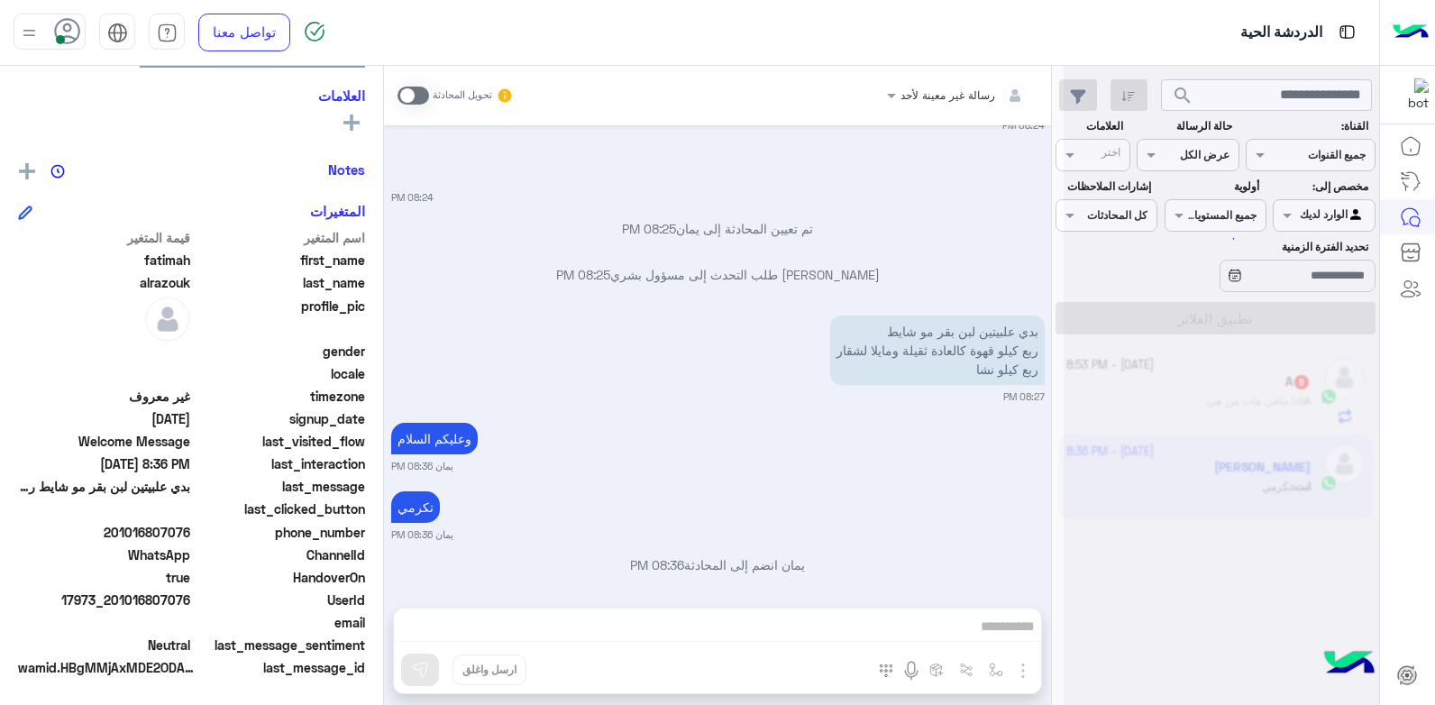
scroll to position [1169, 0]
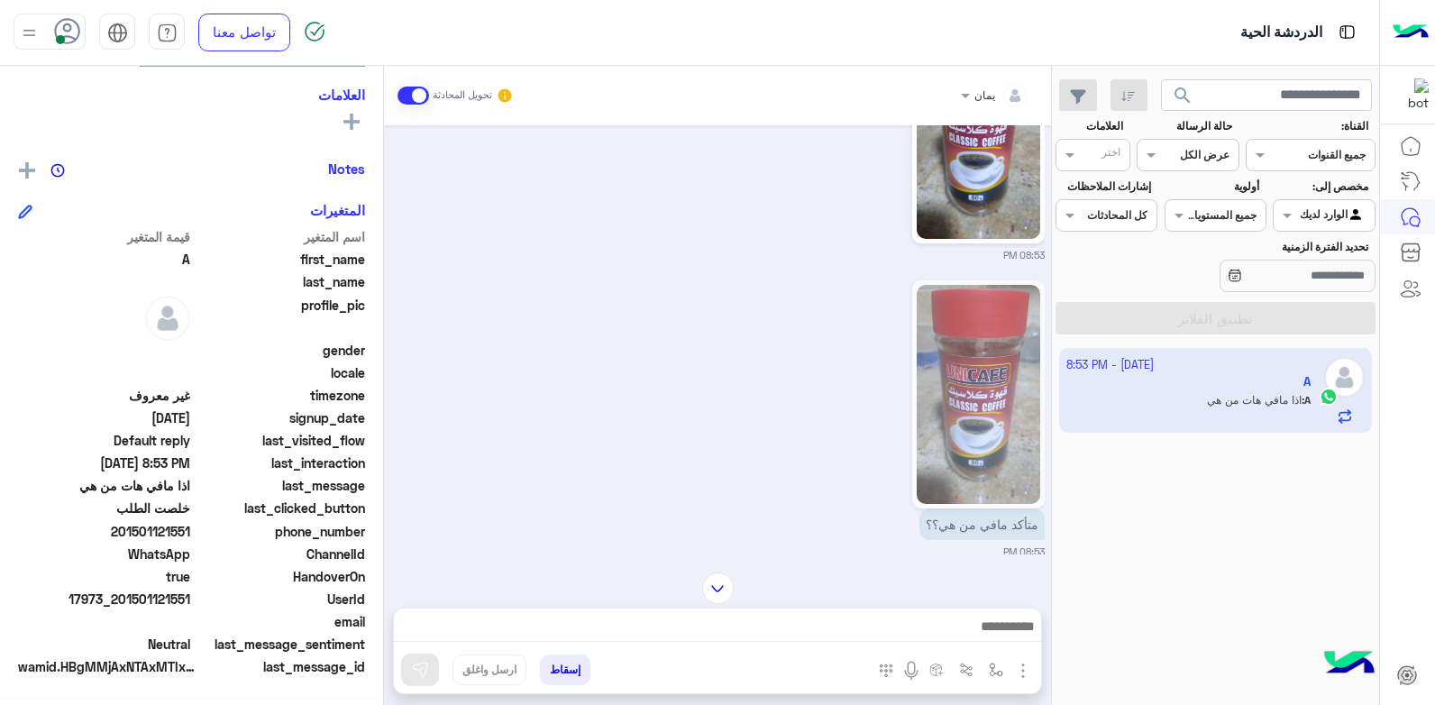
scroll to position [1623, 0]
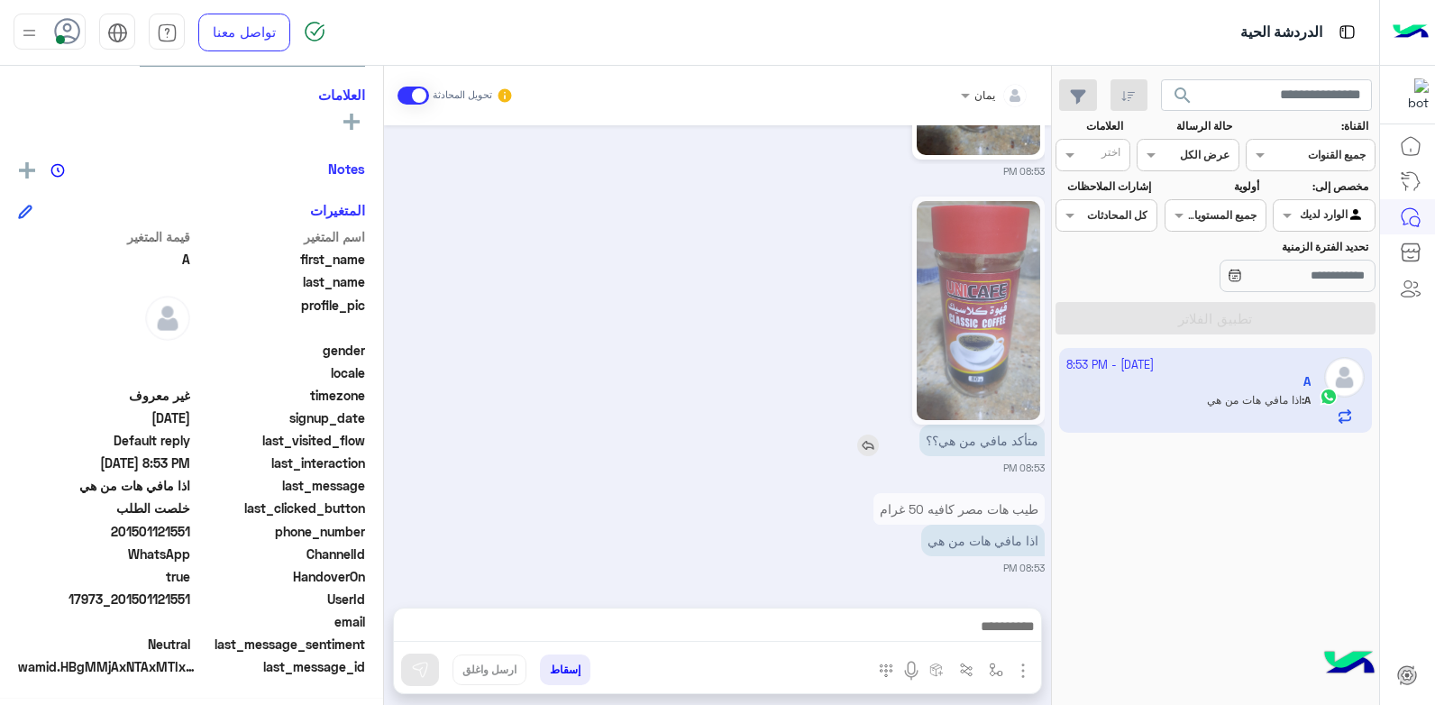
click at [857, 444] on img at bounding box center [868, 445] width 22 height 22
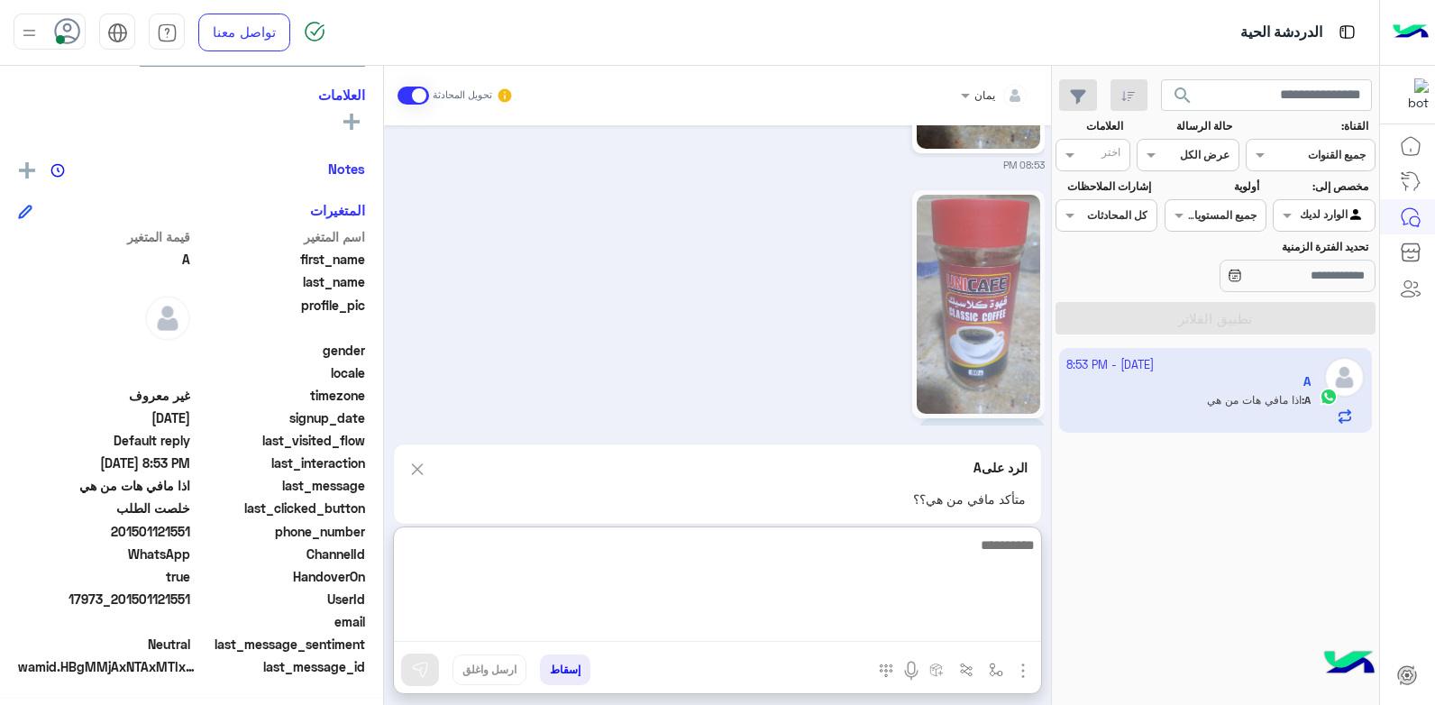
click at [821, 635] on textarea at bounding box center [717, 588] width 647 height 108
type textarea "**********"
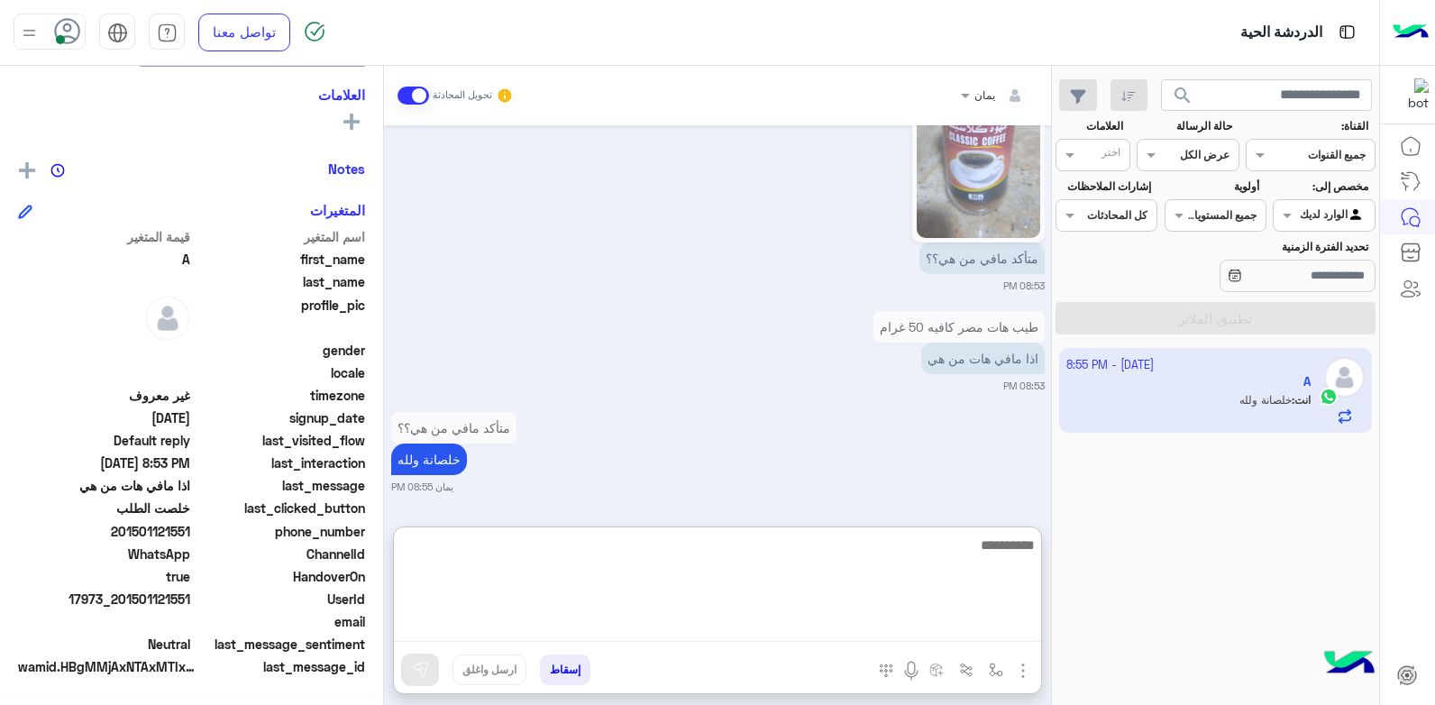
scroll to position [1805, 0]
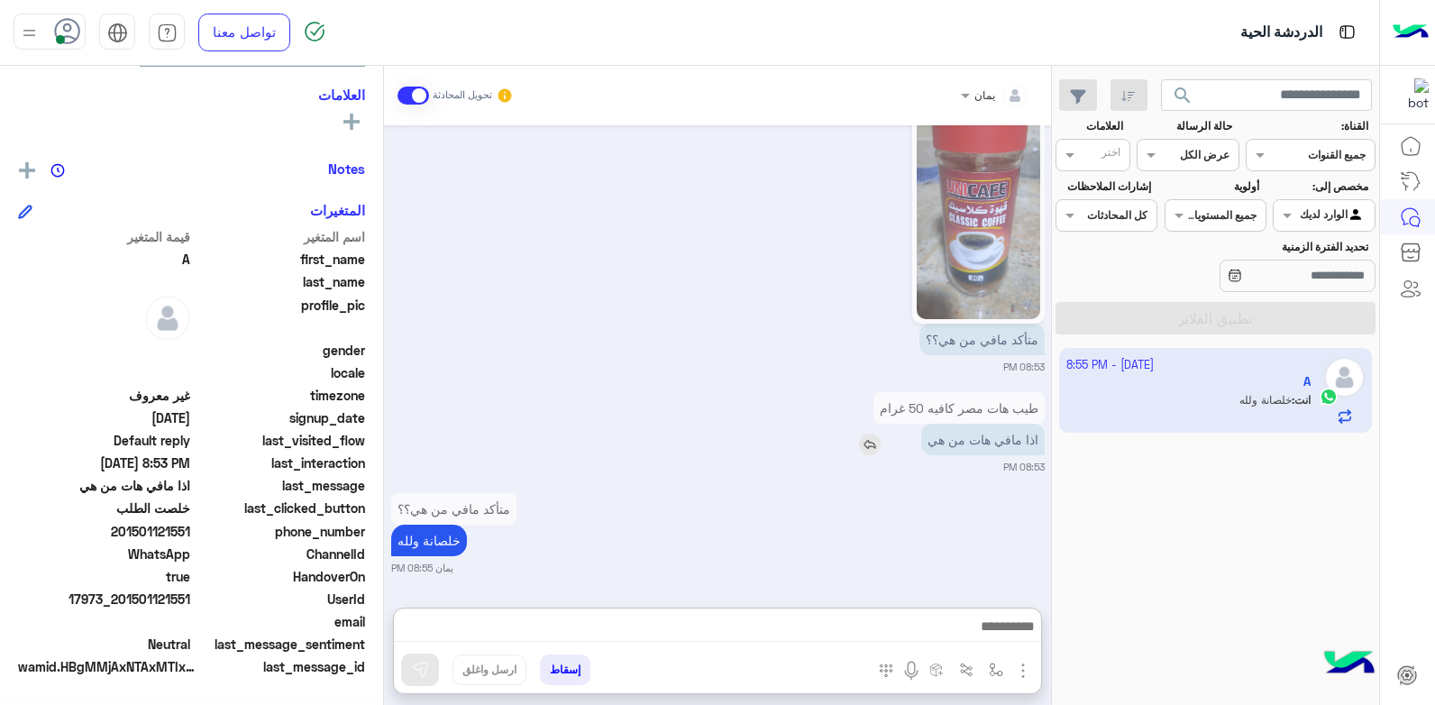
click at [864, 434] on img at bounding box center [870, 445] width 22 height 22
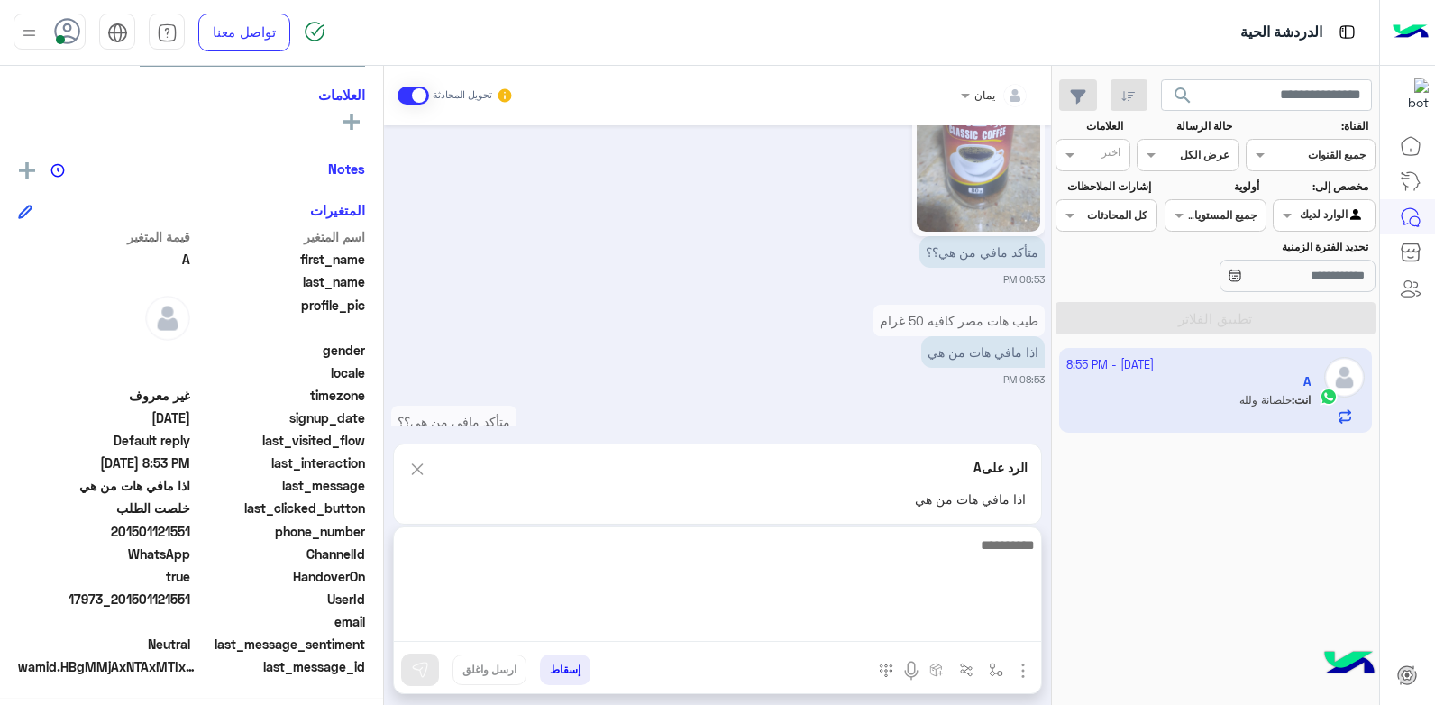
click at [911, 634] on textarea at bounding box center [717, 588] width 647 height 108
type textarea "****"
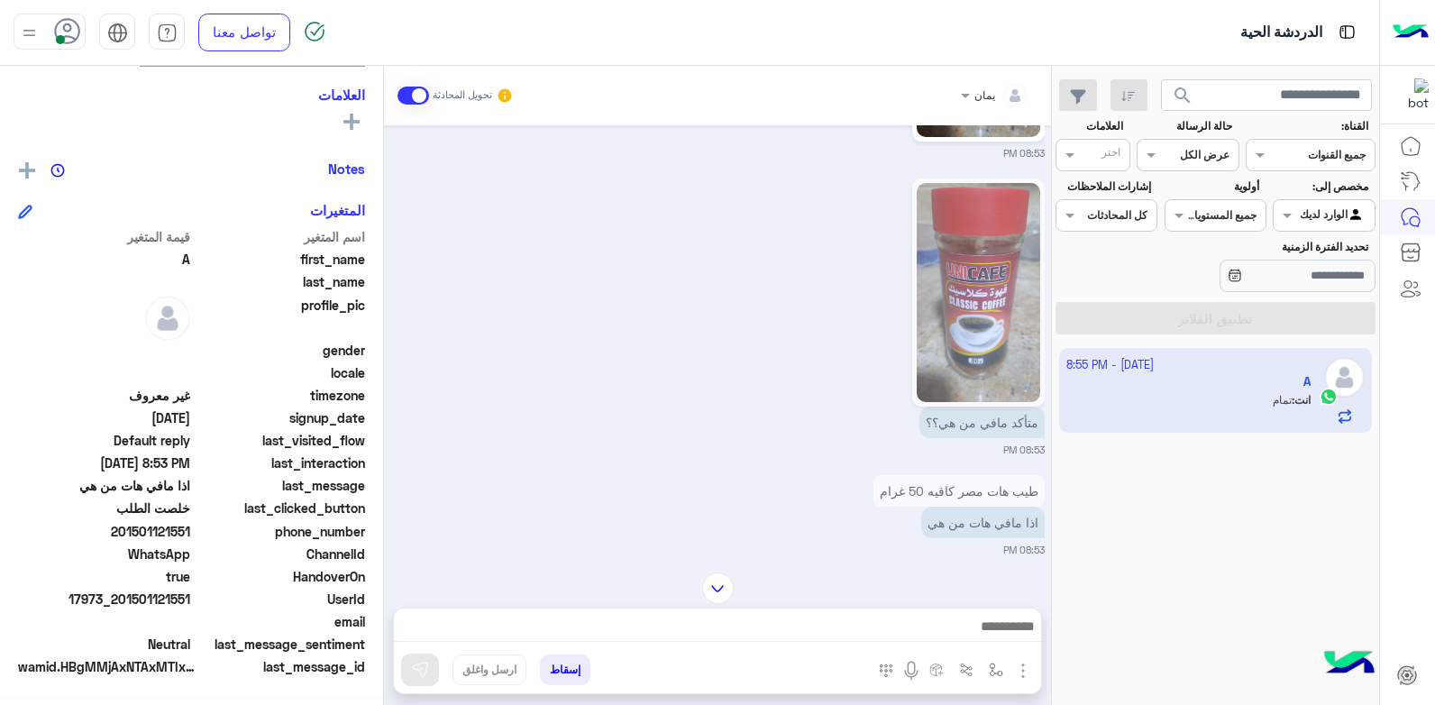
scroll to position [1823, 0]
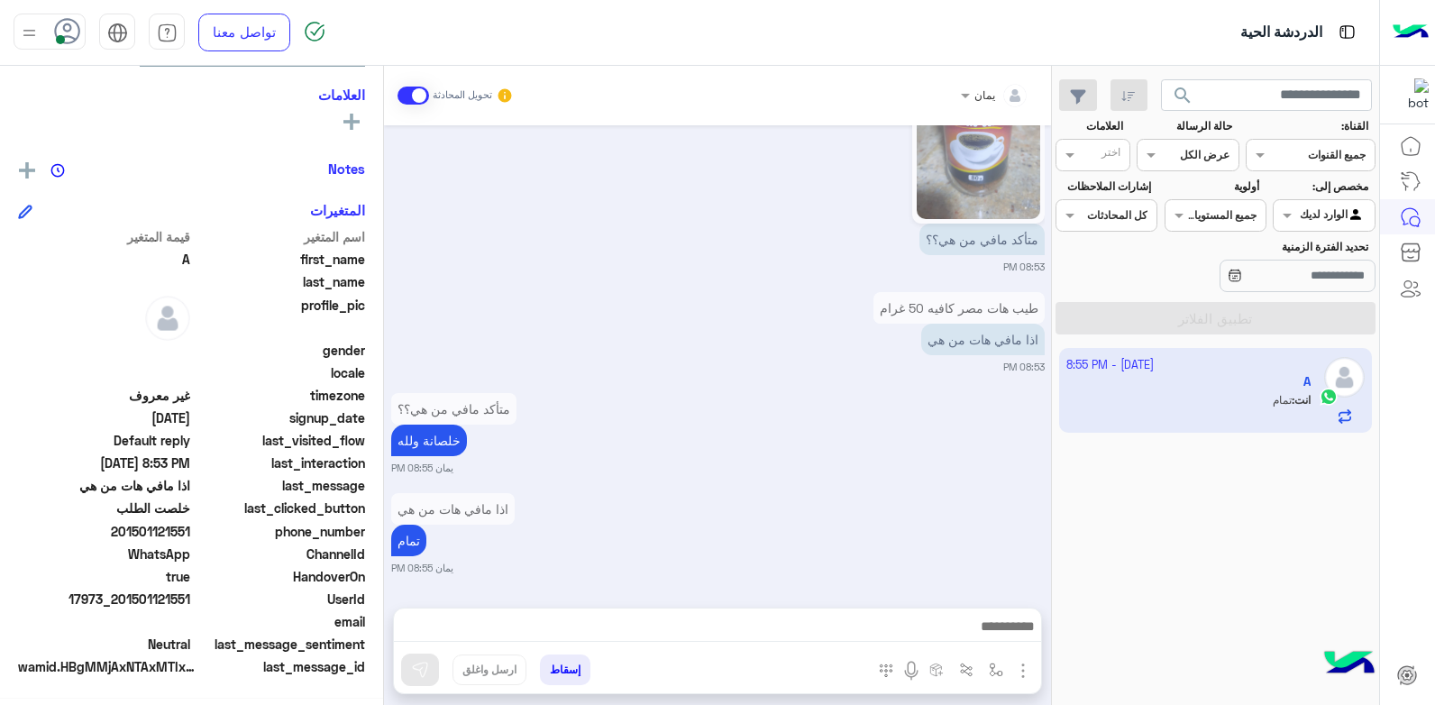
drag, startPoint x: 191, startPoint y: 599, endPoint x: 119, endPoint y: 604, distance: 72.3
click at [119, 604] on span "17973_201501121551" at bounding box center [104, 599] width 172 height 19
drag, startPoint x: 119, startPoint y: 604, endPoint x: 130, endPoint y: 602, distance: 11.0
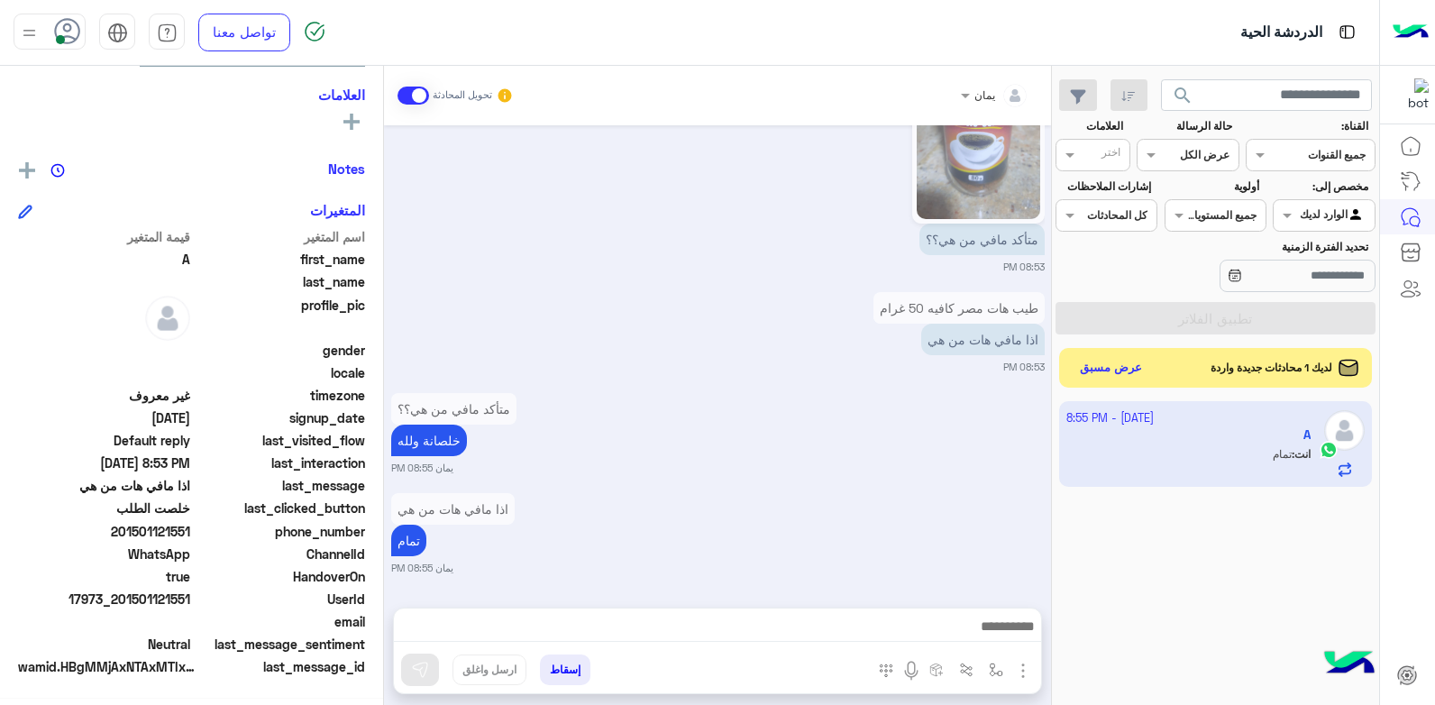
click at [574, 672] on button "إسقاط" at bounding box center [565, 669] width 50 height 31
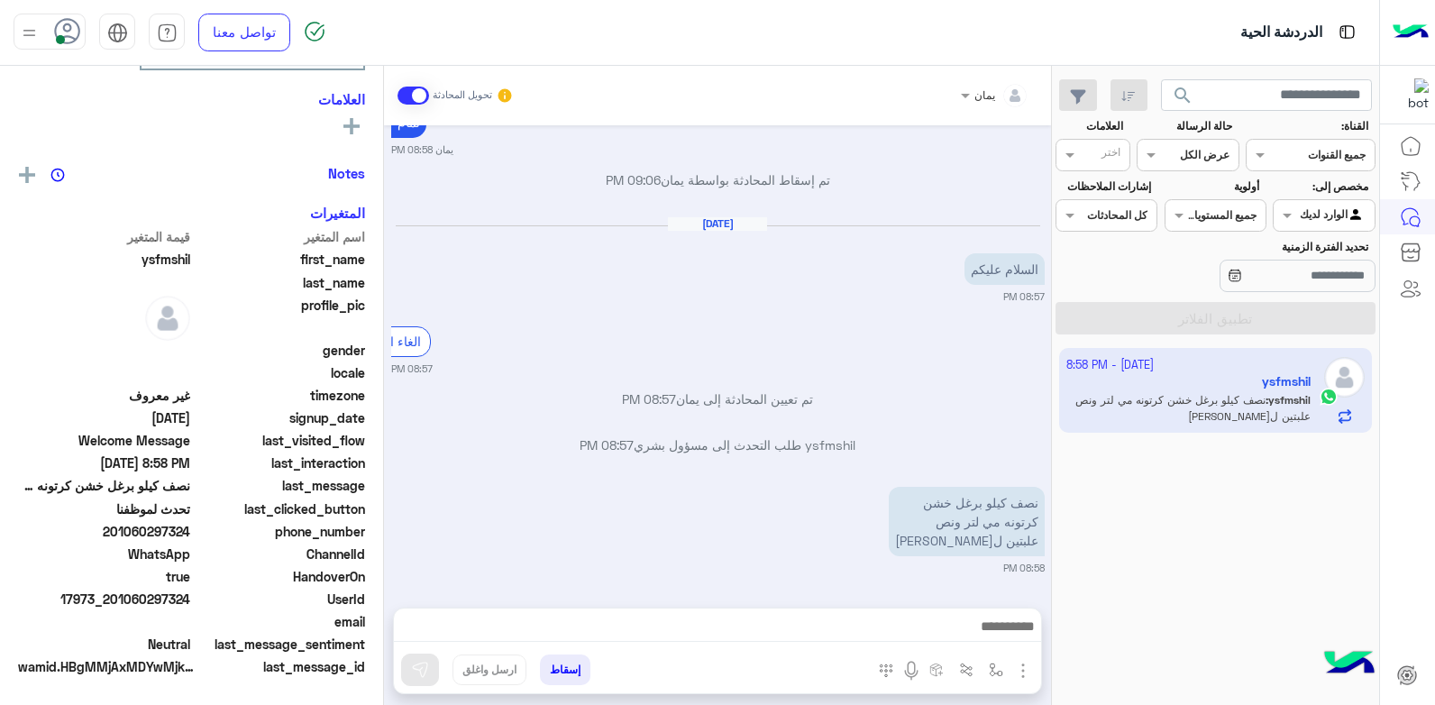
scroll to position [309, 0]
click at [866, 614] on div at bounding box center [717, 630] width 647 height 45
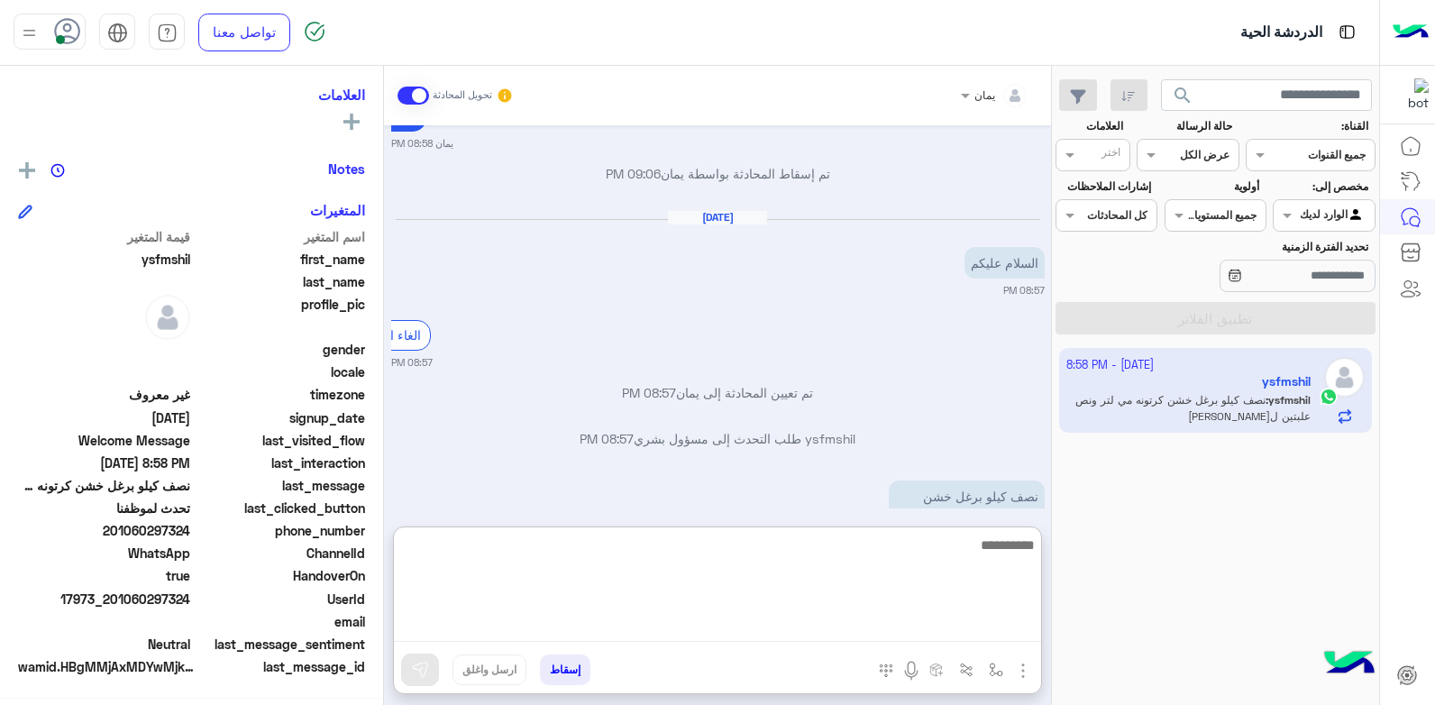
click at [856, 634] on textarea at bounding box center [717, 588] width 647 height 108
type textarea "**********"
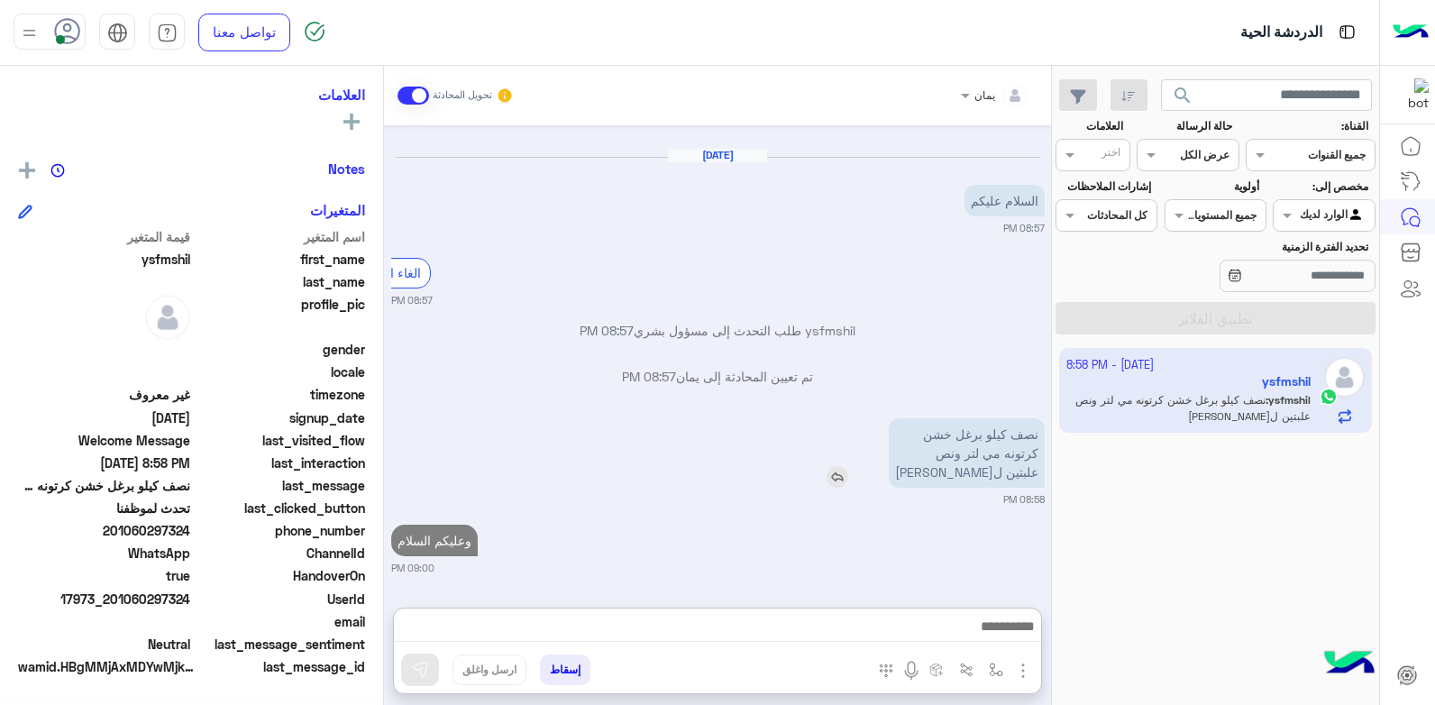
click at [873, 418] on div "نصف كيلو برغل خشن كرتونه مي لتر ونص علبتين ل[PERSON_NAME]" at bounding box center [915, 452] width 259 height 69
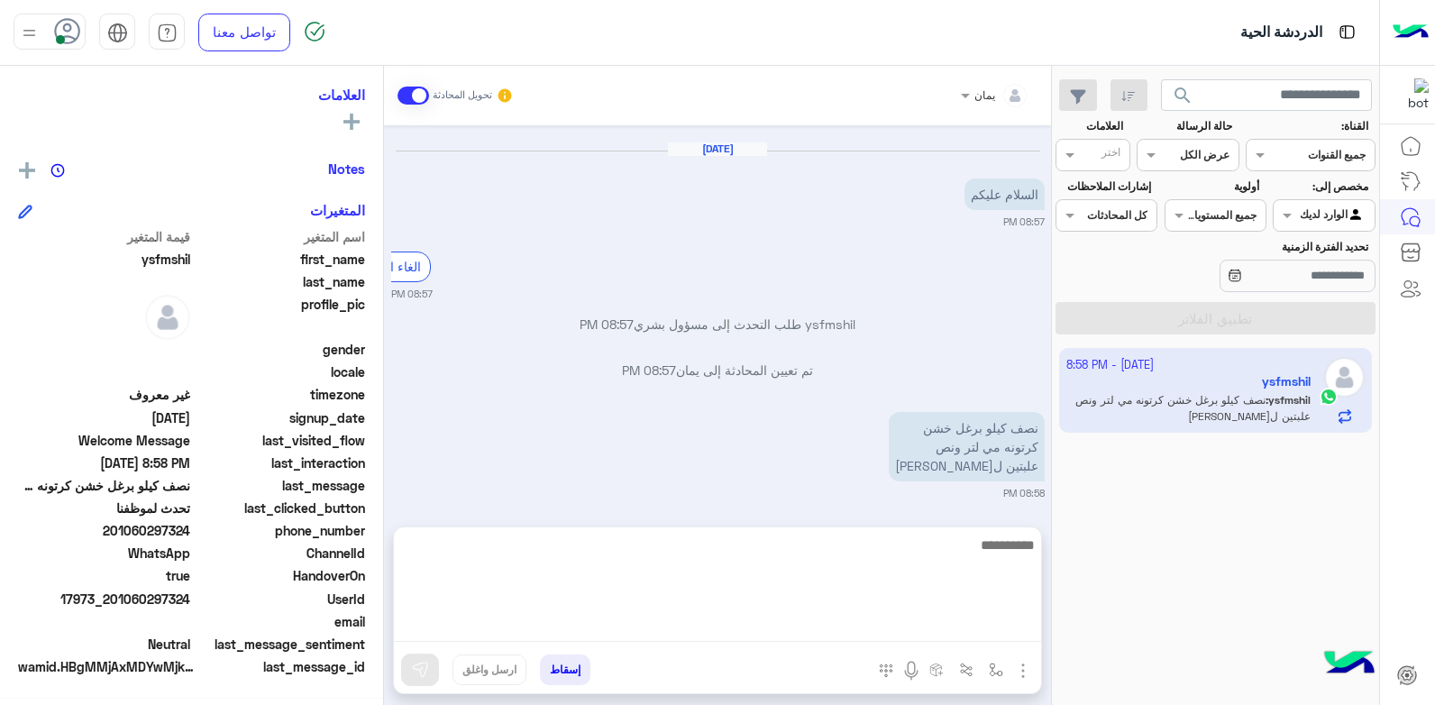
click at [883, 625] on textarea at bounding box center [717, 588] width 647 height 108
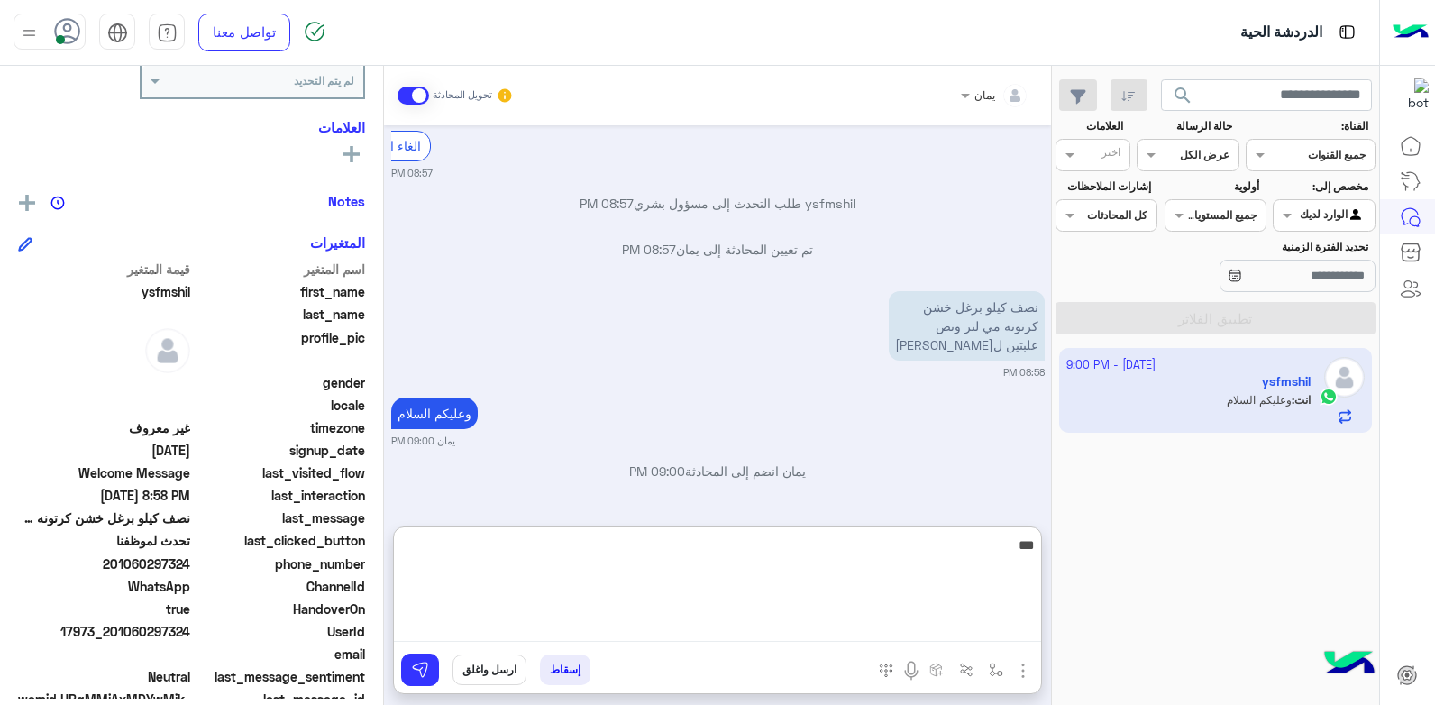
scroll to position [342, 0]
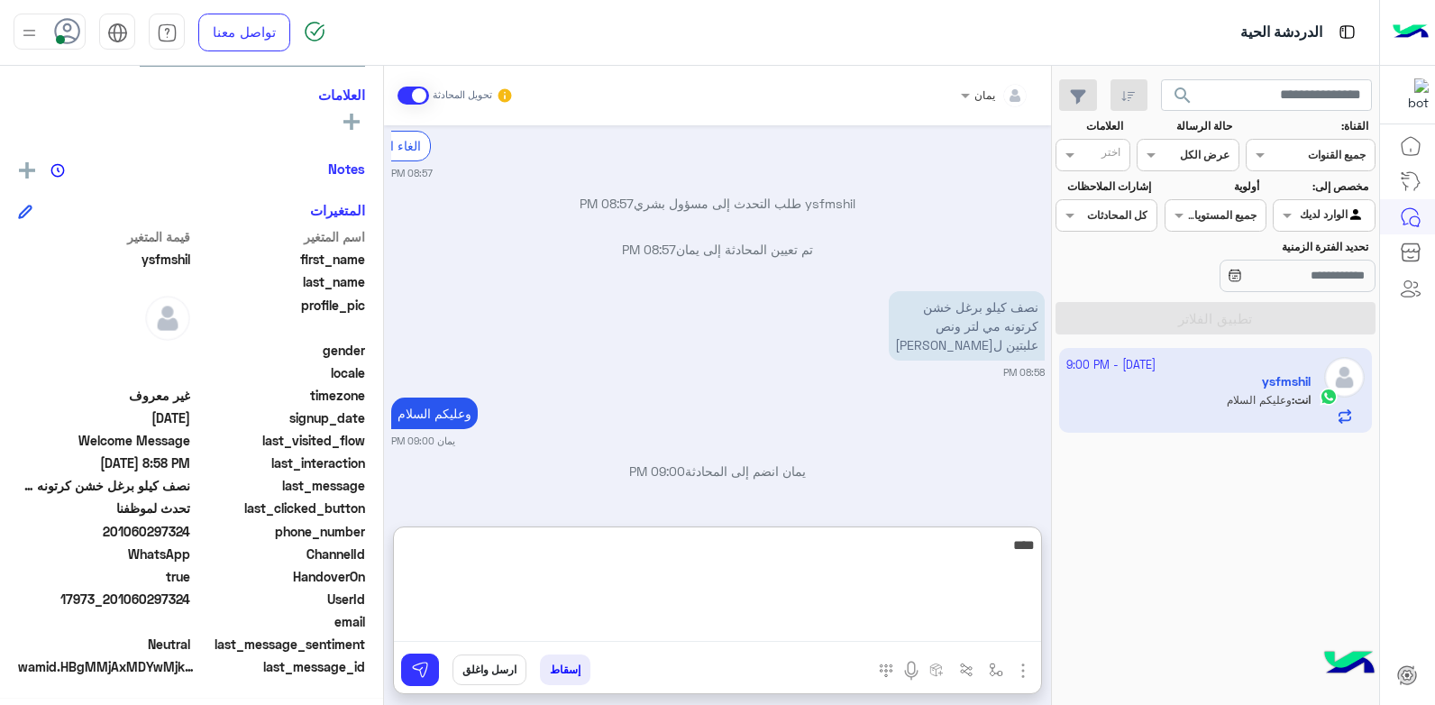
type textarea "*****"
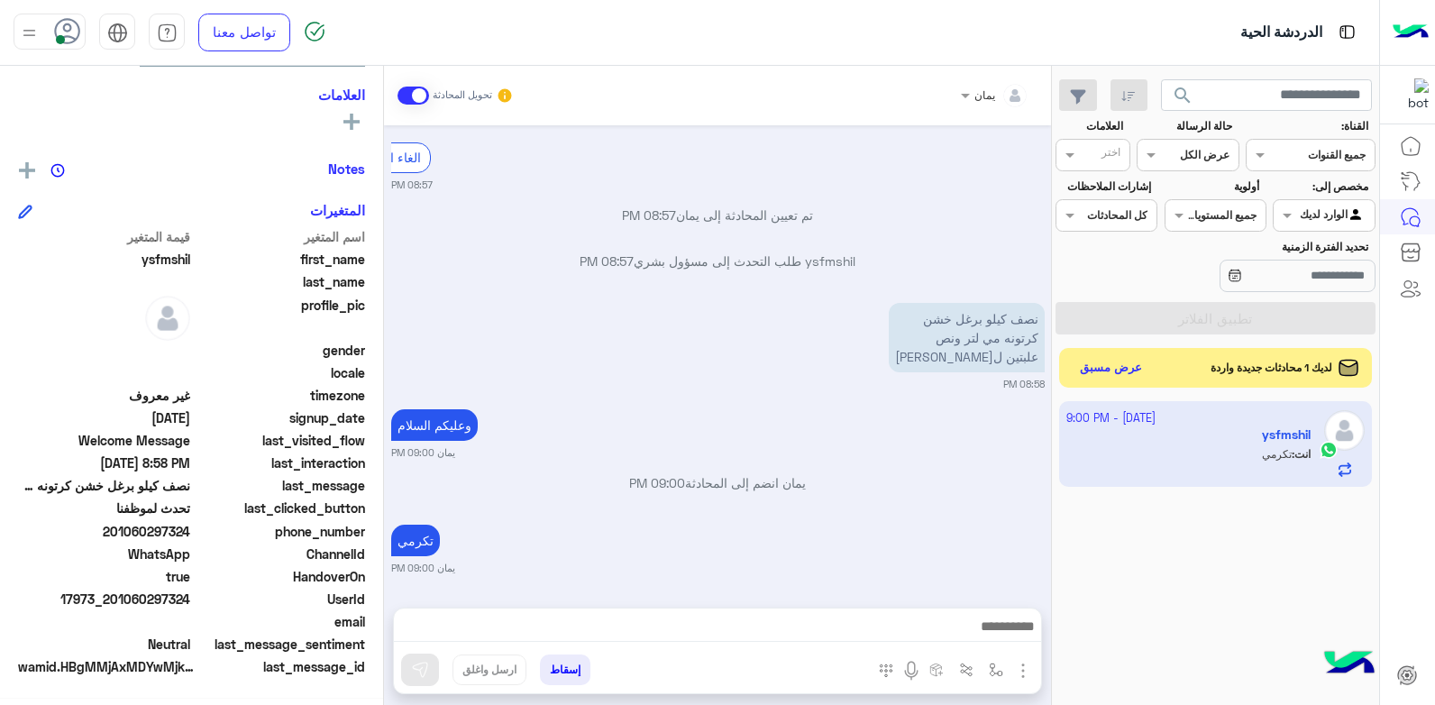
scroll to position [1582, 0]
drag, startPoint x: 191, startPoint y: 598, endPoint x: 115, endPoint y: 598, distance: 75.7
click at [115, 598] on span "17973_201060297324" at bounding box center [104, 599] width 172 height 19
click at [567, 660] on button "إسقاط" at bounding box center [565, 669] width 50 height 31
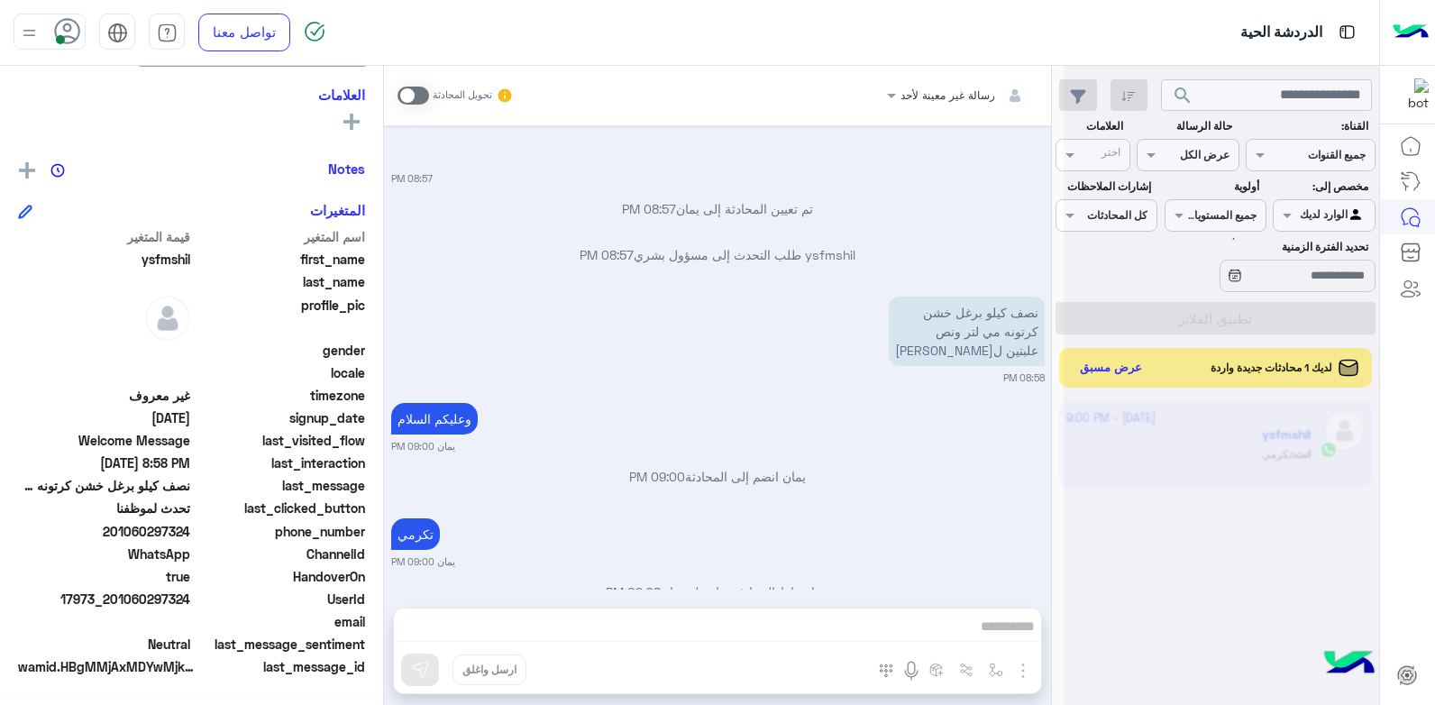
scroll to position [1628, 0]
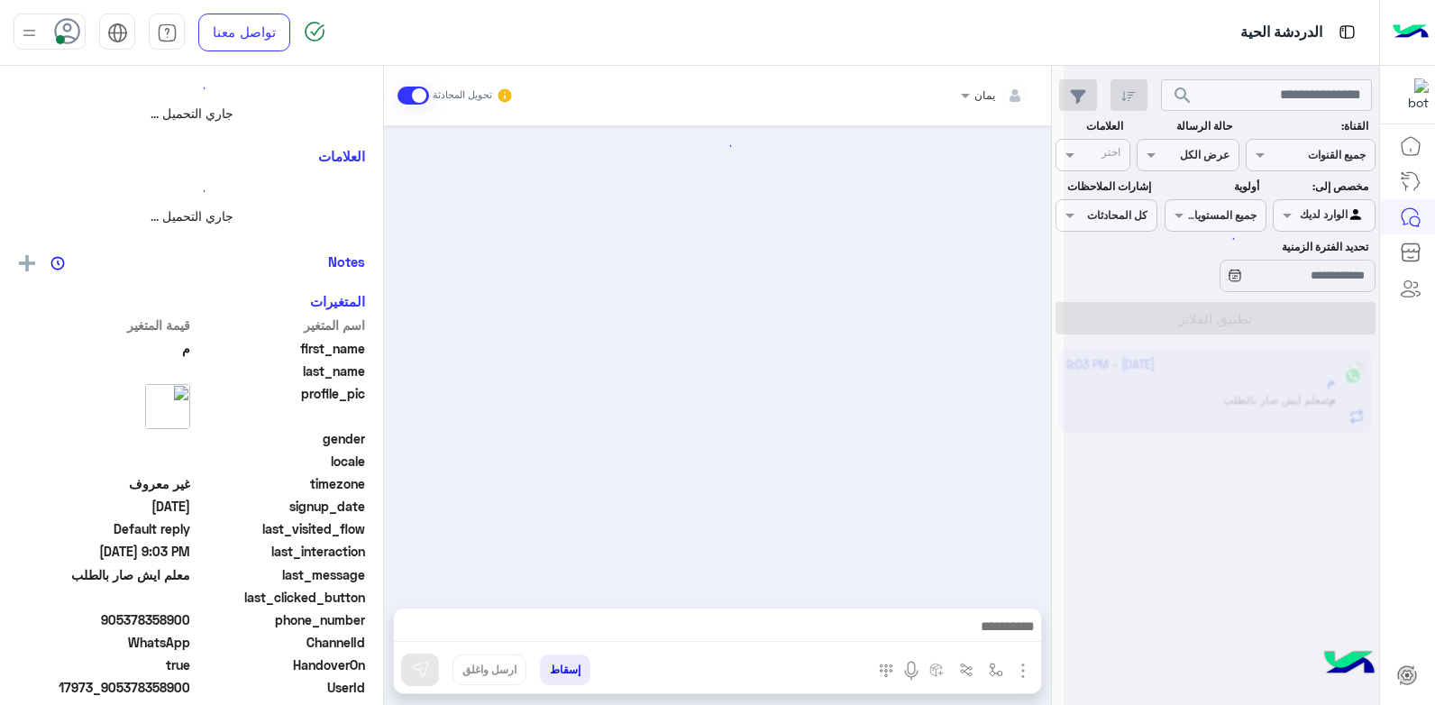
scroll to position [1000, 0]
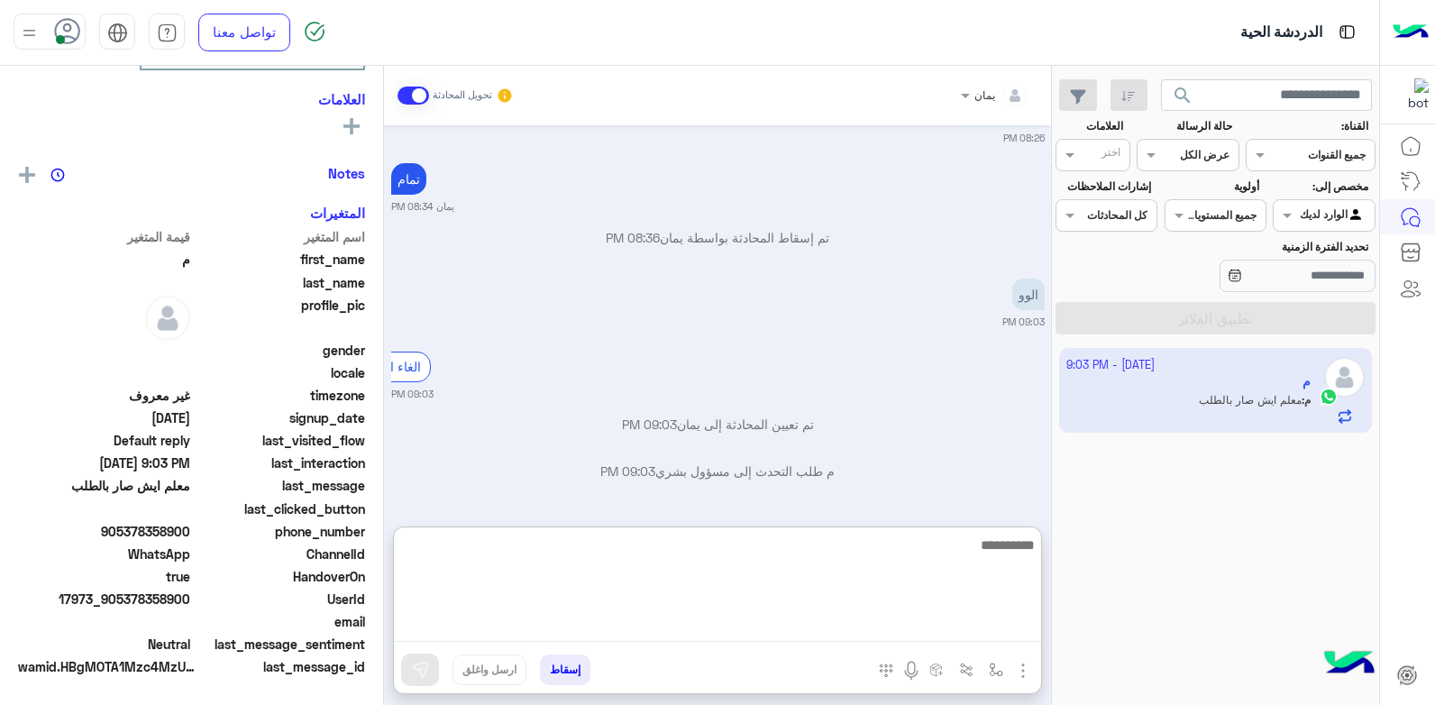
click at [734, 628] on textarea at bounding box center [717, 588] width 647 height 108
click at [835, 569] on textarea at bounding box center [717, 588] width 647 height 108
type textarea "*****"
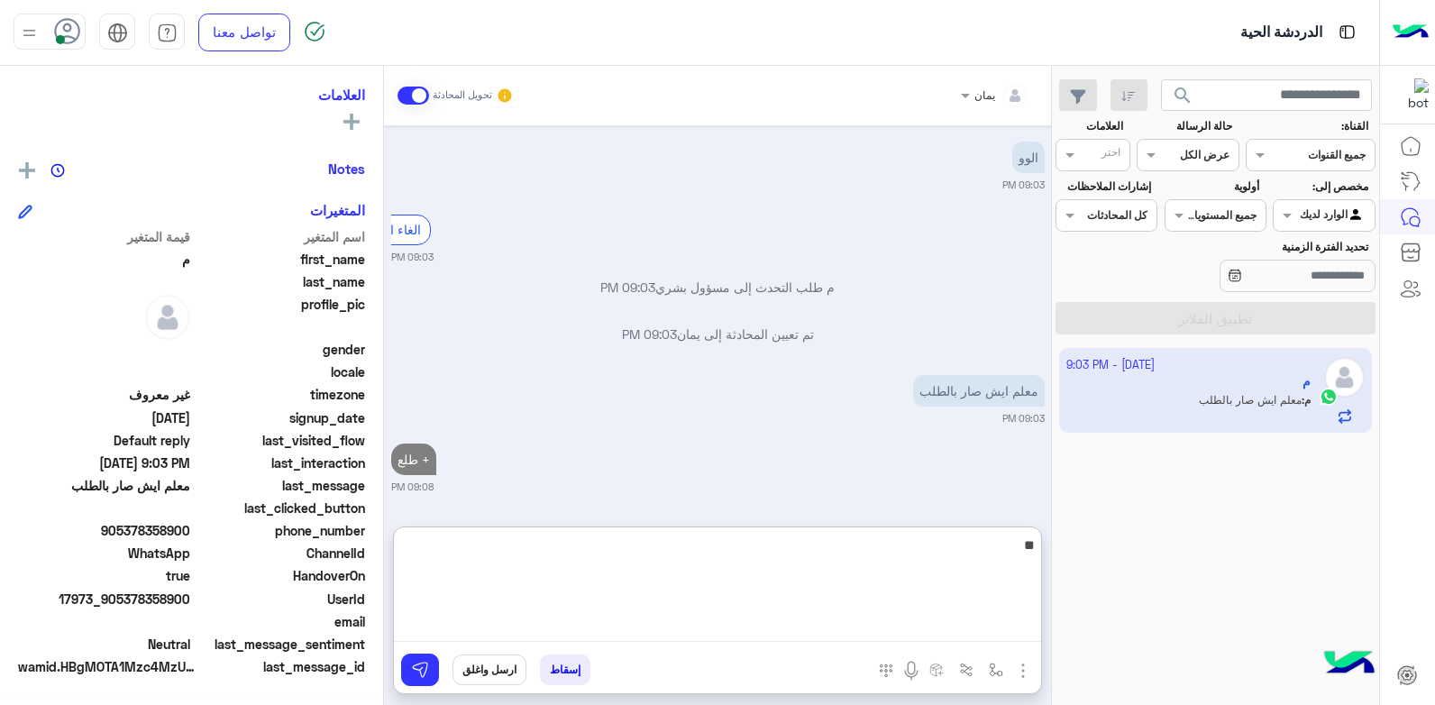
type textarea "*"
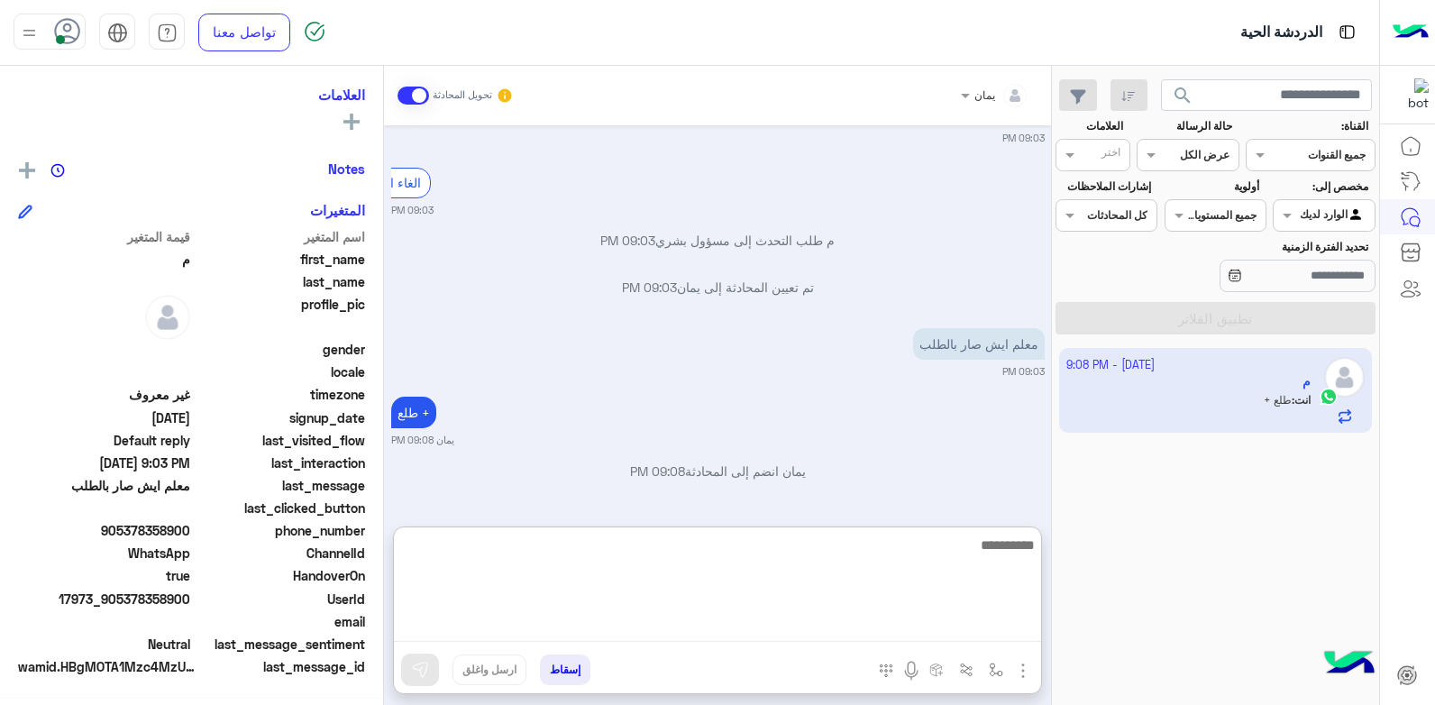
scroll to position [342, 0]
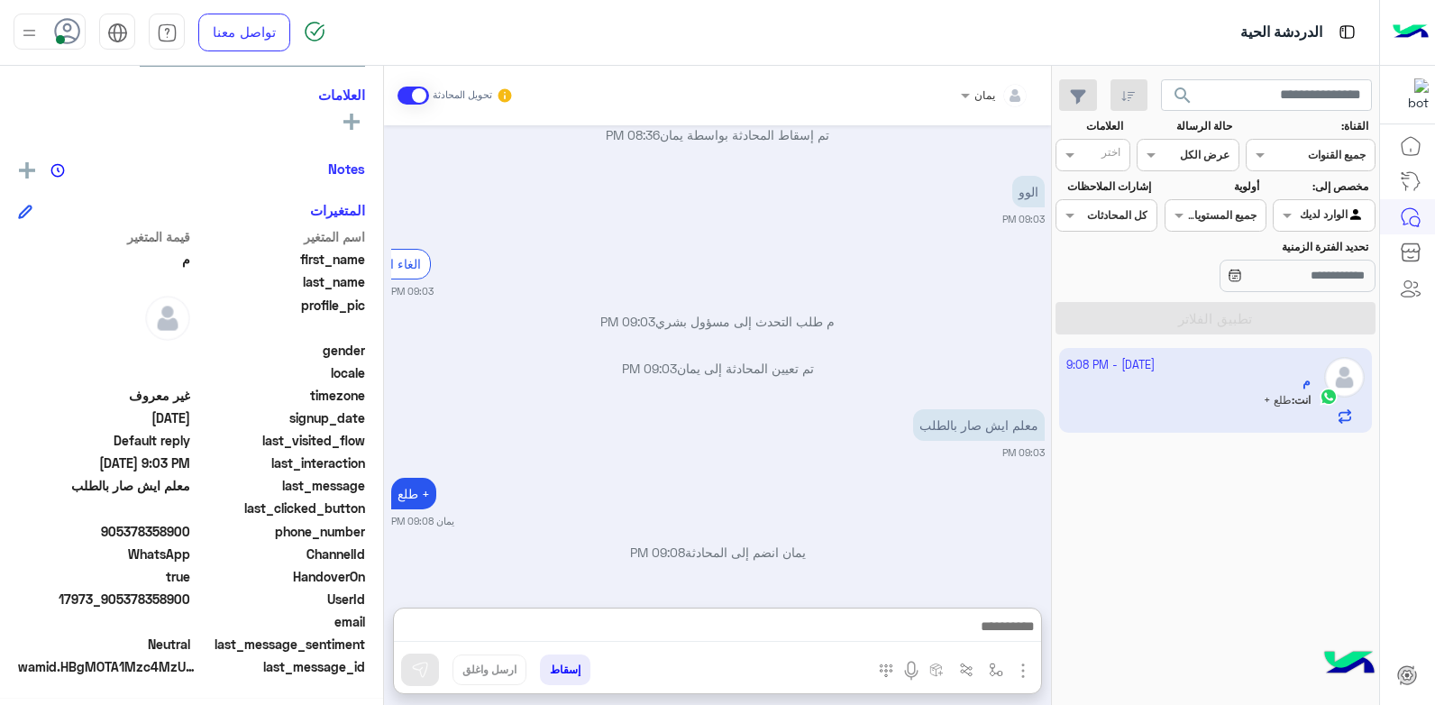
click at [590, 670] on button "إسقاط" at bounding box center [565, 669] width 50 height 31
click at [568, 670] on button "إسقاط" at bounding box center [565, 669] width 50 height 31
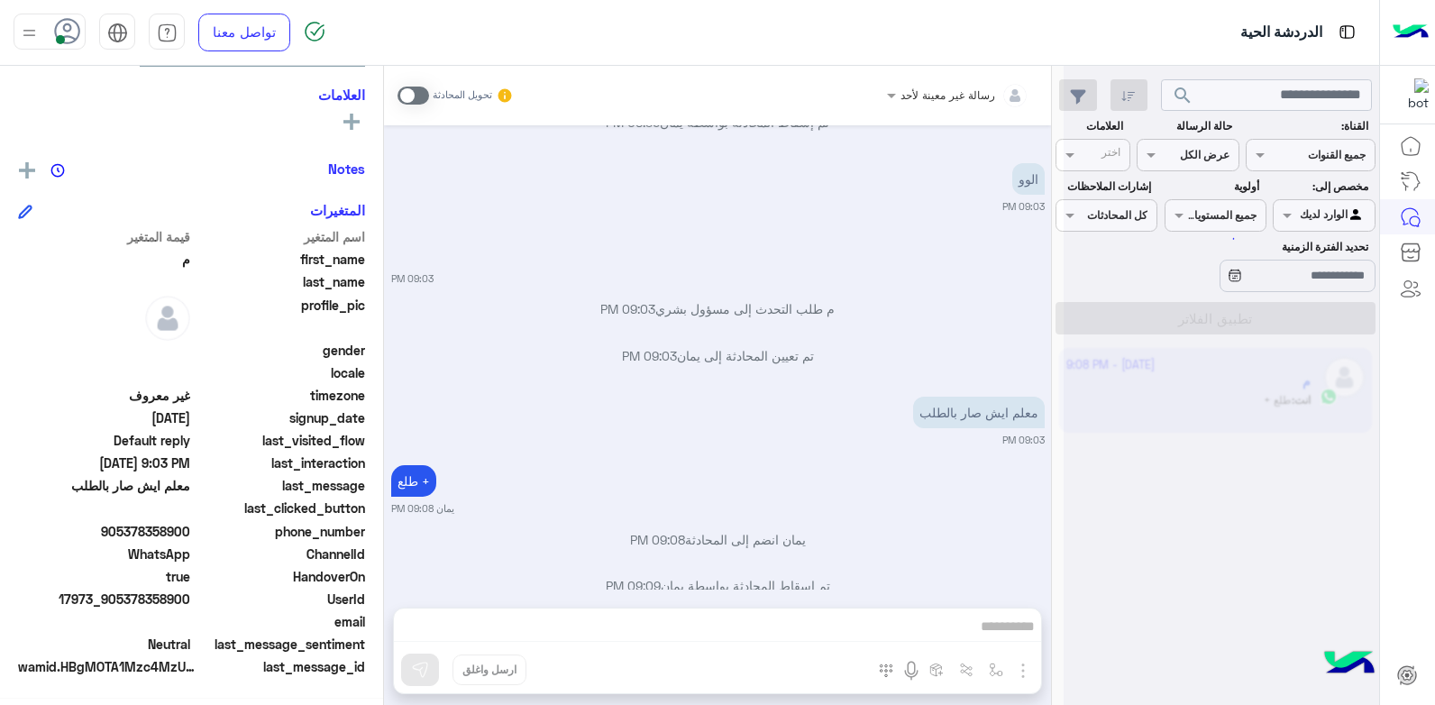
scroll to position [1161, 0]
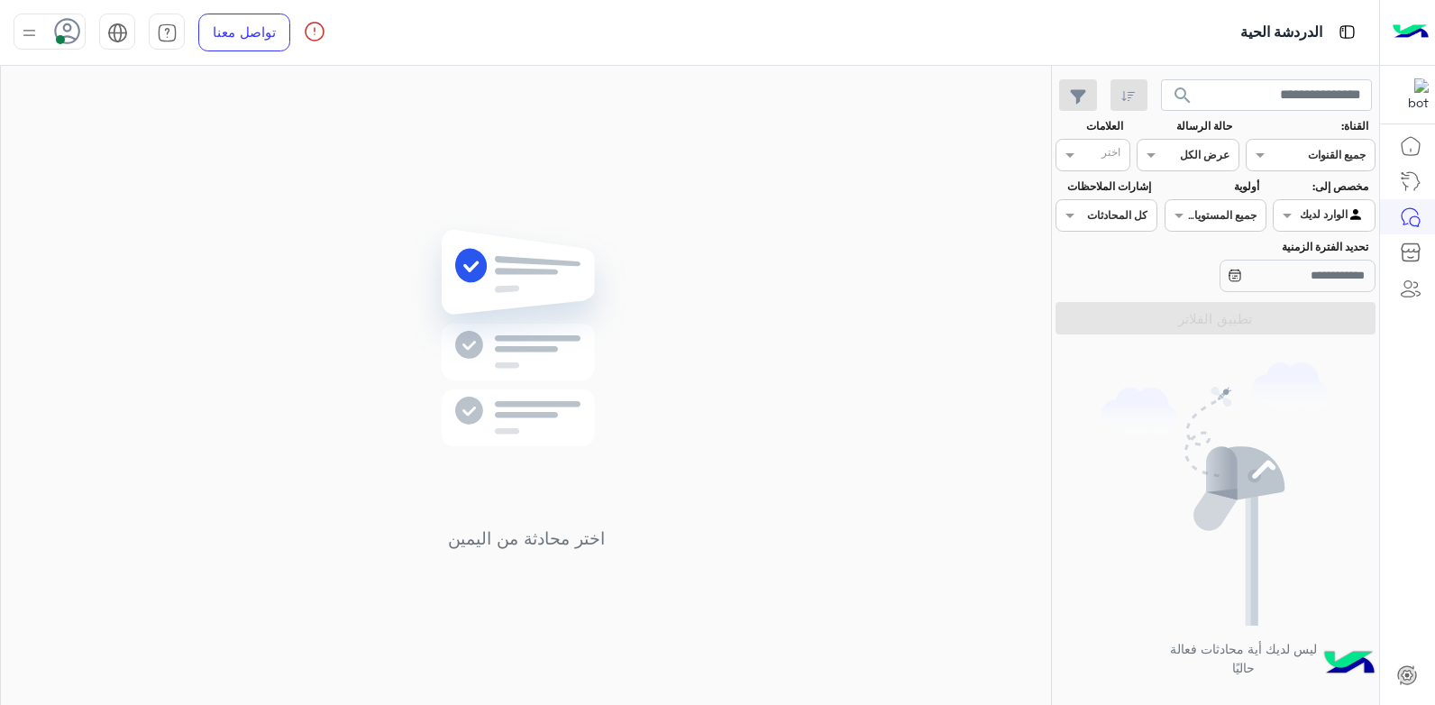
click at [23, 25] on img at bounding box center [29, 33] width 23 height 23
click at [111, 173] on label "وقت الراحة" at bounding box center [126, 177] width 197 height 32
click at [627, 252] on img at bounding box center [526, 364] width 261 height 299
click at [26, 38] on img at bounding box center [29, 33] width 23 height 23
click at [187, 139] on span "متصل" at bounding box center [203, 137] width 32 height 19
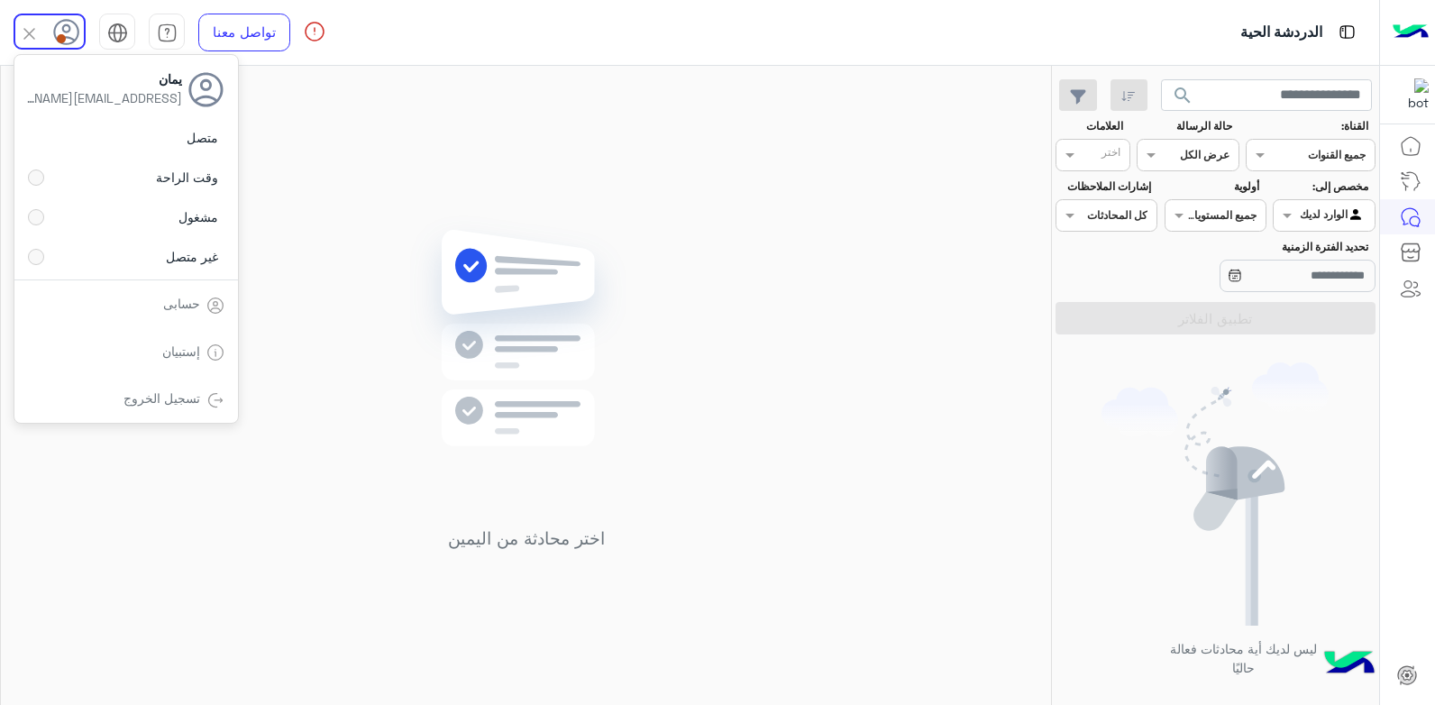
click at [437, 226] on img at bounding box center [526, 364] width 261 height 299
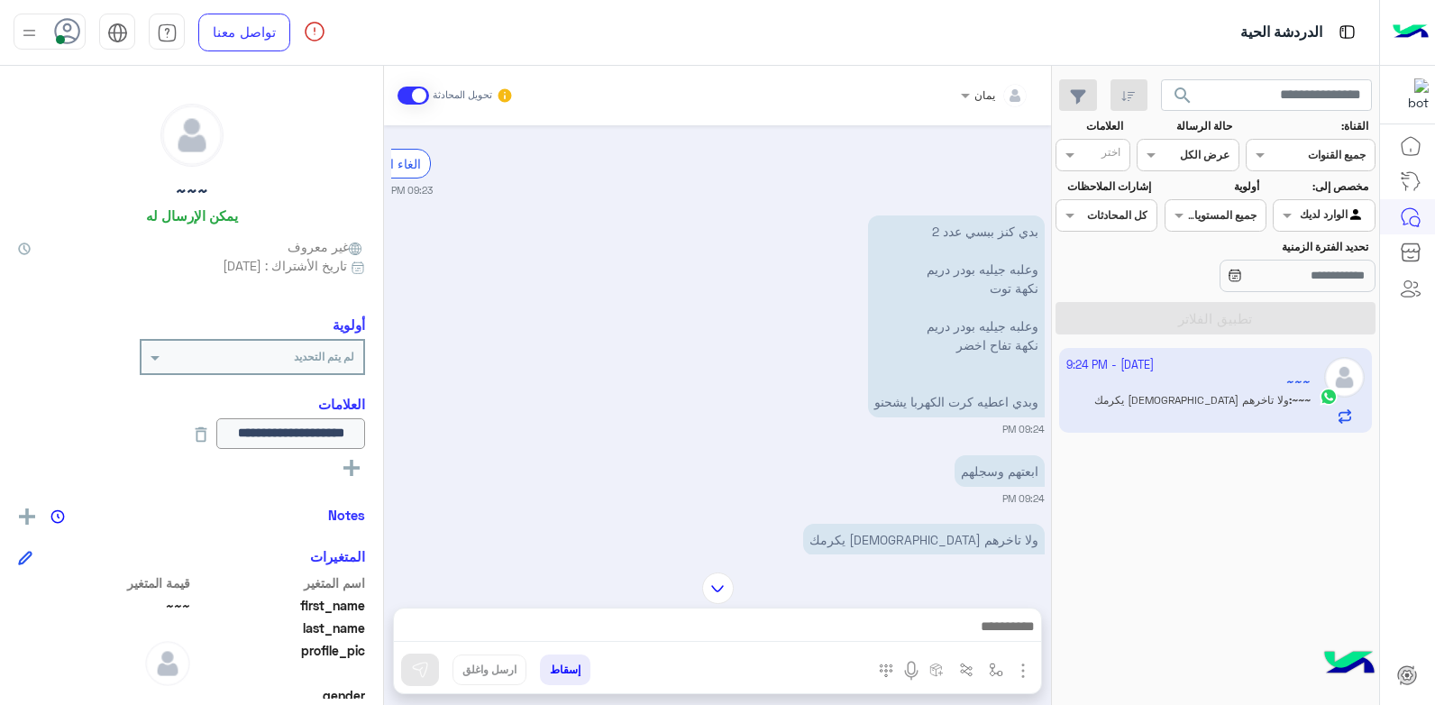
scroll to position [1079, 0]
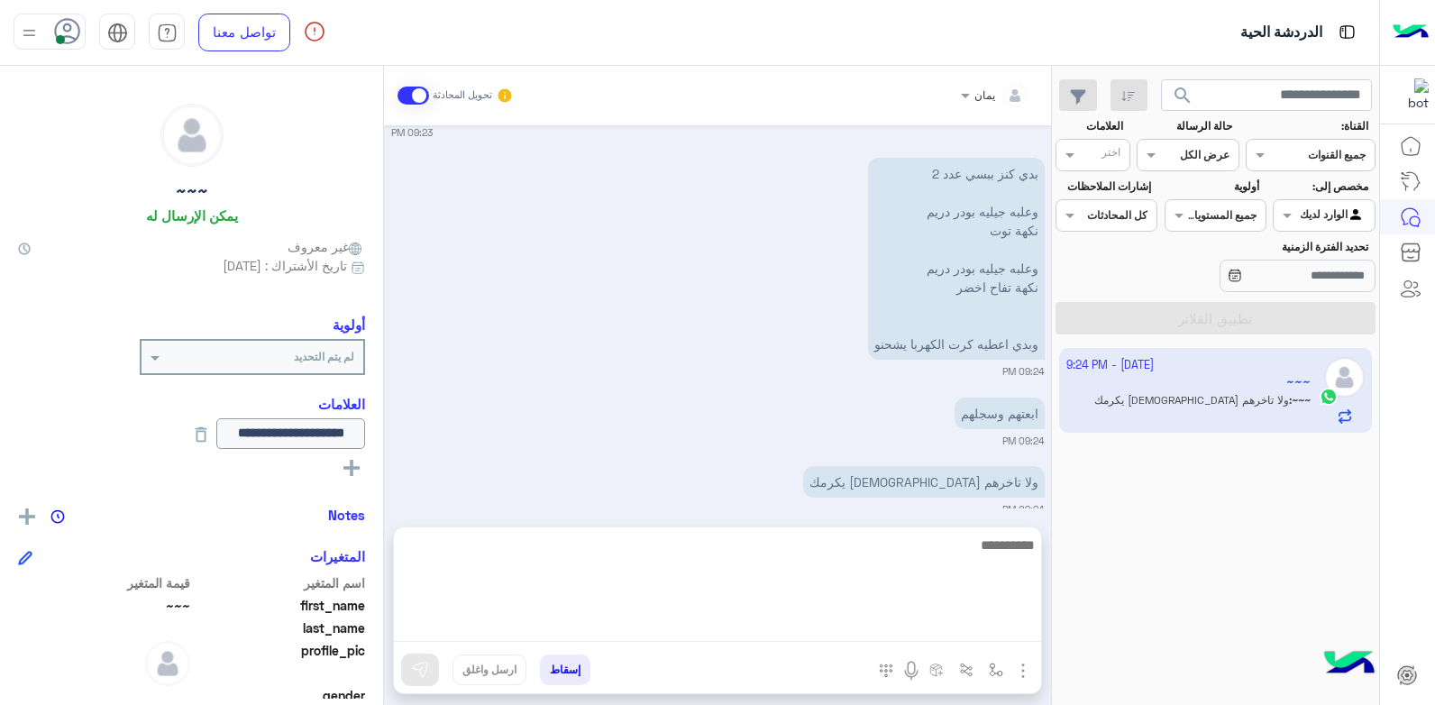
click at [827, 632] on textarea at bounding box center [717, 588] width 647 height 108
type textarea "**********"
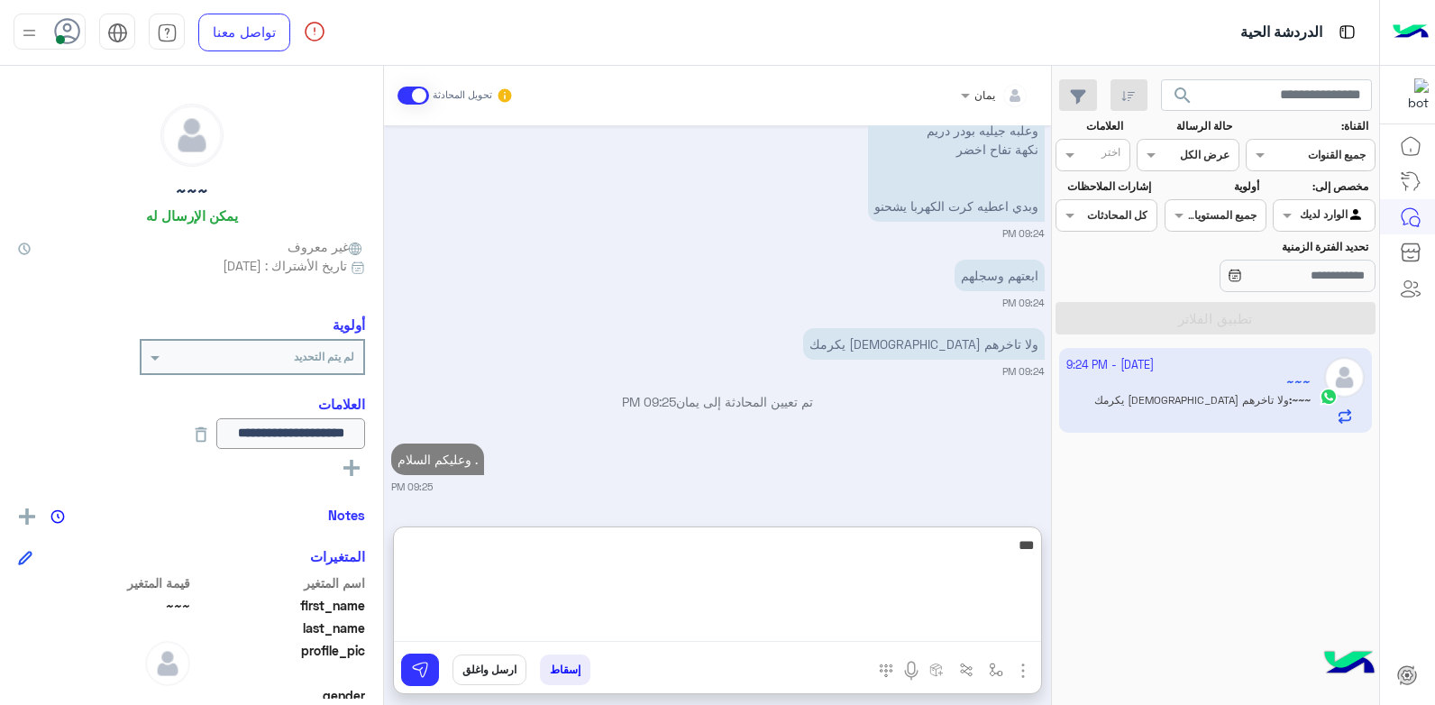
type textarea "****"
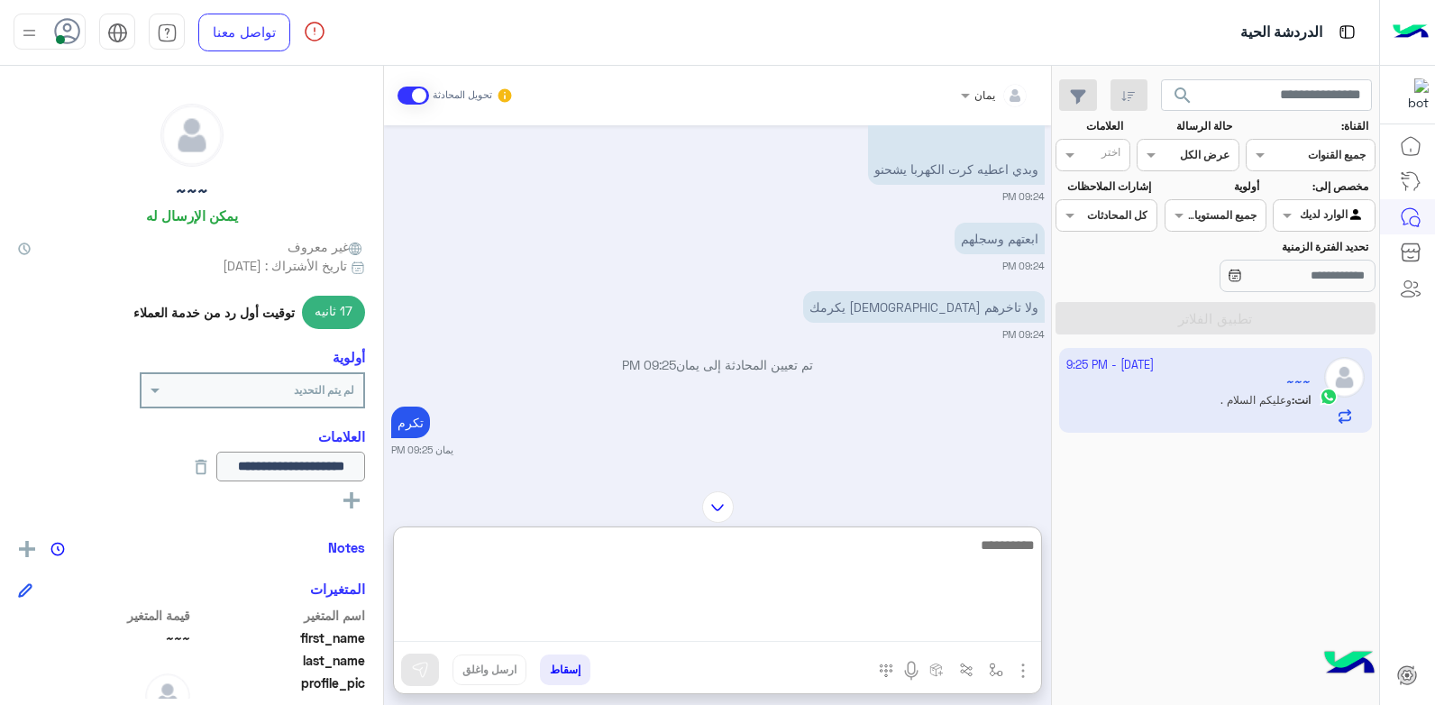
scroll to position [1344, 0]
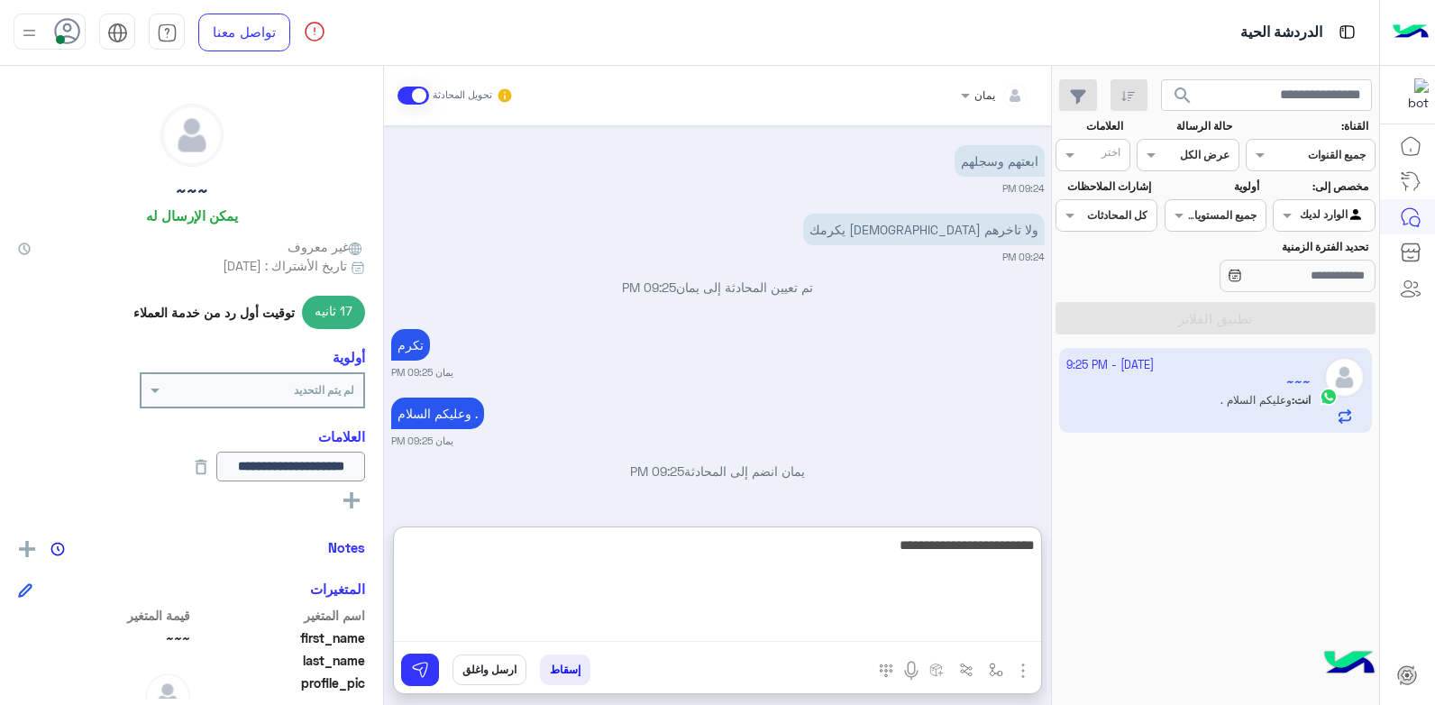
type textarea "**********"
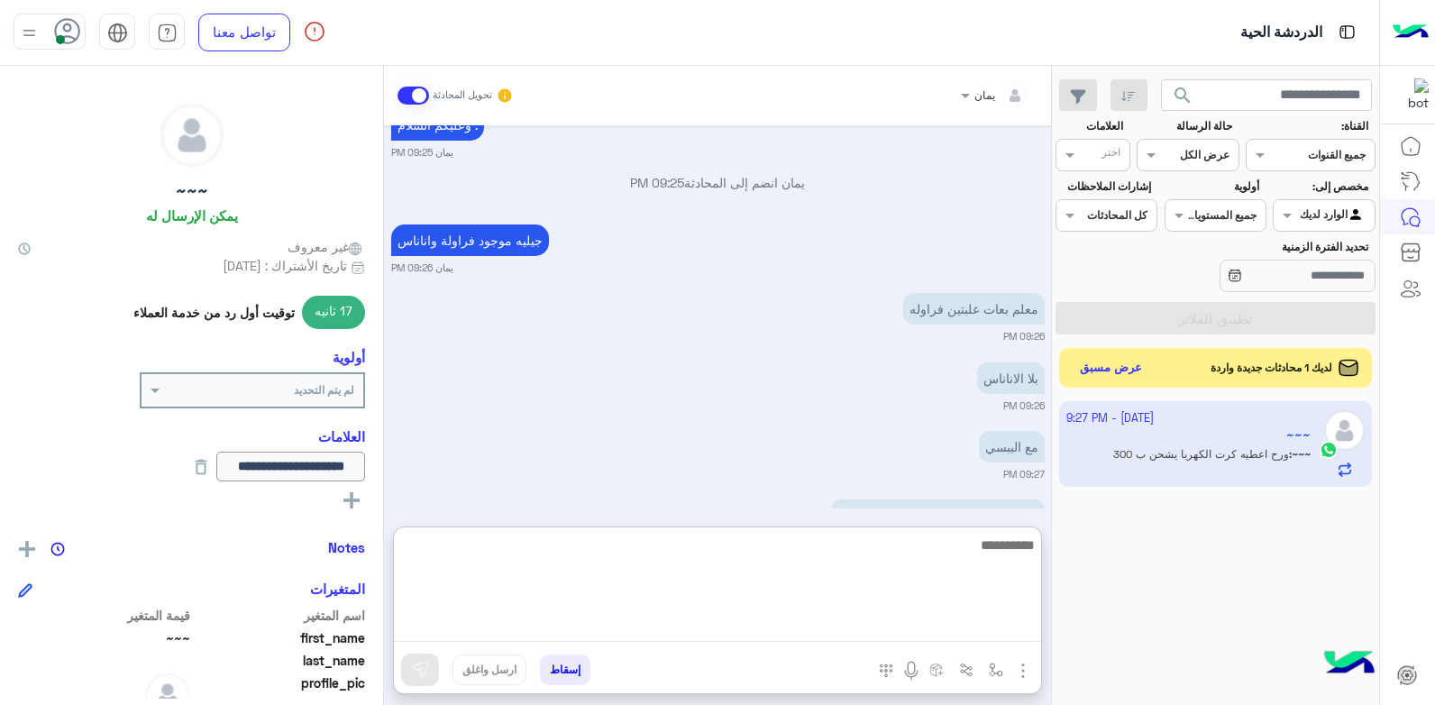
scroll to position [1688, 0]
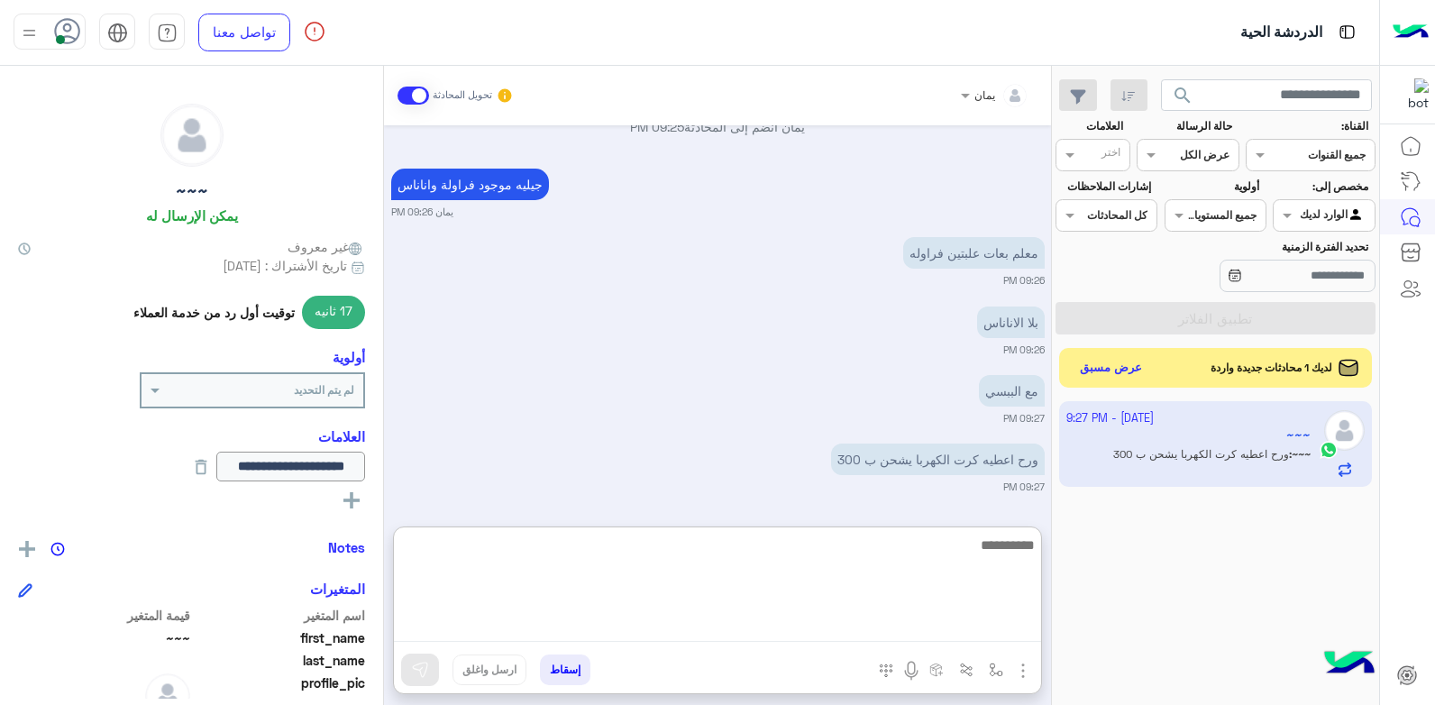
click at [787, 581] on textarea at bounding box center [717, 588] width 647 height 108
type textarea "****"
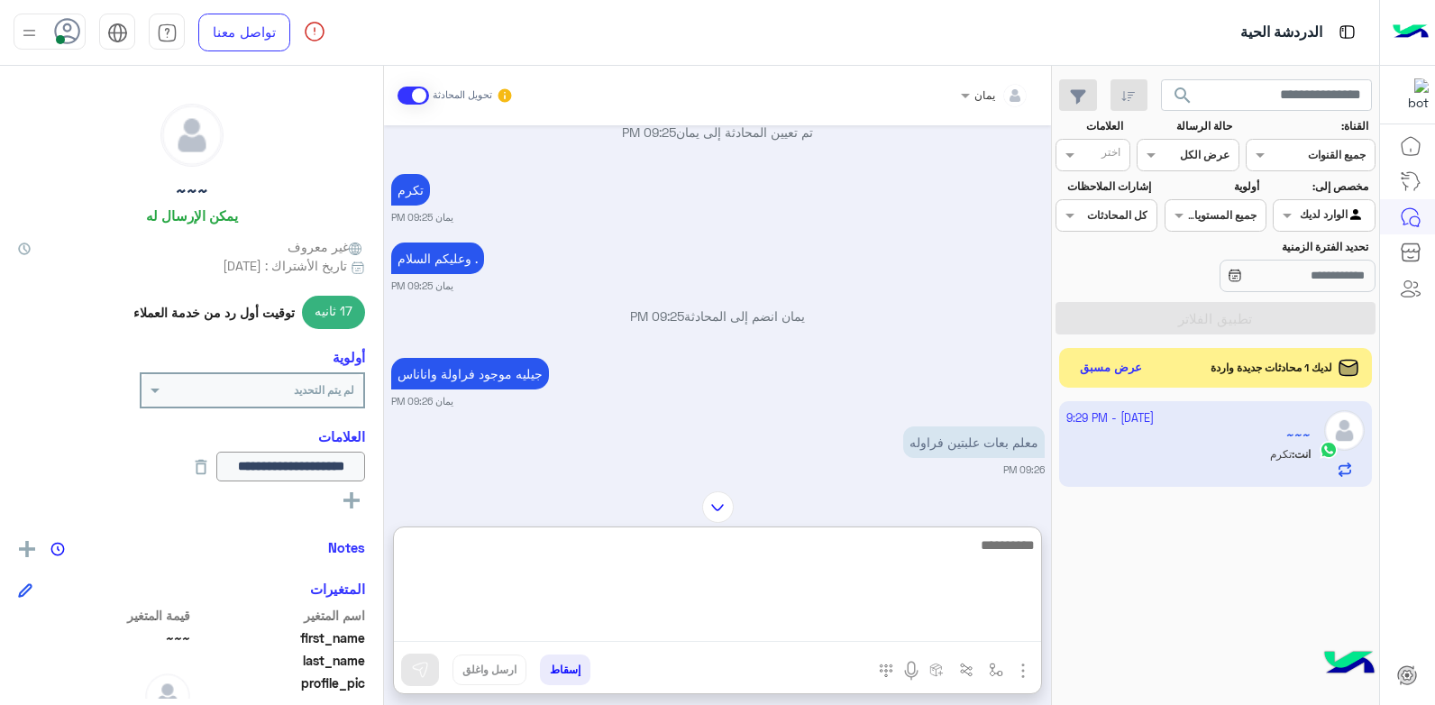
scroll to position [1757, 0]
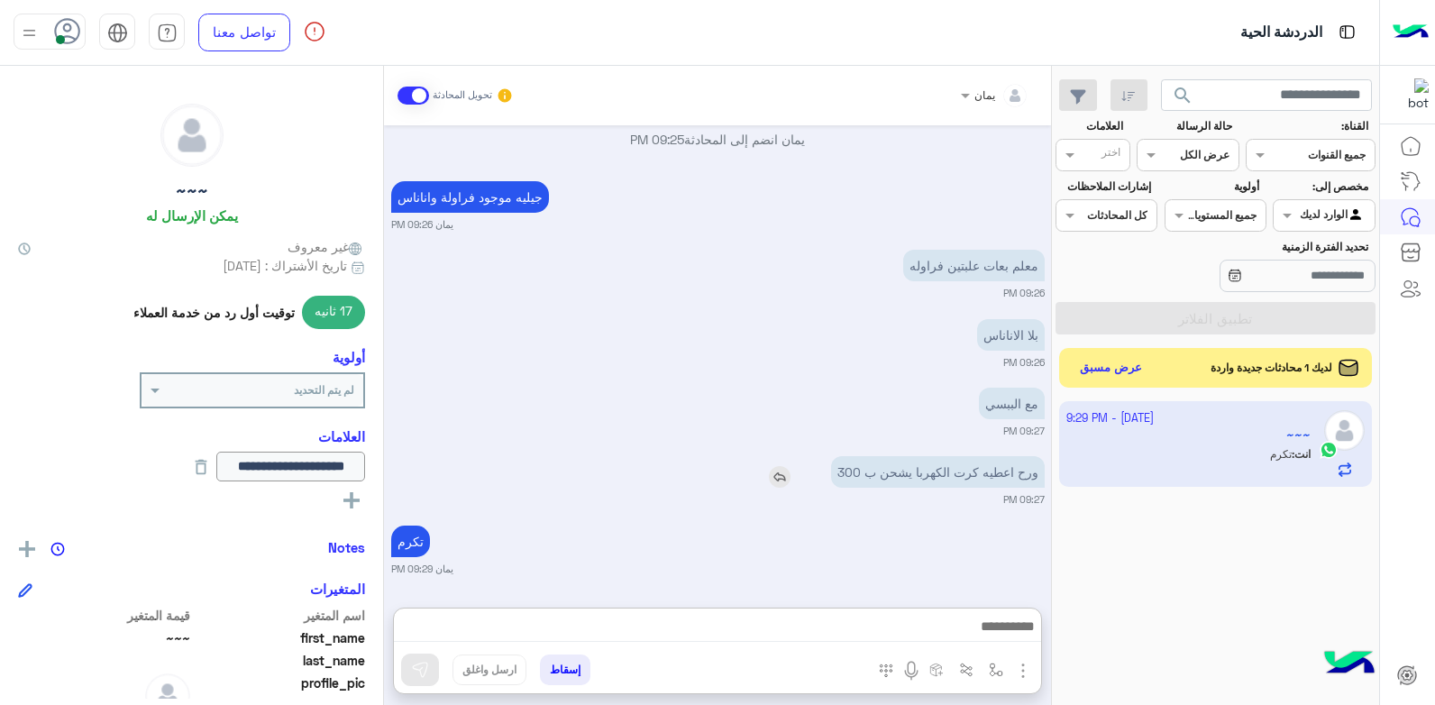
click at [789, 466] on img at bounding box center [780, 477] width 22 height 22
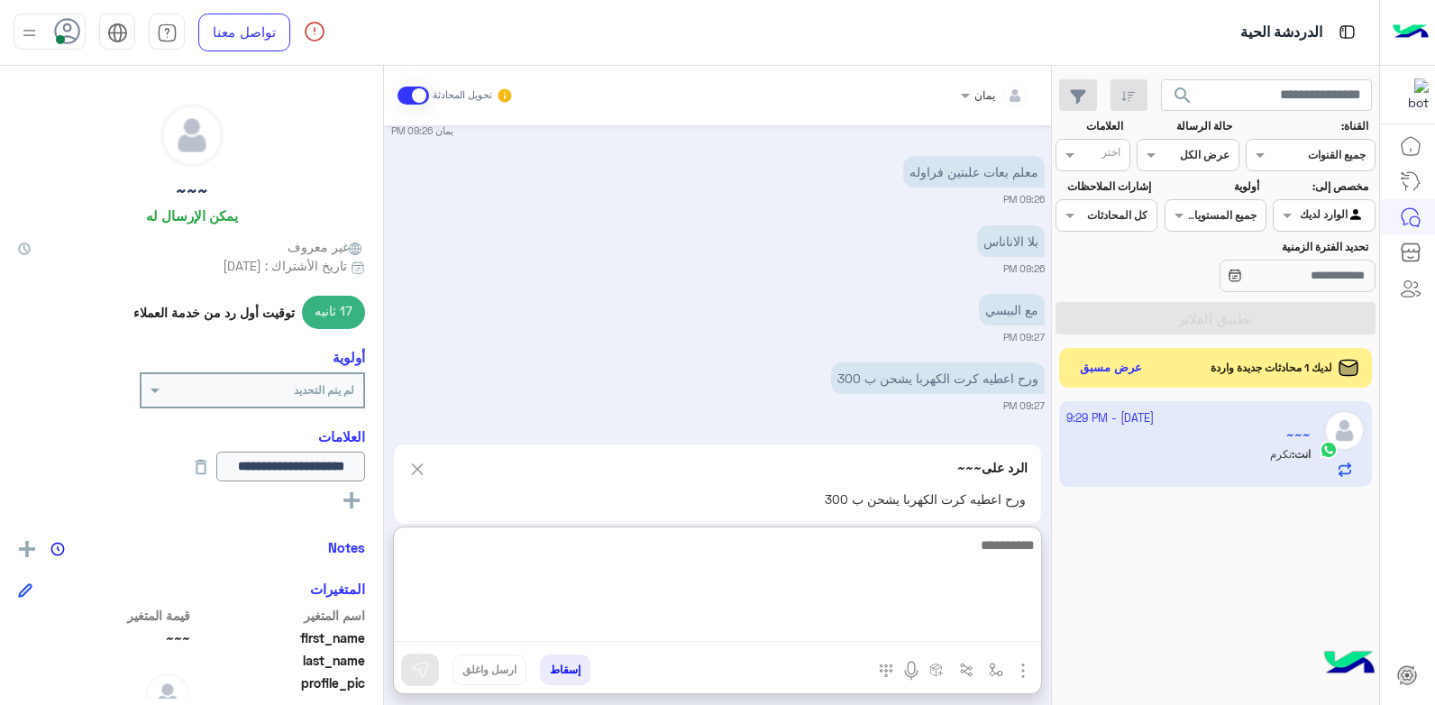
click at [837, 617] on textarea at bounding box center [717, 588] width 647 height 108
type textarea "**********"
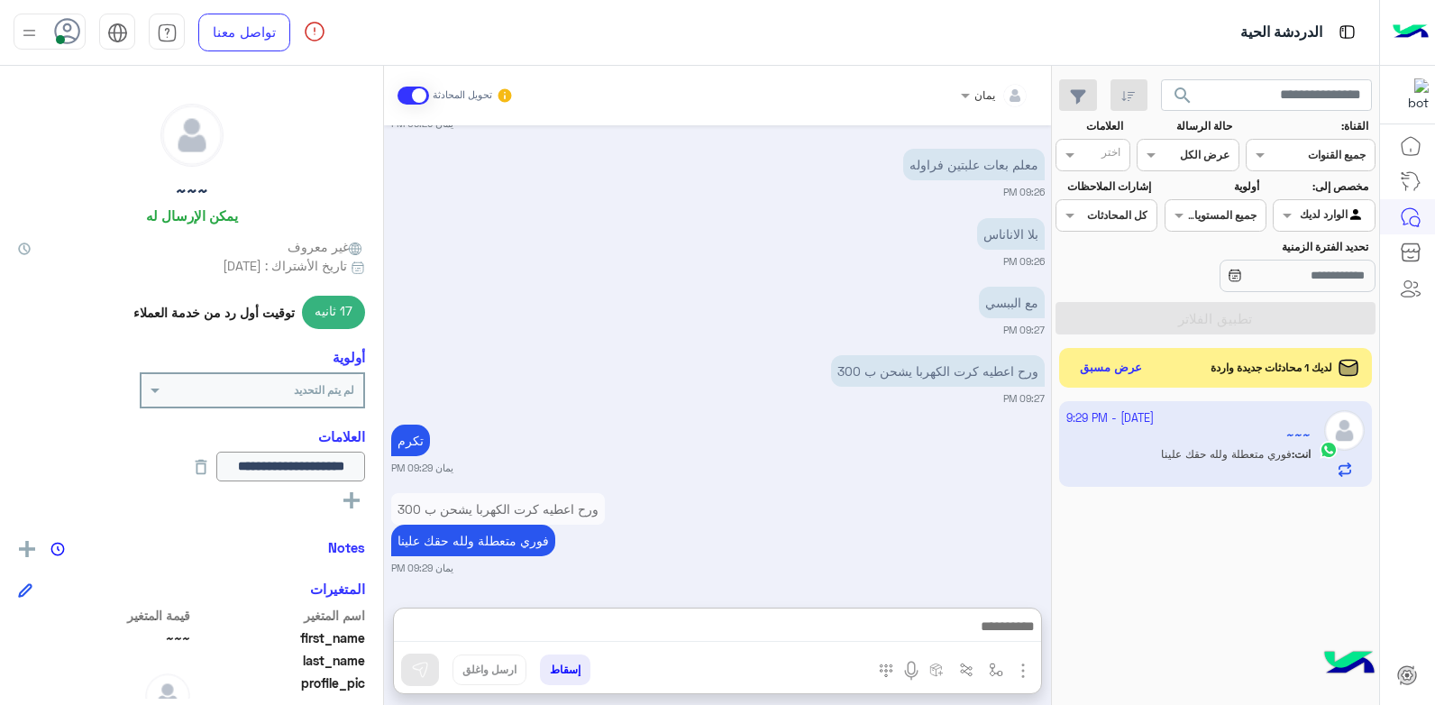
click at [1115, 339] on app-inbox-users-filters "search القناة: القناه جميع القنوات حالة الرسالة القناه عرض الكل العلامات اختر م…" at bounding box center [1215, 204] width 327 height 276
click at [1119, 358] on button "عرض مسبق" at bounding box center [1111, 367] width 76 height 24
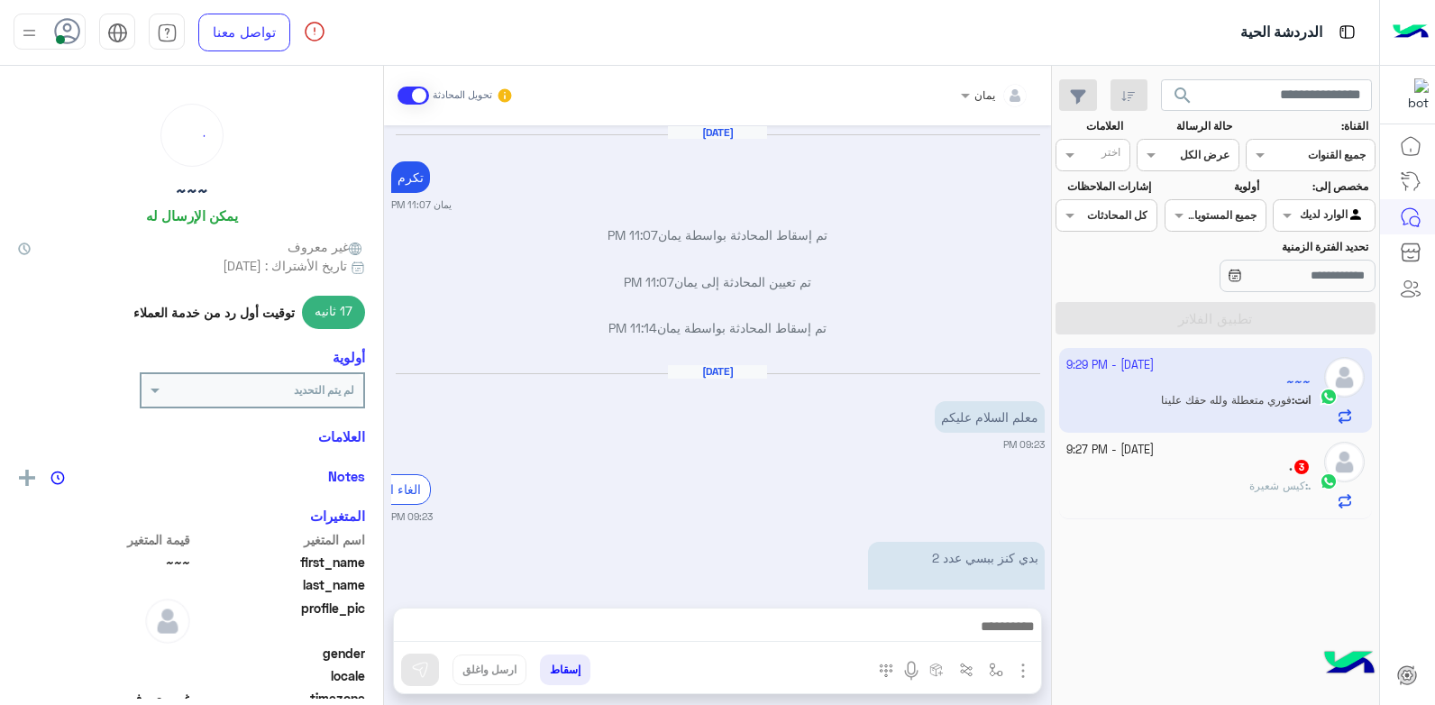
scroll to position [1075, 0]
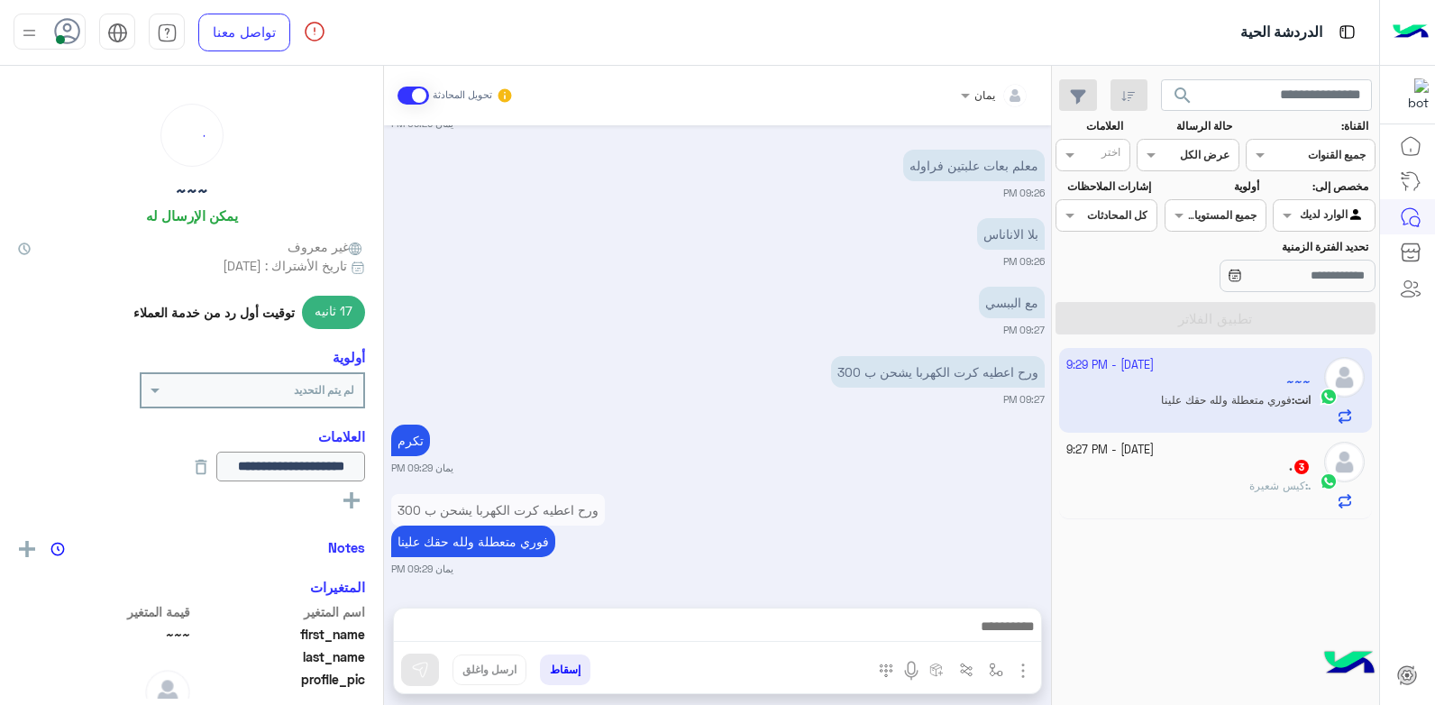
click at [1198, 456] on div "[DATE] - 9:27 PM" at bounding box center [1188, 450] width 245 height 17
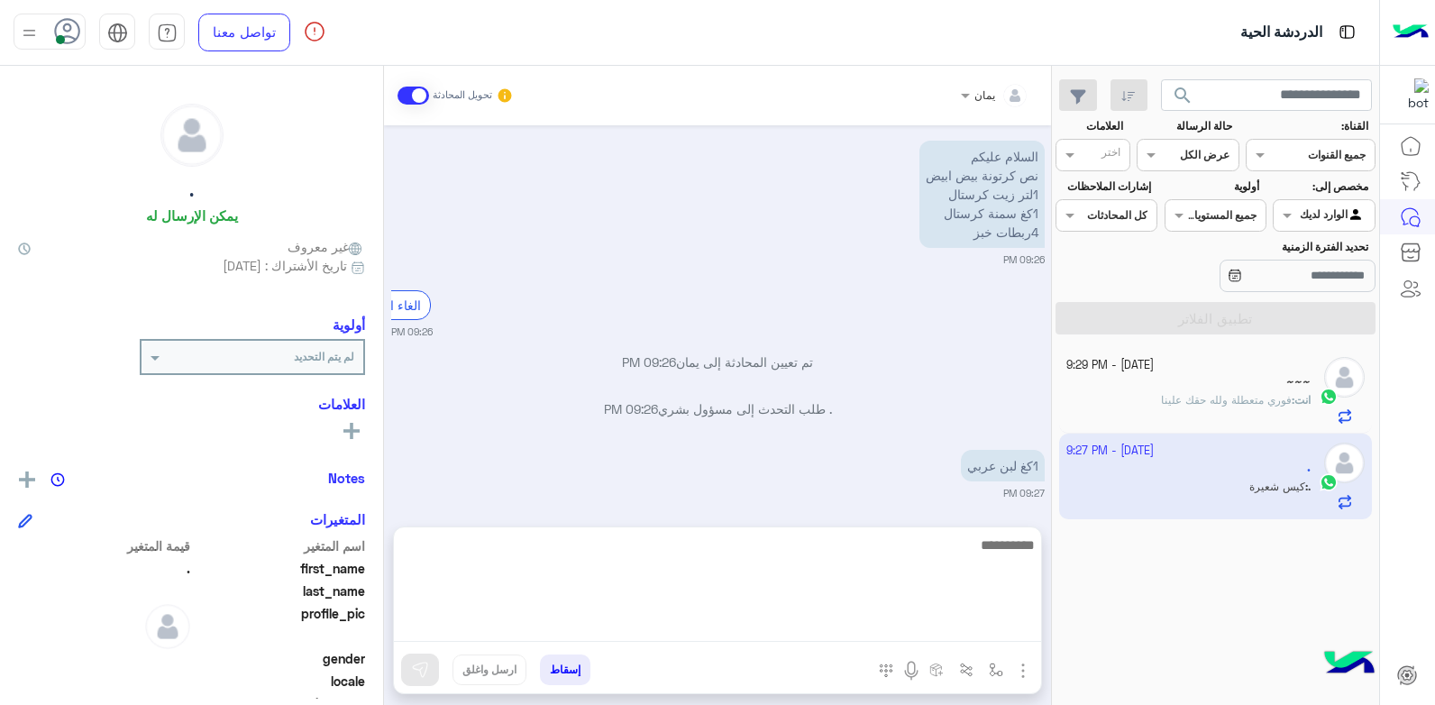
click at [916, 618] on textarea at bounding box center [717, 588] width 647 height 108
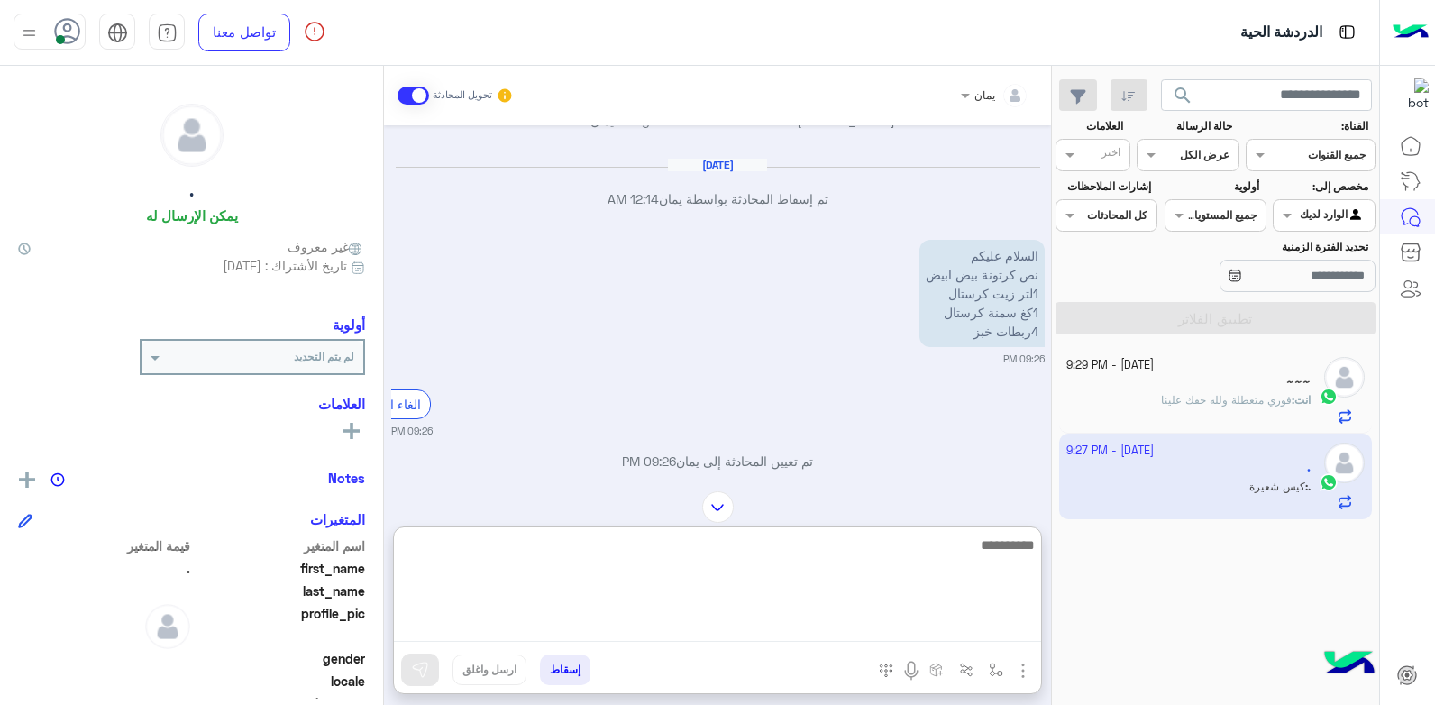
scroll to position [958, 0]
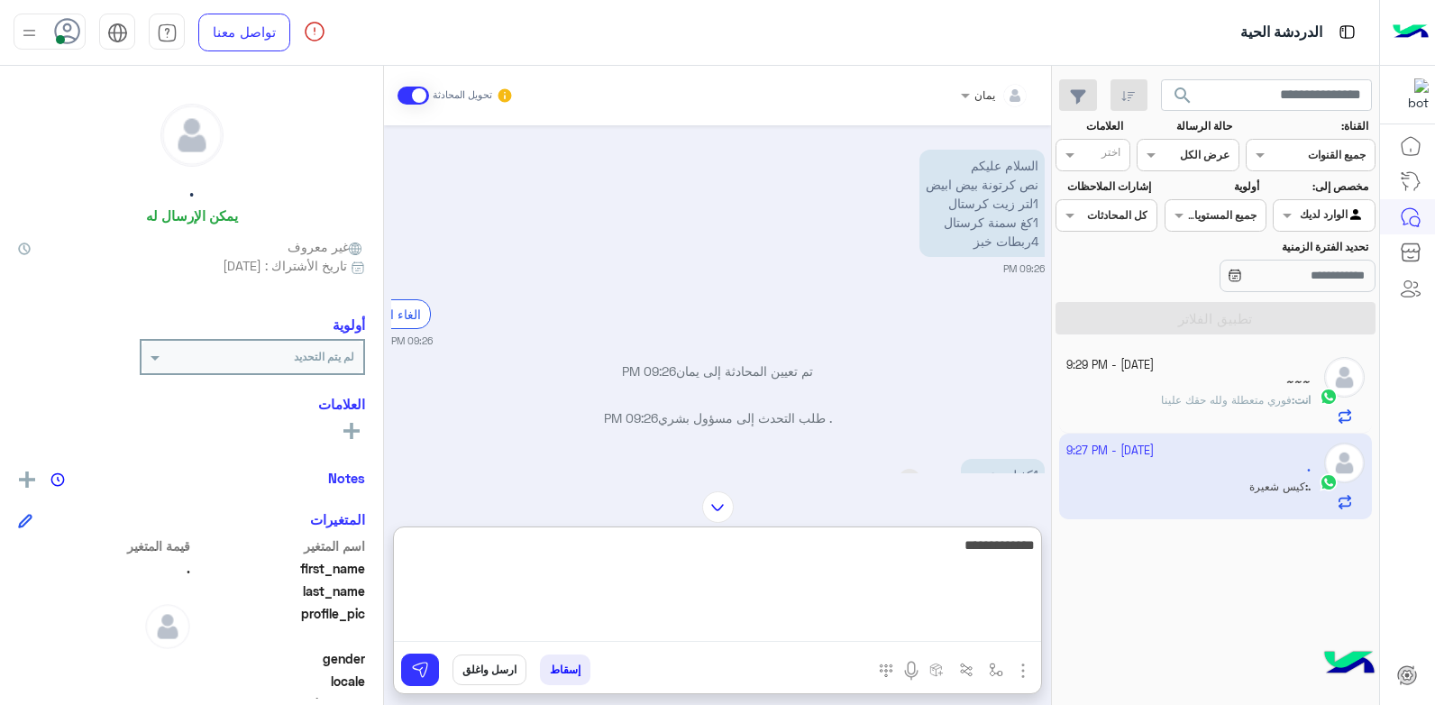
type textarea "**********"
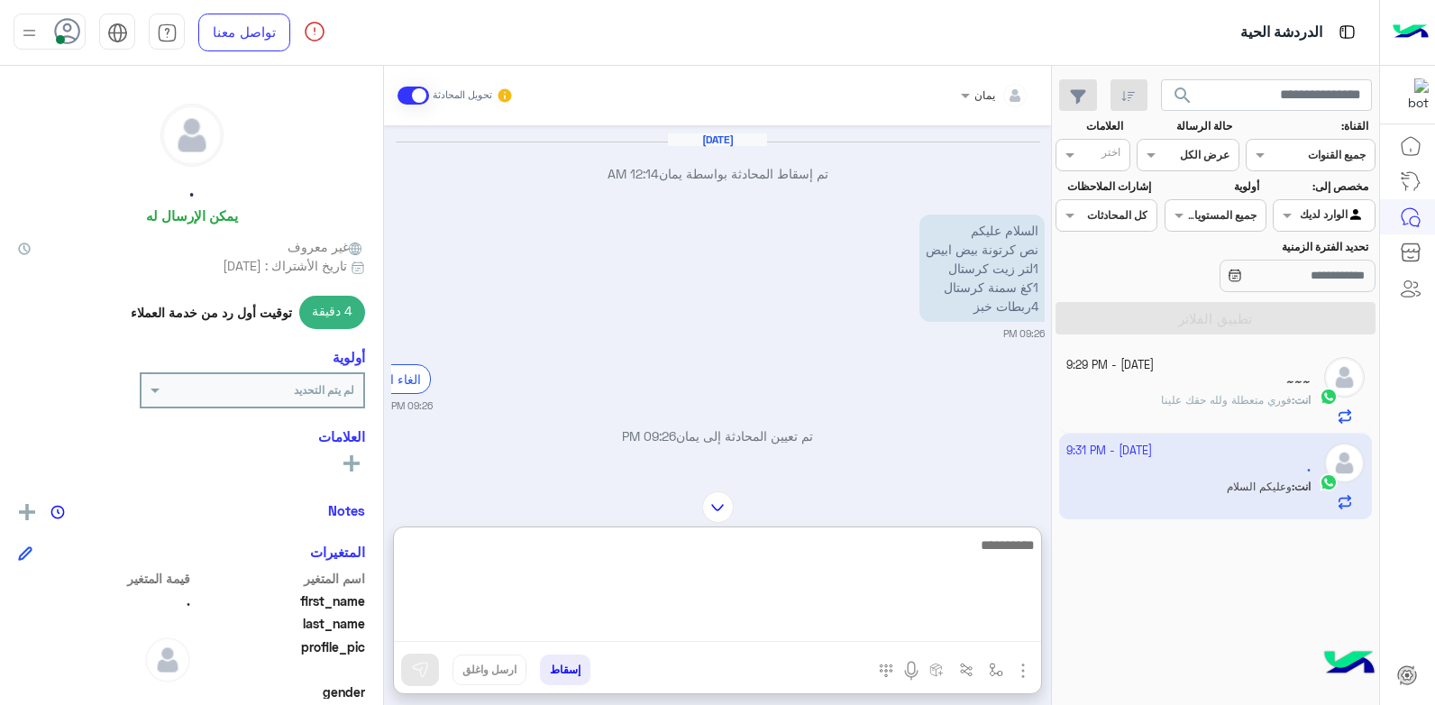
scroll to position [1164, 0]
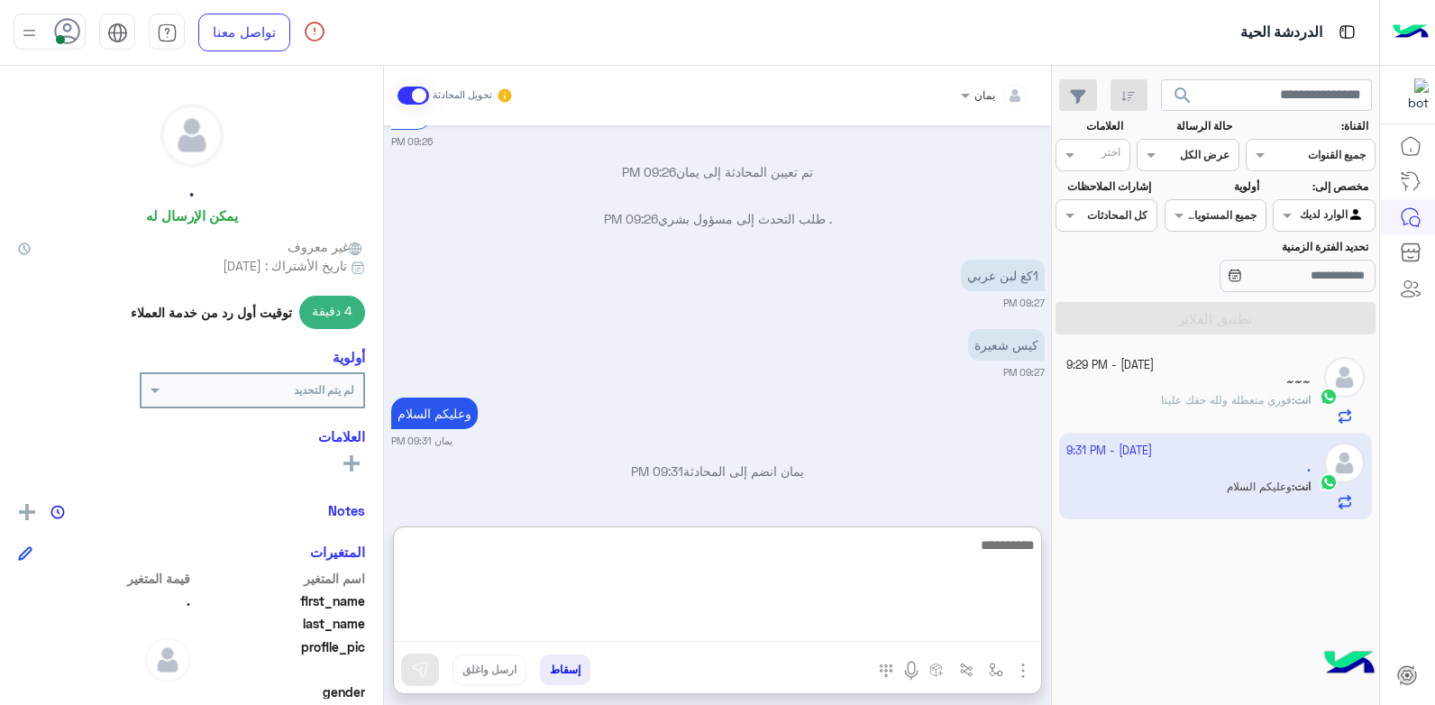
click at [874, 534] on textarea at bounding box center [717, 588] width 647 height 108
type textarea "****"
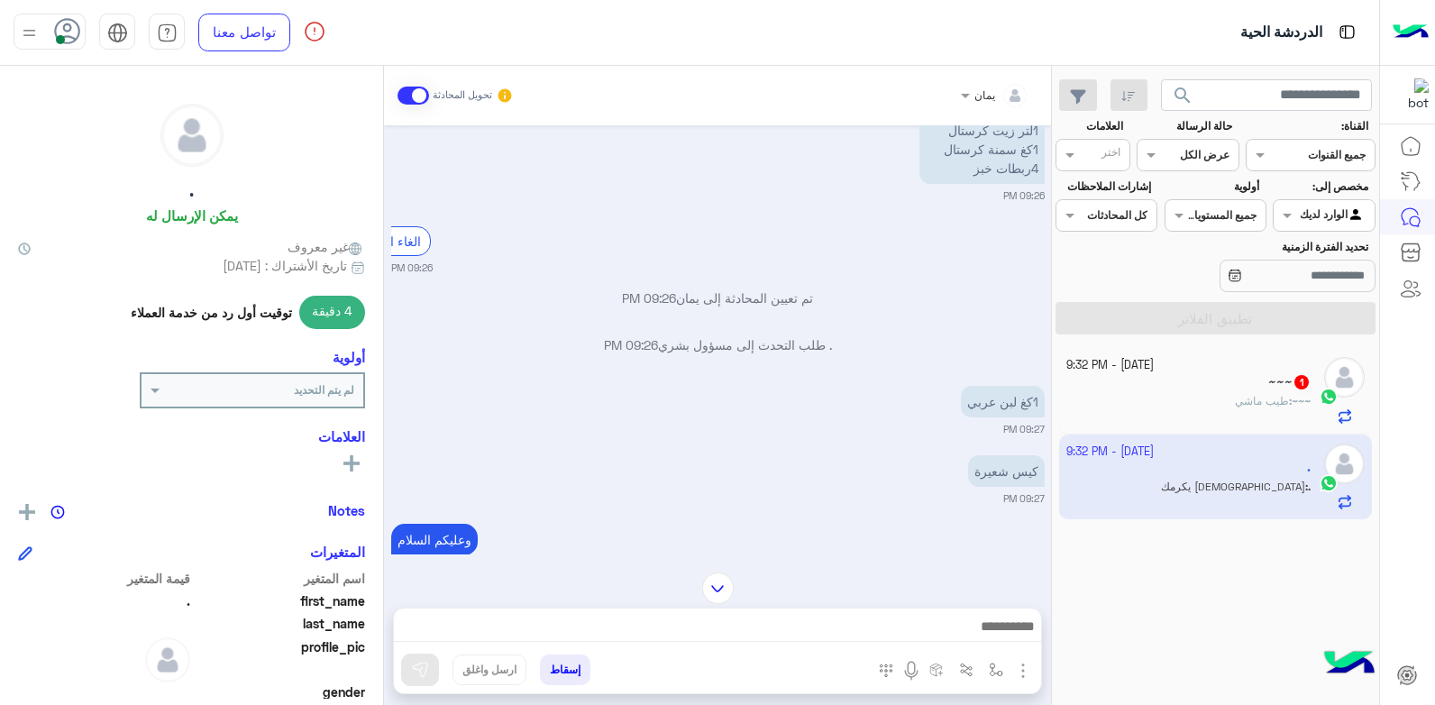
scroll to position [941, 0]
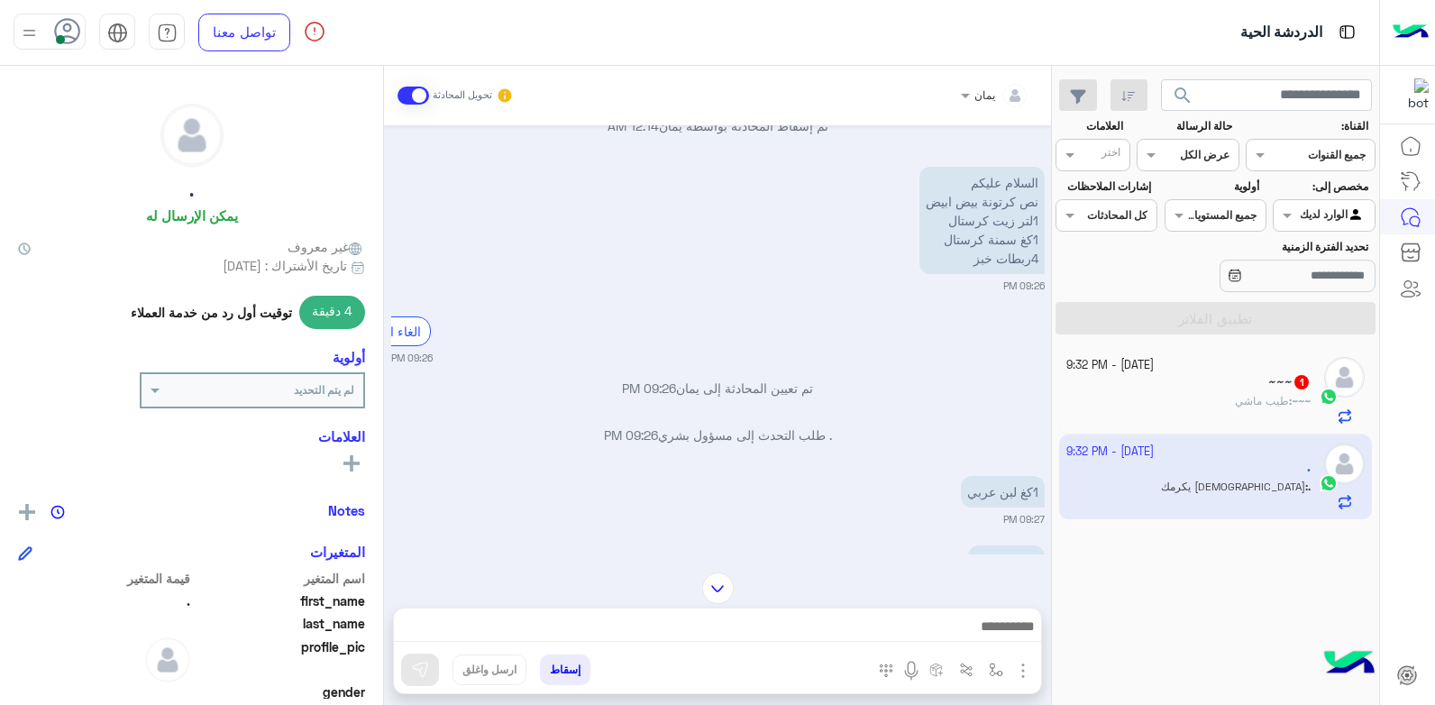
drag, startPoint x: 868, startPoint y: 427, endPoint x: 890, endPoint y: 421, distance: 22.5
click at [890, 421] on div "[DATE] في عندك جبن 10:49 PM الو 11:04 PM ياالو 11:04 PM شو القصة من ماغيرتو رقم…" at bounding box center [717, 339] width 667 height 429
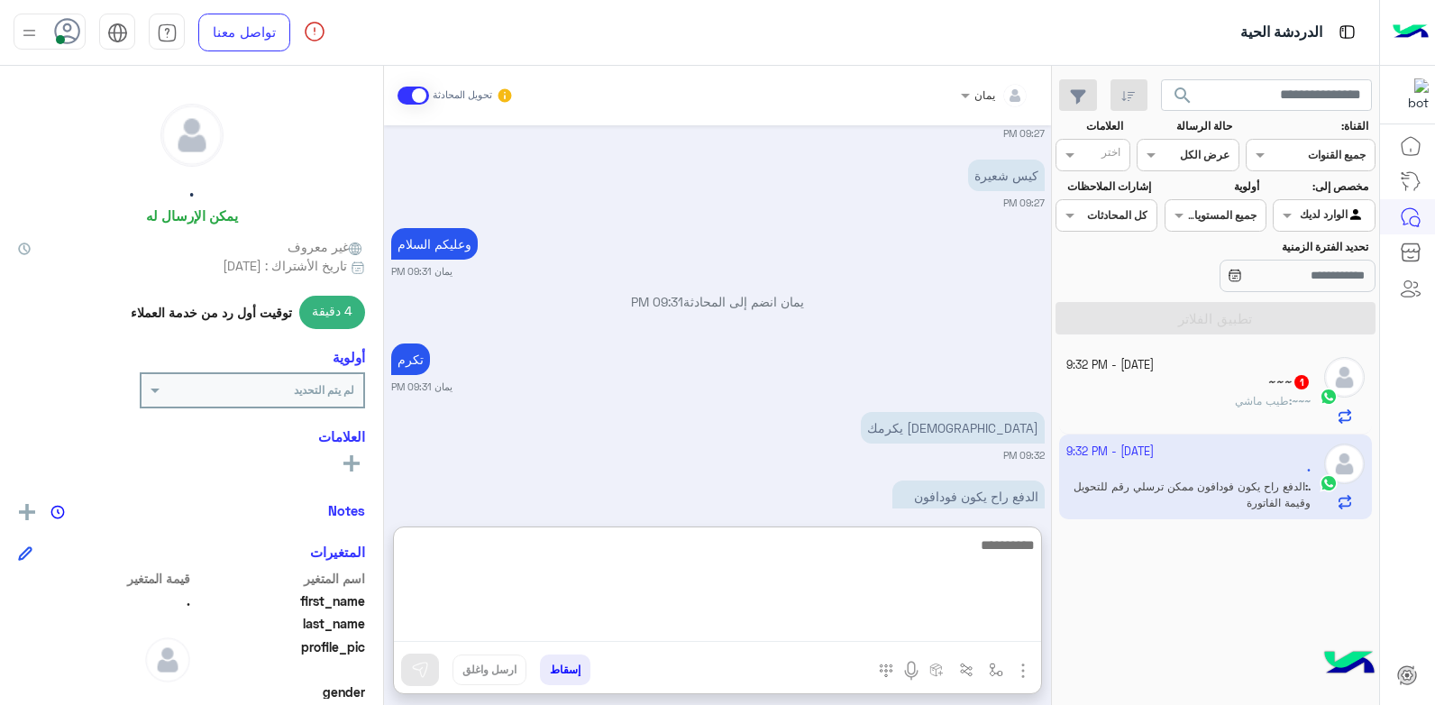
click at [865, 617] on textarea at bounding box center [717, 588] width 647 height 108
type textarea "****"
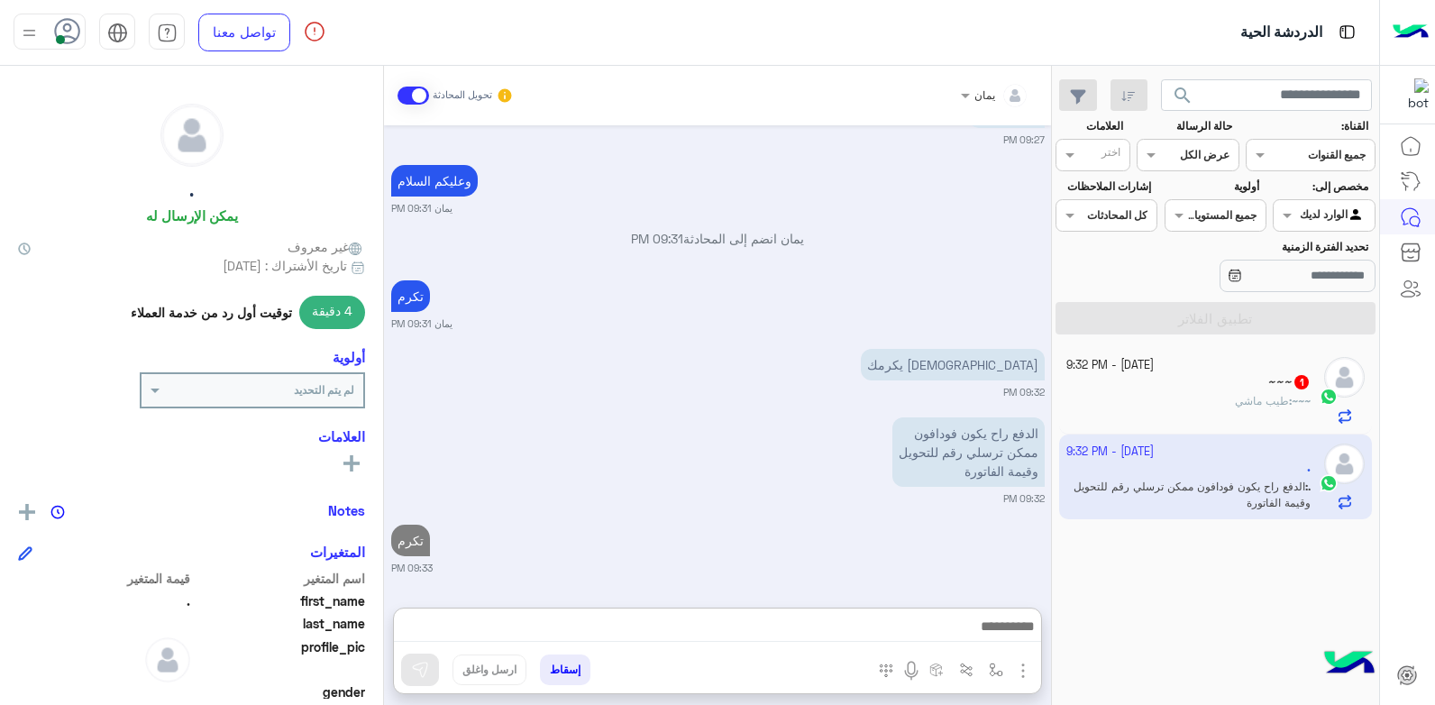
click at [1198, 379] on div "~~~ 1" at bounding box center [1188, 383] width 245 height 19
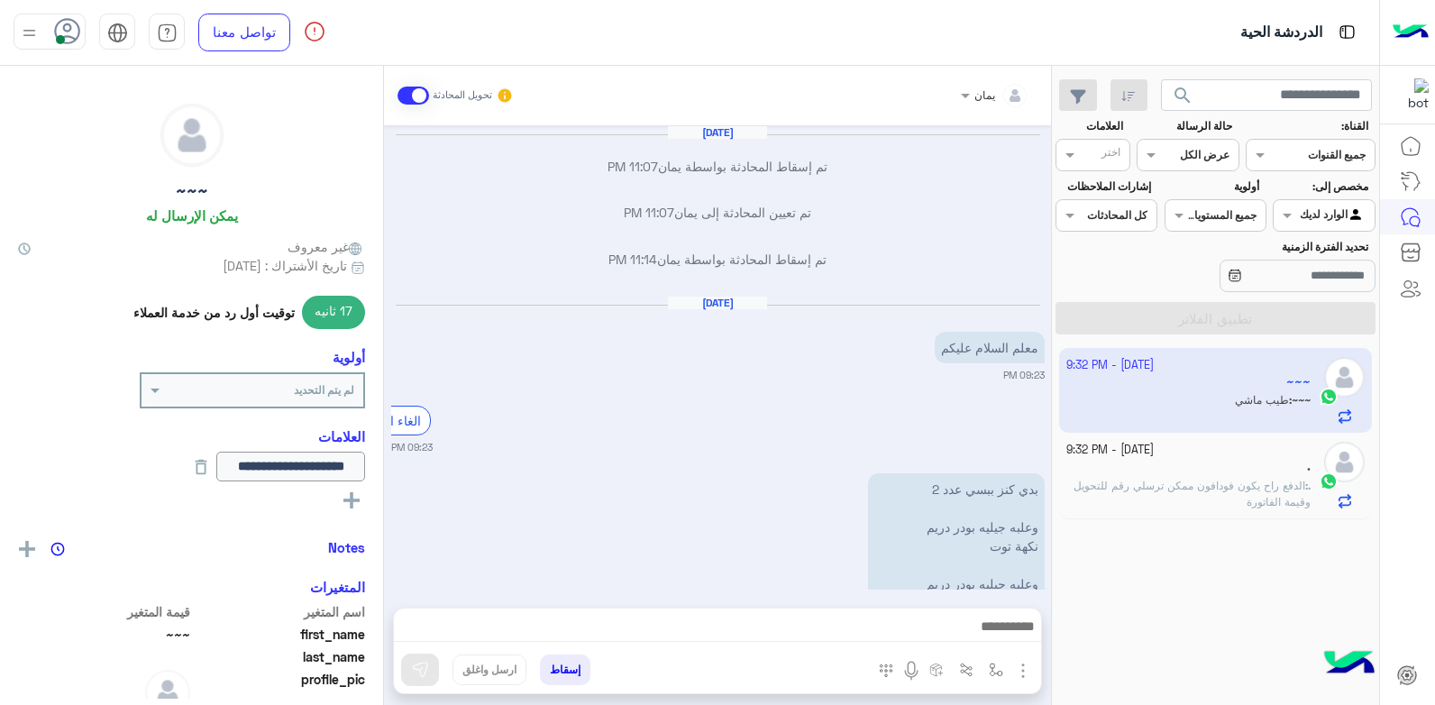
scroll to position [1075, 0]
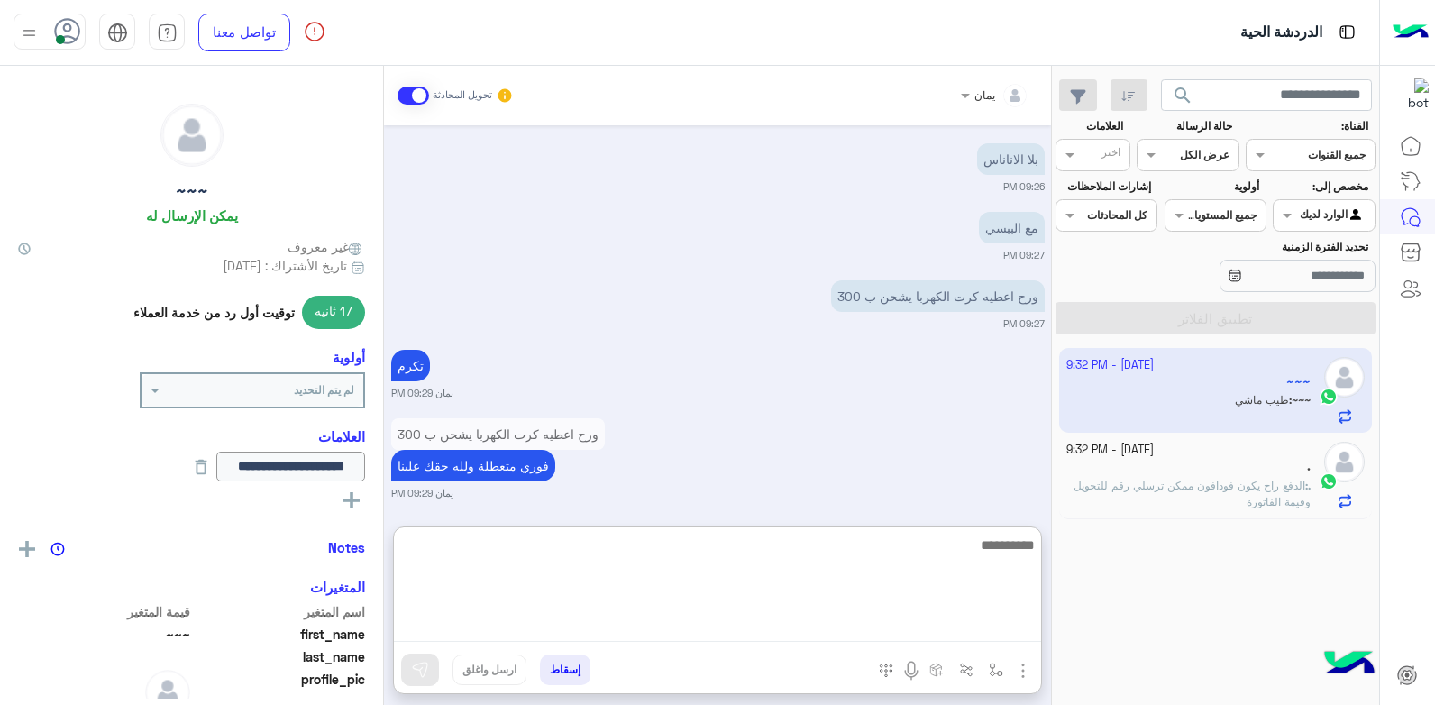
click at [827, 627] on textarea at bounding box center [717, 588] width 647 height 108
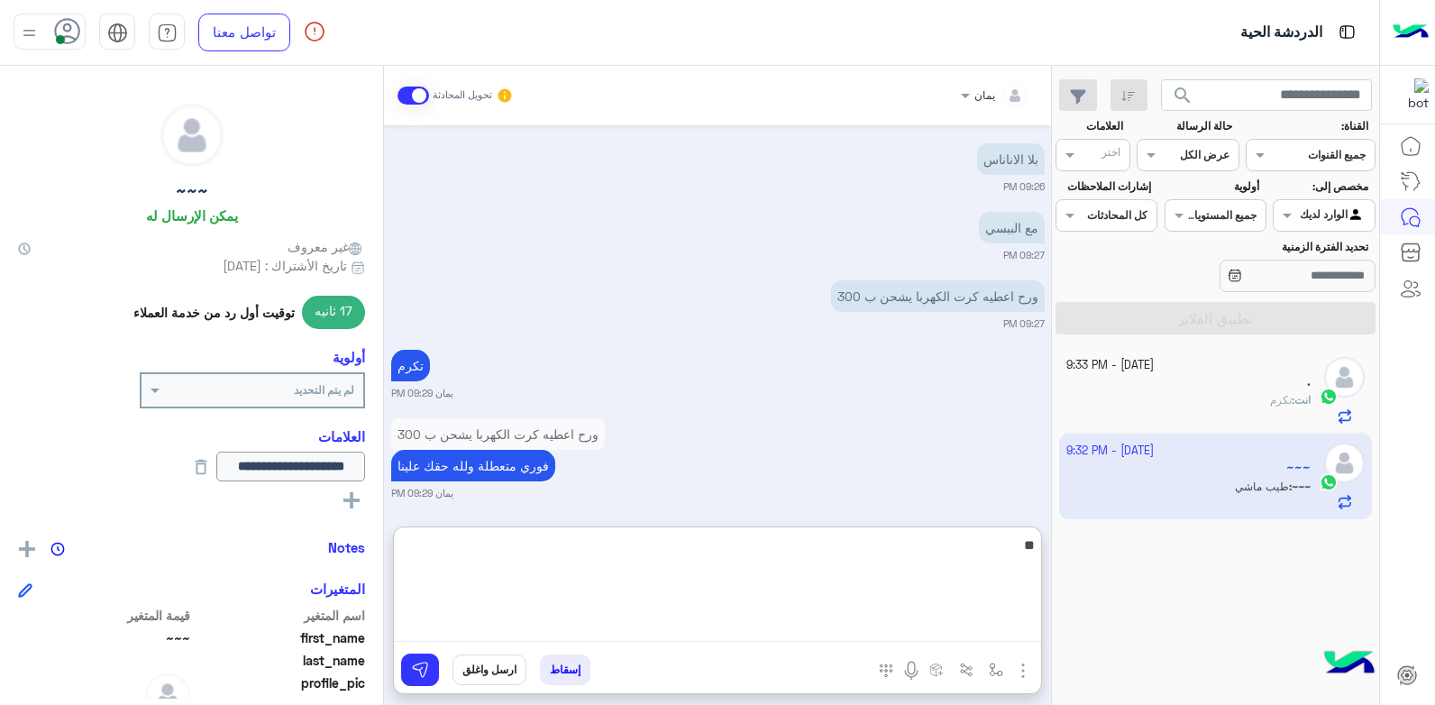
type textarea "*"
type textarea "****"
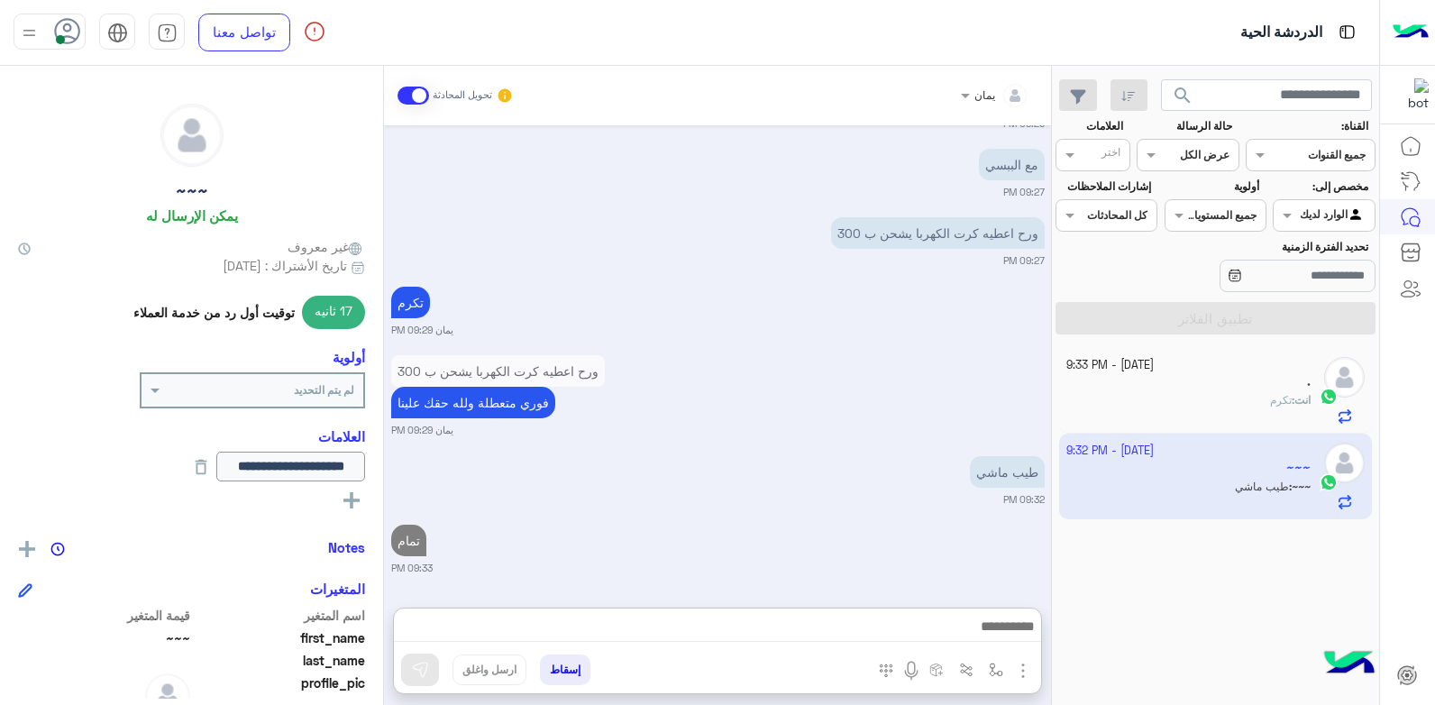
click at [1264, 382] on div "." at bounding box center [1188, 383] width 245 height 19
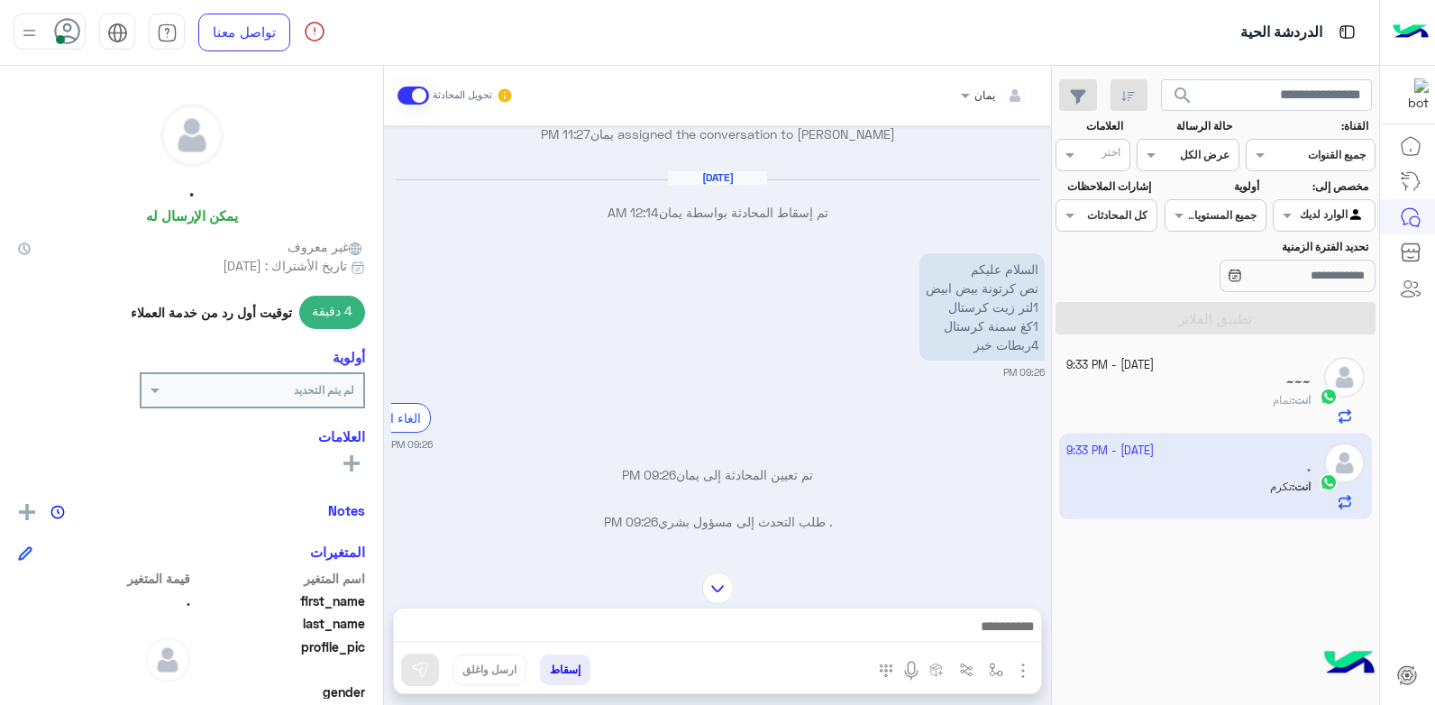
scroll to position [341, 0]
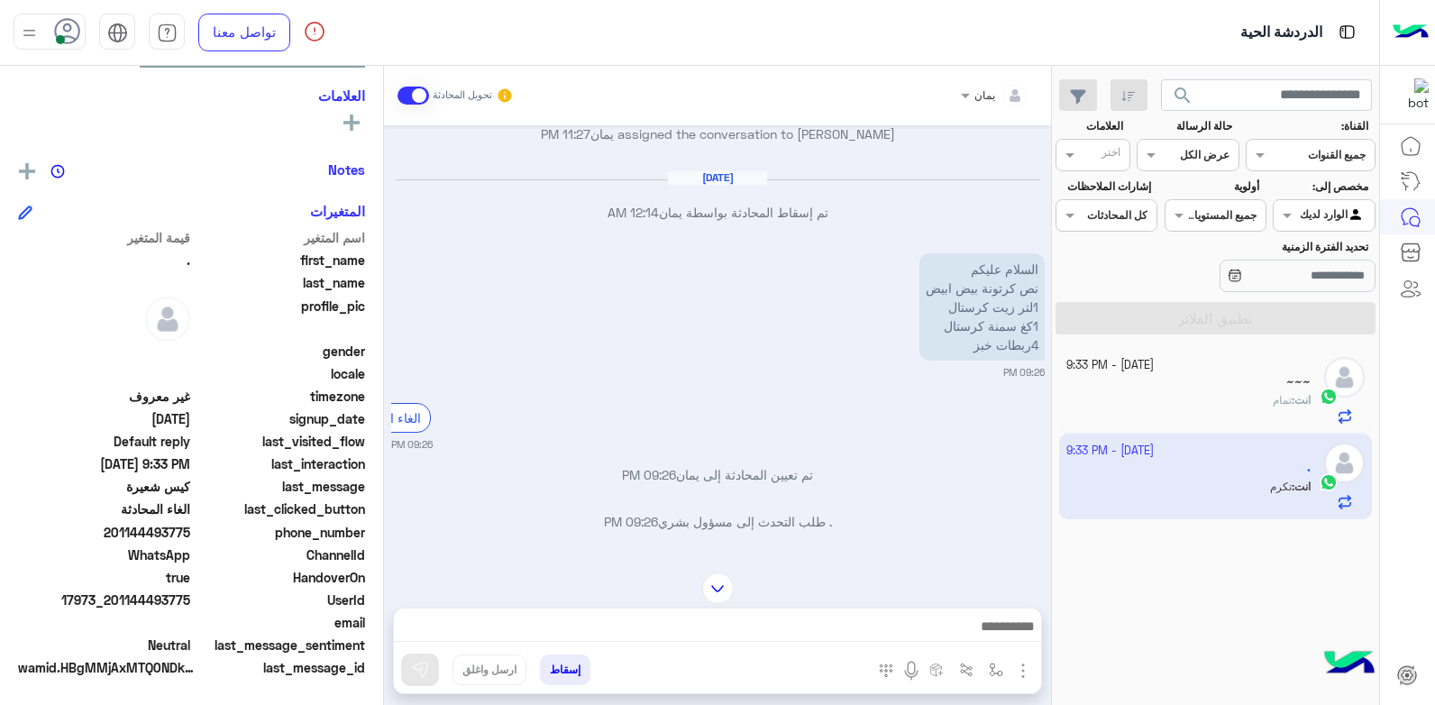
drag, startPoint x: 190, startPoint y: 529, endPoint x: 120, endPoint y: 533, distance: 70.4
click at [120, 533] on span "201144493775" at bounding box center [104, 532] width 172 height 19
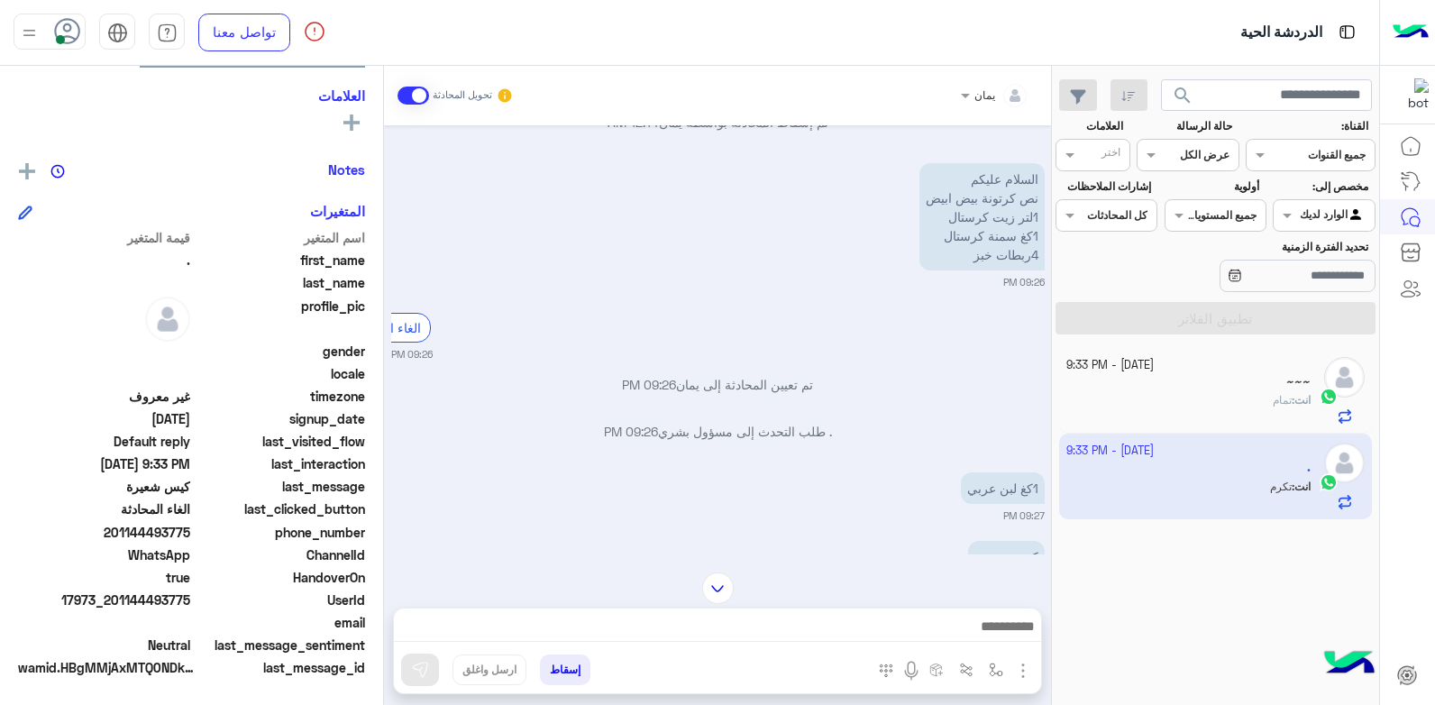
scroll to position [352, 0]
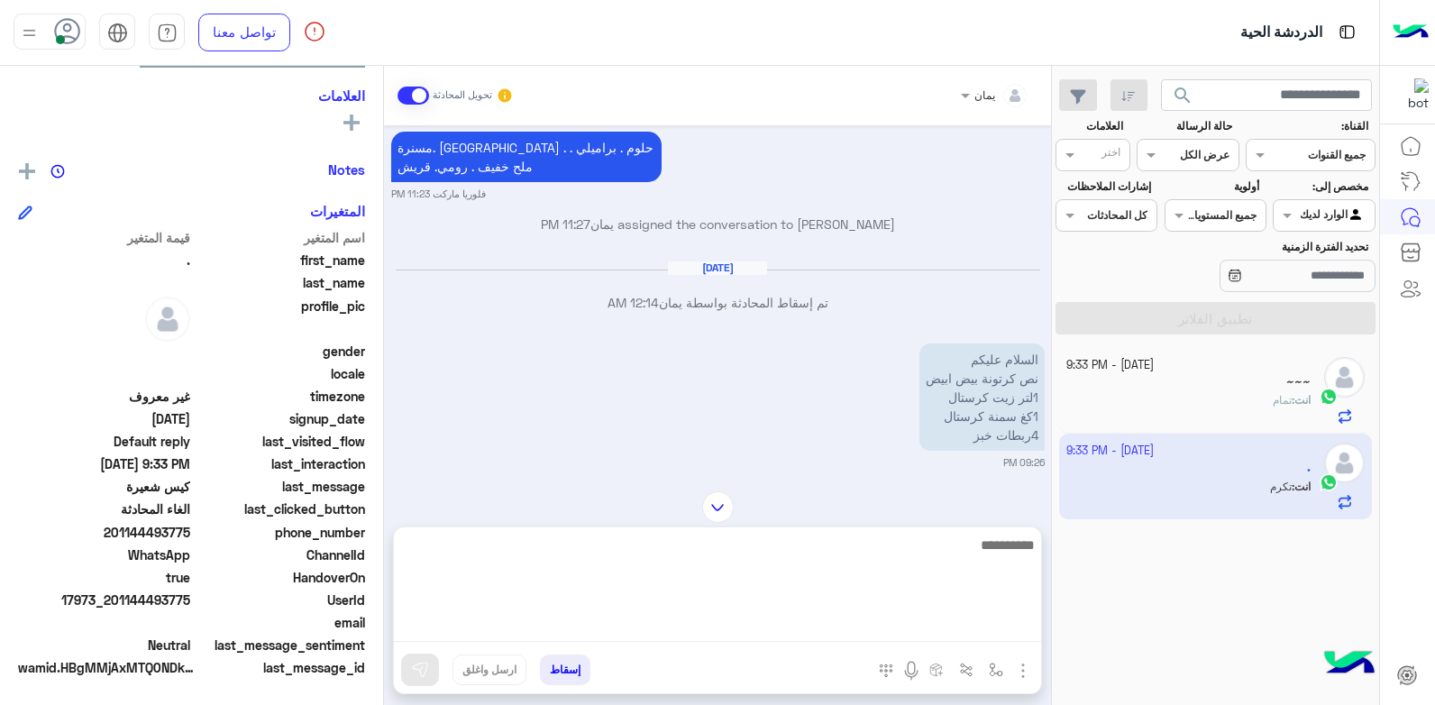
click at [872, 618] on textarea at bounding box center [717, 588] width 647 height 108
type textarea "**********"
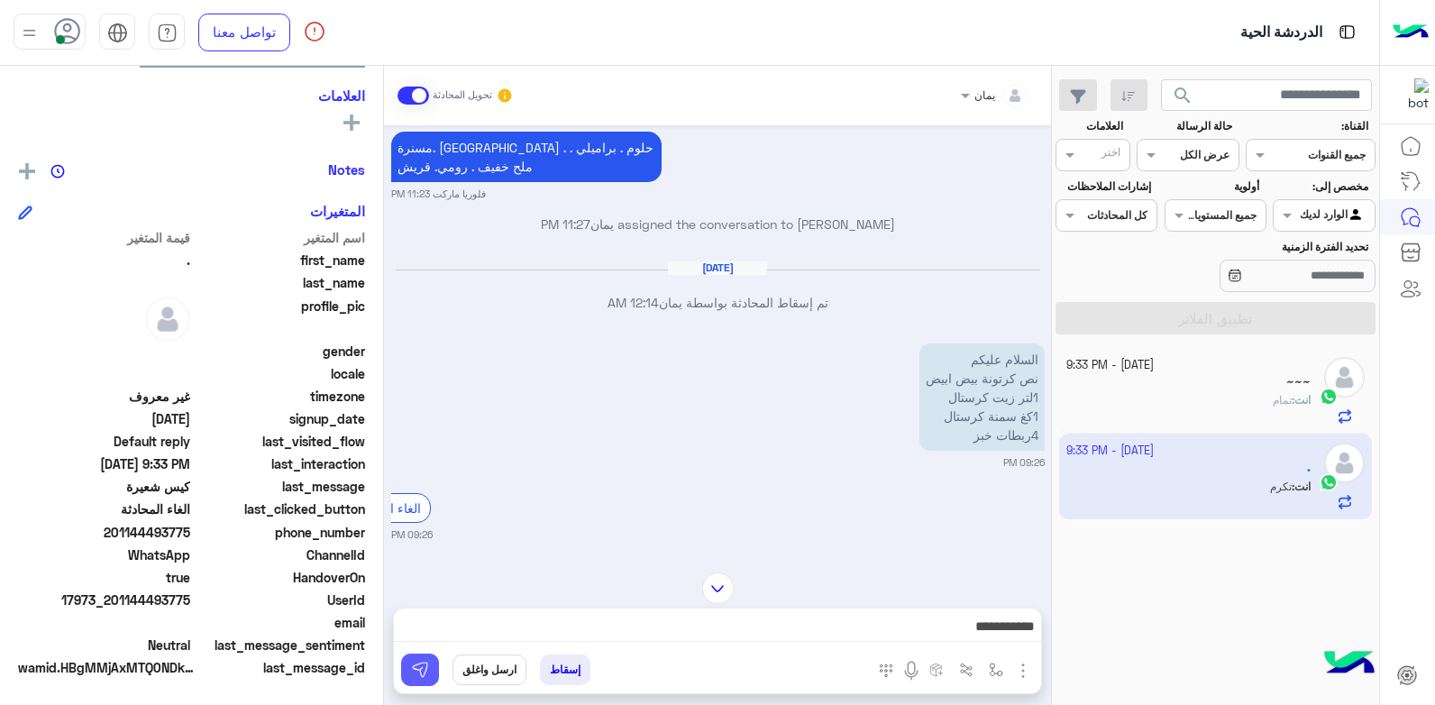
click at [416, 664] on img at bounding box center [420, 670] width 18 height 18
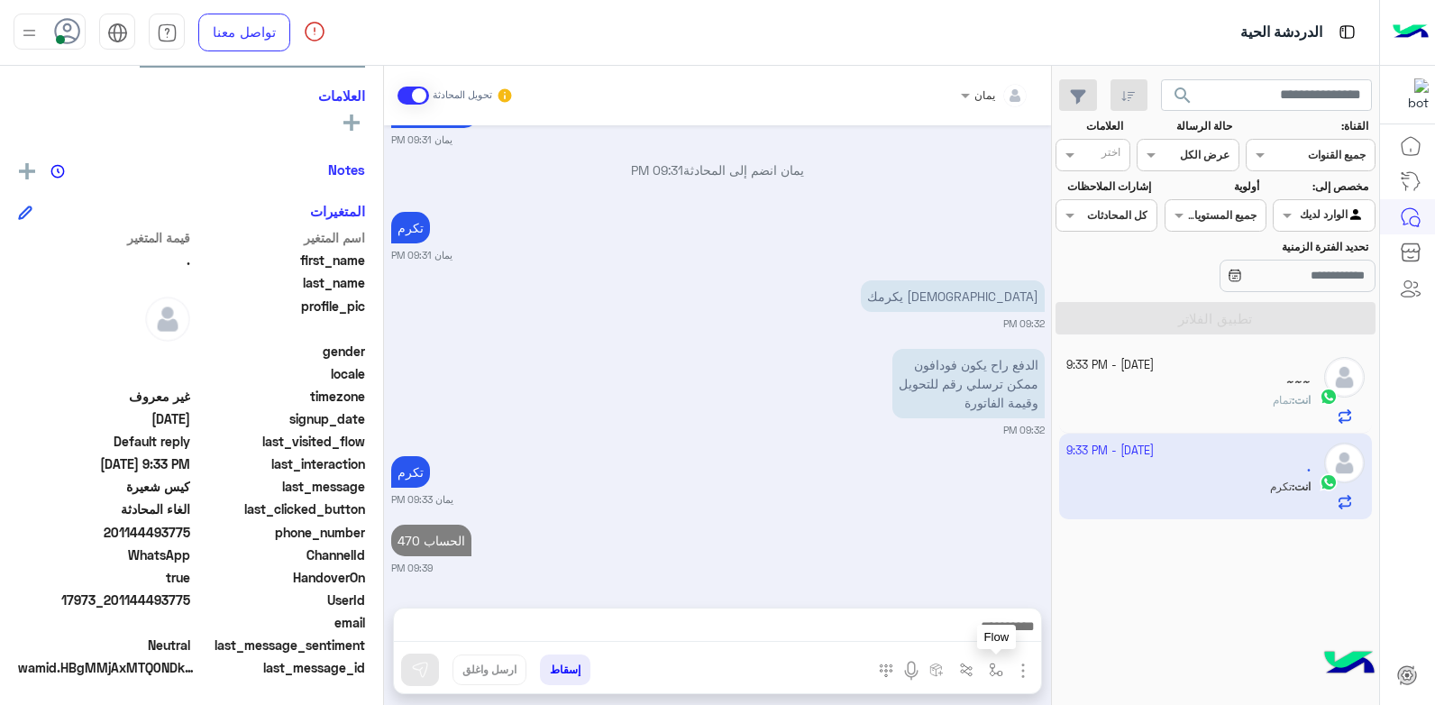
click at [995, 666] on img "button" at bounding box center [996, 670] width 14 height 14
click at [959, 630] on input "text" at bounding box center [955, 627] width 91 height 16
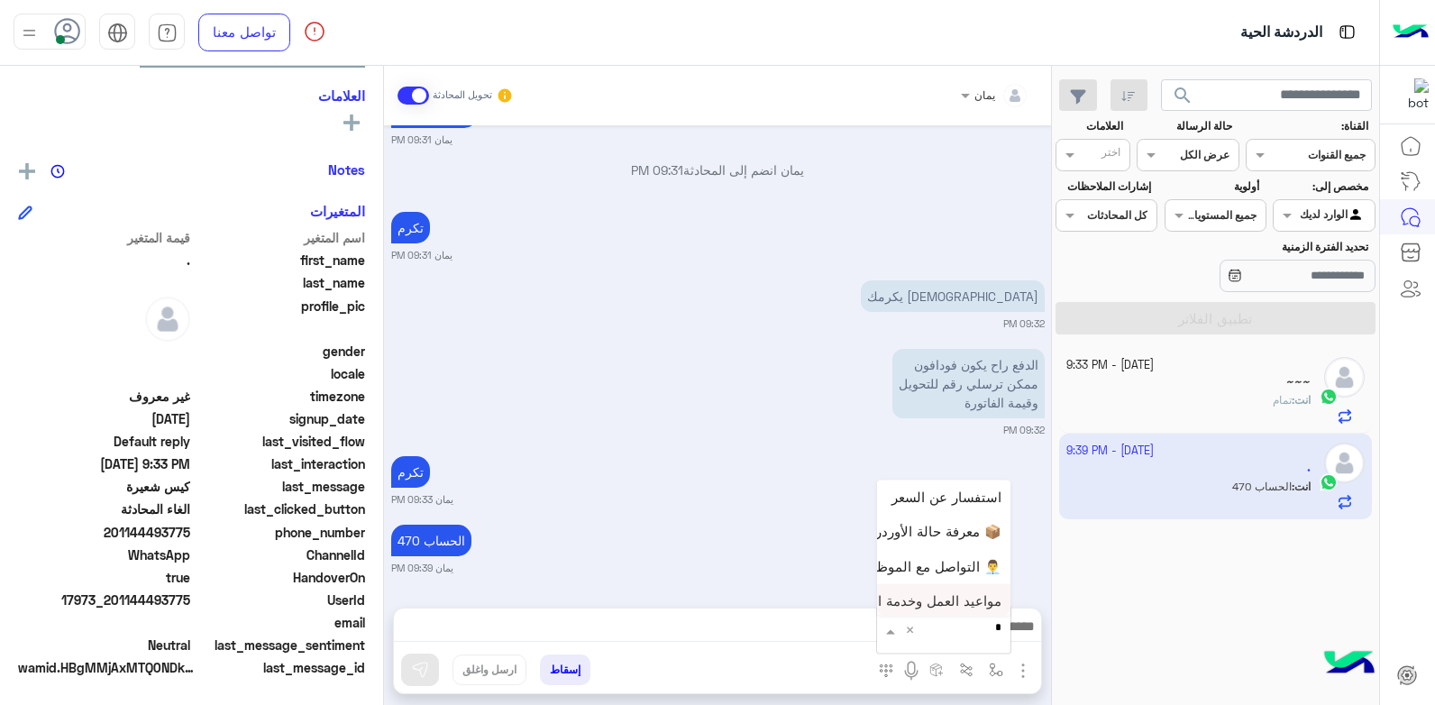
type input "**"
click at [930, 592] on span "فودافون كاش" at bounding box center [962, 598] width 78 height 16
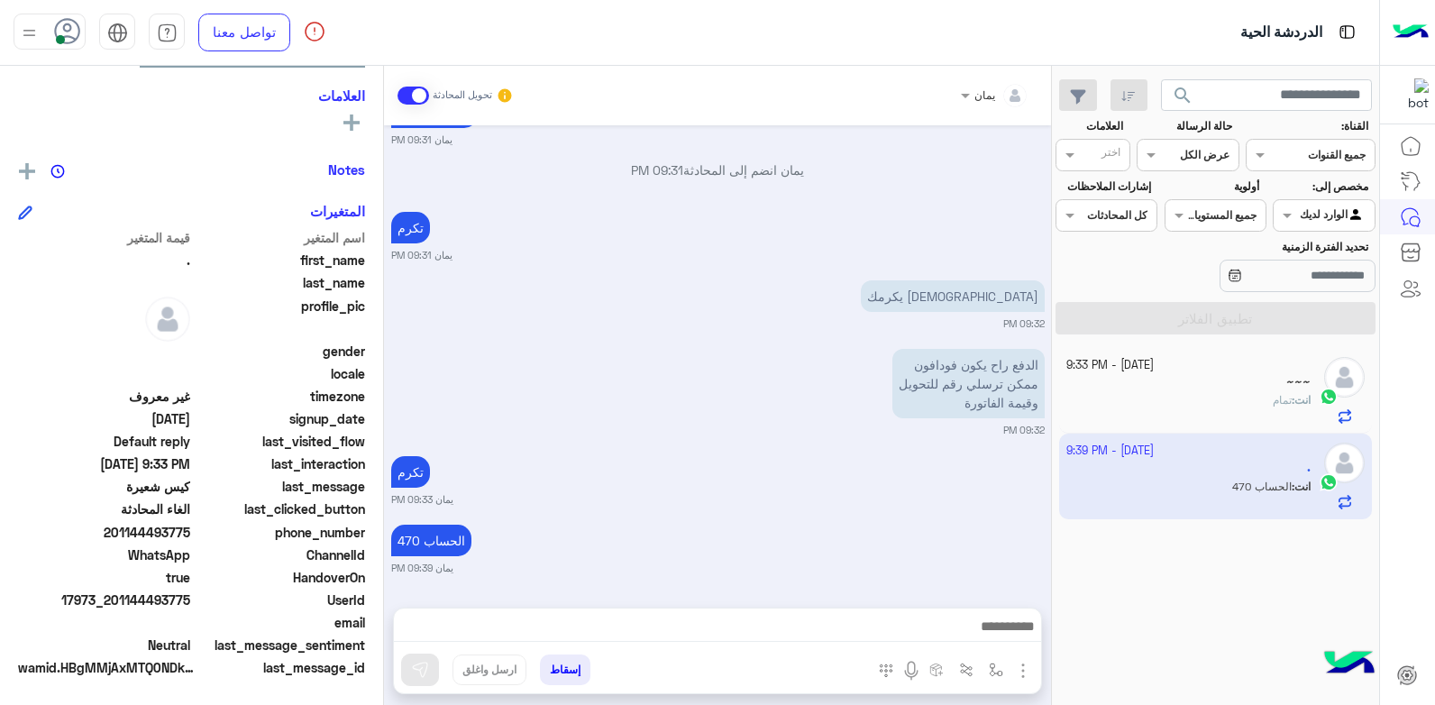
type textarea "**********"
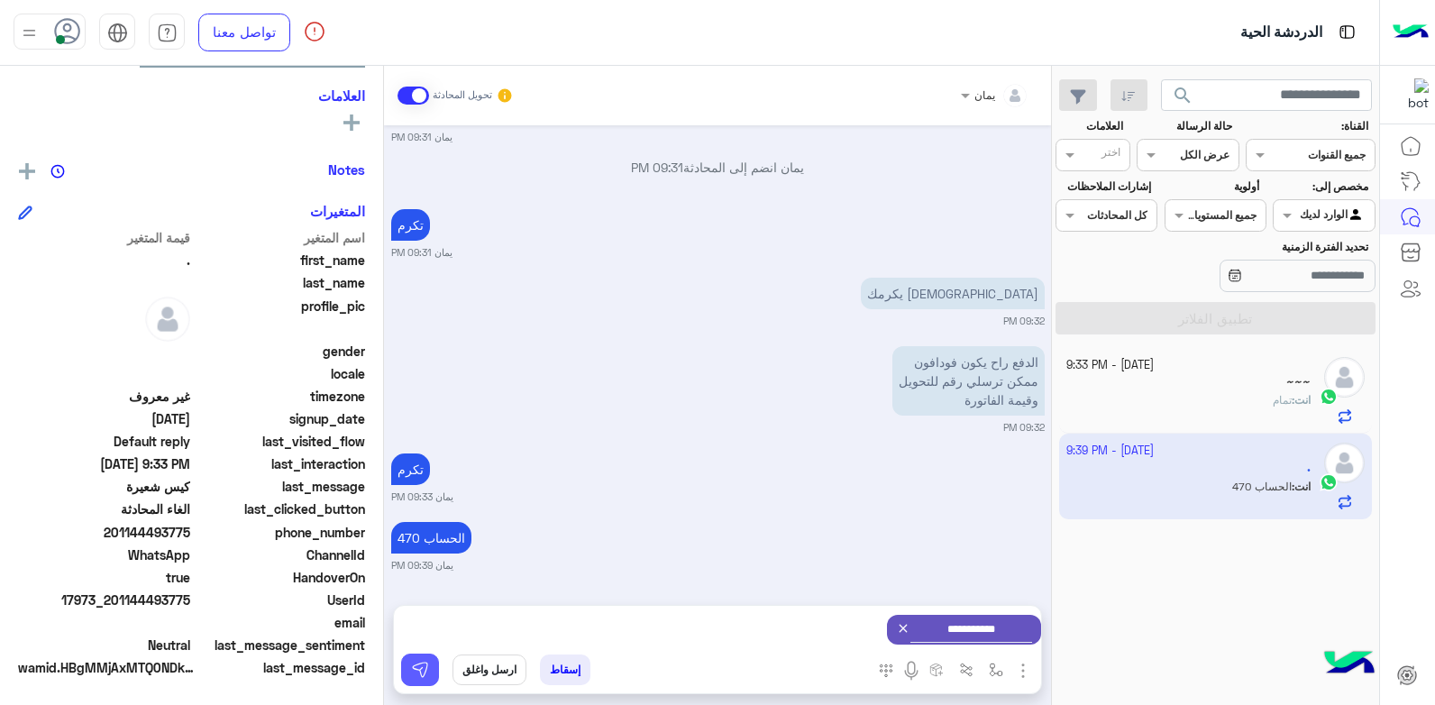
click at [422, 658] on button at bounding box center [420, 670] width 38 height 32
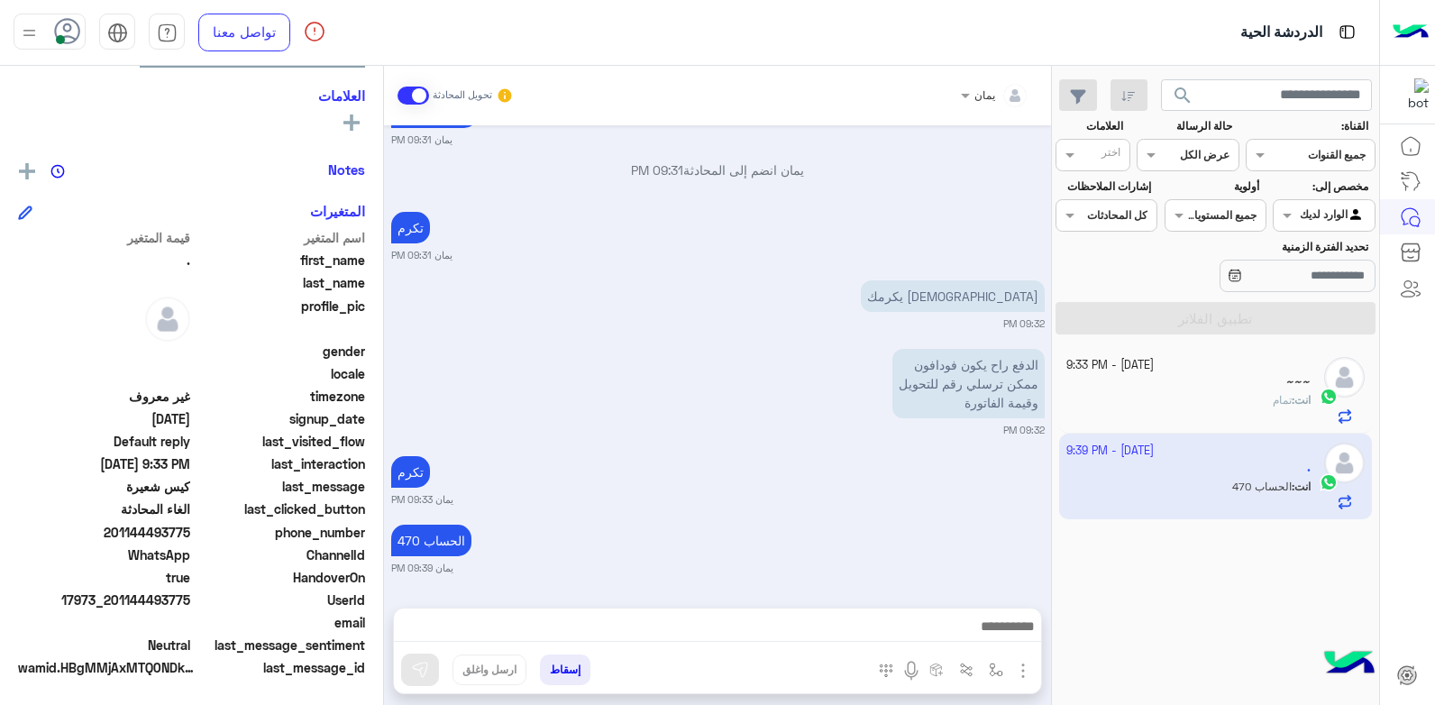
click at [1206, 370] on div "[DATE] - 9:33 PM" at bounding box center [1188, 365] width 245 height 17
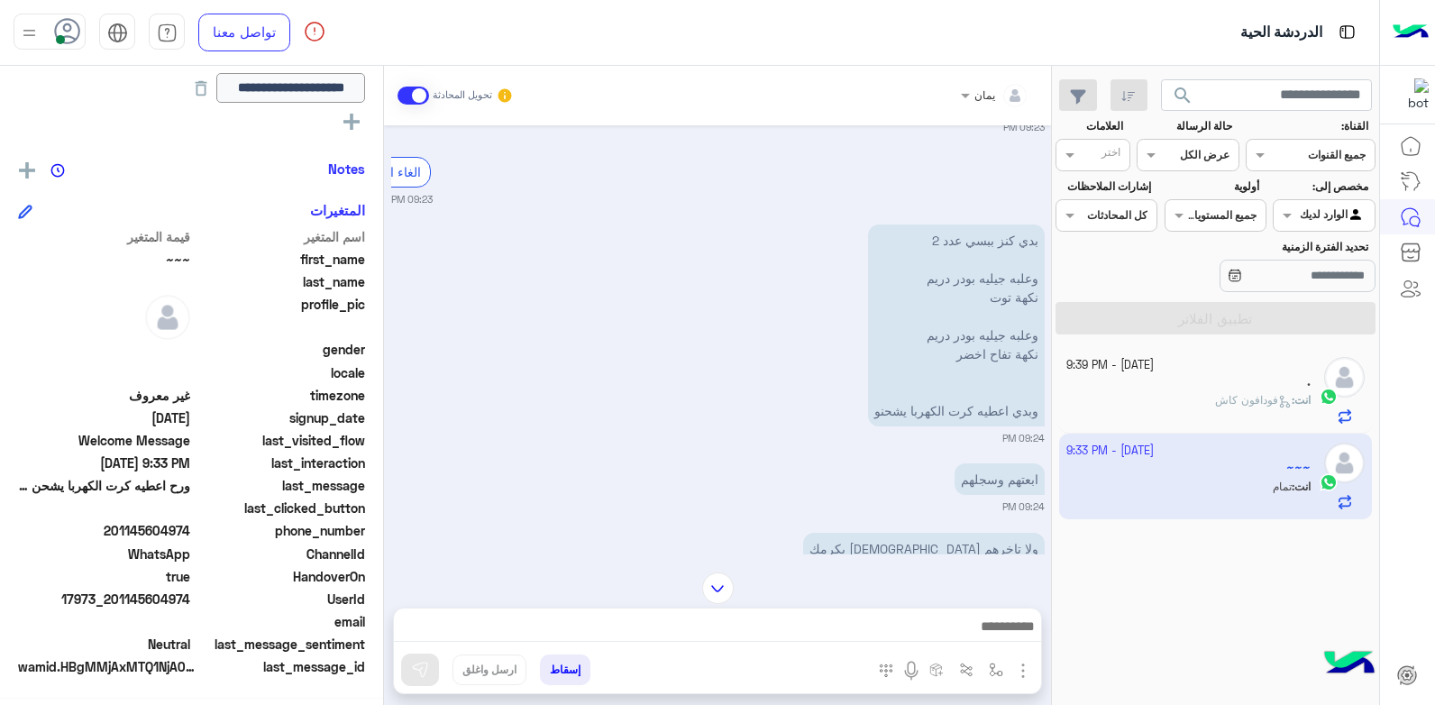
scroll to position [105, 0]
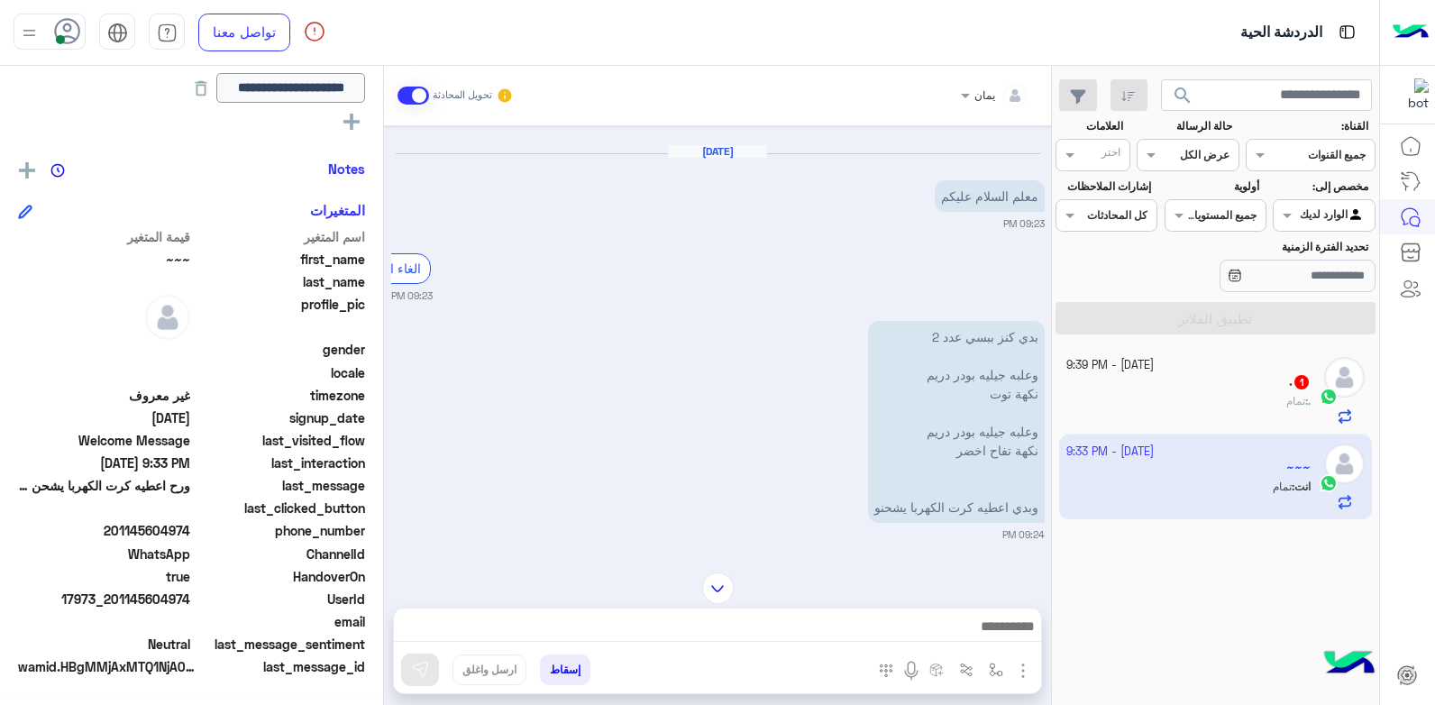
drag, startPoint x: 190, startPoint y: 595, endPoint x: 114, endPoint y: 601, distance: 76.9
click at [114, 601] on span "17973_201145604974" at bounding box center [104, 599] width 172 height 19
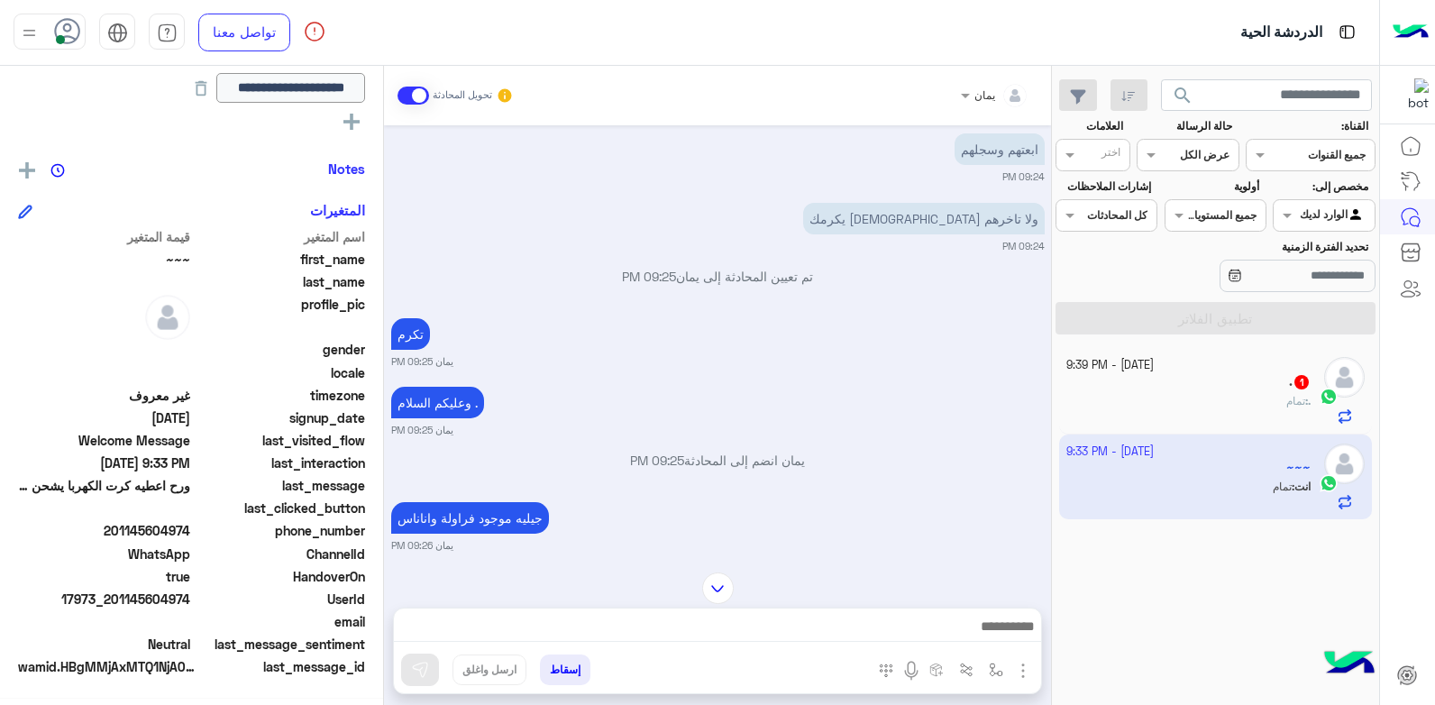
scroll to position [556, 0]
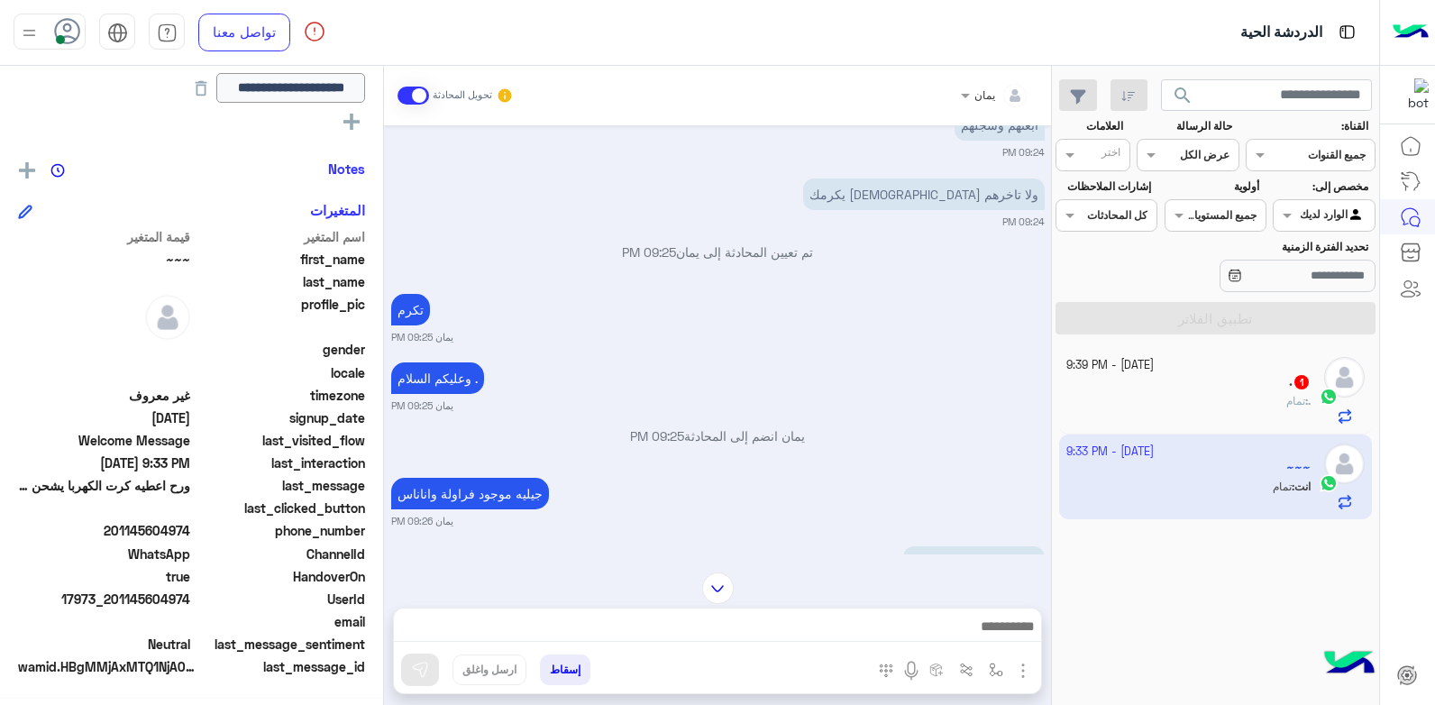
click at [560, 671] on button "إسقاط" at bounding box center [565, 669] width 50 height 31
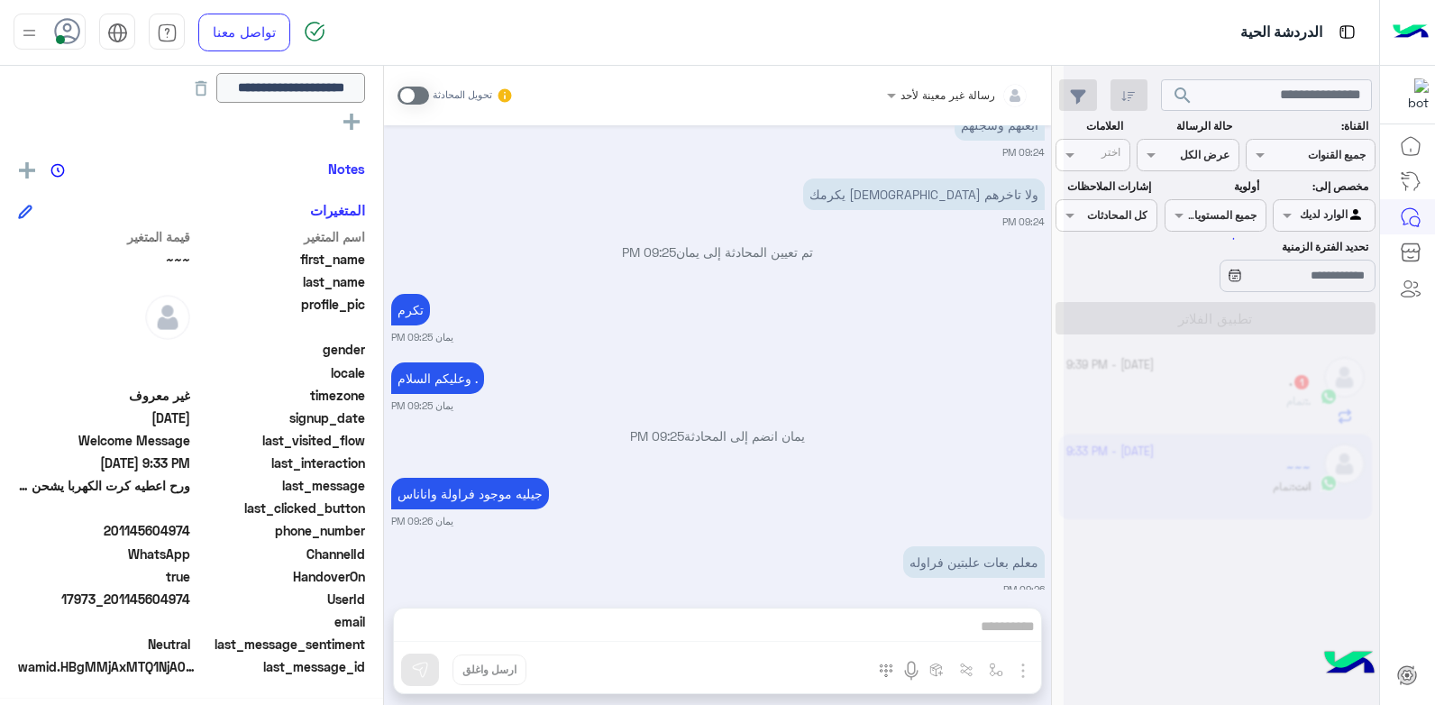
scroll to position [1144, 0]
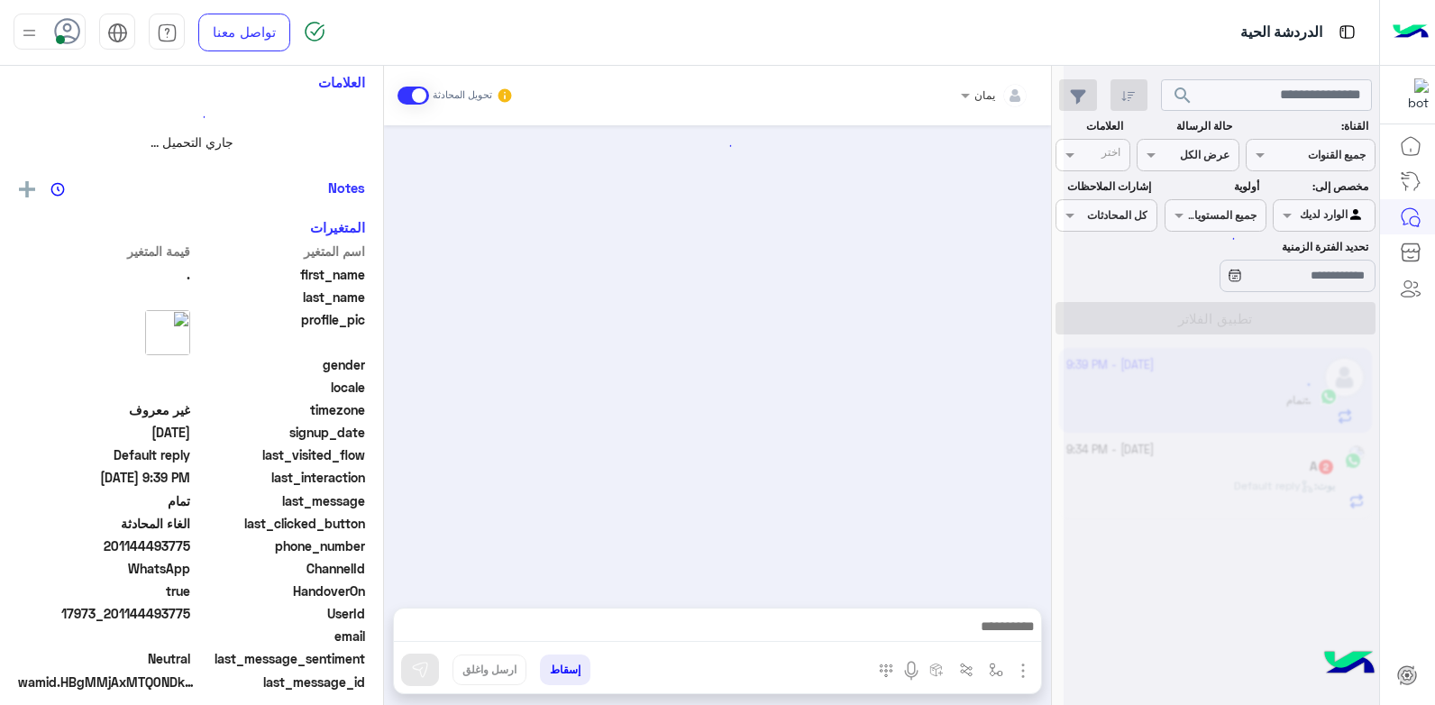
scroll to position [393, 0]
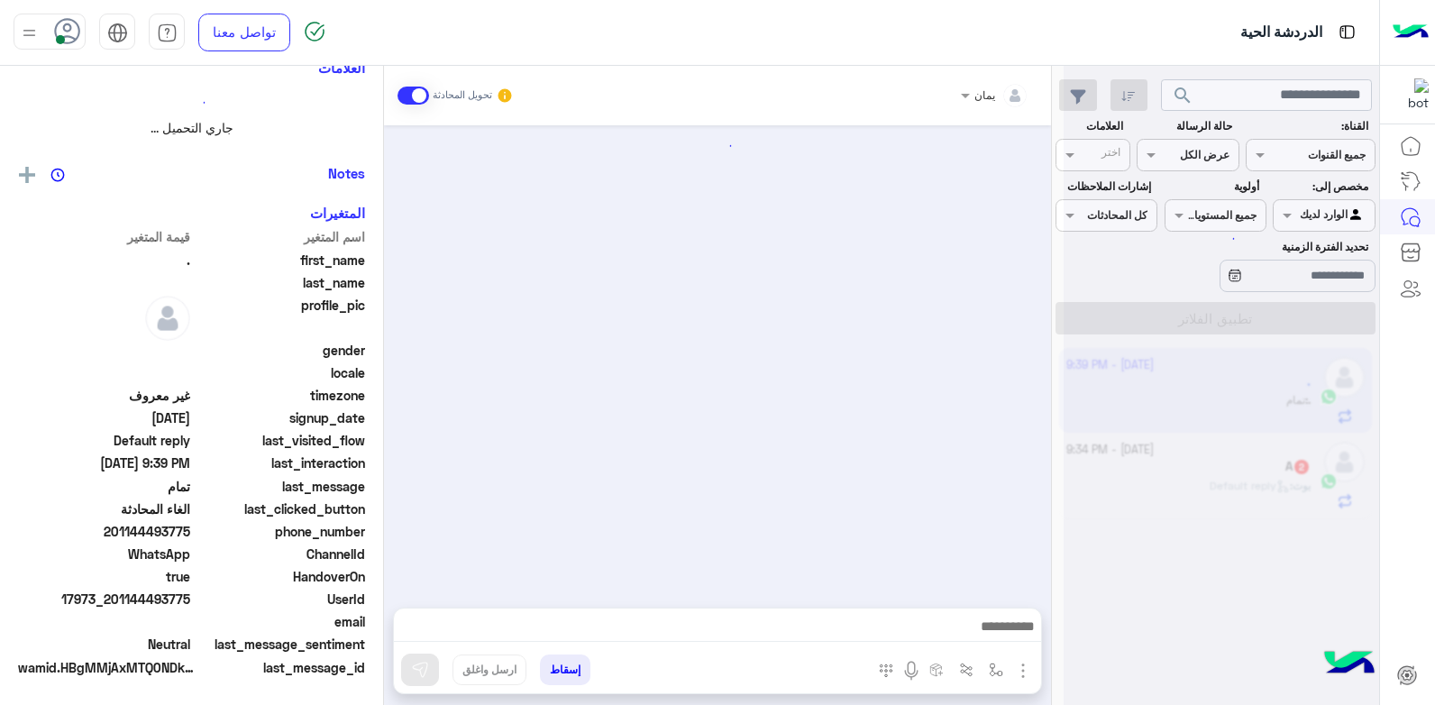
drag, startPoint x: 851, startPoint y: 605, endPoint x: 846, endPoint y: 620, distance: 16.3
click at [846, 620] on div "يمان تحويل المحادثة أدخل اسم مجموعة الرسائل إسقاط ارسل واغلق" at bounding box center [717, 389] width 667 height 646
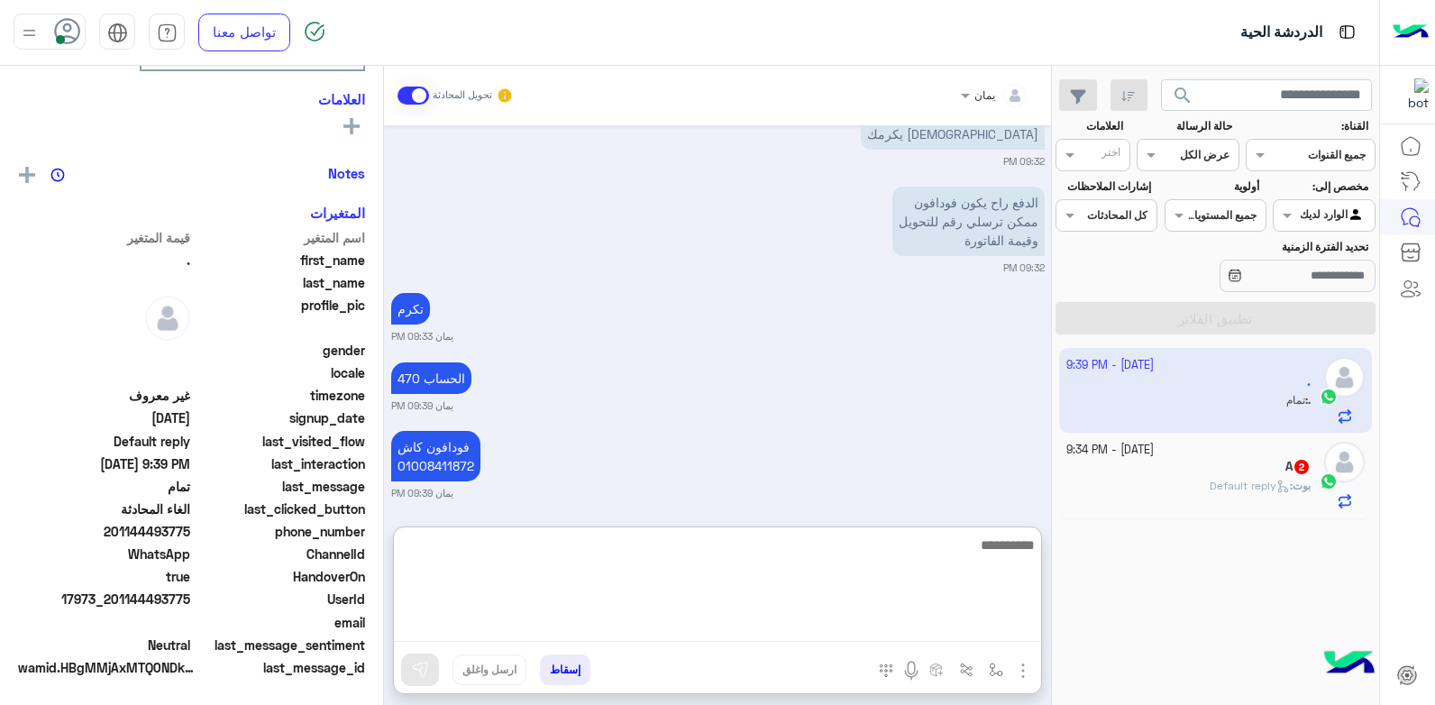
click at [845, 620] on textarea at bounding box center [717, 588] width 647 height 108
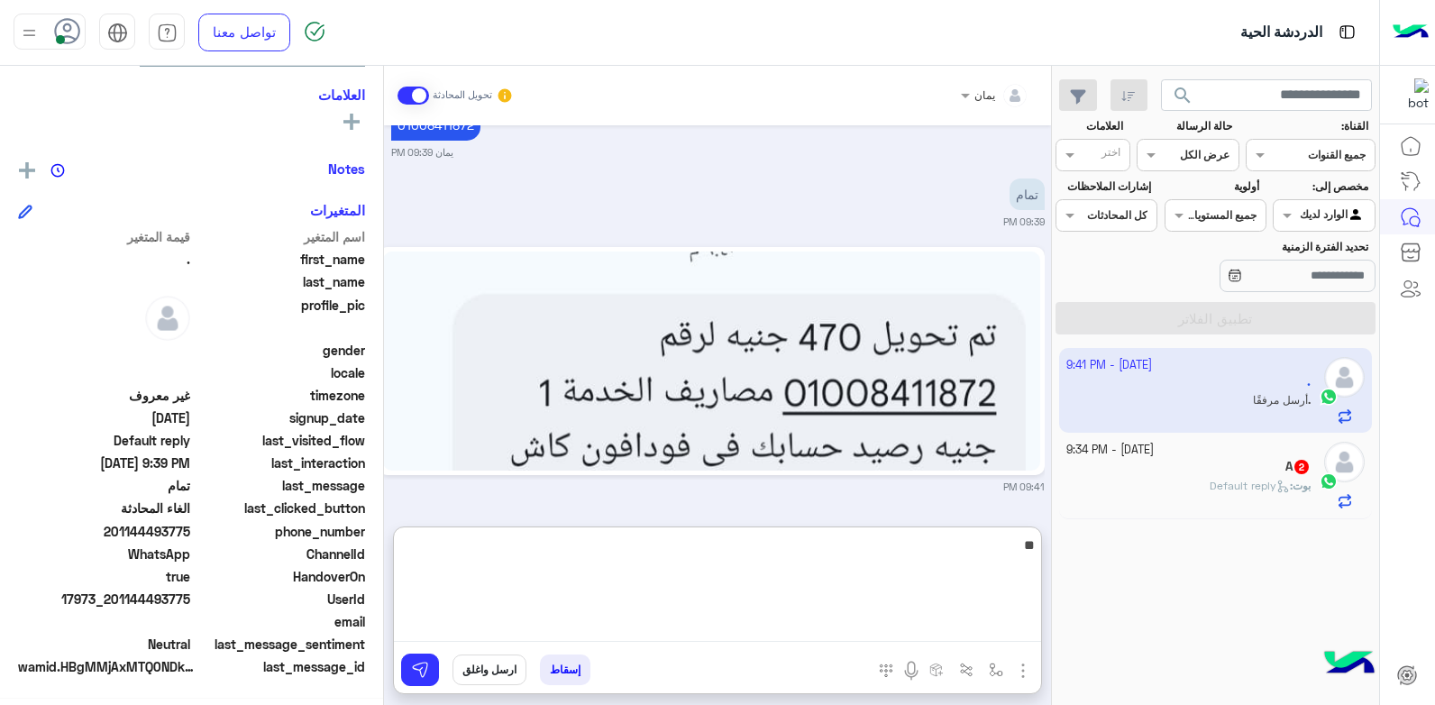
type textarea "*"
type textarea "**********"
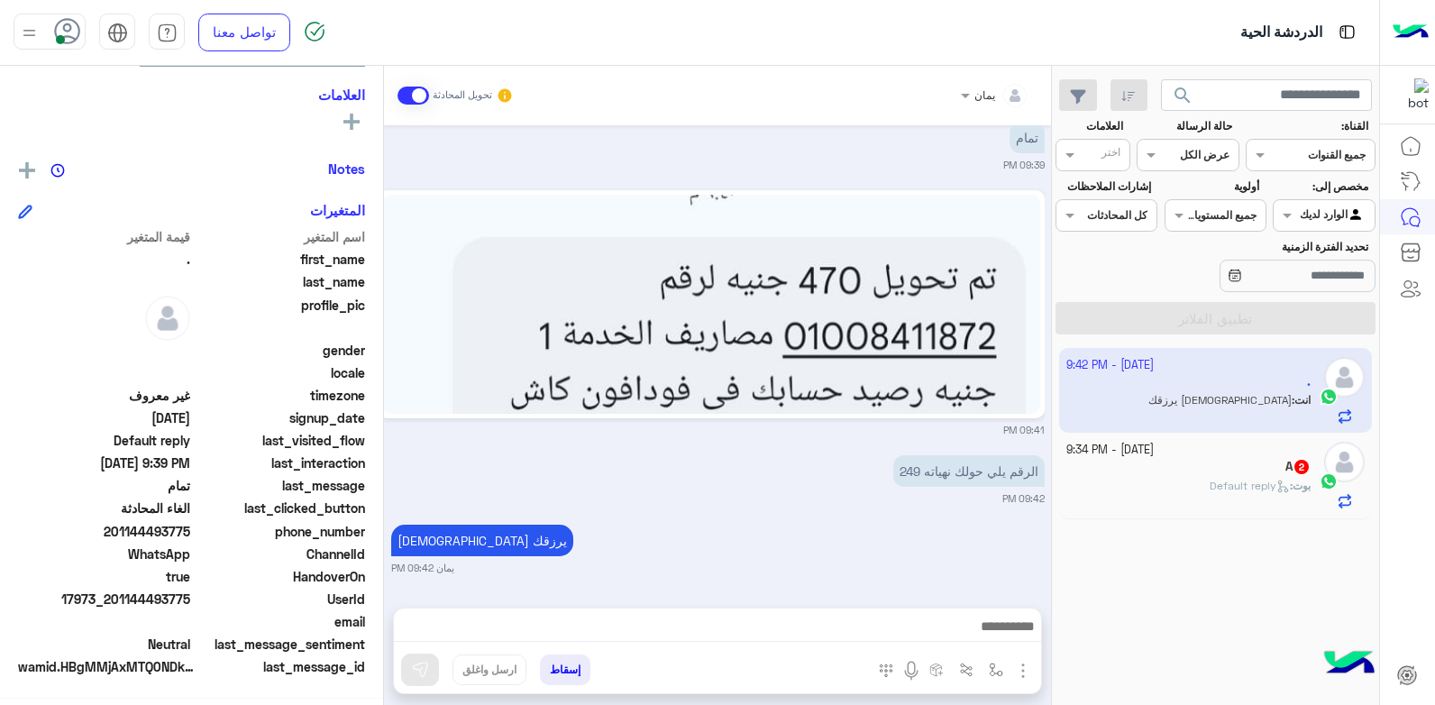
scroll to position [1427, 0]
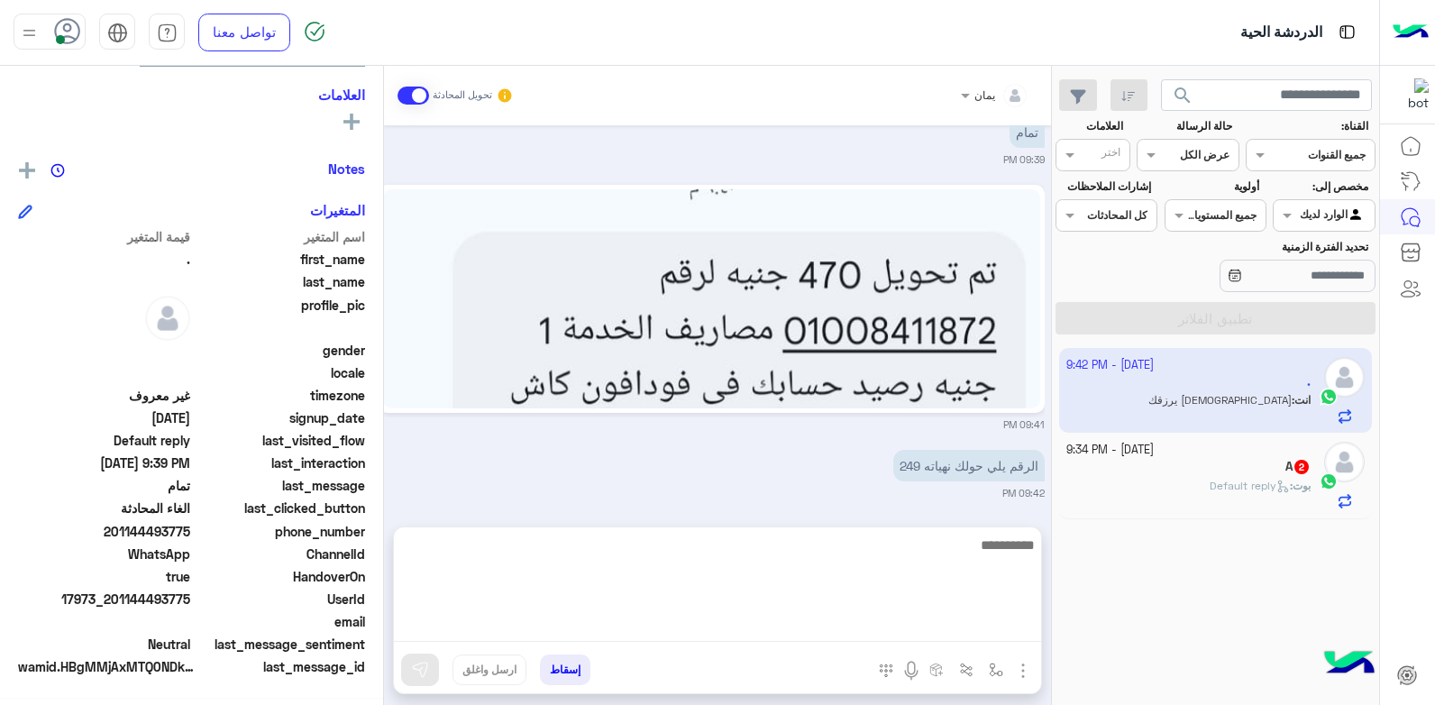
click at [817, 635] on textarea at bounding box center [717, 588] width 647 height 108
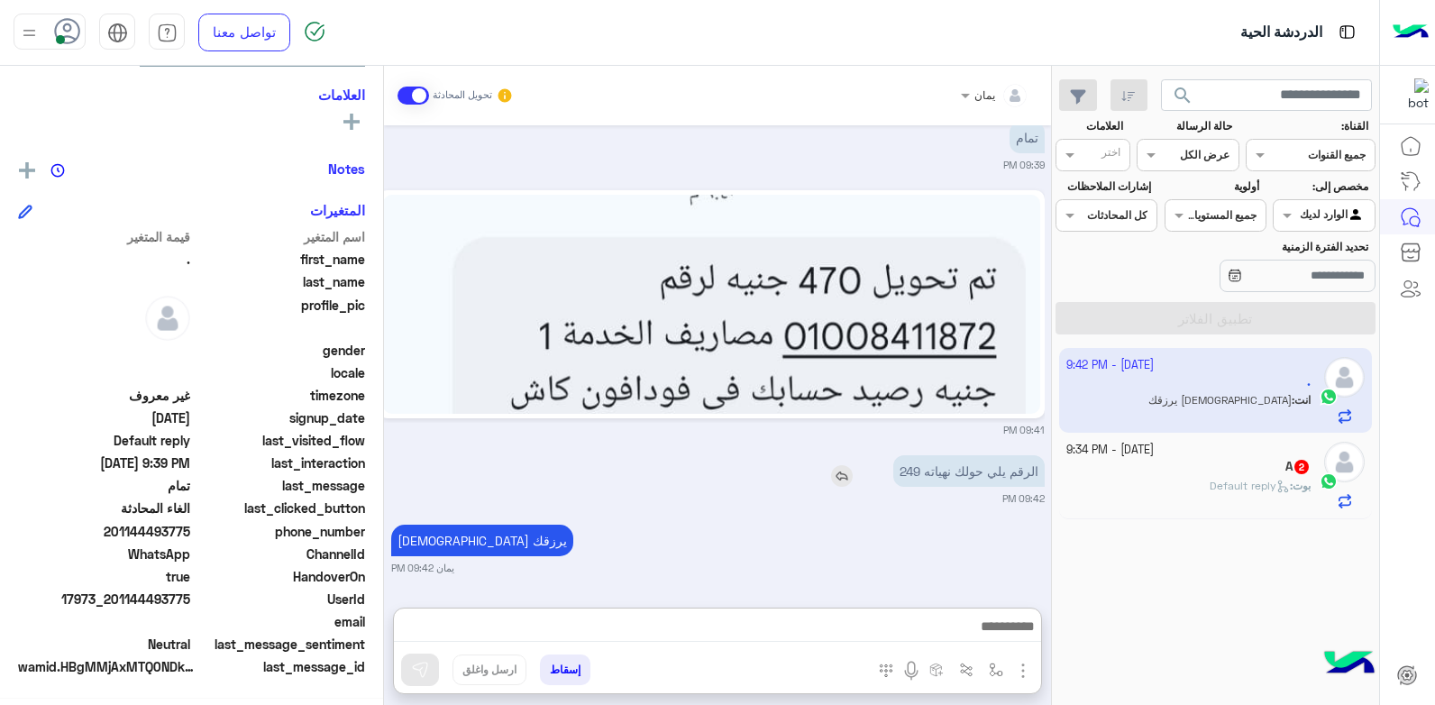
click at [844, 471] on img at bounding box center [842, 476] width 22 height 22
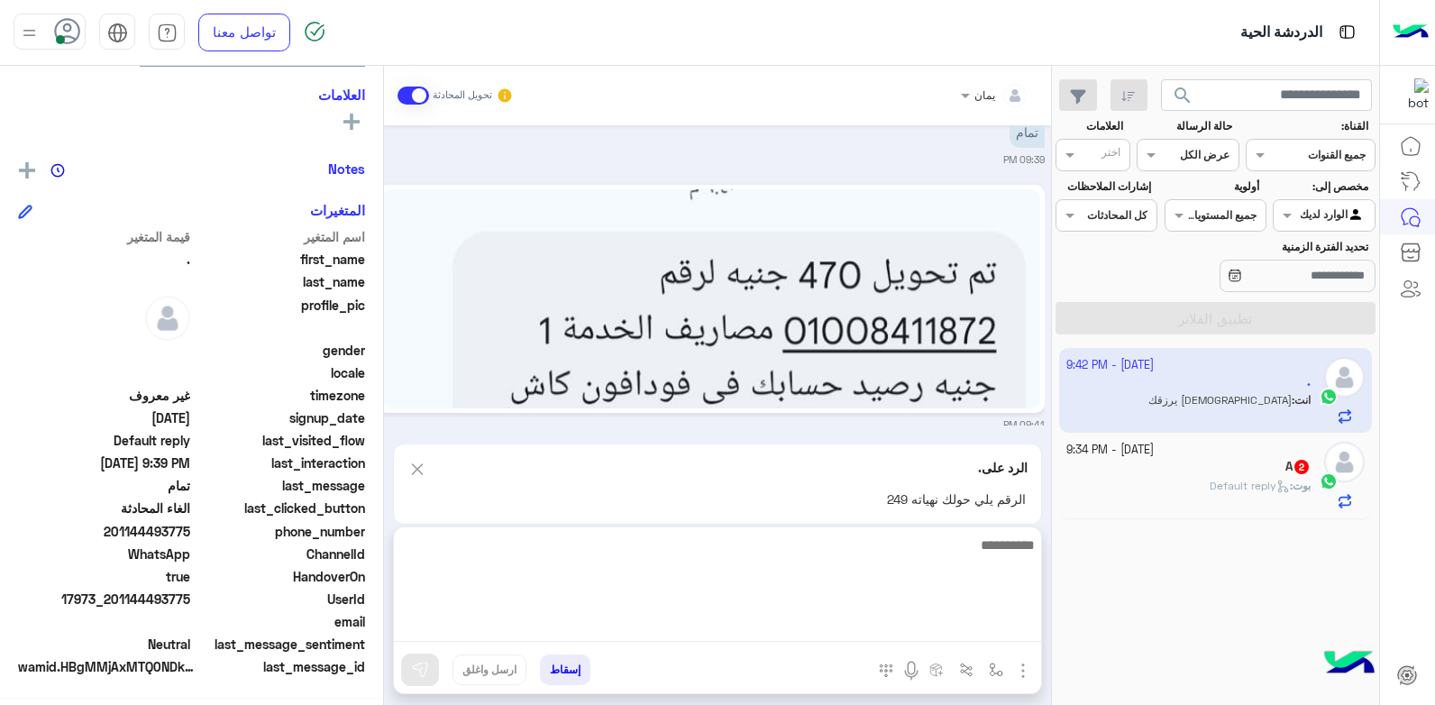
click at [852, 636] on textarea at bounding box center [717, 588] width 647 height 108
type textarea "****"
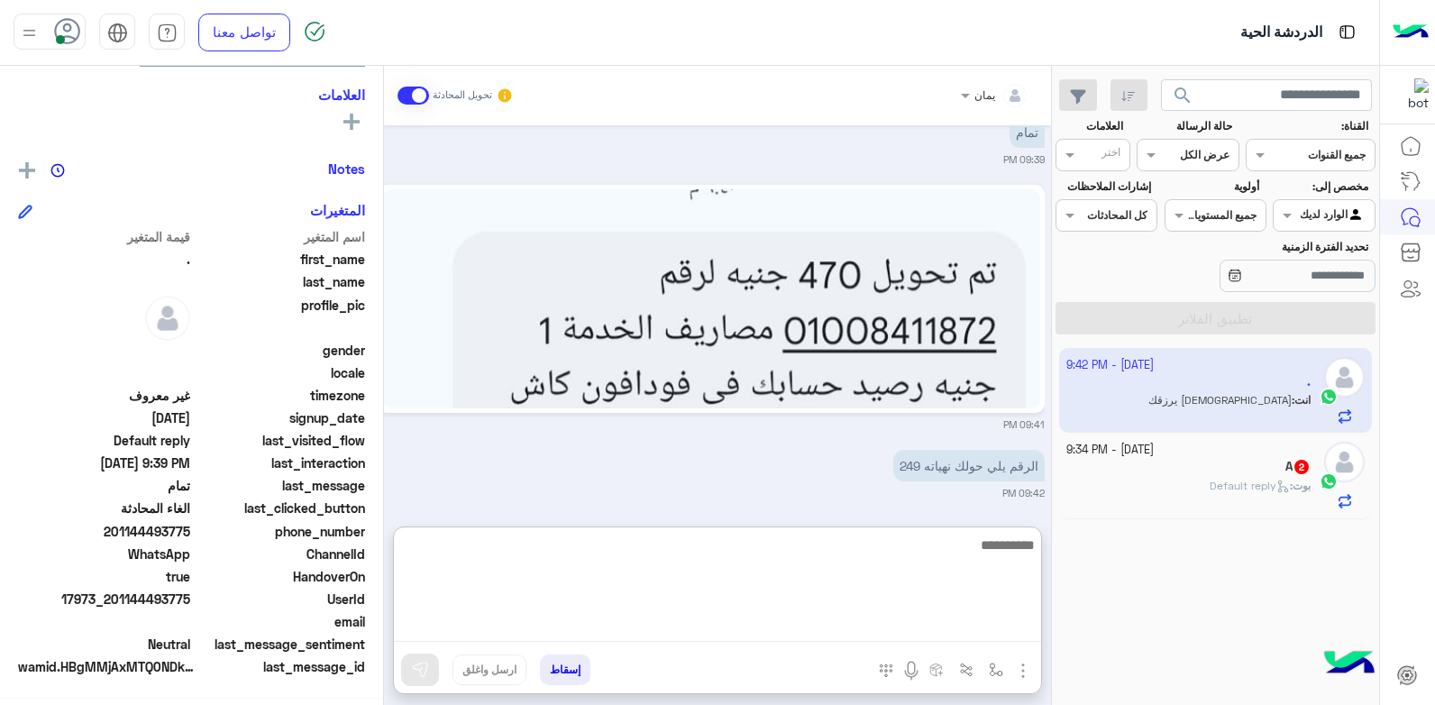
scroll to position [1609, 0]
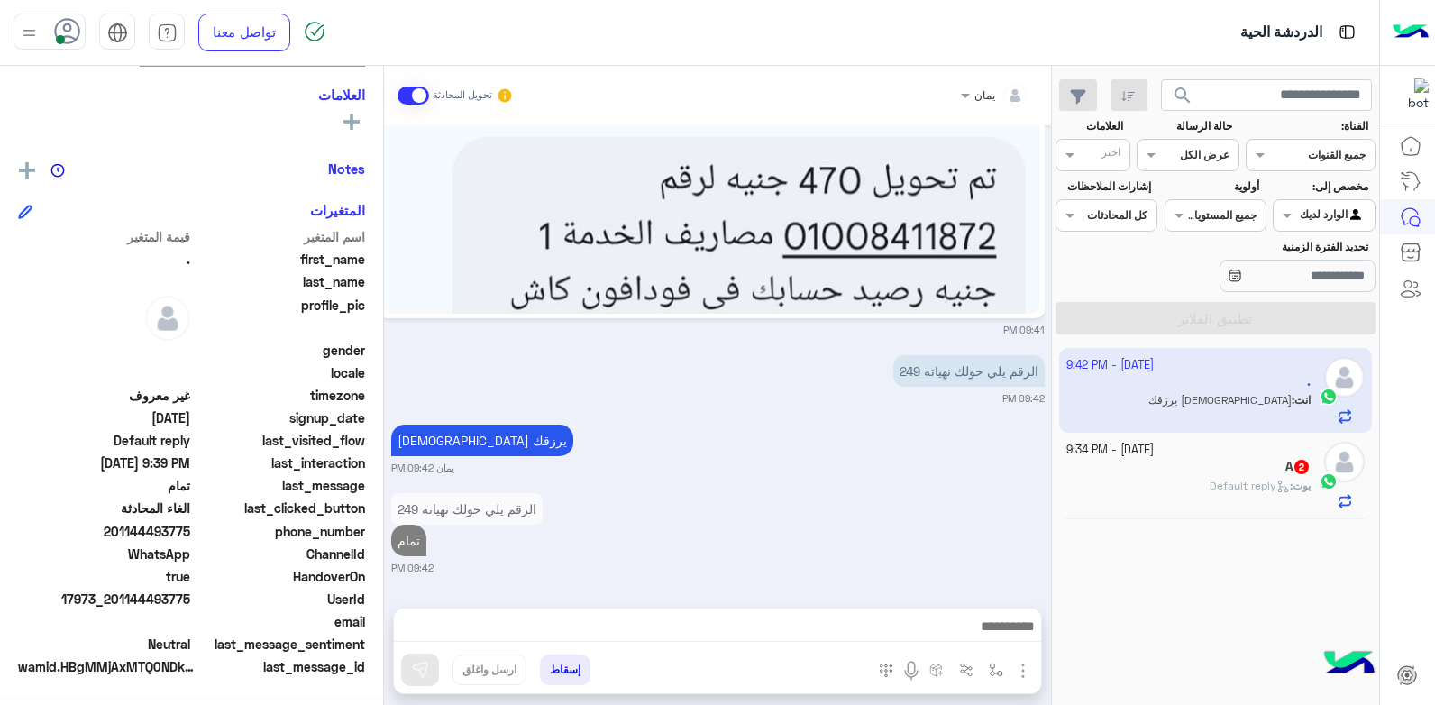
click at [572, 661] on button "إسقاط" at bounding box center [565, 669] width 50 height 31
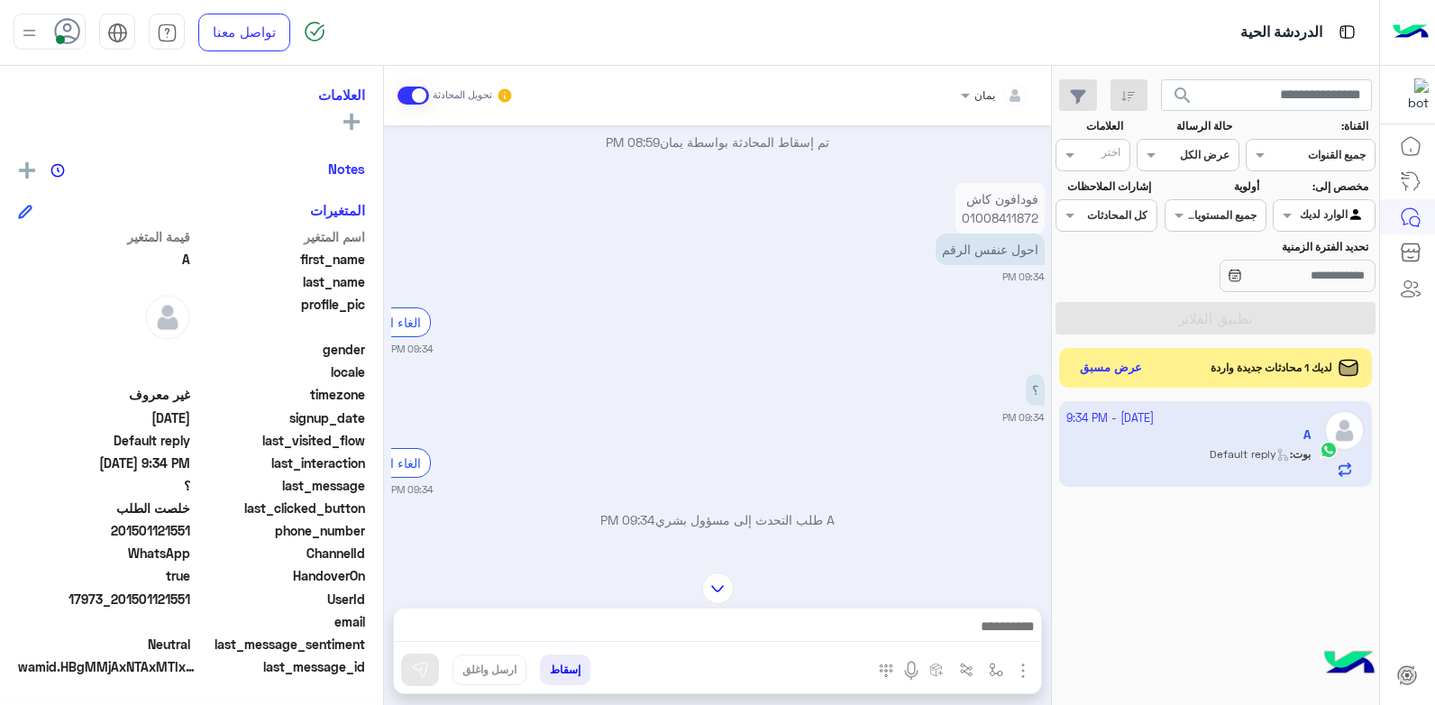
scroll to position [1616, 0]
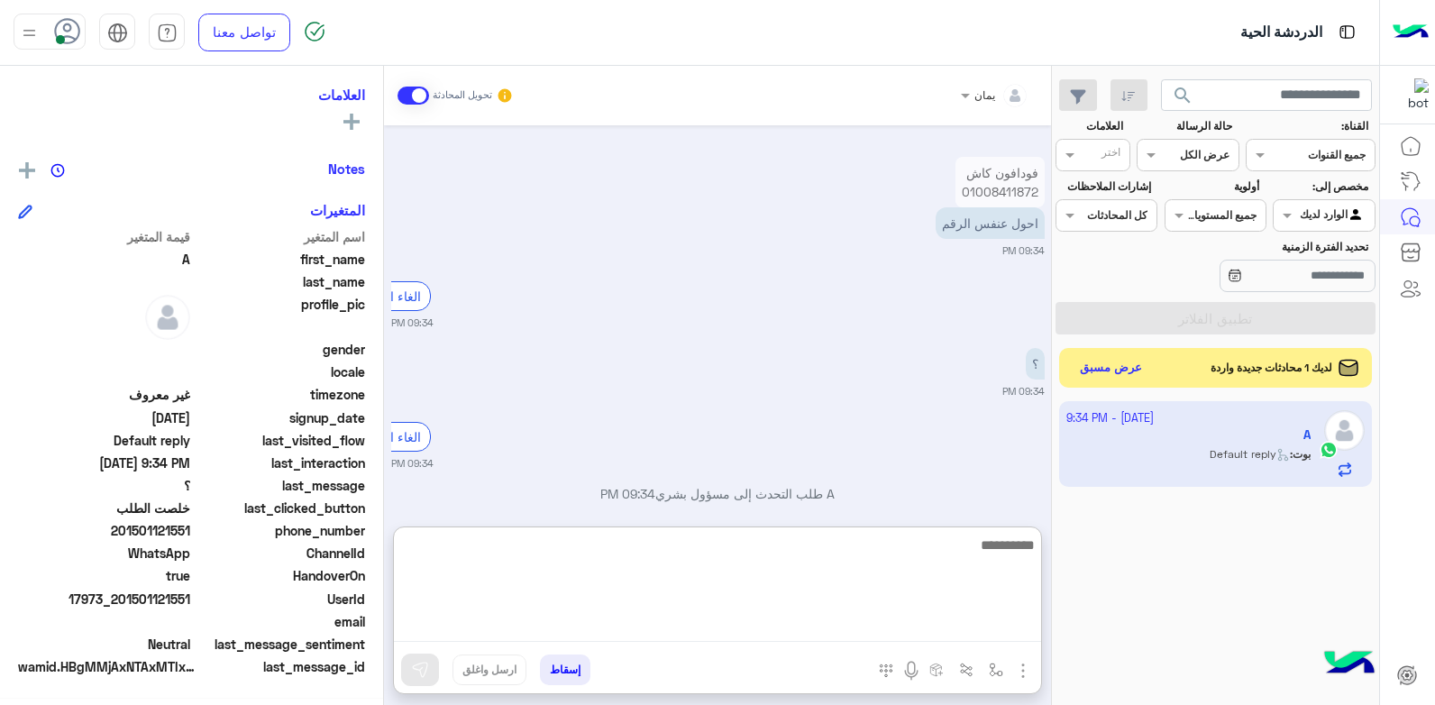
click at [807, 638] on textarea at bounding box center [717, 588] width 647 height 108
type textarea "**********"
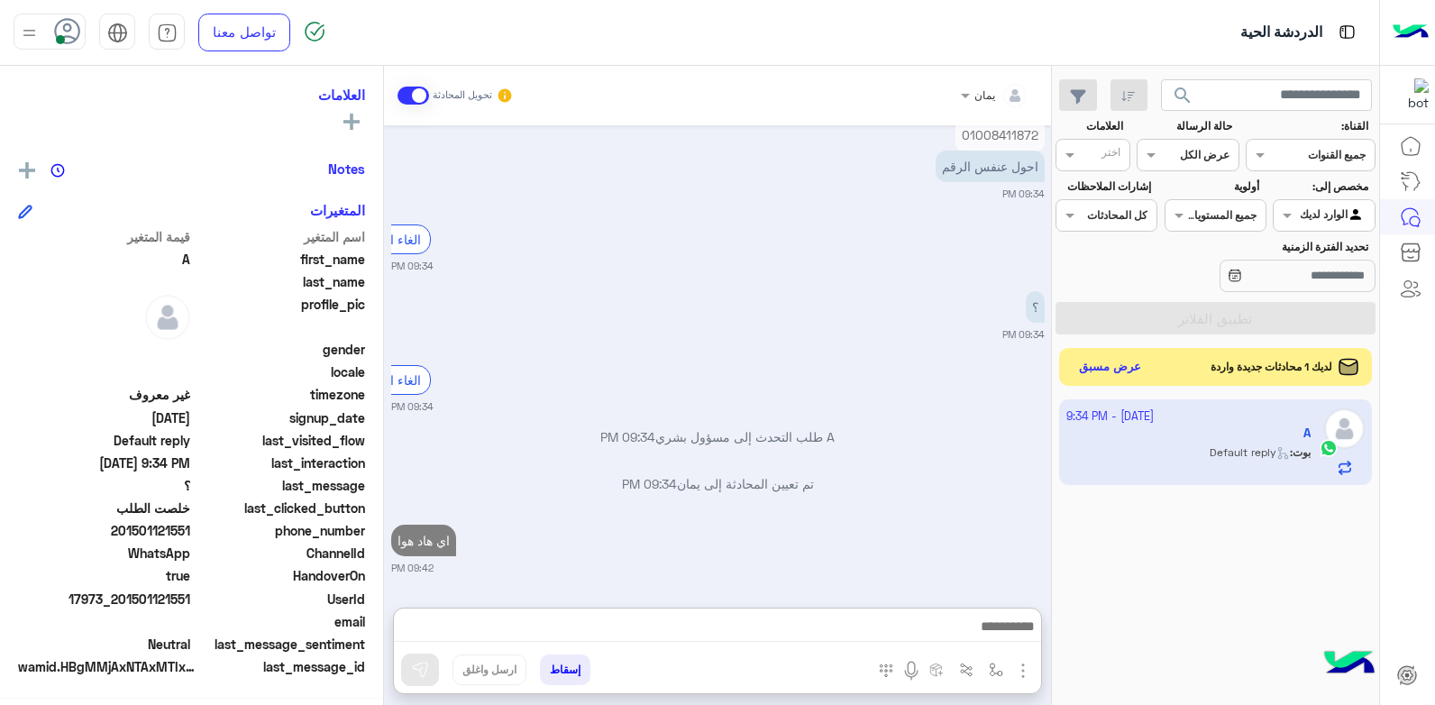
click at [1088, 379] on button "عرض مسبق" at bounding box center [1111, 367] width 76 height 24
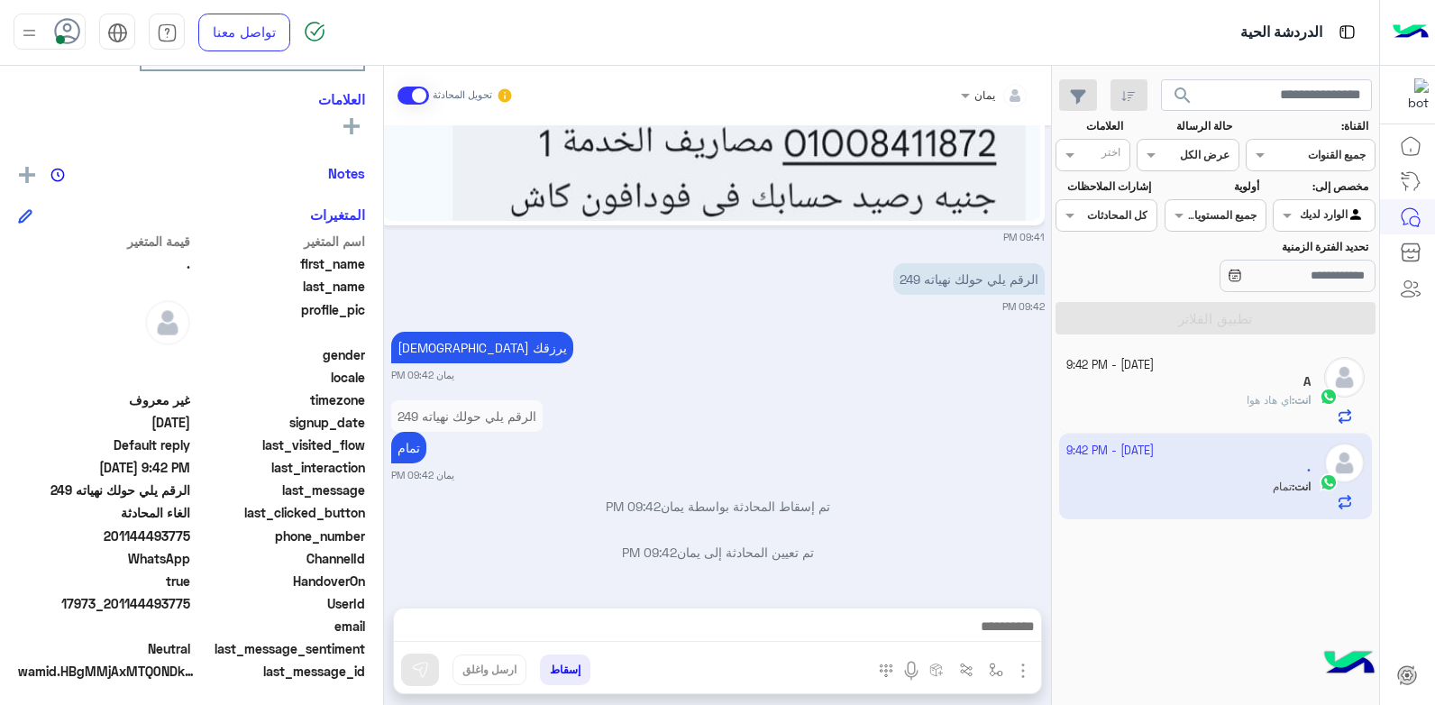
scroll to position [342, 0]
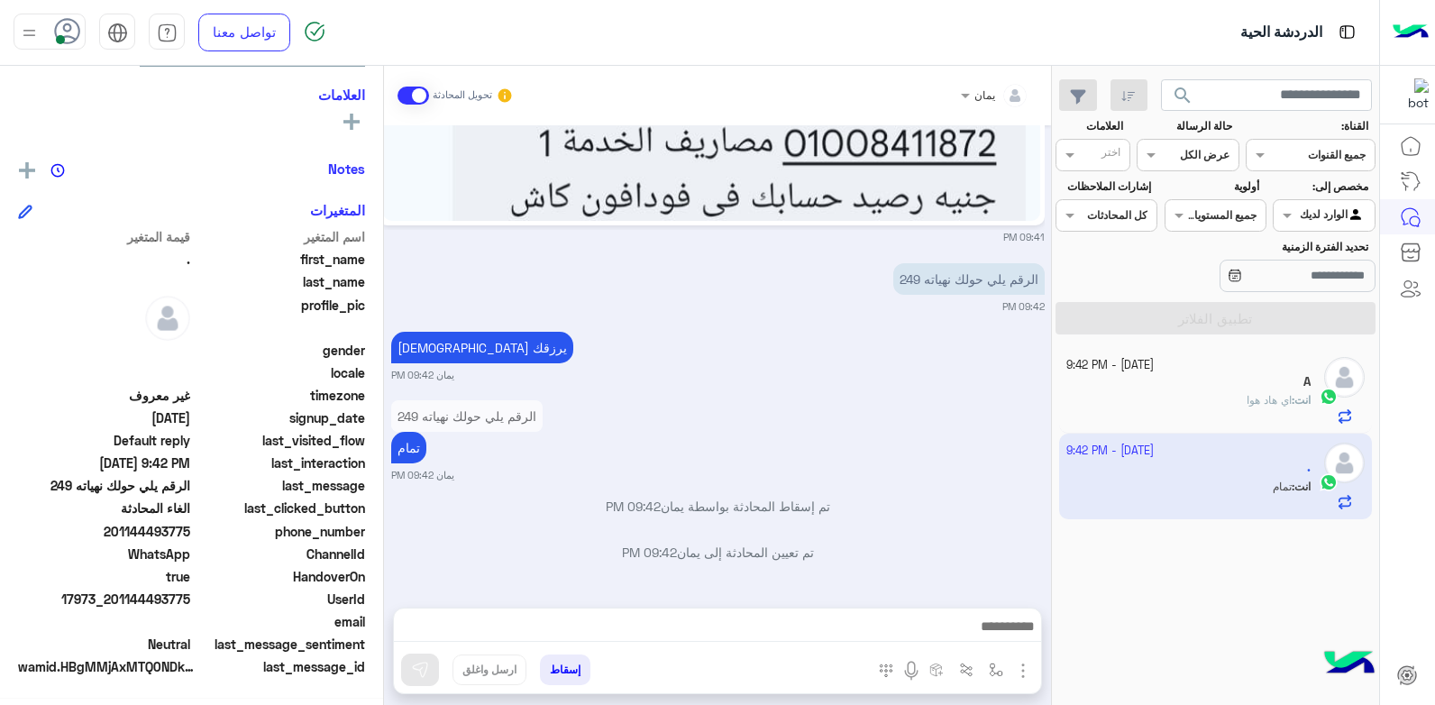
click at [570, 671] on button "إسقاط" at bounding box center [565, 669] width 50 height 31
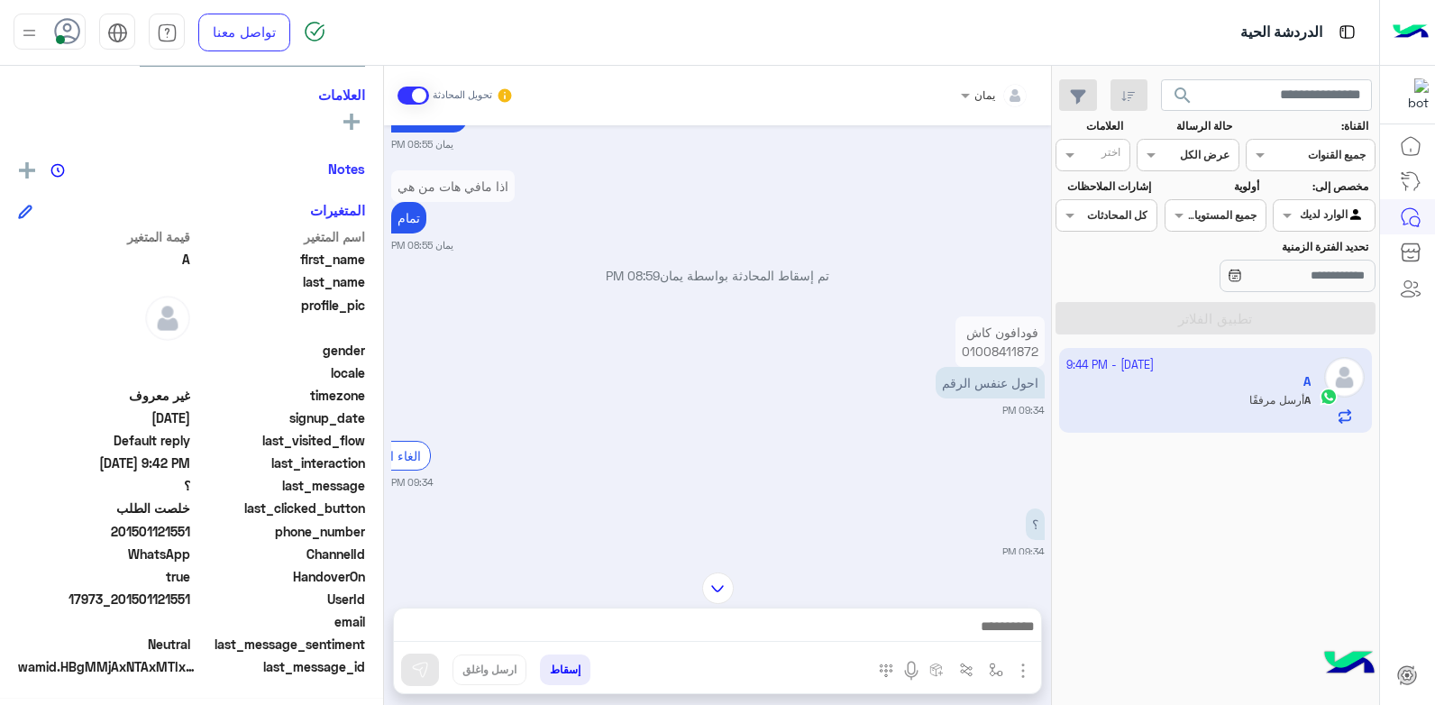
scroll to position [1881, 0]
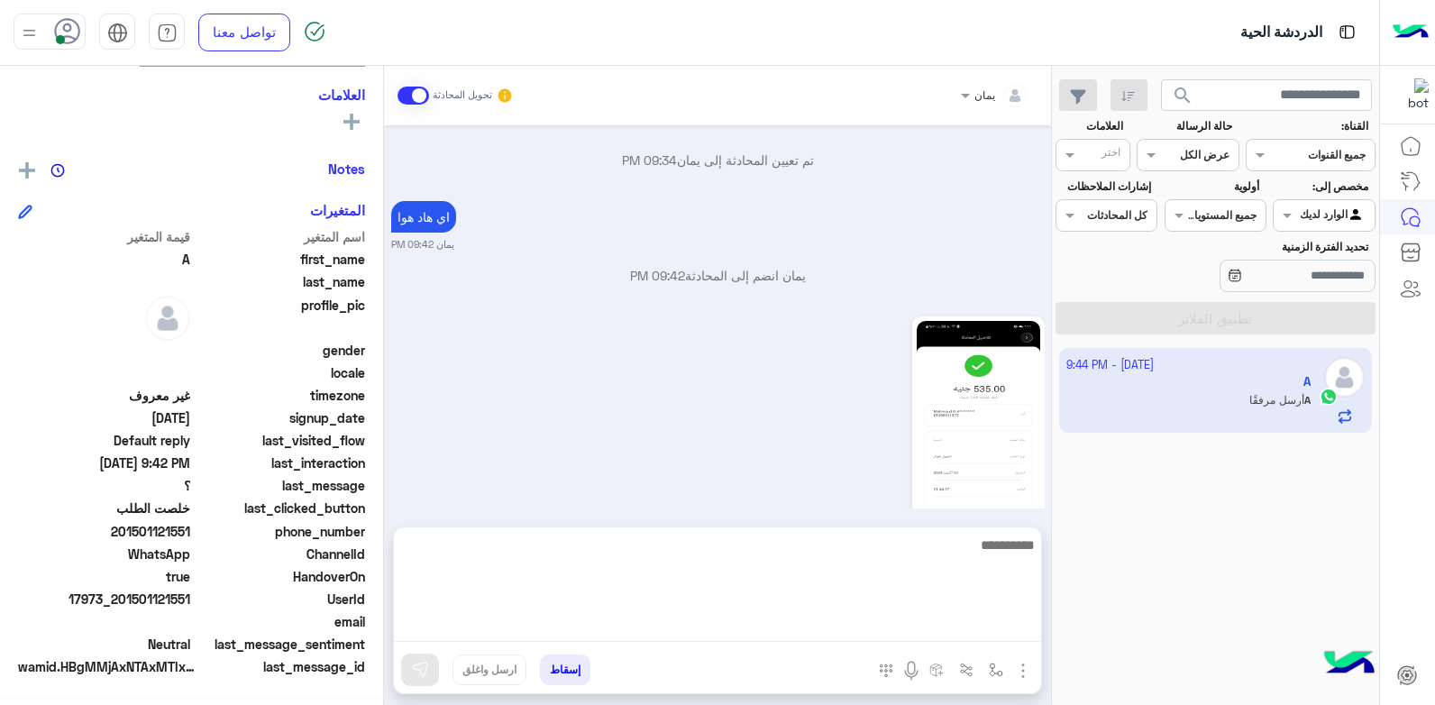
click at [801, 619] on textarea at bounding box center [717, 588] width 647 height 108
type textarea "**********"
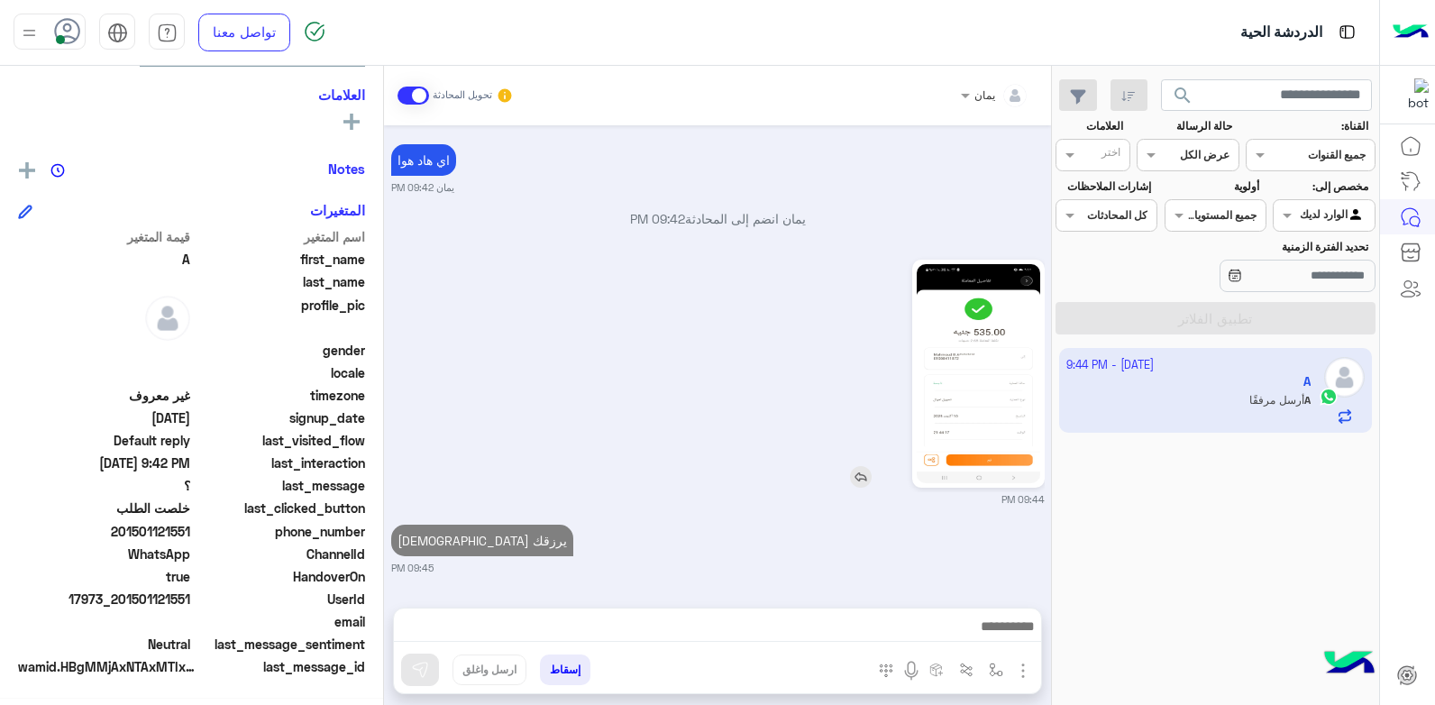
scroll to position [1951, 0]
click at [913, 421] on link at bounding box center [978, 374] width 133 height 228
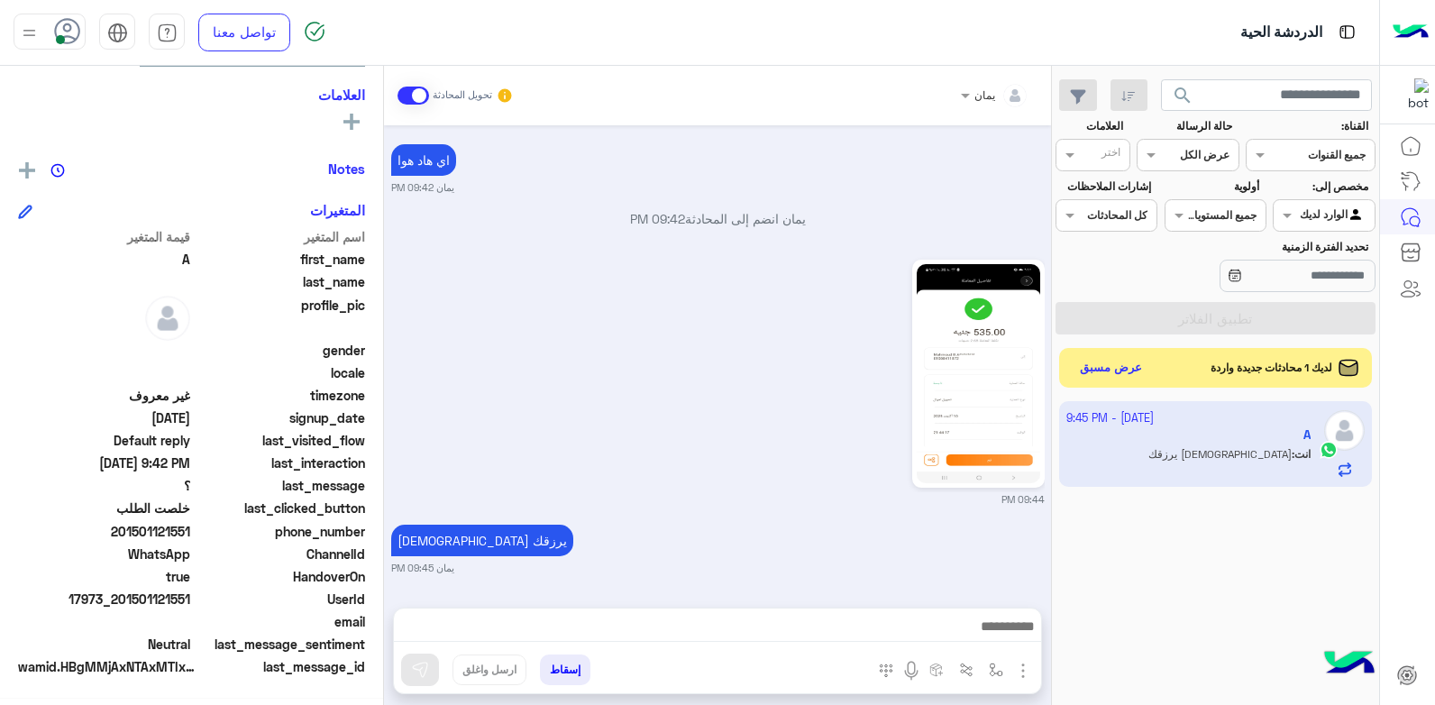
click at [565, 671] on button "إسقاط" at bounding box center [565, 669] width 50 height 31
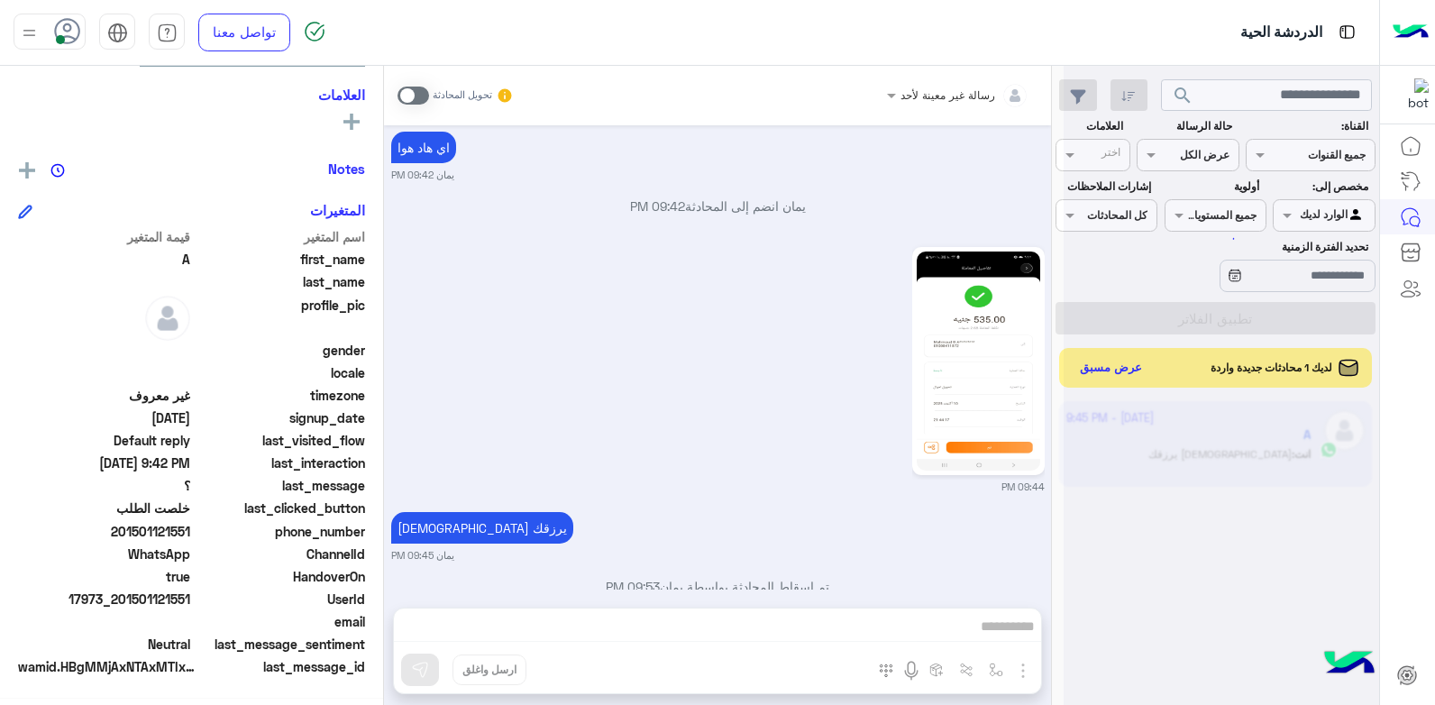
scroll to position [1998, 0]
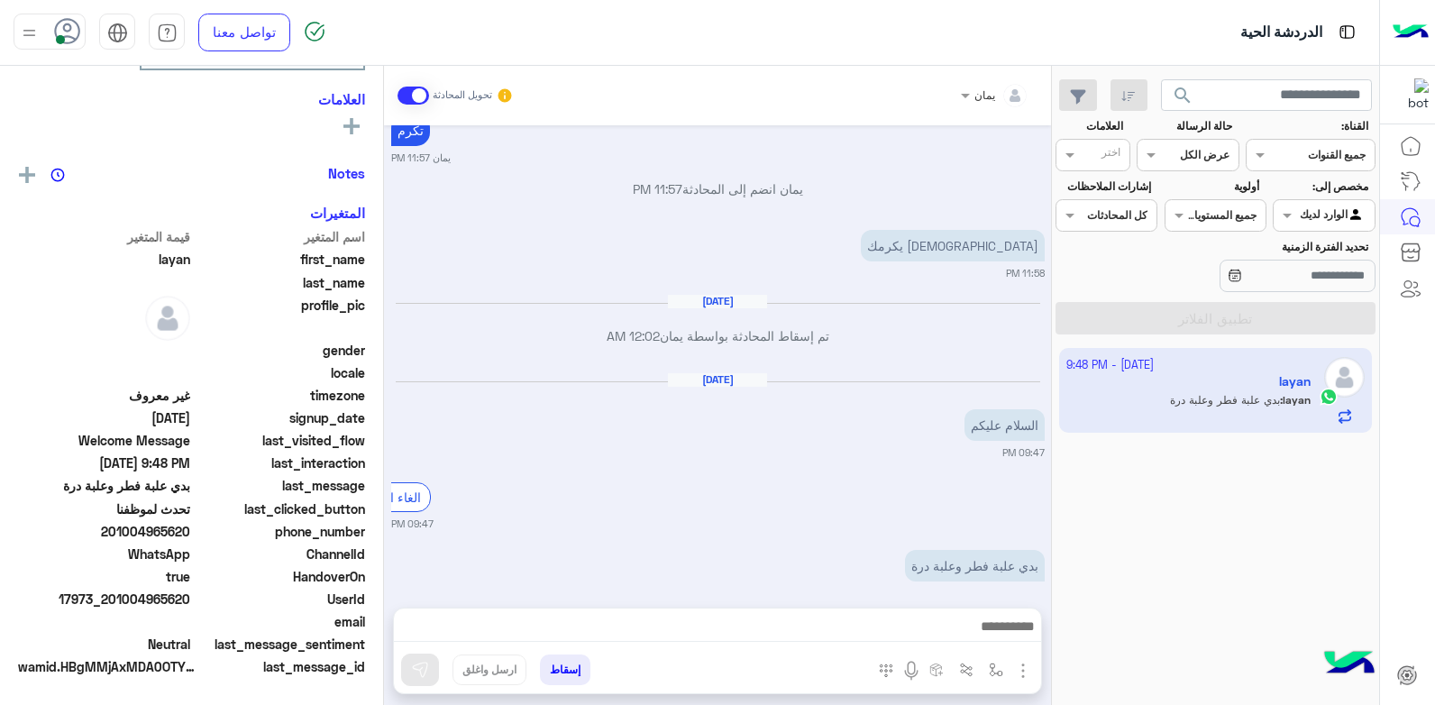
scroll to position [309, 0]
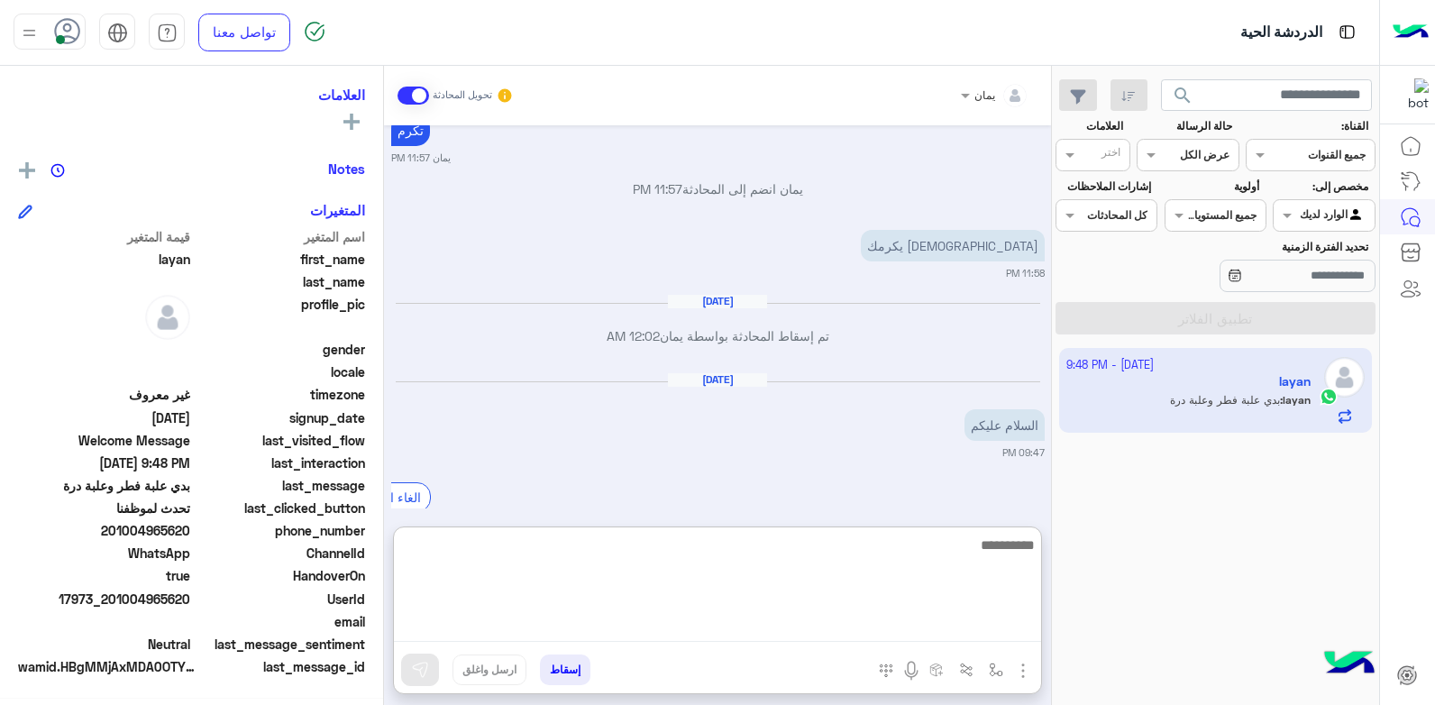
click at [826, 638] on textarea at bounding box center [717, 588] width 647 height 108
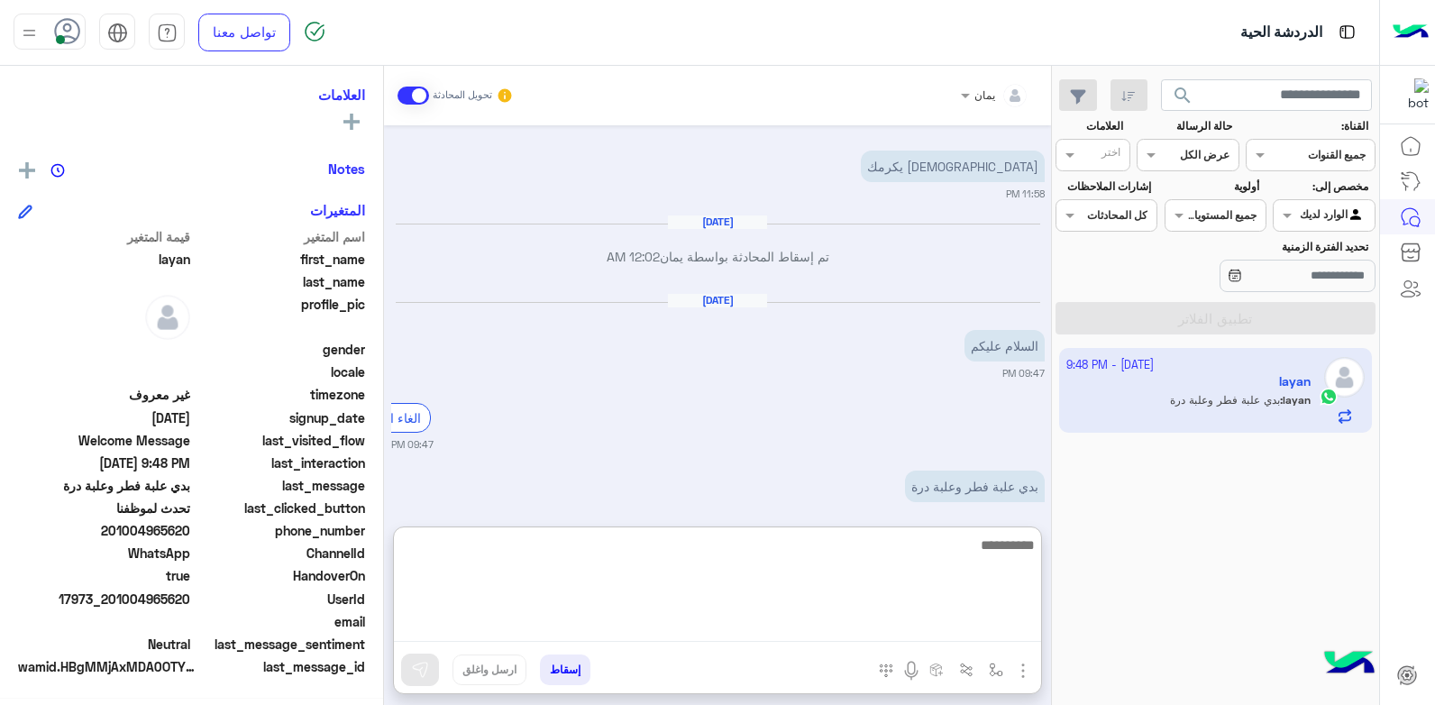
scroll to position [1172, 0]
type textarea "**********"
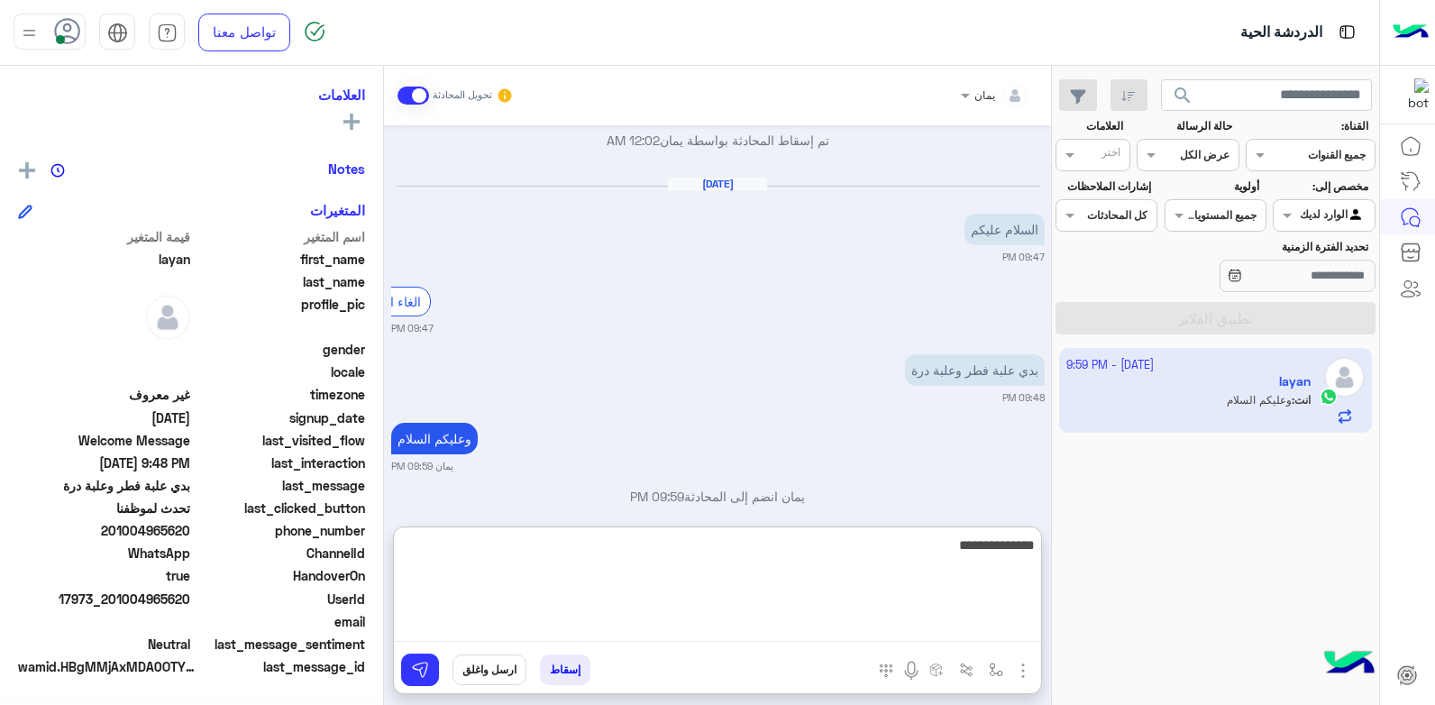
scroll to position [342, 0]
type textarea "**********"
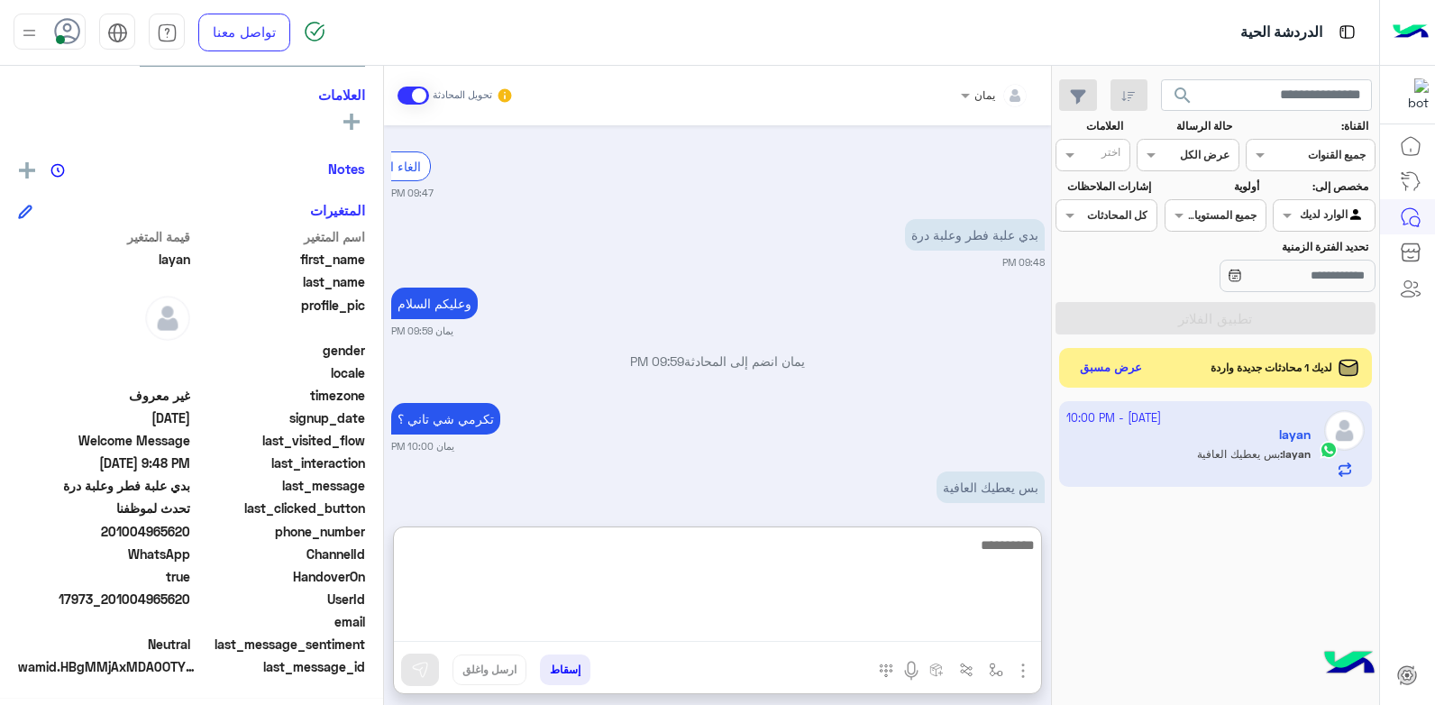
scroll to position [1425, 0]
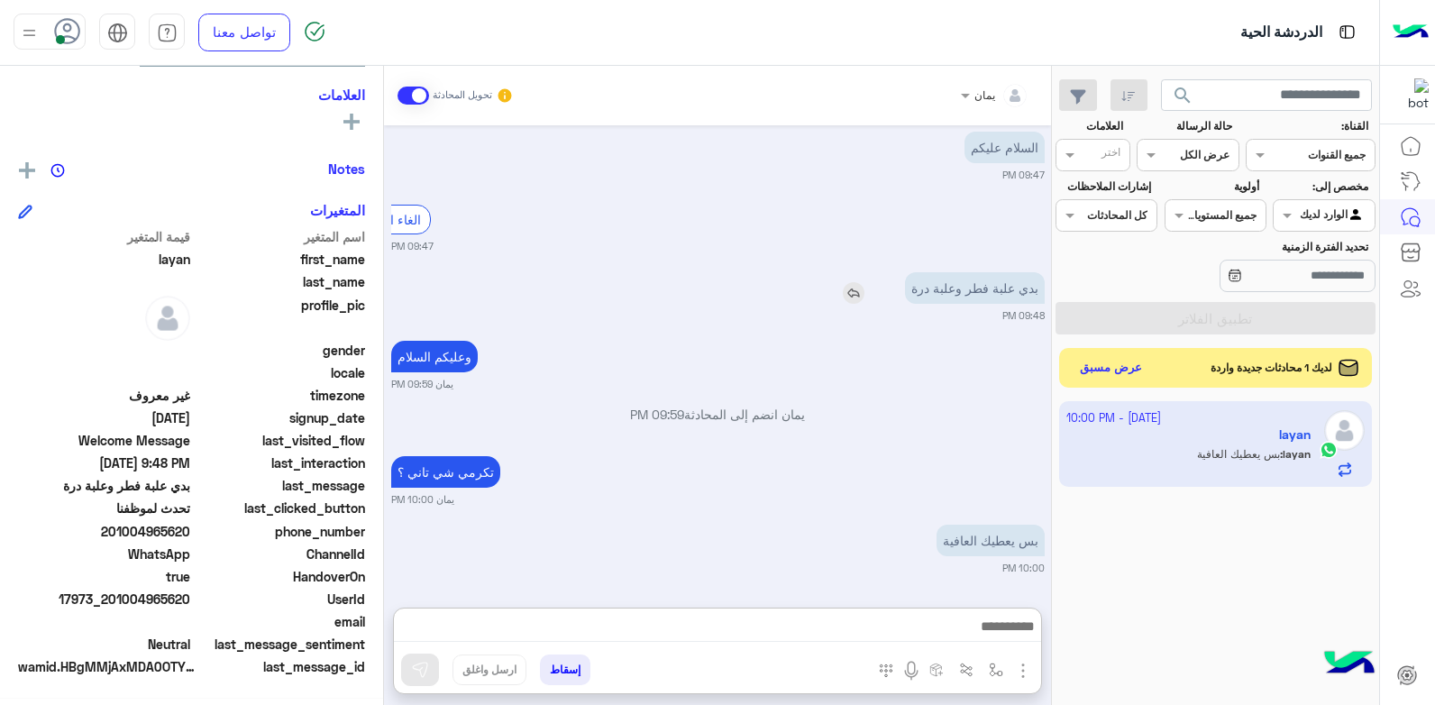
click at [857, 282] on img at bounding box center [854, 293] width 22 height 22
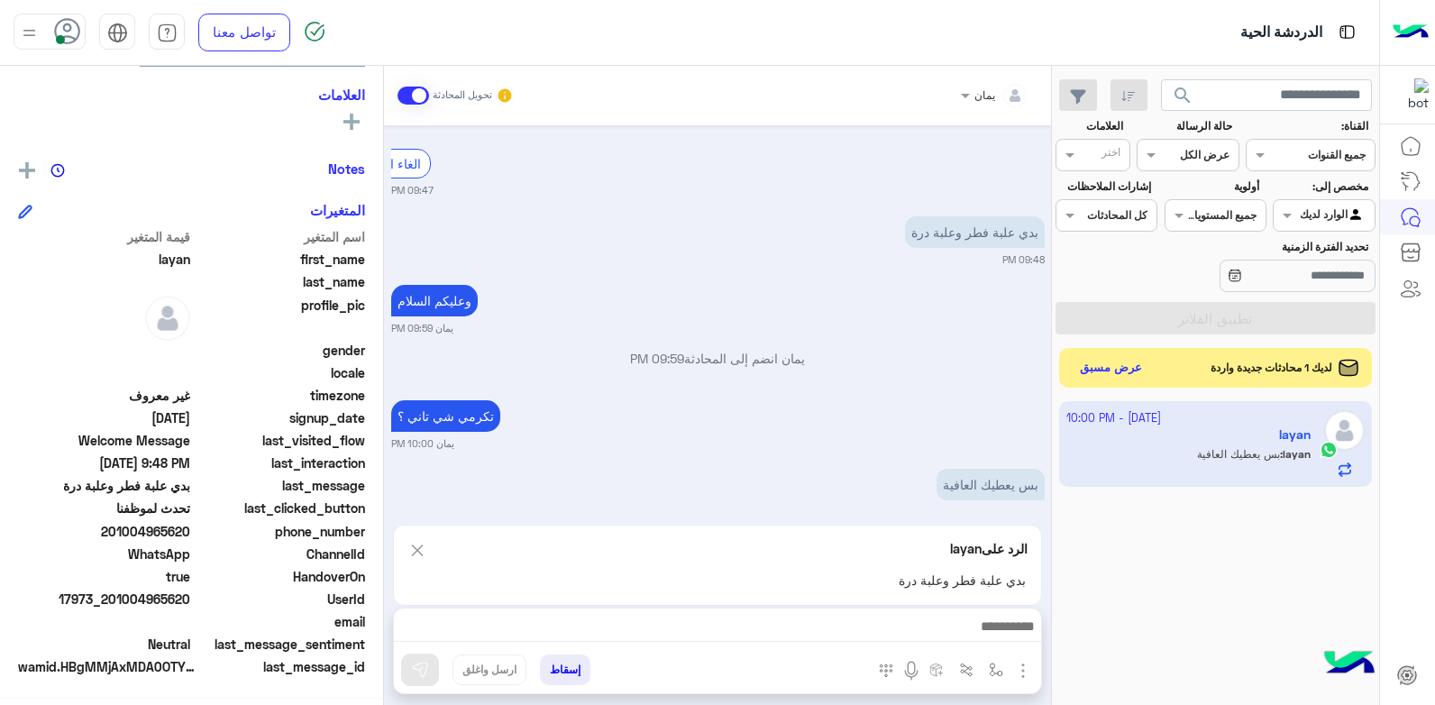
click at [864, 615] on div at bounding box center [717, 630] width 647 height 45
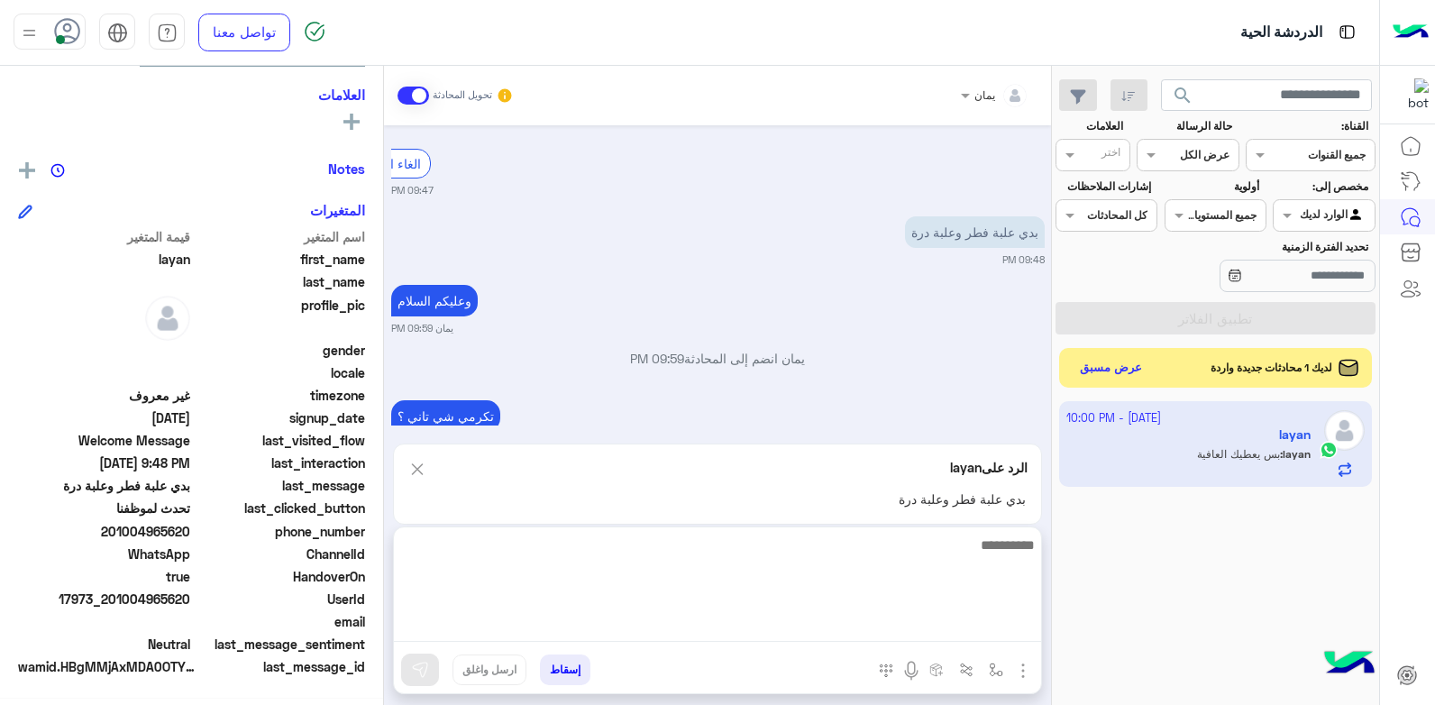
click at [865, 618] on textarea at bounding box center [717, 588] width 647 height 108
type textarea "**********"
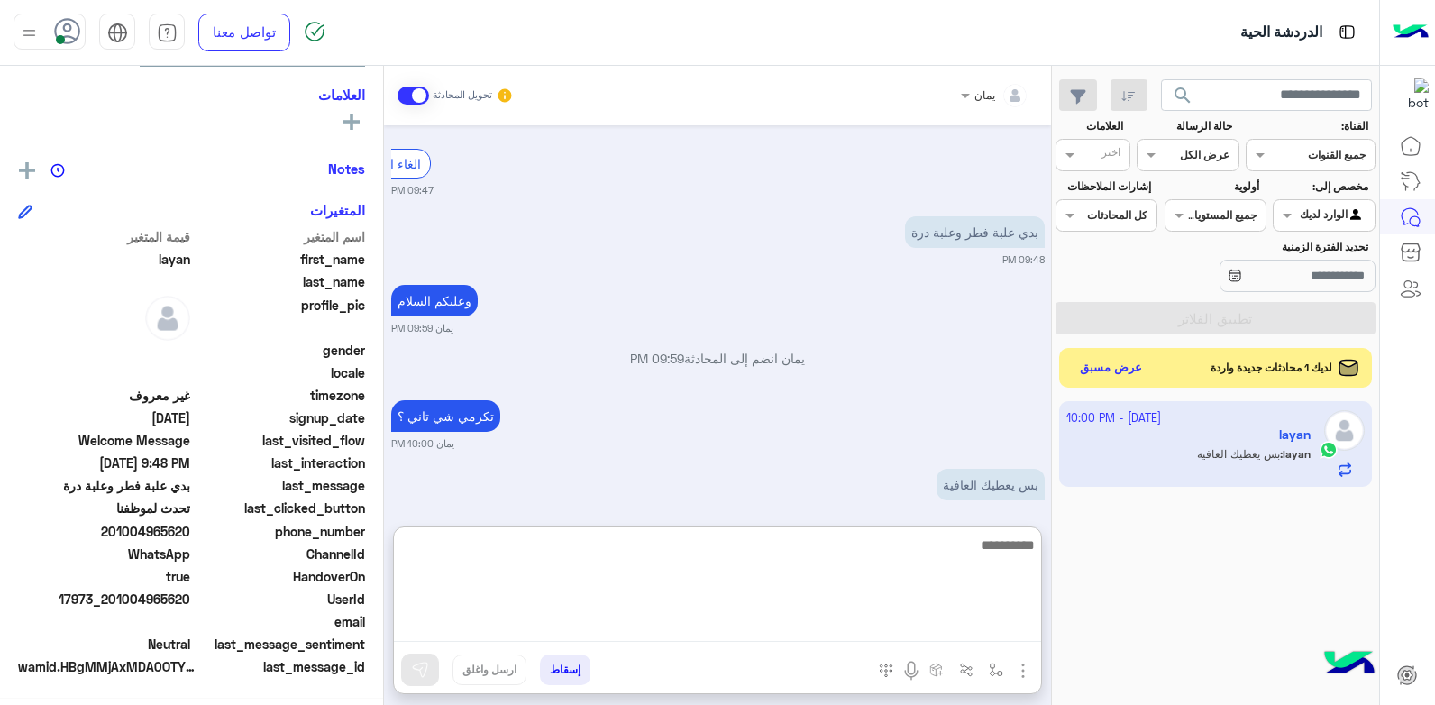
scroll to position [1525, 0]
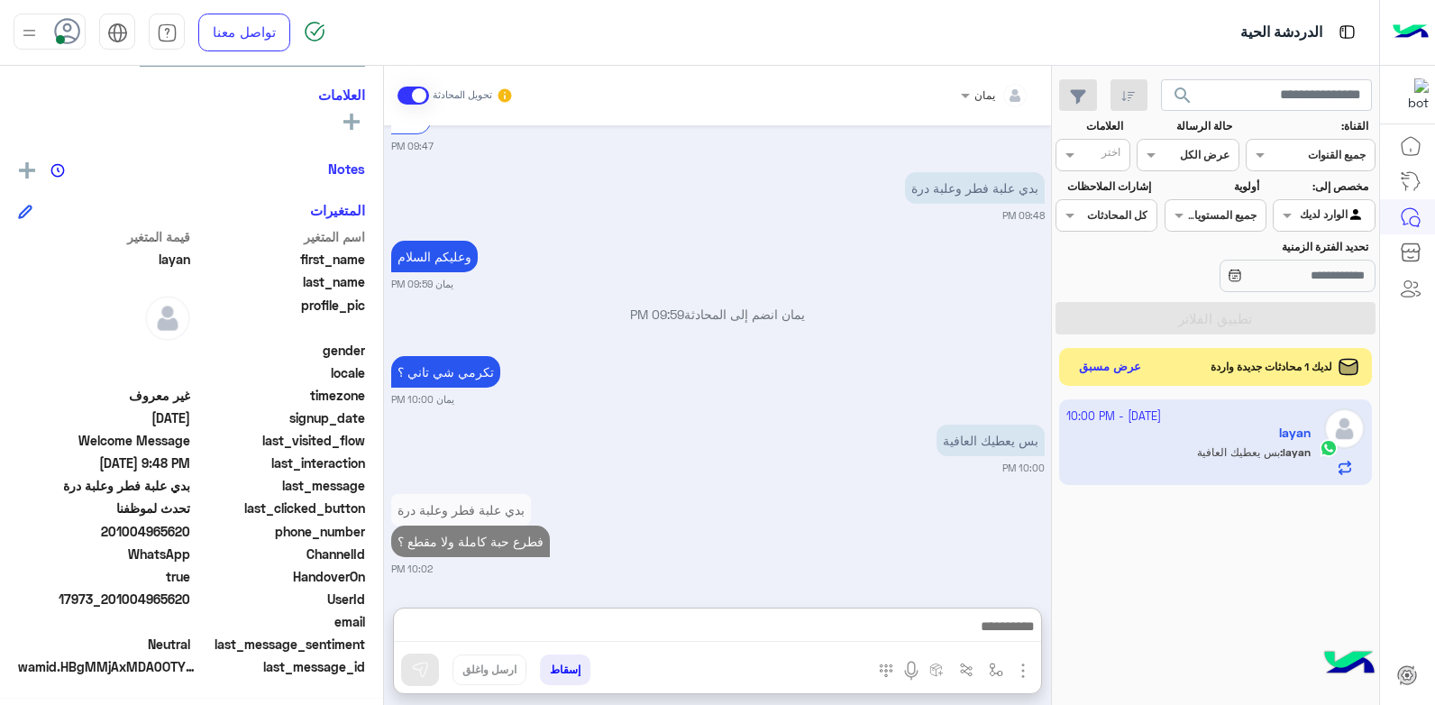
click at [1099, 355] on button "عرض مسبق" at bounding box center [1111, 367] width 76 height 24
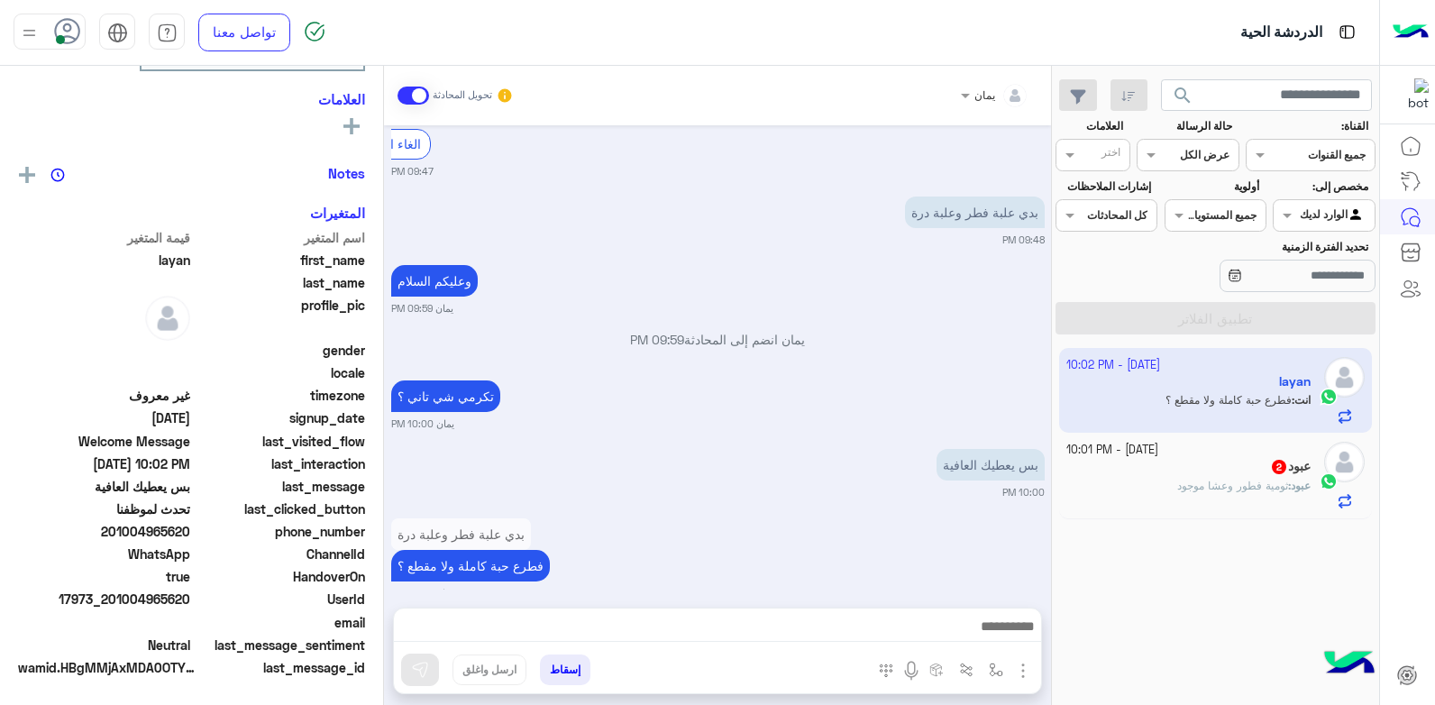
scroll to position [337, 0]
click at [1129, 449] on small "[DATE] - 10:01 PM" at bounding box center [1112, 450] width 92 height 17
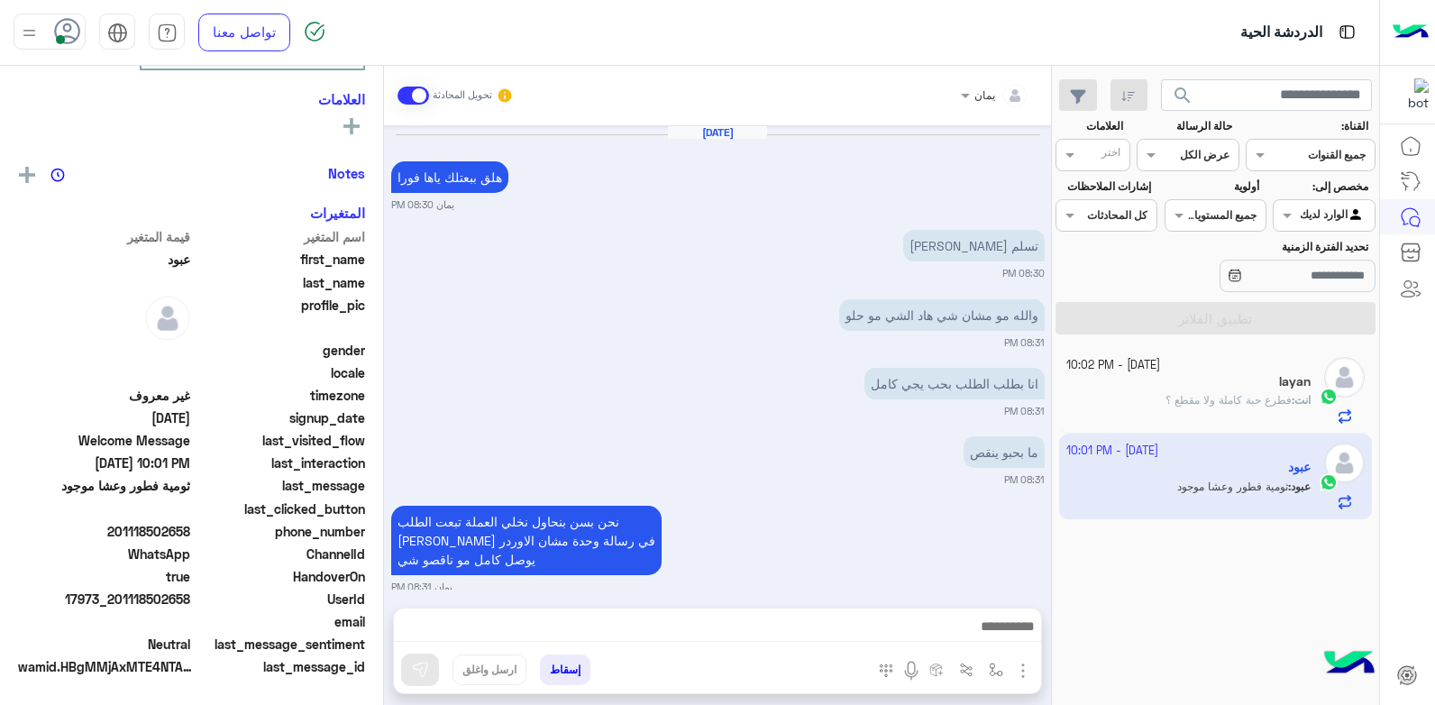
scroll to position [1514, 0]
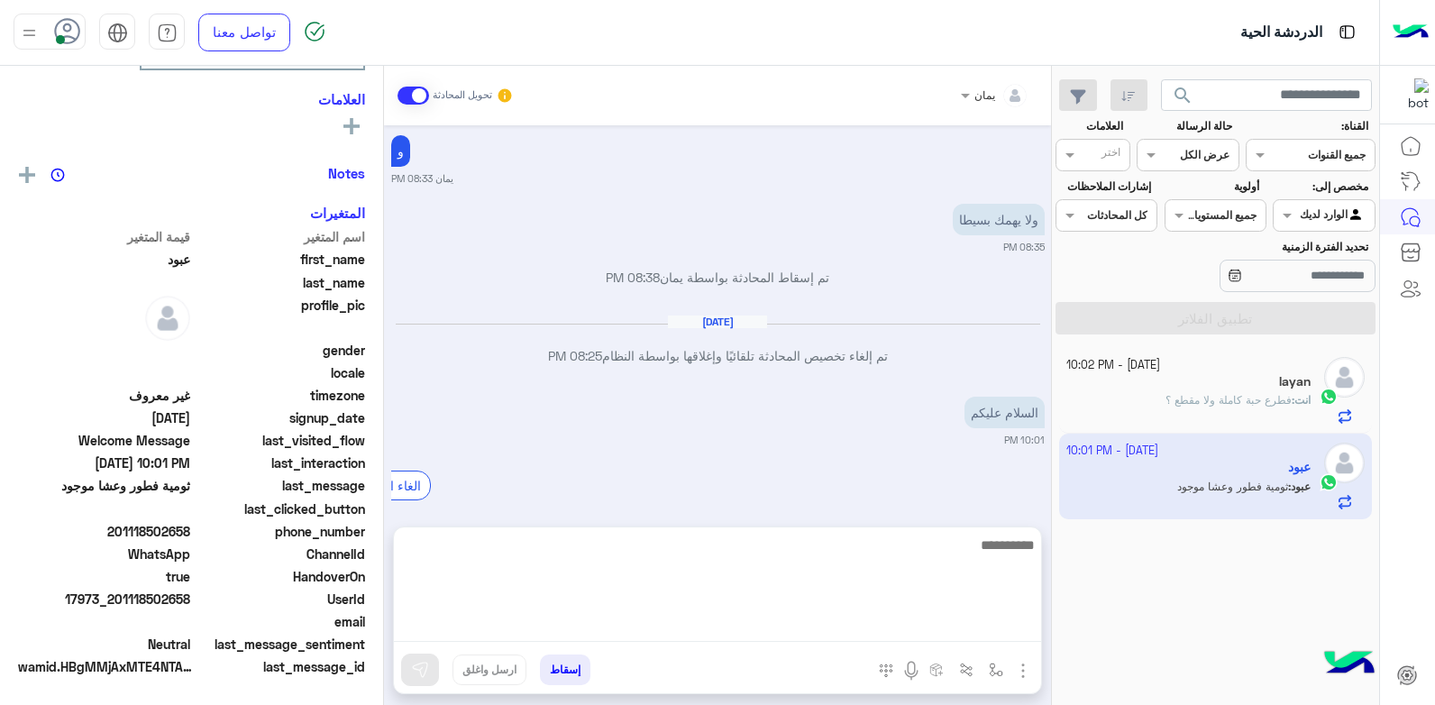
click at [851, 621] on textarea at bounding box center [717, 588] width 647 height 108
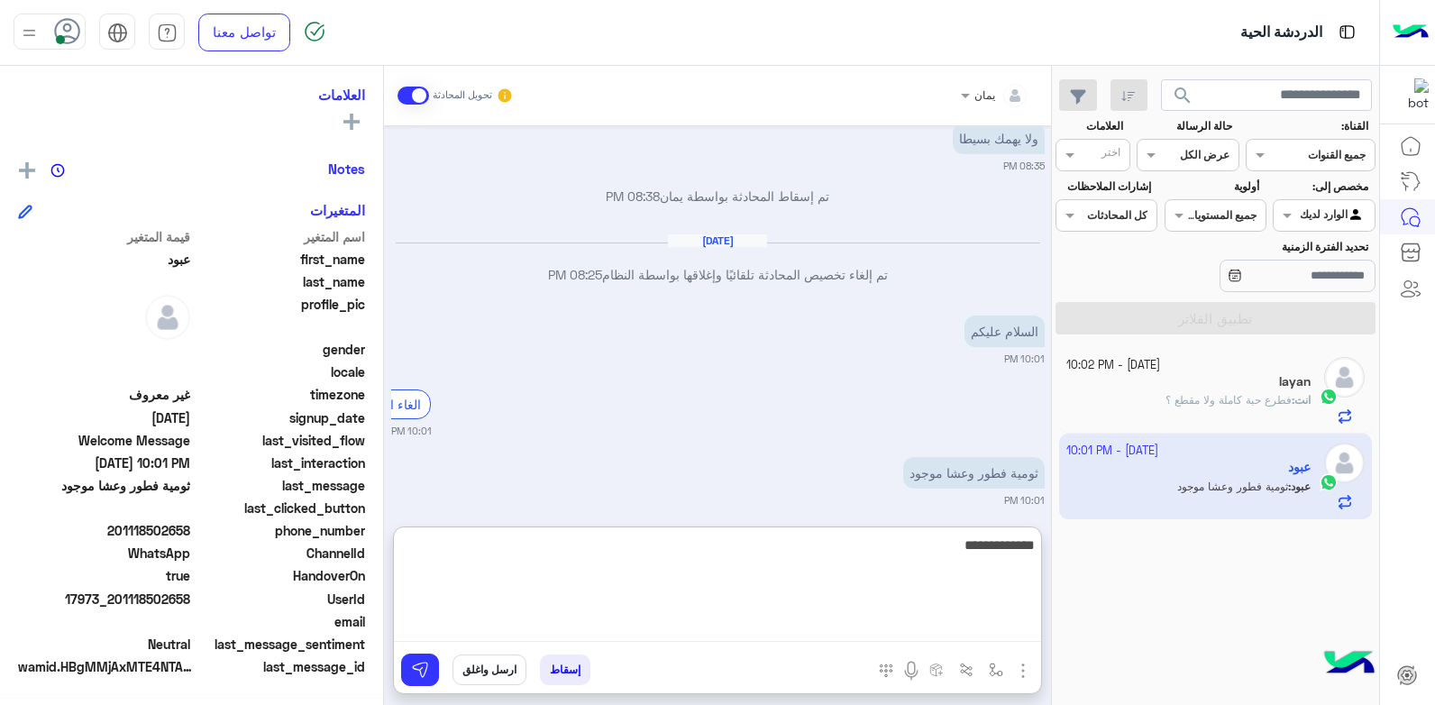
type textarea "**********"
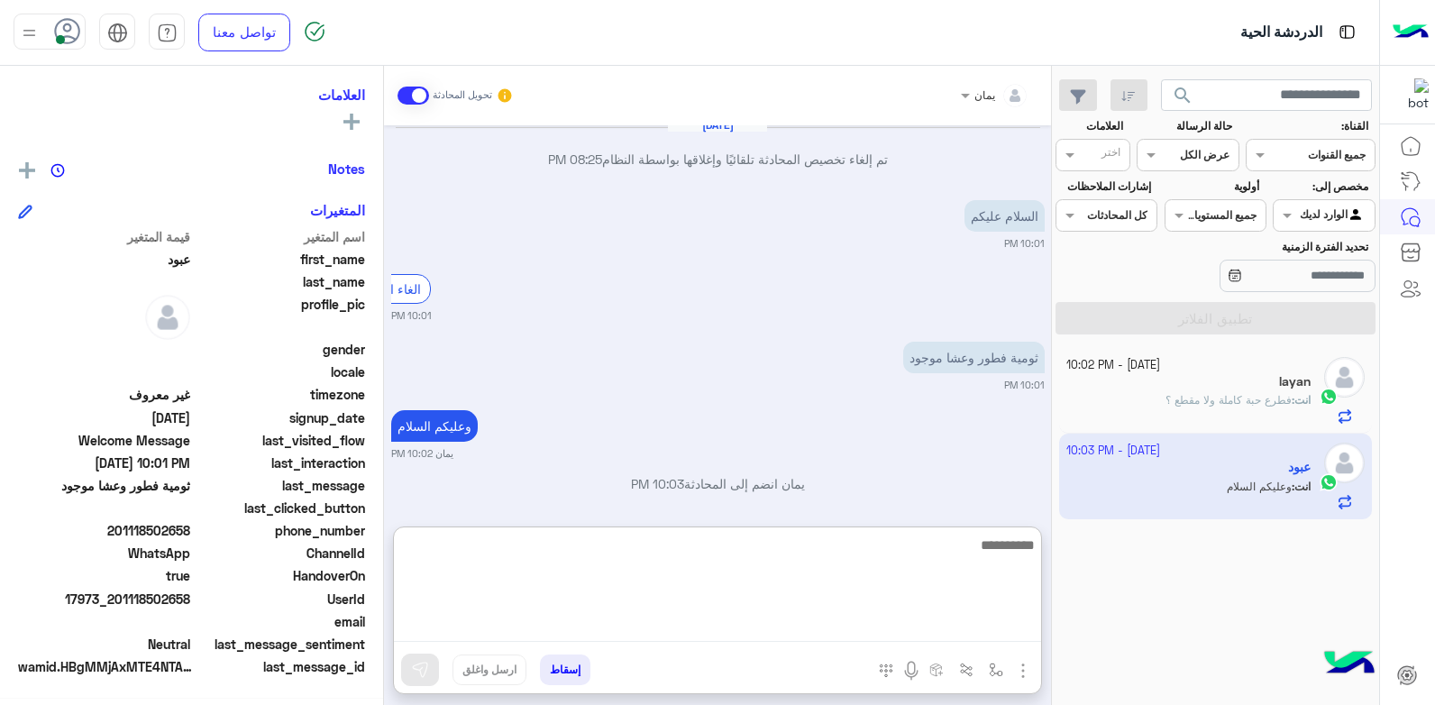
scroll to position [342, 0]
type textarea "**********"
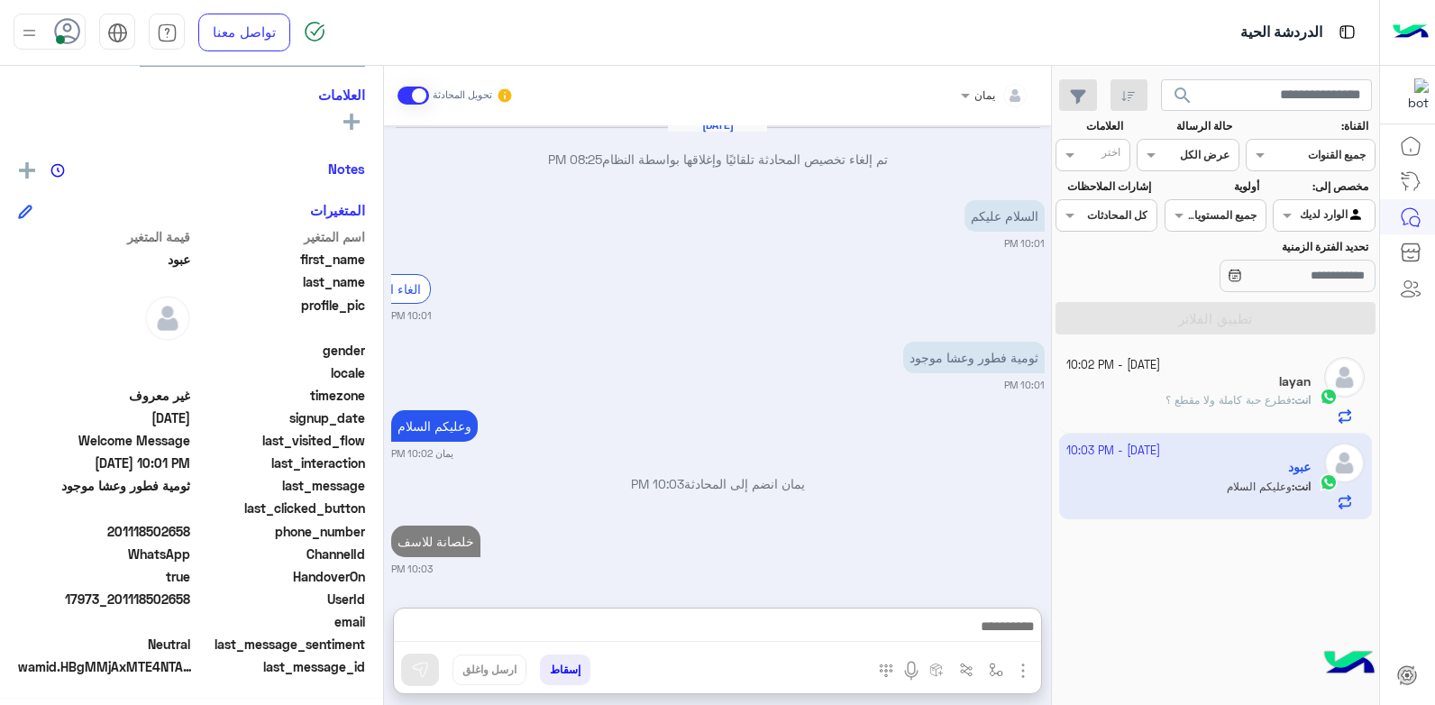
click at [572, 665] on button "إسقاط" at bounding box center [565, 669] width 50 height 31
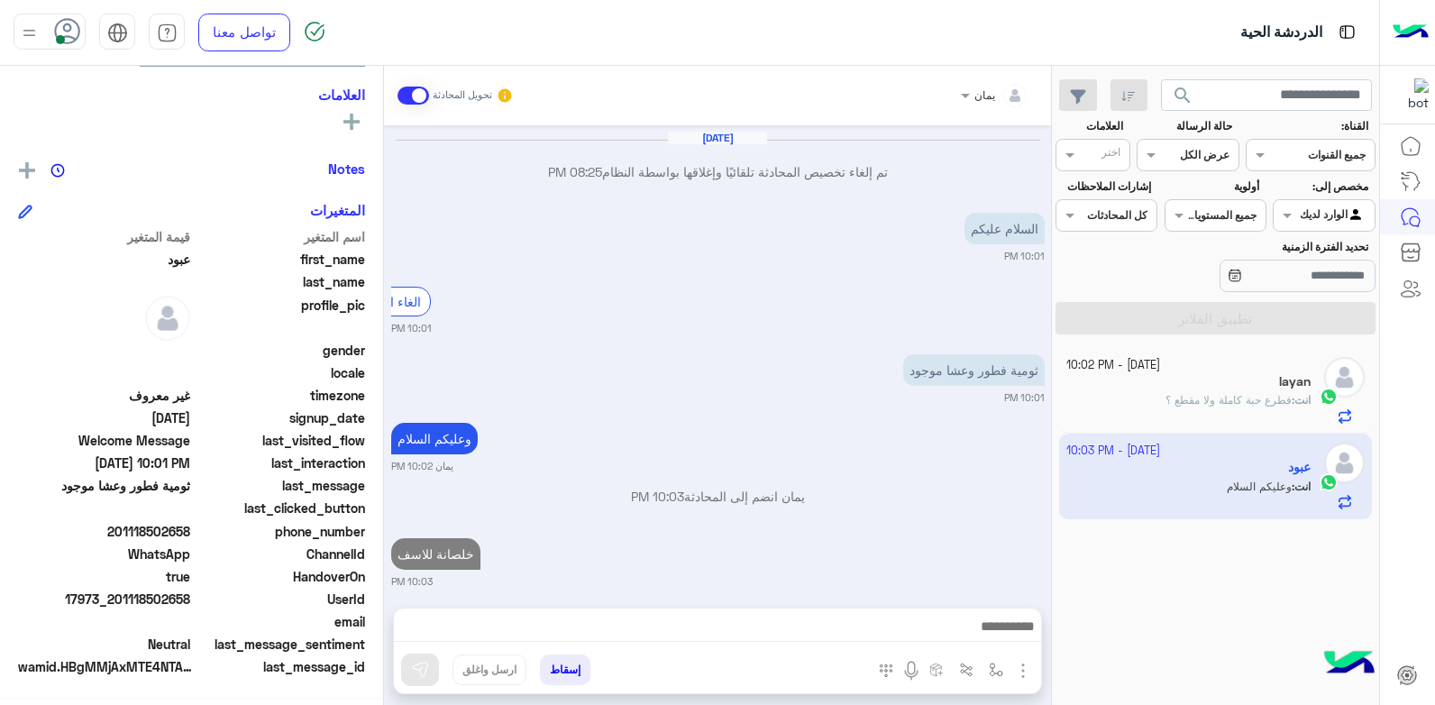
scroll to position [1744, 0]
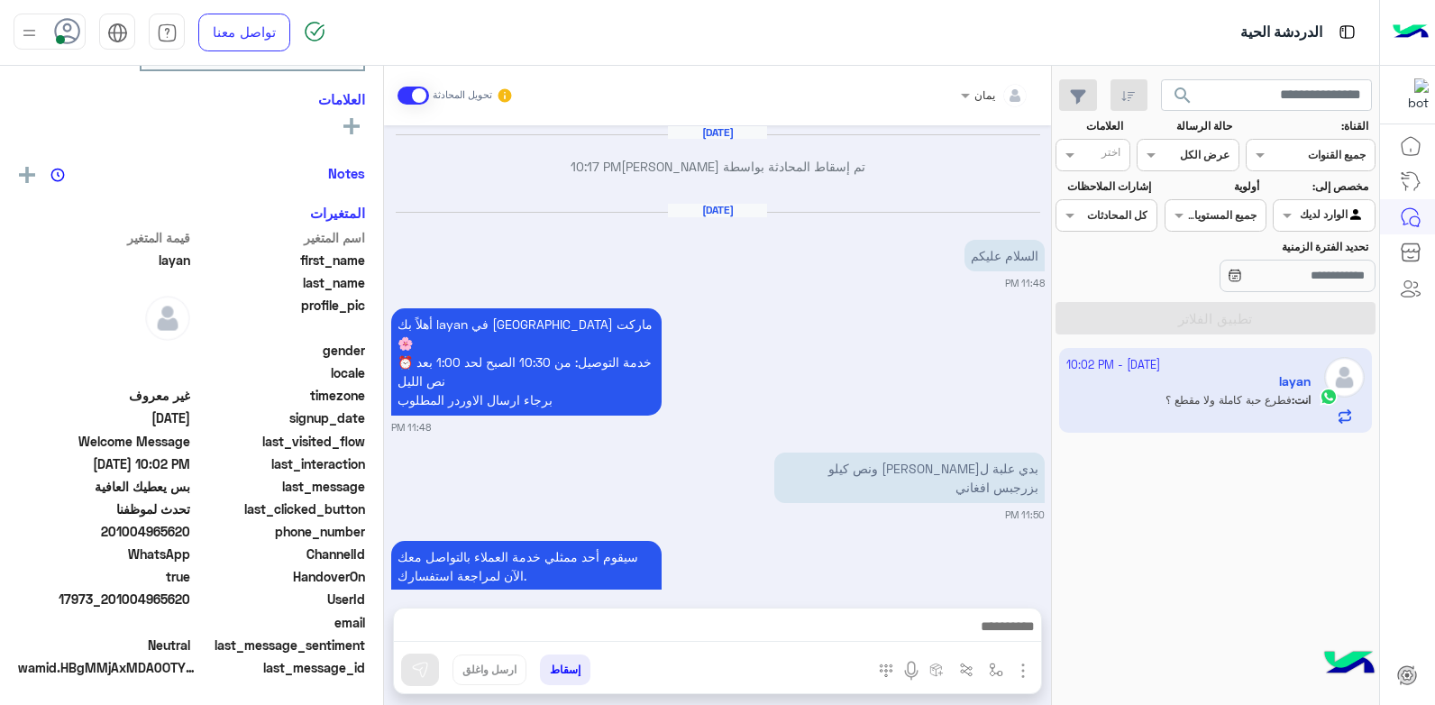
scroll to position [1101, 0]
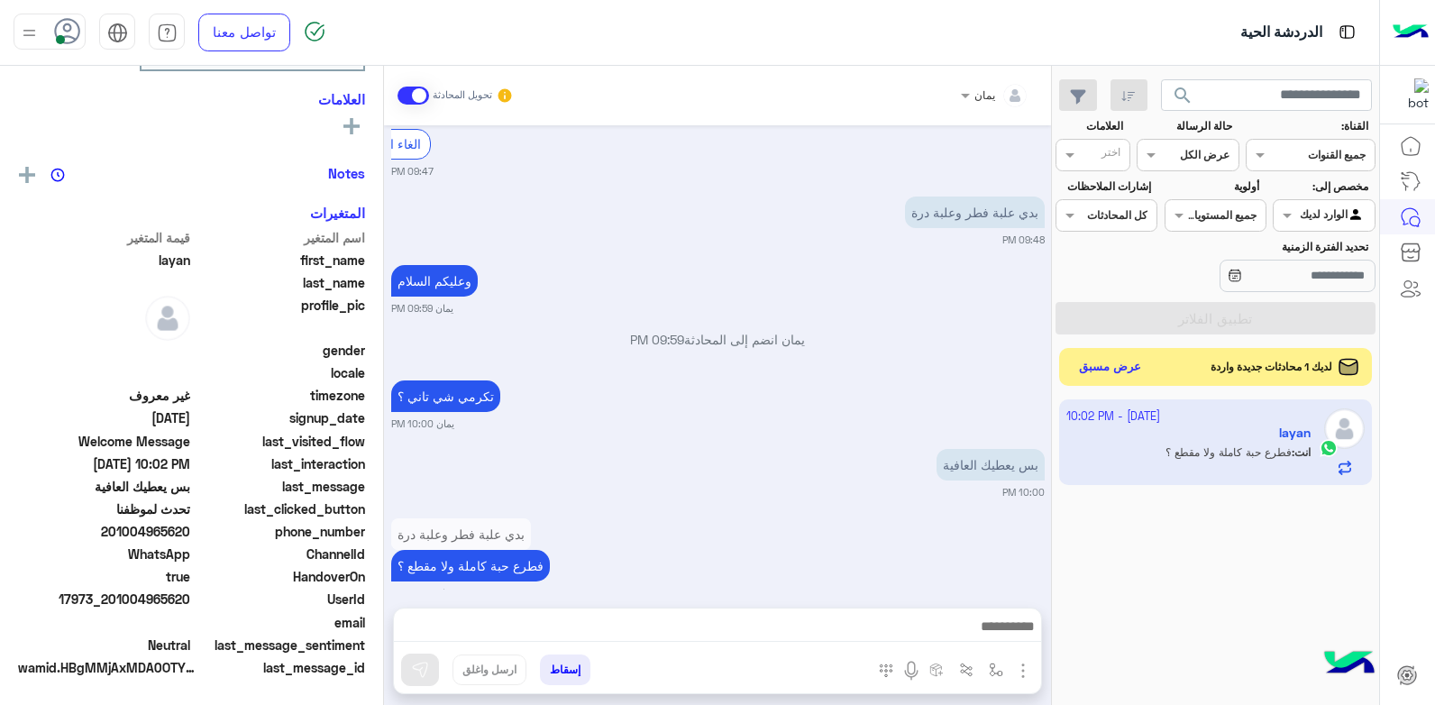
click at [1104, 361] on button "عرض مسبق" at bounding box center [1111, 367] width 76 height 24
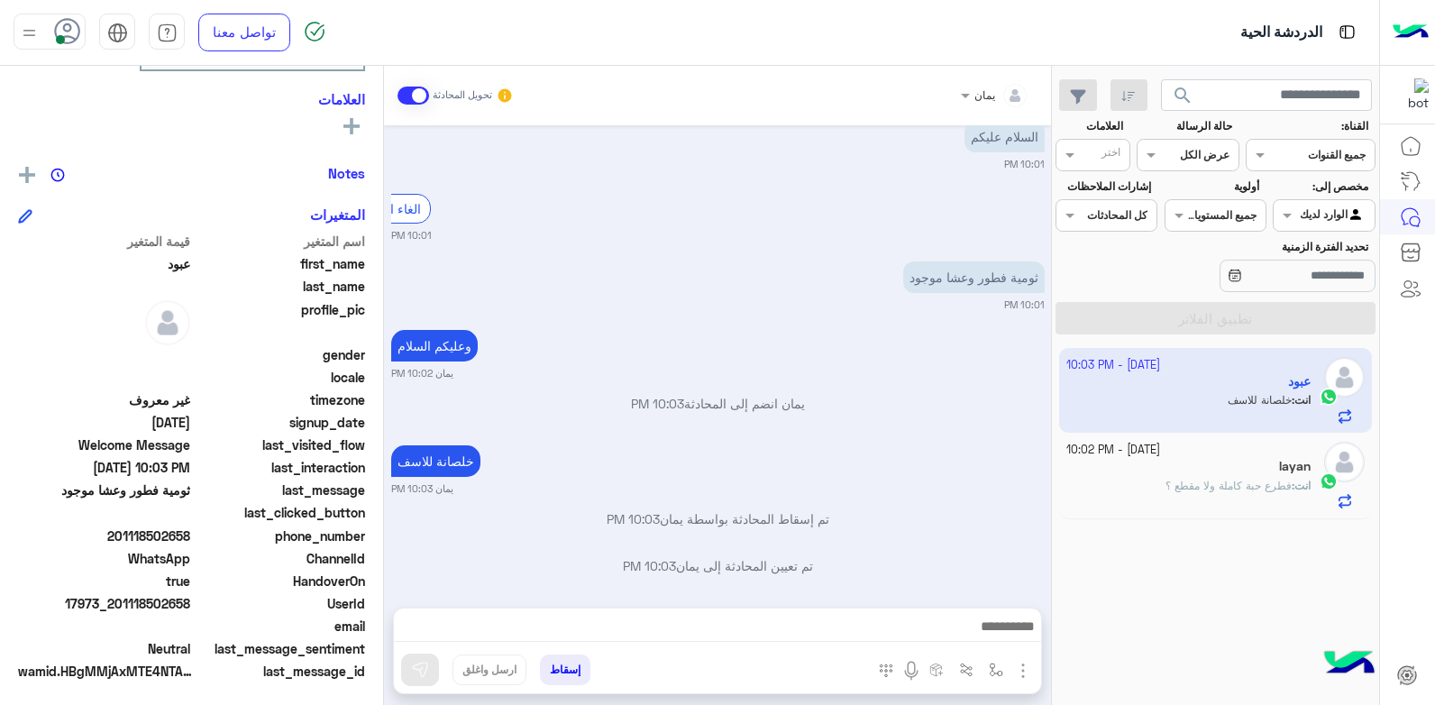
scroll to position [342, 0]
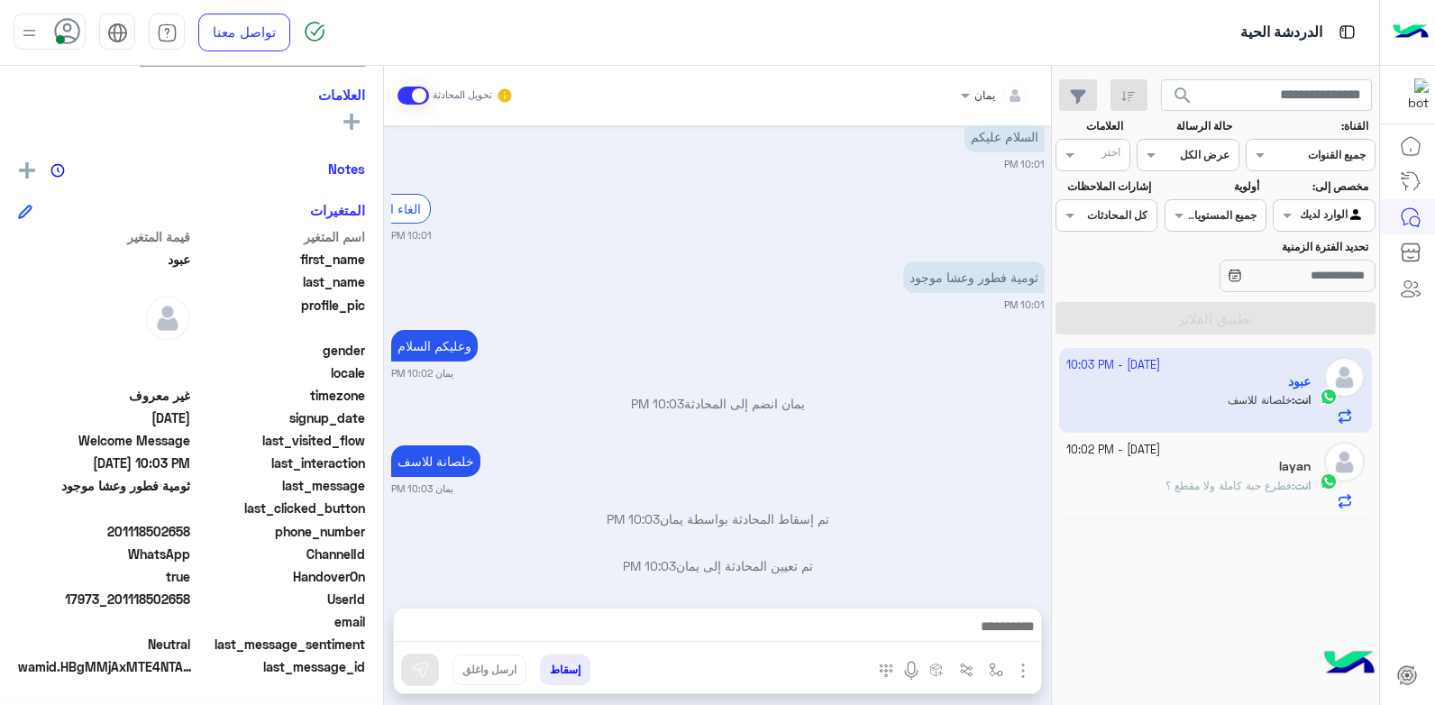
click at [557, 663] on button "إسقاط" at bounding box center [565, 669] width 50 height 31
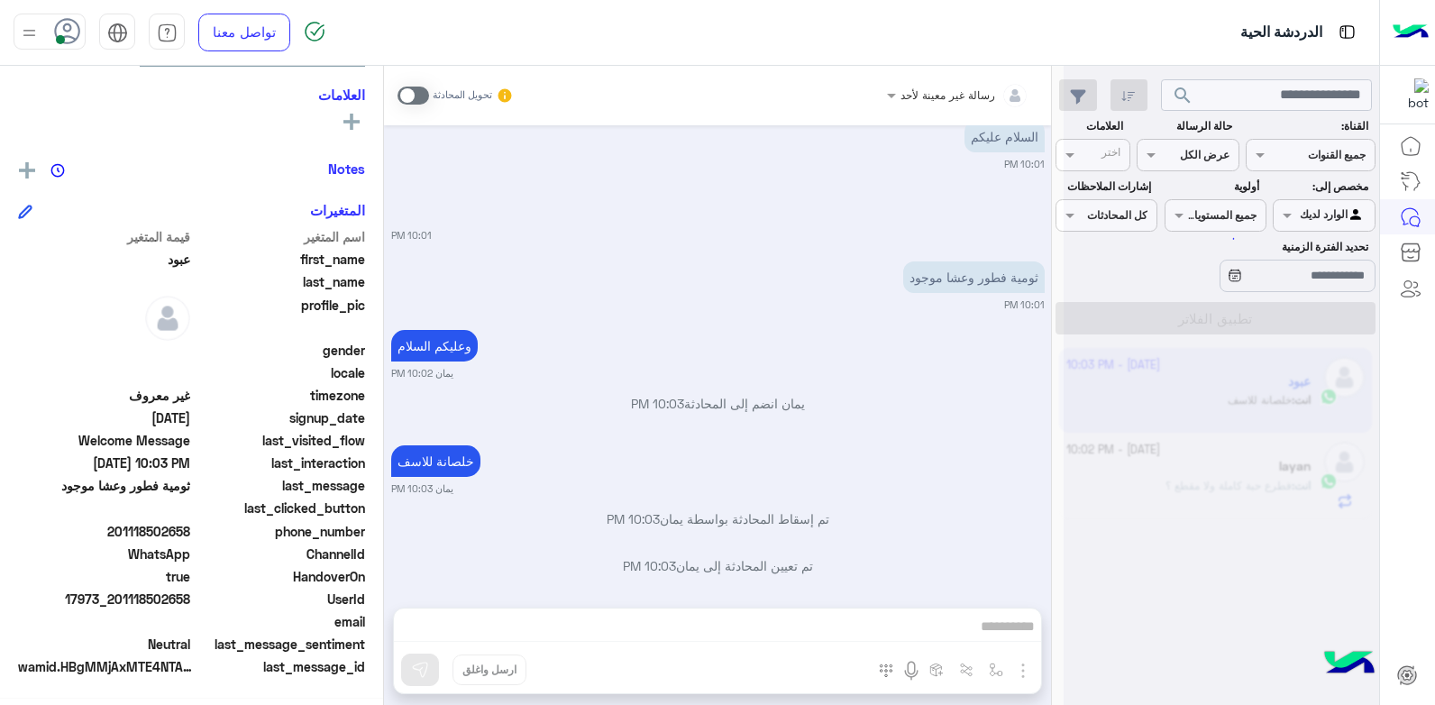
scroll to position [1493, 0]
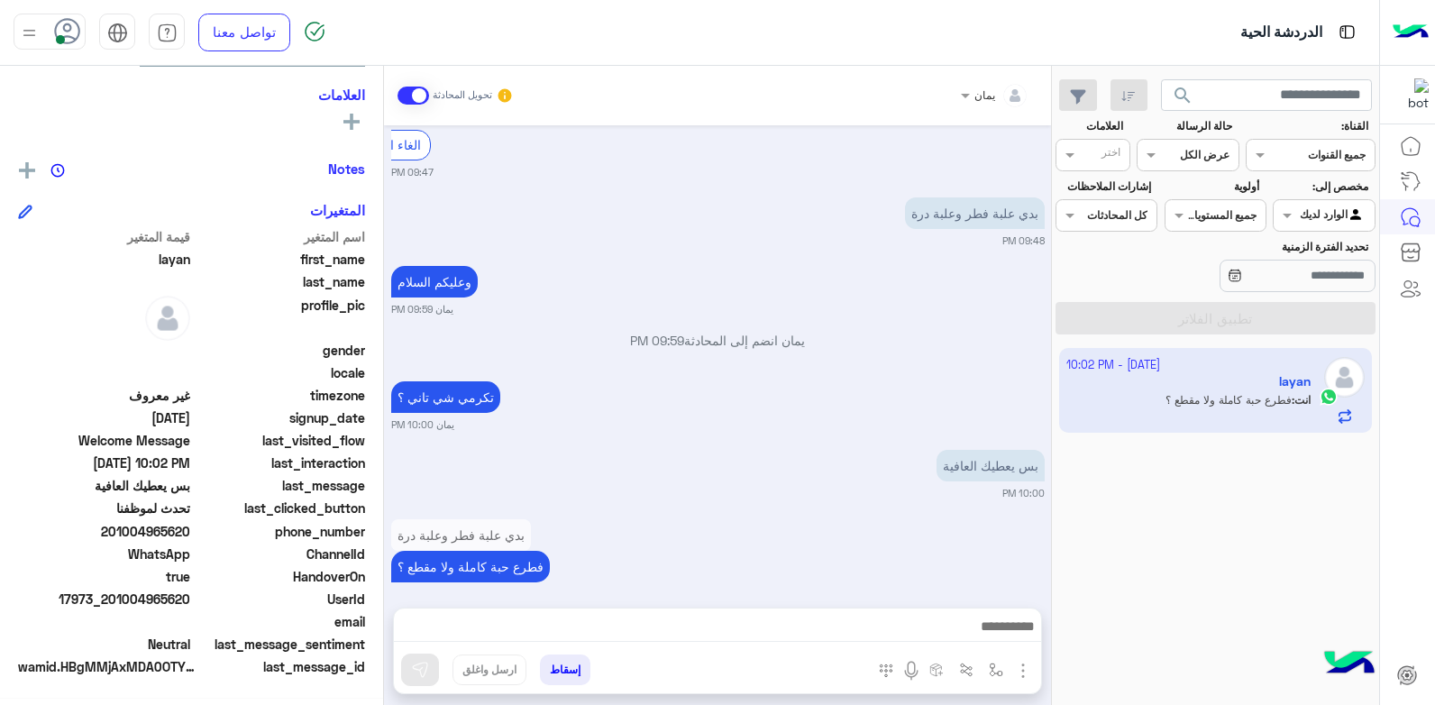
drag, startPoint x: 192, startPoint y: 598, endPoint x: 119, endPoint y: 599, distance: 73.0
click at [119, 599] on span "17973_201004965620" at bounding box center [104, 599] width 172 height 19
click at [565, 667] on button "إسقاط" at bounding box center [565, 669] width 50 height 31
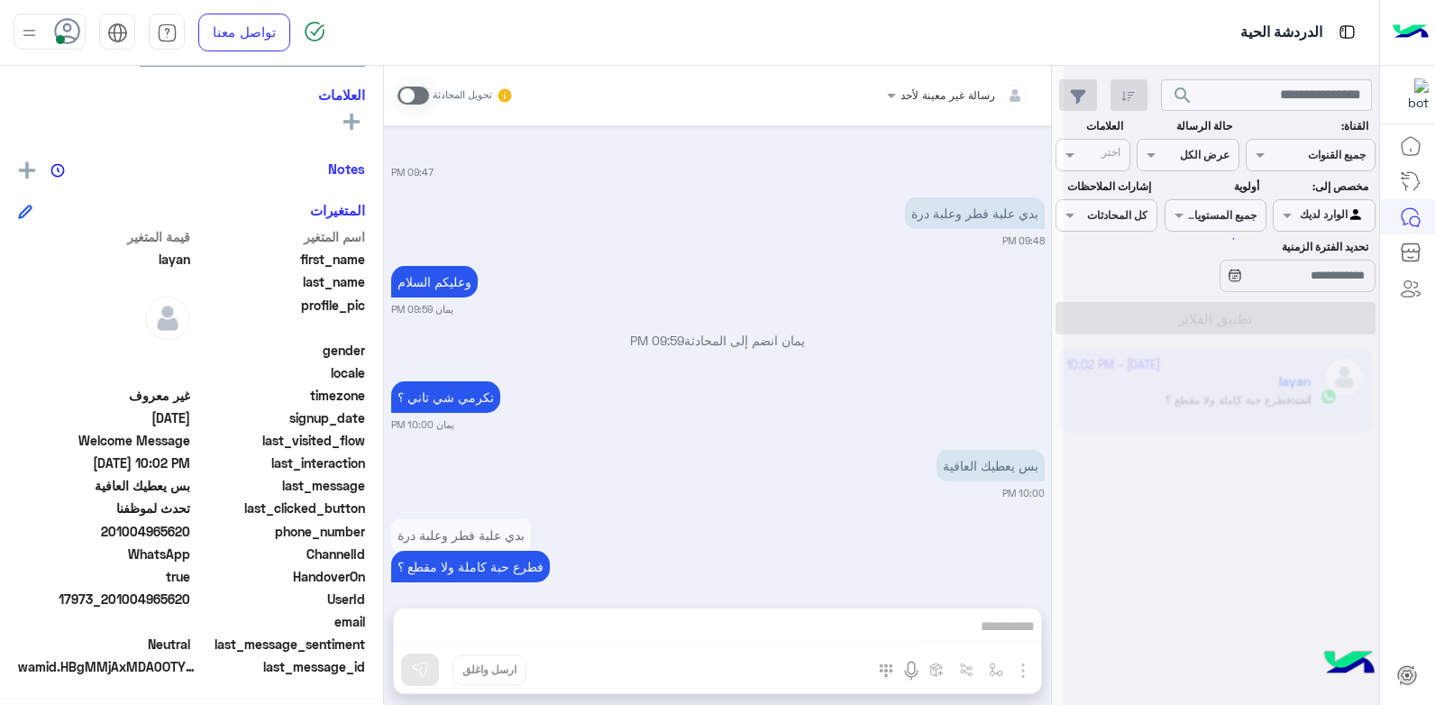
scroll to position [1147, 0]
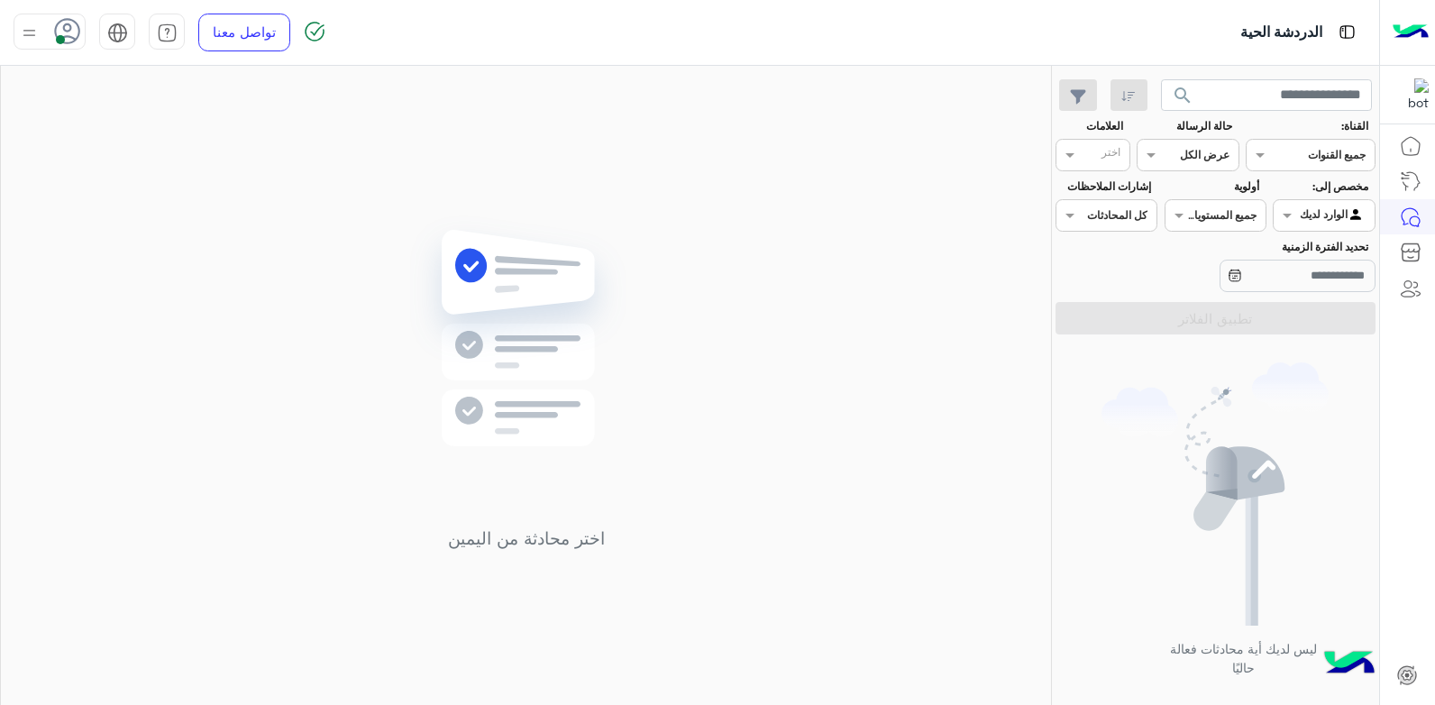
click at [456, 269] on img at bounding box center [526, 364] width 261 height 299
drag, startPoint x: 456, startPoint y: 269, endPoint x: 642, endPoint y: 179, distance: 206.0
click at [465, 260] on img at bounding box center [526, 364] width 261 height 299
drag, startPoint x: 700, startPoint y: 206, endPoint x: 746, endPoint y: 226, distance: 50.1
click at [714, 218] on div "اختر محادثة من اليمين" at bounding box center [526, 389] width 1050 height 646
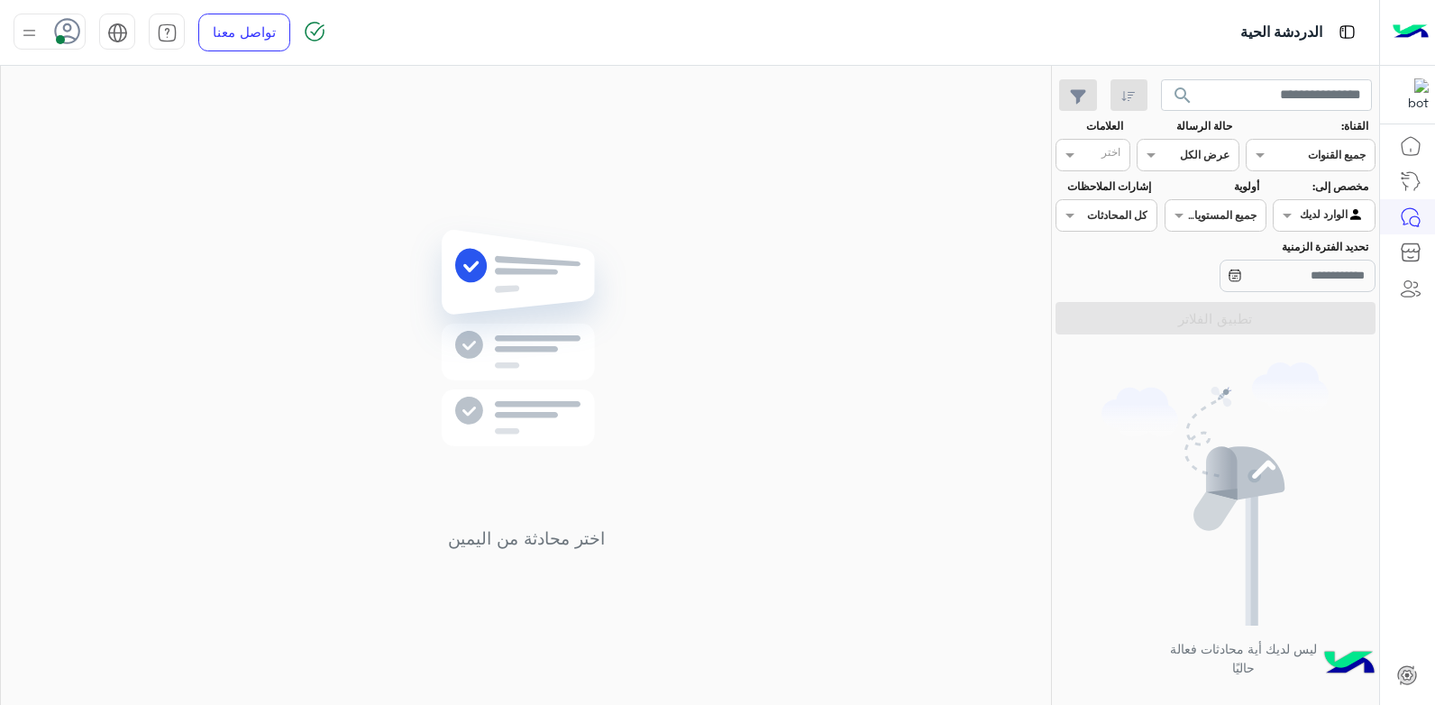
click at [787, 247] on div "اختر محادثة من اليمين" at bounding box center [526, 389] width 1050 height 646
drag, startPoint x: 780, startPoint y: 261, endPoint x: 844, endPoint y: 286, distance: 68.8
drag, startPoint x: 210, startPoint y: 207, endPoint x: 201, endPoint y: 202, distance: 10.5
click at [204, 186] on div "اختر محادثة من اليمين" at bounding box center [526, 389] width 1050 height 646
drag, startPoint x: 200, startPoint y: 187, endPoint x: 517, endPoint y: 208, distance: 317.1
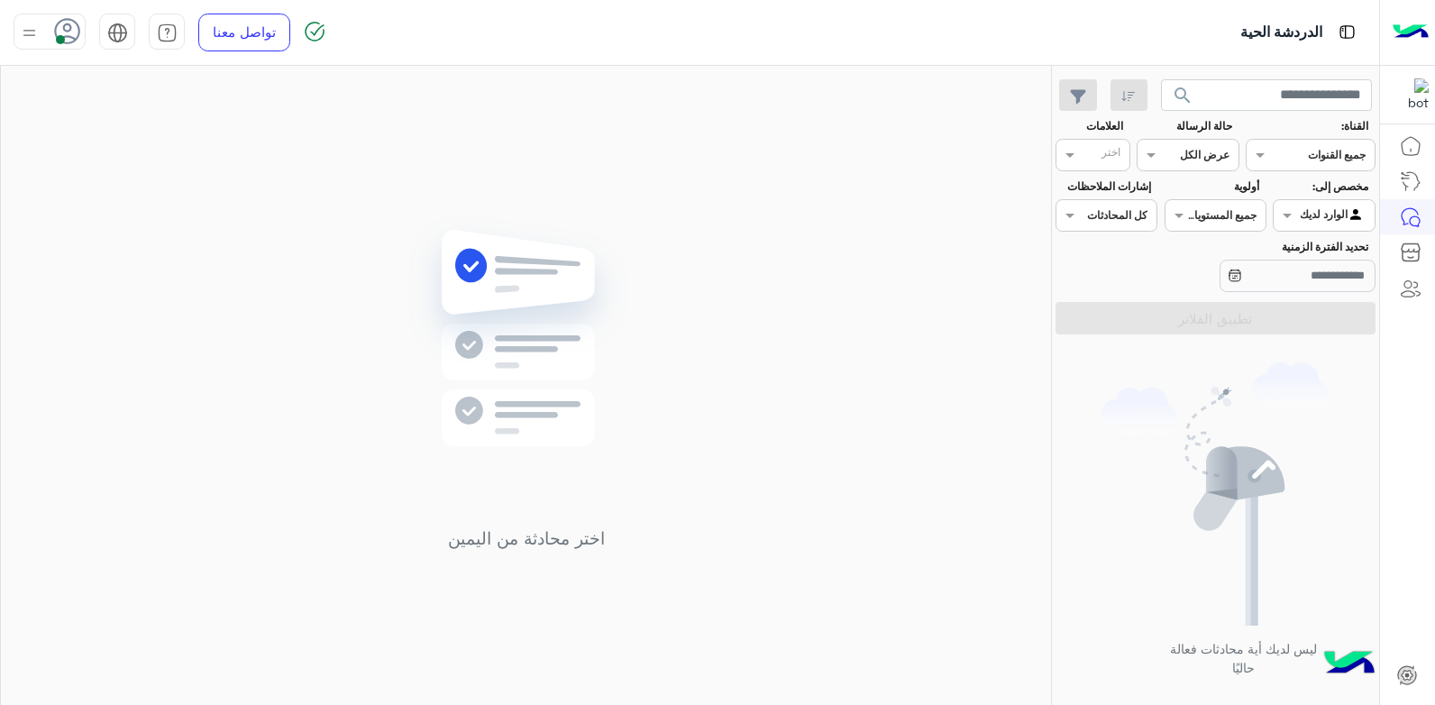
click at [444, 203] on div "اختر محادثة من اليمين" at bounding box center [526, 389] width 1050 height 646
drag, startPoint x: 535, startPoint y: 208, endPoint x: 579, endPoint y: 187, distance: 49.2
click at [578, 187] on div "اختر محادثة من اليمين" at bounding box center [526, 389] width 1050 height 646
drag, startPoint x: 41, startPoint y: 32, endPoint x: 69, endPoint y: 47, distance: 32.7
click at [41, 32] on div at bounding box center [50, 32] width 72 height 36
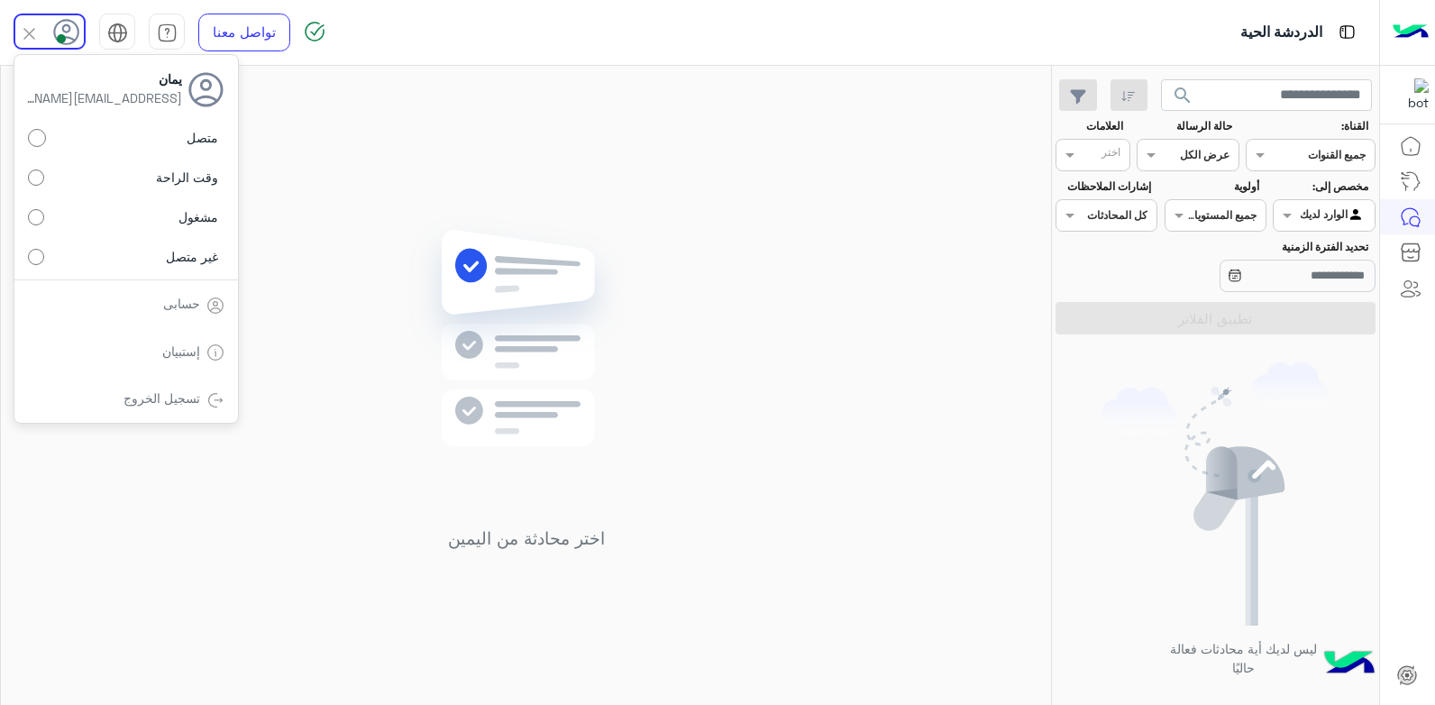
click at [613, 252] on img at bounding box center [526, 364] width 261 height 299
click at [1195, 92] on button "search" at bounding box center [1183, 98] width 44 height 39
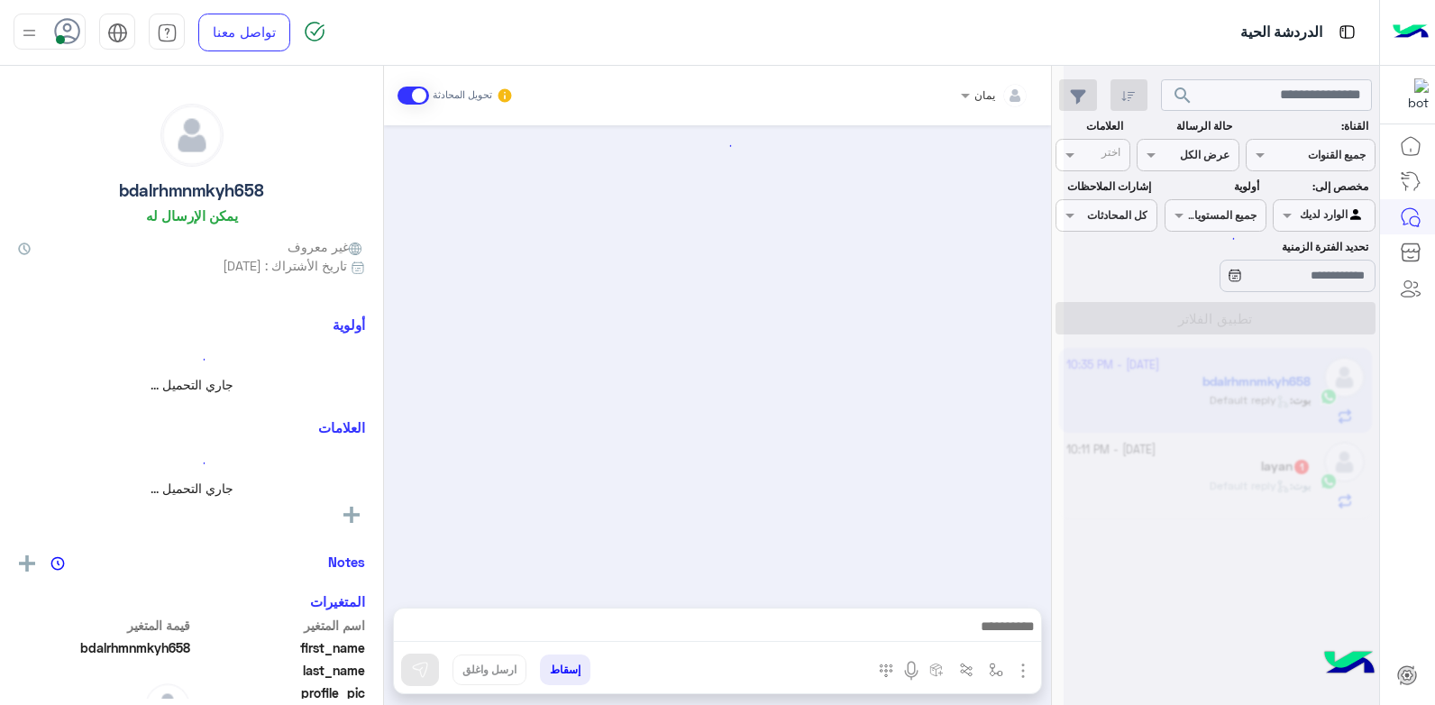
scroll to position [1247, 0]
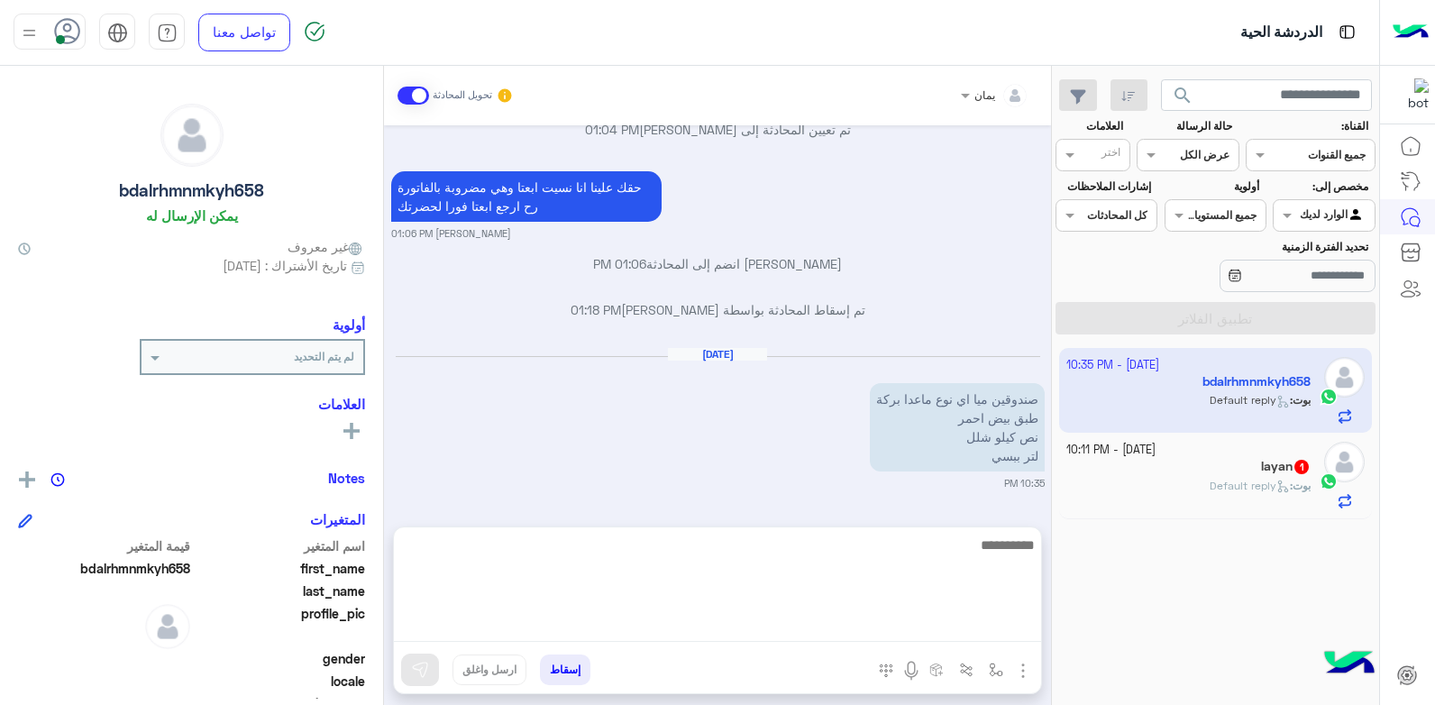
click at [802, 640] on textarea at bounding box center [717, 588] width 647 height 108
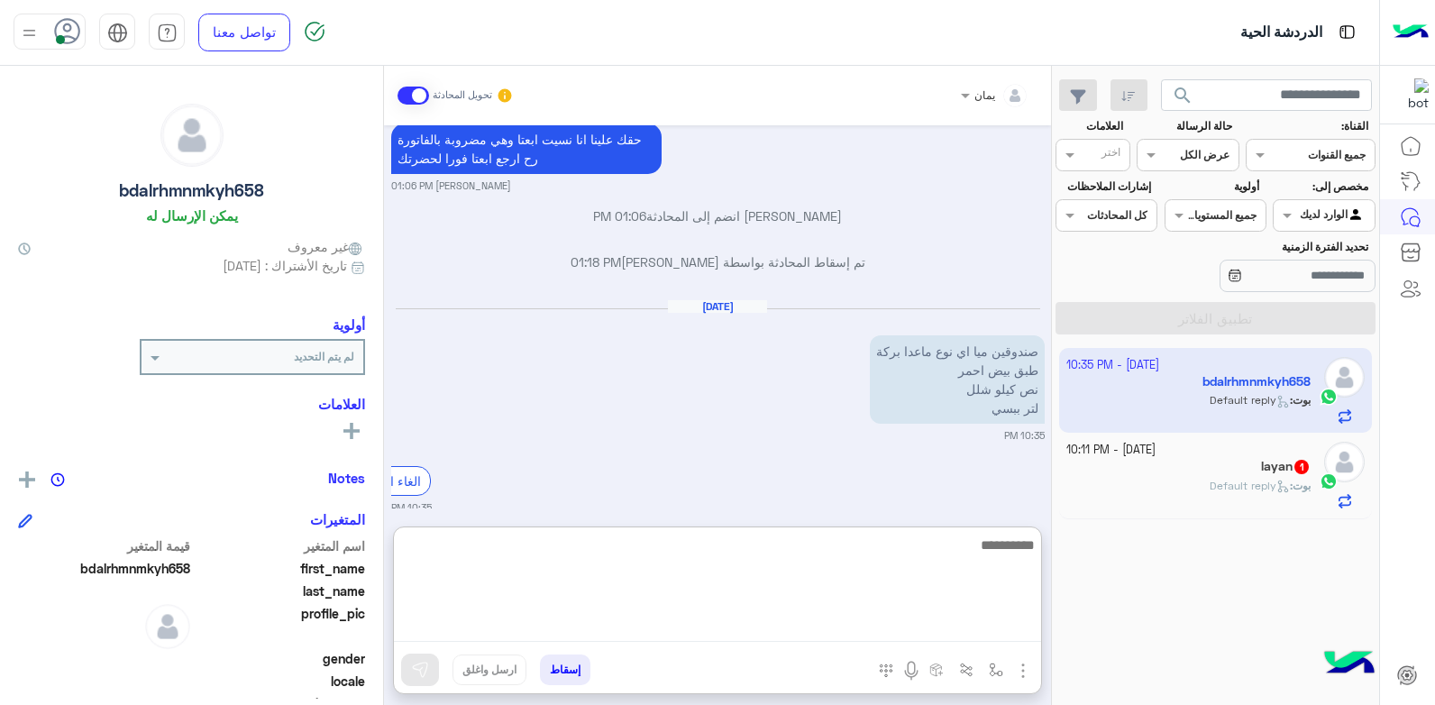
scroll to position [1327, 0]
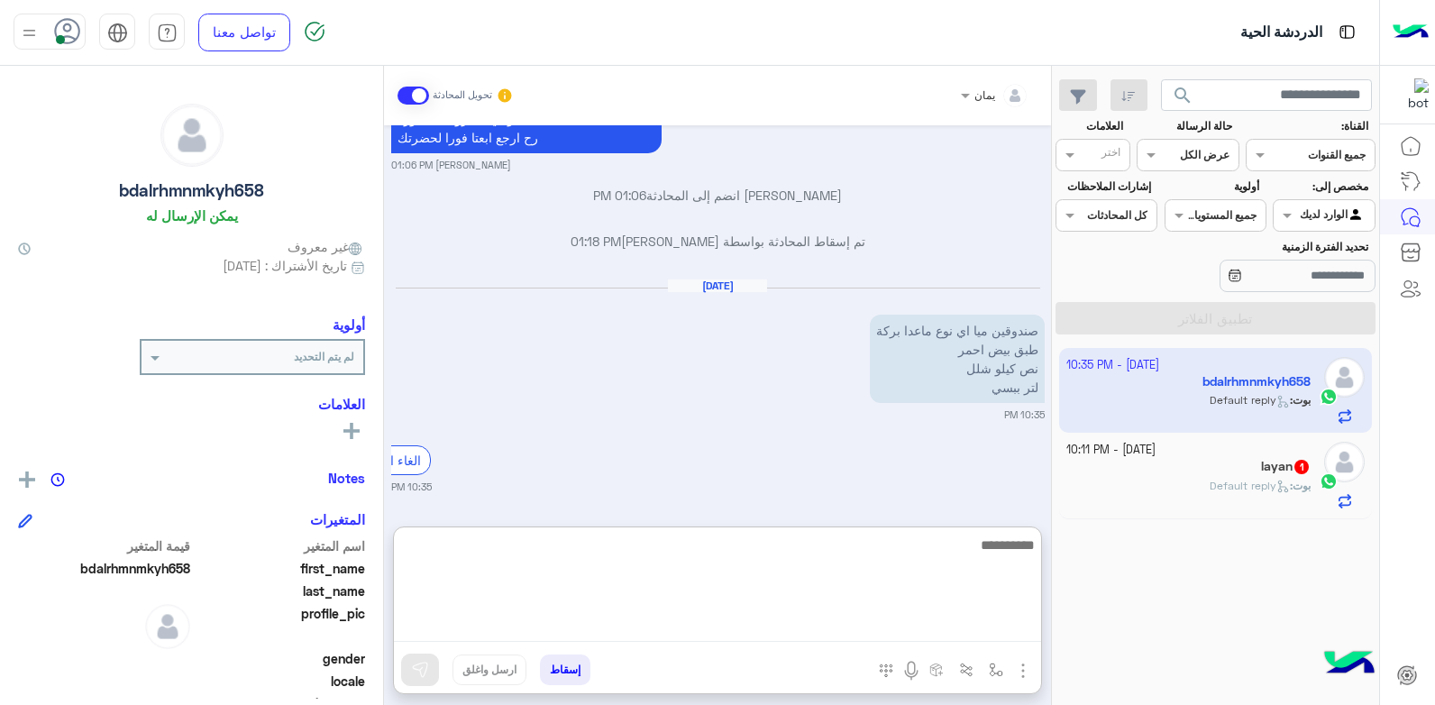
type textarea "*"
type textarea "*****"
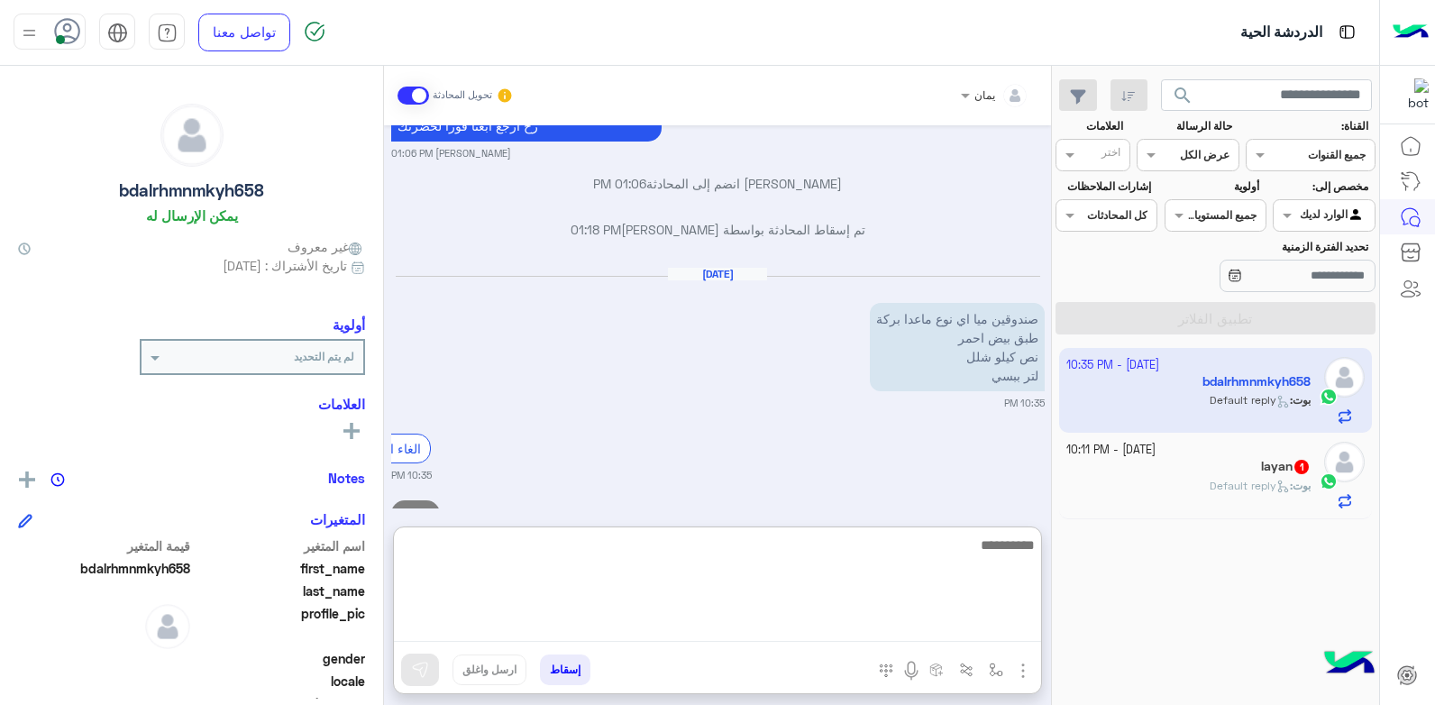
scroll to position [1396, 0]
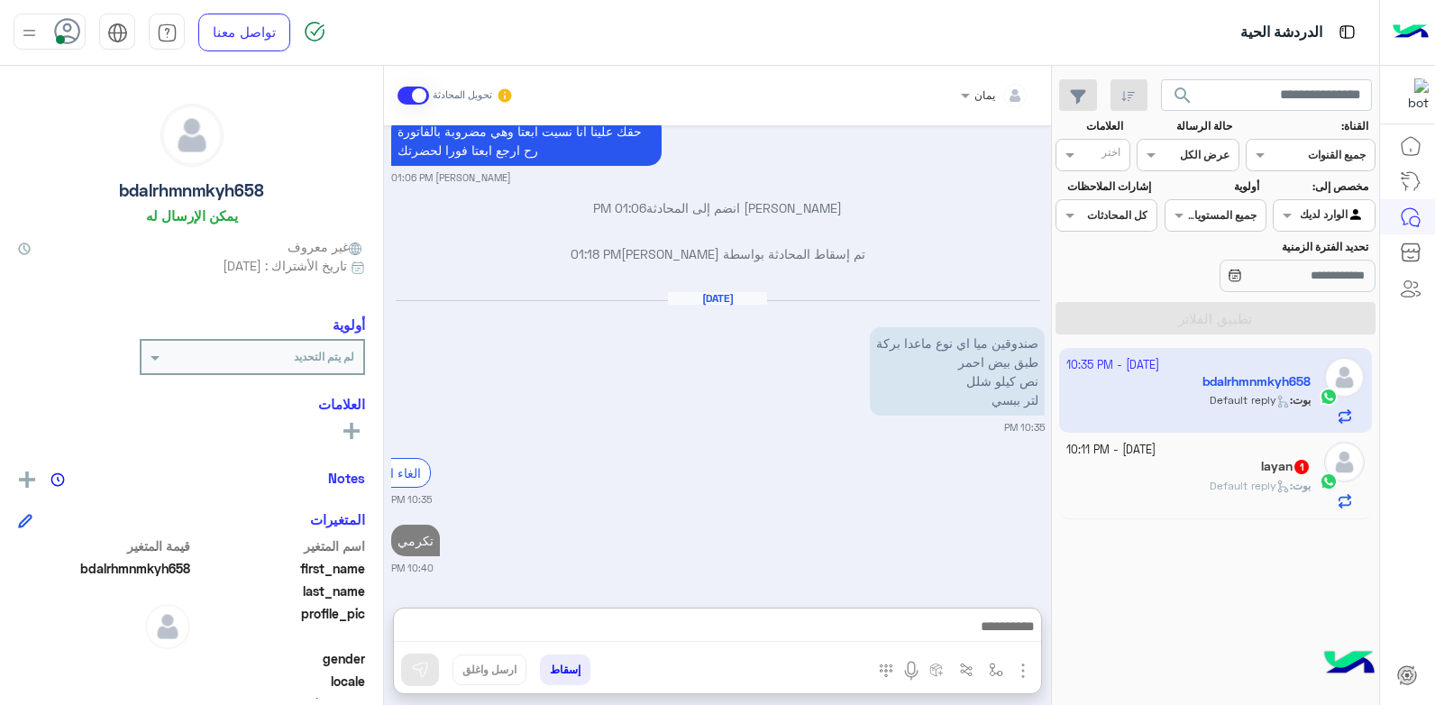
click at [1145, 475] on div "layan 1" at bounding box center [1188, 468] width 245 height 19
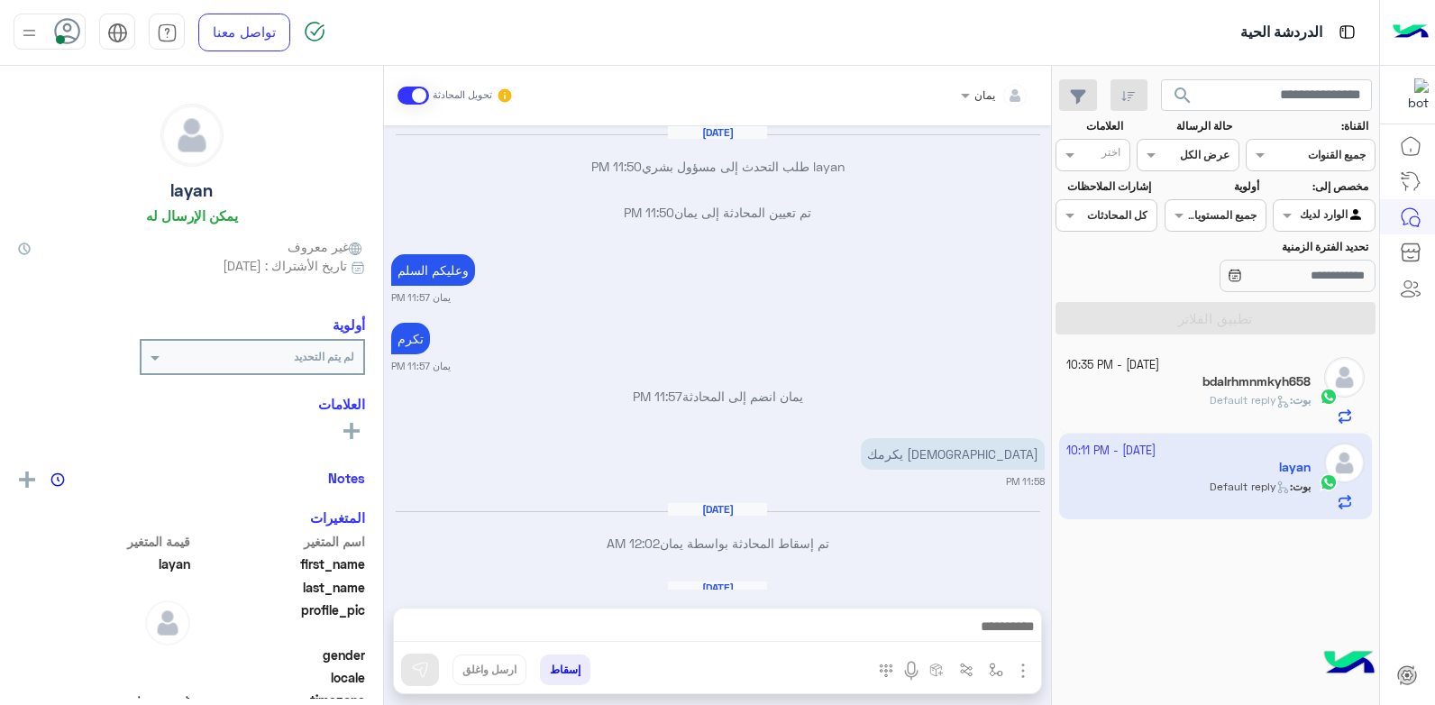
scroll to position [878, 0]
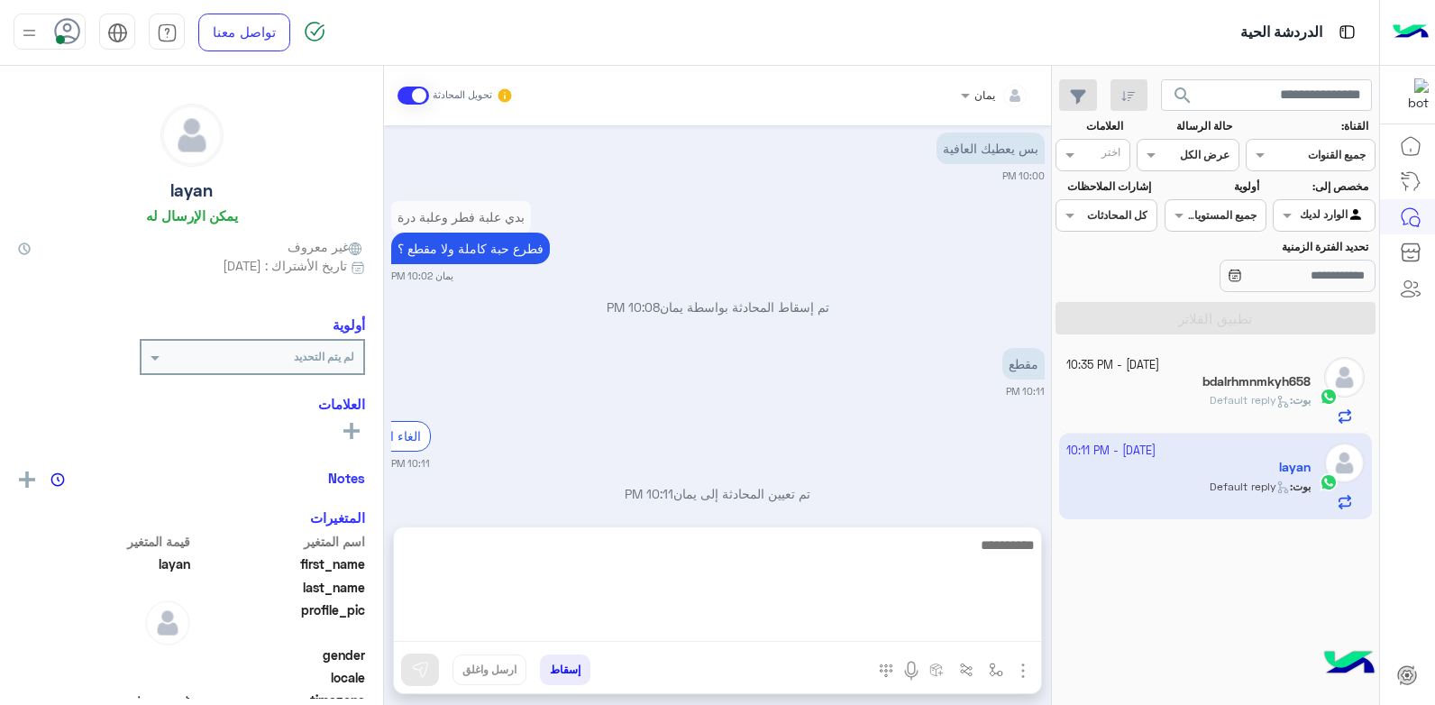
click at [838, 630] on textarea at bounding box center [717, 588] width 647 height 108
type textarea "****"
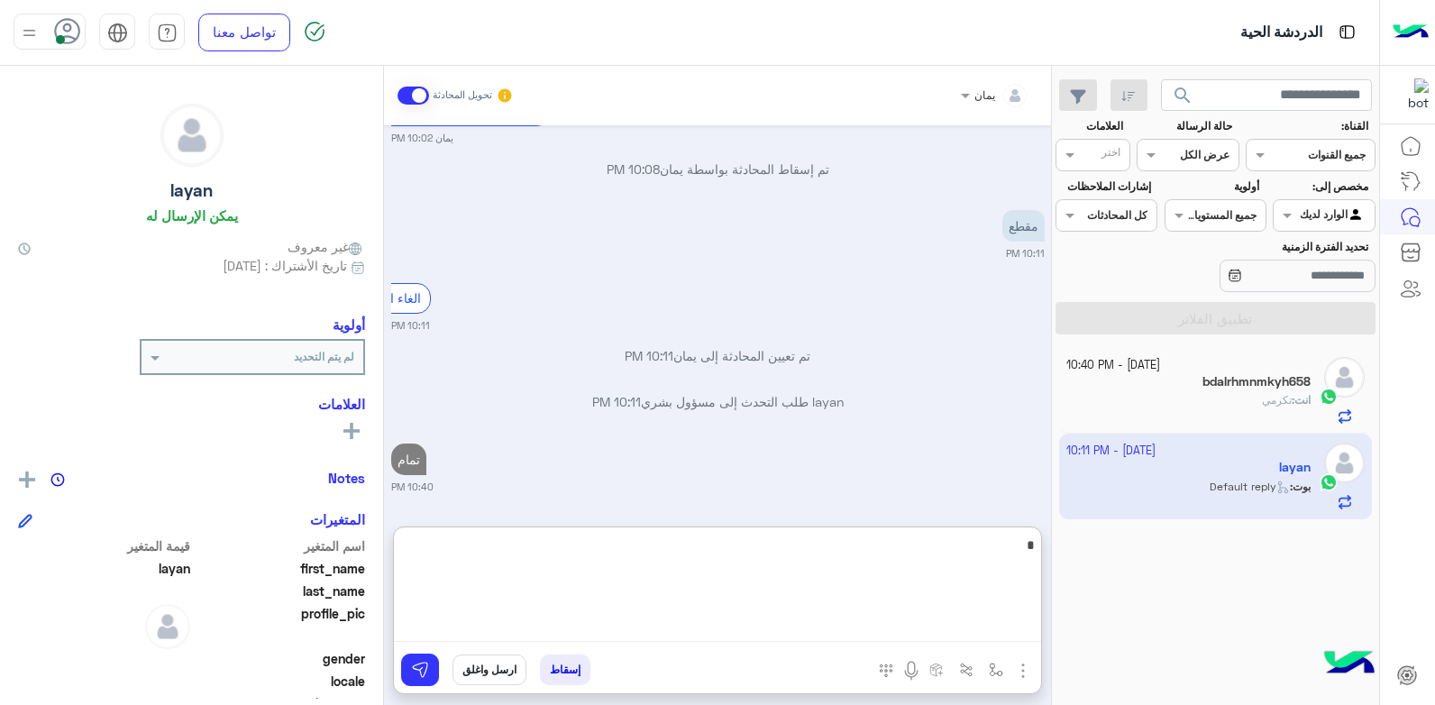
type textarea "*"
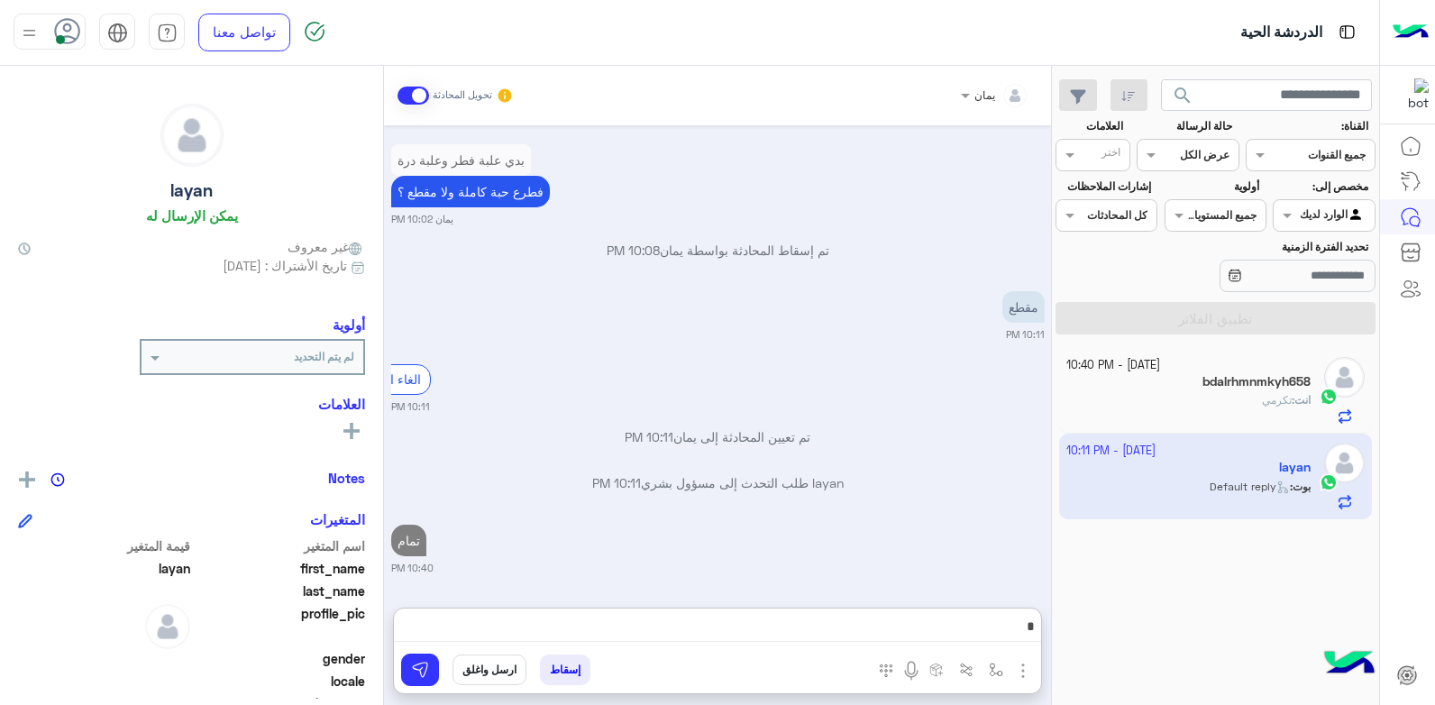
click at [569, 669] on button "إسقاط" at bounding box center [565, 669] width 50 height 31
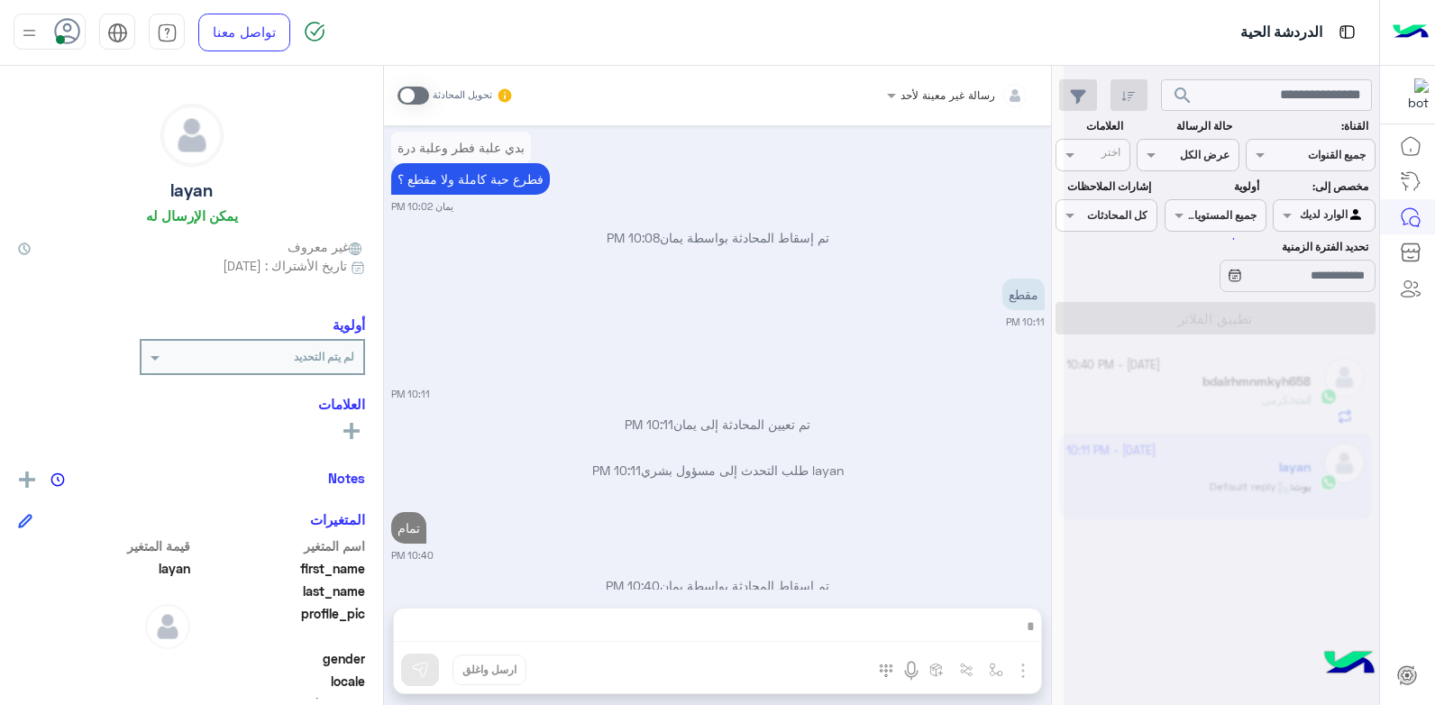
scroll to position [993, 0]
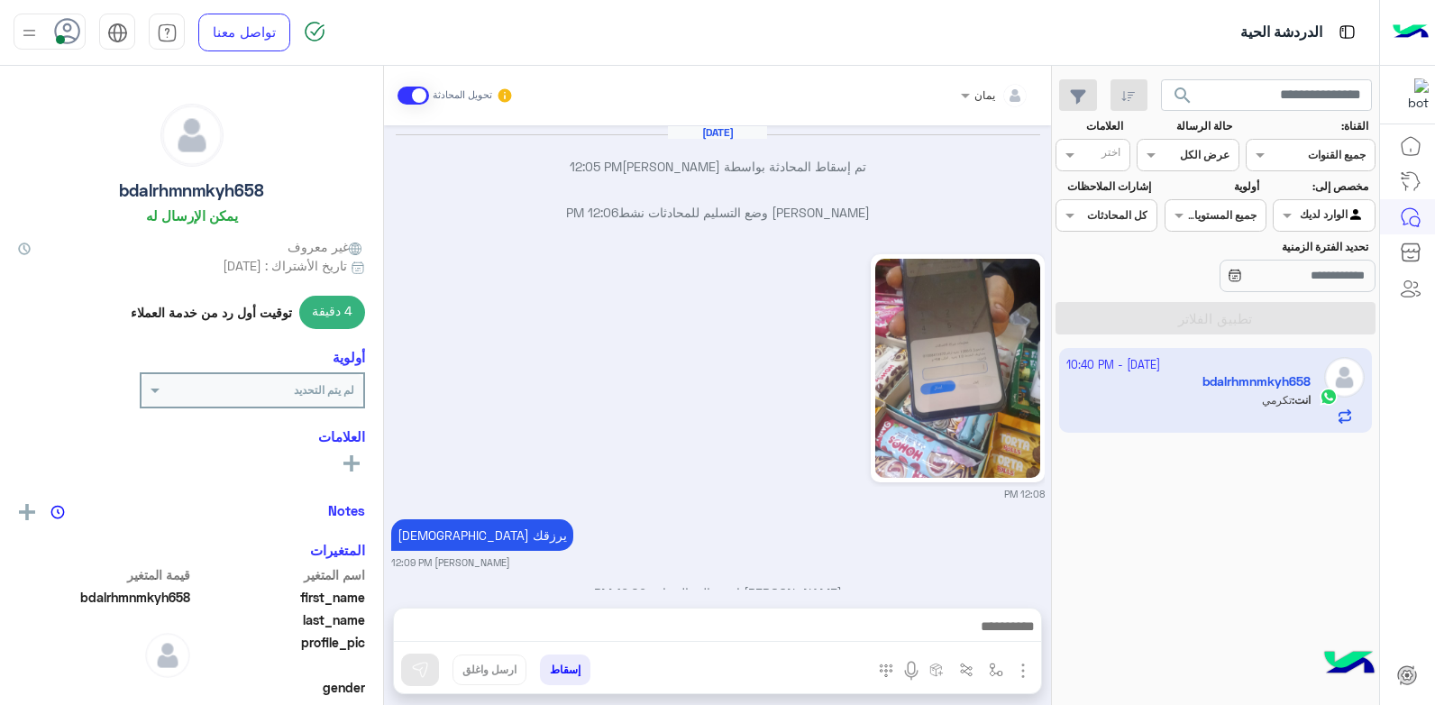
scroll to position [1205, 0]
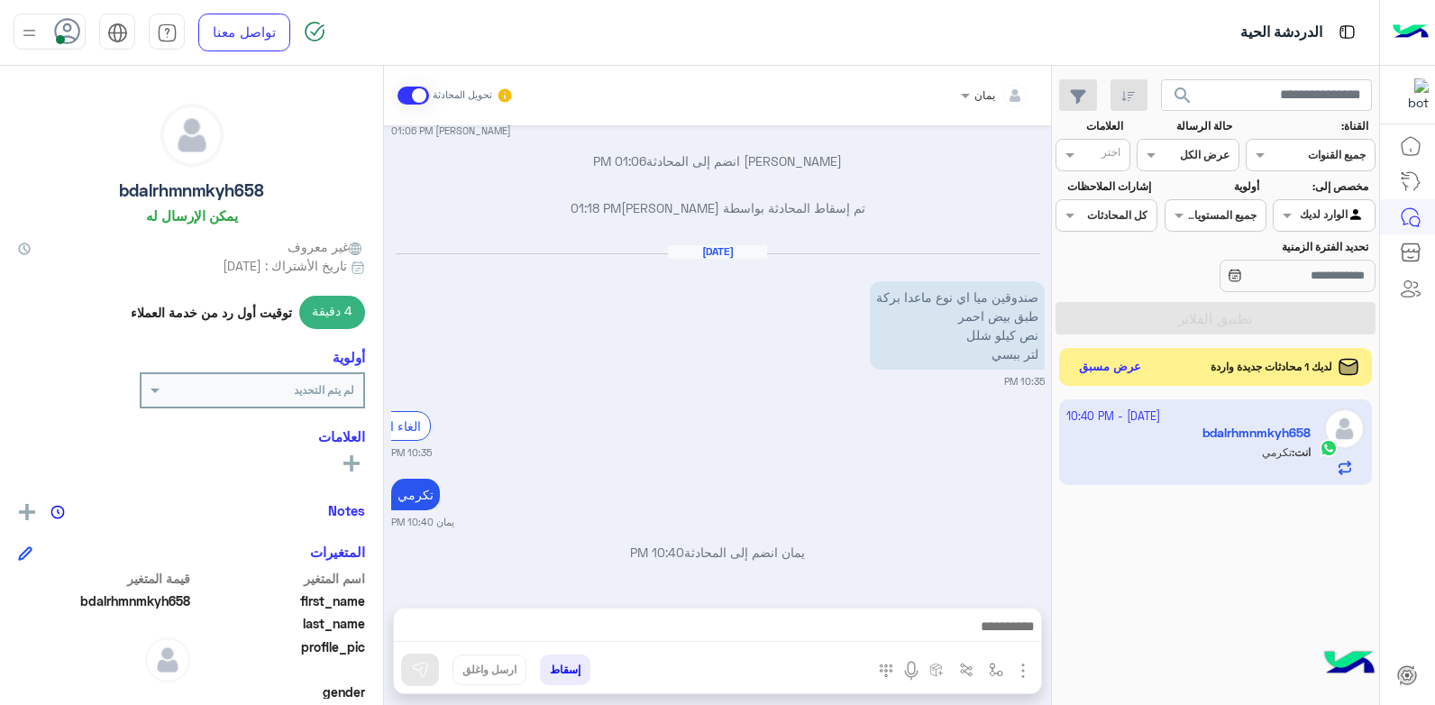
click at [1106, 357] on button "عرض مسبق" at bounding box center [1111, 367] width 76 height 24
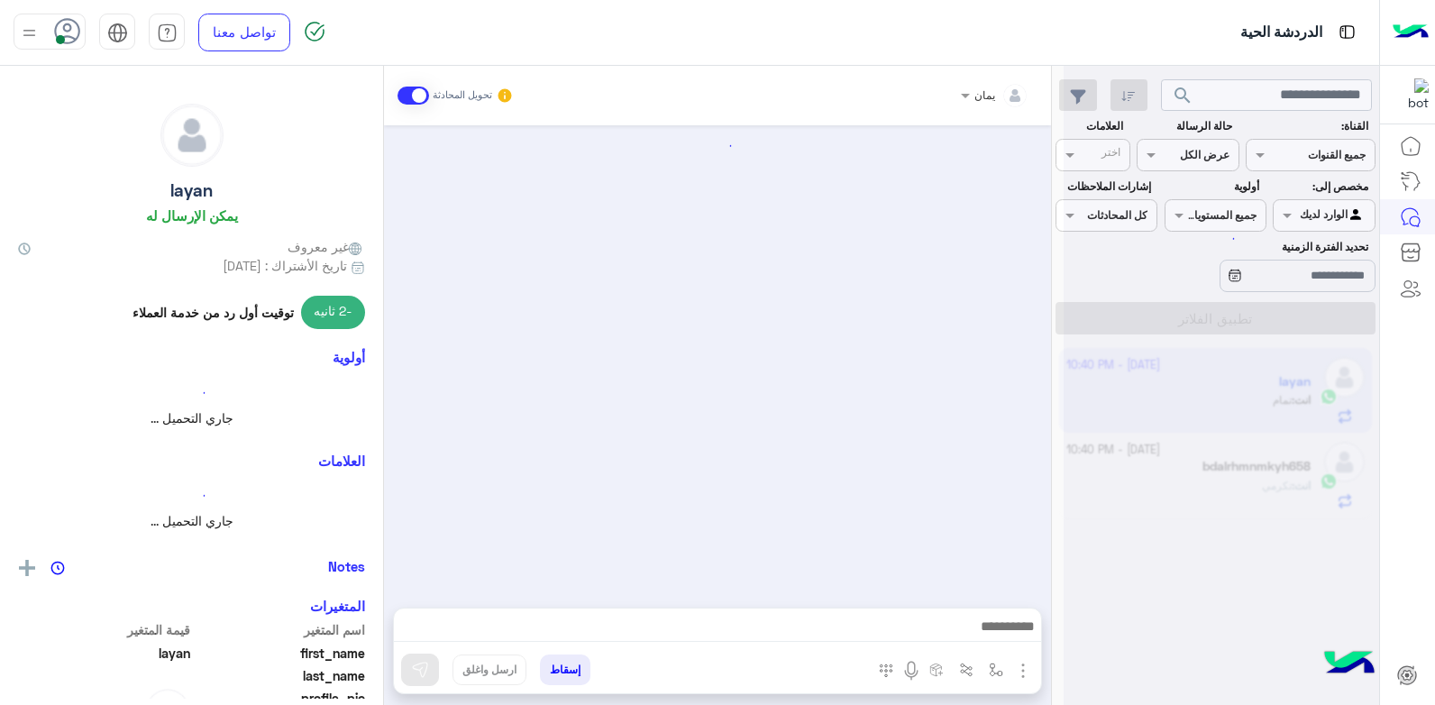
scroll to position [878, 0]
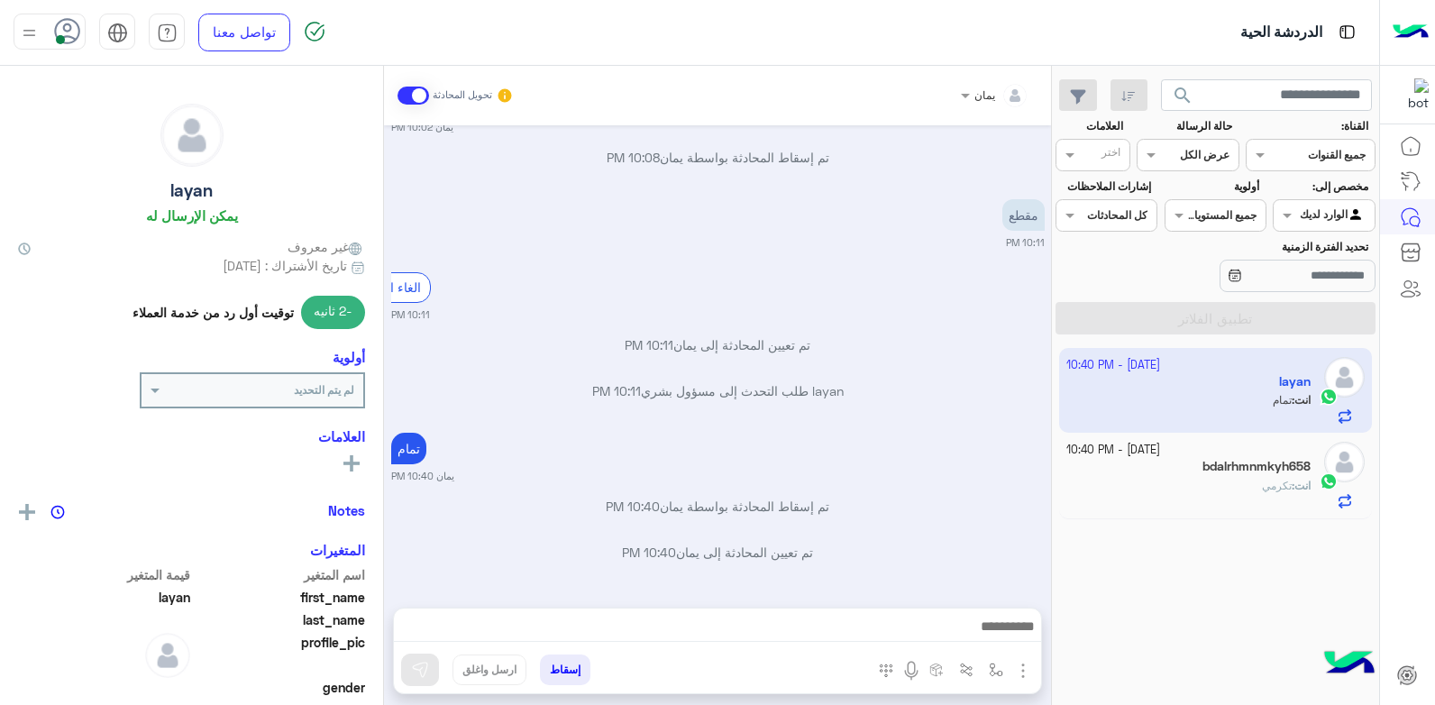
click at [562, 659] on button "إسقاط" at bounding box center [565, 669] width 50 height 31
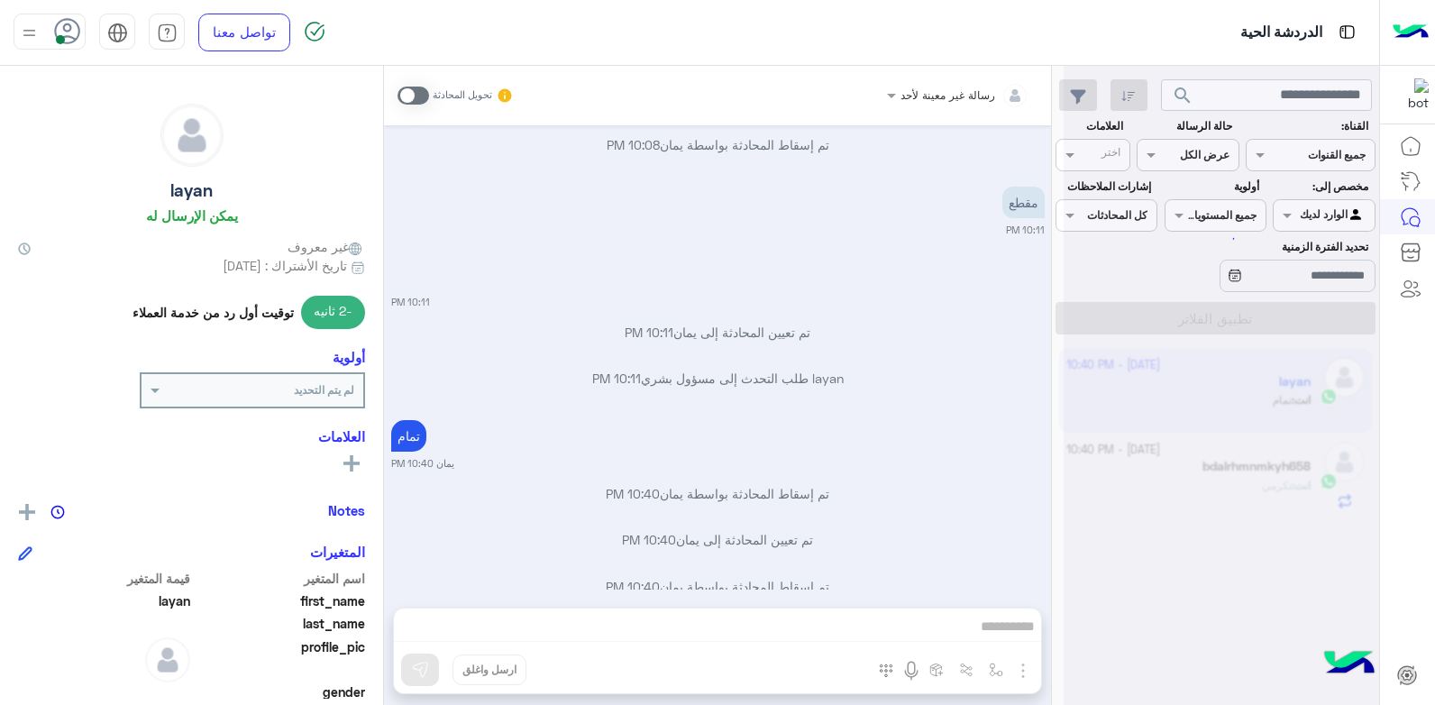
scroll to position [925, 0]
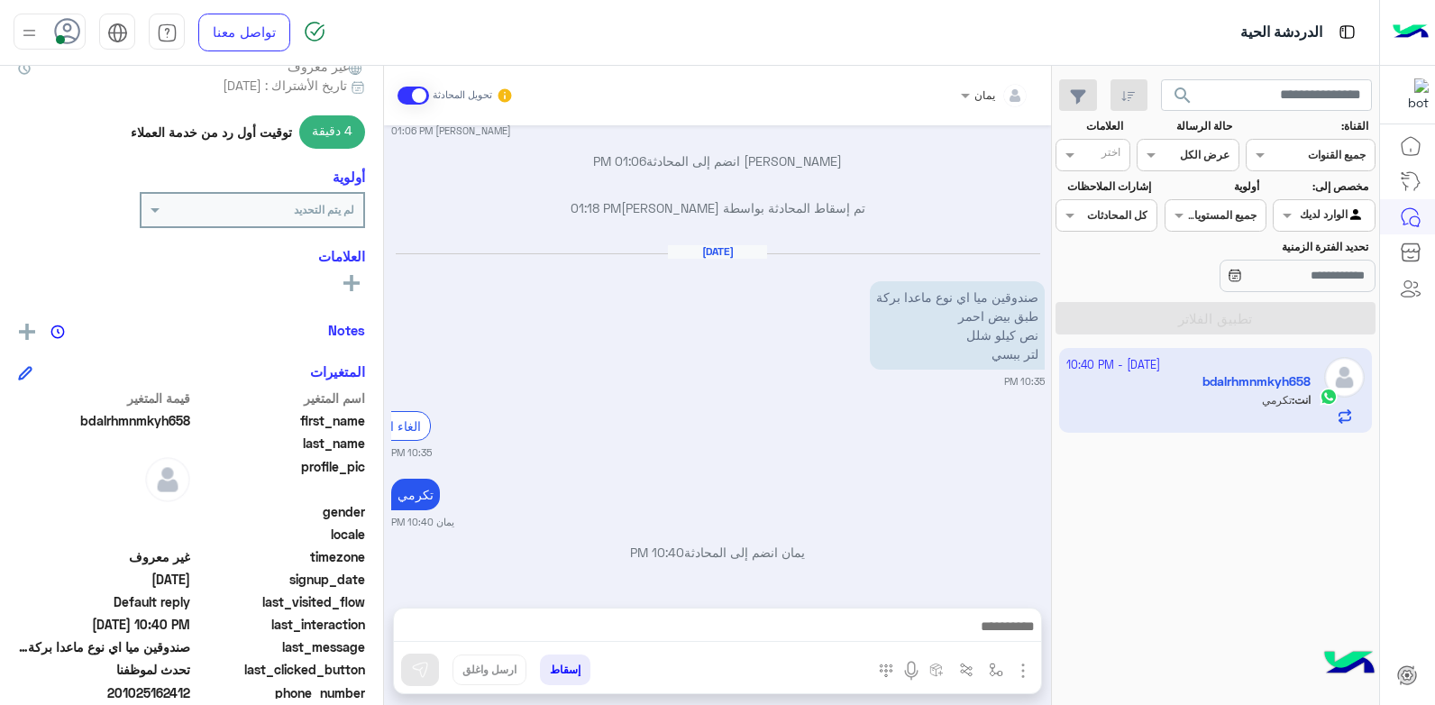
scroll to position [270, 0]
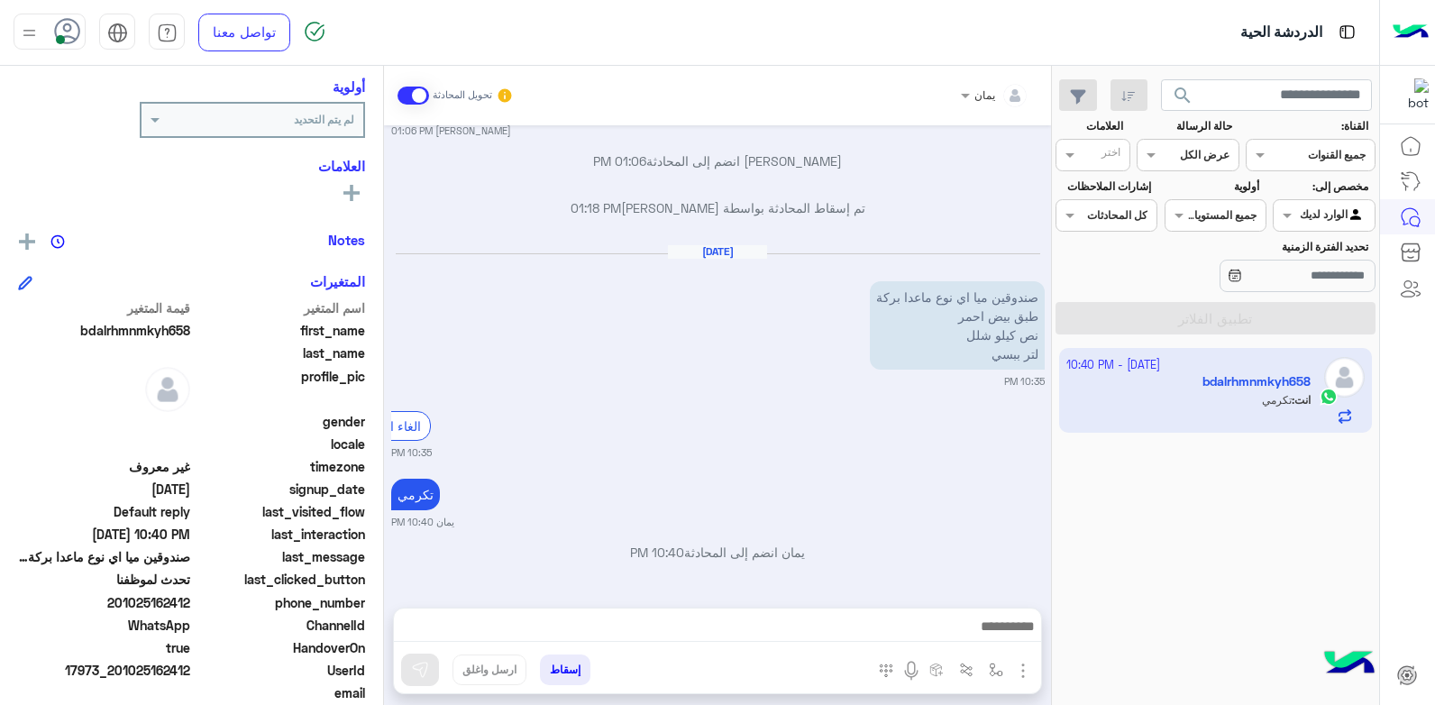
drag, startPoint x: 189, startPoint y: 600, endPoint x: 121, endPoint y: 600, distance: 68.5
click at [121, 600] on span "201025162412" at bounding box center [104, 602] width 172 height 19
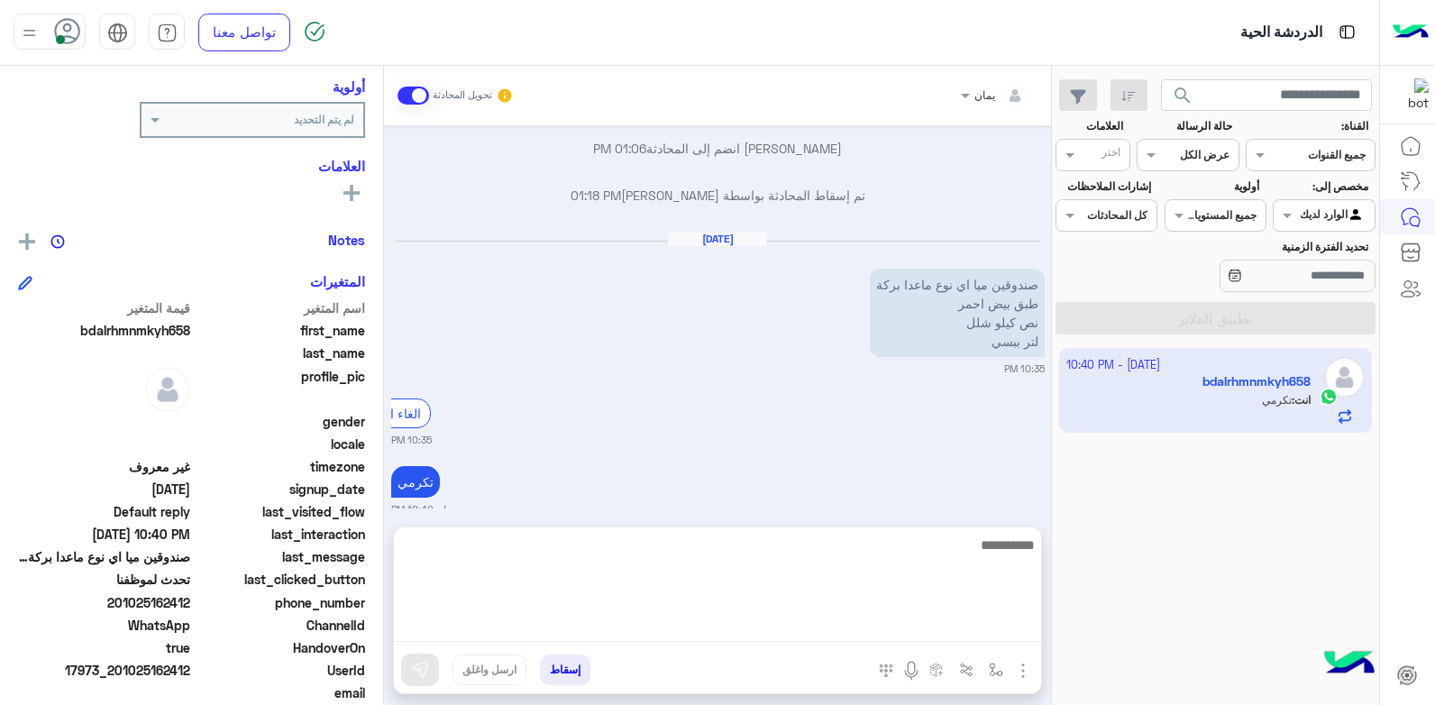
click at [863, 624] on textarea at bounding box center [717, 588] width 647 height 108
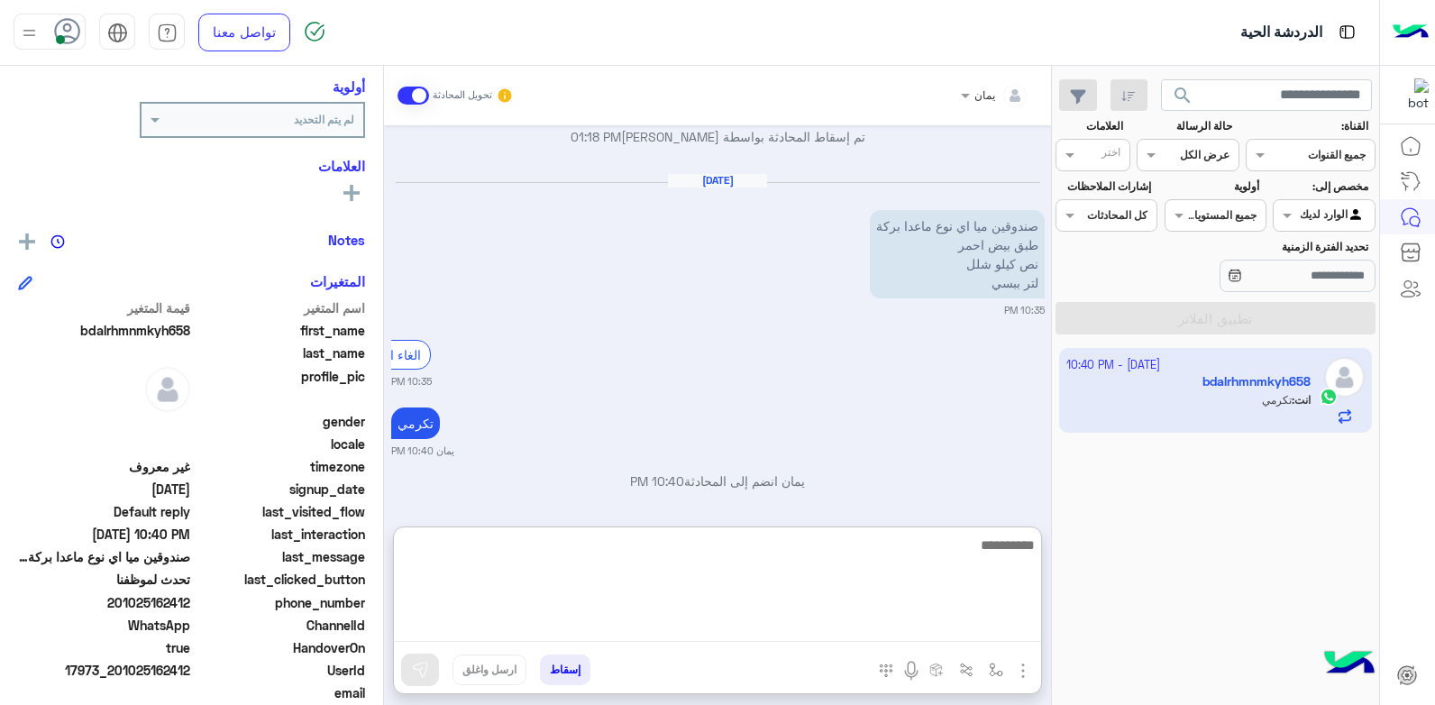
scroll to position [1285, 0]
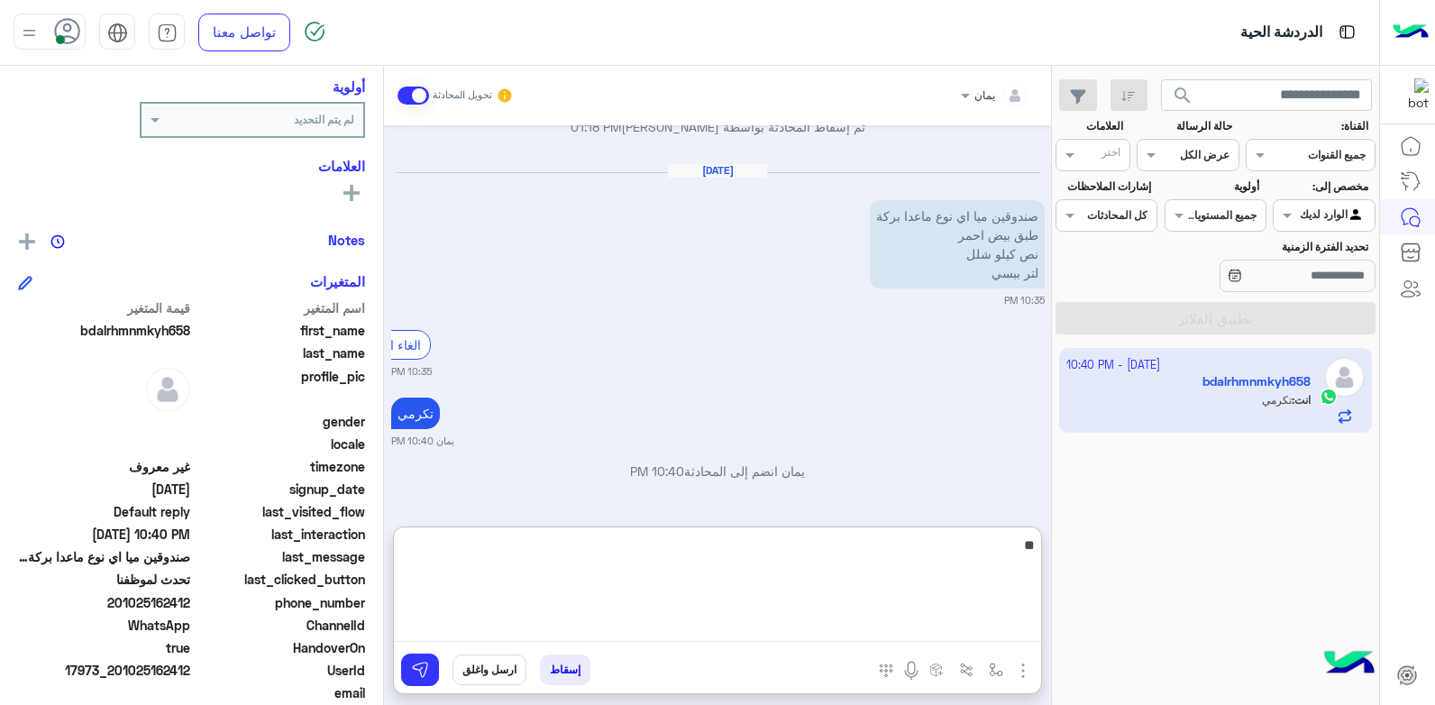
type textarea "*"
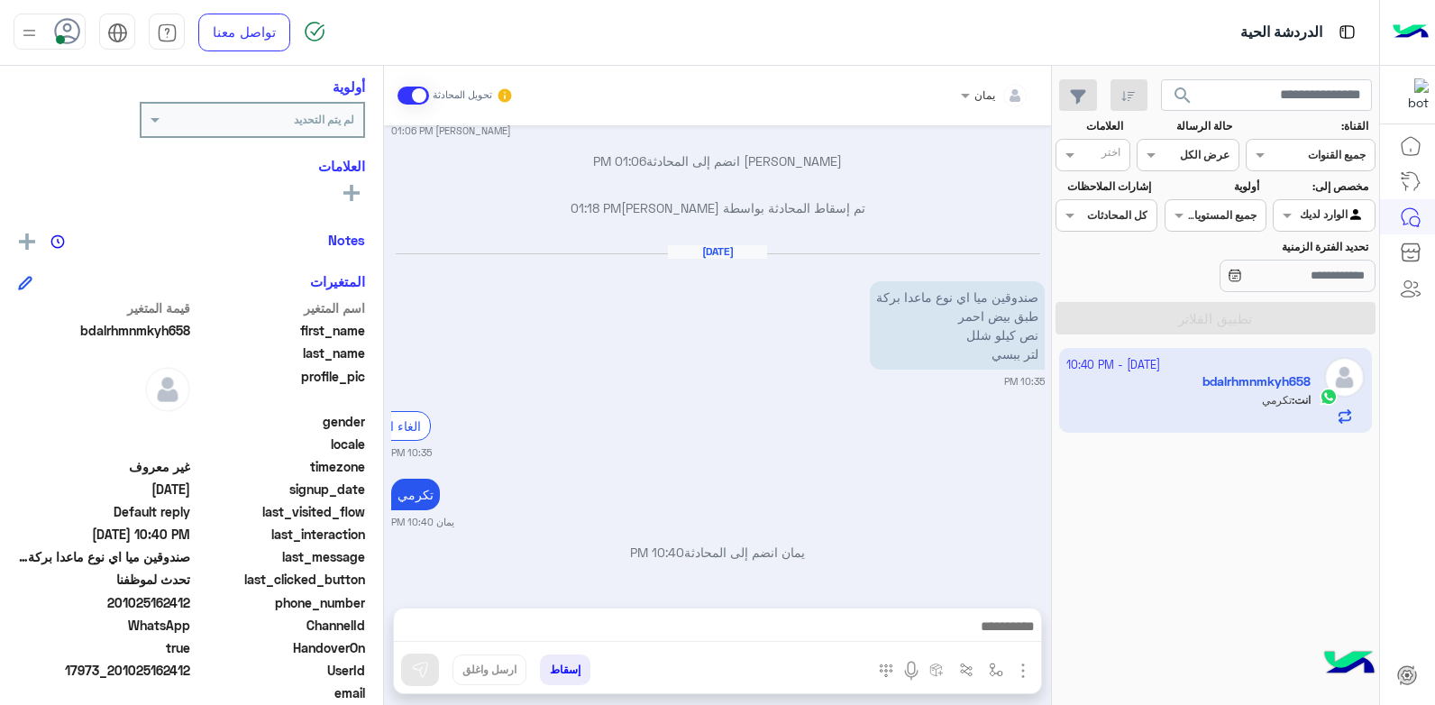
scroll to position [1205, 0]
drag, startPoint x: 189, startPoint y: 603, endPoint x: 124, endPoint y: 607, distance: 65.0
click at [124, 607] on span "201025162412" at bounding box center [104, 602] width 172 height 19
click at [559, 675] on button "إسقاط" at bounding box center [565, 669] width 50 height 31
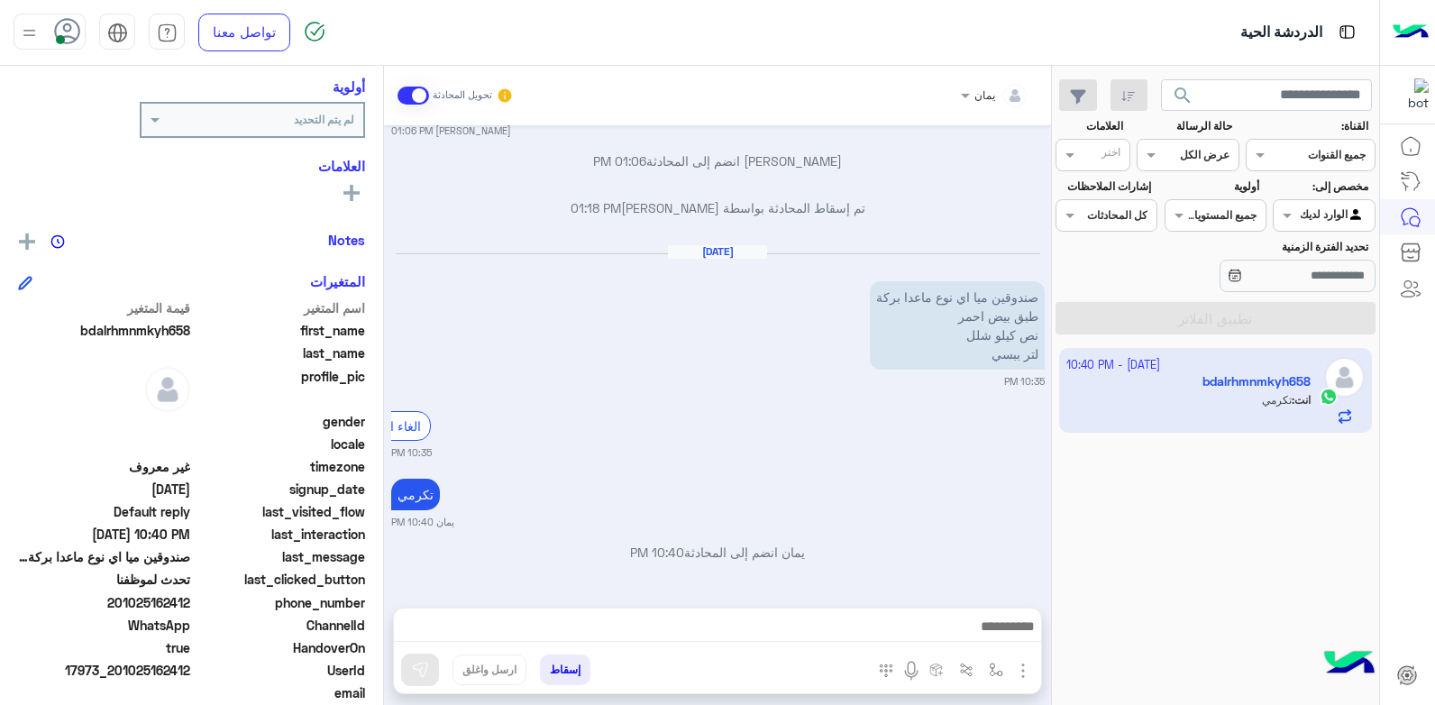
scroll to position [1251, 0]
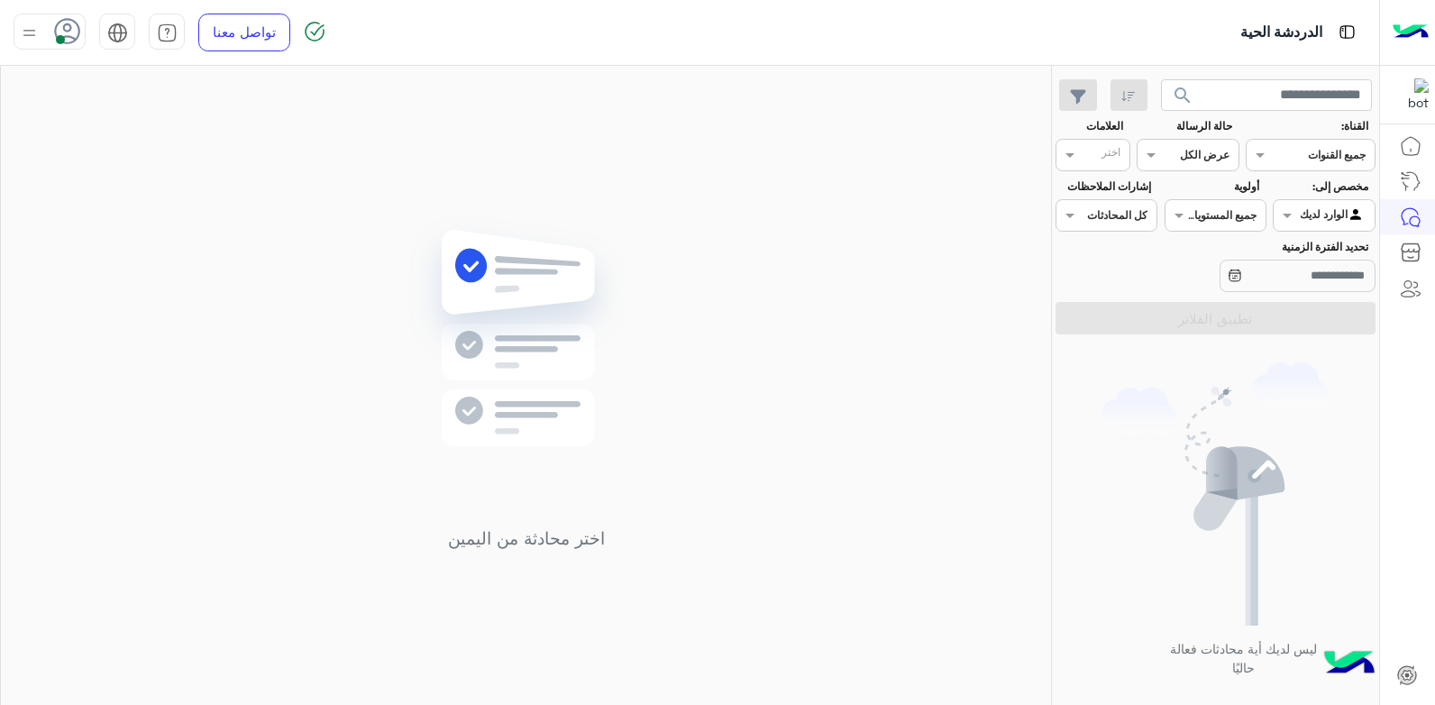
click at [49, 23] on div at bounding box center [50, 32] width 72 height 36
drag, startPoint x: 125, startPoint y: 165, endPoint x: 359, endPoint y: 203, distance: 236.5
click at [125, 166] on label "وقت الراحة" at bounding box center [126, 177] width 197 height 32
click at [435, 223] on img at bounding box center [526, 364] width 261 height 299
click at [20, 23] on img at bounding box center [29, 33] width 23 height 23
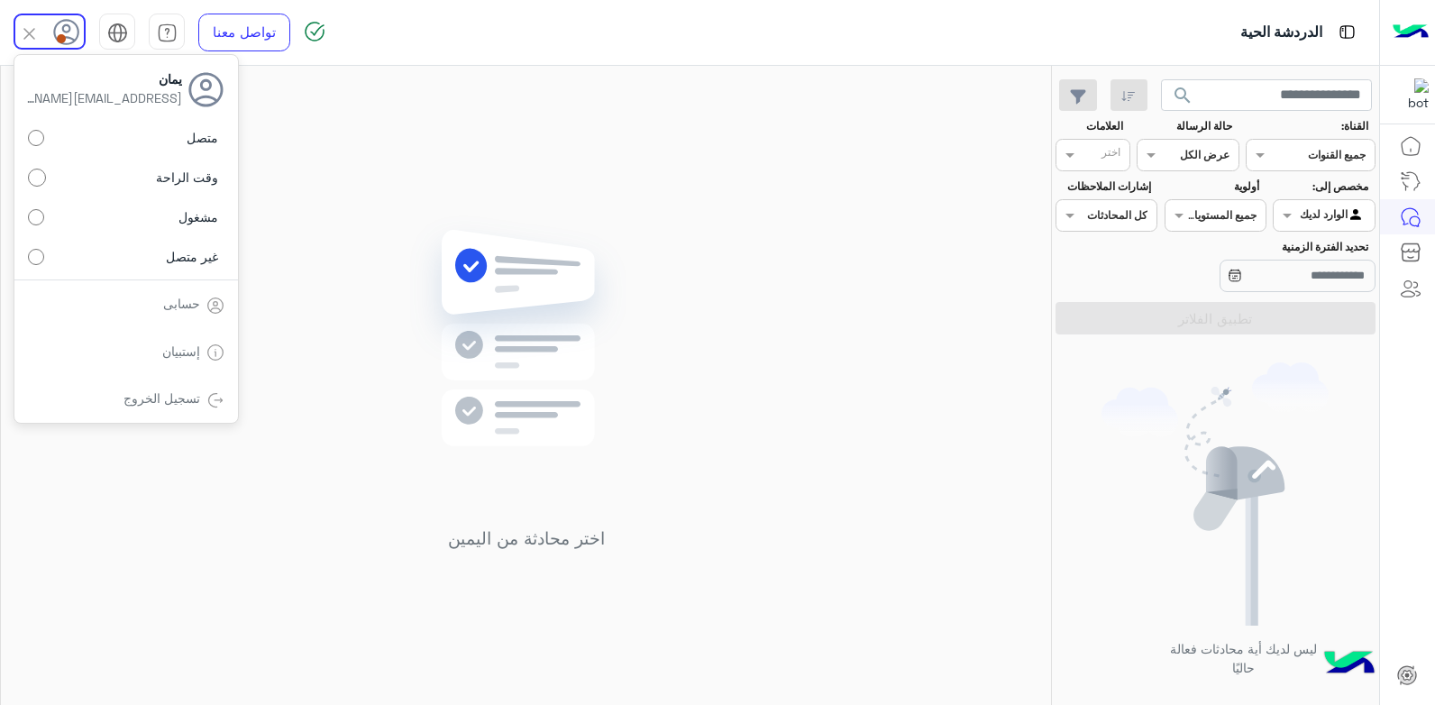
drag, startPoint x: 174, startPoint y: 131, endPoint x: 482, endPoint y: 239, distance: 326.7
click at [174, 132] on label "متصل" at bounding box center [126, 138] width 197 height 32
click at [486, 240] on img at bounding box center [526, 364] width 261 height 299
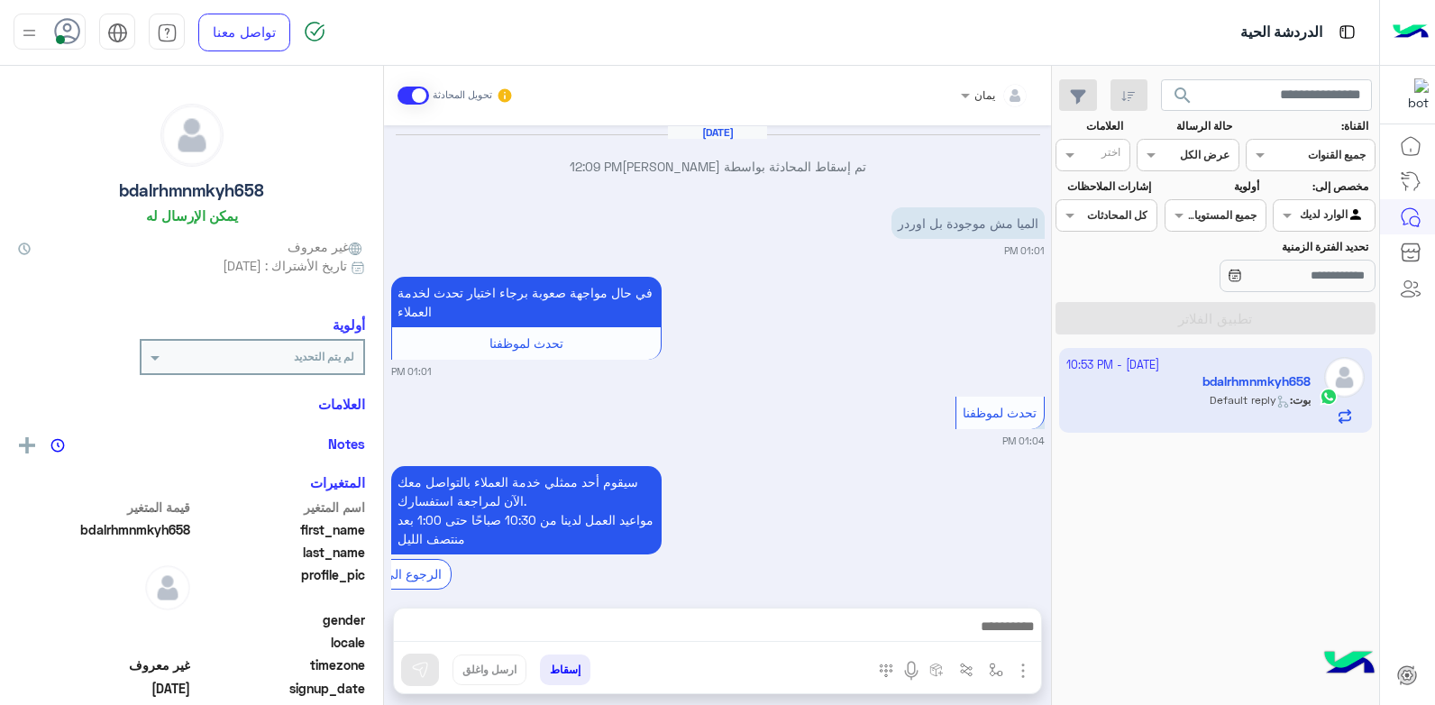
scroll to position [995, 0]
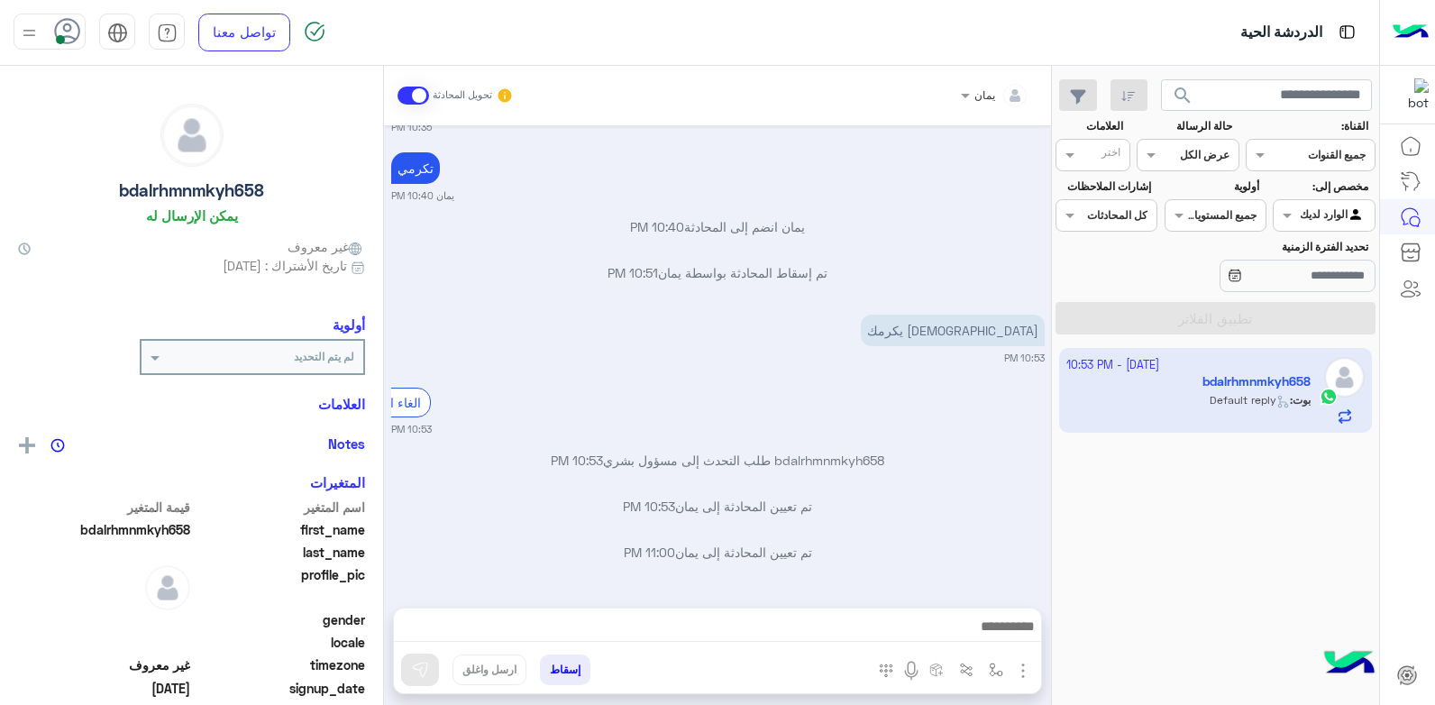
click at [1172, 99] on span "search" at bounding box center [1183, 96] width 22 height 22
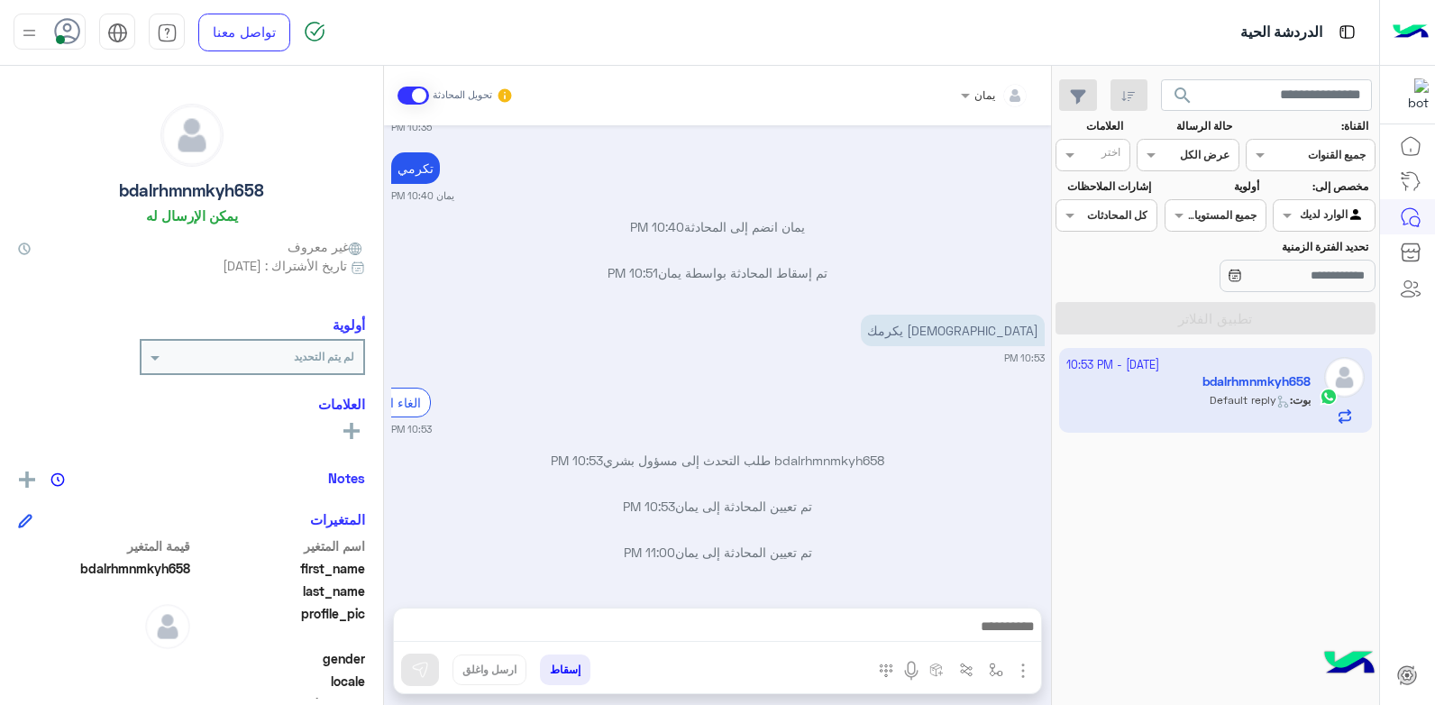
click at [555, 660] on button "إسقاط" at bounding box center [565, 669] width 50 height 31
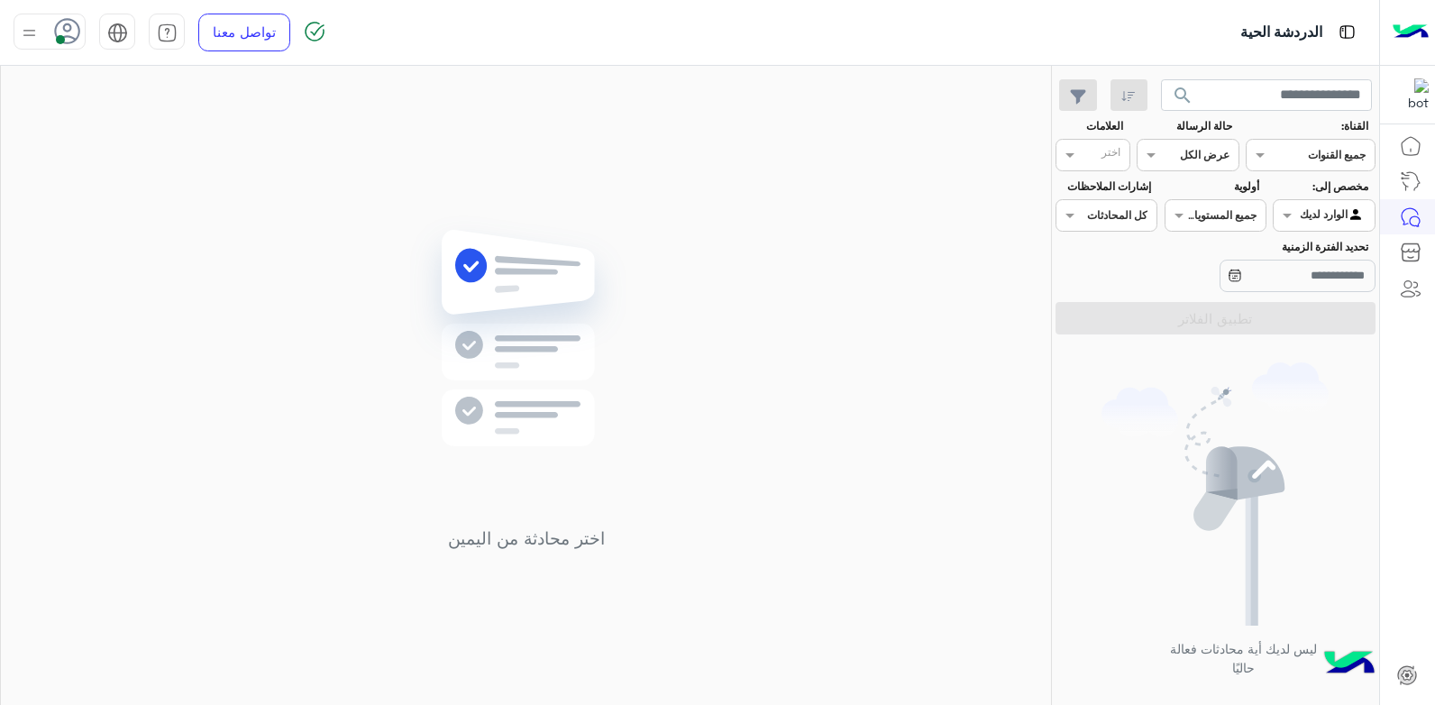
click at [1175, 94] on span "search" at bounding box center [1183, 96] width 22 height 22
click at [1179, 94] on span "search" at bounding box center [1183, 96] width 22 height 22
click at [1180, 99] on span "search" at bounding box center [1183, 96] width 22 height 22
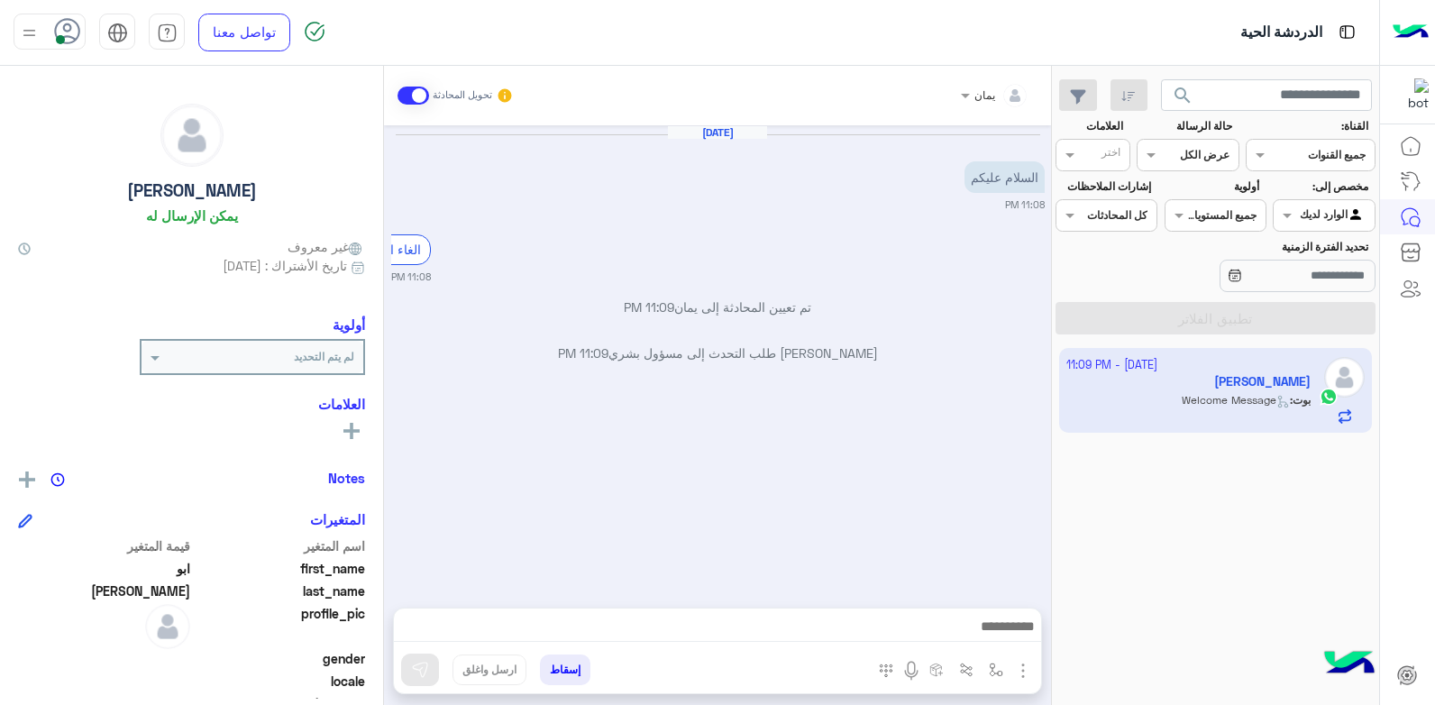
drag, startPoint x: 910, startPoint y: 615, endPoint x: 906, endPoint y: 627, distance: 13.1
click at [907, 627] on div at bounding box center [717, 630] width 647 height 45
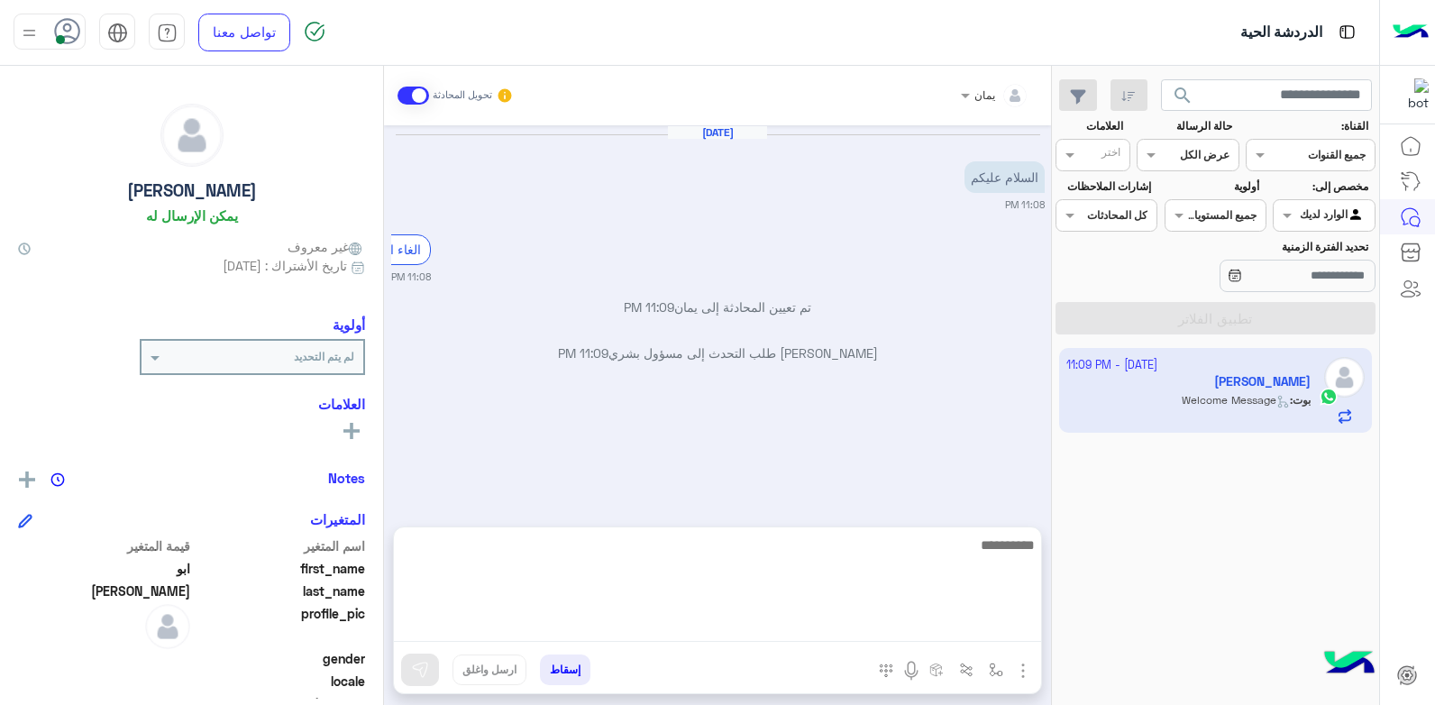
click at [889, 627] on textarea at bounding box center [717, 588] width 647 height 108
type textarea "**********"
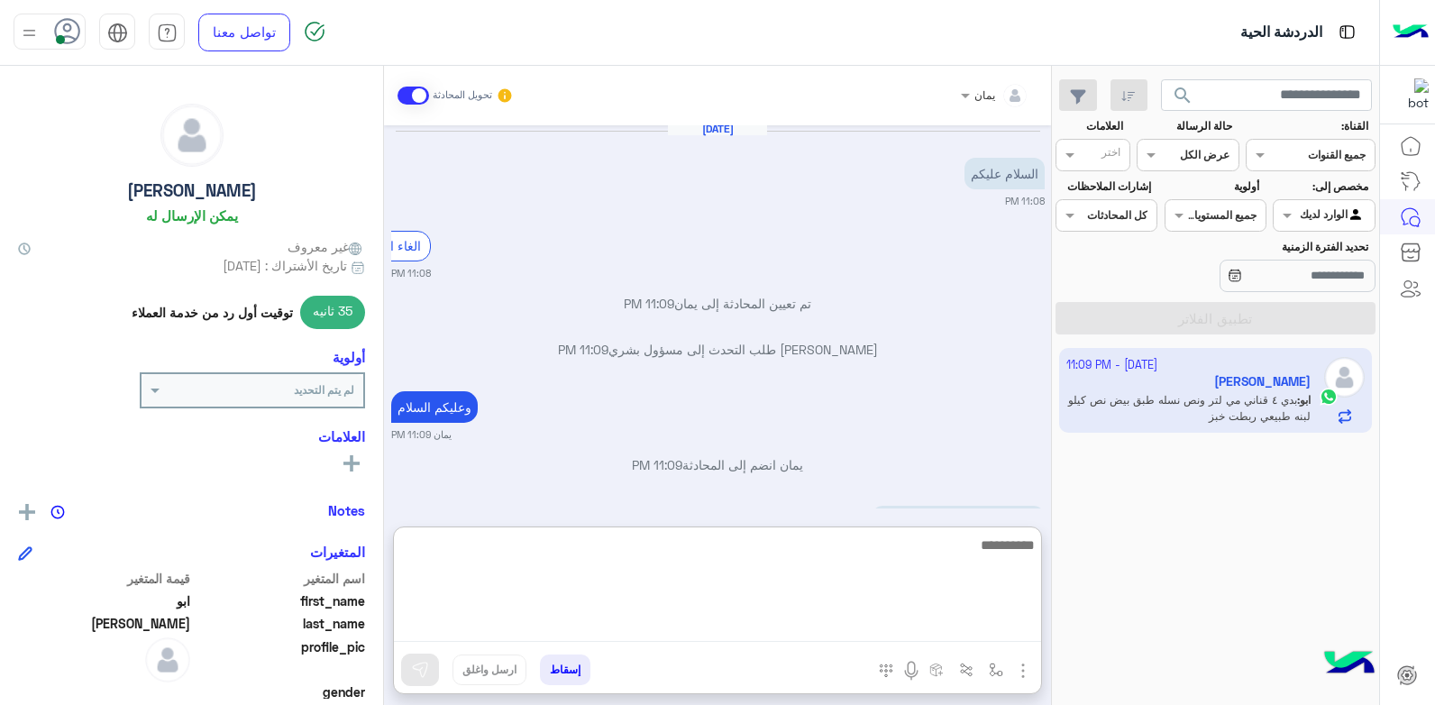
scroll to position [129, 0]
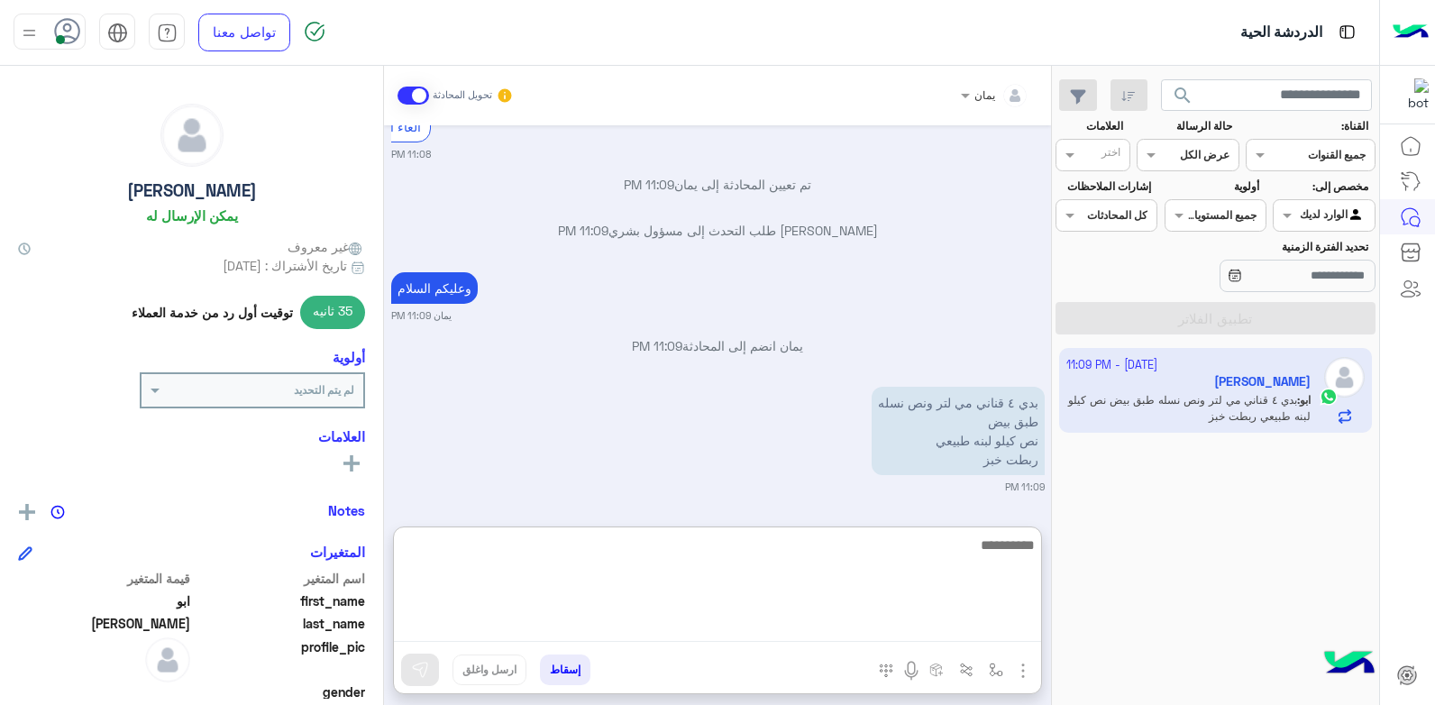
click at [883, 555] on textarea at bounding box center [717, 588] width 647 height 108
type textarea "****"
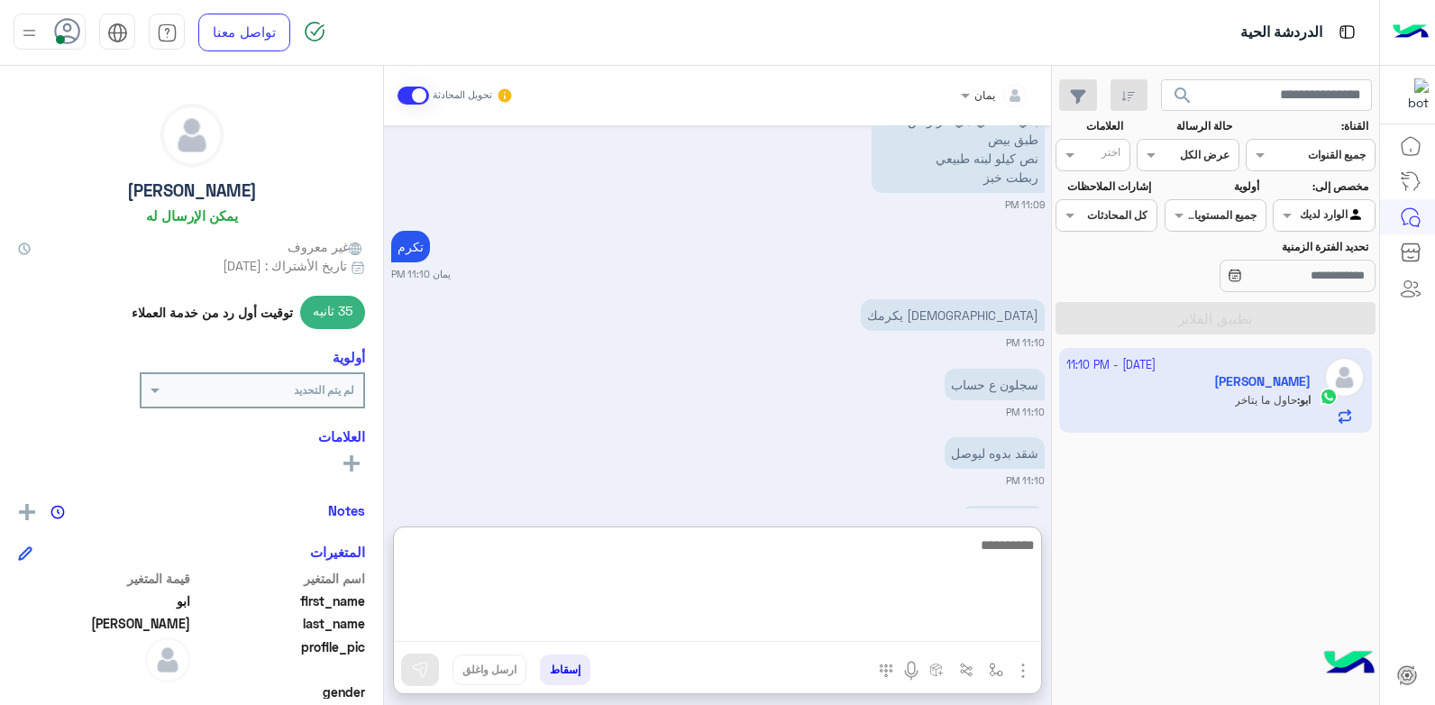
scroll to position [473, 0]
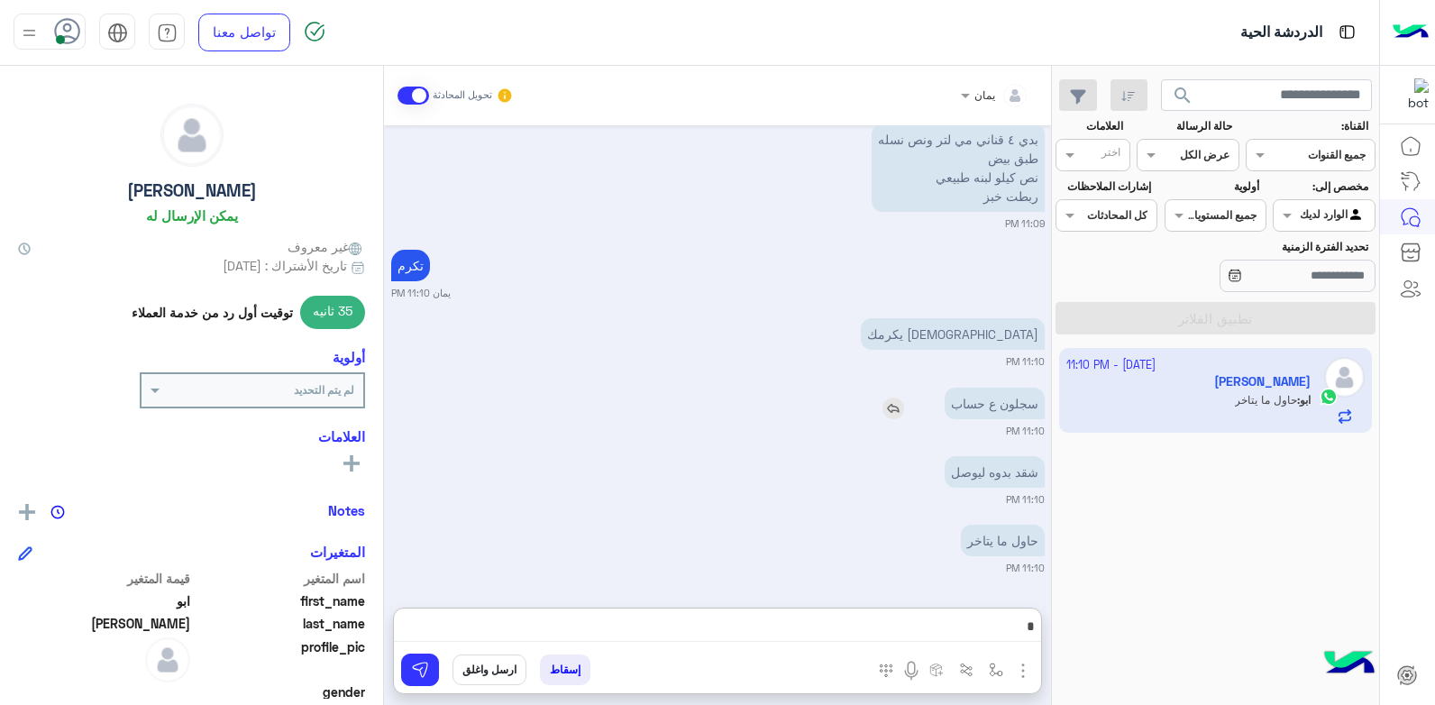
click at [896, 398] on img at bounding box center [894, 409] width 22 height 22
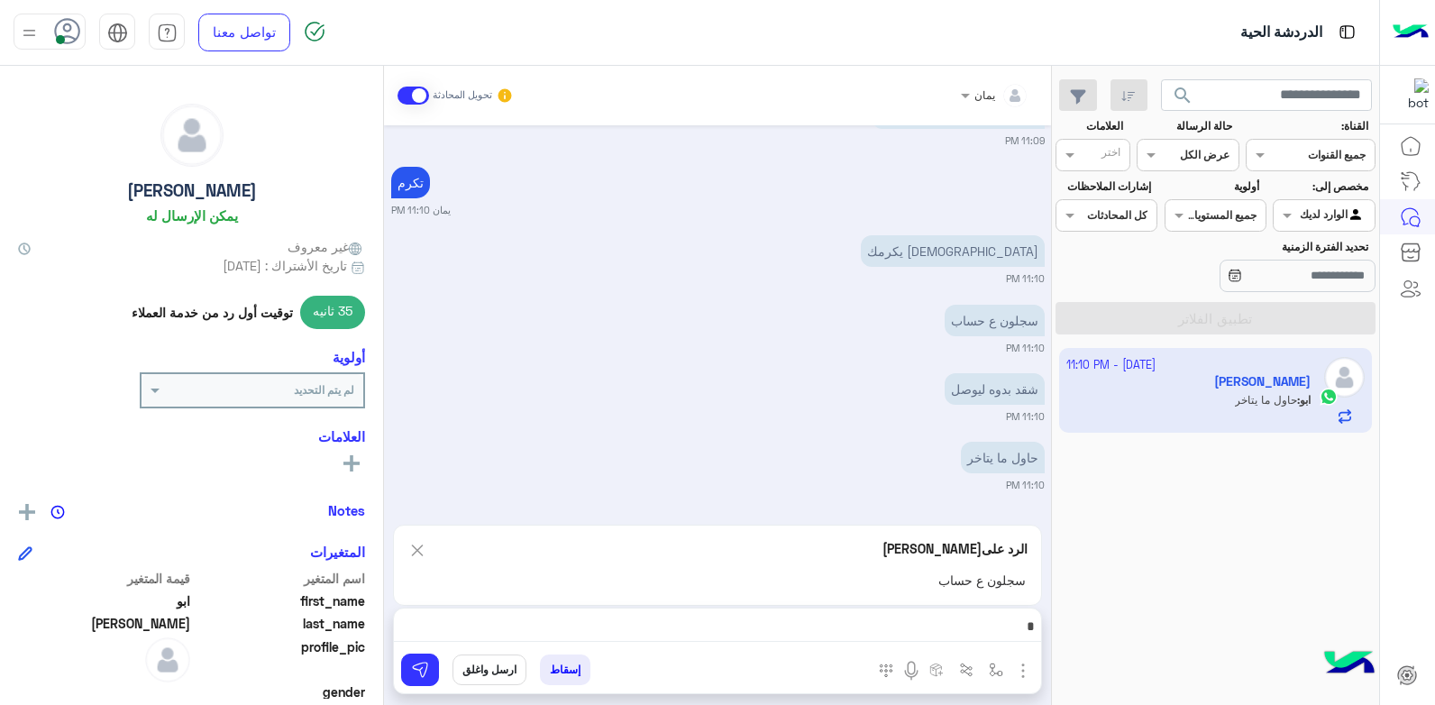
click at [874, 612] on div "*" at bounding box center [717, 630] width 647 height 45
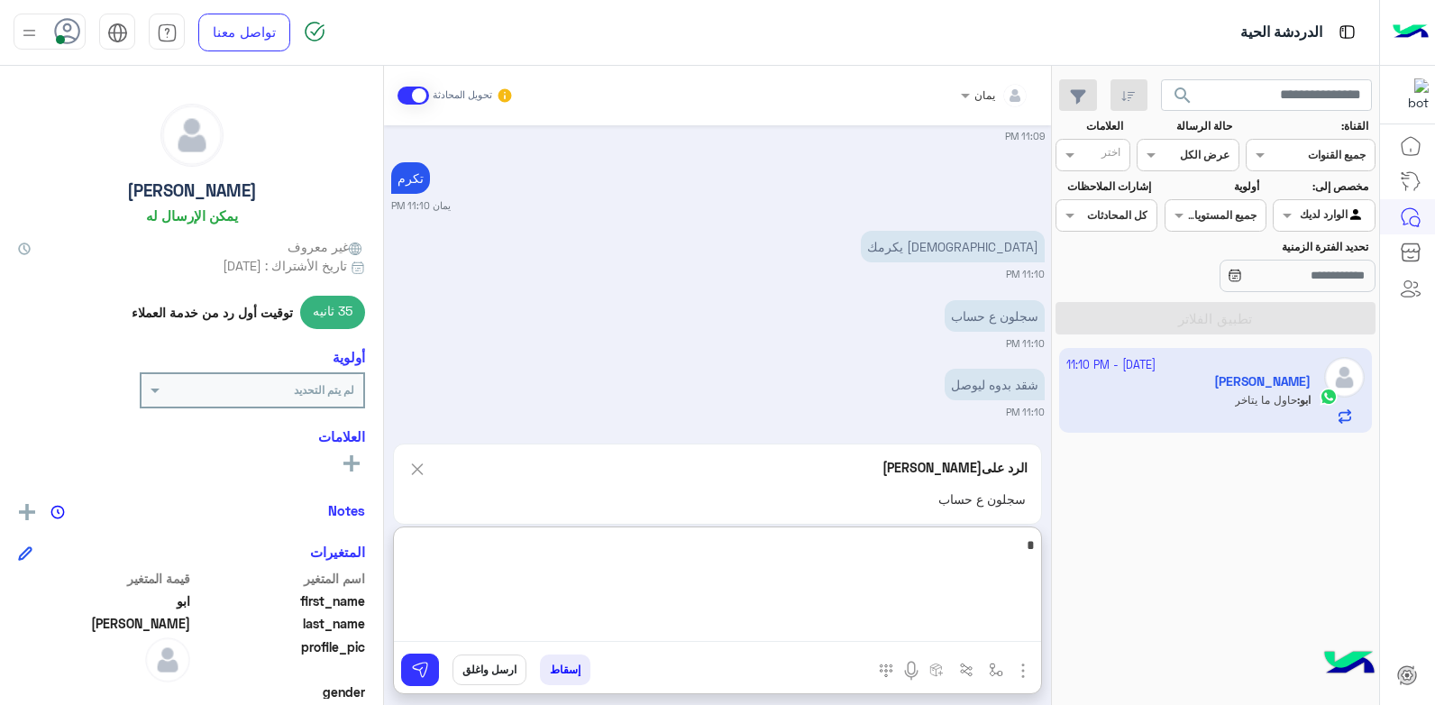
click at [922, 624] on textarea "*" at bounding box center [717, 588] width 647 height 108
type textarea "**********"
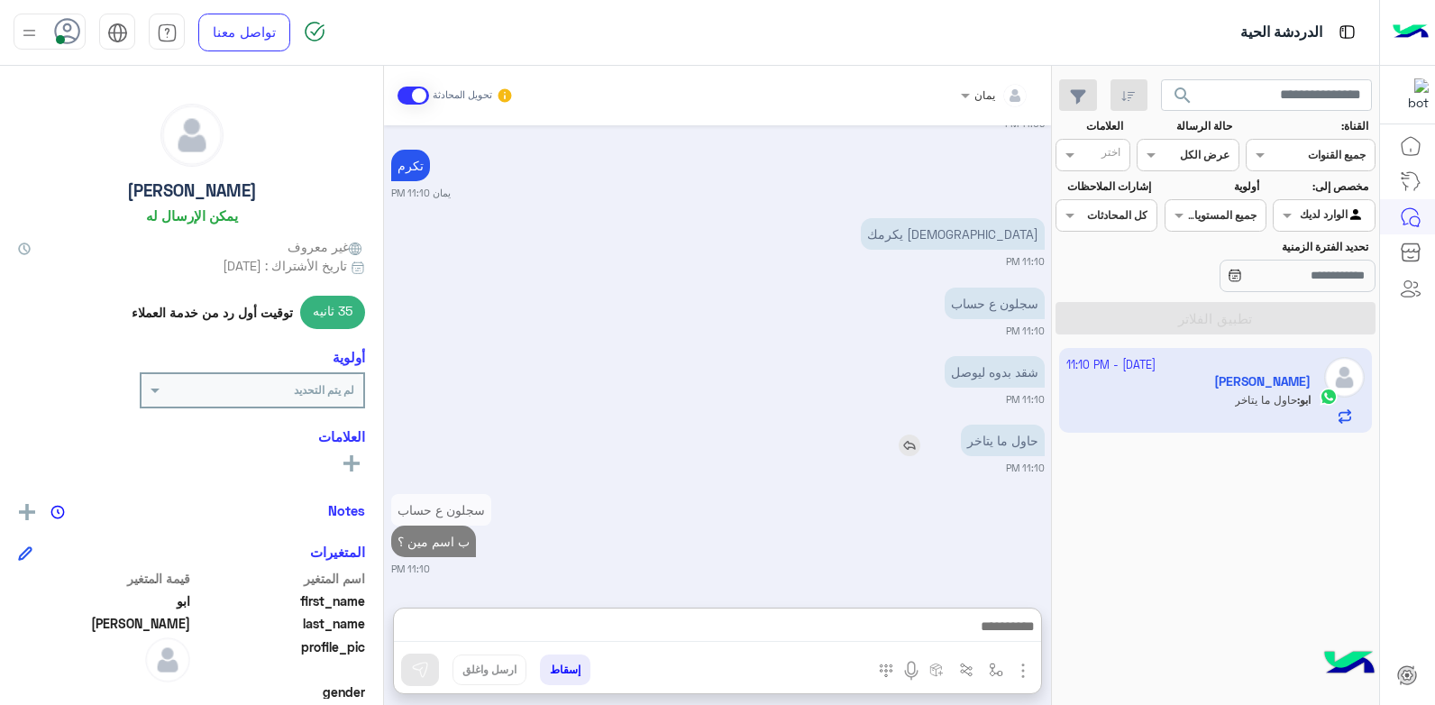
click at [916, 434] on img at bounding box center [910, 445] width 22 height 22
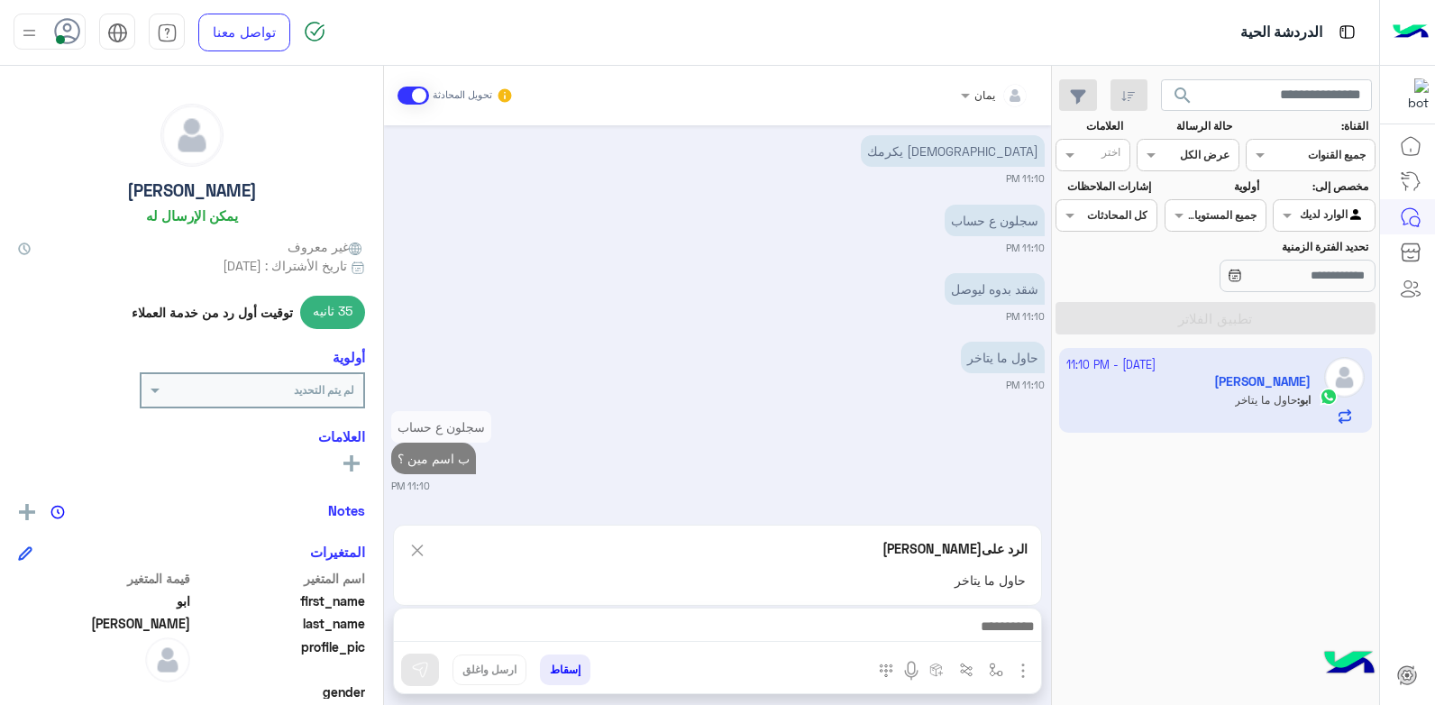
click at [918, 603] on div "الرد على [PERSON_NAME] حاول ما يتاخر" at bounding box center [717, 565] width 649 height 81
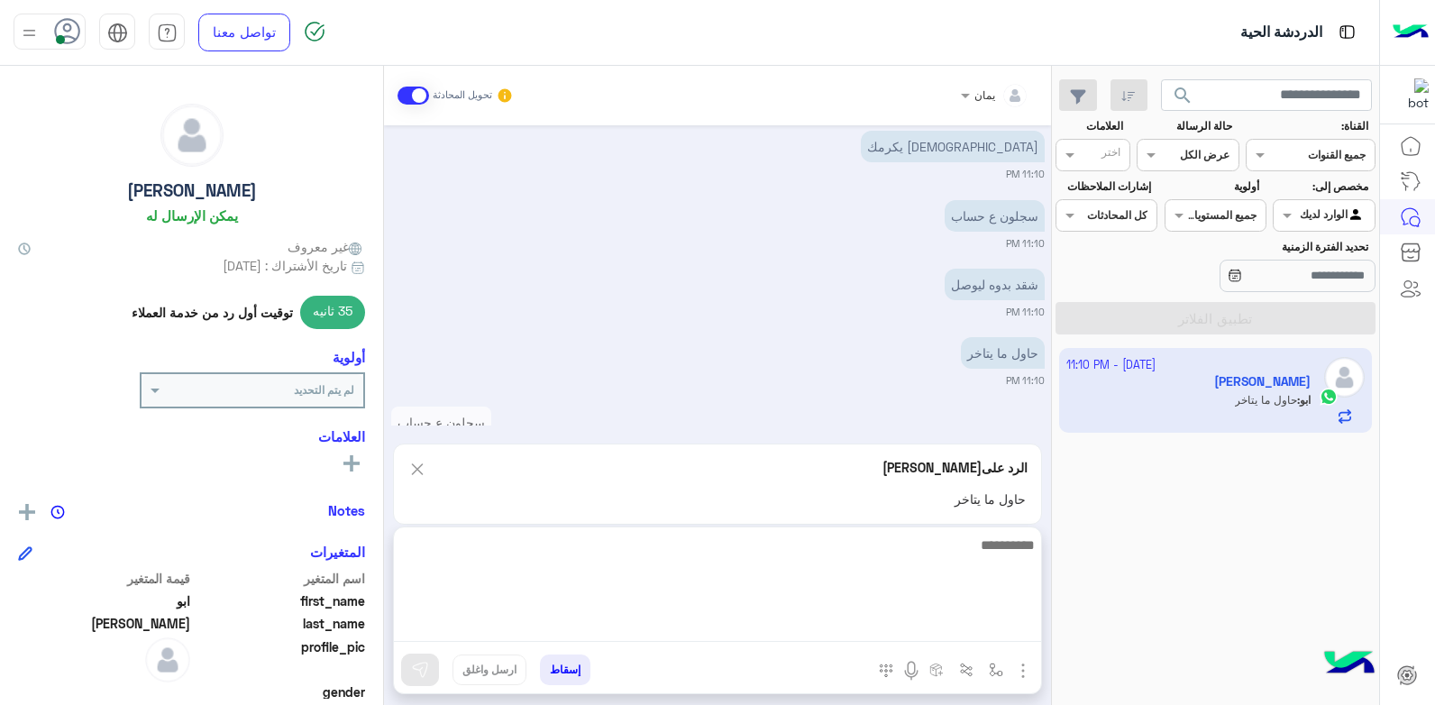
click at [909, 633] on textarea at bounding box center [717, 588] width 647 height 108
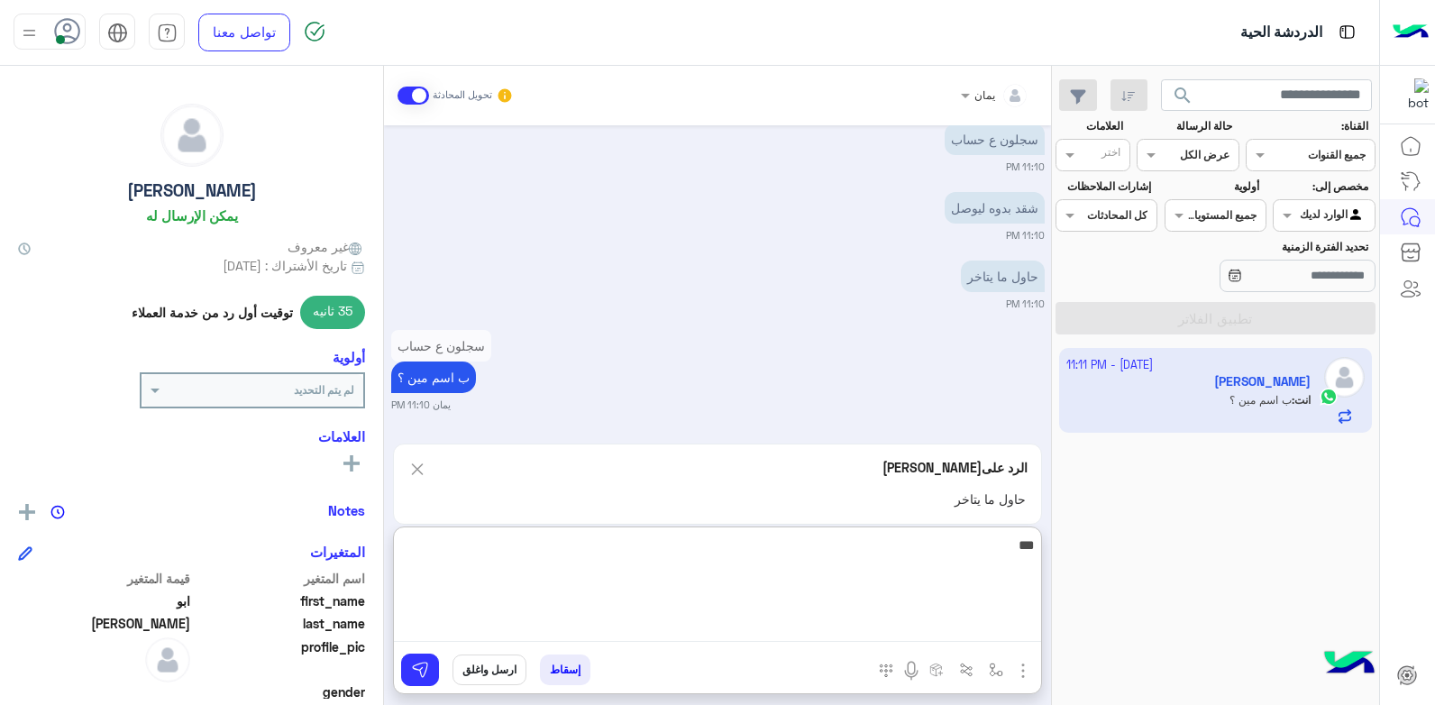
type textarea "****"
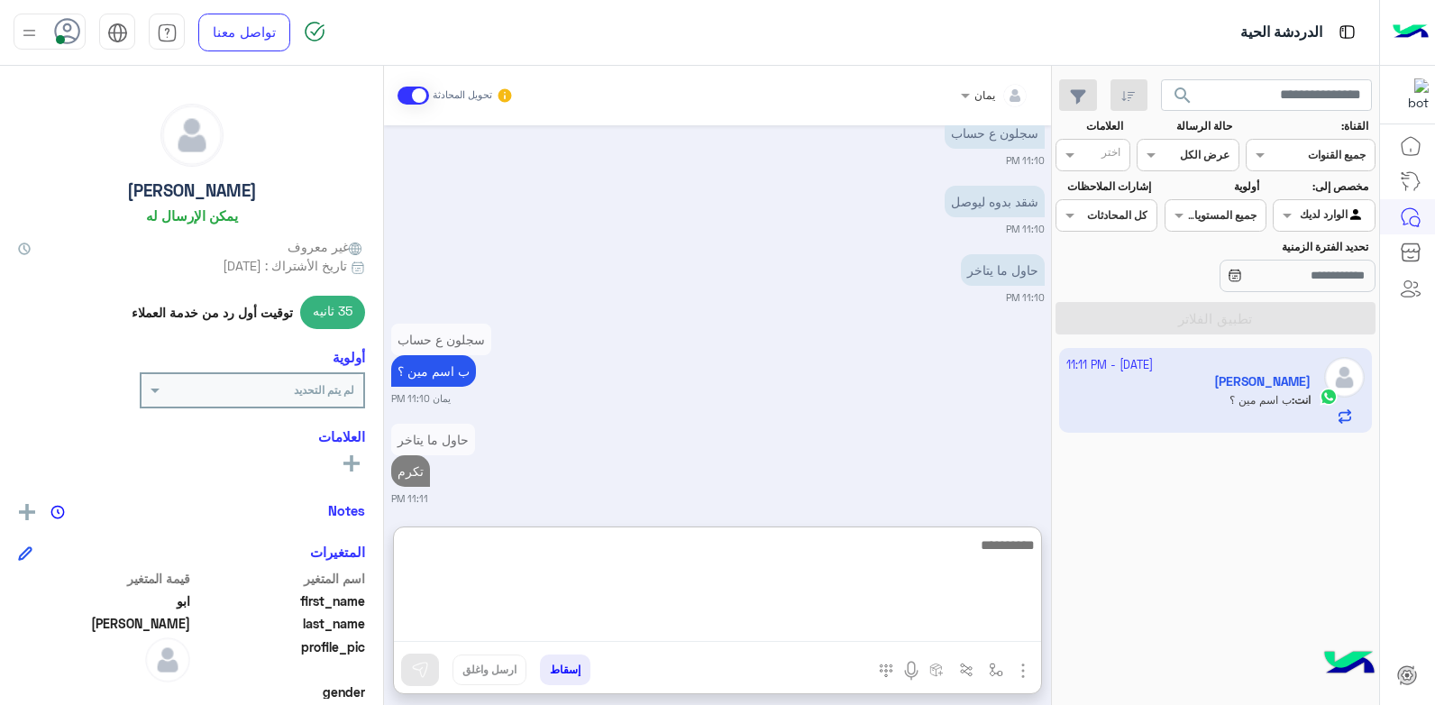
scroll to position [674, 0]
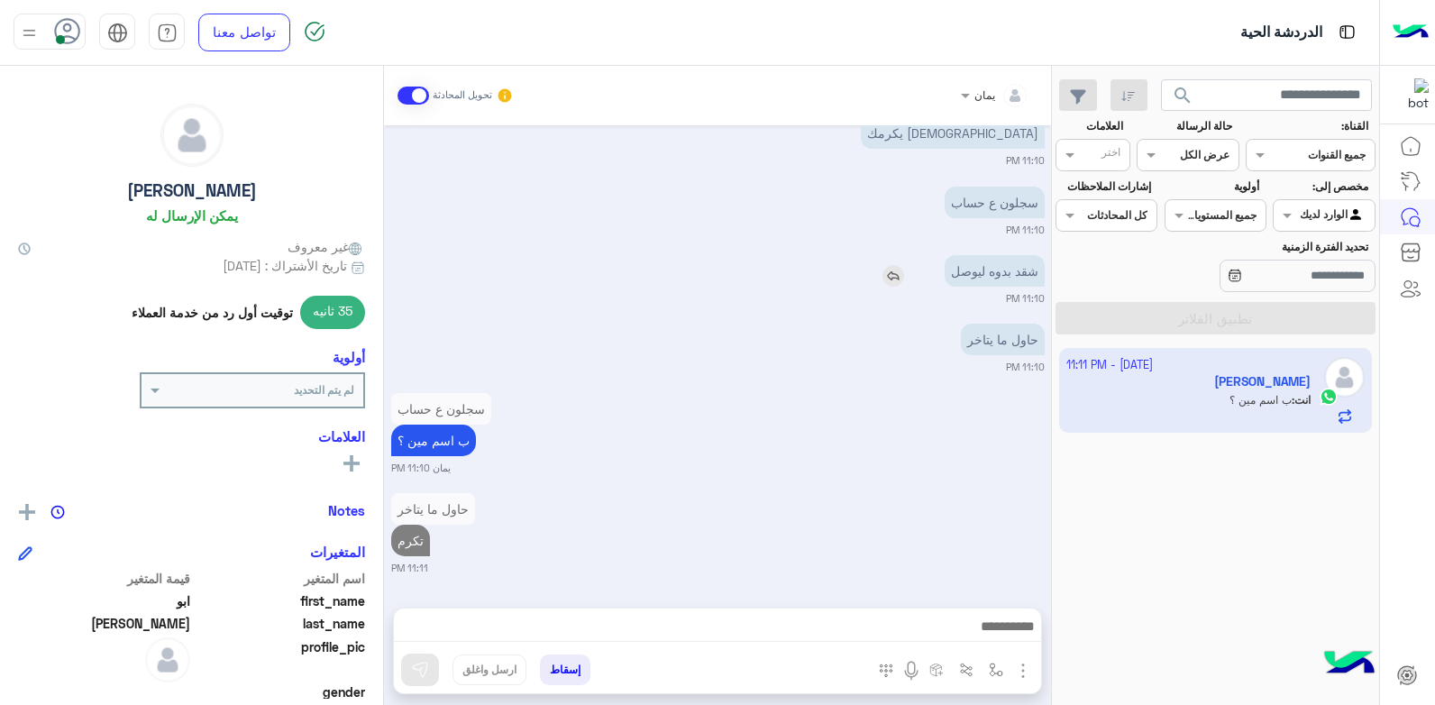
drag, startPoint x: 891, startPoint y: 190, endPoint x: 885, endPoint y: 203, distance: 13.7
click at [888, 265] on img at bounding box center [894, 276] width 22 height 22
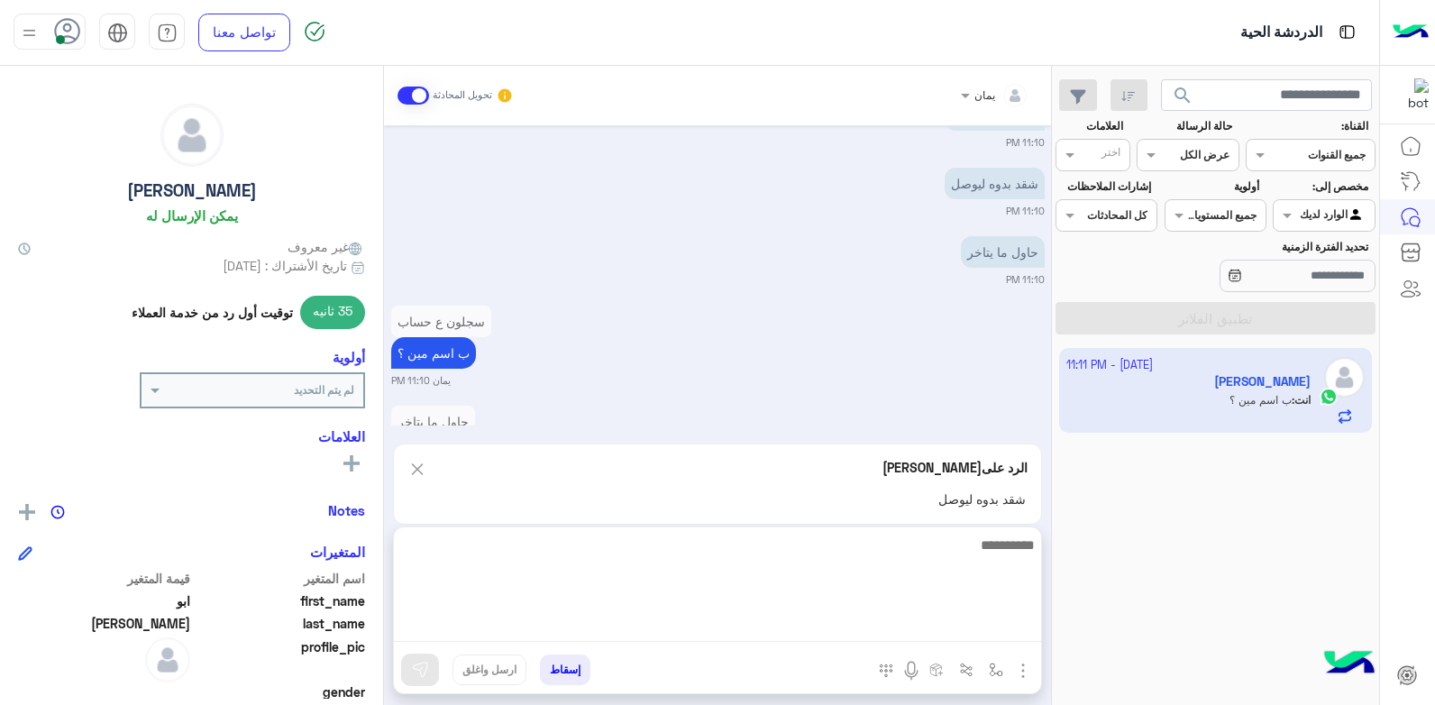
click at [883, 623] on textarea at bounding box center [717, 588] width 647 height 108
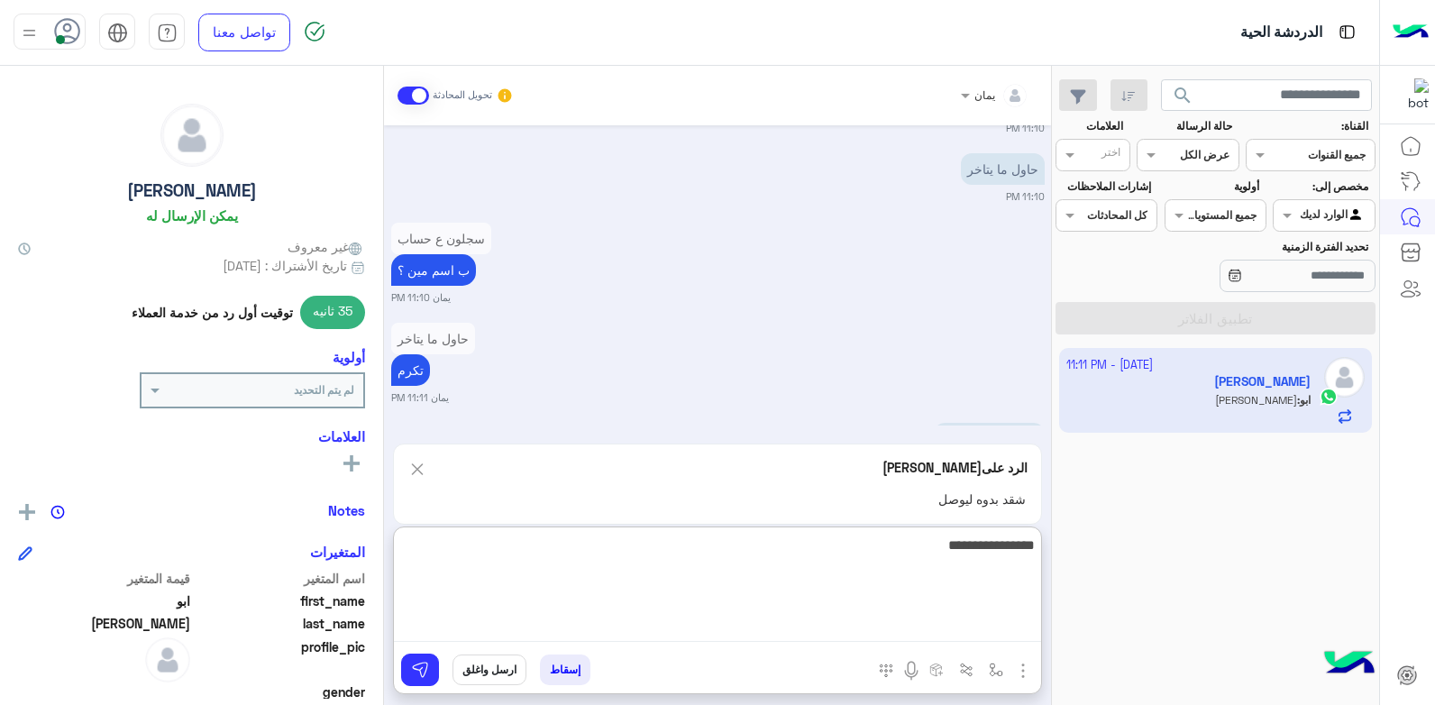
scroll to position [826, 0]
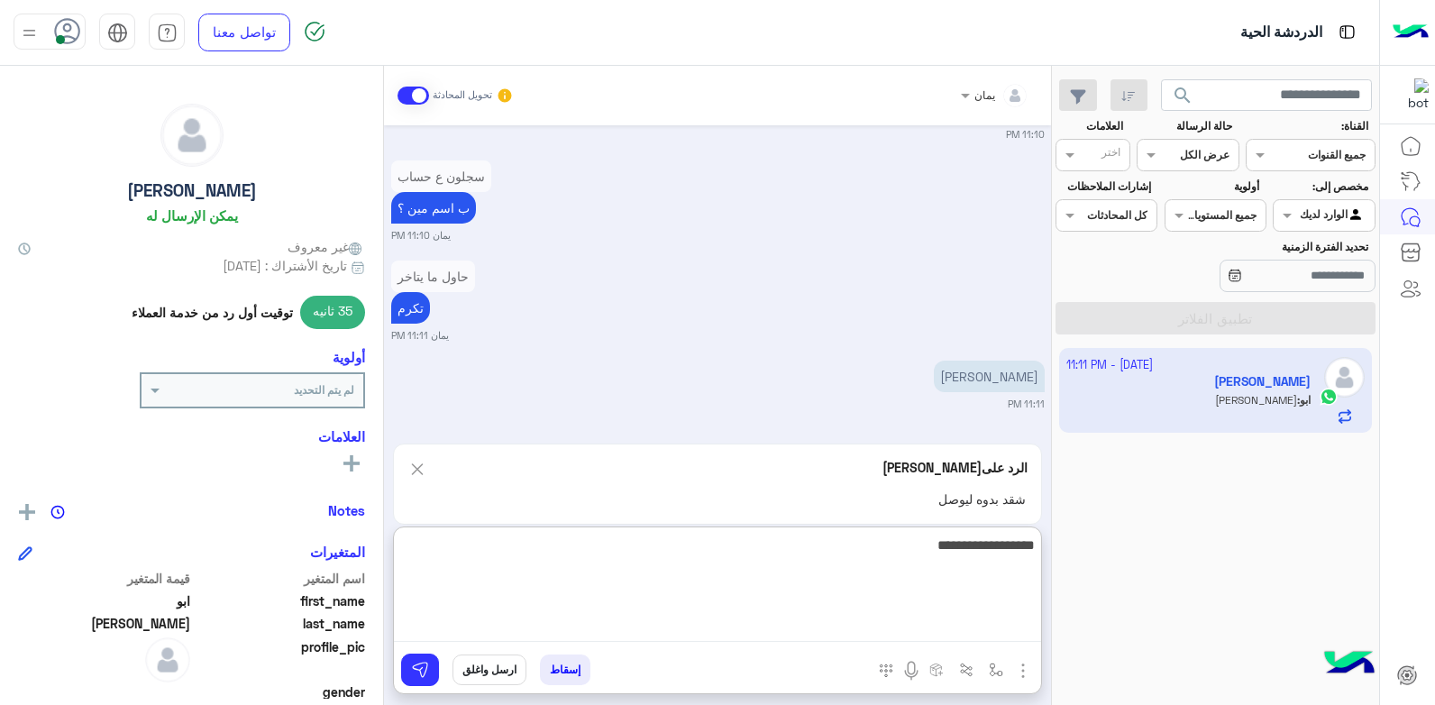
type textarea "**********"
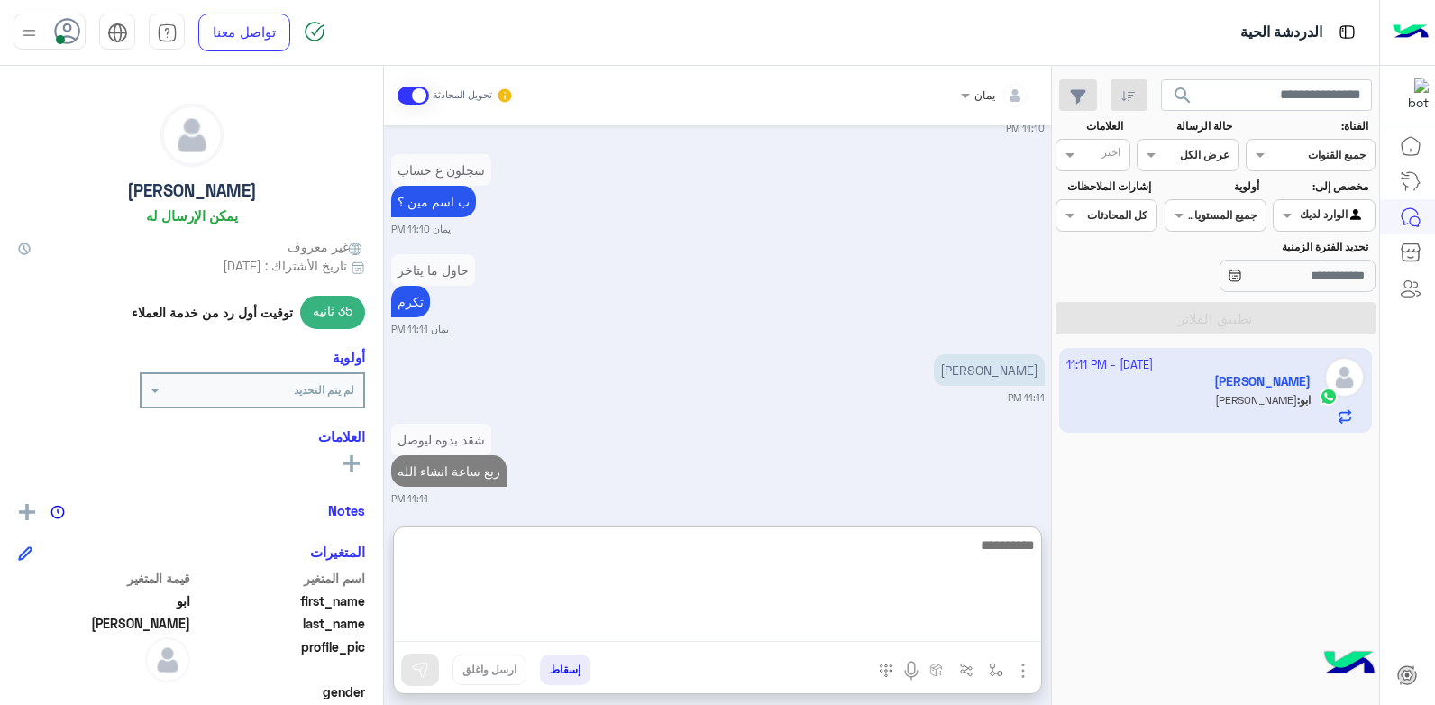
scroll to position [844, 0]
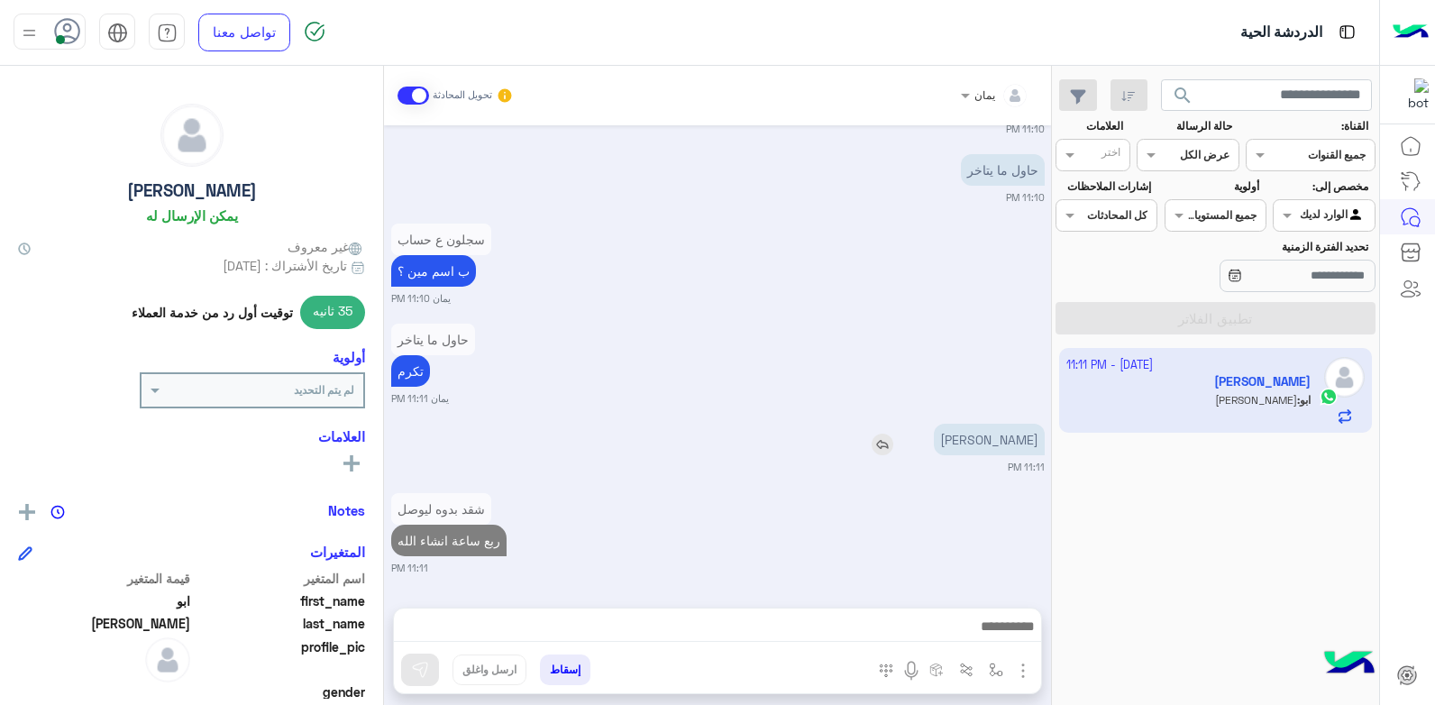
click at [904, 424] on div "[PERSON_NAME]" at bounding box center [938, 440] width 214 height 32
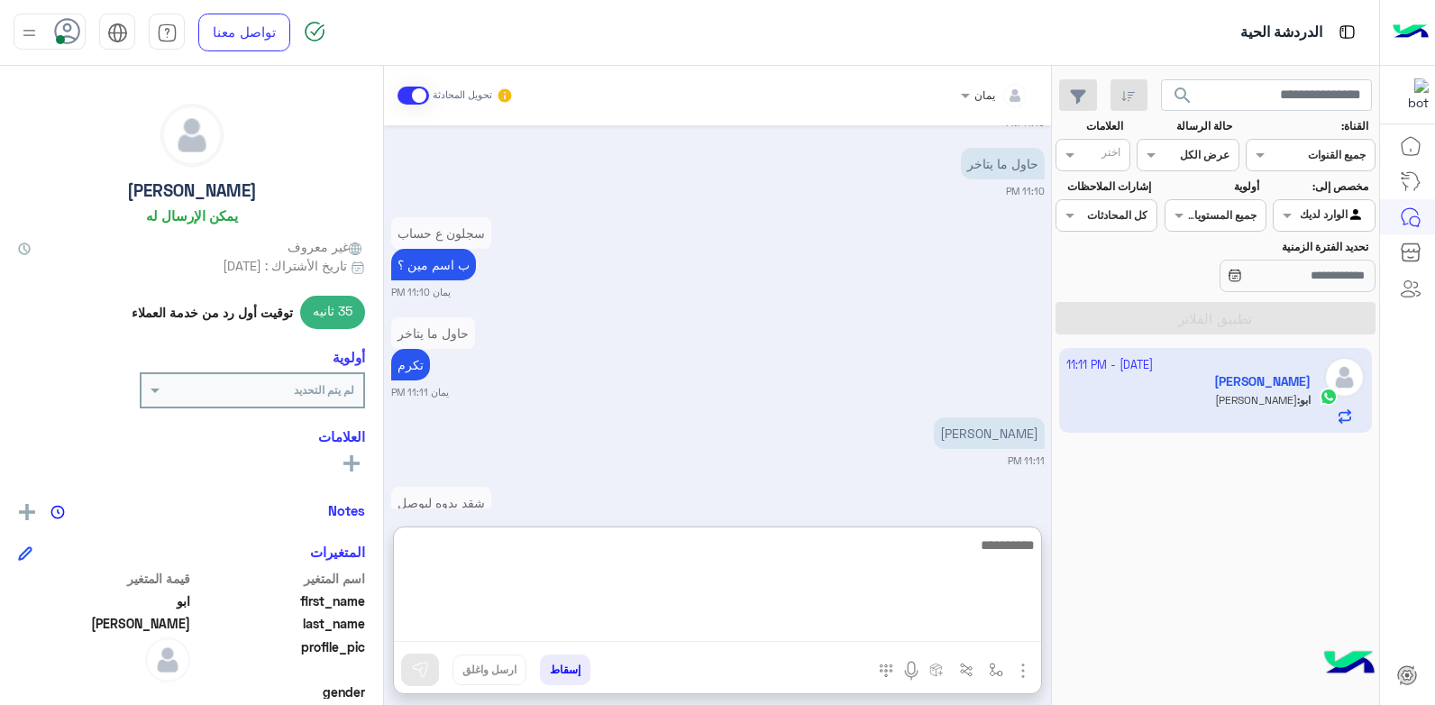
click at [876, 633] on textarea at bounding box center [717, 588] width 647 height 108
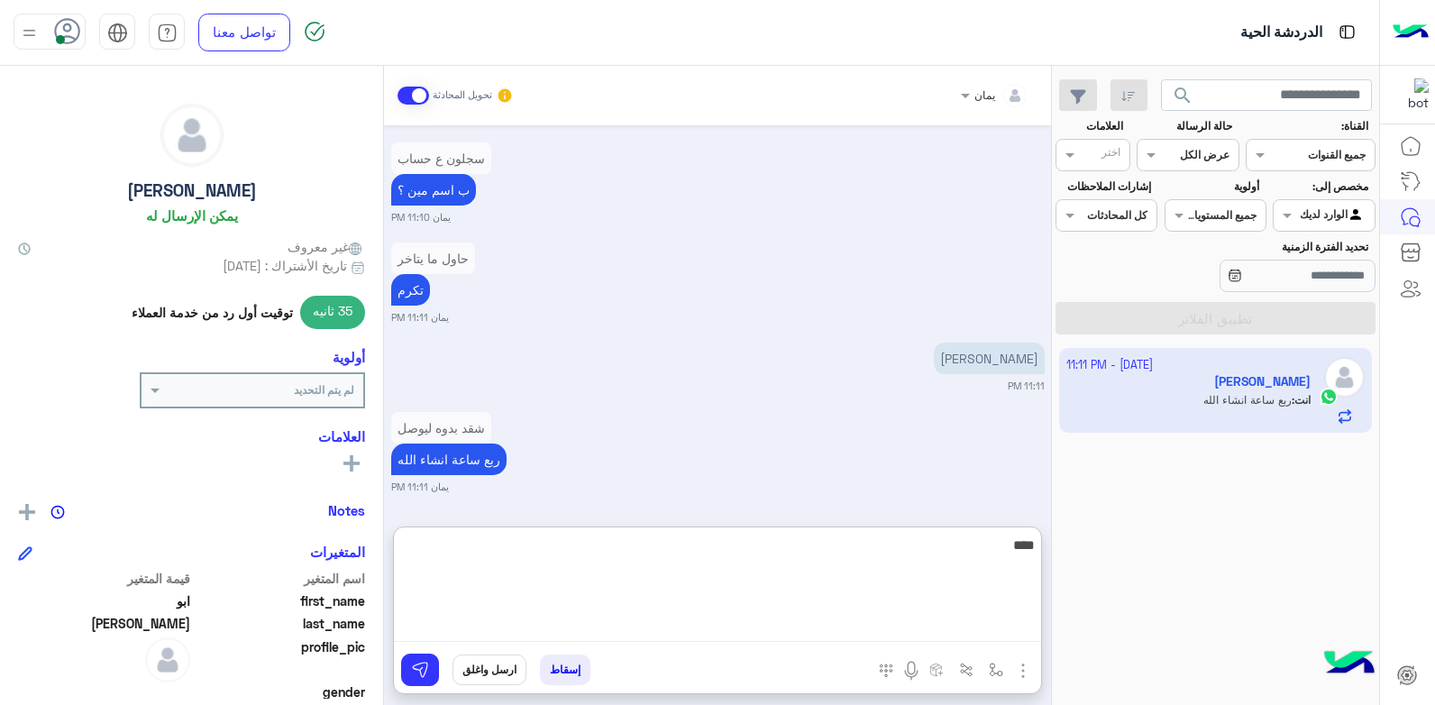
type textarea "****"
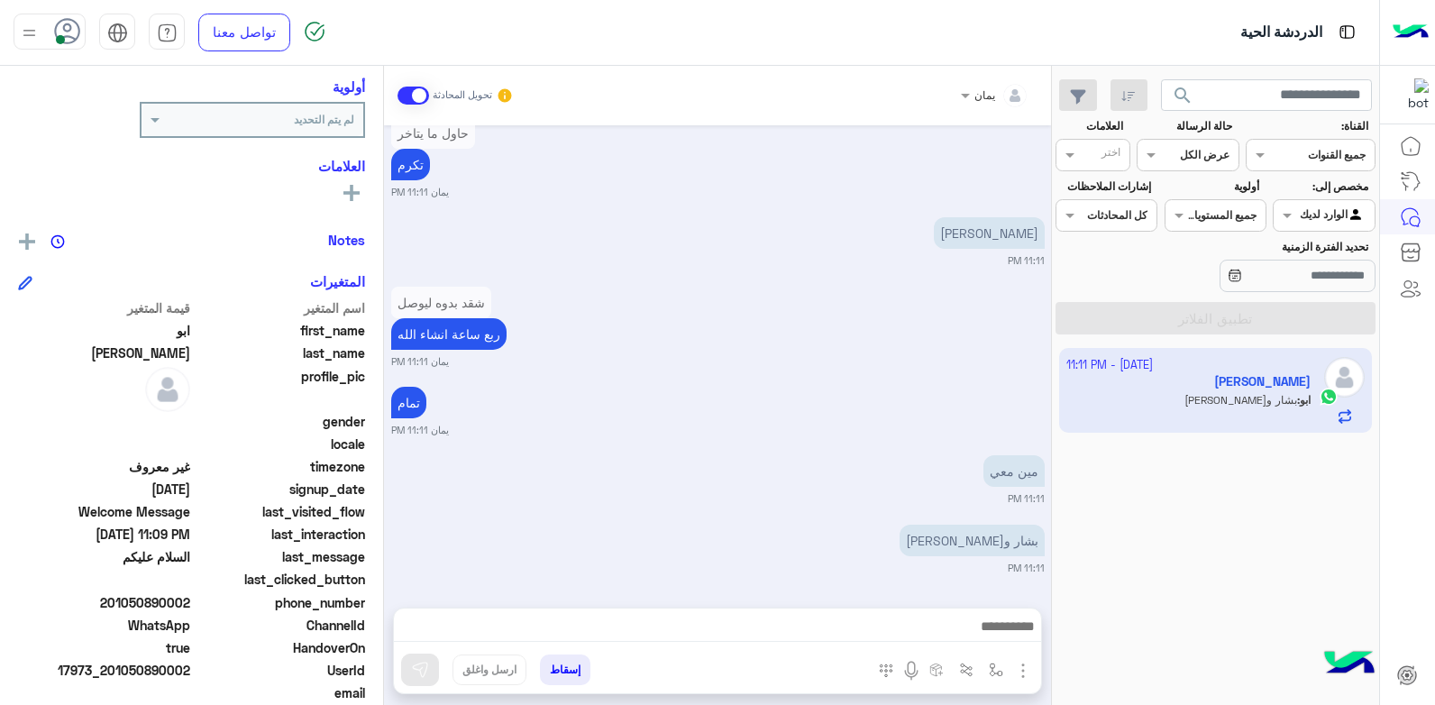
scroll to position [969, 0]
drag, startPoint x: 192, startPoint y: 598, endPoint x: 114, endPoint y: 595, distance: 78.5
click at [114, 595] on span "201050890002" at bounding box center [104, 602] width 172 height 19
drag, startPoint x: 114, startPoint y: 595, endPoint x: 126, endPoint y: 598, distance: 12.9
click at [240, 295] on div "المتغيرات اسم المتغير قيمة المتغير first_name ابو last_name [PERSON_NAME] profi…" at bounding box center [191, 511] width 347 height 480
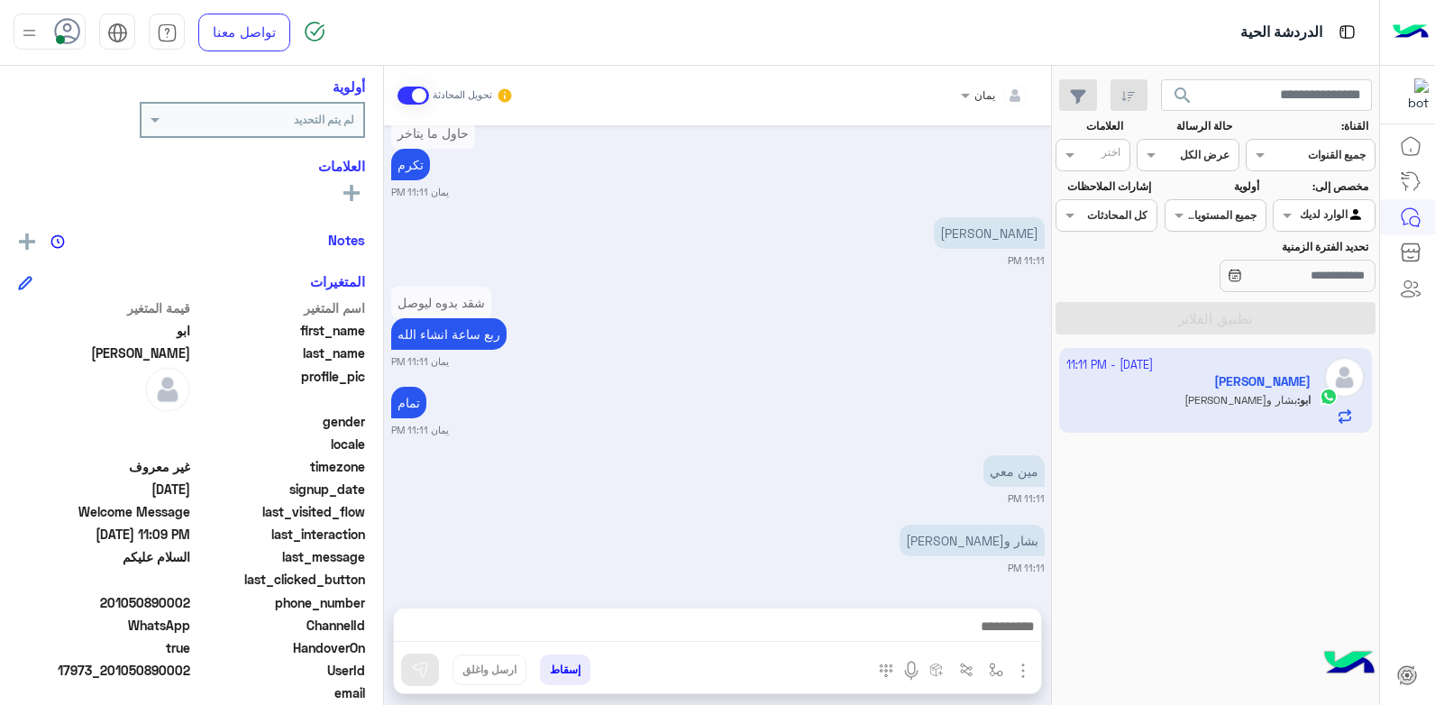
drag, startPoint x: 193, startPoint y: 603, endPoint x: 112, endPoint y: 605, distance: 81.1
click at [112, 605] on div "phone_number [PHONE_NUMBER]" at bounding box center [191, 604] width 347 height 23
drag, startPoint x: 112, startPoint y: 605, endPoint x: 121, endPoint y: 602, distance: 9.4
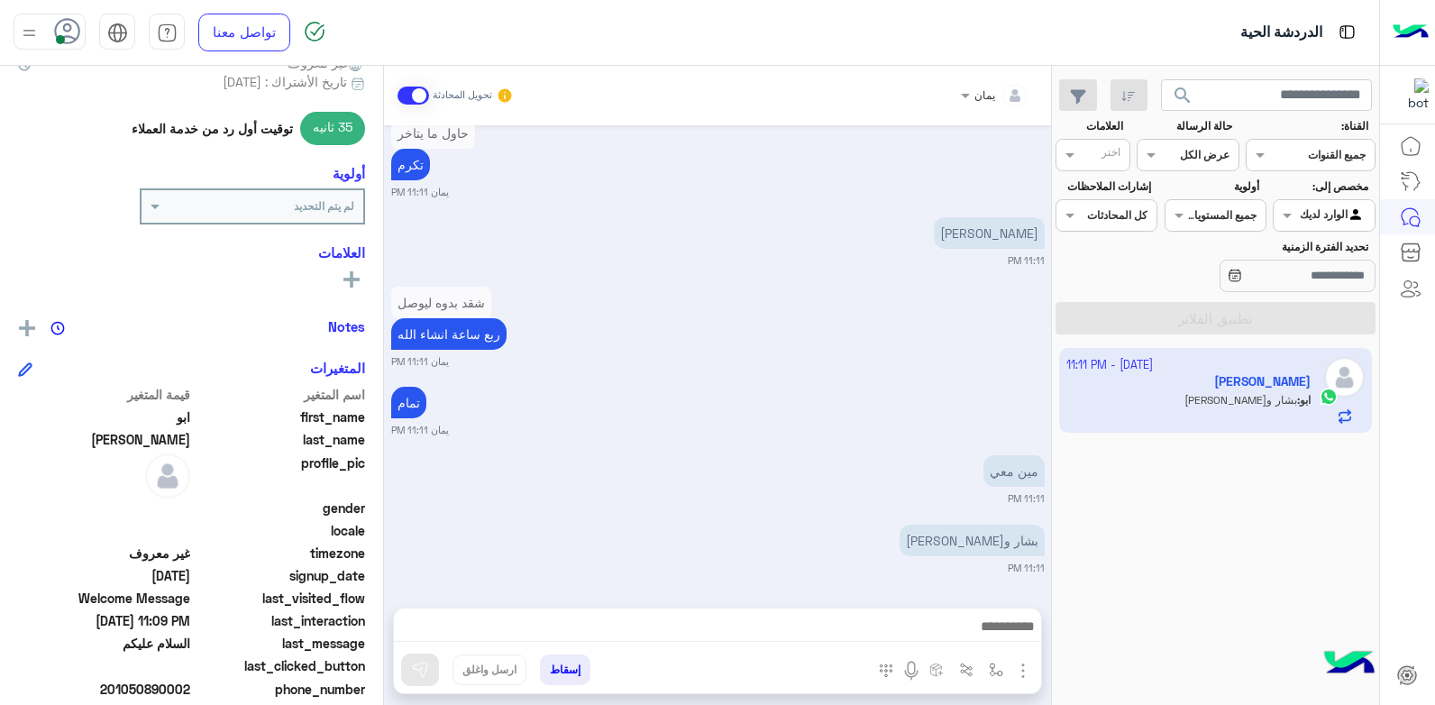
scroll to position [0, 0]
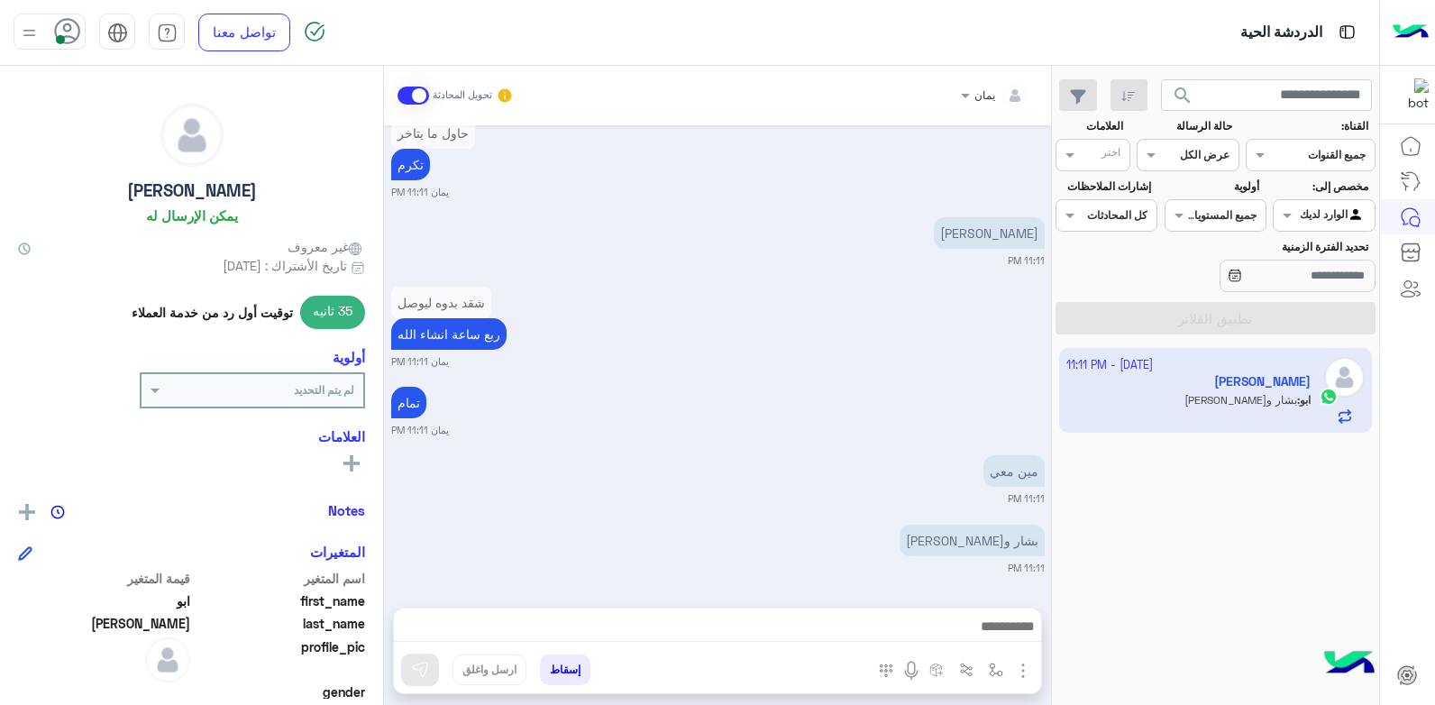
click at [270, 393] on input "text" at bounding box center [279, 388] width 151 height 16
click at [256, 362] on div "أولوية" at bounding box center [191, 360] width 347 height 23
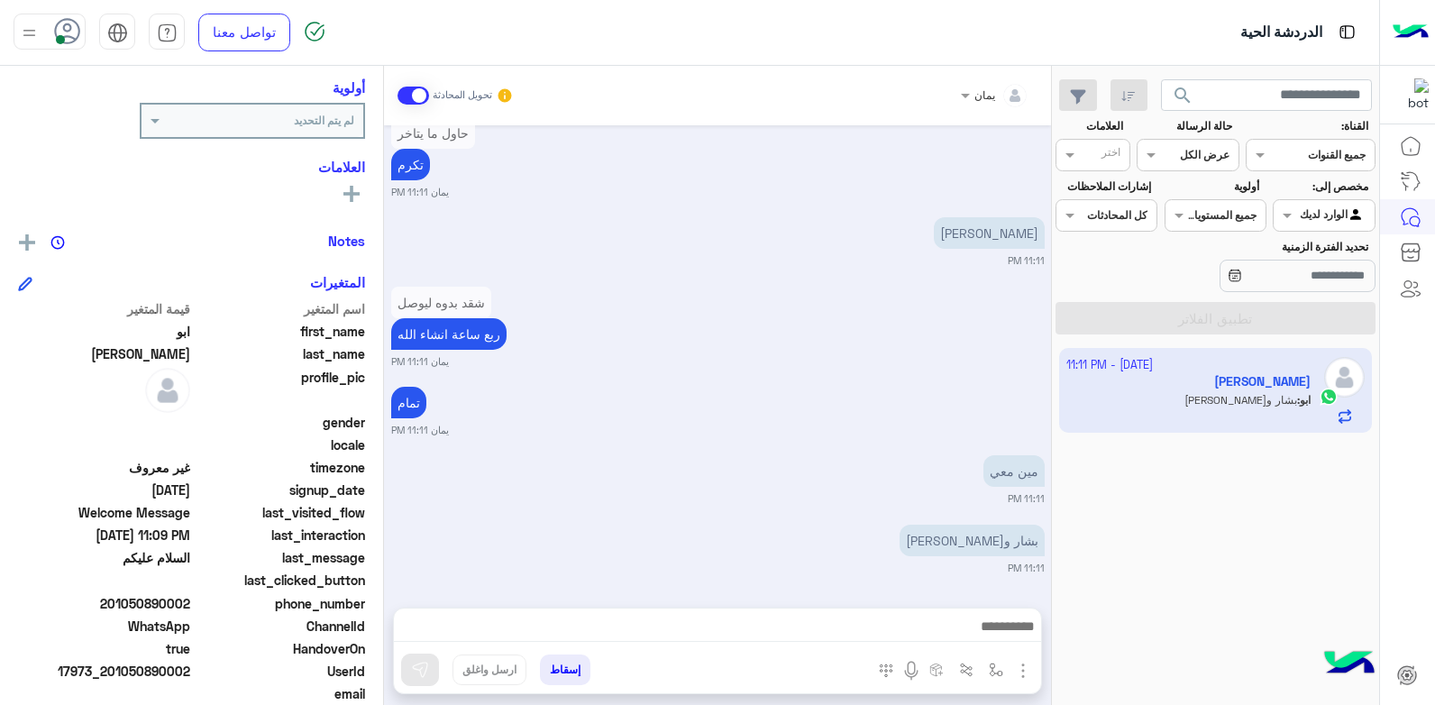
scroll to position [270, 0]
click at [25, 240] on img at bounding box center [27, 241] width 16 height 16
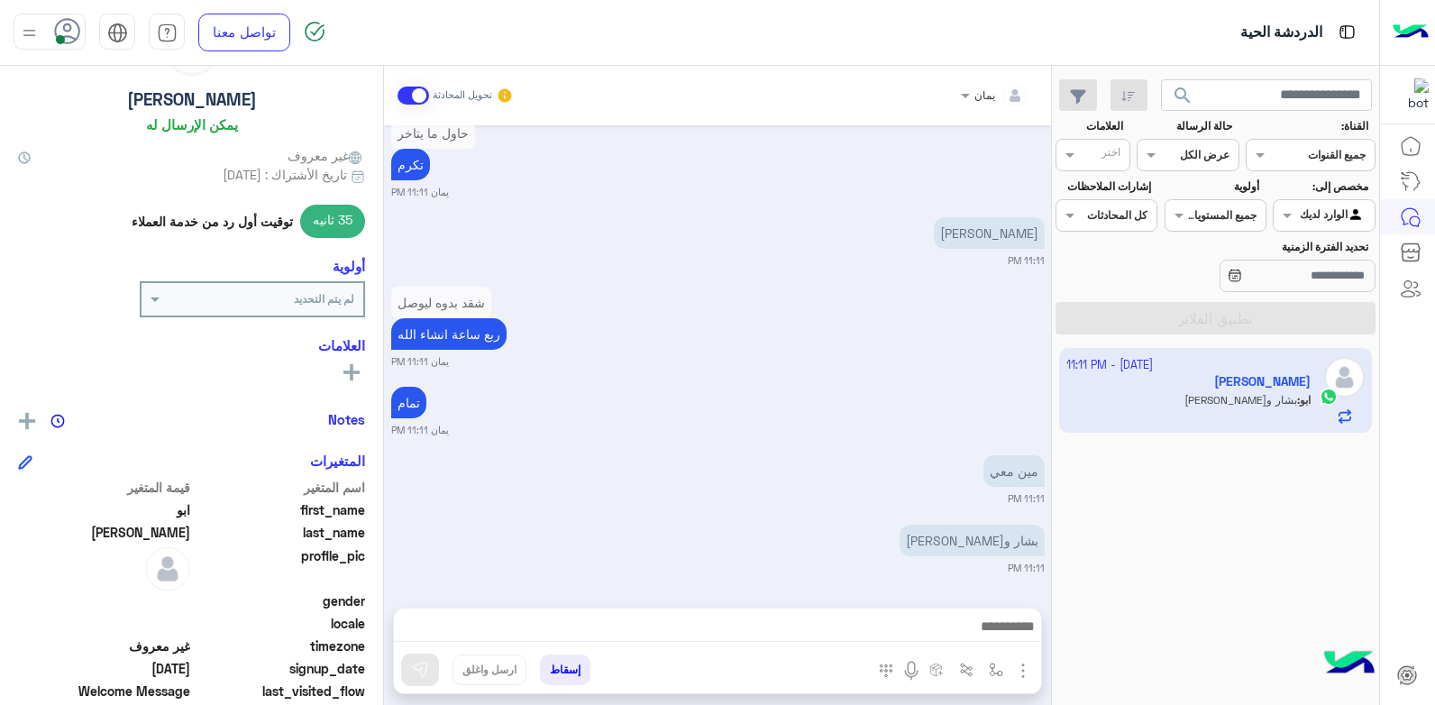
scroll to position [90, 0]
click at [345, 367] on icon at bounding box center [351, 373] width 16 height 16
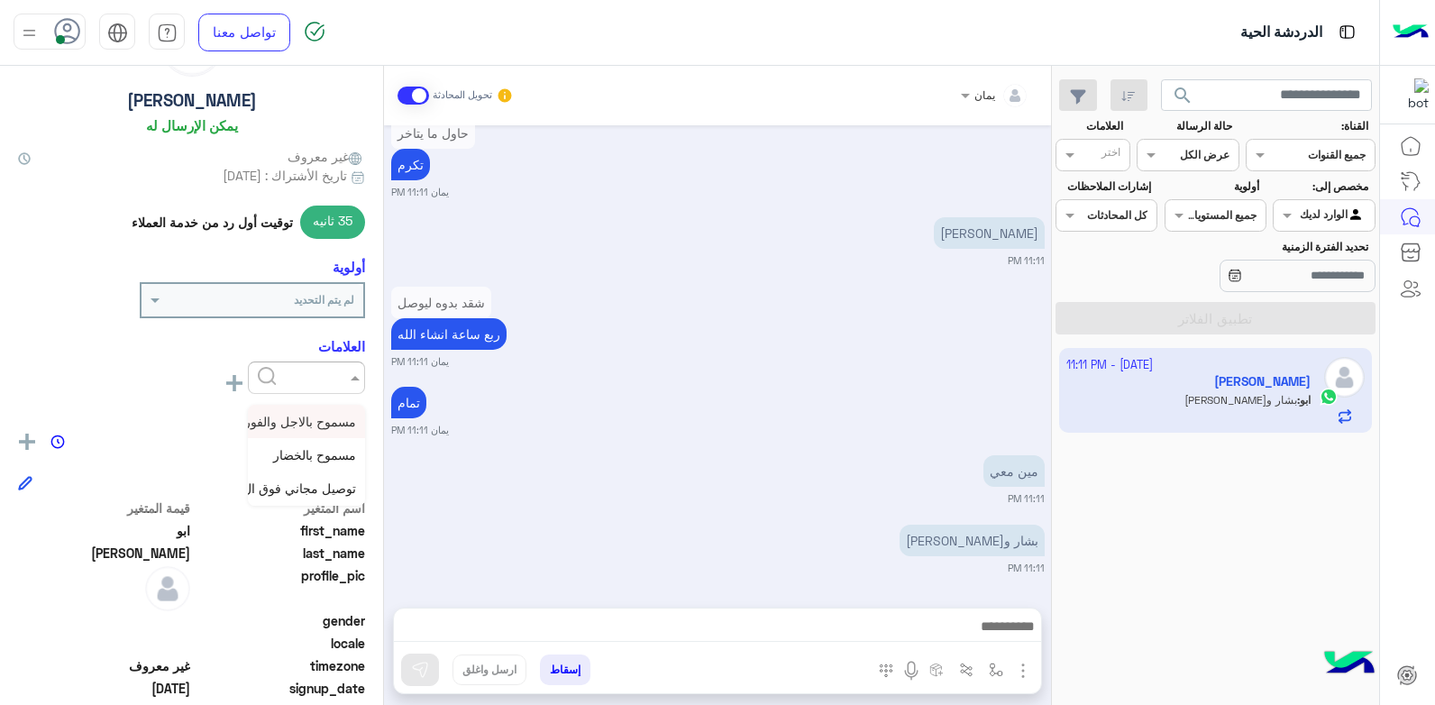
click at [346, 370] on span at bounding box center [353, 377] width 23 height 19
click at [338, 425] on span "مسموح بالاجل والفوري" at bounding box center [295, 421] width 122 height 15
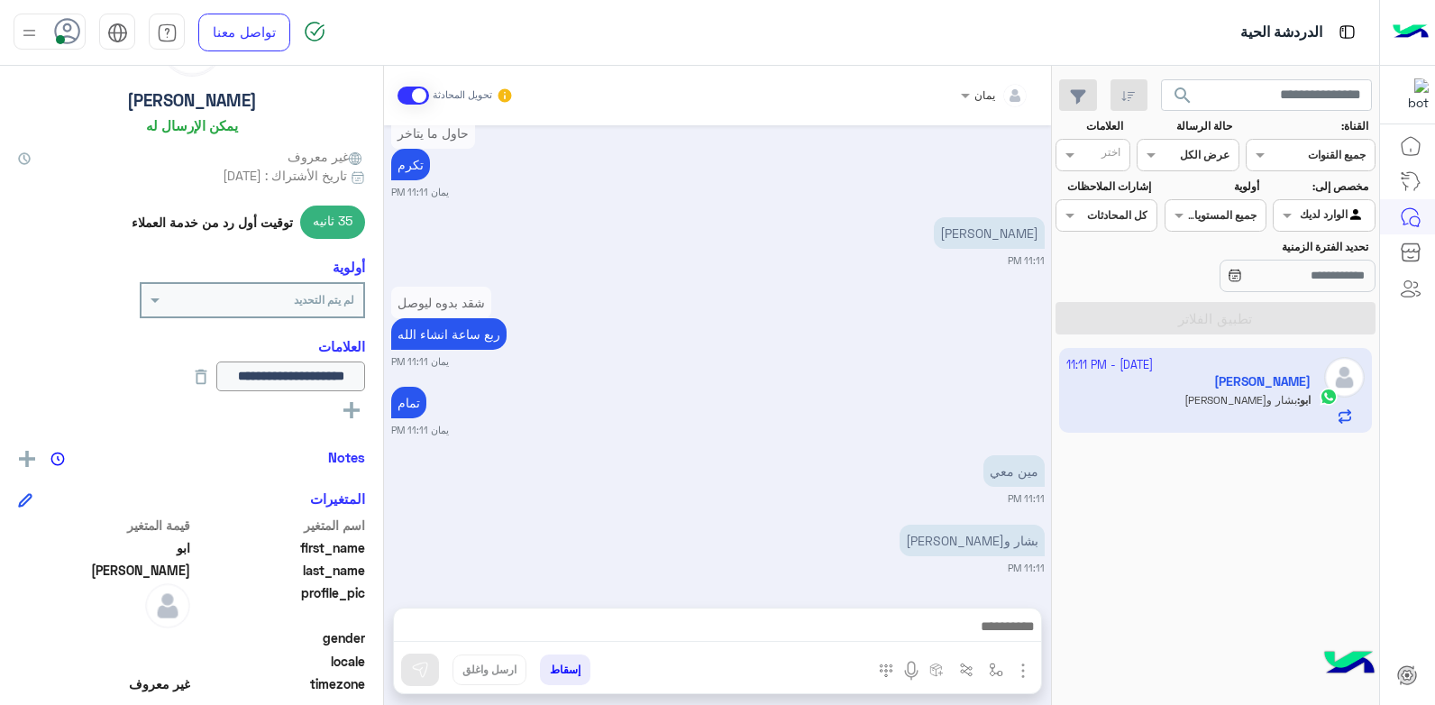
click at [231, 300] on input "text" at bounding box center [279, 297] width 151 height 16
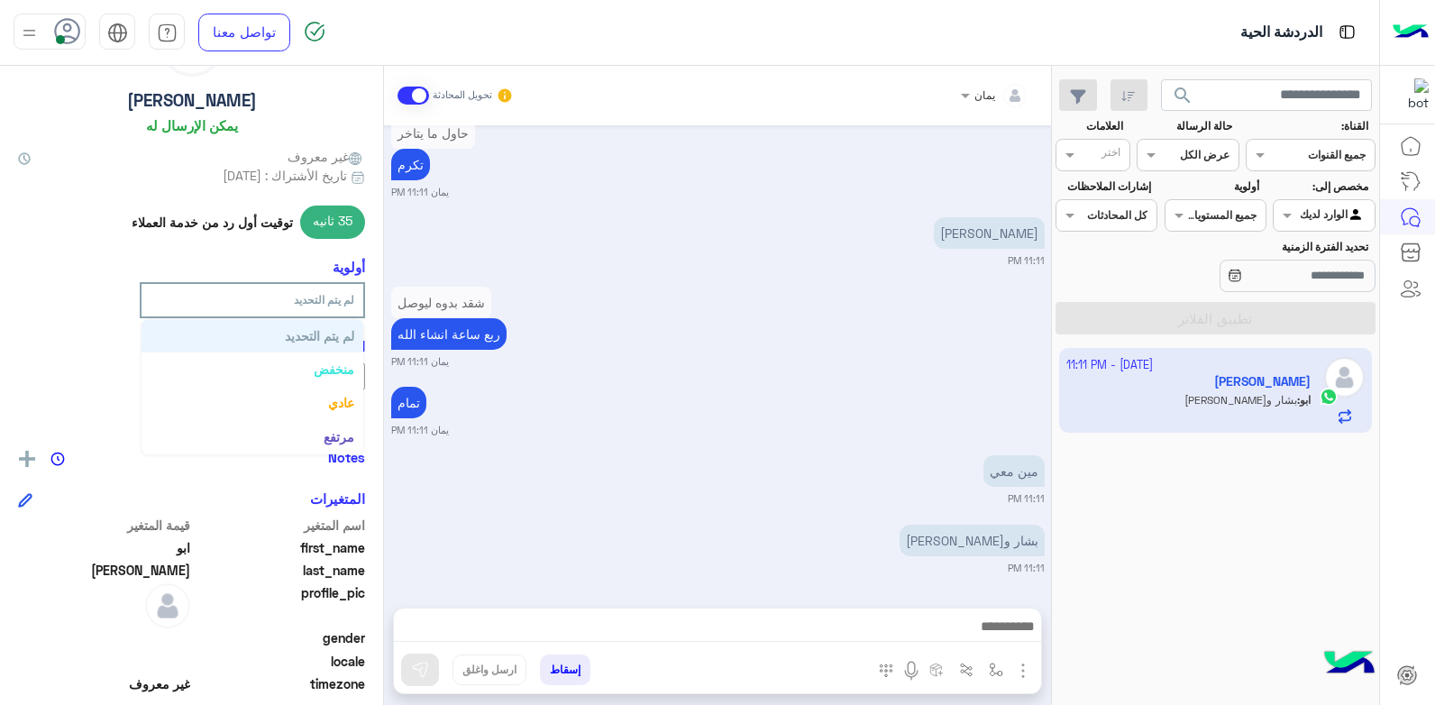
click at [269, 299] on input "text" at bounding box center [279, 297] width 151 height 16
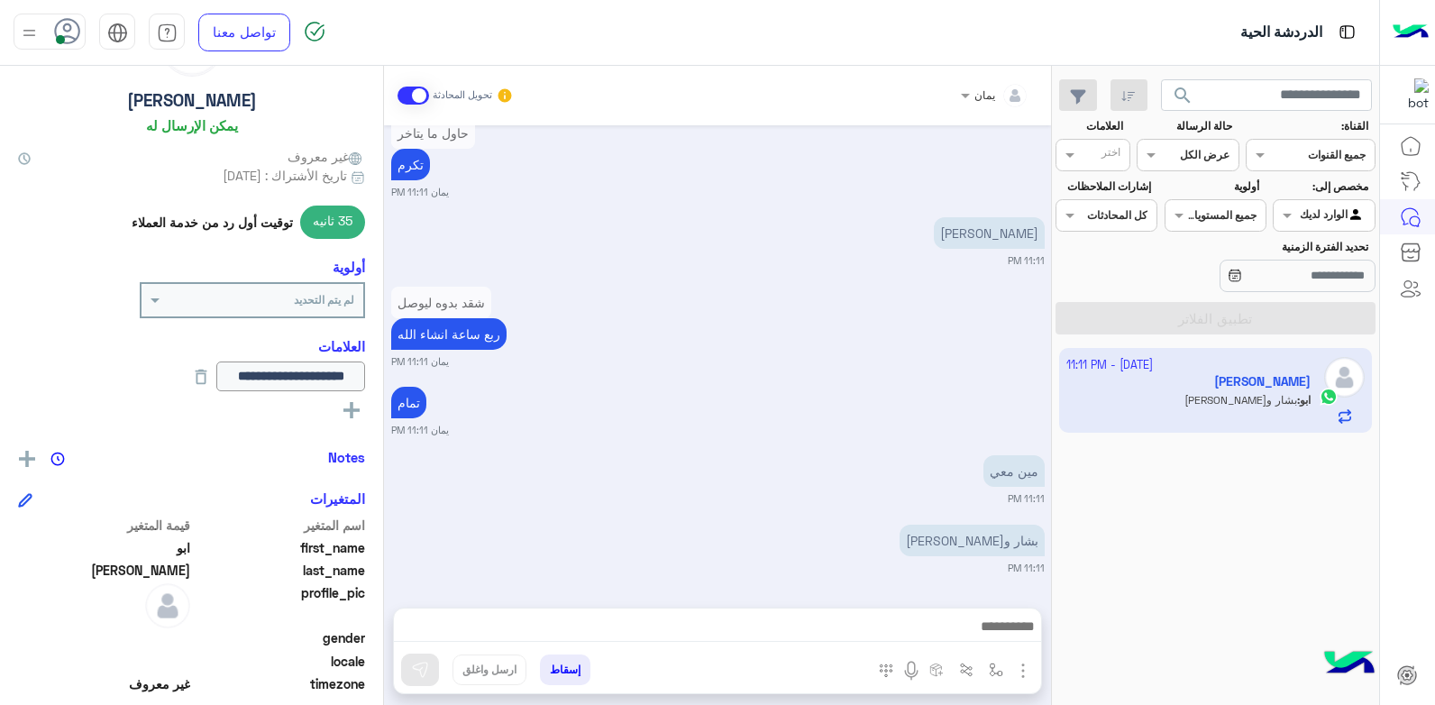
click at [540, 460] on div "مين معي 11:11 PM" at bounding box center [718, 478] width 654 height 55
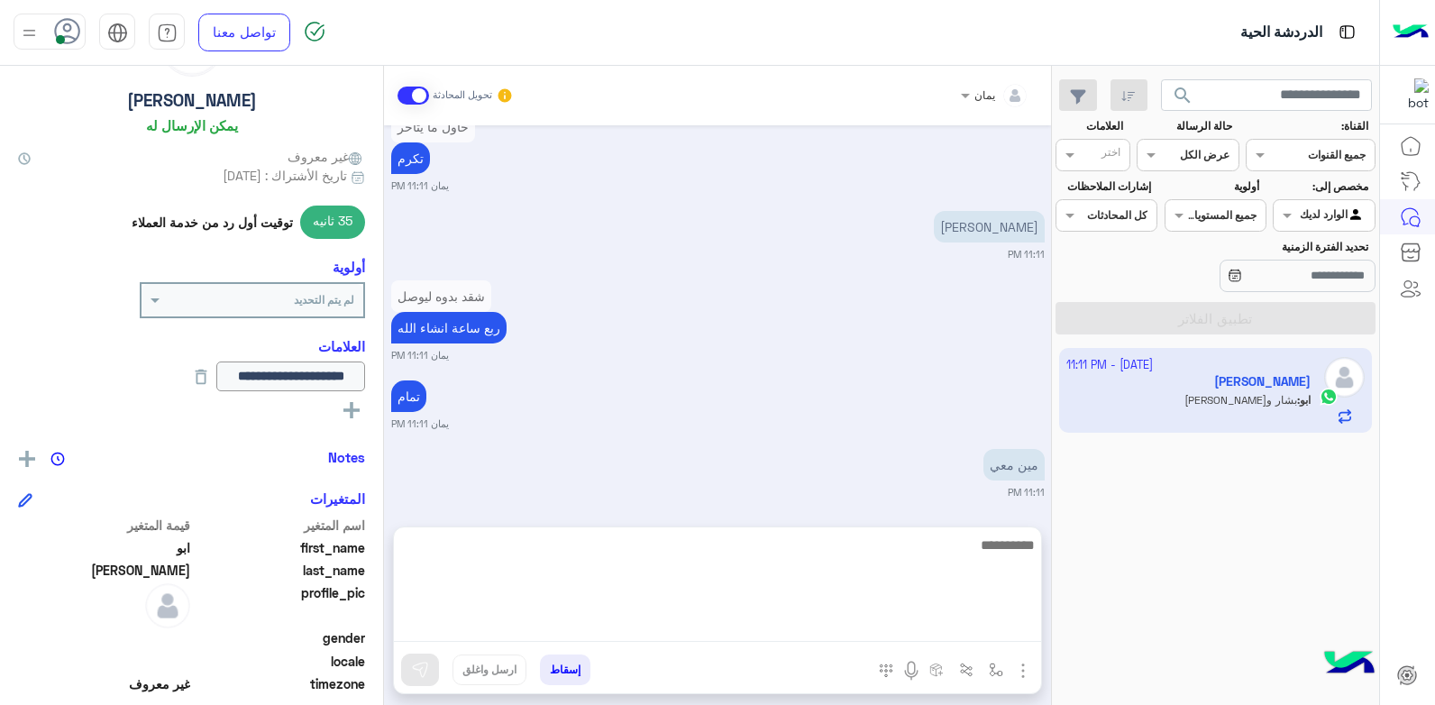
click at [855, 622] on textarea at bounding box center [717, 588] width 647 height 108
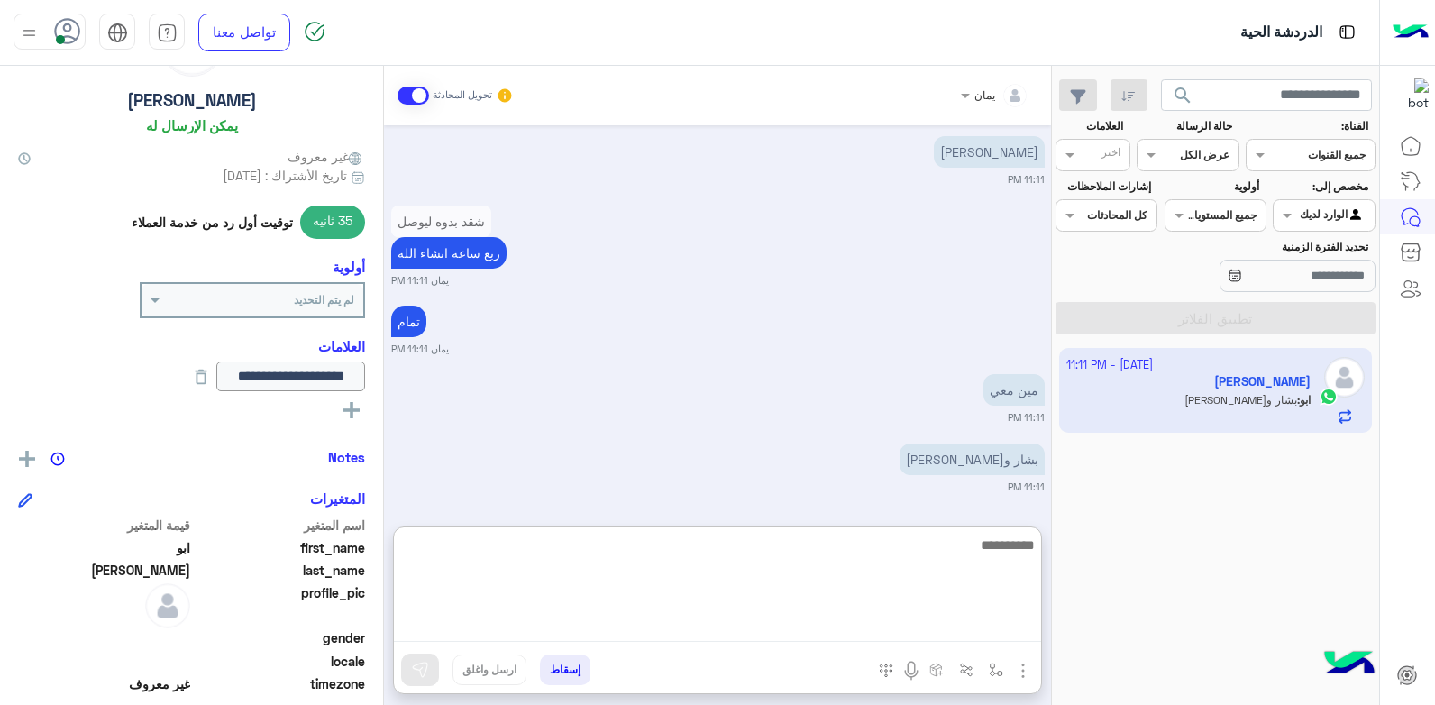
scroll to position [1049, 0]
type textarea "****"
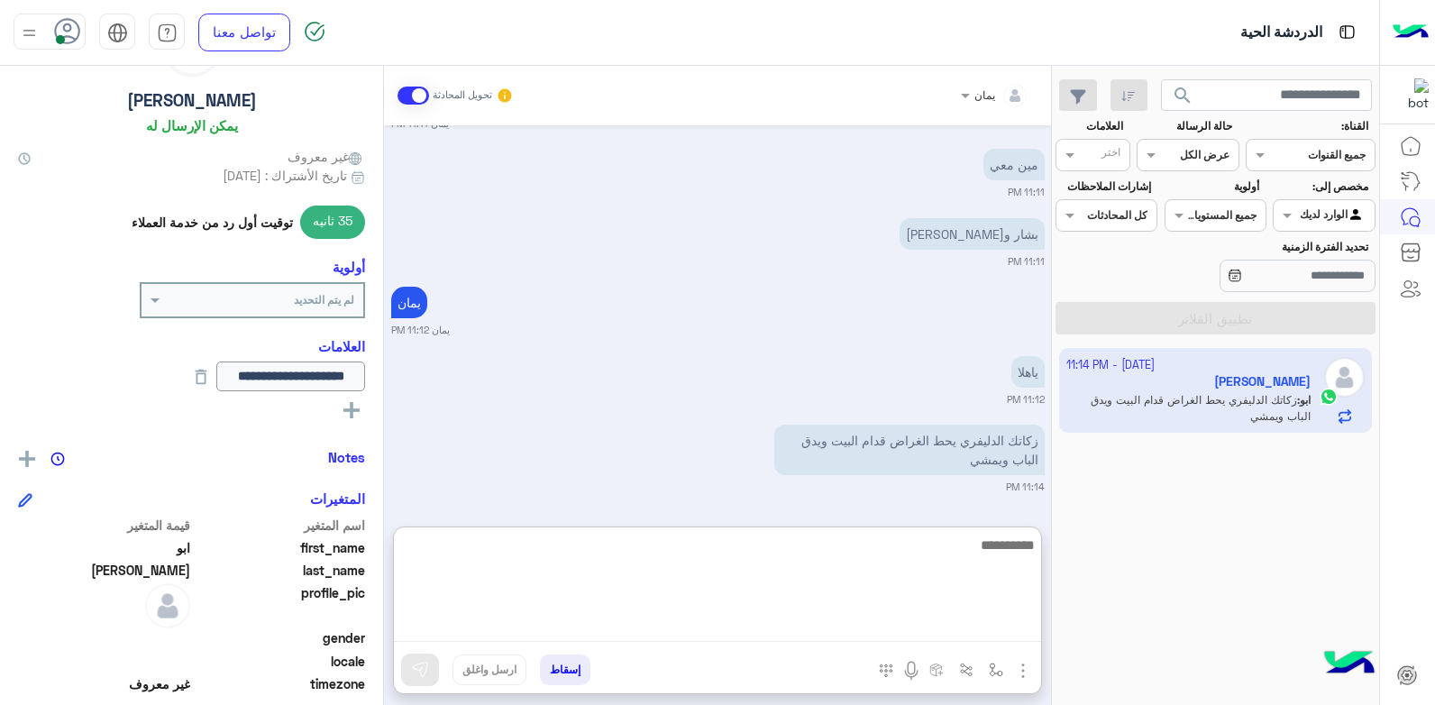
scroll to position [1276, 0]
type textarea "****"
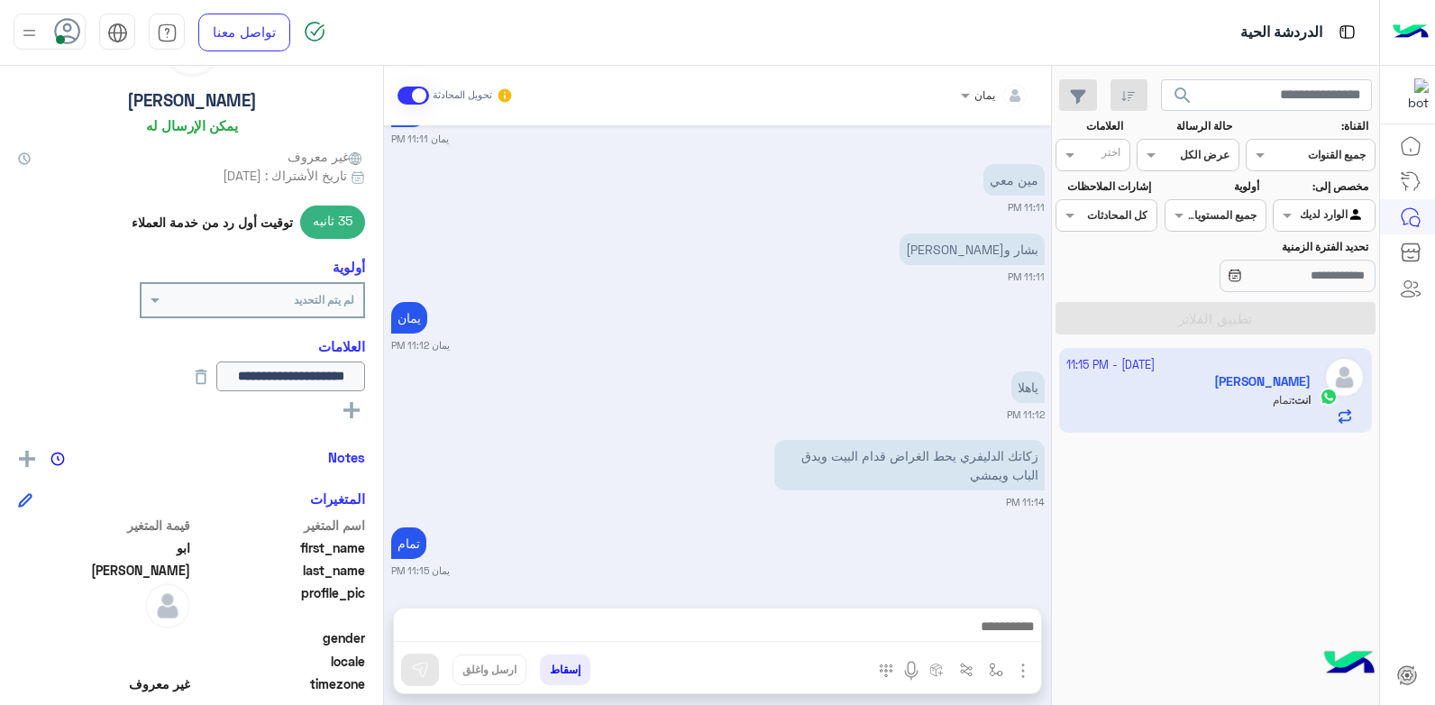
scroll to position [1263, 0]
click at [564, 673] on button "إسقاط" at bounding box center [565, 669] width 50 height 31
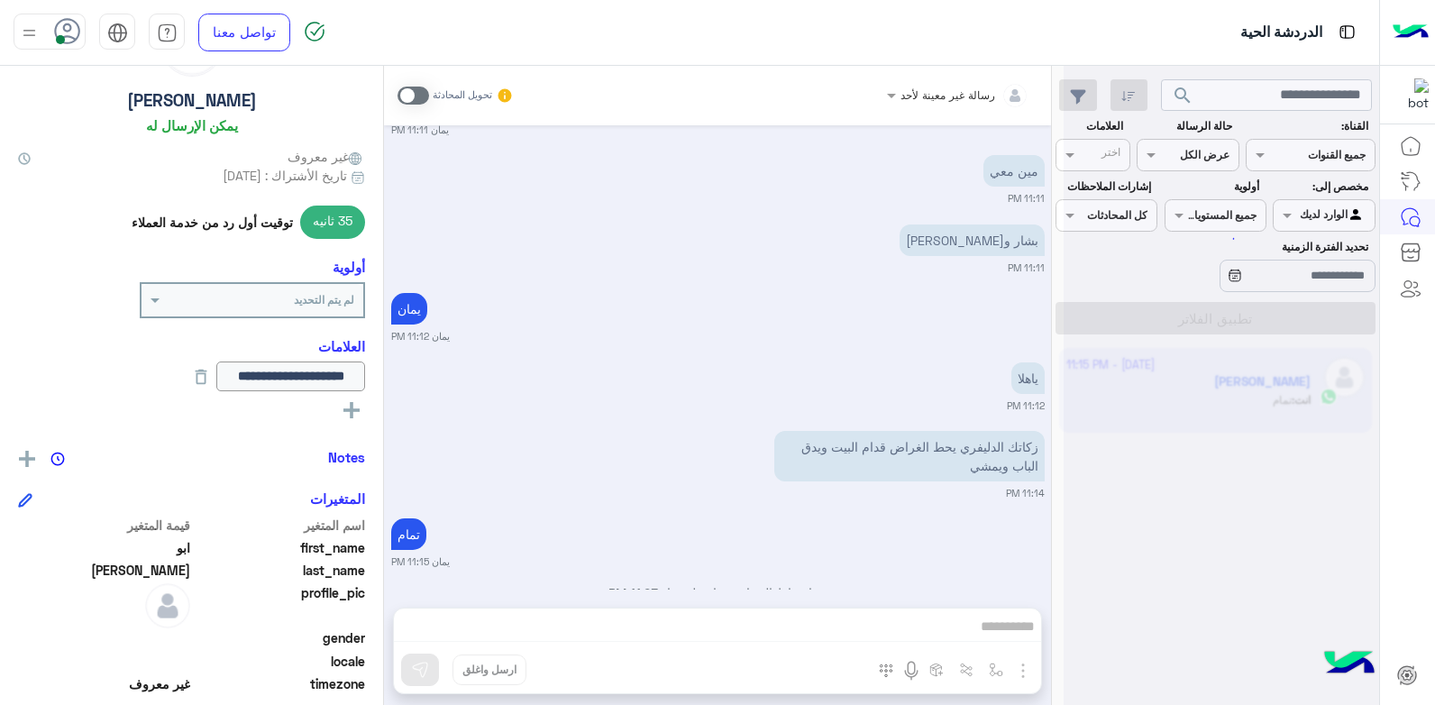
scroll to position [1309, 0]
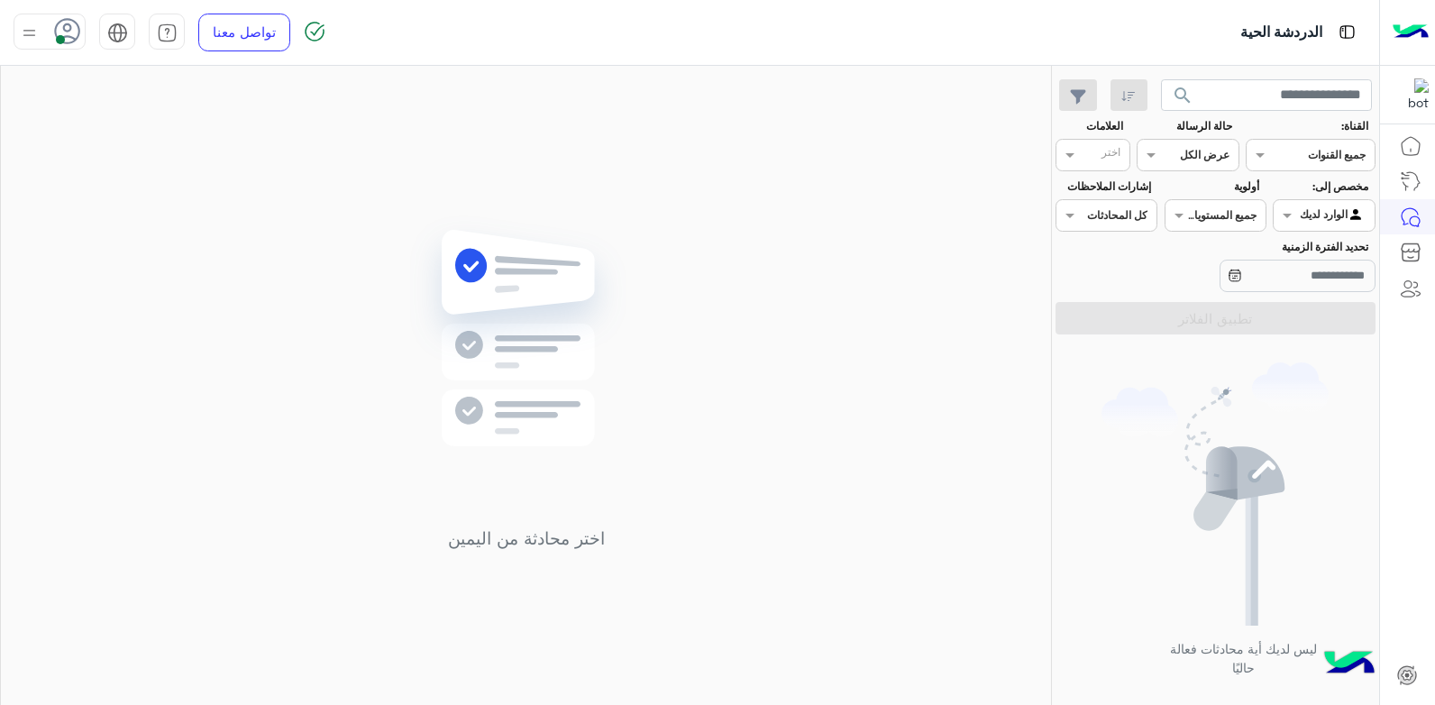
click at [1177, 88] on span "search" at bounding box center [1183, 96] width 22 height 22
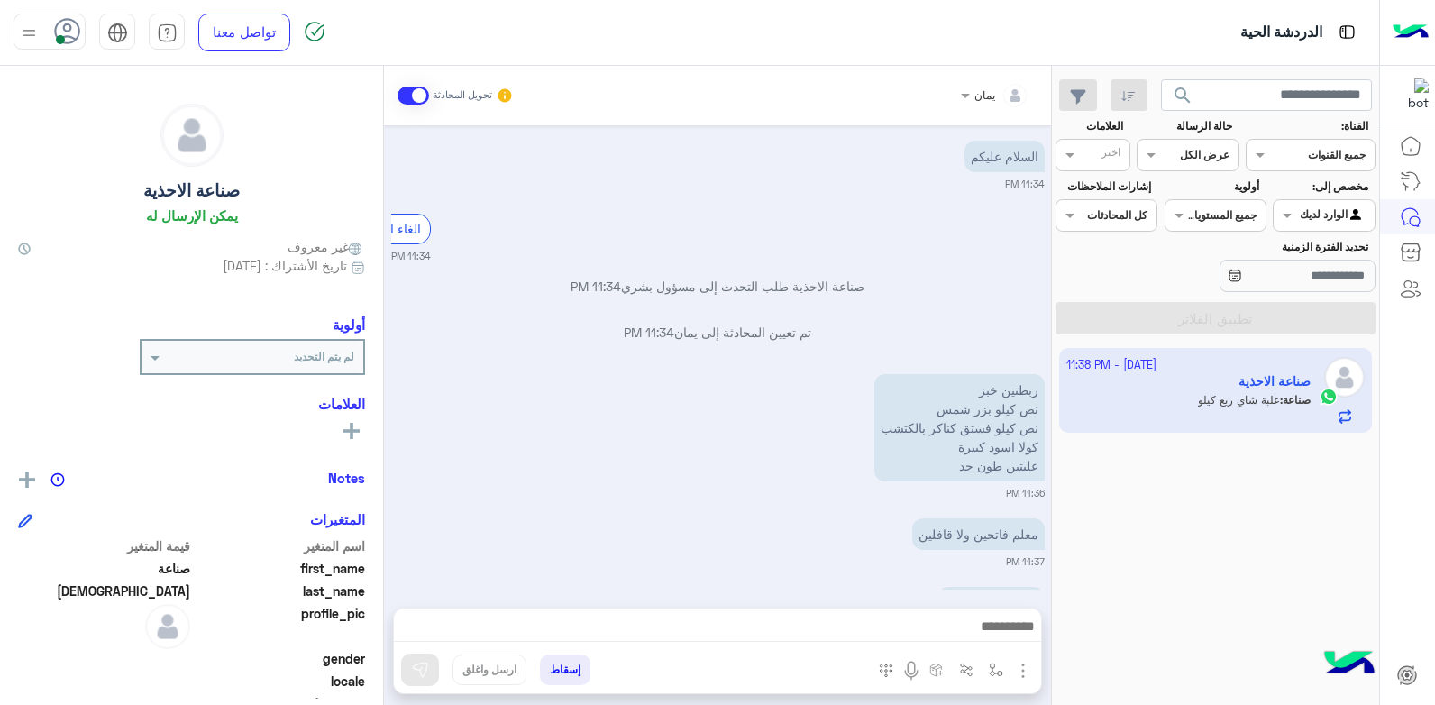
scroll to position [89, 0]
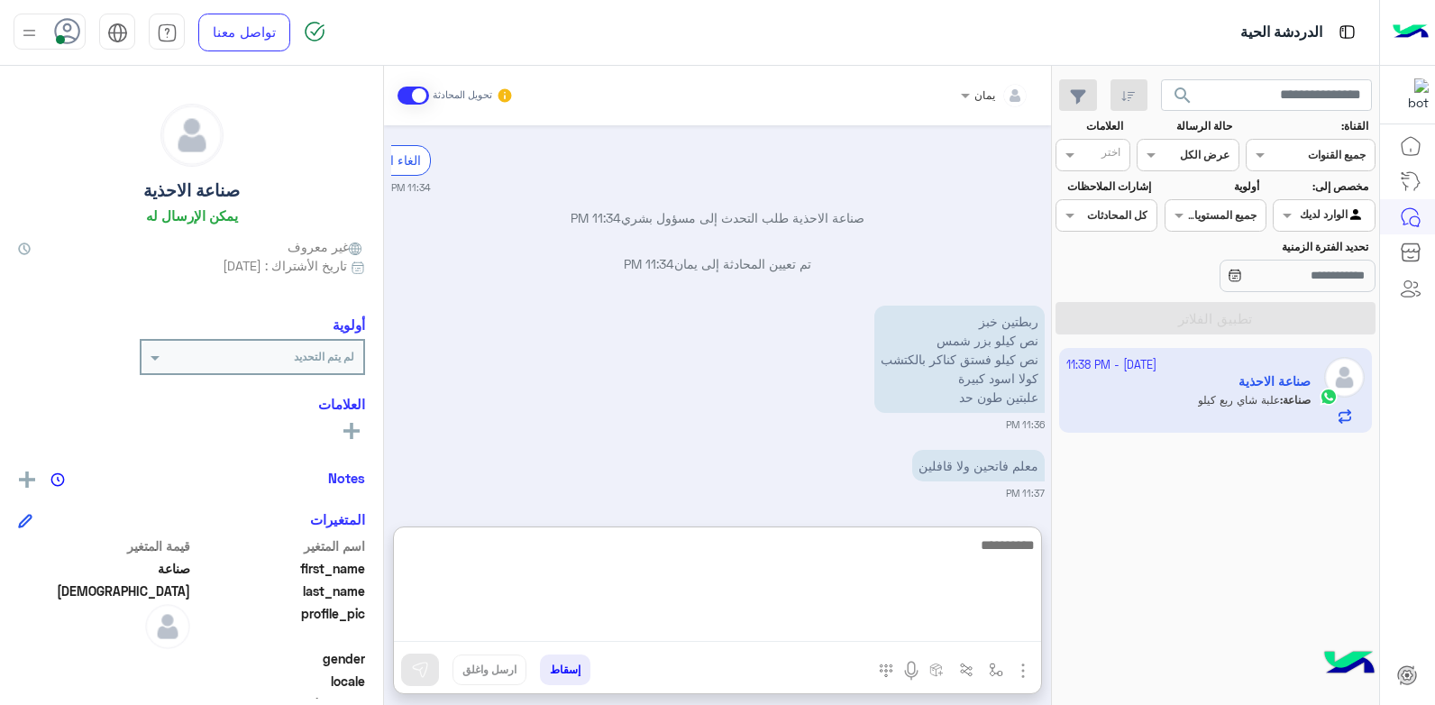
drag, startPoint x: 731, startPoint y: 627, endPoint x: 731, endPoint y: 615, distance: 12.6
click at [731, 626] on textarea at bounding box center [717, 588] width 647 height 108
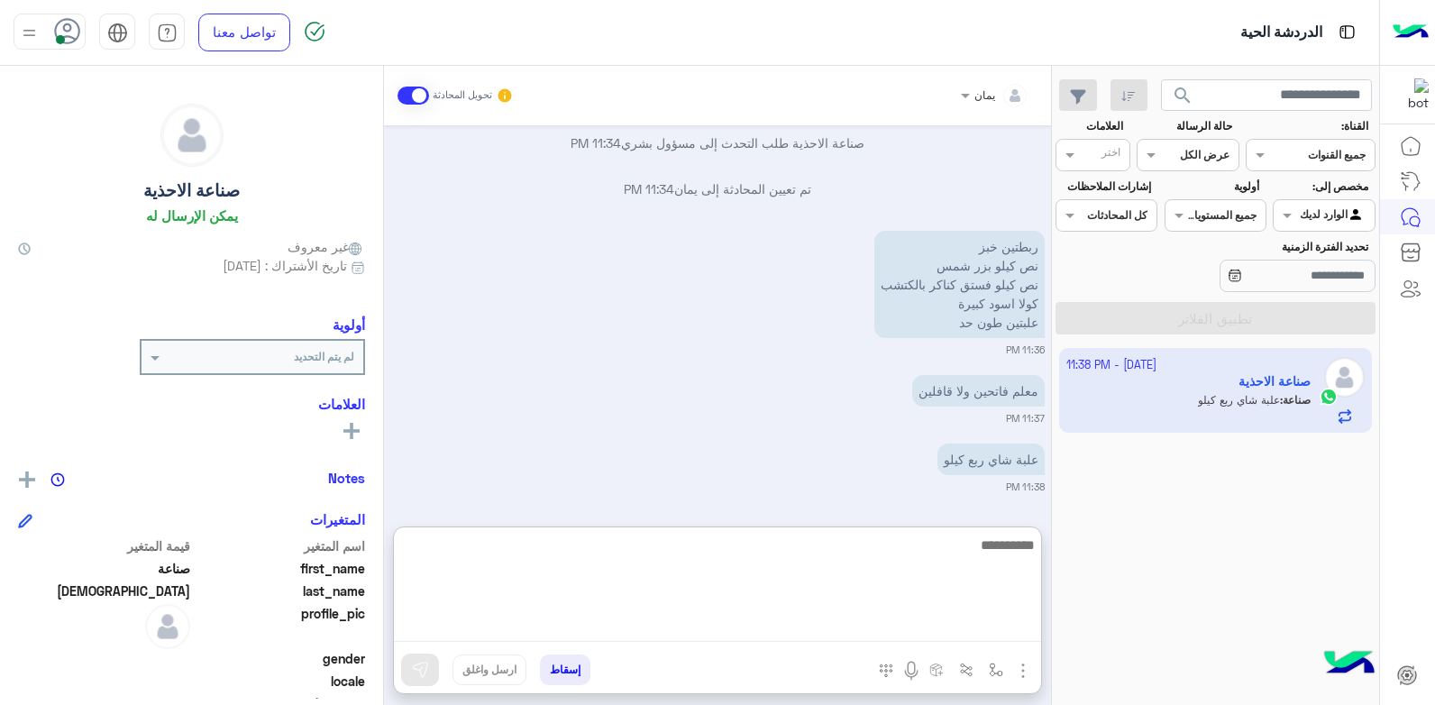
scroll to position [170, 0]
type textarea "**********"
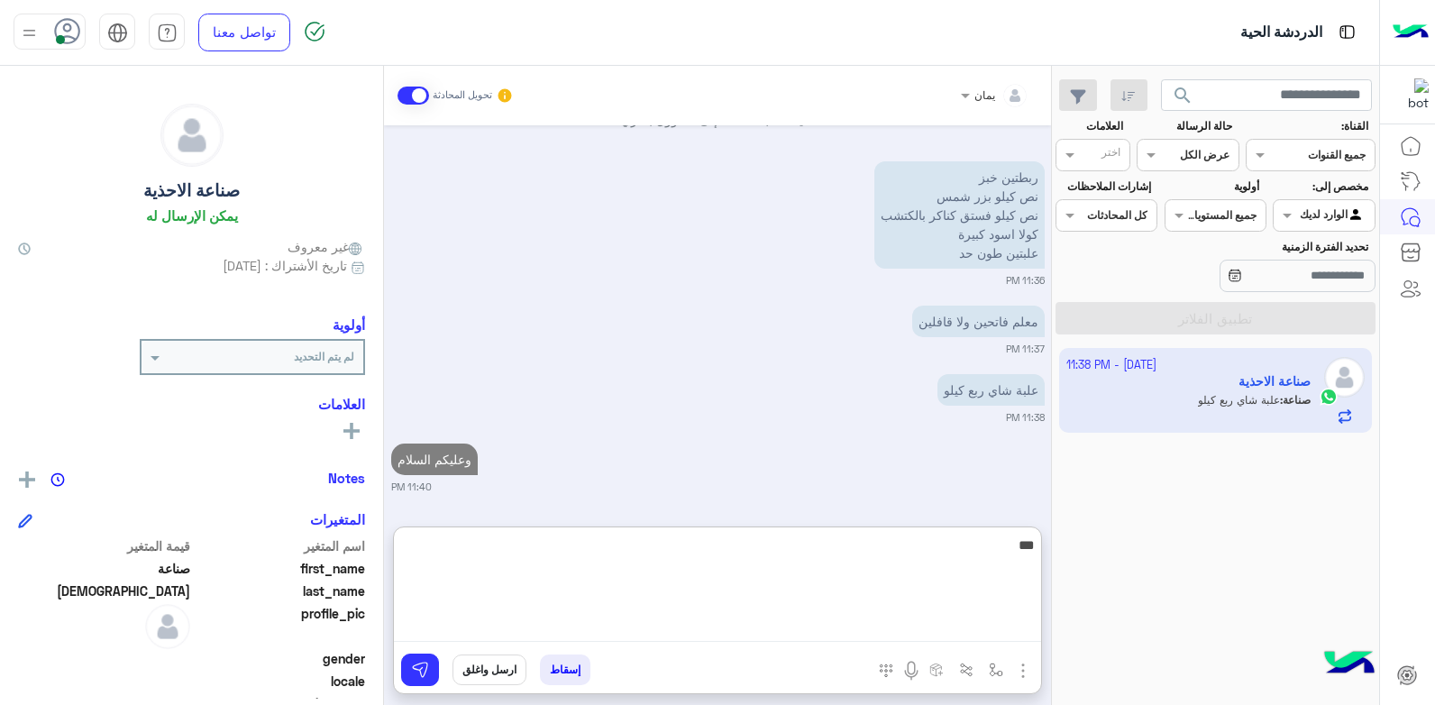
type textarea "****"
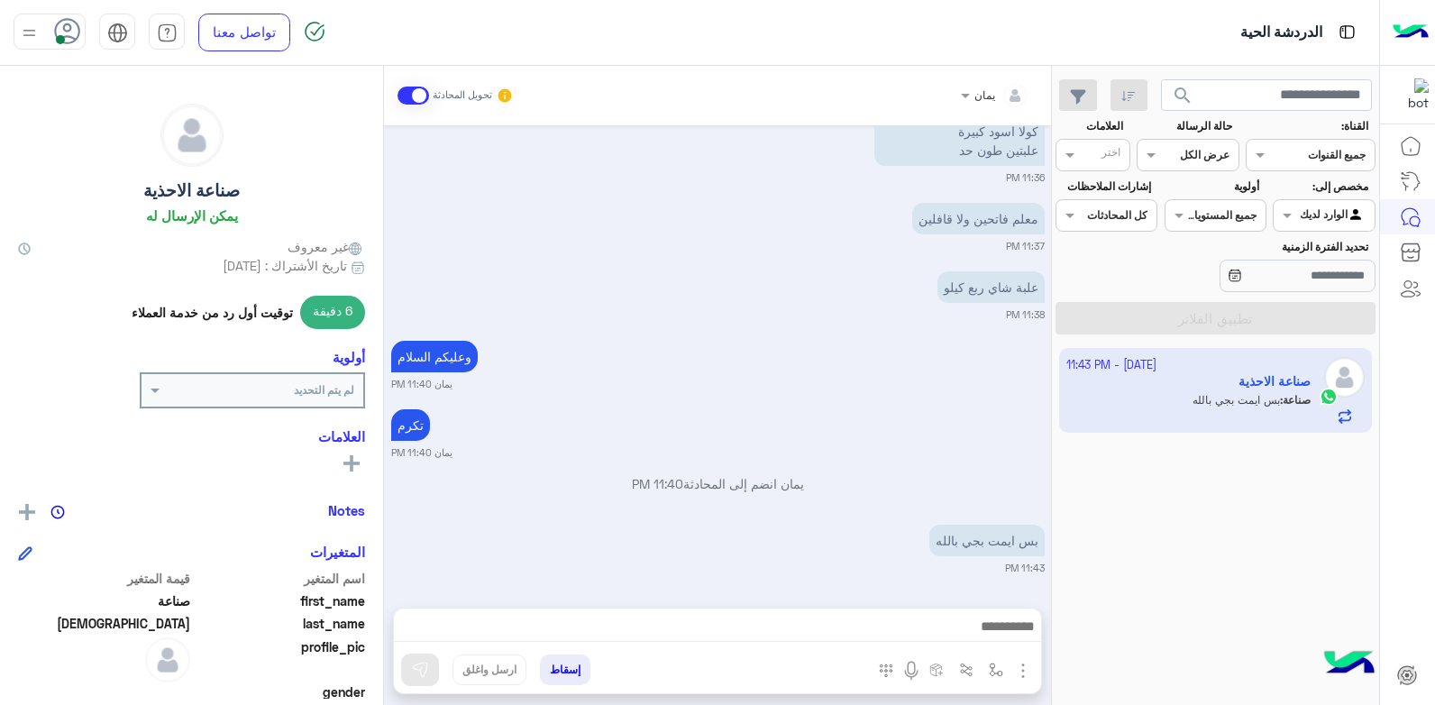
scroll to position [411, 0]
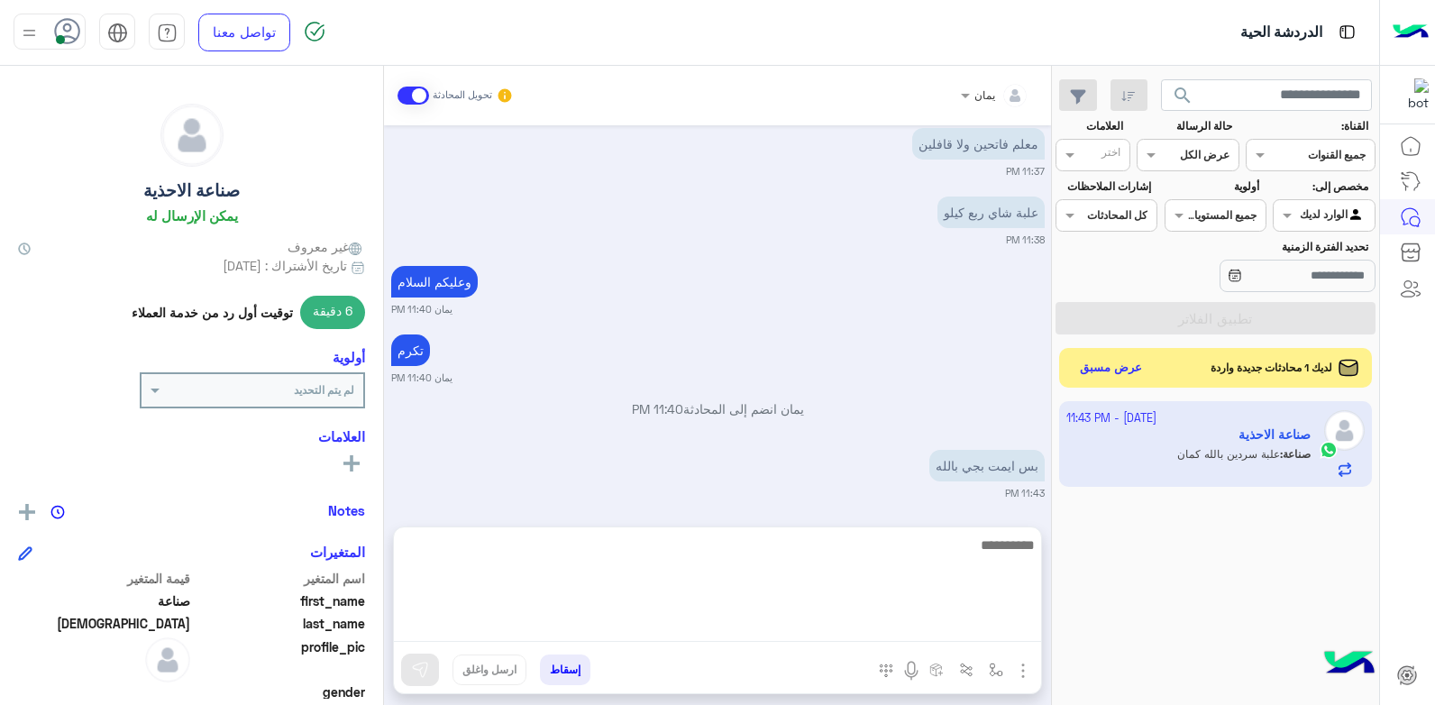
click at [825, 633] on textarea at bounding box center [717, 588] width 647 height 108
type textarea "****"
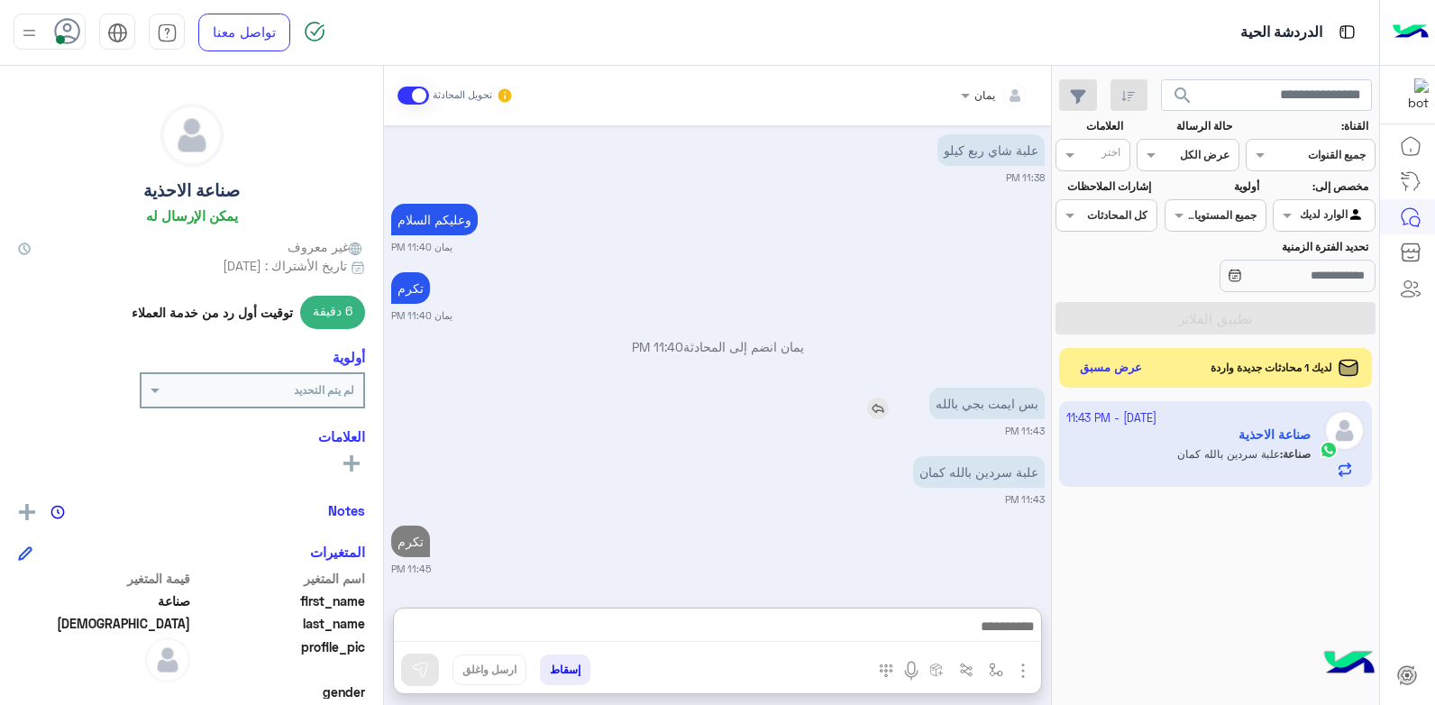
click at [879, 398] on img at bounding box center [878, 409] width 22 height 22
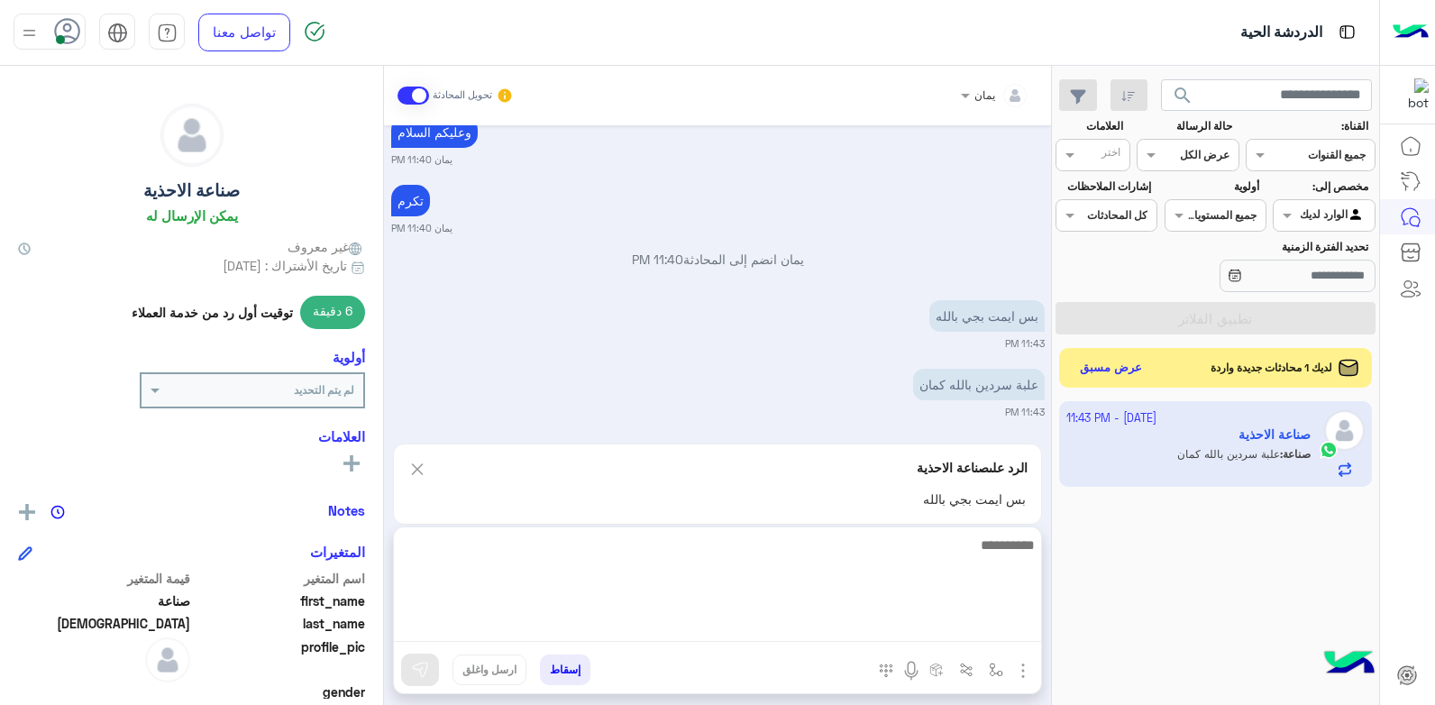
click at [894, 627] on textarea at bounding box center [717, 588] width 647 height 108
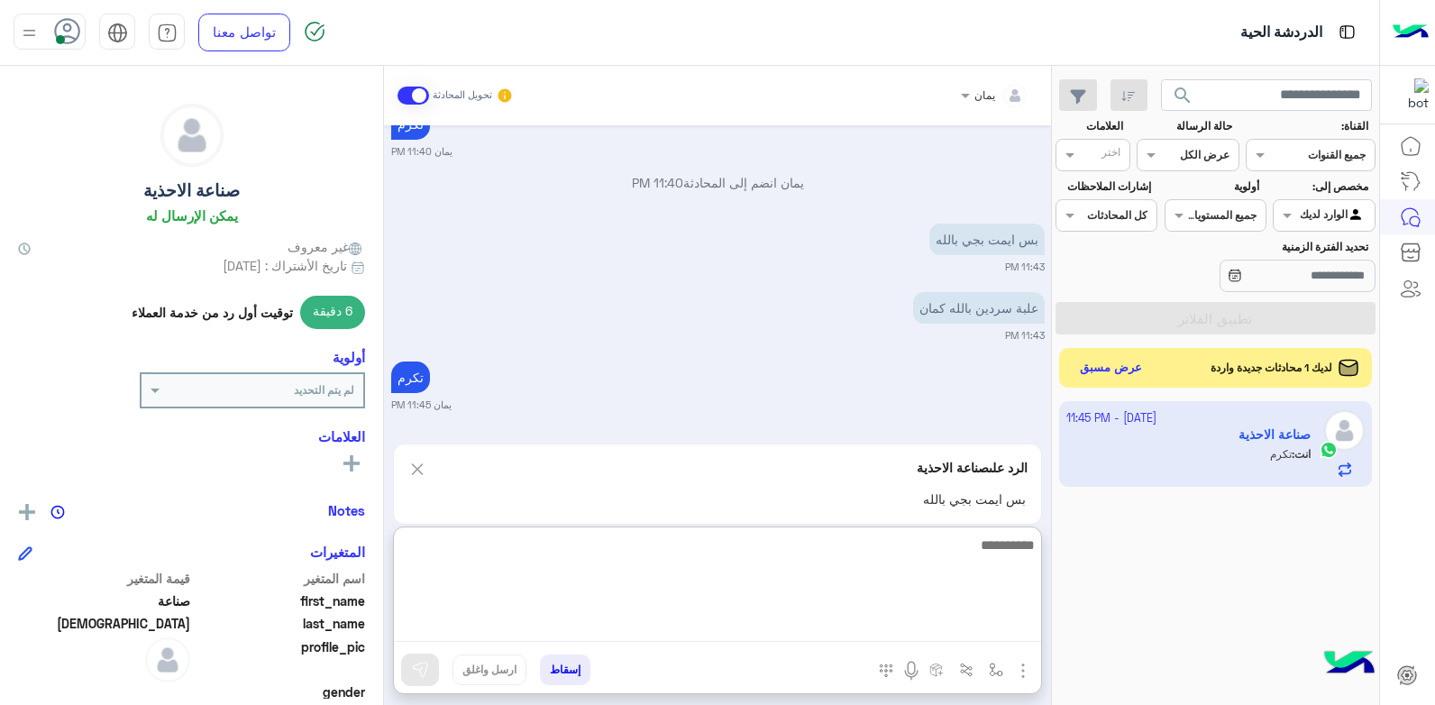
type textarea "*"
type textarea "**********"
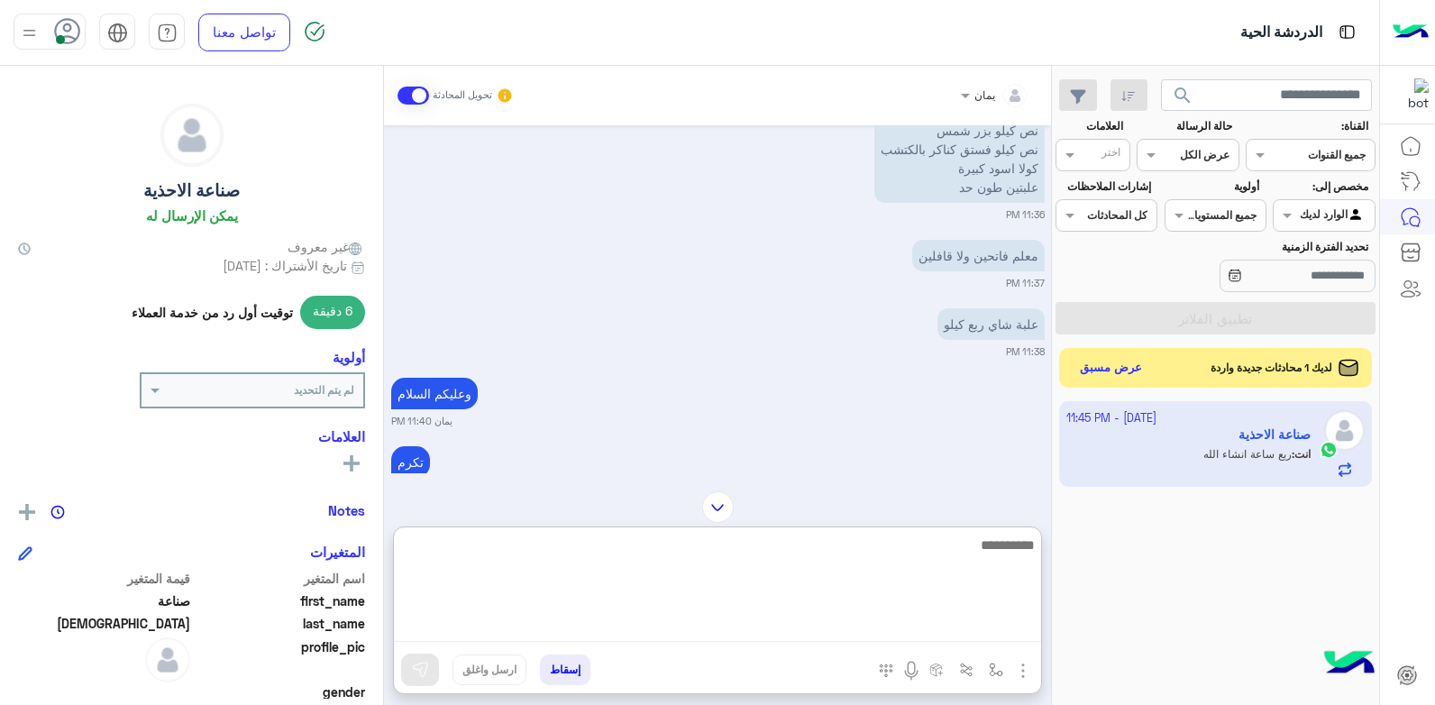
scroll to position [300, 0]
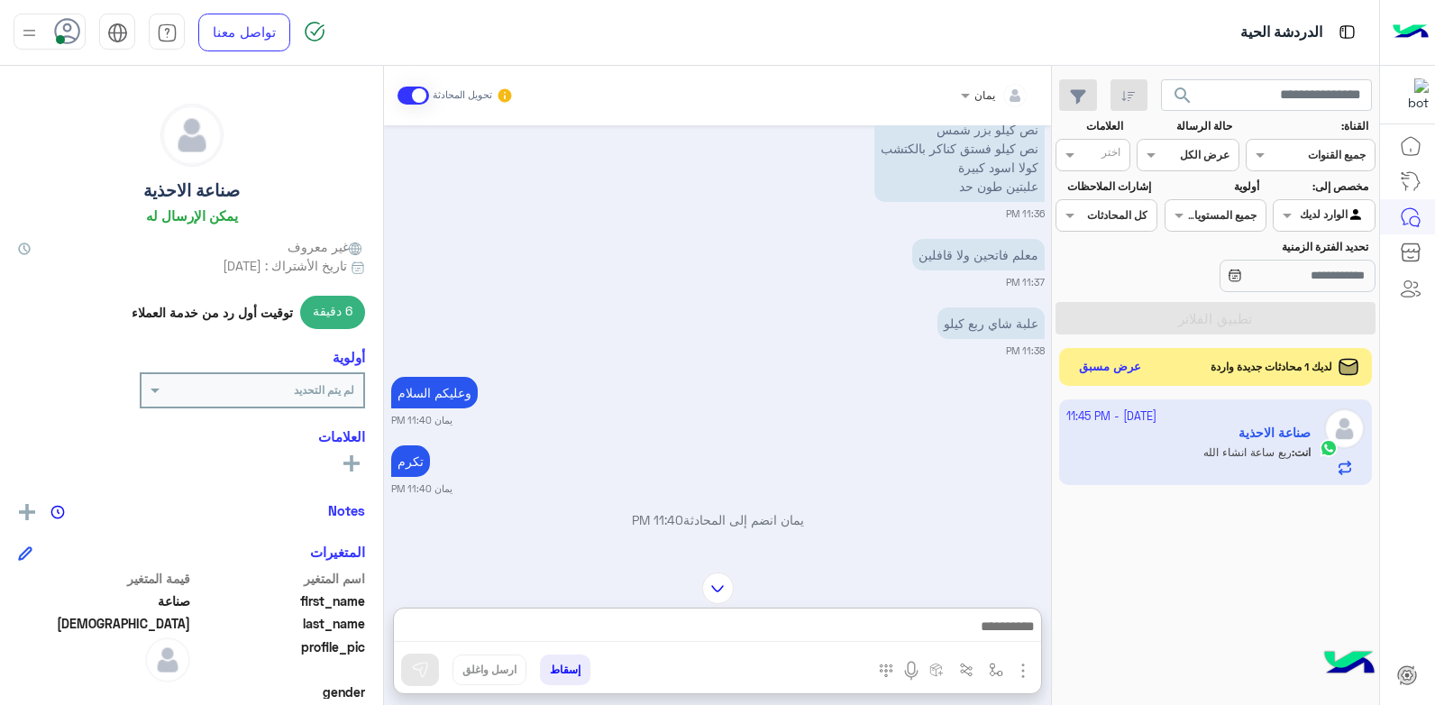
click at [1108, 371] on button "عرض مسبق" at bounding box center [1111, 367] width 76 height 24
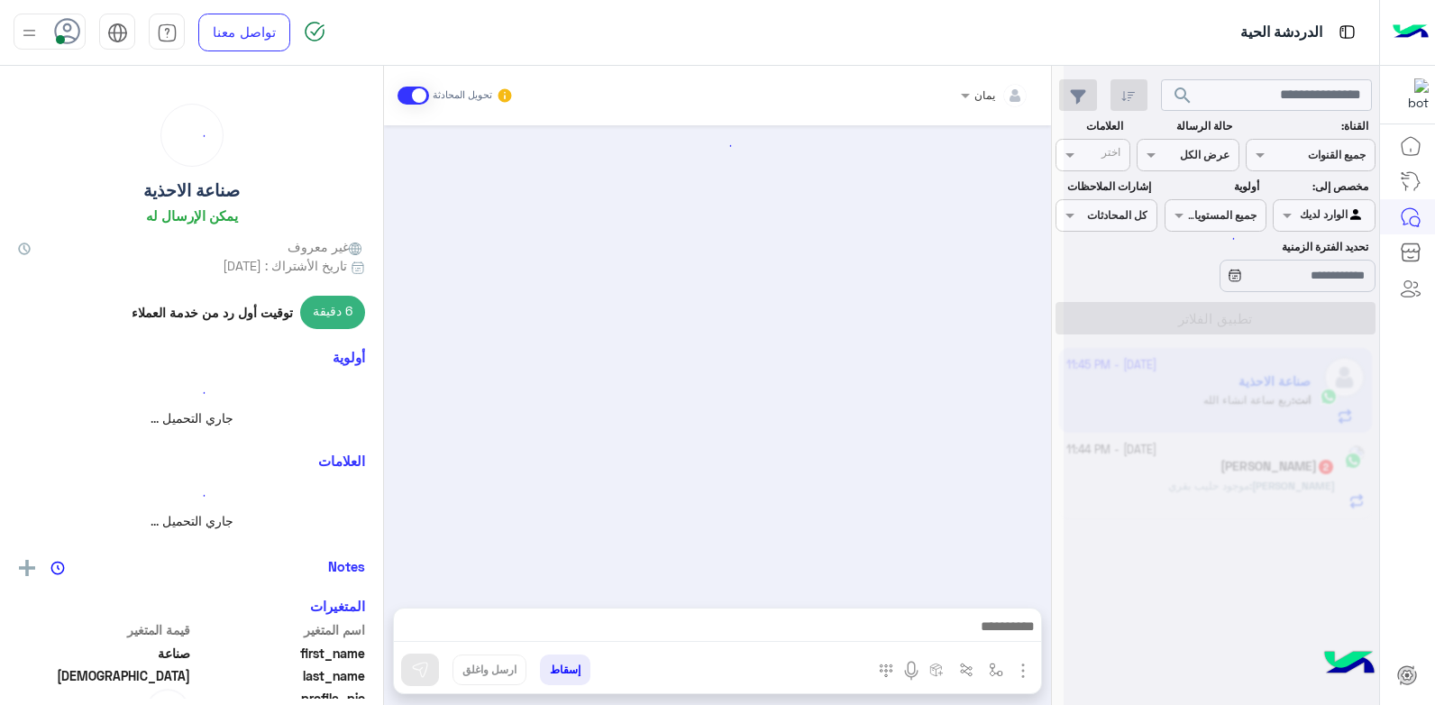
scroll to position [0, 0]
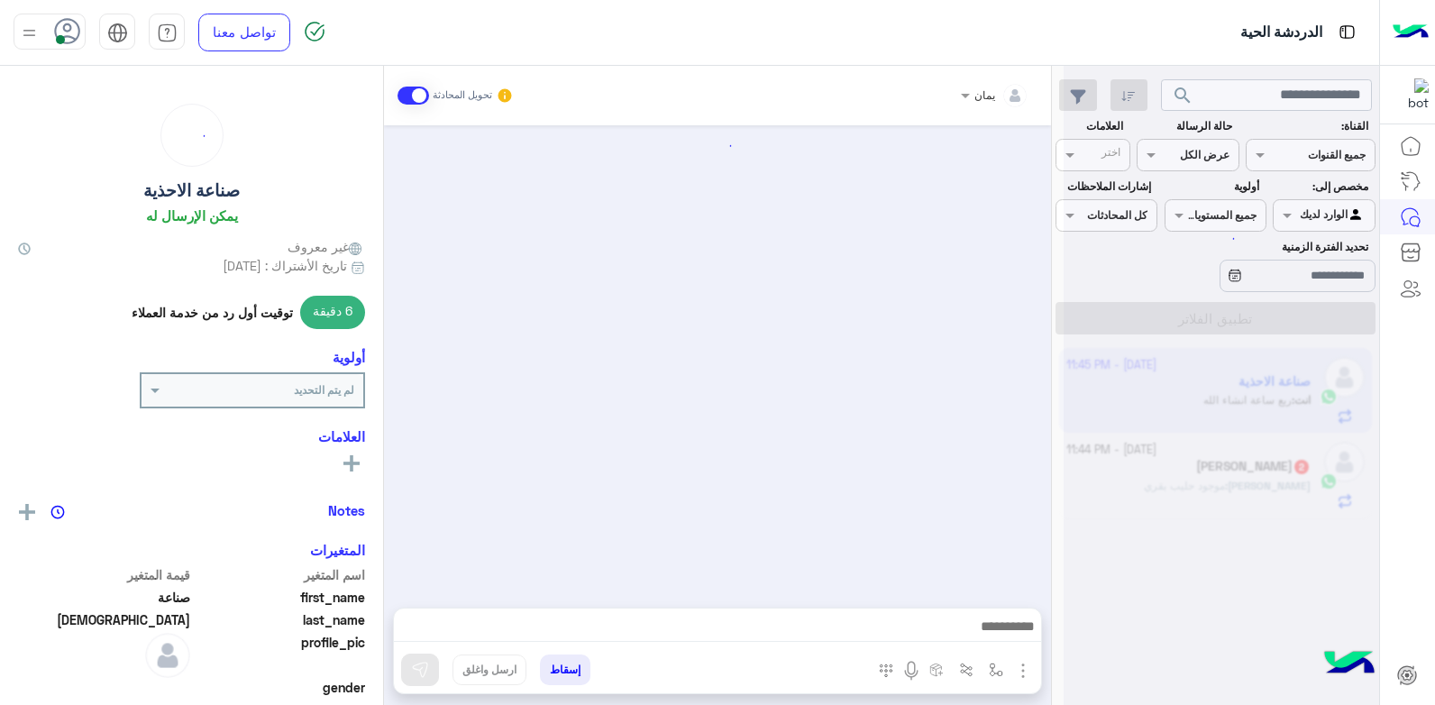
click at [1169, 473] on div at bounding box center [1222, 359] width 316 height 705
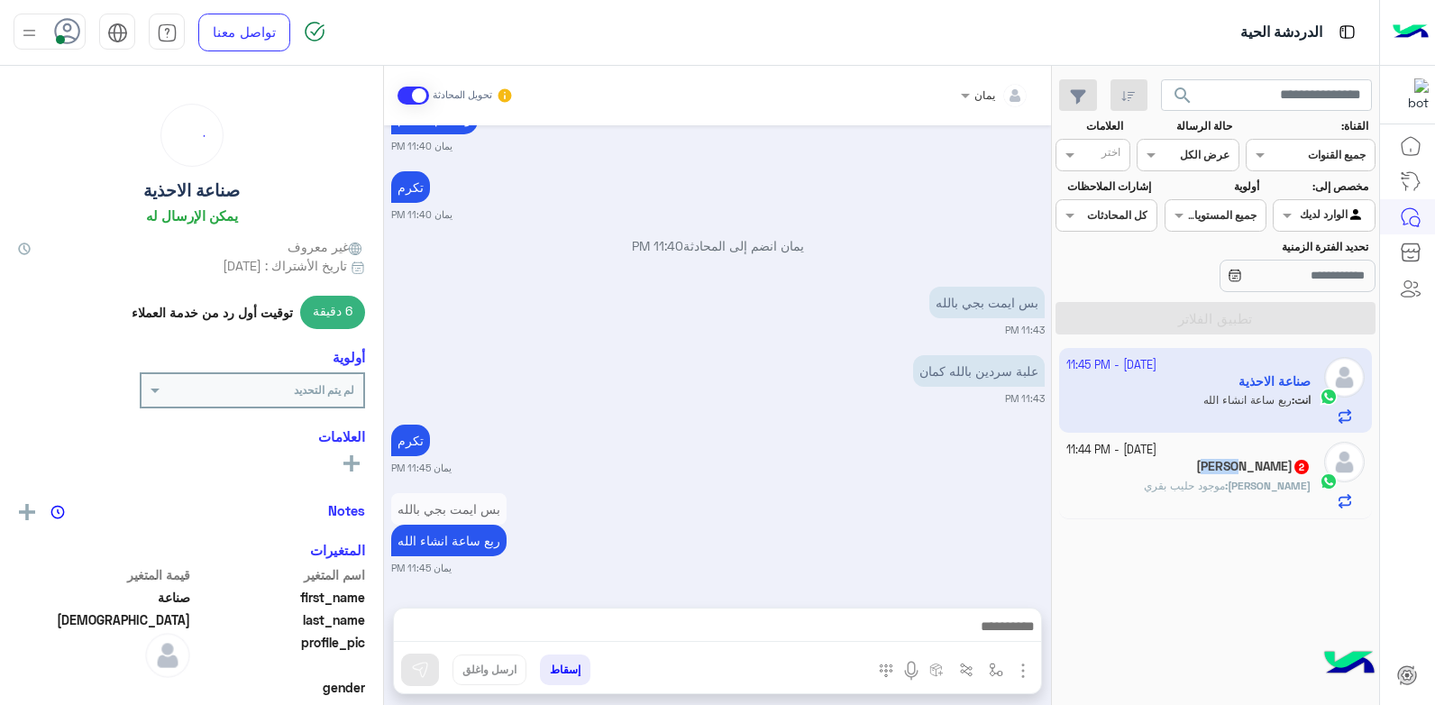
click at [1159, 471] on div "[PERSON_NAME] 2" at bounding box center [1188, 468] width 245 height 19
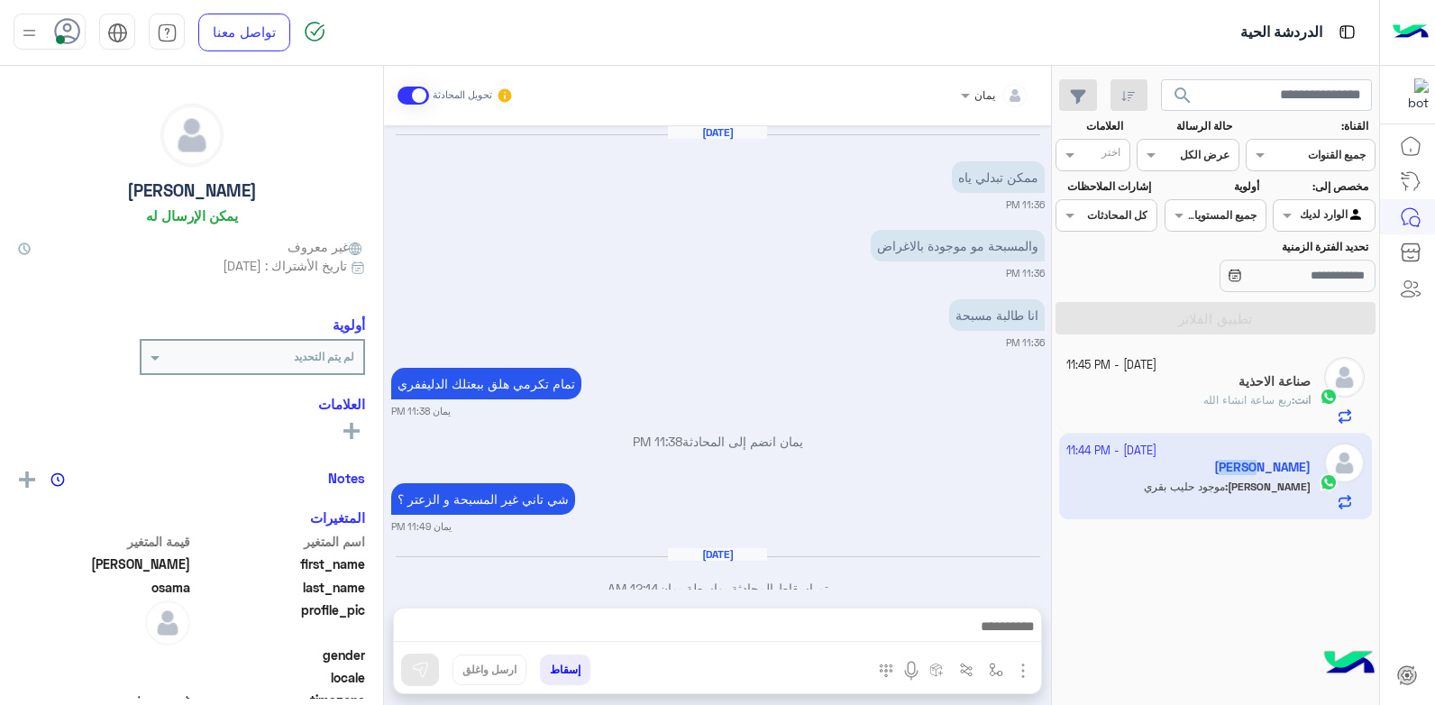
scroll to position [815, 0]
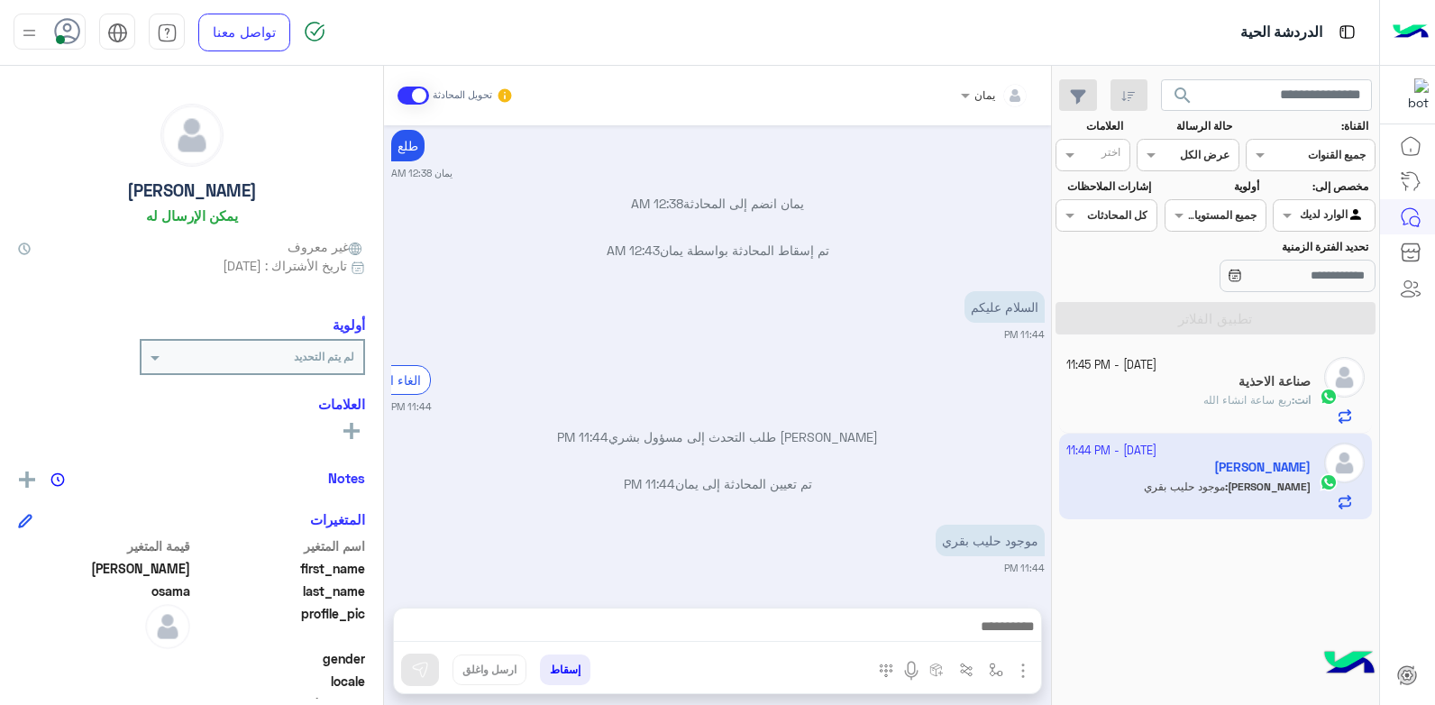
click at [831, 556] on div "موجود حليب بقري 11:44 PM" at bounding box center [718, 547] width 654 height 55
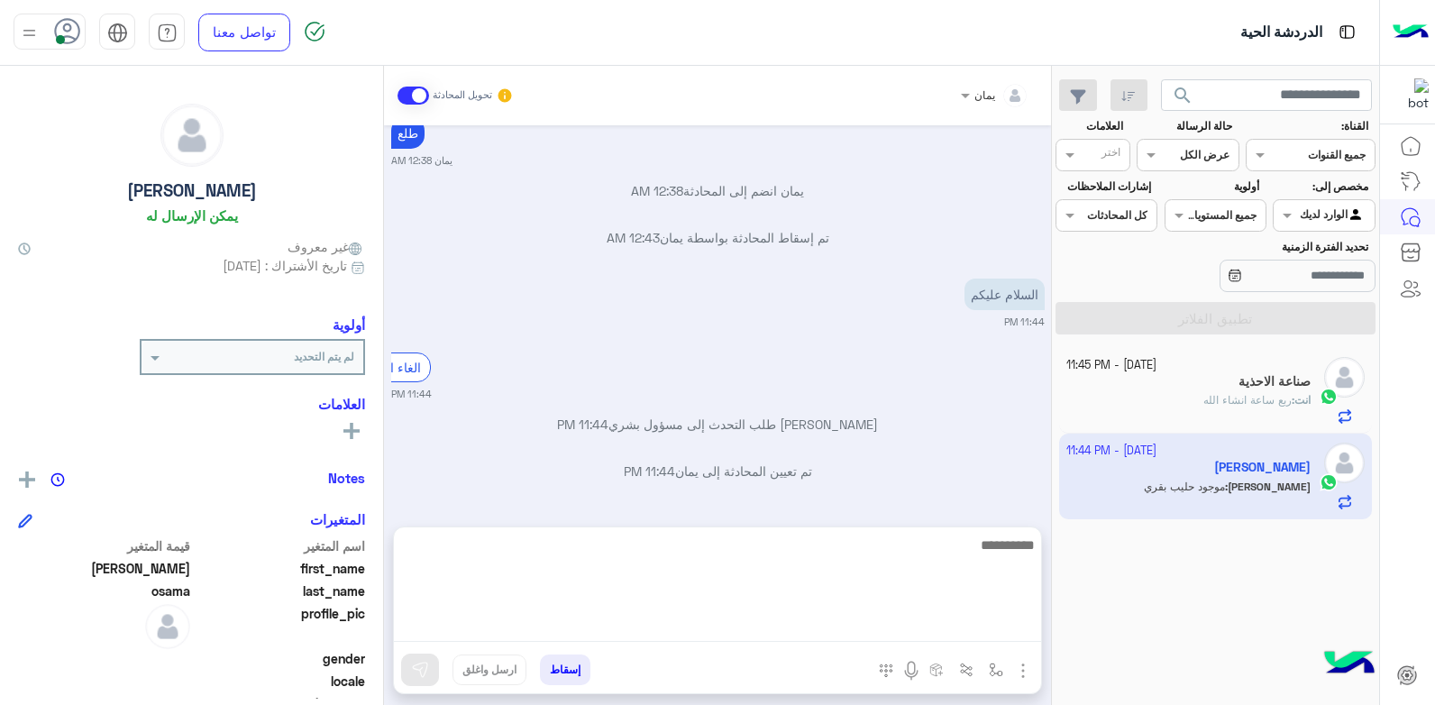
click at [798, 622] on textarea at bounding box center [717, 588] width 647 height 108
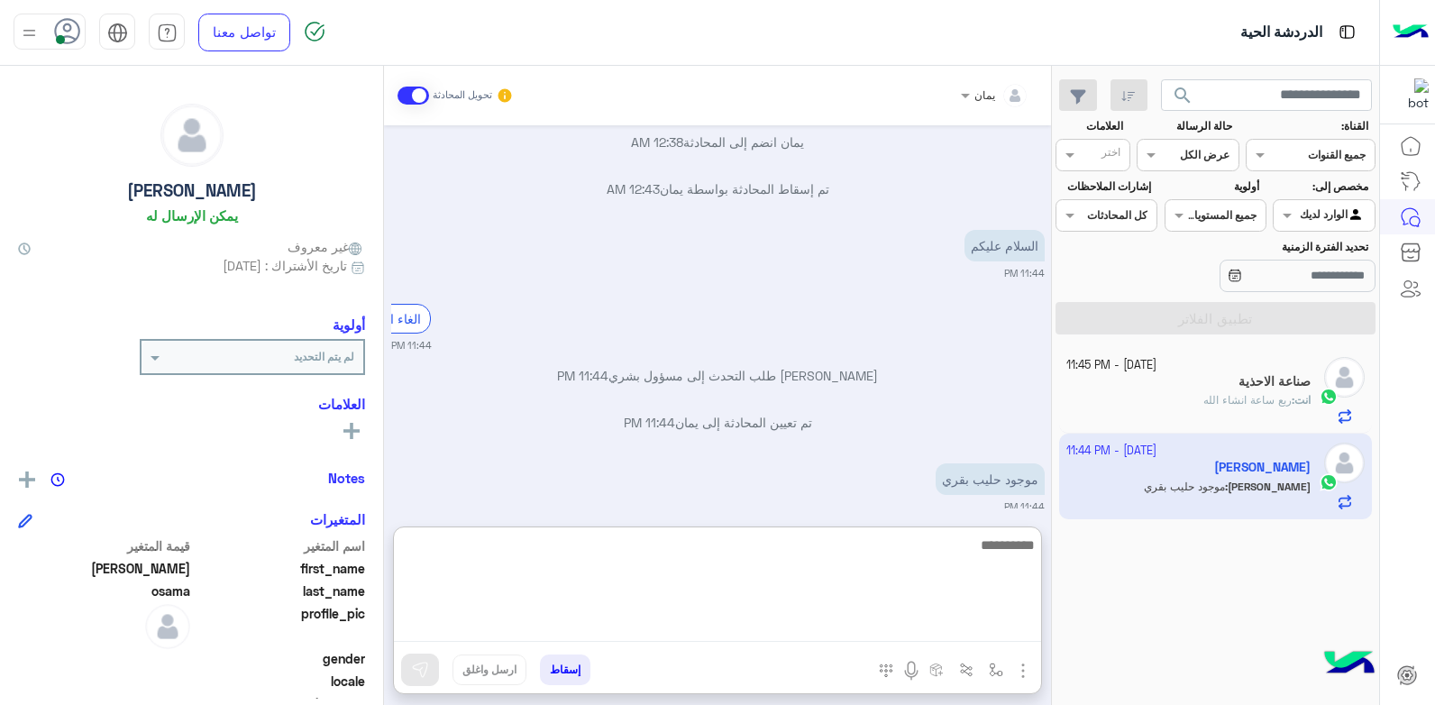
scroll to position [895, 0]
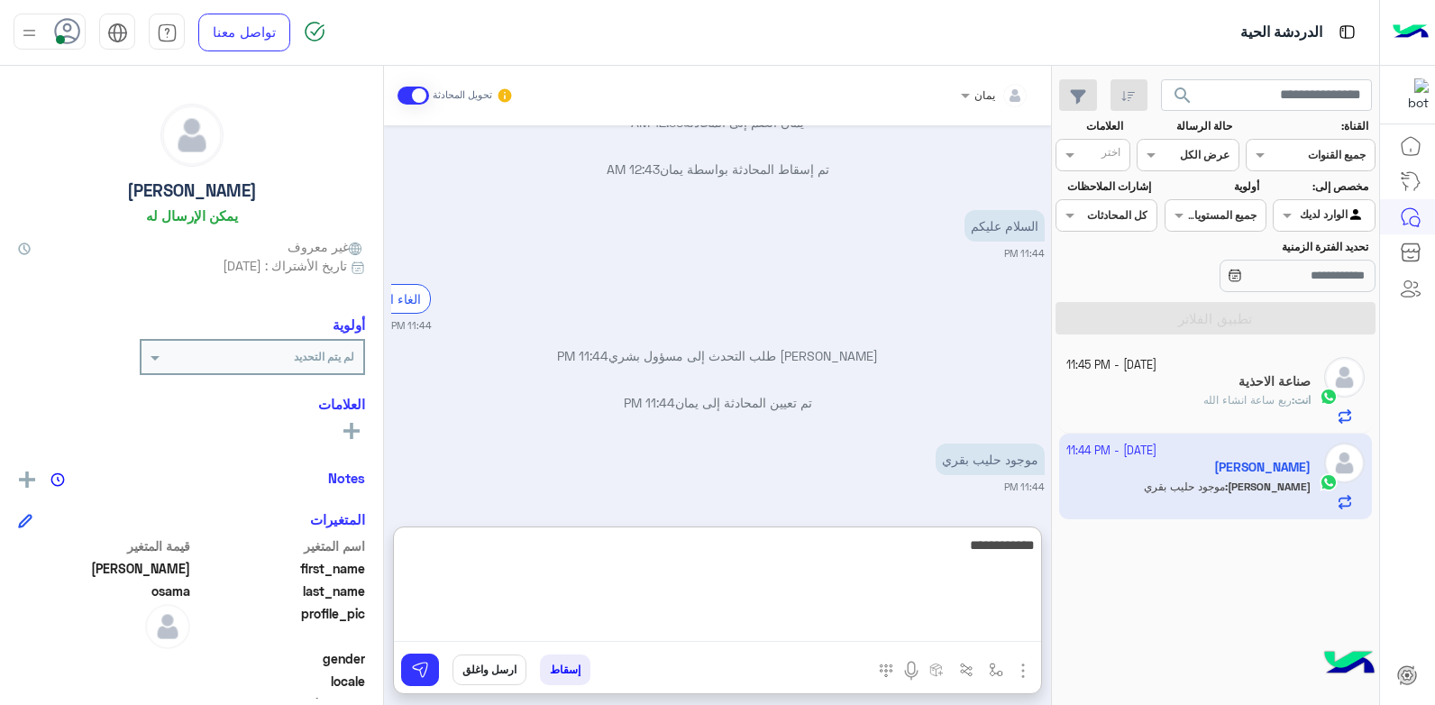
type textarea "**********"
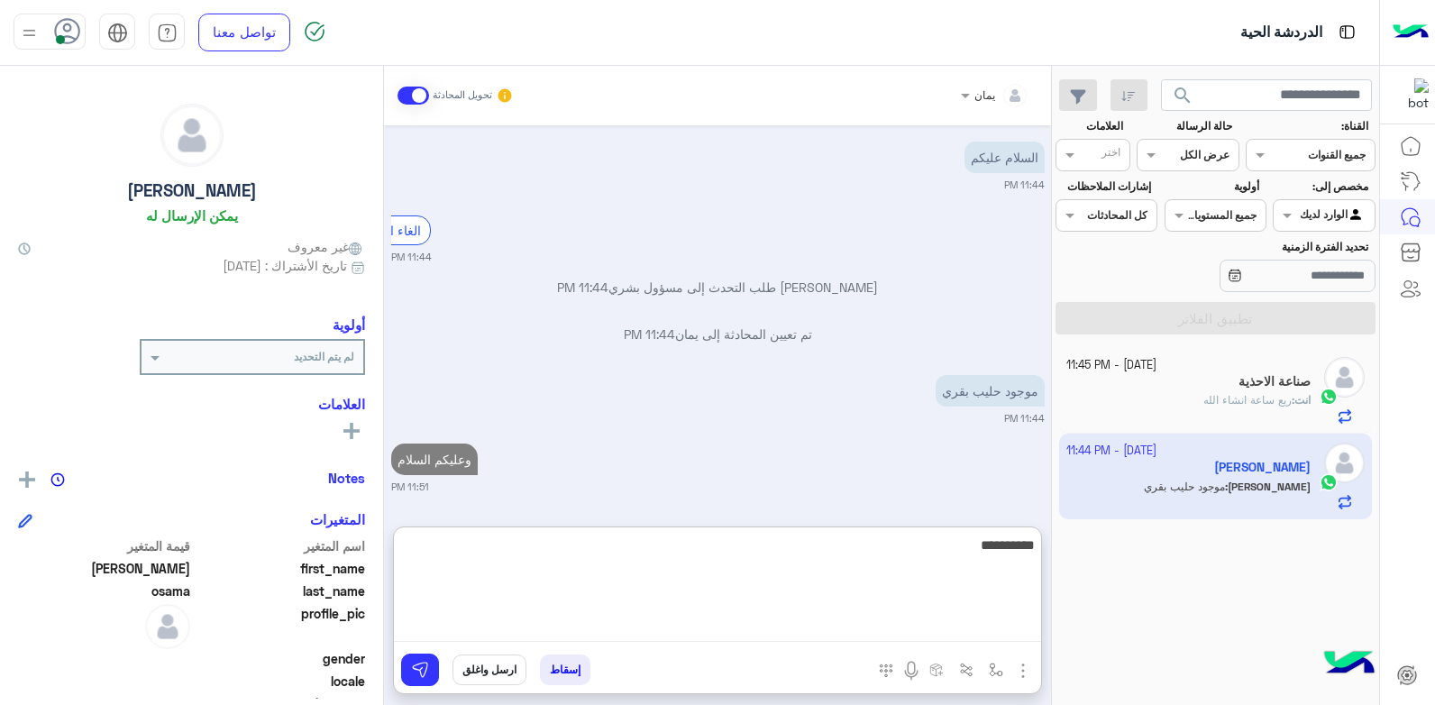
scroll to position [1011, 0]
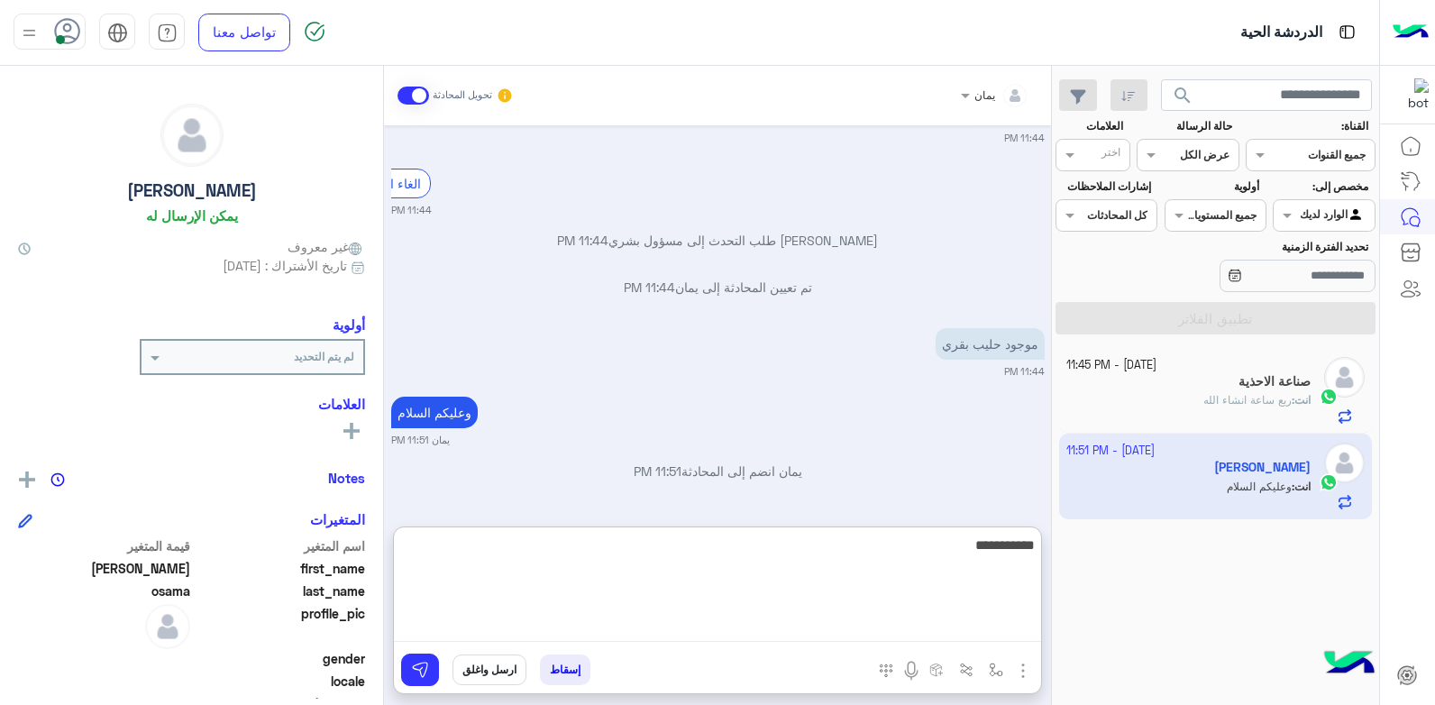
type textarea "**********"
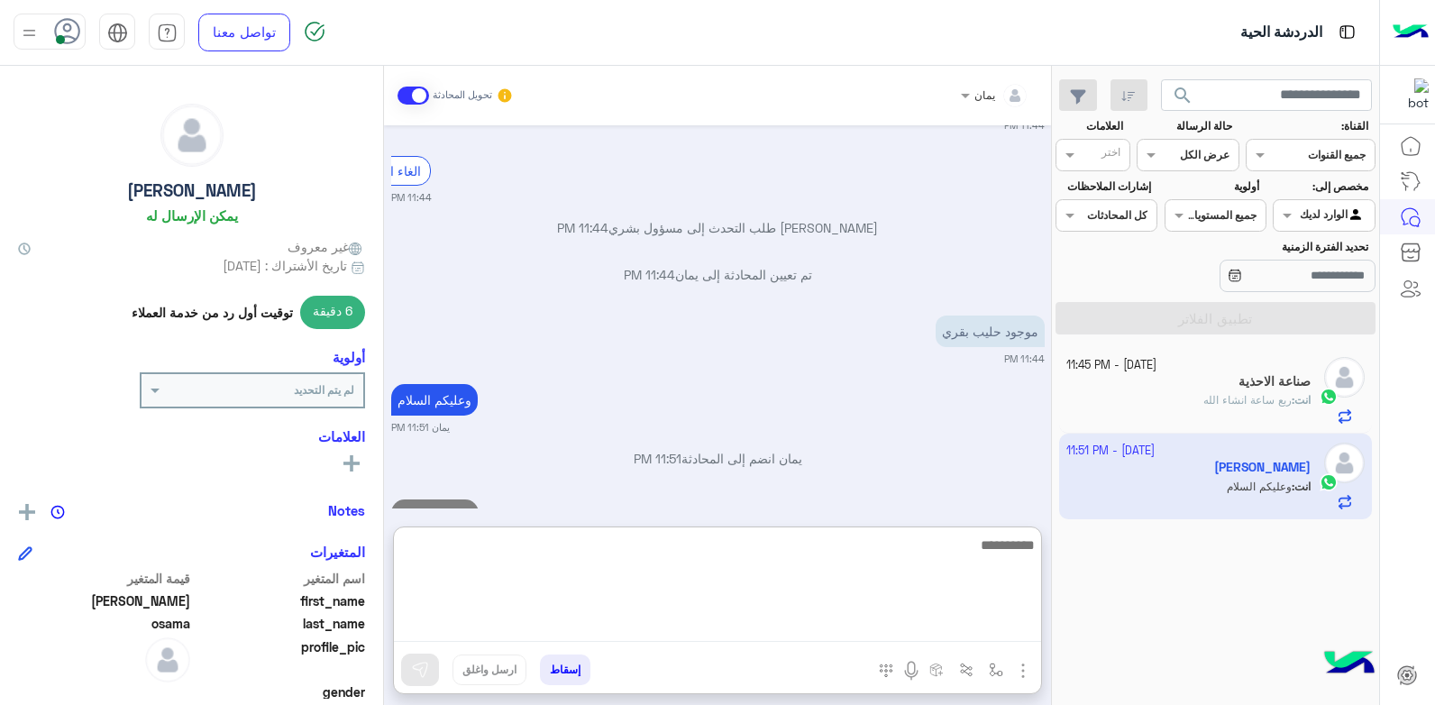
scroll to position [1080, 0]
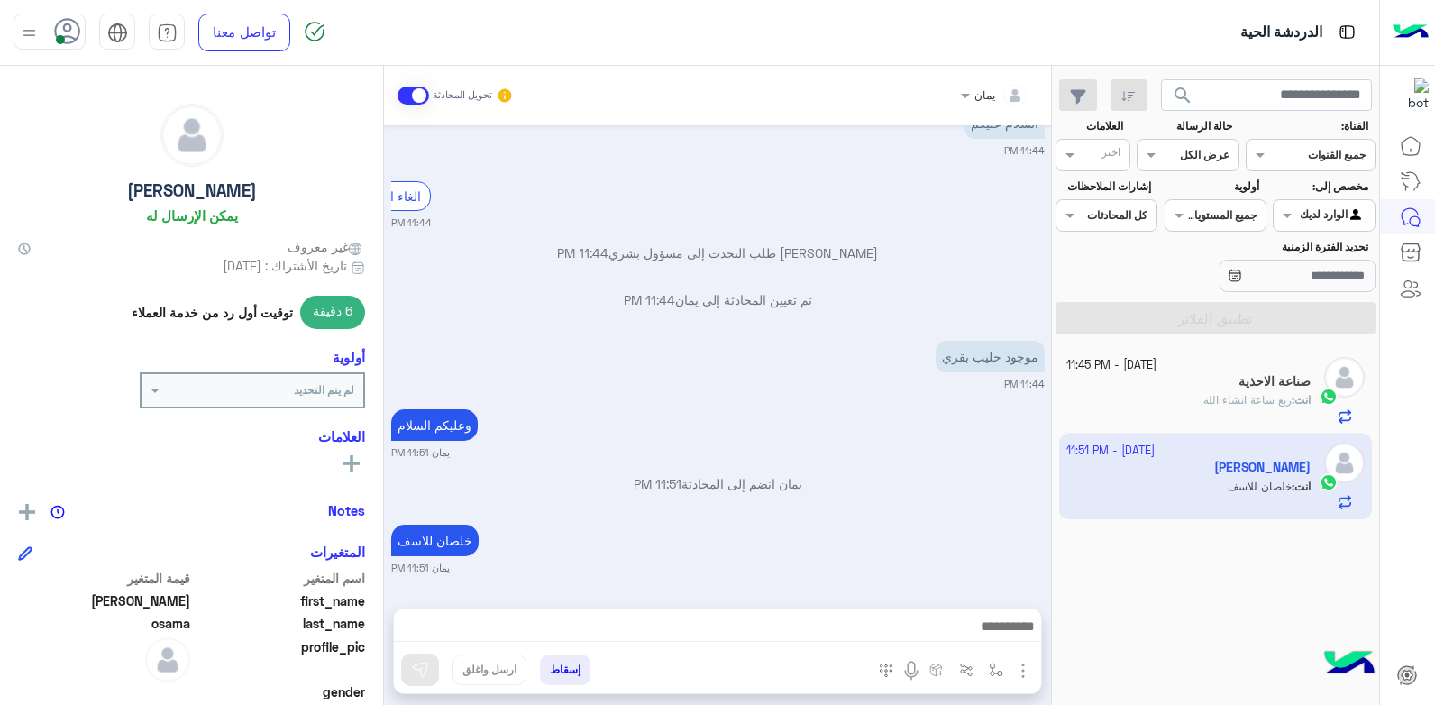
click at [1148, 398] on div "انت : ربع ساعة انشاء الله" at bounding box center [1188, 408] width 245 height 32
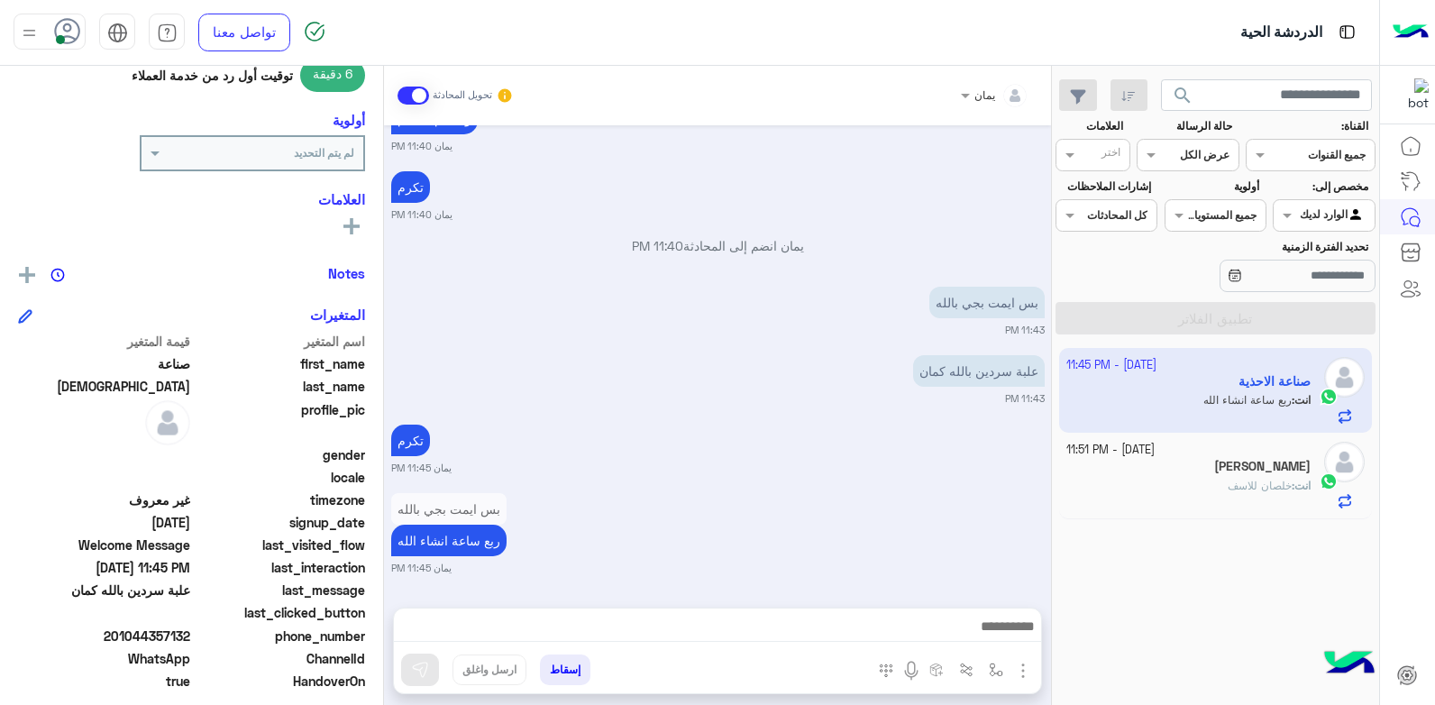
scroll to position [270, 0]
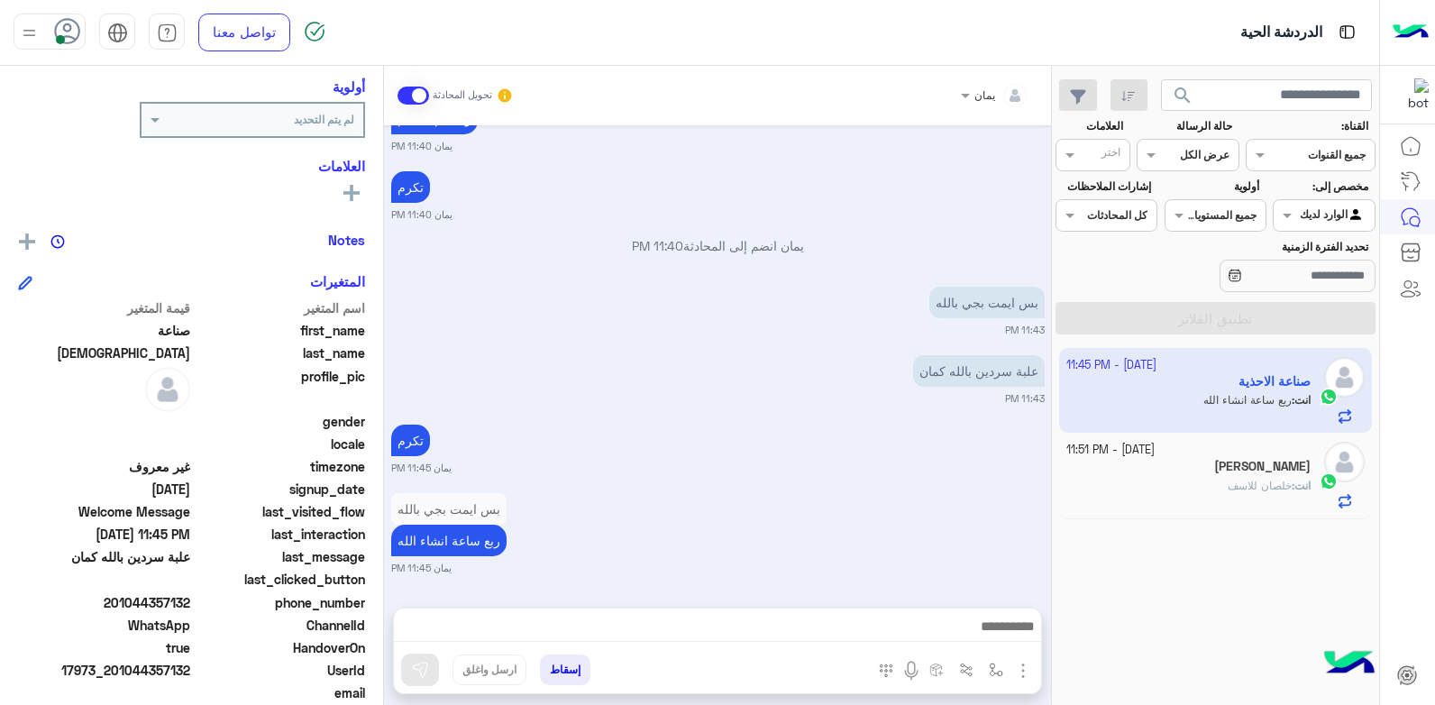
drag, startPoint x: 191, startPoint y: 599, endPoint x: 118, endPoint y: 604, distance: 73.2
click at [118, 604] on span "201044357132" at bounding box center [104, 602] width 172 height 19
click at [561, 667] on button "إسقاط" at bounding box center [565, 669] width 50 height 31
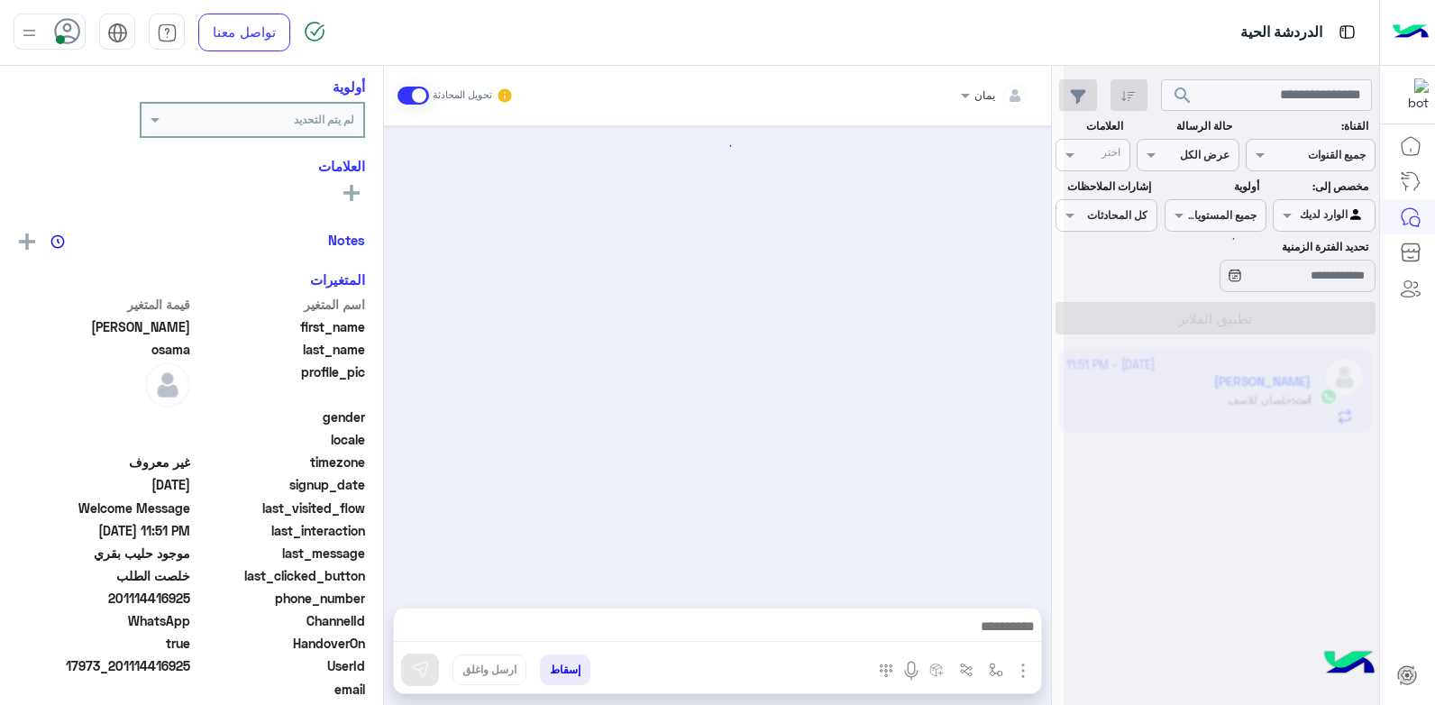
click at [567, 664] on button "إسقاط" at bounding box center [565, 669] width 50 height 31
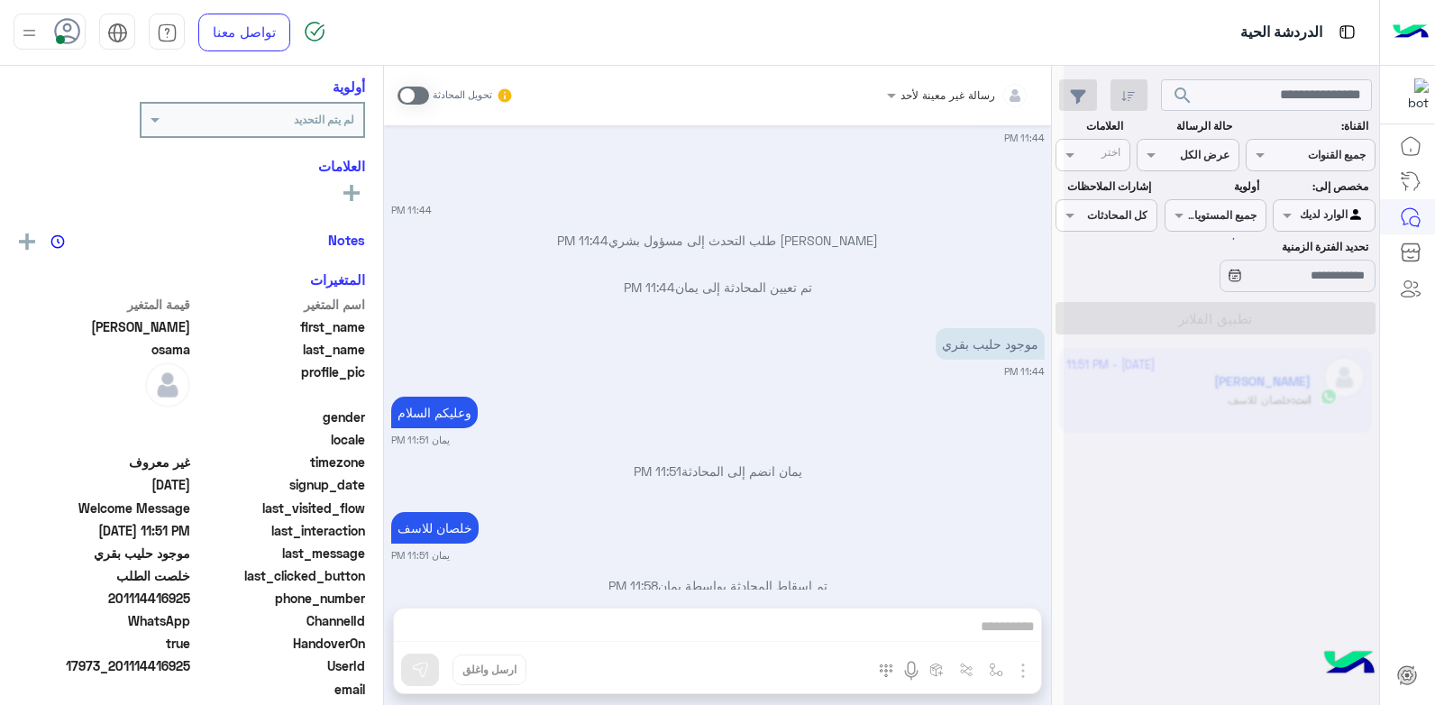
scroll to position [838, 0]
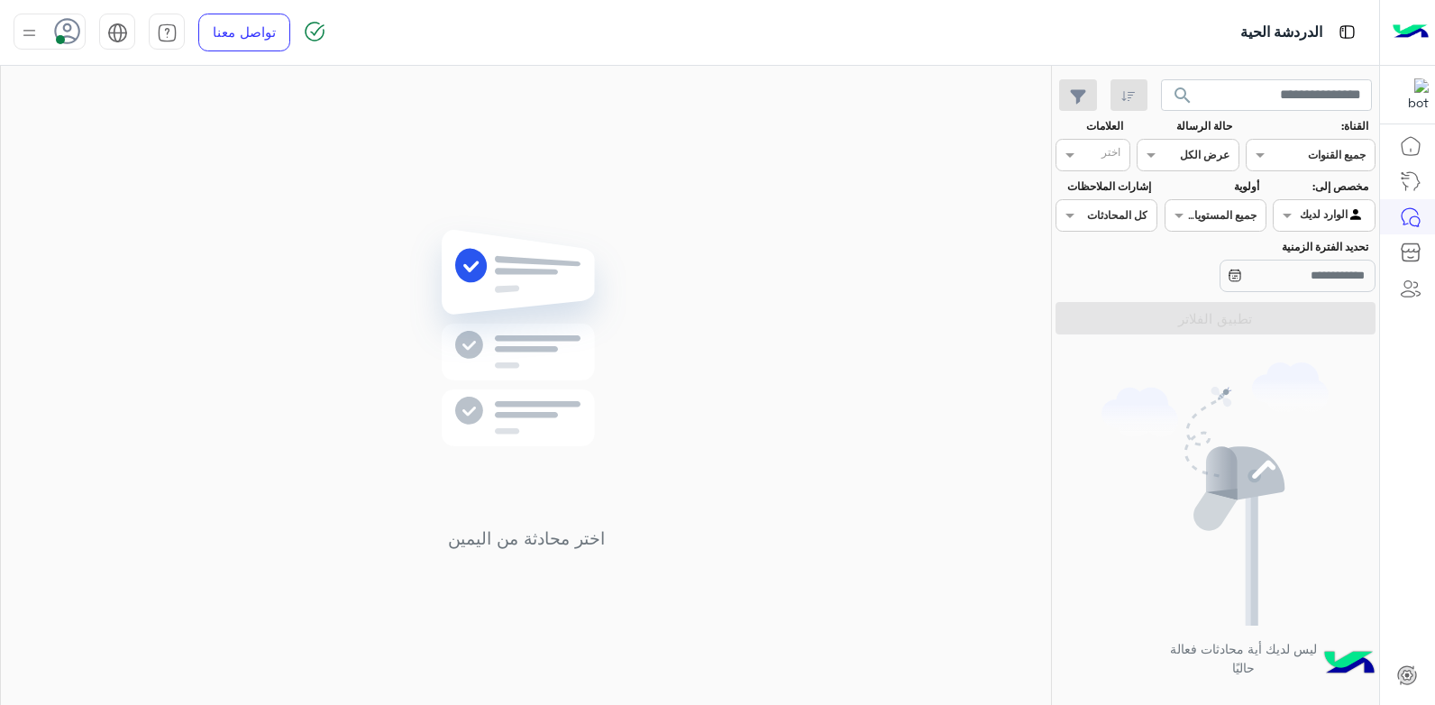
click at [1182, 103] on span "search" at bounding box center [1183, 96] width 22 height 22
click at [1182, 96] on span "search" at bounding box center [1183, 96] width 22 height 22
click at [1190, 98] on span "search" at bounding box center [1183, 96] width 22 height 22
click at [1177, 97] on span "search" at bounding box center [1183, 96] width 22 height 22
click at [69, 33] on icon at bounding box center [67, 31] width 27 height 27
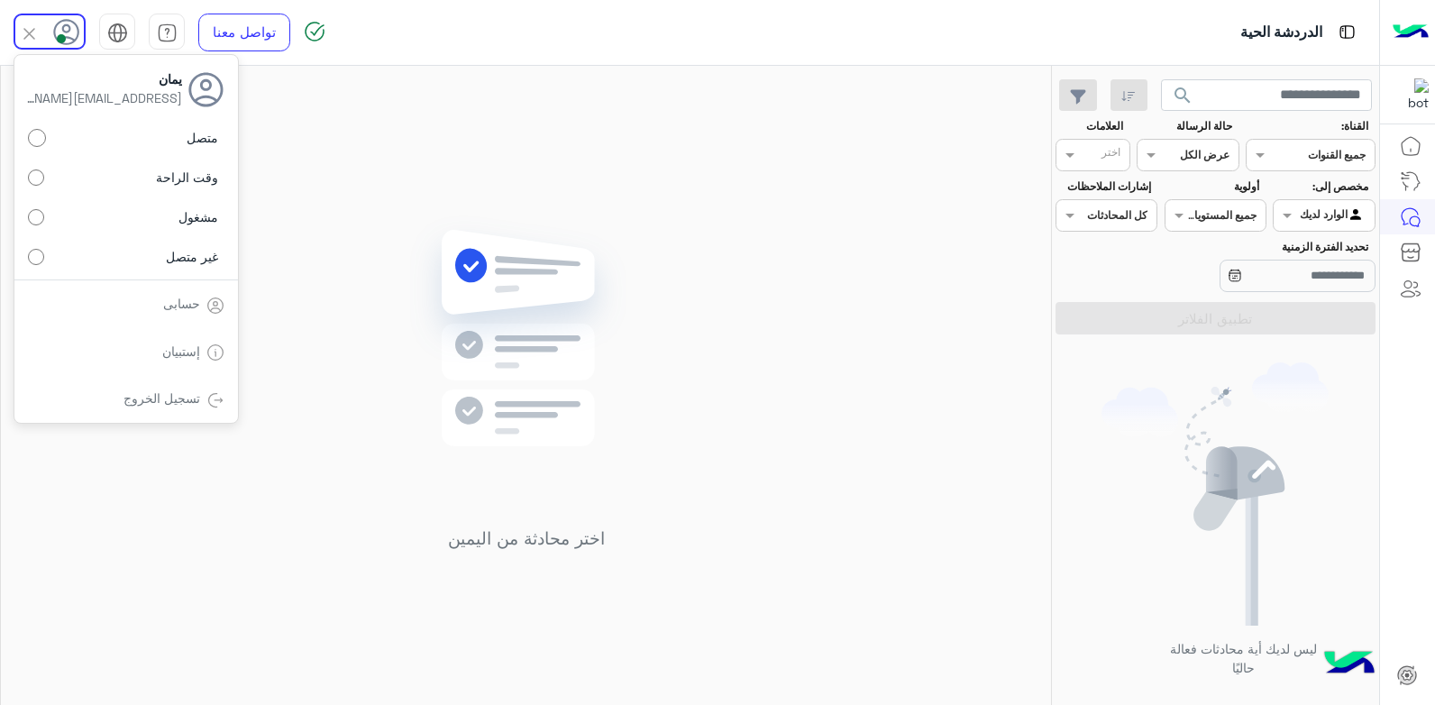
click at [169, 253] on span "غير متصل" at bounding box center [192, 256] width 52 height 19
click at [466, 252] on img at bounding box center [526, 364] width 261 height 299
click at [38, 40] on img at bounding box center [29, 33] width 23 height 23
click at [141, 398] on link "تسجيل الخروج" at bounding box center [161, 397] width 77 height 15
click at [173, 390] on link "تسجيل الخروج" at bounding box center [161, 397] width 77 height 15
